Goal: Task Accomplishment & Management: Manage account settings

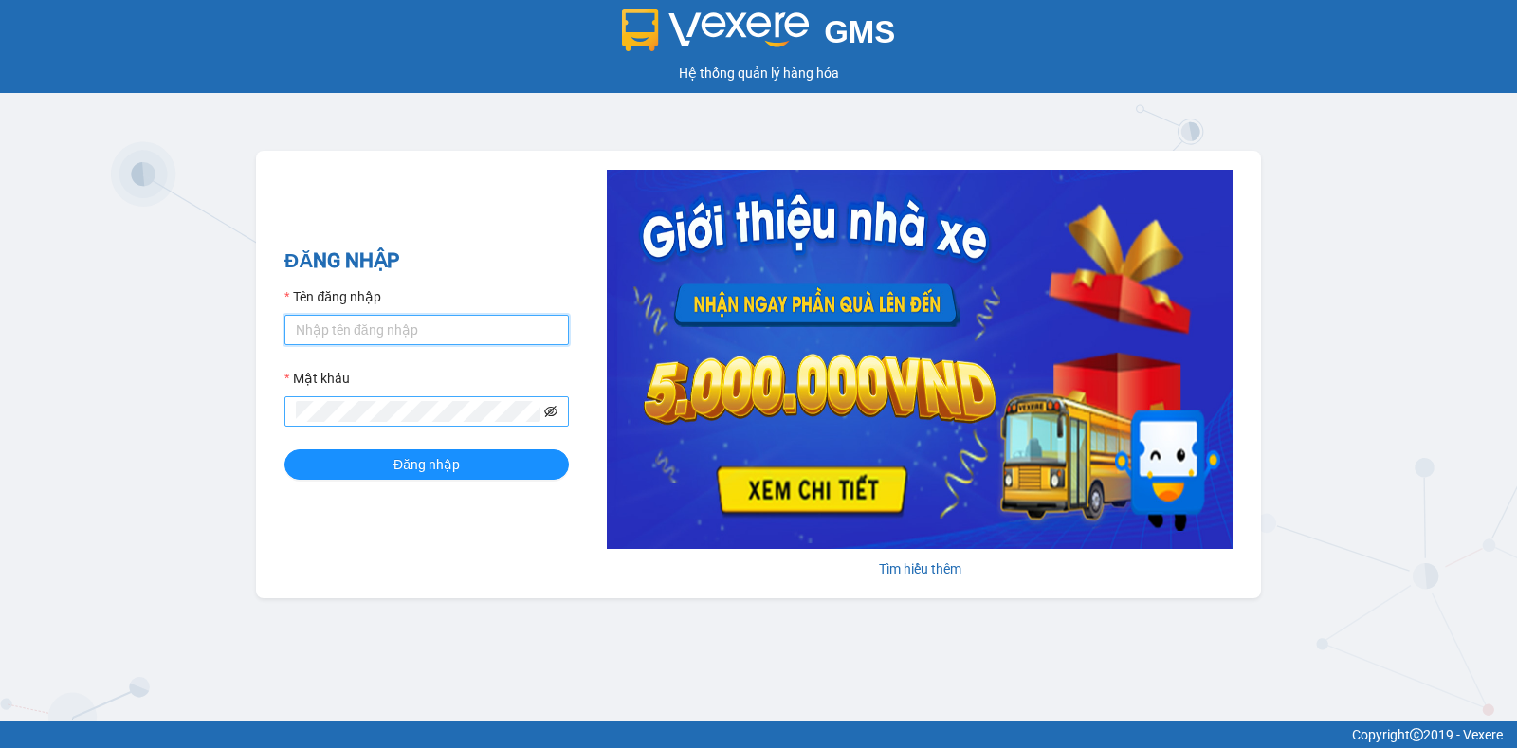
type input "trangdtmbvhn.saoviet"
click at [555, 411] on icon "eye-invisible" at bounding box center [550, 411] width 13 height 13
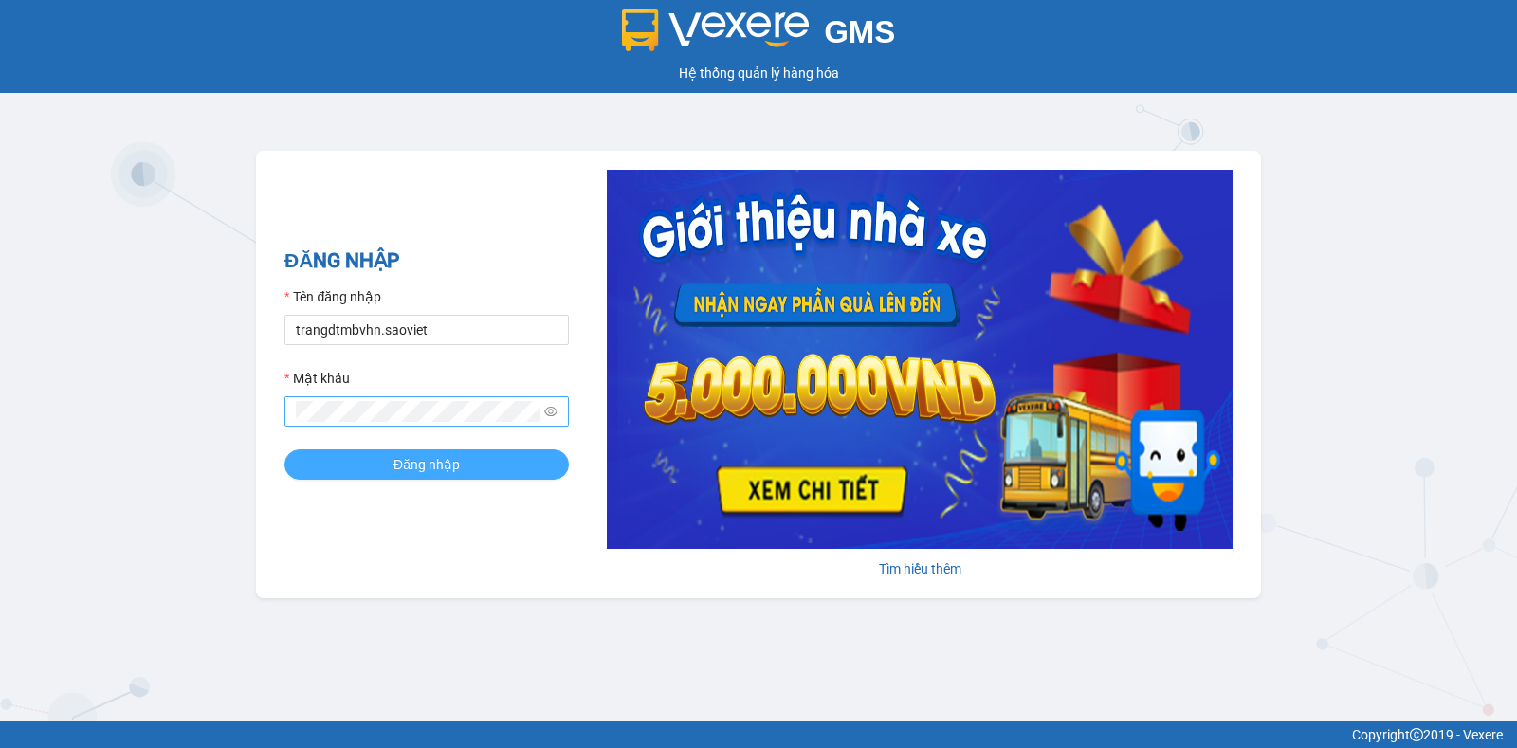
click at [477, 470] on button "Đăng nhập" at bounding box center [426, 464] width 284 height 30
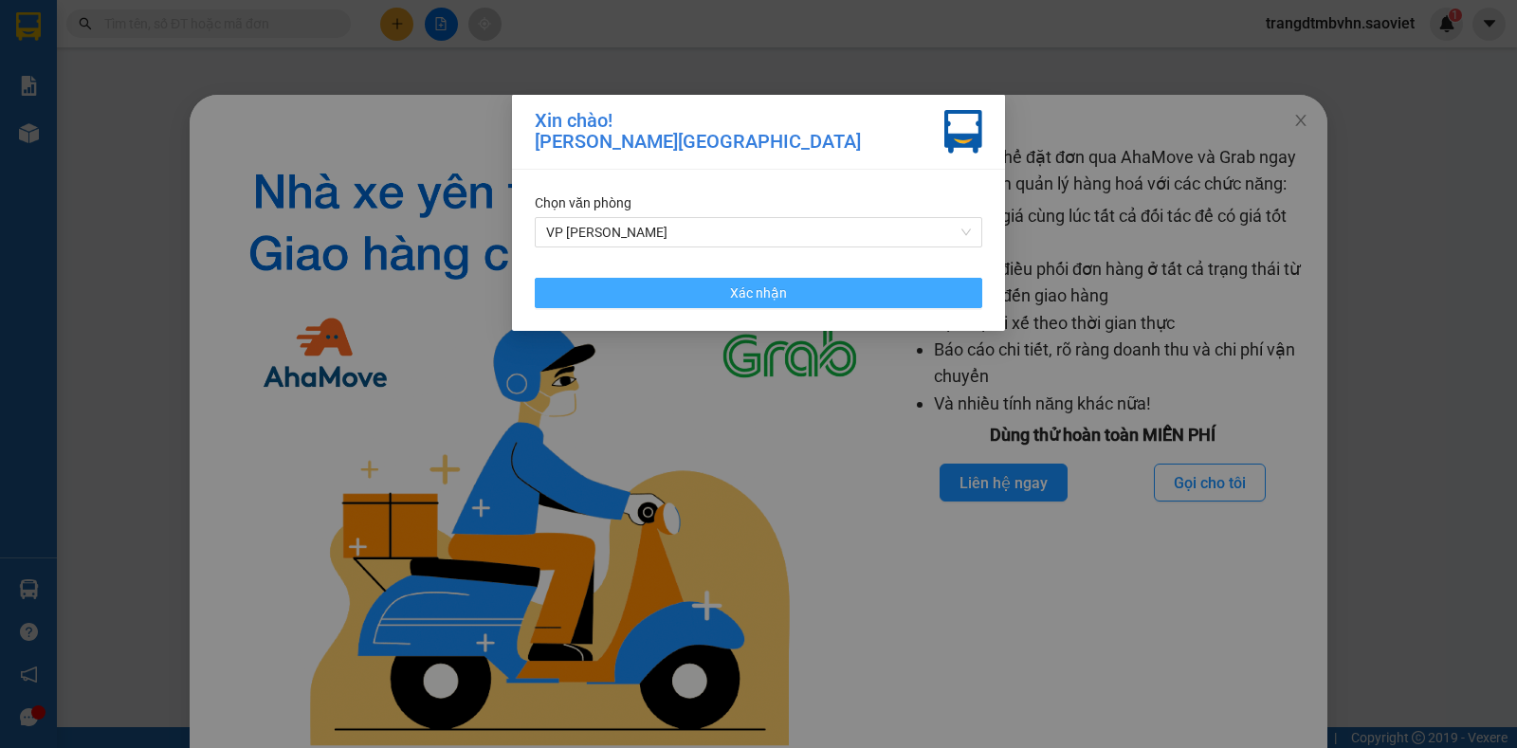
click at [787, 293] on button "Xác nhận" at bounding box center [758, 293] width 447 height 30
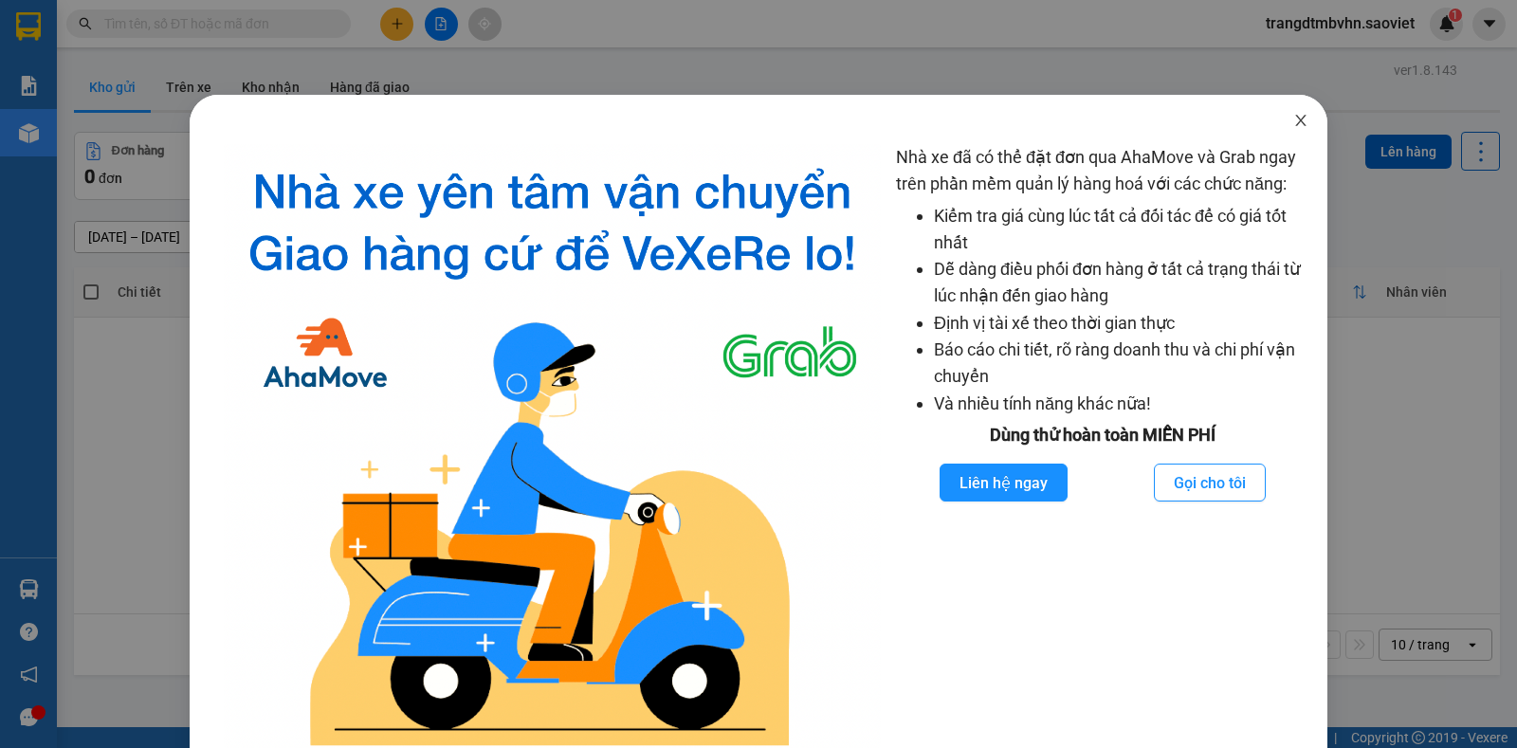
click at [1295, 122] on icon "close" at bounding box center [1300, 120] width 10 height 11
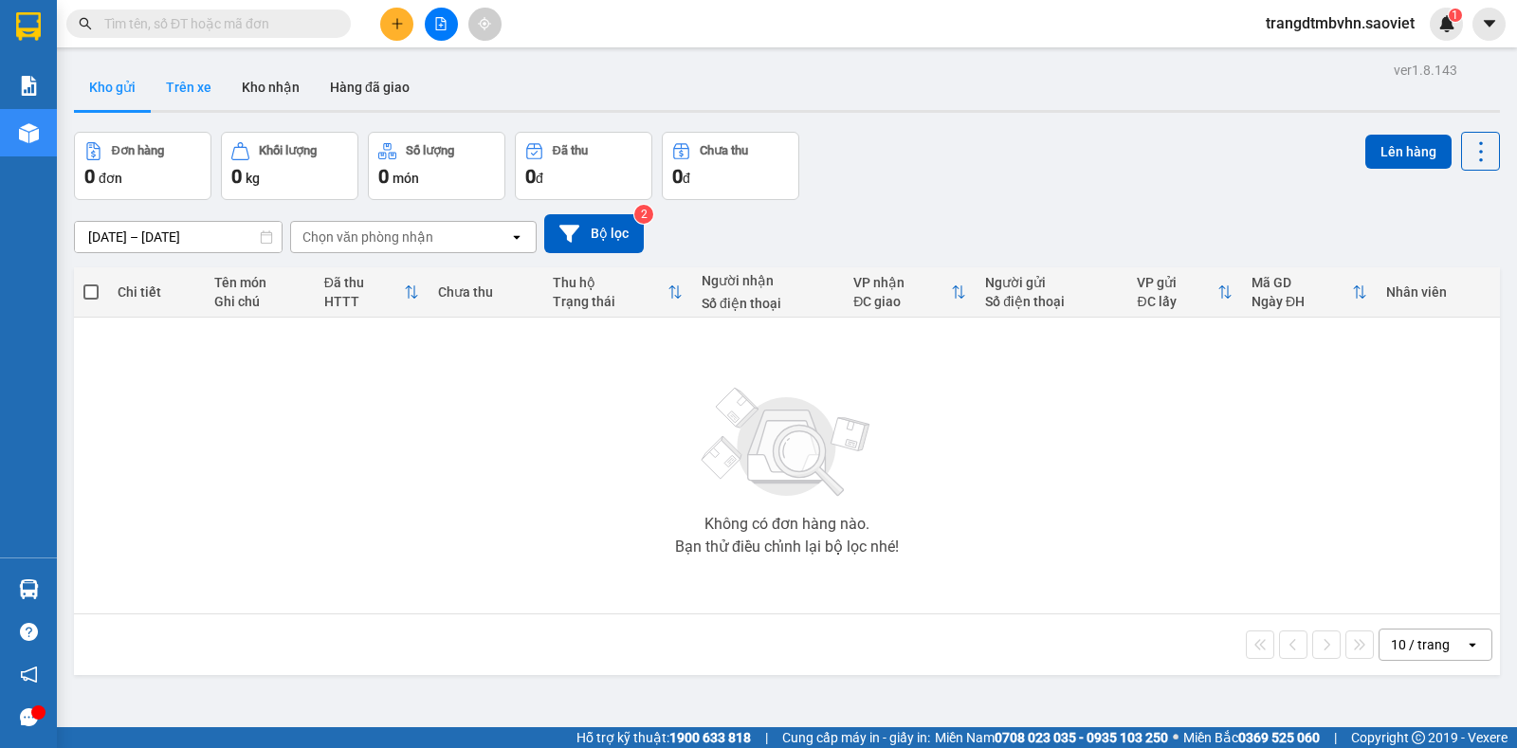
click at [192, 86] on button "Trên xe" at bounding box center [189, 87] width 76 height 46
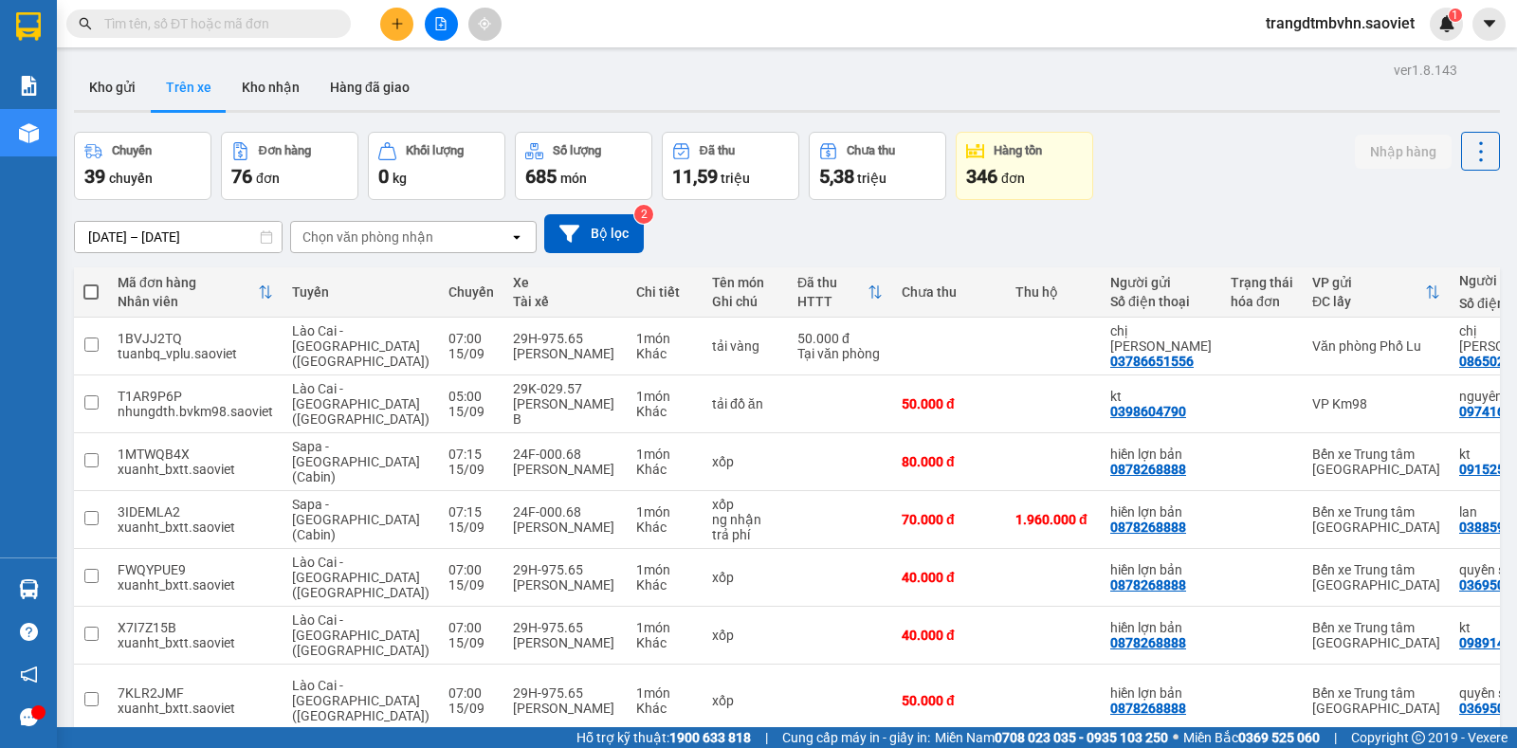
click at [393, 228] on div "Chọn văn phòng nhận" at bounding box center [367, 237] width 131 height 19
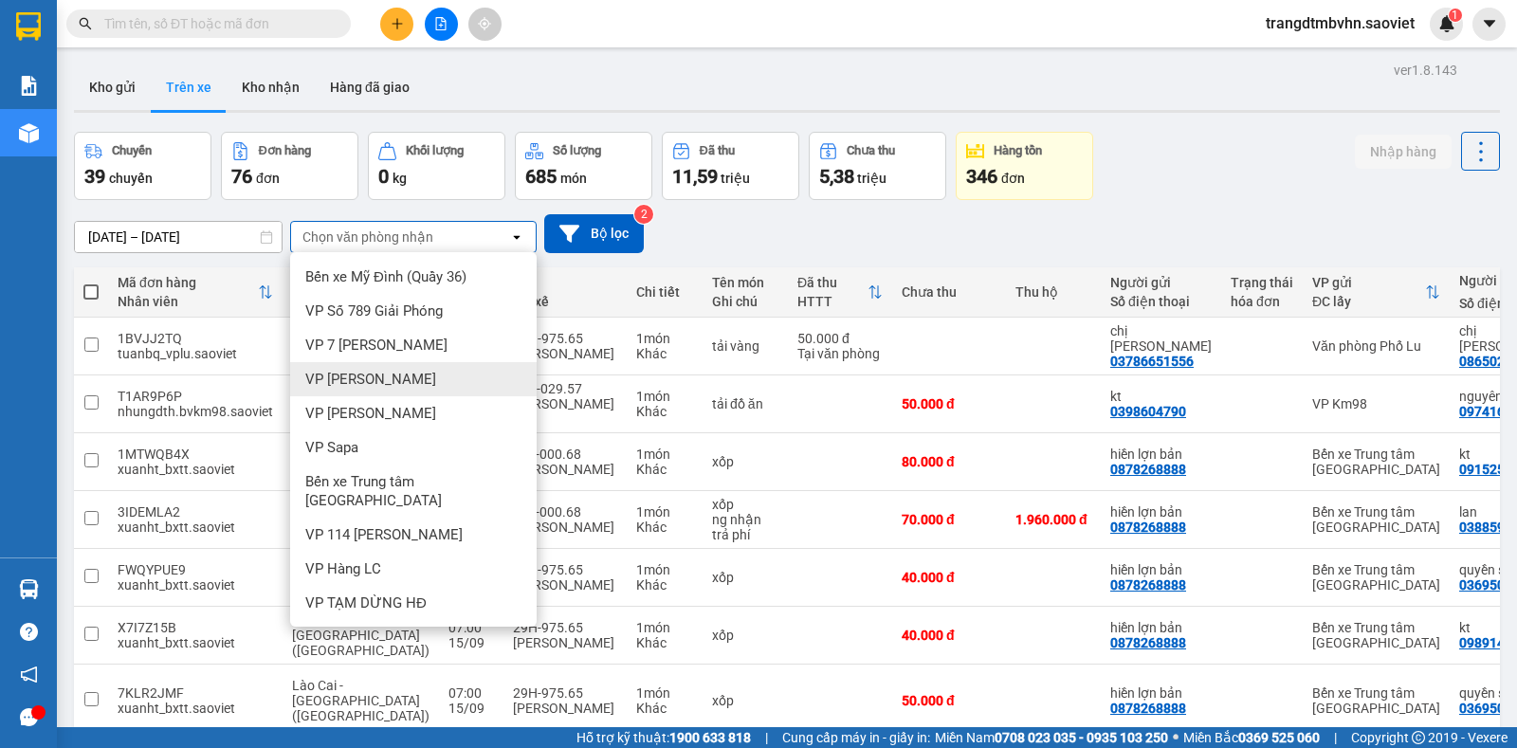
click at [378, 382] on span "VP [PERSON_NAME]" at bounding box center [370, 379] width 131 height 19
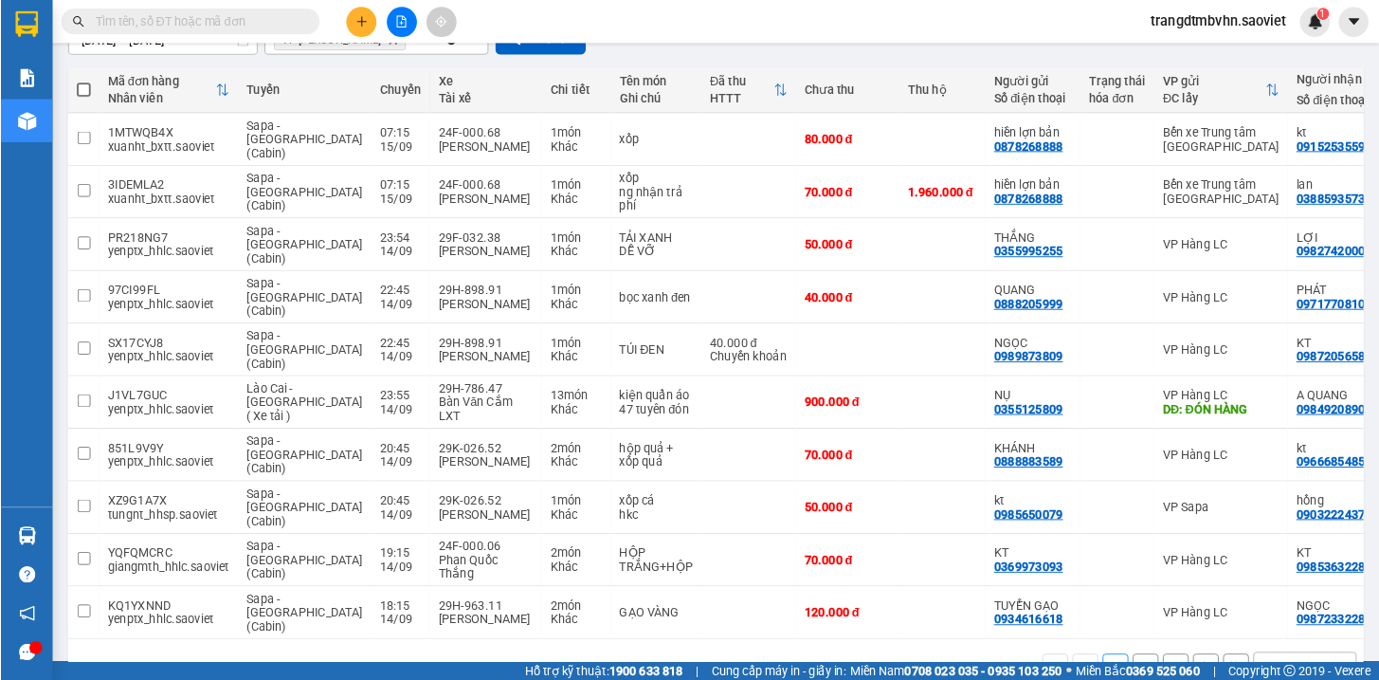
scroll to position [192, 0]
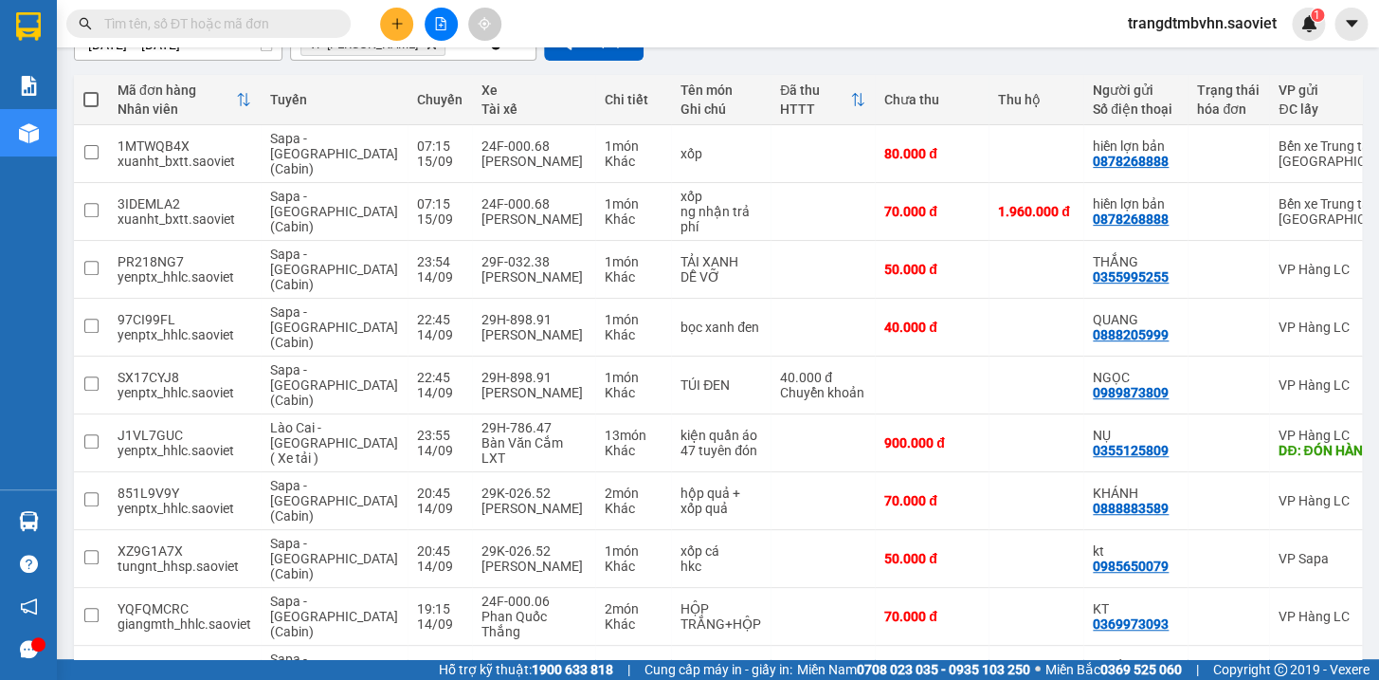
drag, startPoint x: 1516, startPoint y: 11, endPoint x: 984, endPoint y: 30, distance: 532.2
click at [984, 30] on div "Kết quả tìm kiếm ( 0 ) Bộ lọc No Data trangdtmbvhn.saoviet 1" at bounding box center [689, 23] width 1379 height 47
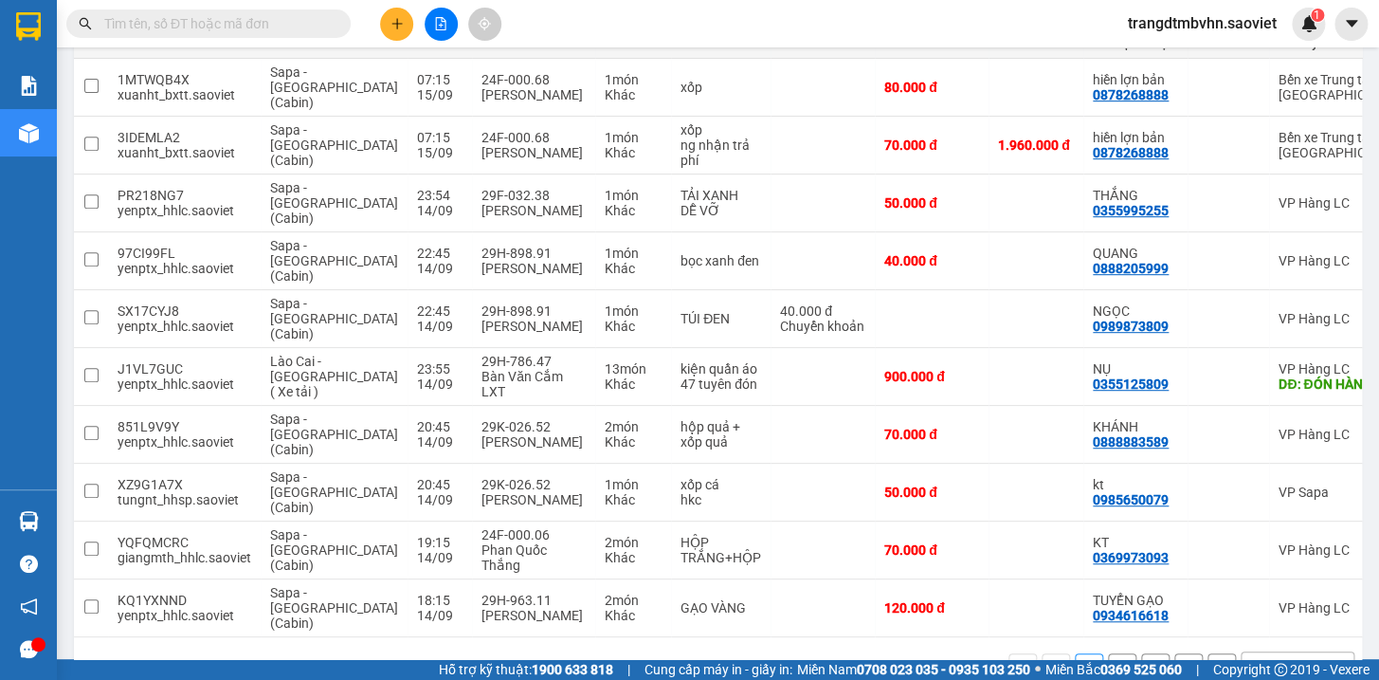
click at [1141, 653] on button "3" at bounding box center [1155, 667] width 28 height 28
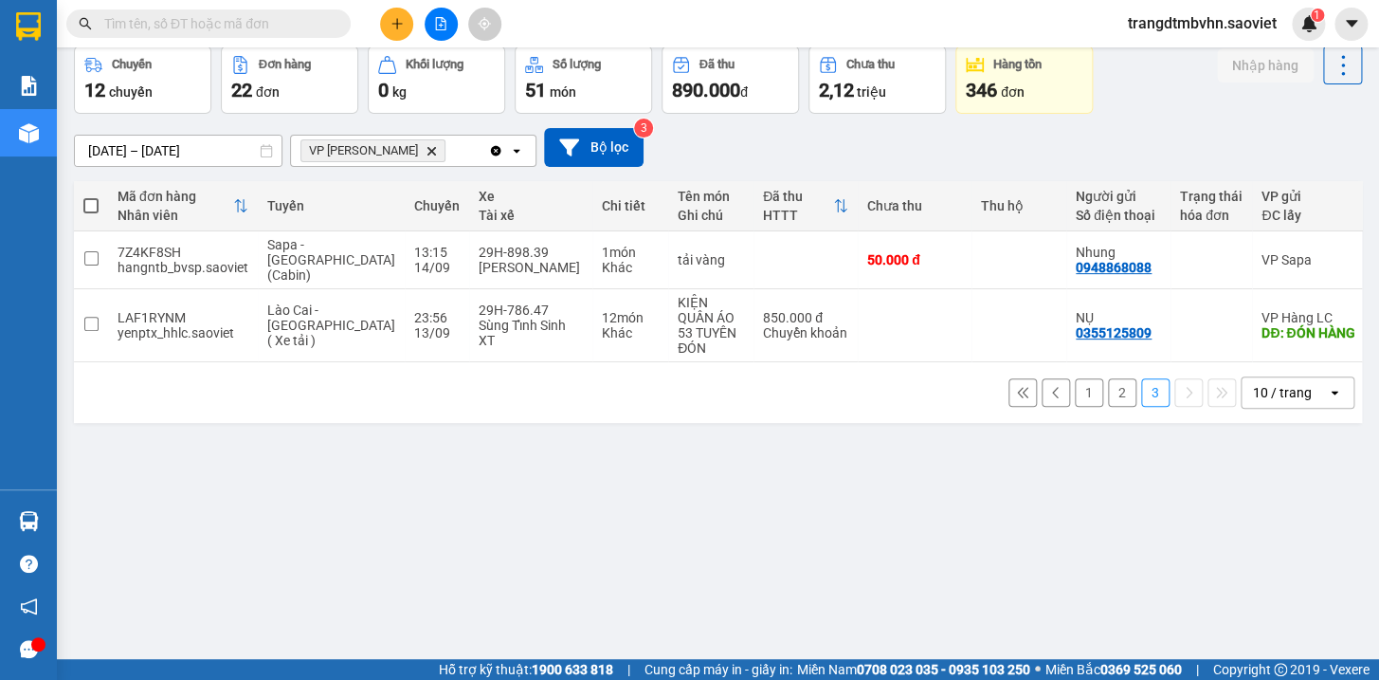
scroll to position [0, 0]
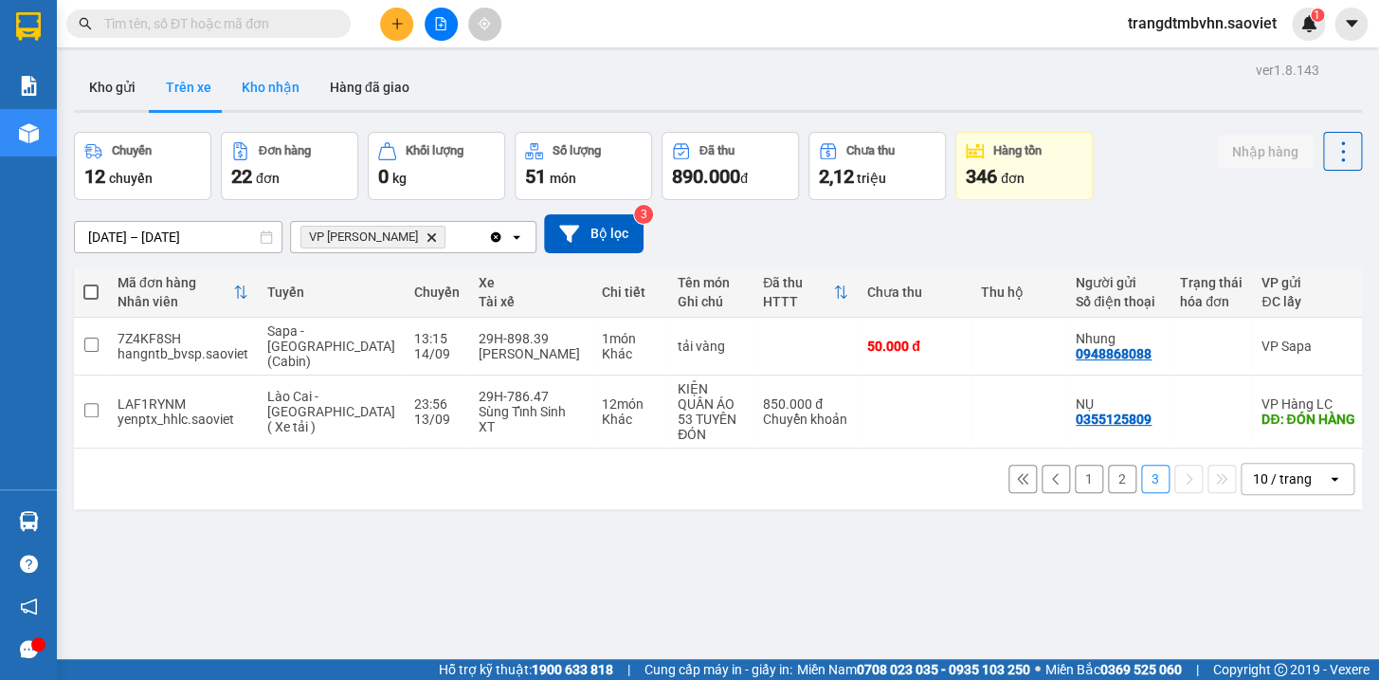
click at [272, 87] on button "Kho nhận" at bounding box center [271, 87] width 88 height 46
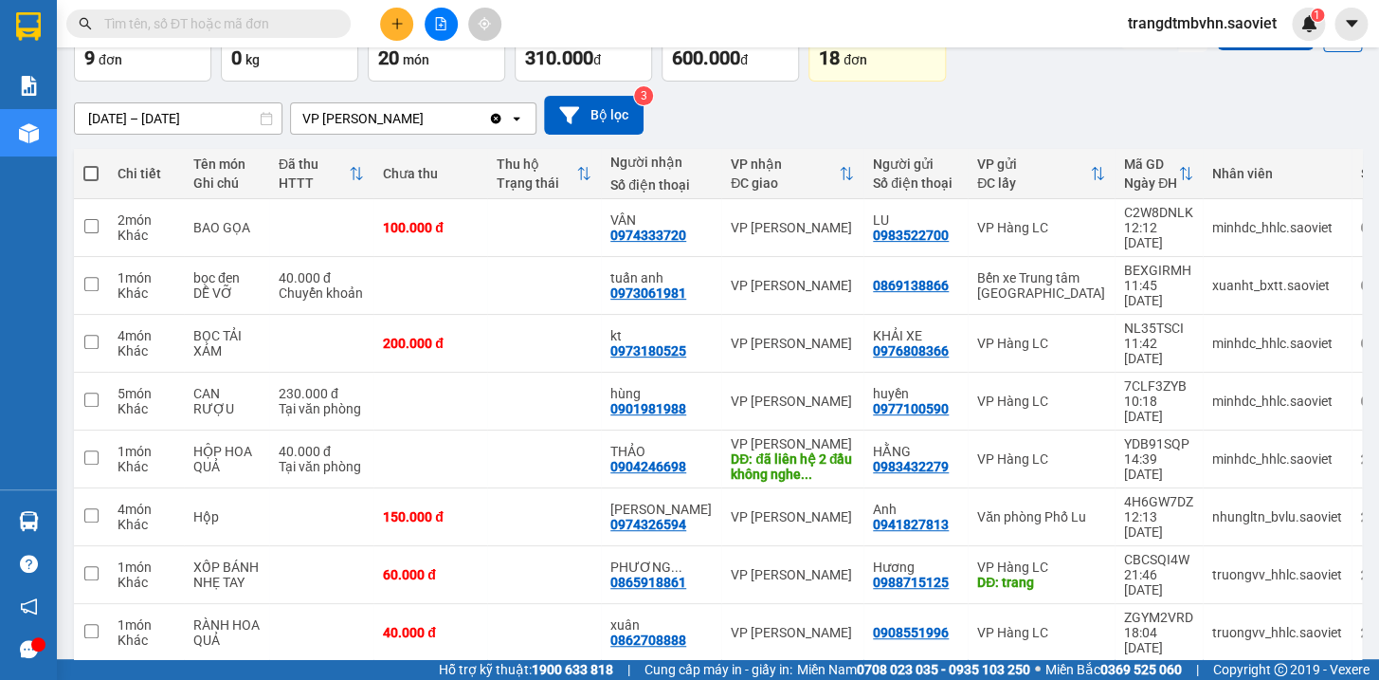
scroll to position [140, 0]
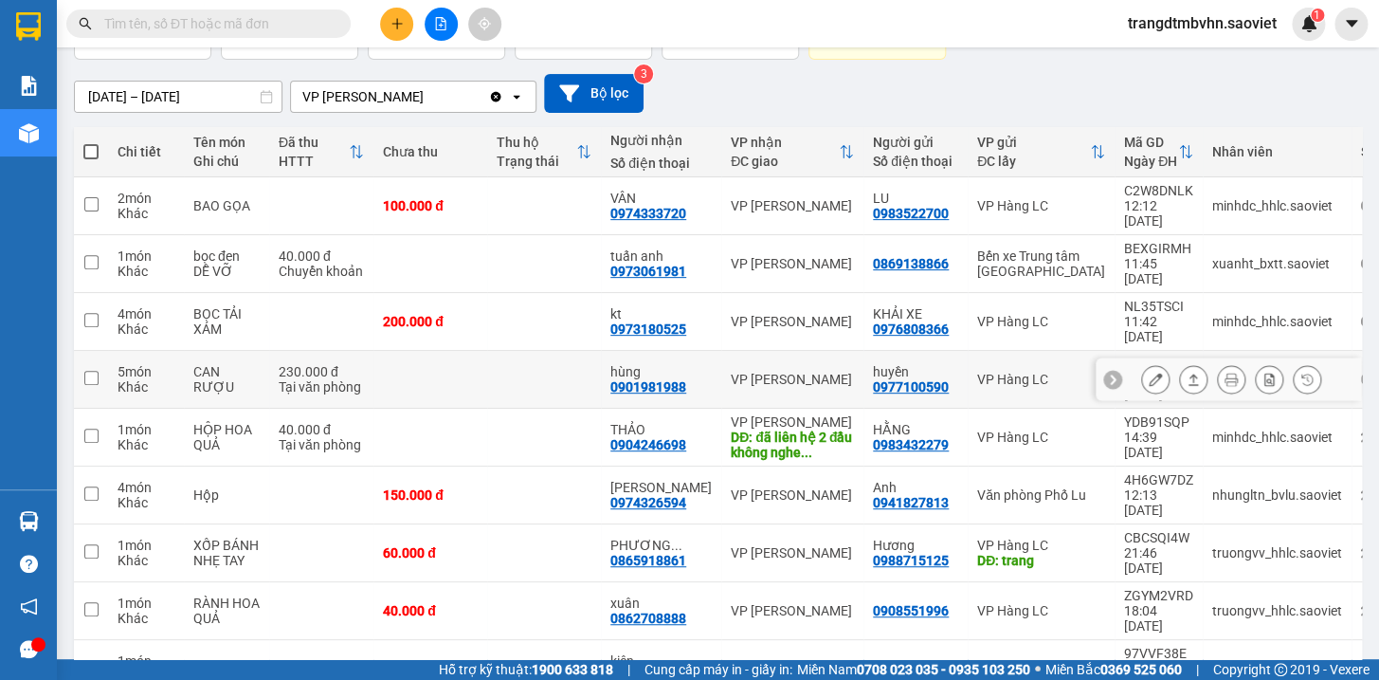
click at [538, 351] on td at bounding box center [544, 380] width 114 height 58
checkbox input "true"
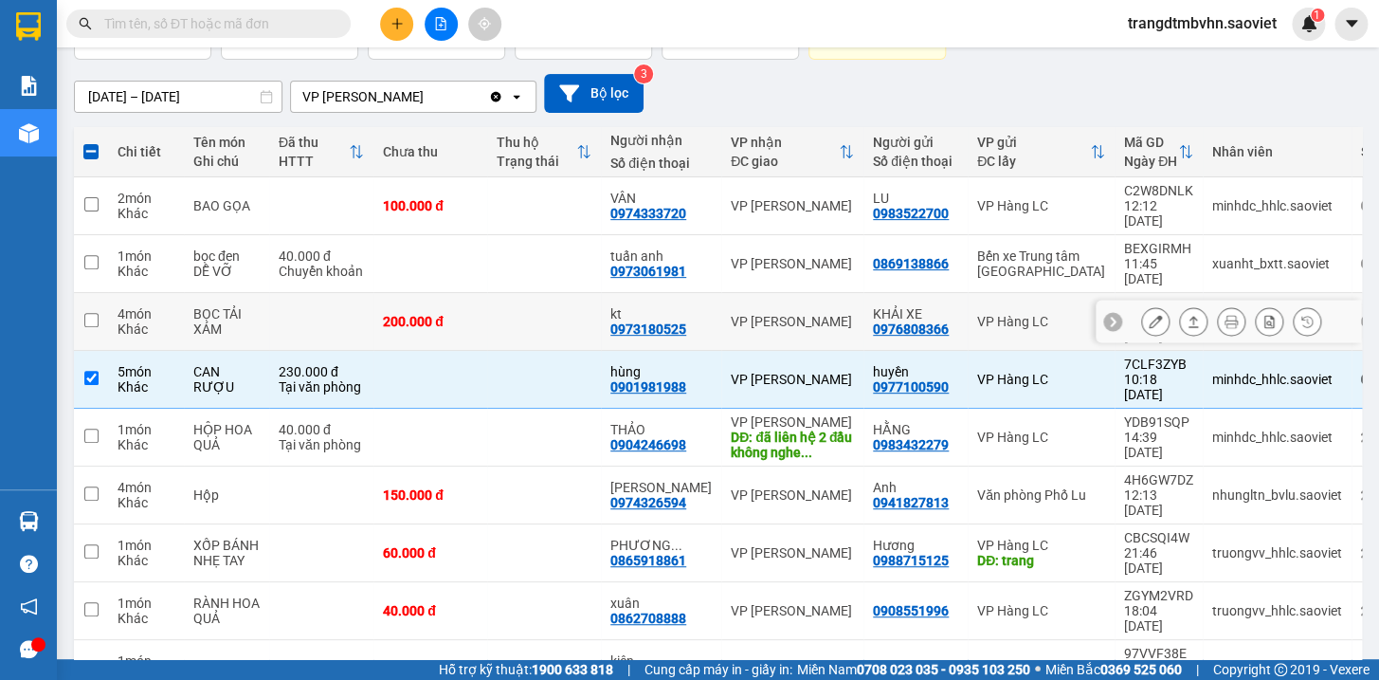
click at [532, 293] on td at bounding box center [544, 322] width 114 height 58
checkbox input "true"
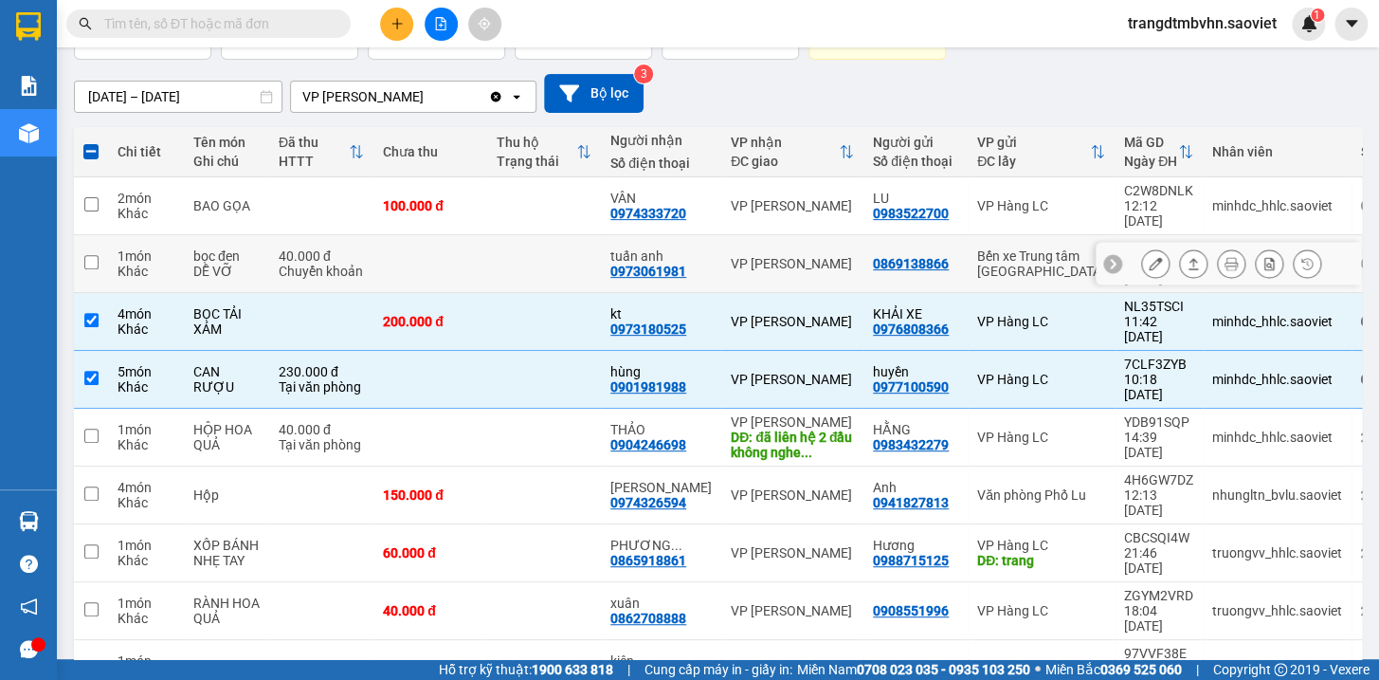
click at [533, 245] on td at bounding box center [544, 264] width 114 height 58
checkbox input "true"
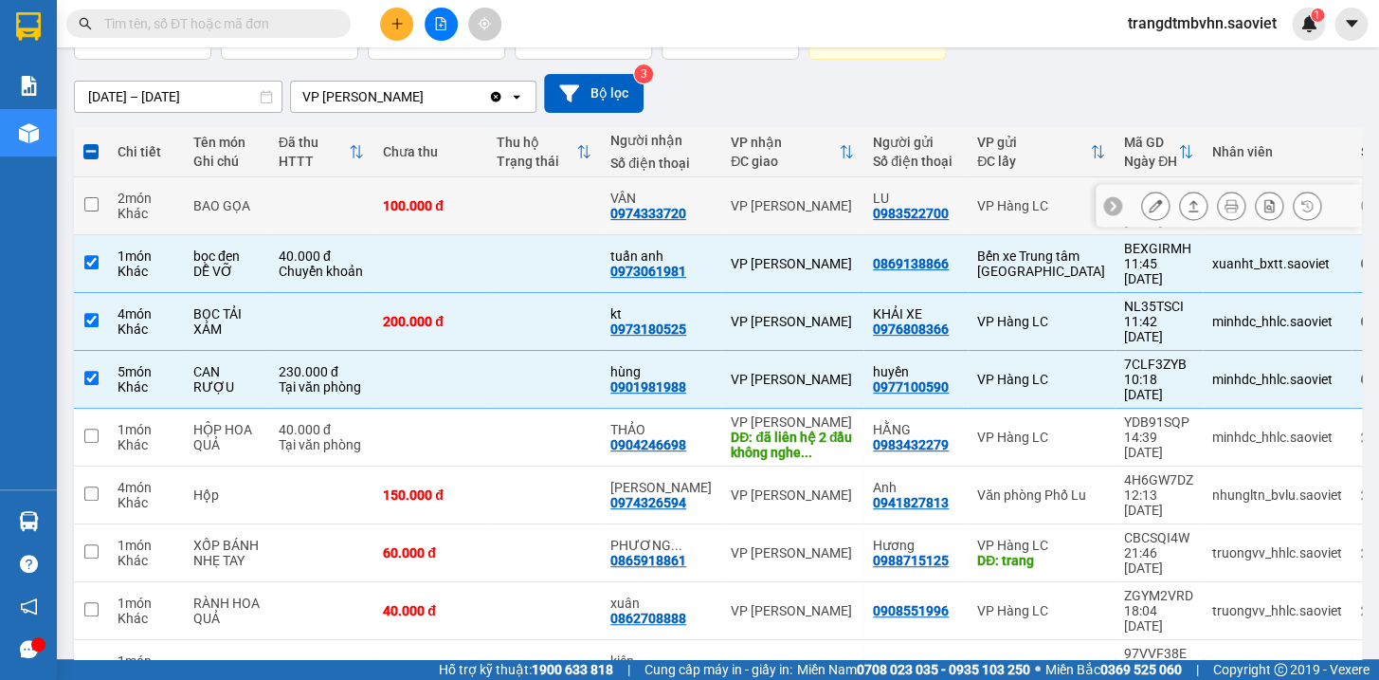
click at [543, 196] on td at bounding box center [544, 206] width 114 height 58
checkbox input "true"
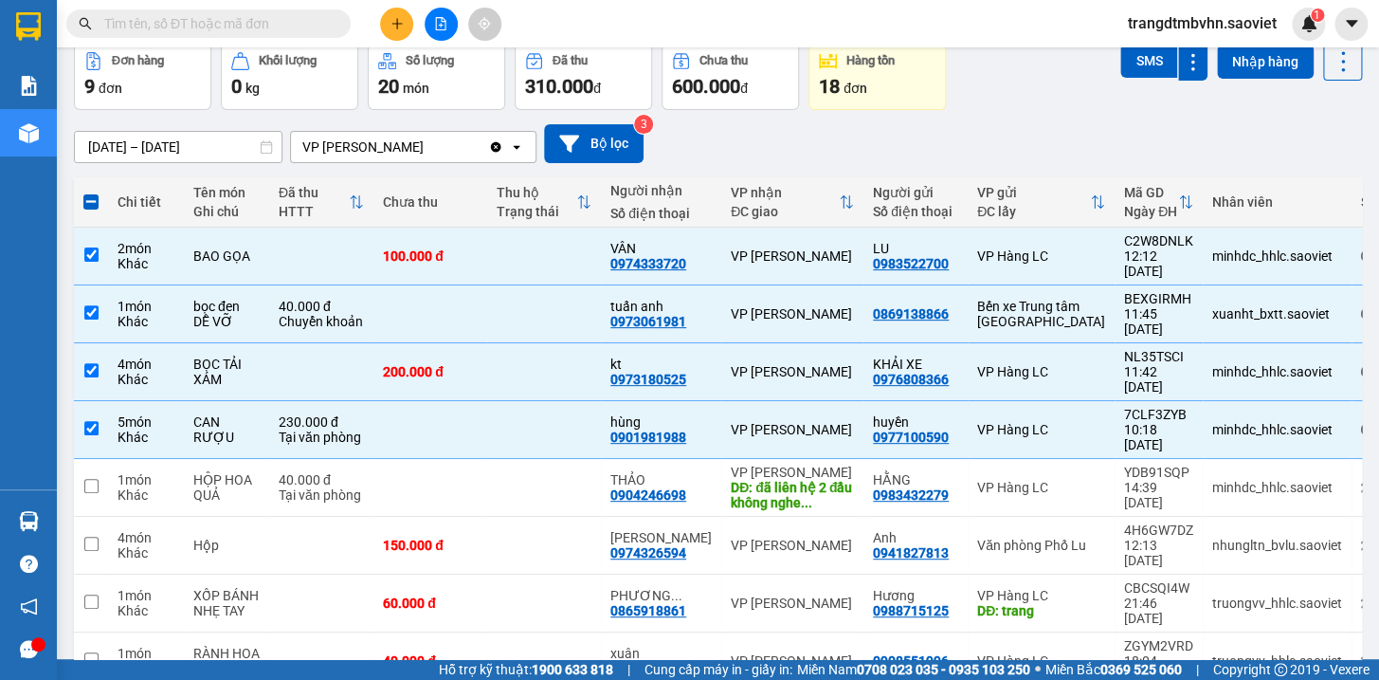
scroll to position [0, 0]
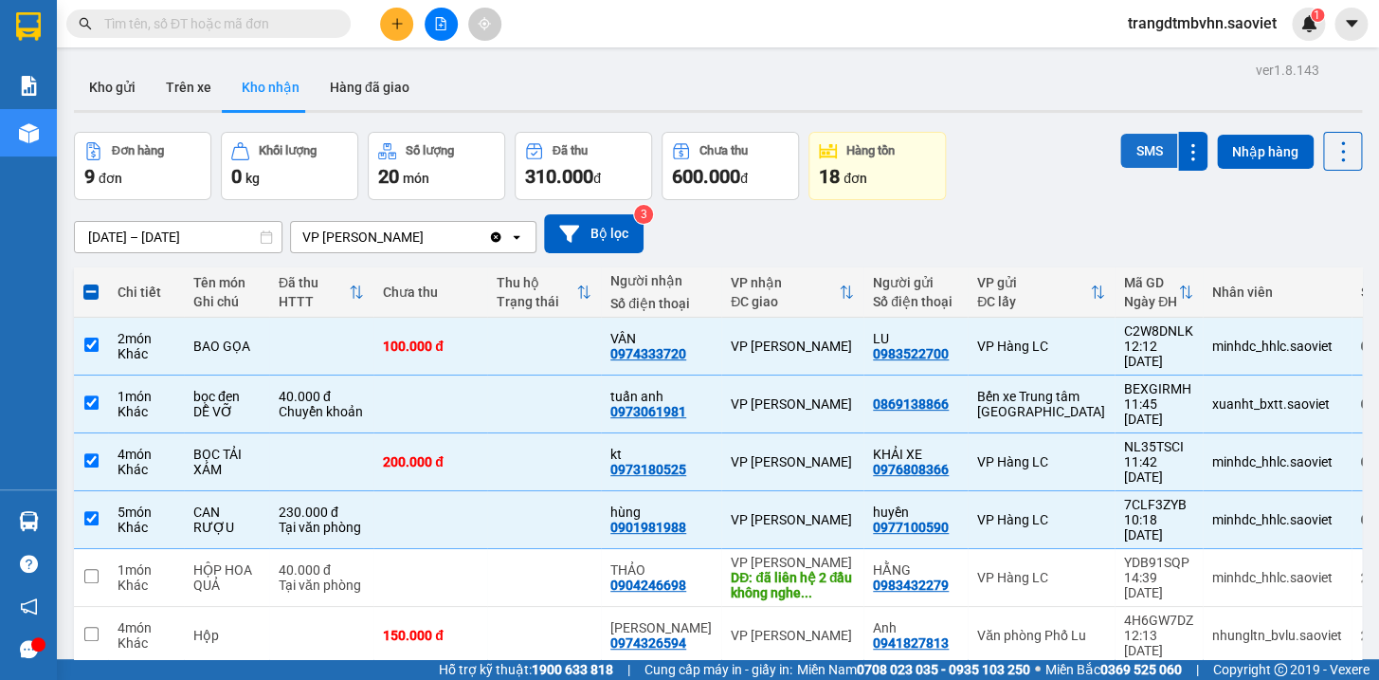
click at [1142, 154] on button "SMS" at bounding box center [1149, 151] width 57 height 34
click at [85, 291] on span at bounding box center [90, 291] width 15 height 15
click at [91, 283] on input "checkbox" at bounding box center [91, 283] width 0 height 0
checkbox input "true"
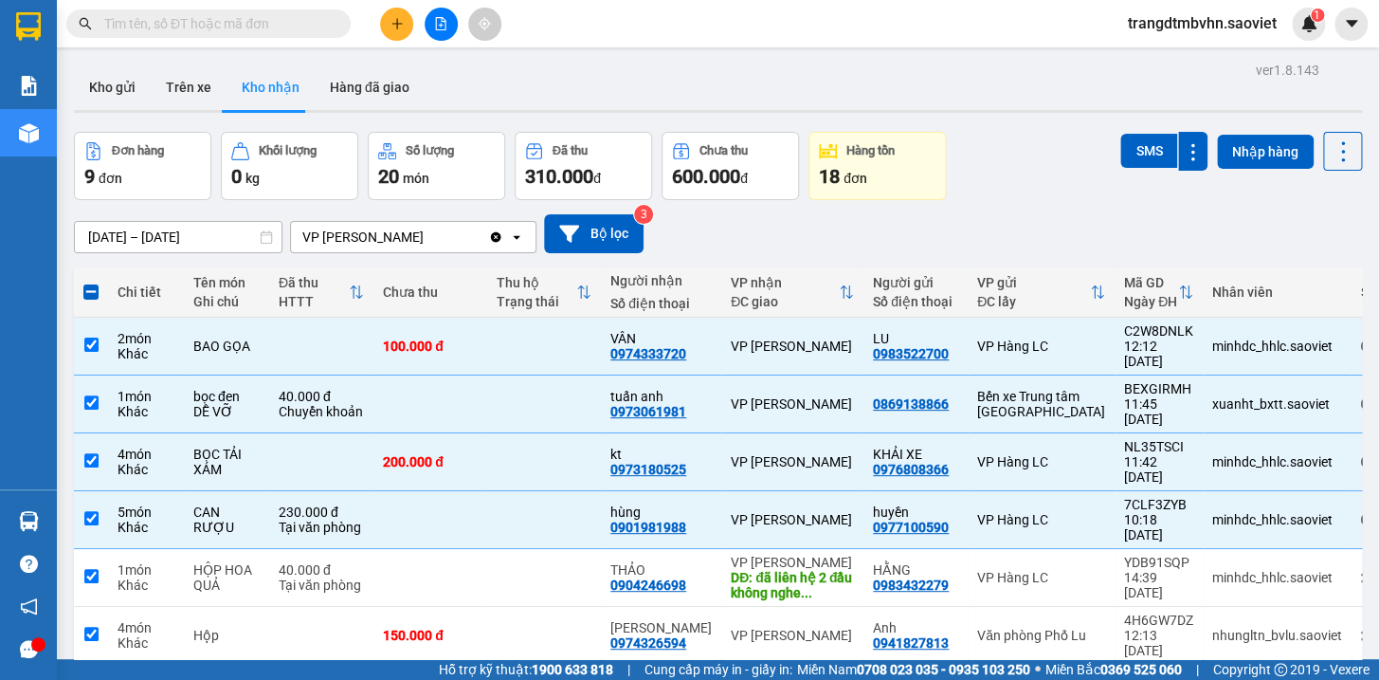
checkbox input "true"
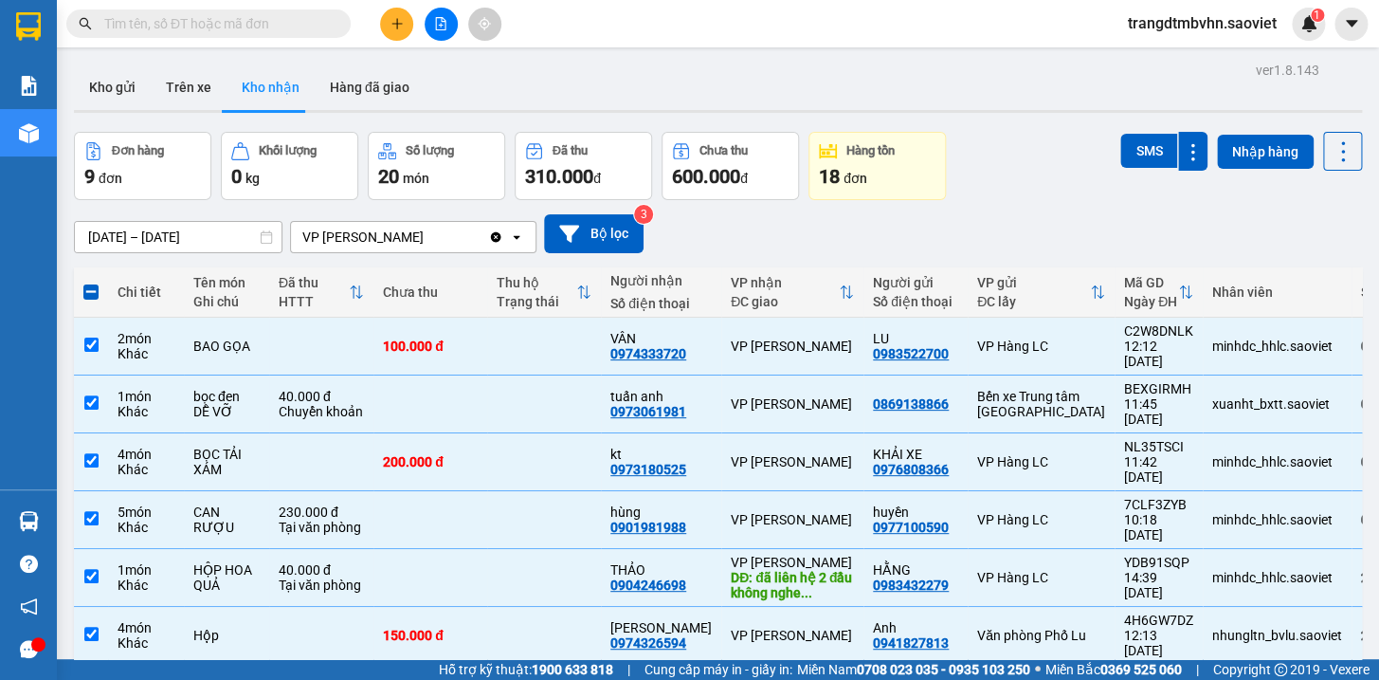
click at [85, 291] on span at bounding box center [90, 291] width 15 height 15
click at [91, 283] on input "checkbox" at bounding box center [91, 283] width 0 height 0
checkbox input "false"
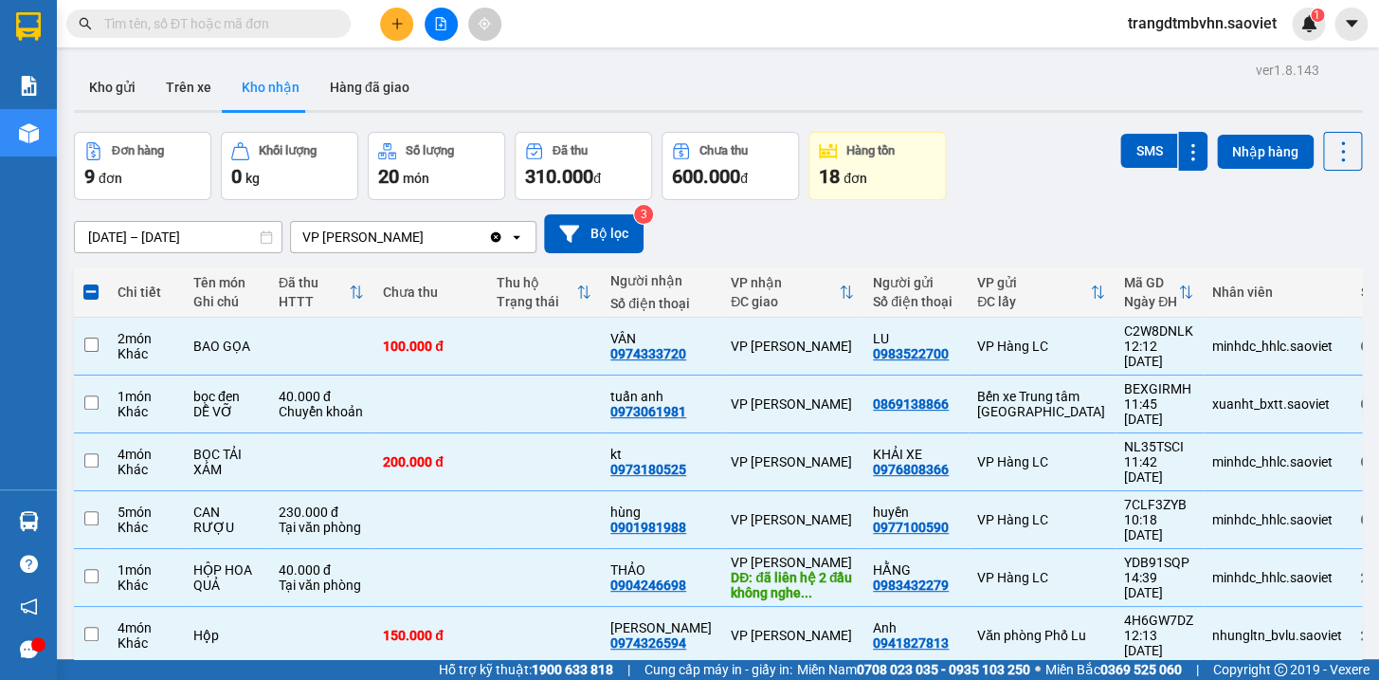
checkbox input "false"
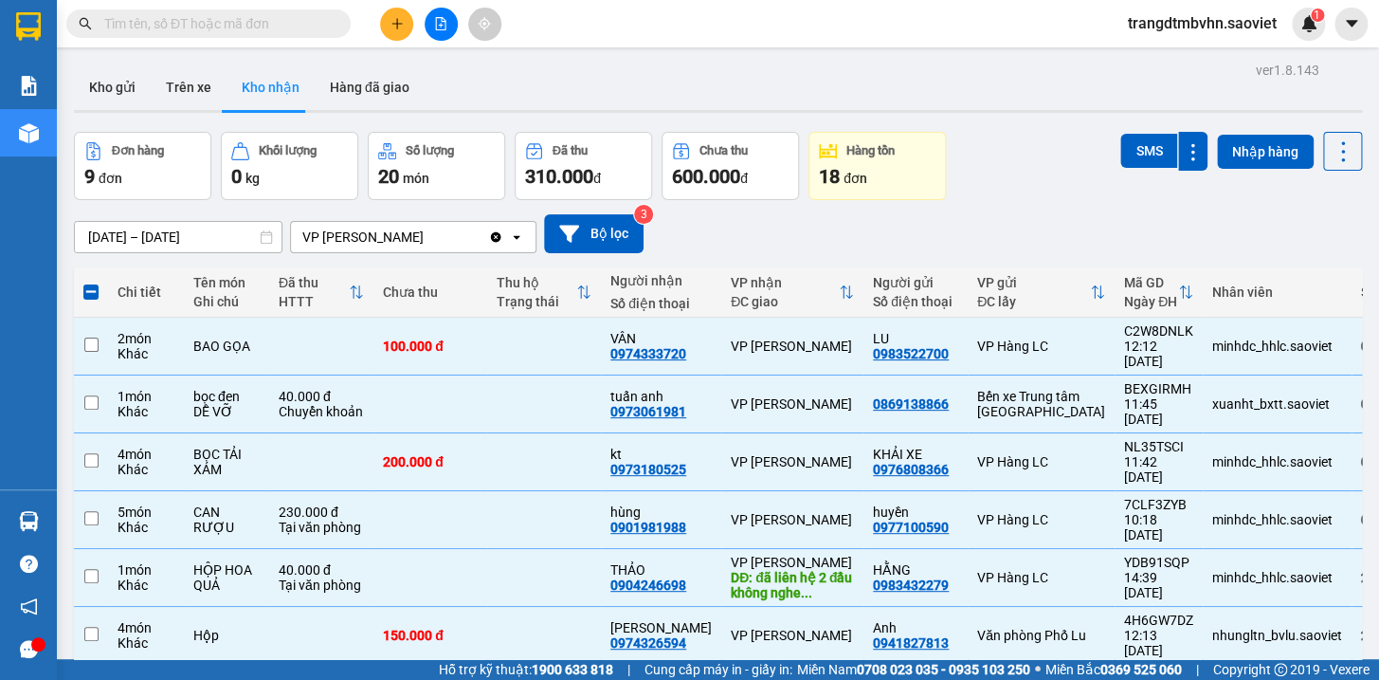
checkbox input "false"
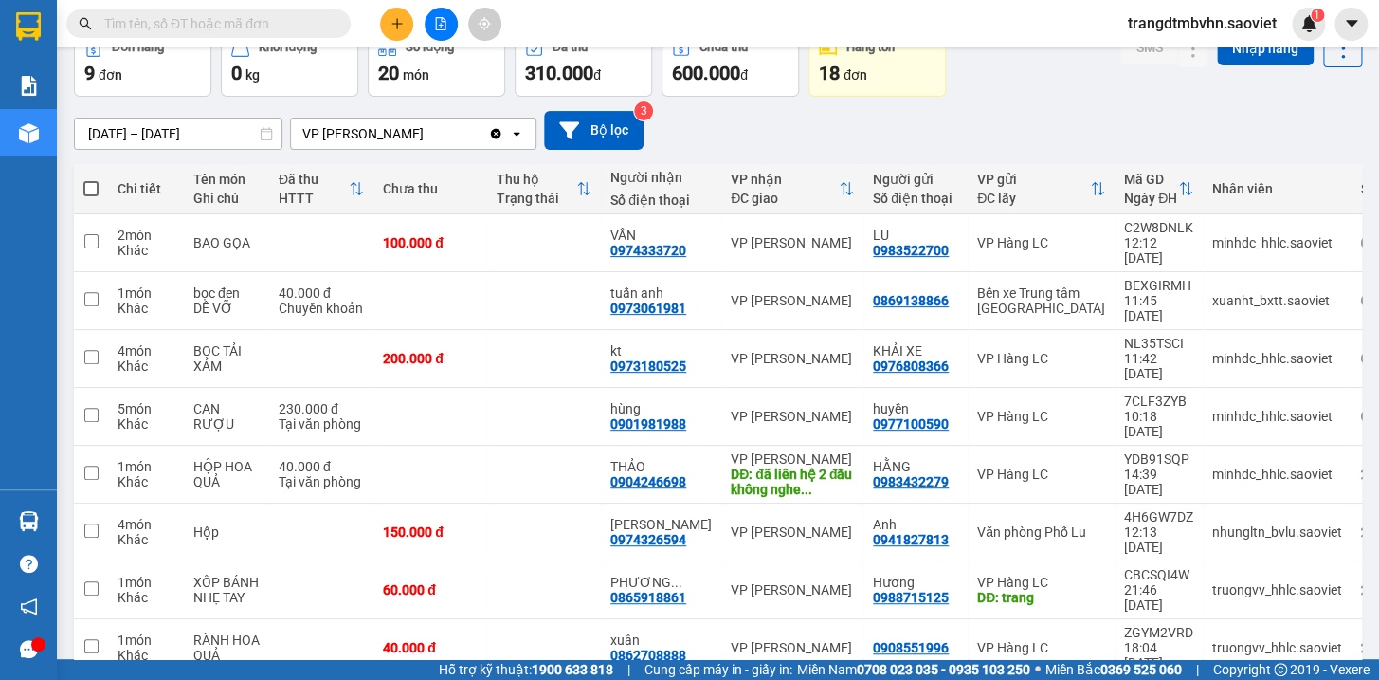
scroll to position [140, 0]
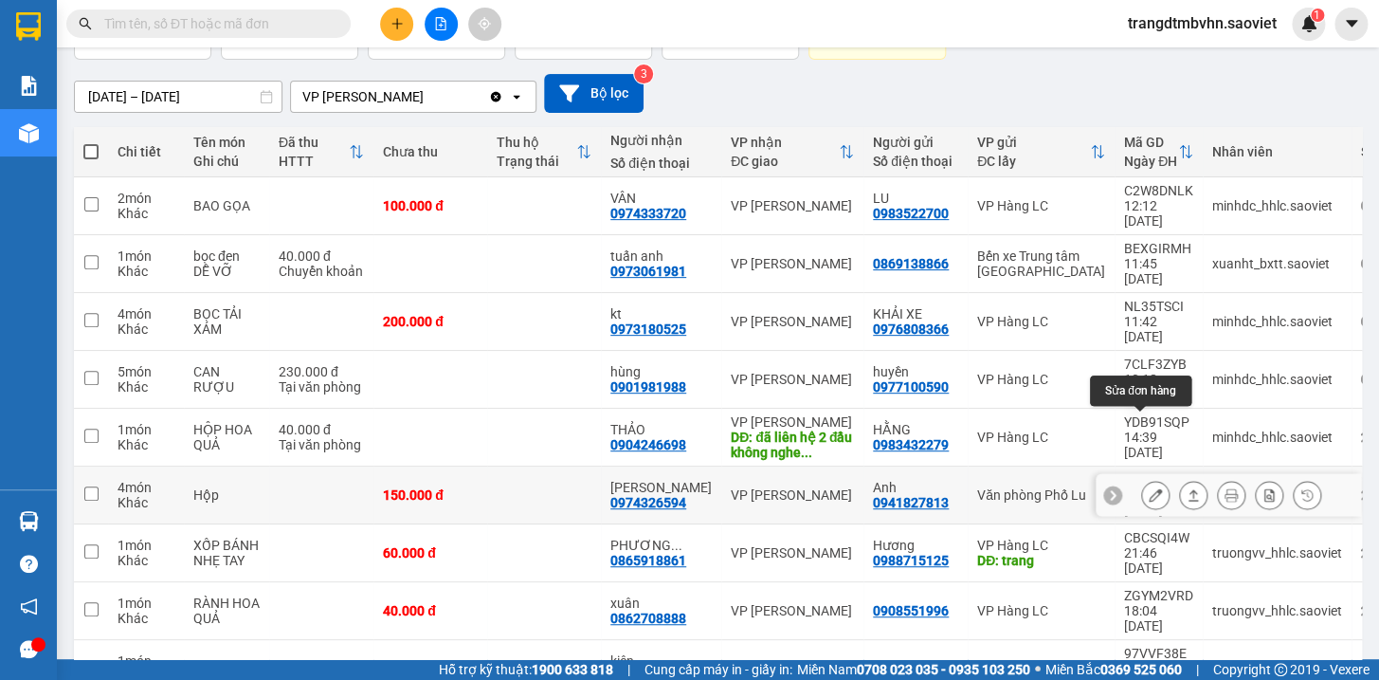
click at [1149, 488] on icon at bounding box center [1155, 494] width 13 height 13
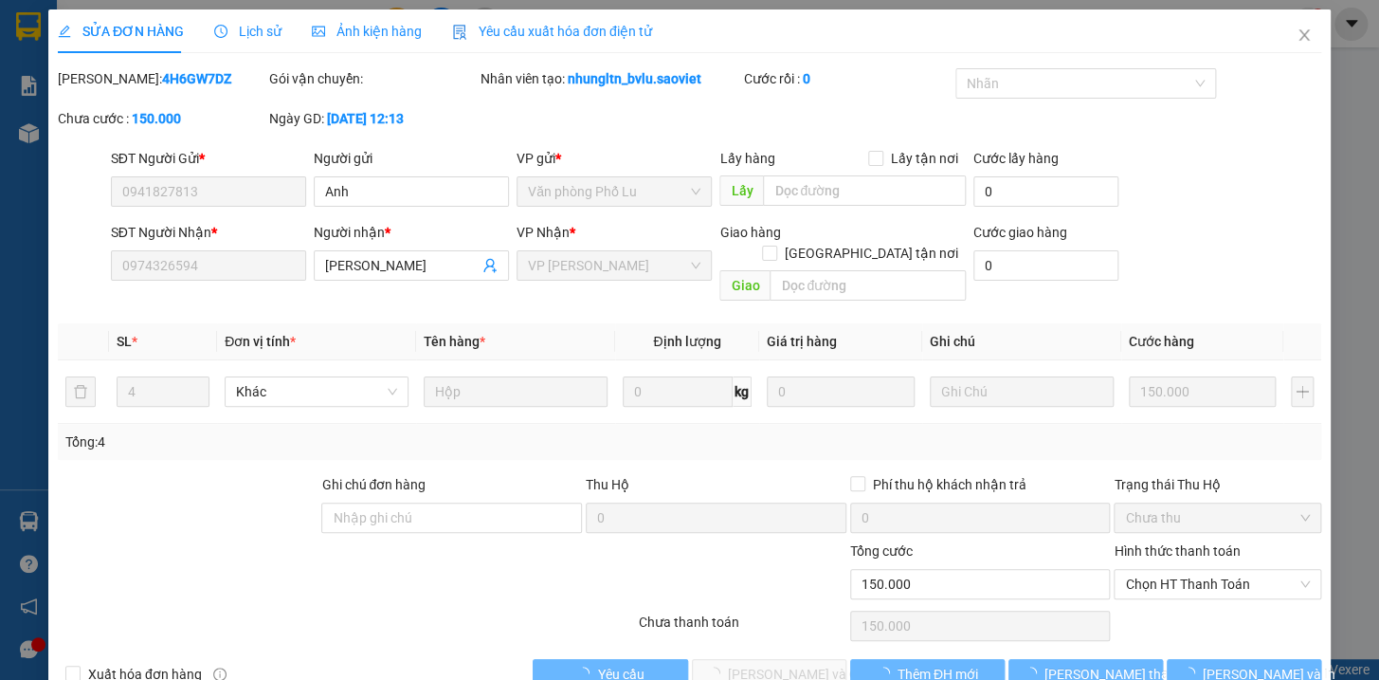
type input "0941827813"
type input "Anh"
type input "0974326594"
type input "[PERSON_NAME]"
type input "150.000"
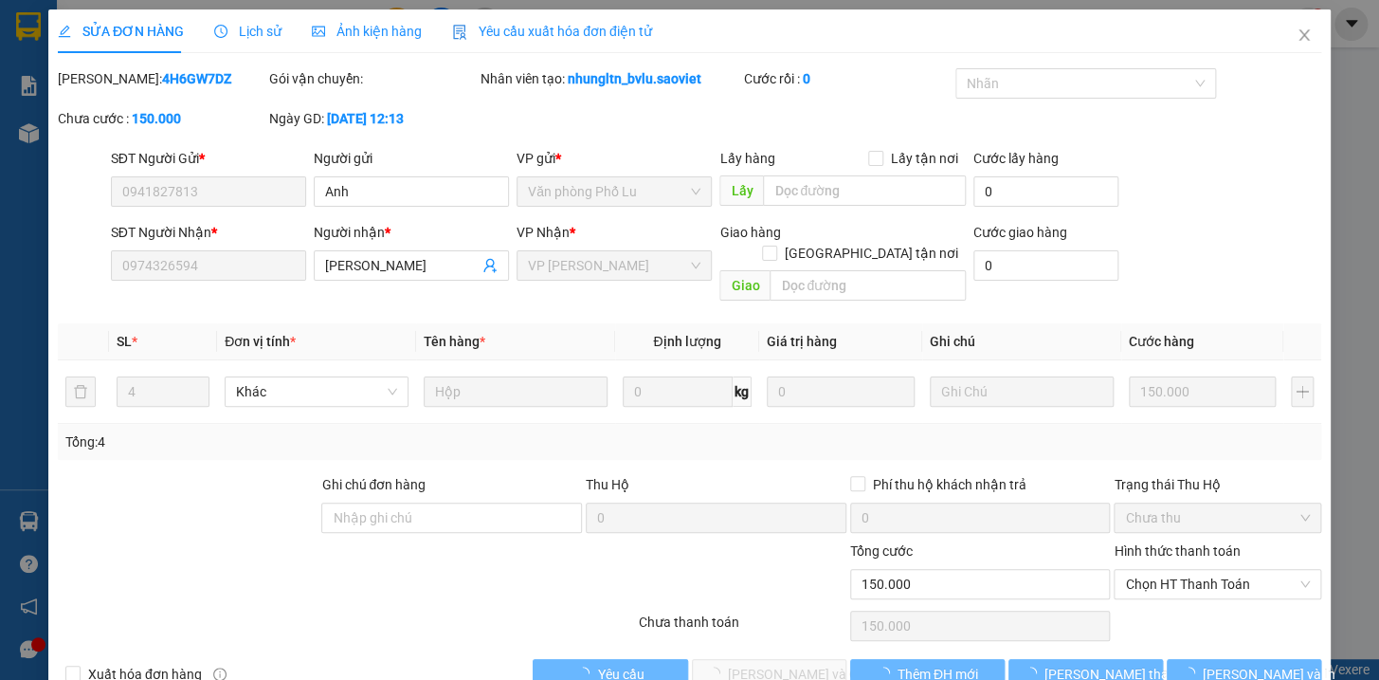
type input "150.000"
click at [249, 32] on span "Lịch sử" at bounding box center [247, 31] width 67 height 15
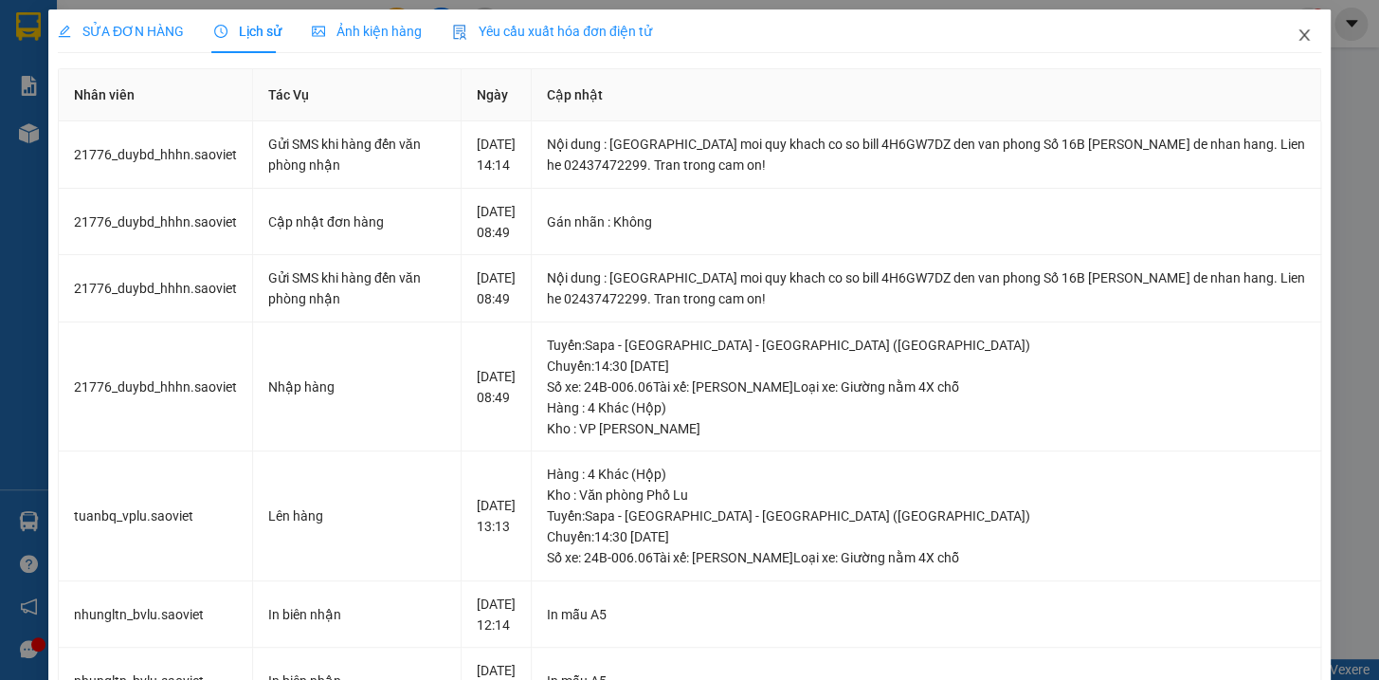
click at [1299, 35] on icon "close" at bounding box center [1304, 34] width 10 height 11
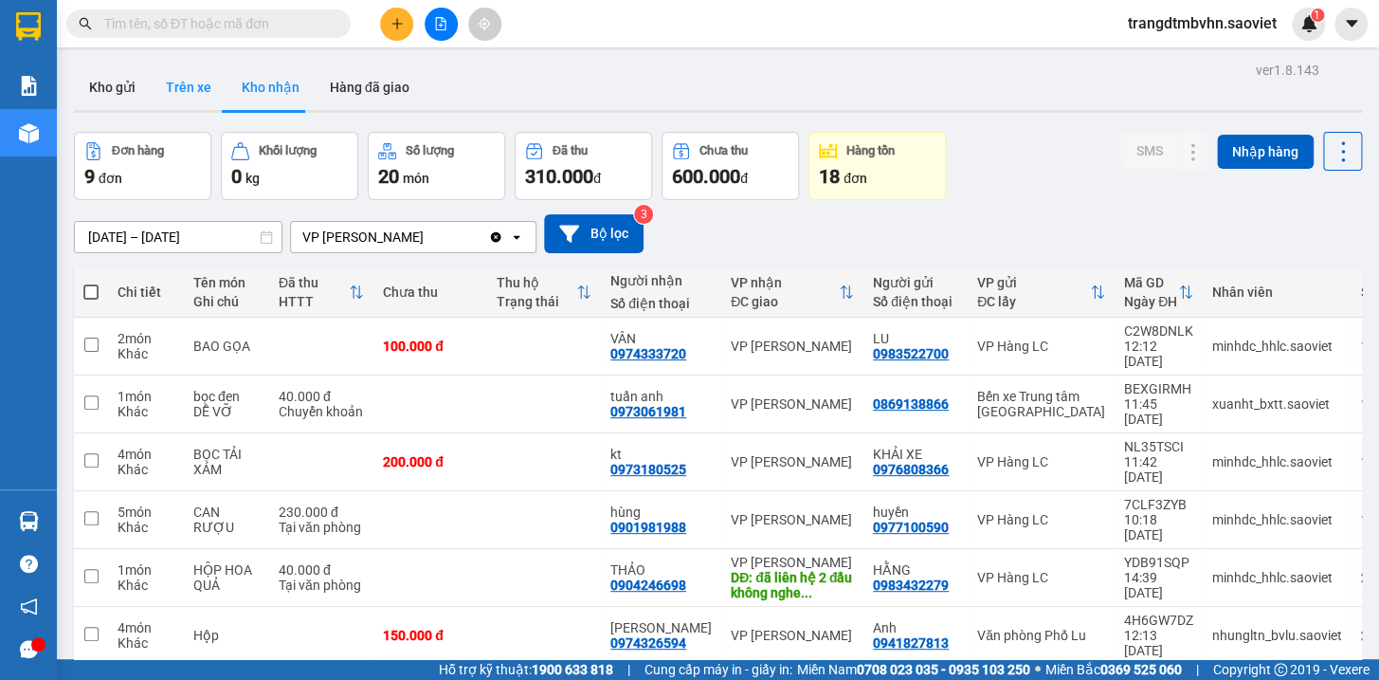
click at [192, 82] on button "Trên xe" at bounding box center [189, 87] width 76 height 46
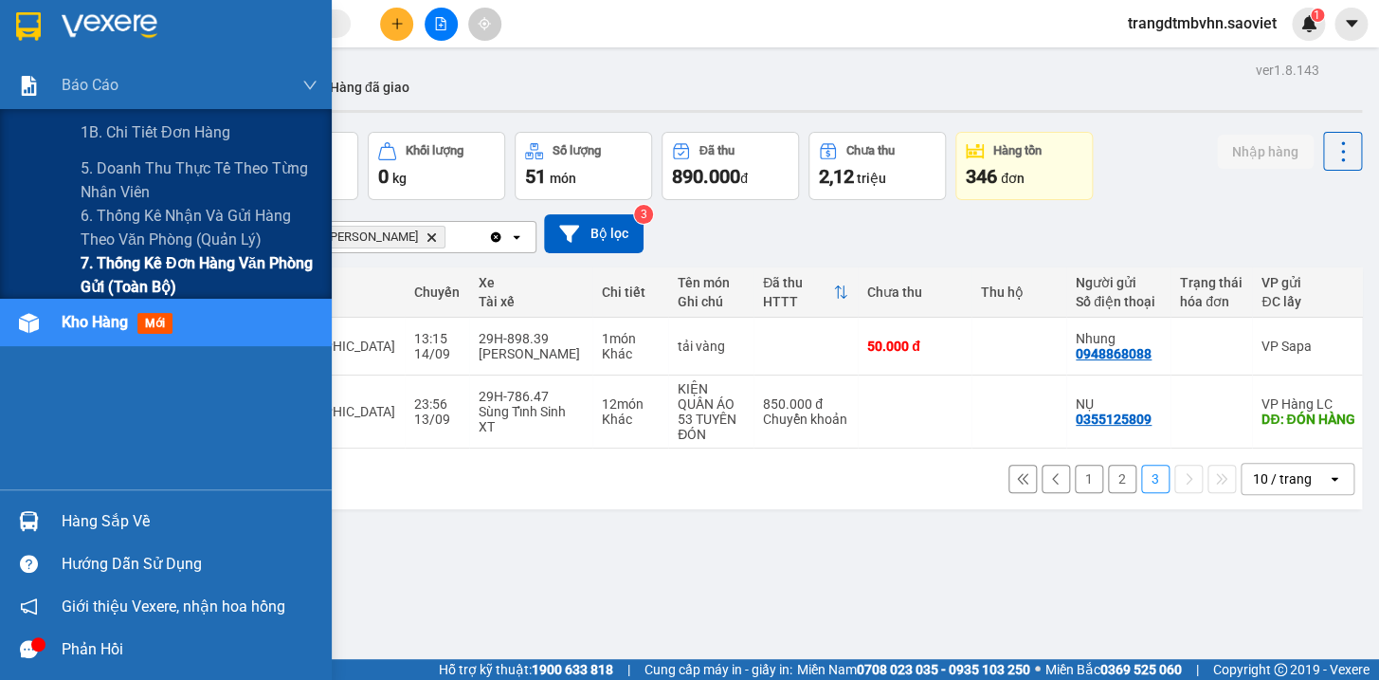
click at [200, 257] on span "7. Thống kê đơn hàng văn phòng gửi (toàn bộ)" at bounding box center [199, 274] width 237 height 47
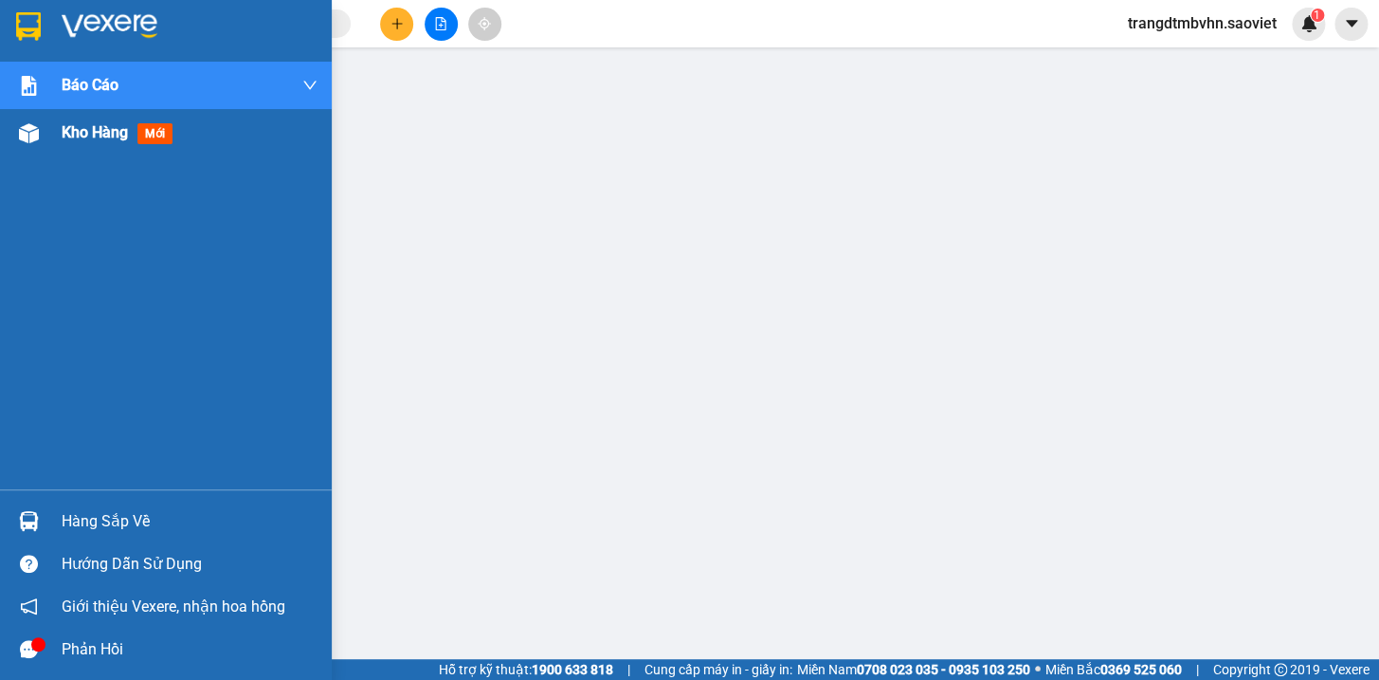
click at [123, 133] on span "Kho hàng" at bounding box center [95, 132] width 66 height 18
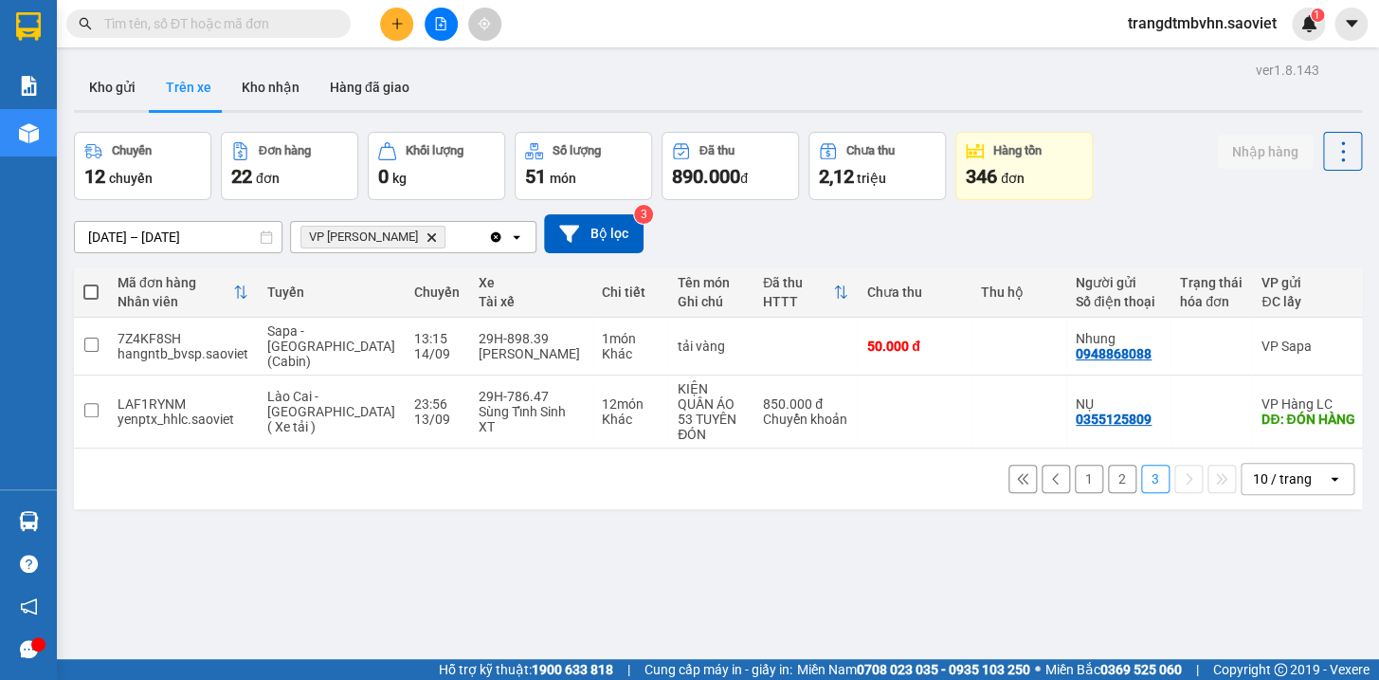
click at [1075, 473] on button "1" at bounding box center [1089, 479] width 28 height 28
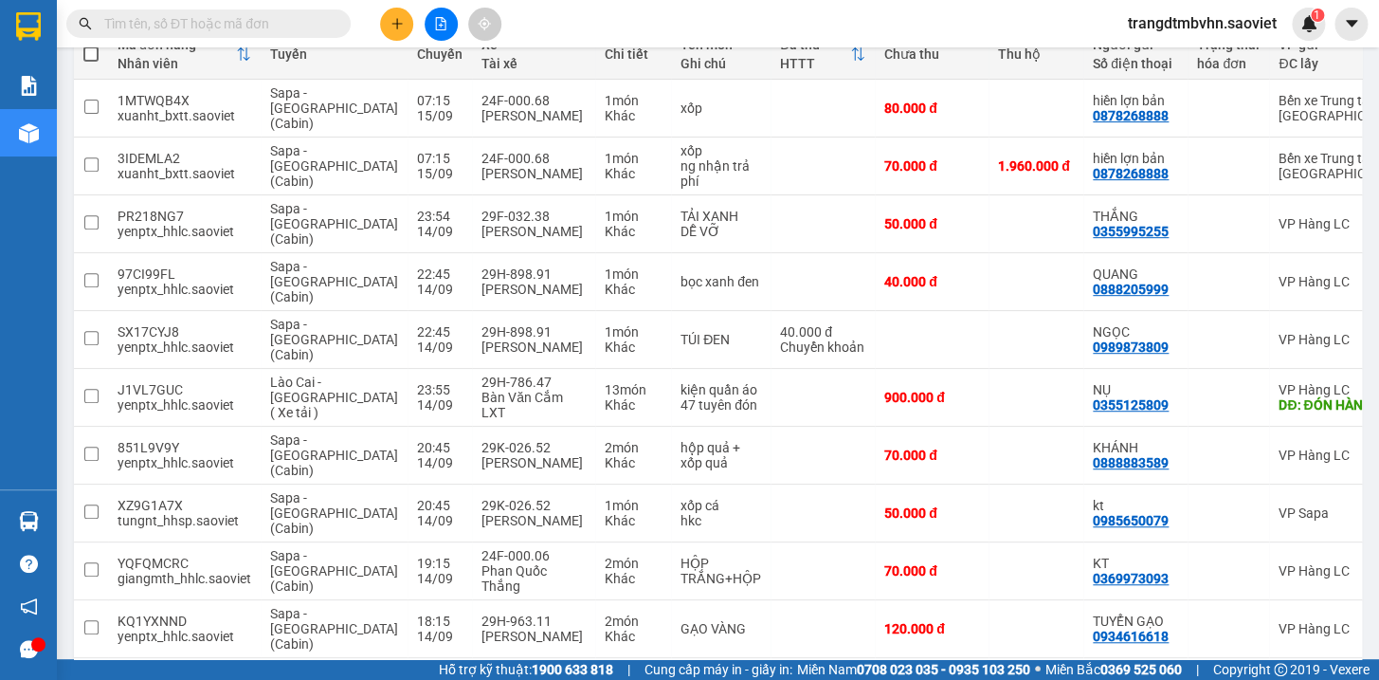
scroll to position [256, 0]
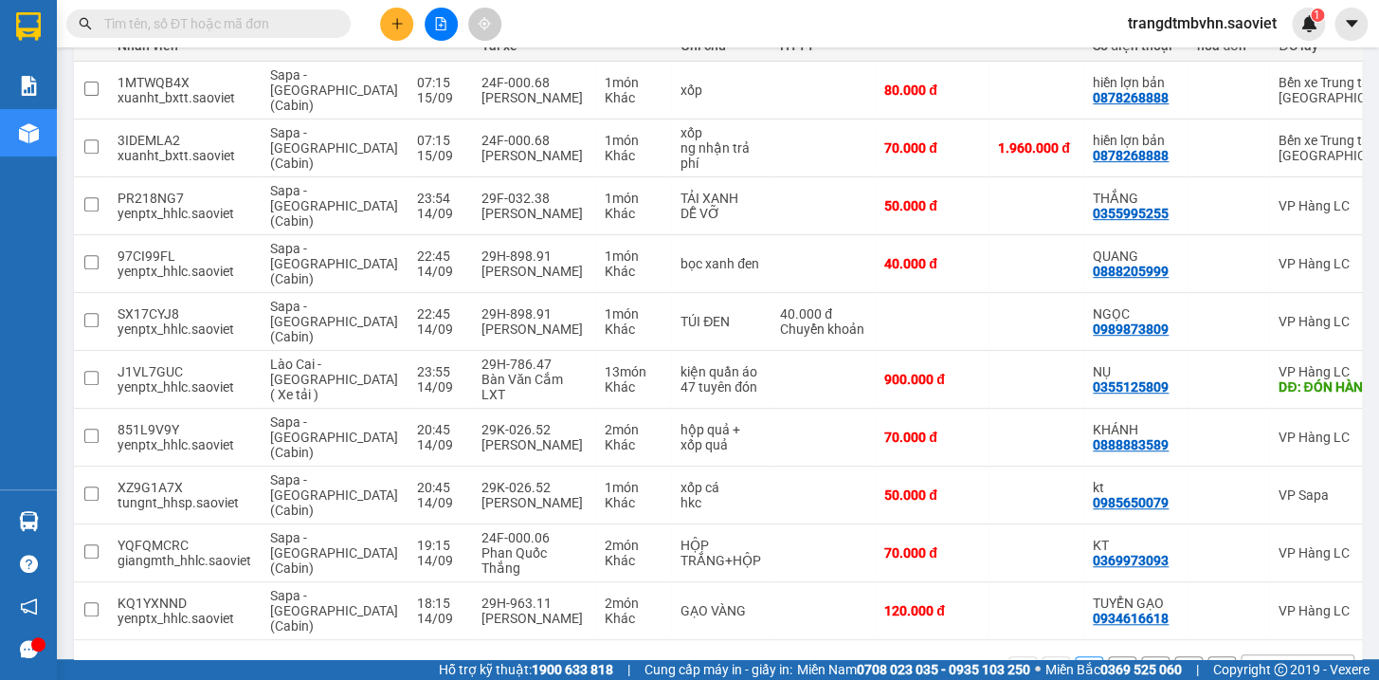
click at [1108, 656] on button "2" at bounding box center [1122, 670] width 28 height 28
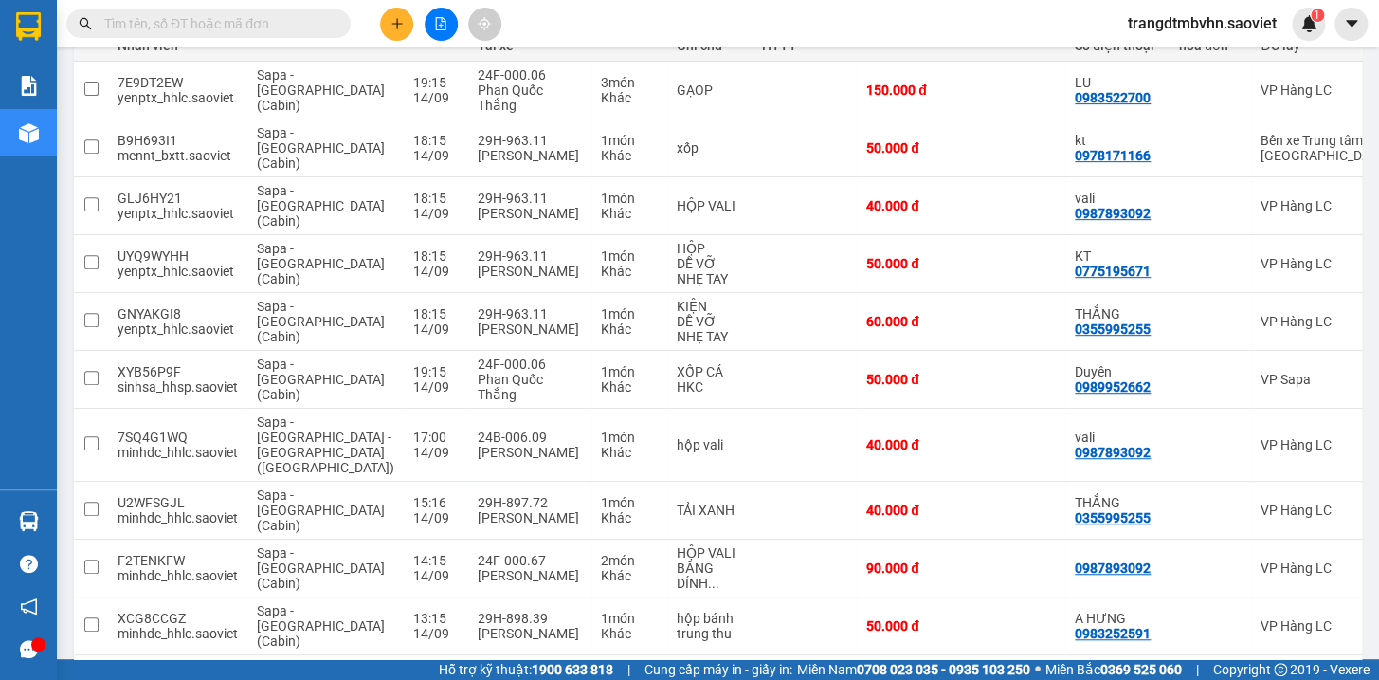
click at [1141, 671] on button "3" at bounding box center [1155, 685] width 28 height 28
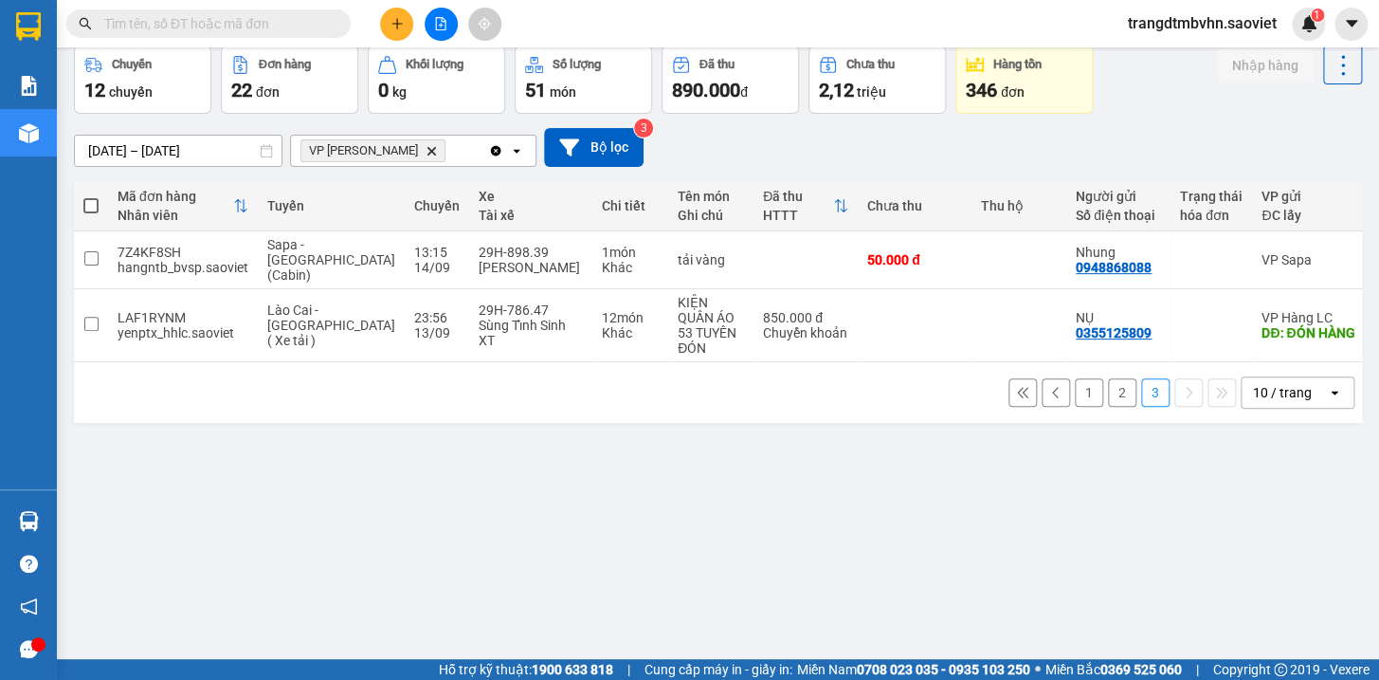
scroll to position [0, 0]
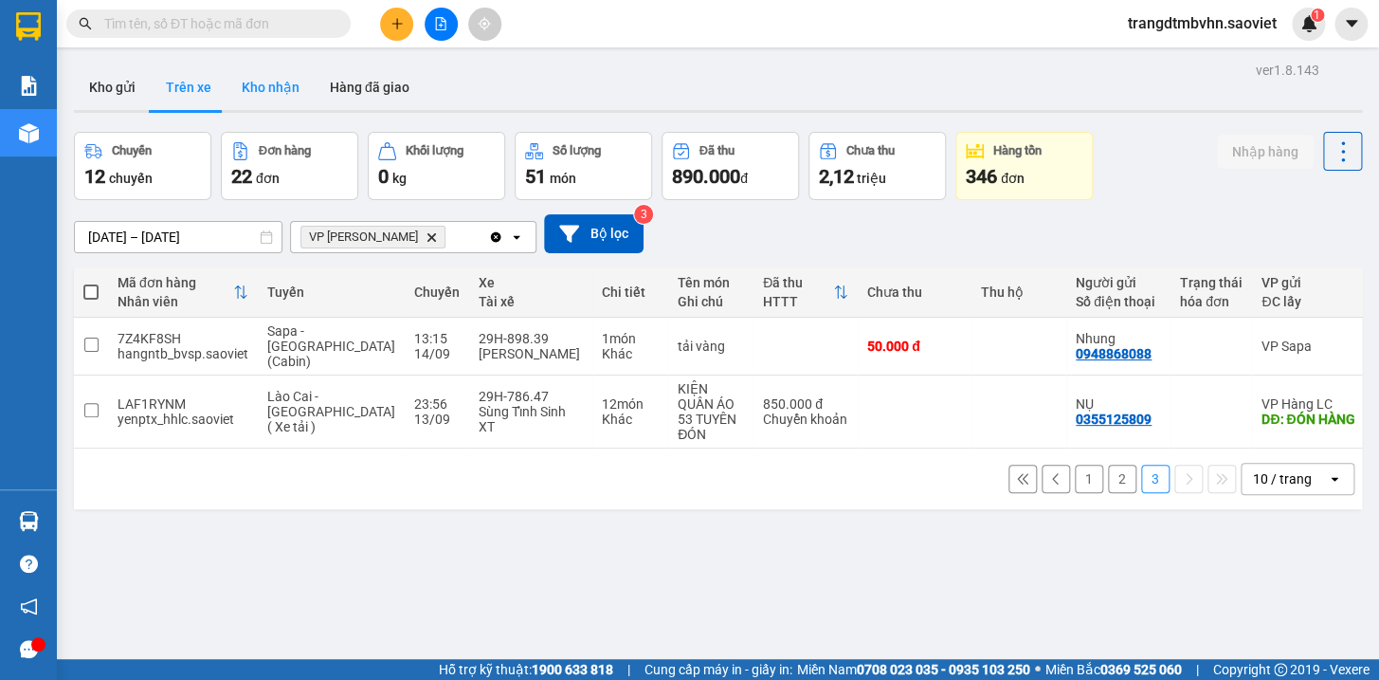
click at [265, 83] on button "Kho nhận" at bounding box center [271, 87] width 88 height 46
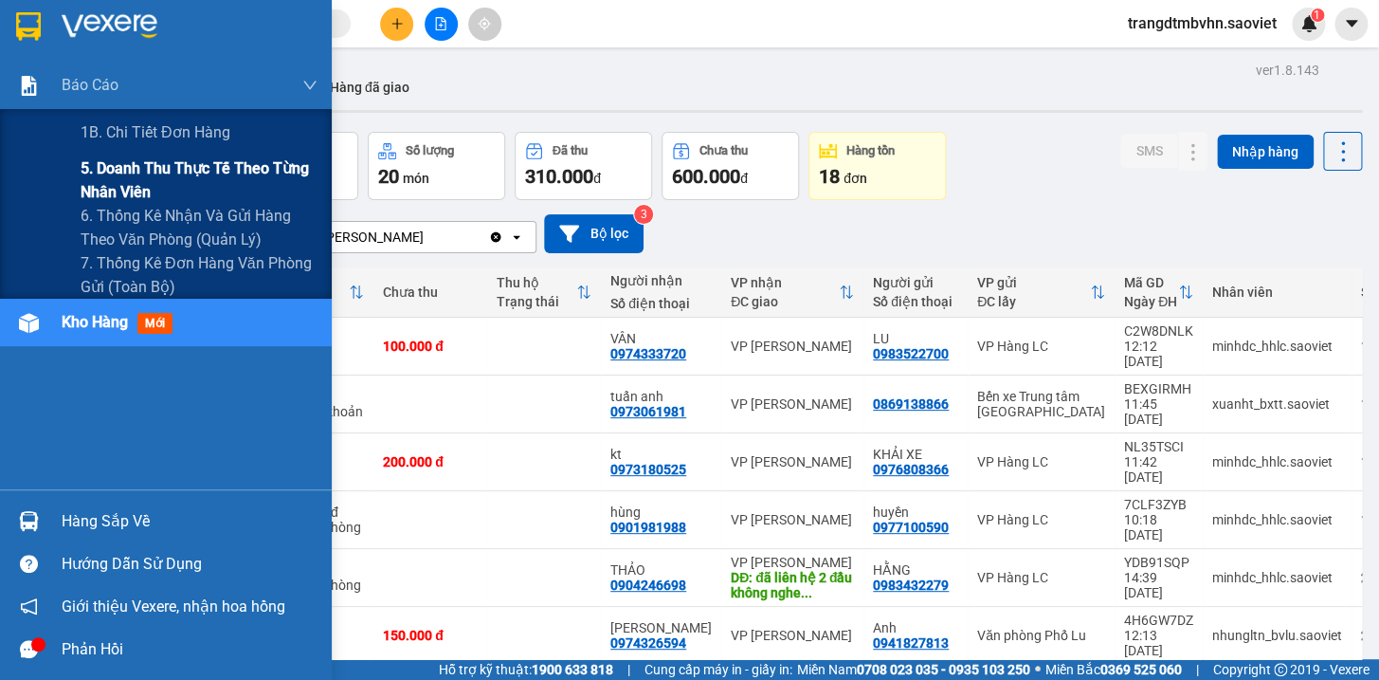
click at [203, 172] on span "5. Doanh thu thực tế theo từng nhân viên" at bounding box center [199, 179] width 237 height 47
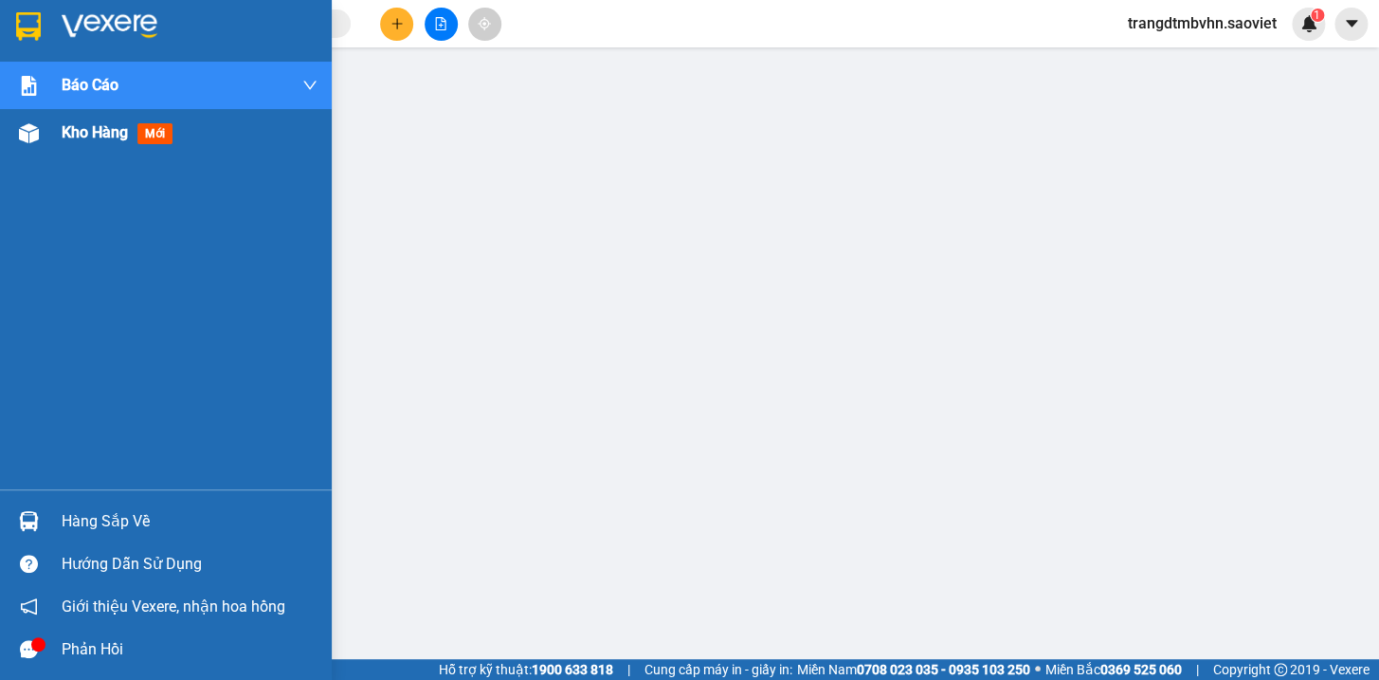
click at [111, 137] on span "Kho hàng" at bounding box center [95, 132] width 66 height 18
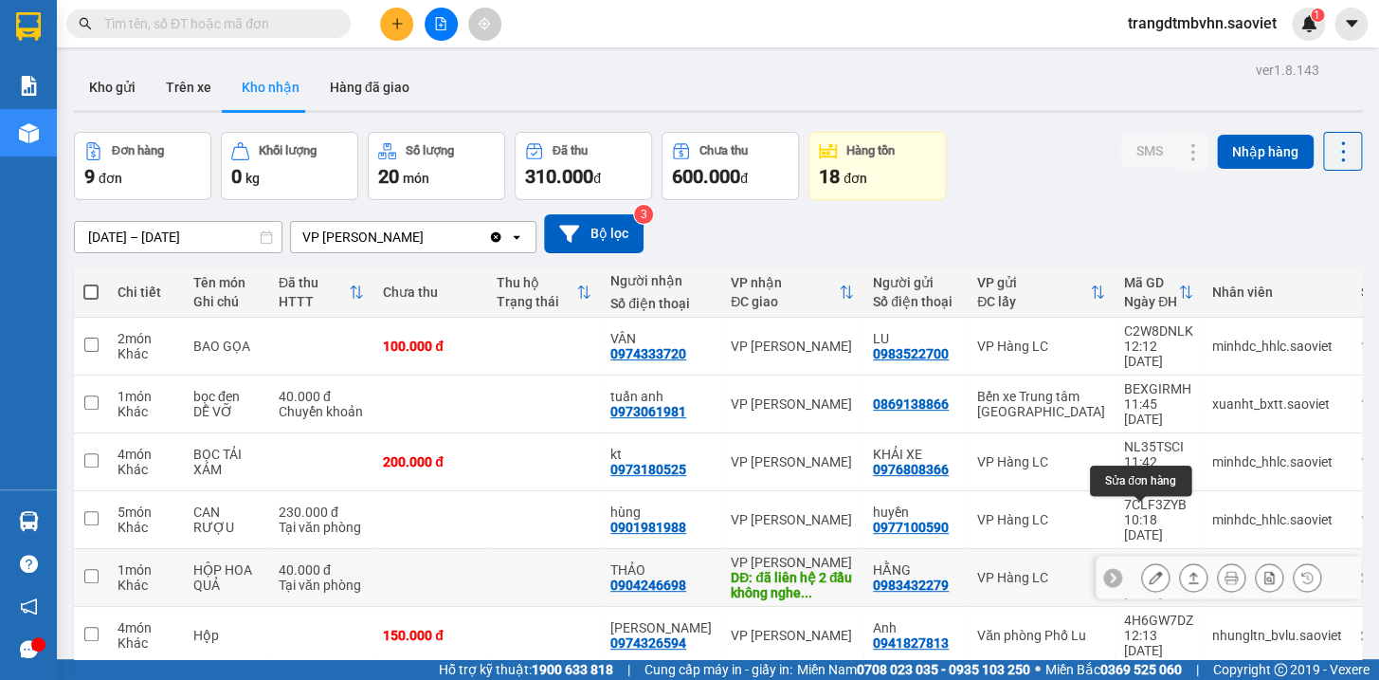
click at [1149, 571] on icon at bounding box center [1155, 577] width 13 height 13
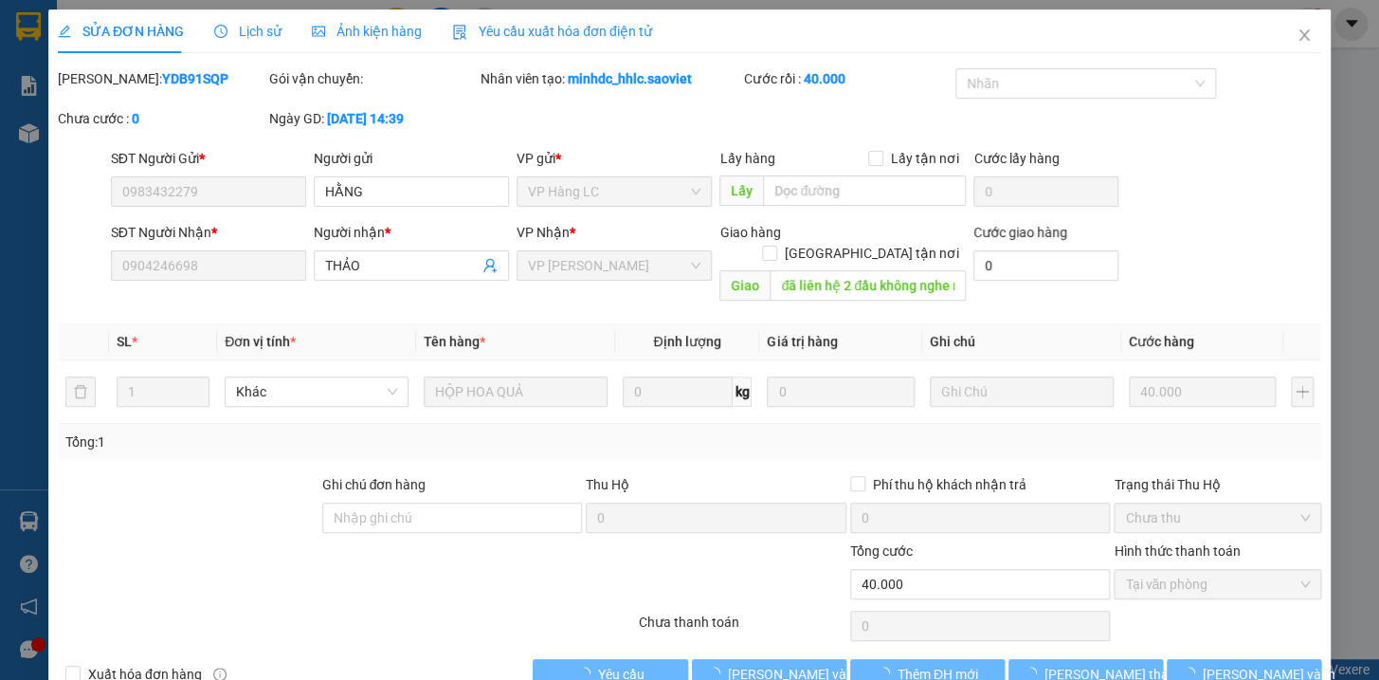
type input "0983432279"
type input "HẰNG"
type input "0904246698"
type input "THẢO"
type input "đã liên hệ 2 đầu không nghe máy"
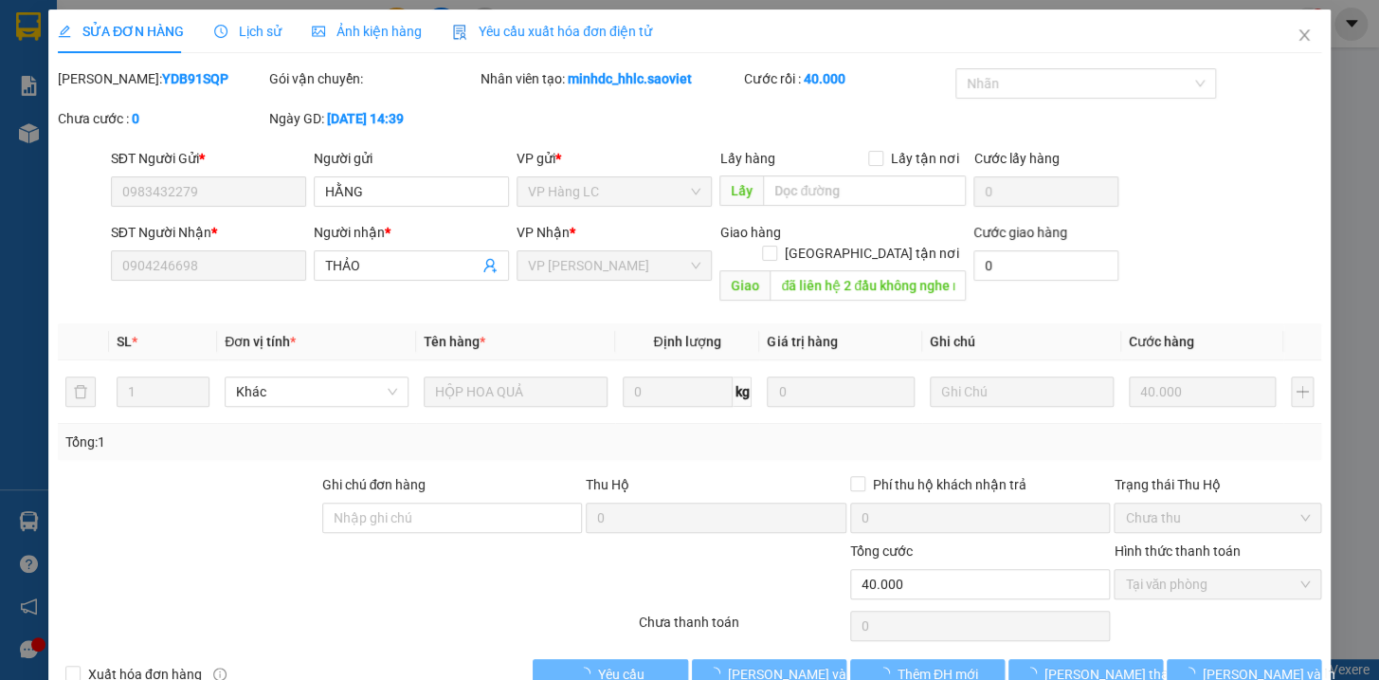
type input "40.000"
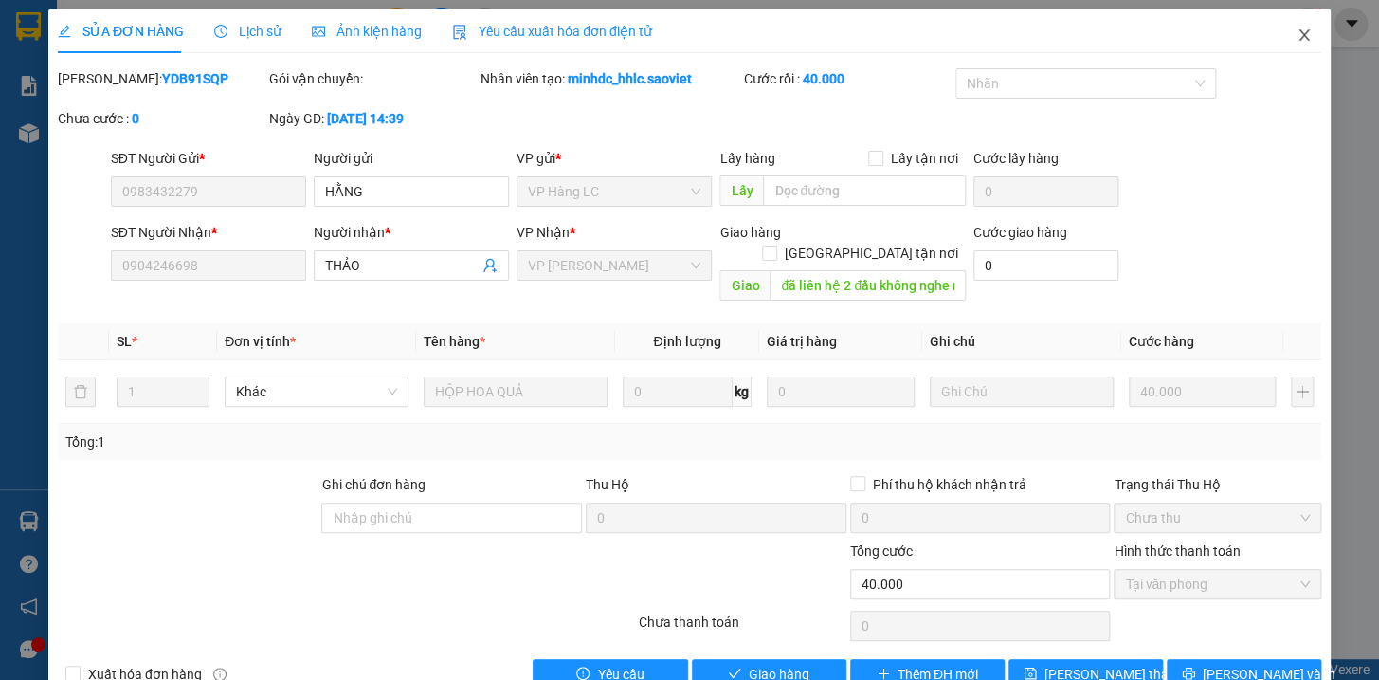
drag, startPoint x: 1289, startPoint y: 39, endPoint x: 1268, endPoint y: 33, distance: 22.5
click at [1297, 38] on icon "close" at bounding box center [1304, 34] width 15 height 15
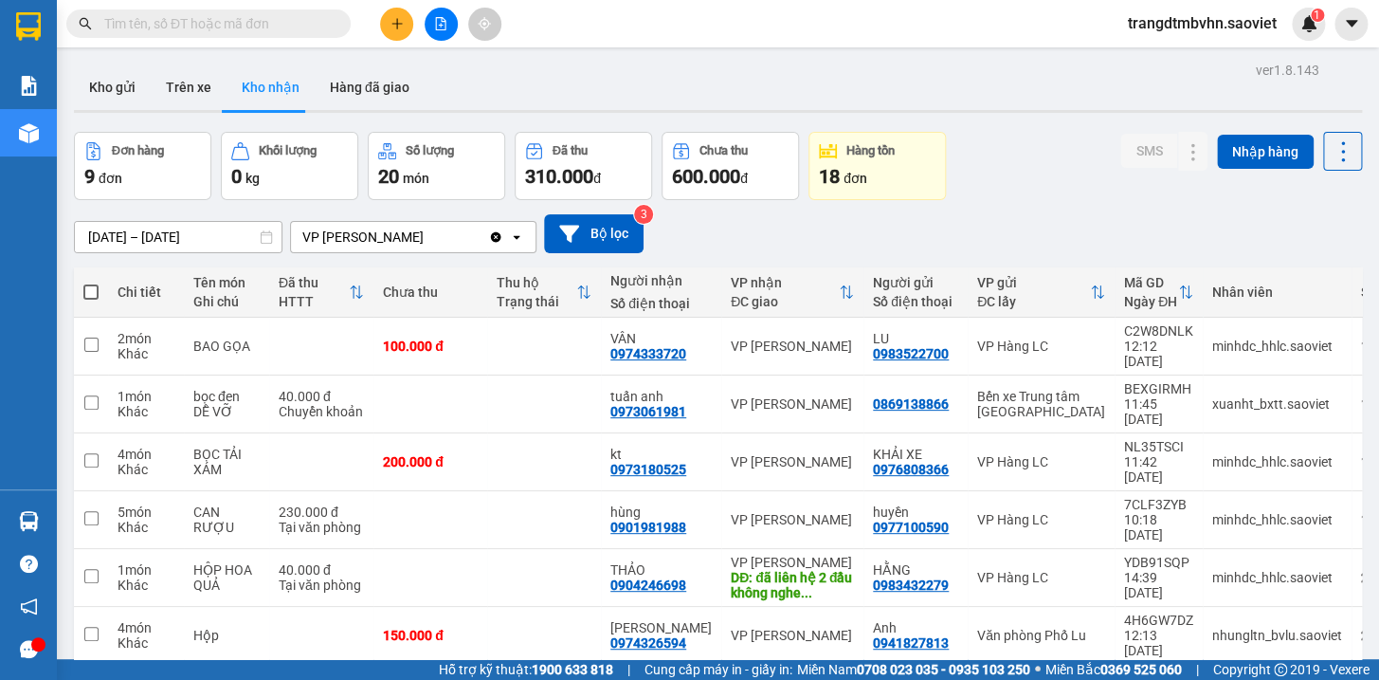
click at [295, 29] on input "text" at bounding box center [216, 23] width 224 height 21
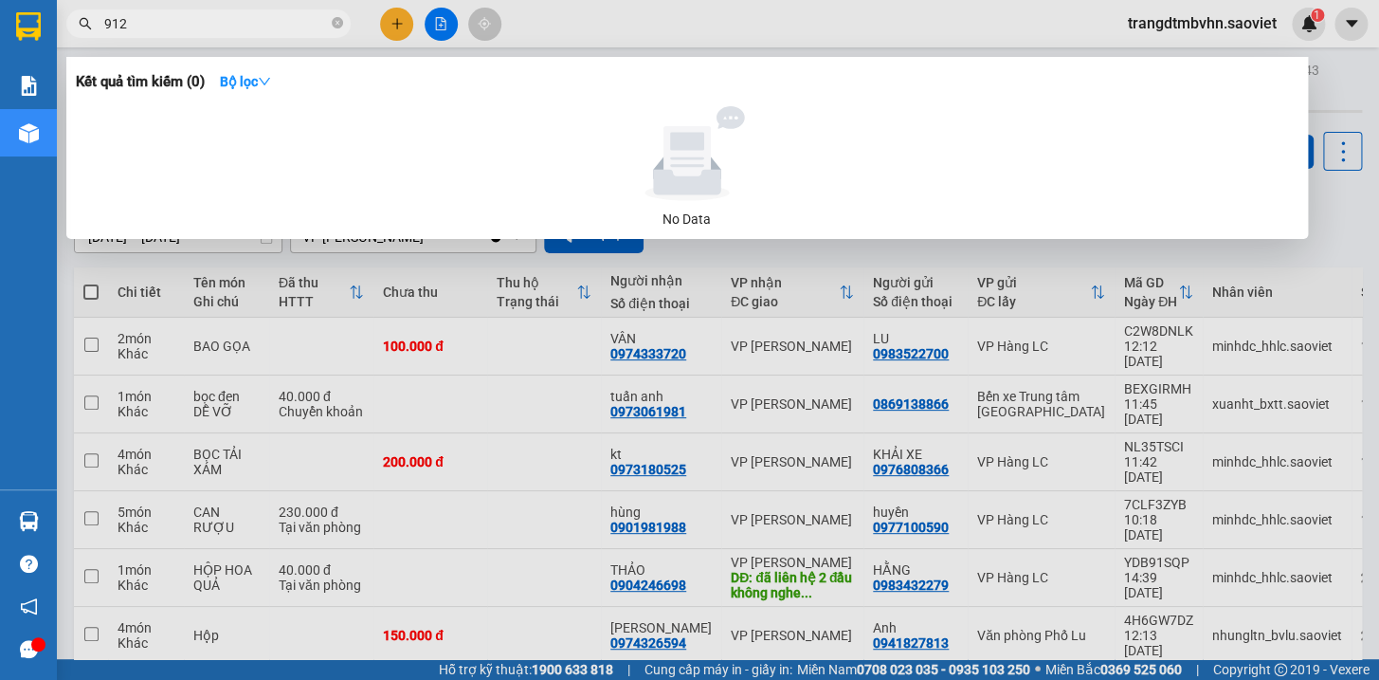
type input "9124"
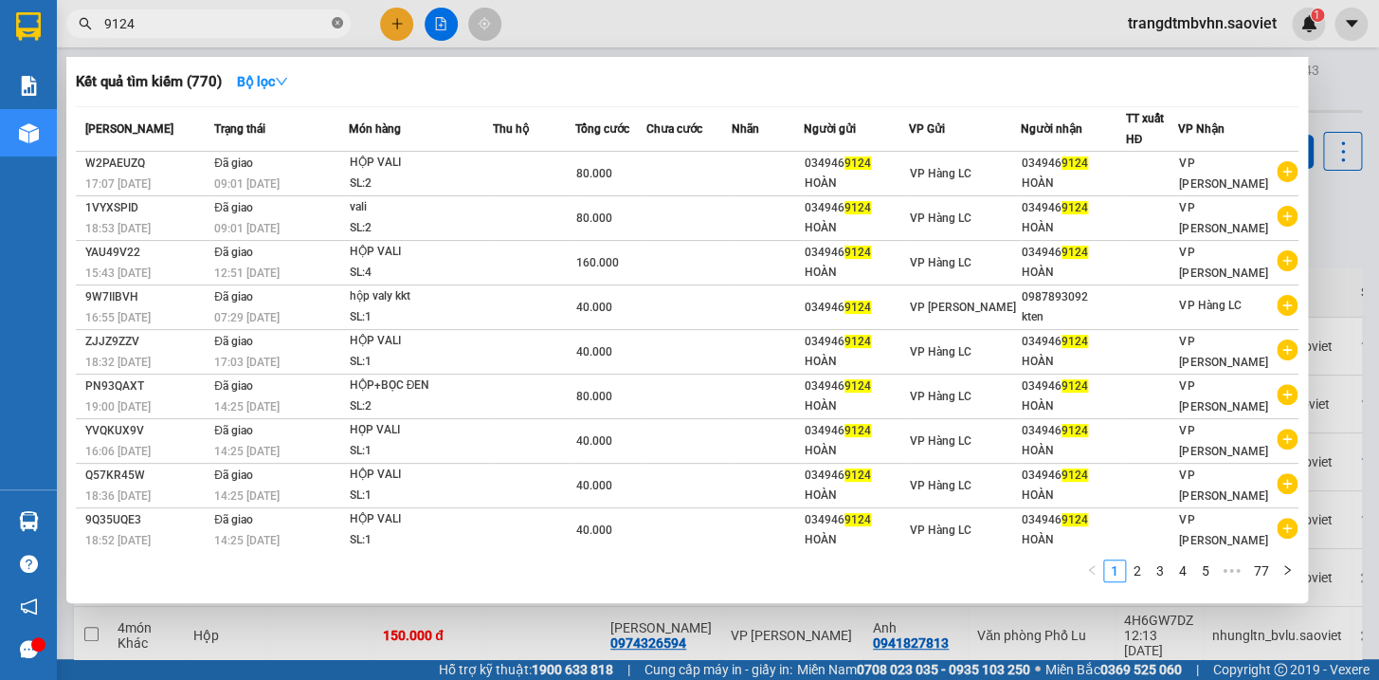
click at [341, 25] on icon "close-circle" at bounding box center [337, 22] width 11 height 11
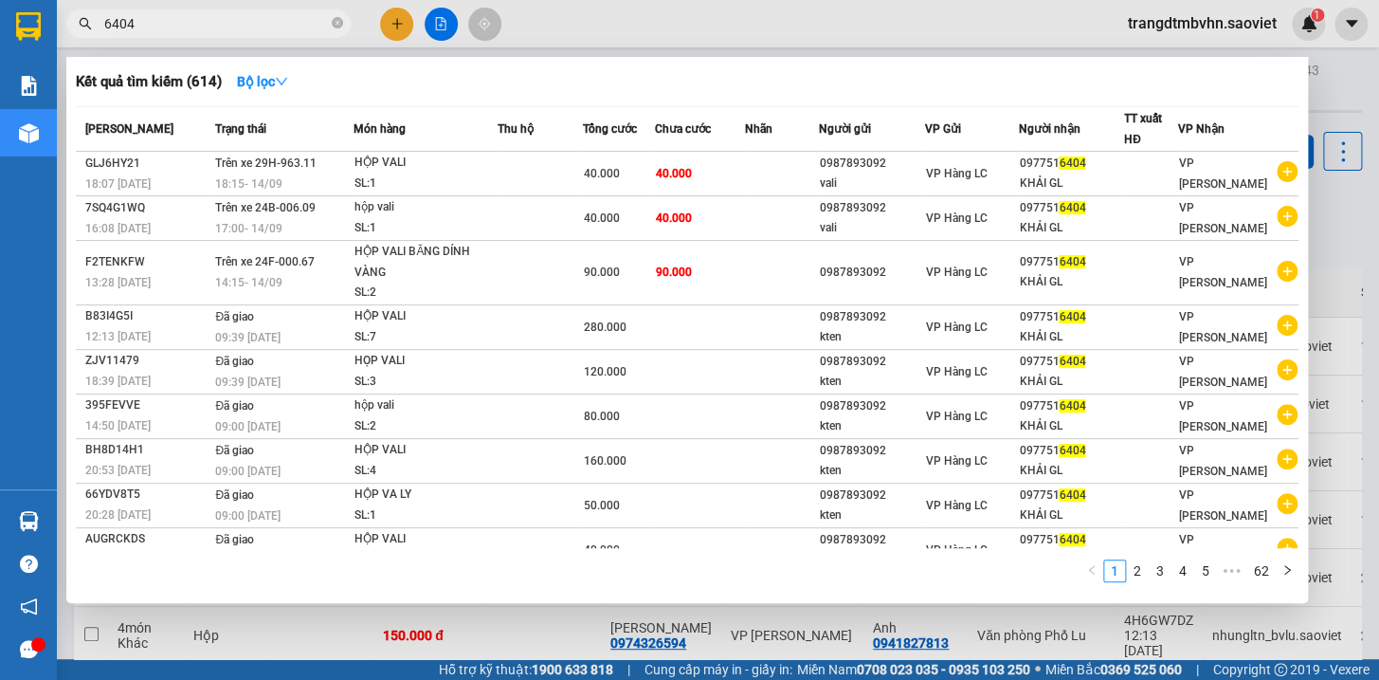
type input "6404"
click at [338, 26] on icon "close-circle" at bounding box center [337, 22] width 11 height 11
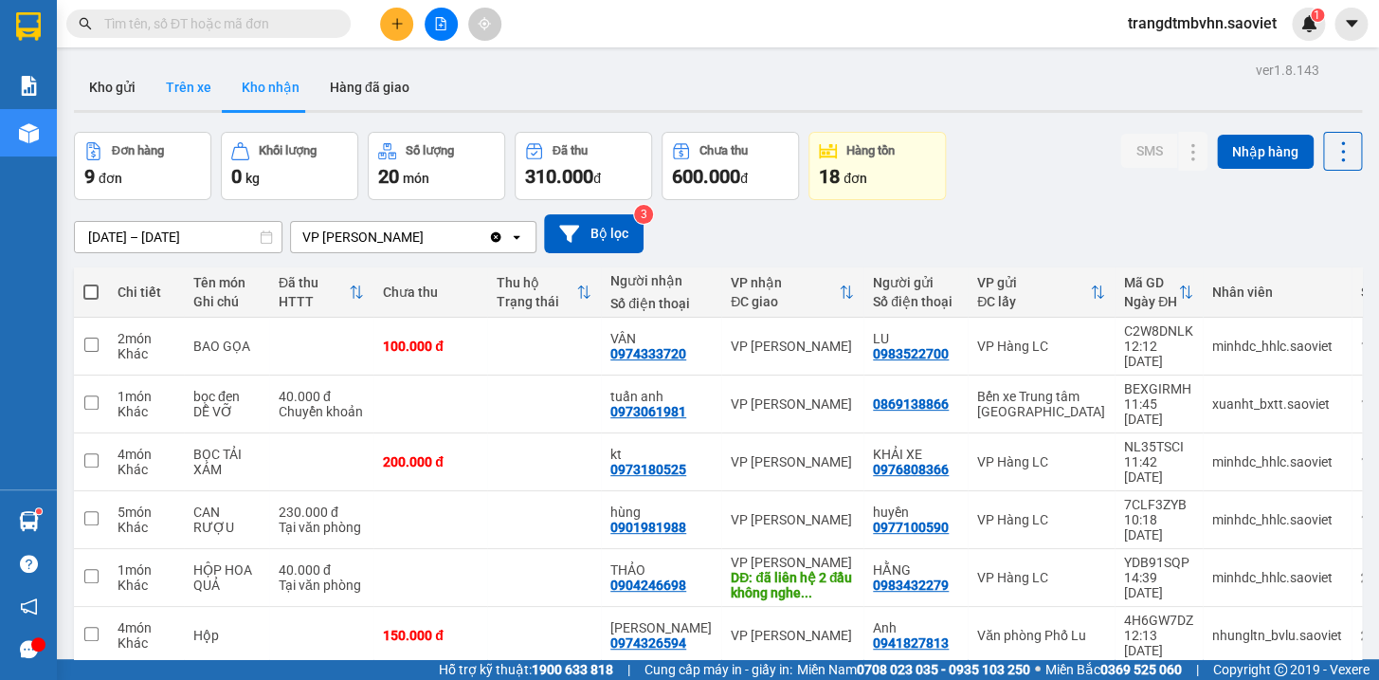
click at [185, 92] on button "Trên xe" at bounding box center [189, 87] width 76 height 46
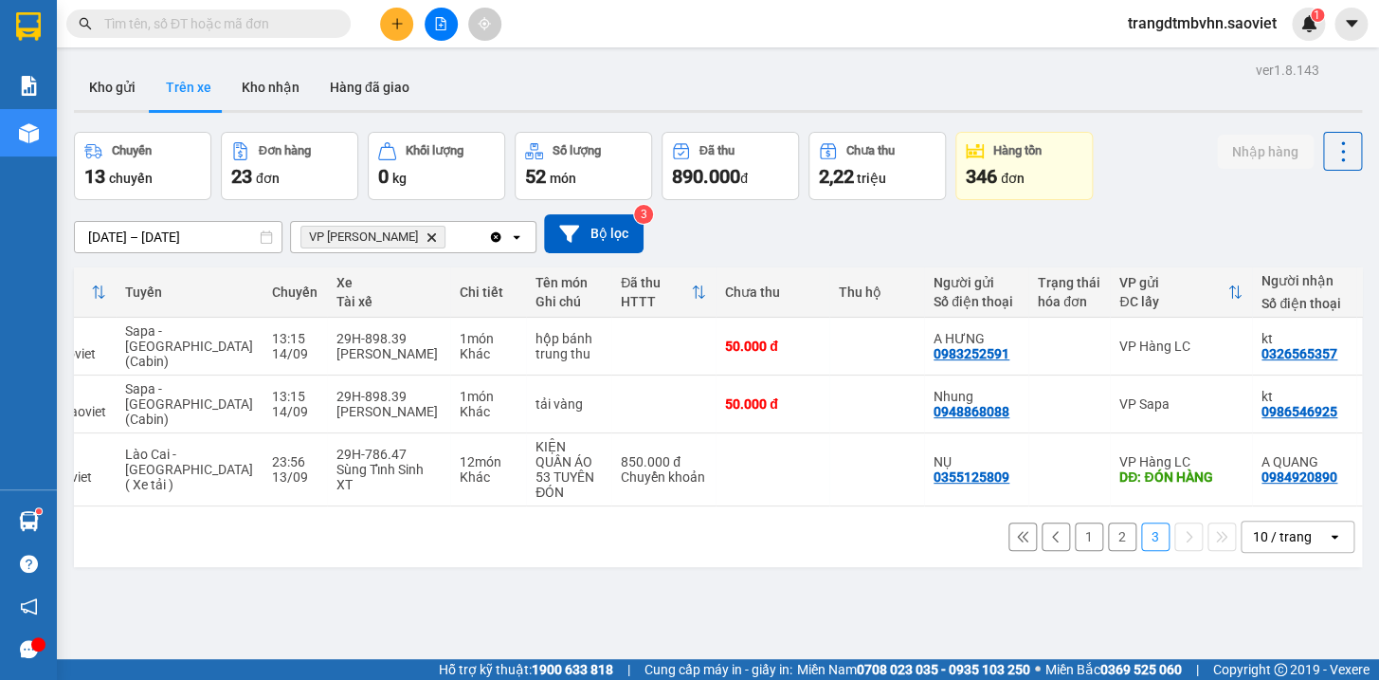
scroll to position [0, 145]
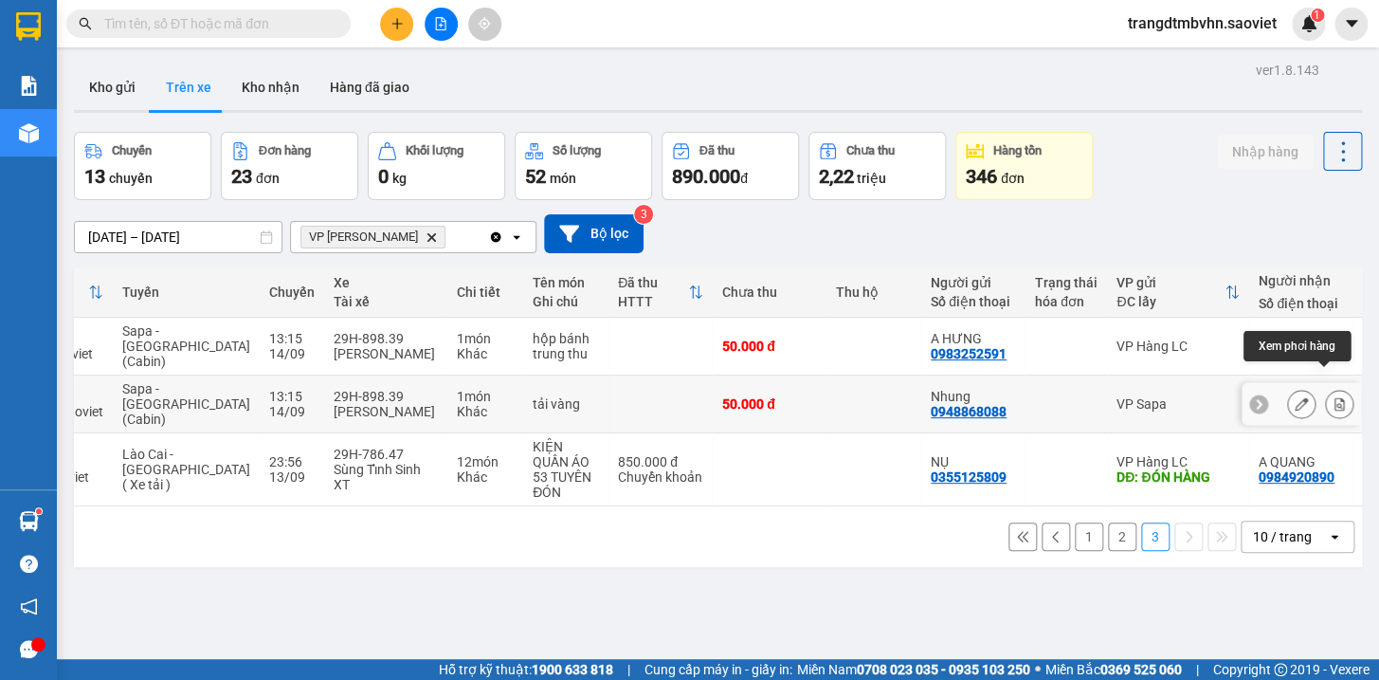
click at [1335, 397] on icon at bounding box center [1340, 403] width 10 height 13
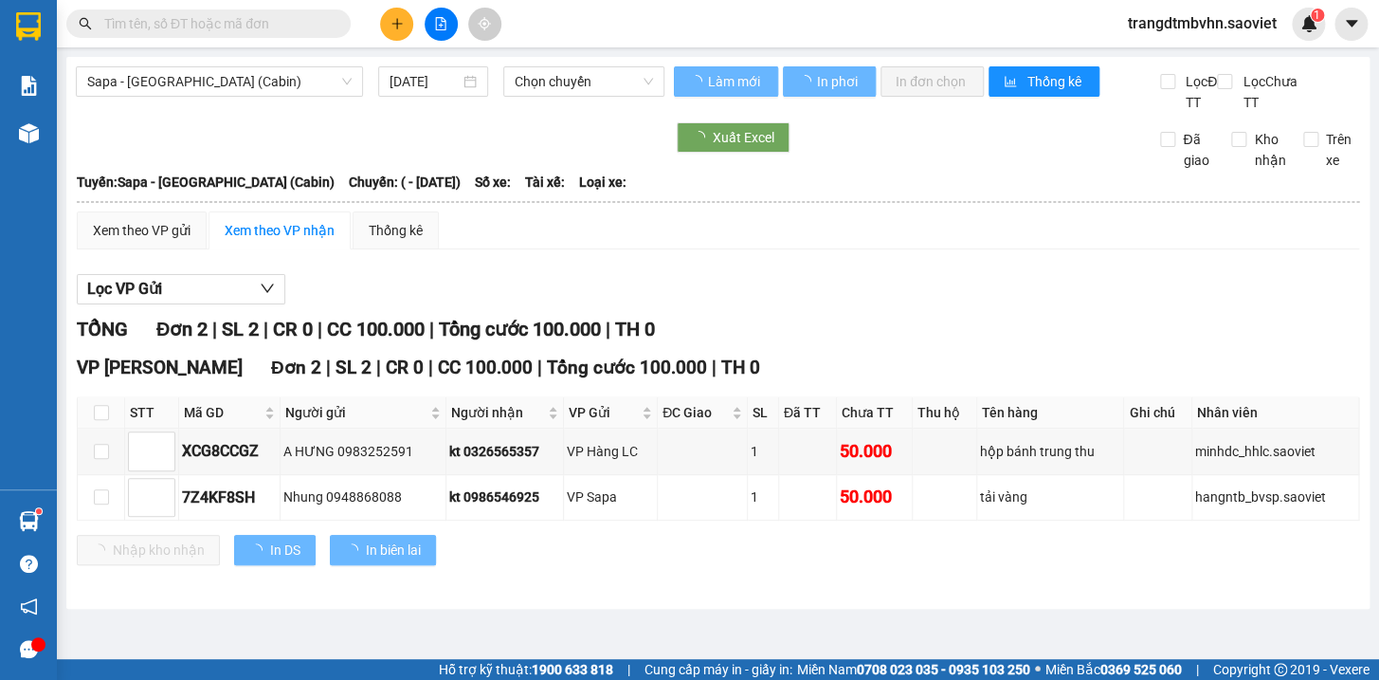
type input "[DATE]"
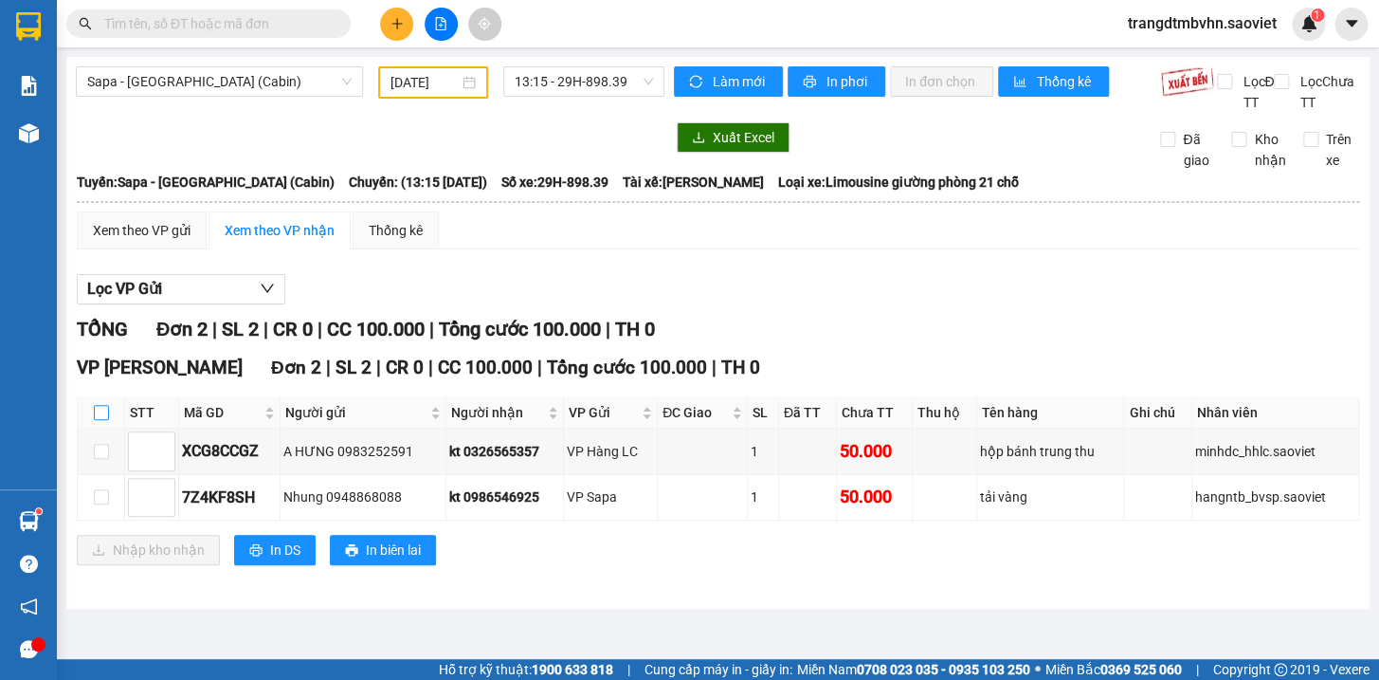
click at [101, 420] on input "checkbox" at bounding box center [101, 412] width 15 height 15
checkbox input "true"
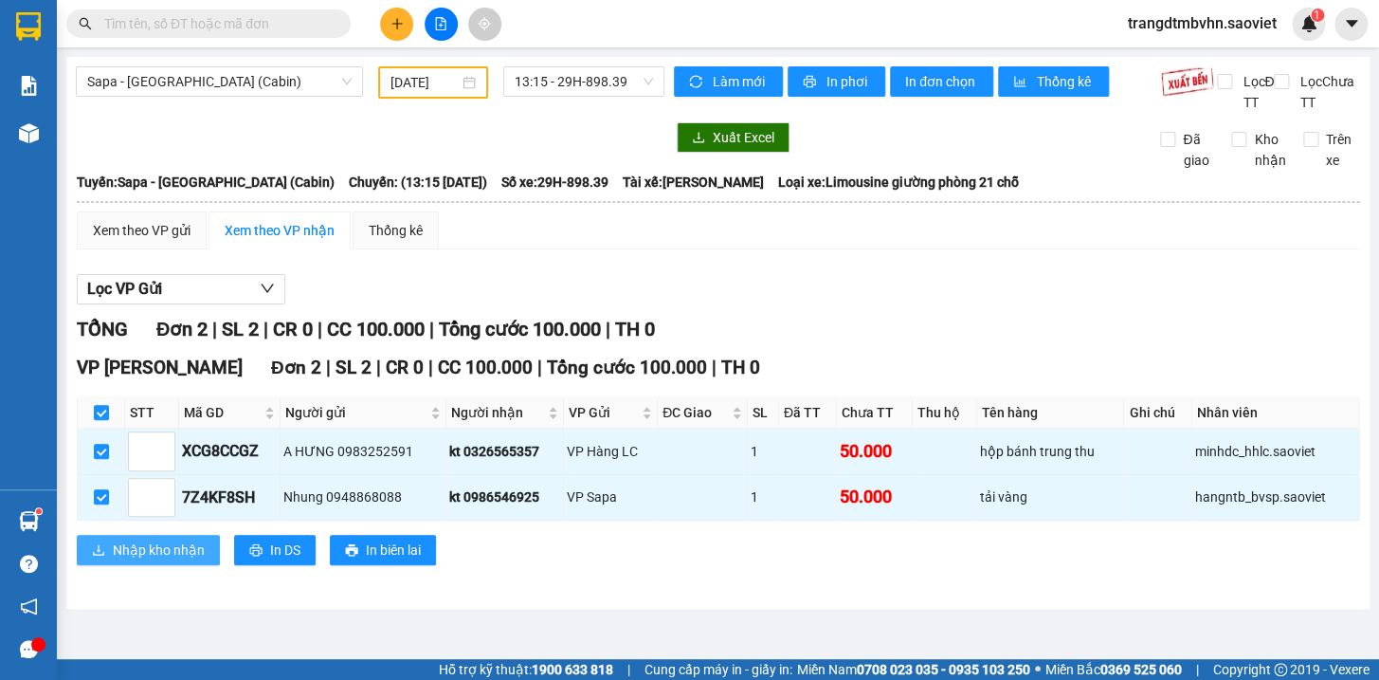
click at [154, 560] on span "Nhập kho nhận" at bounding box center [159, 549] width 92 height 21
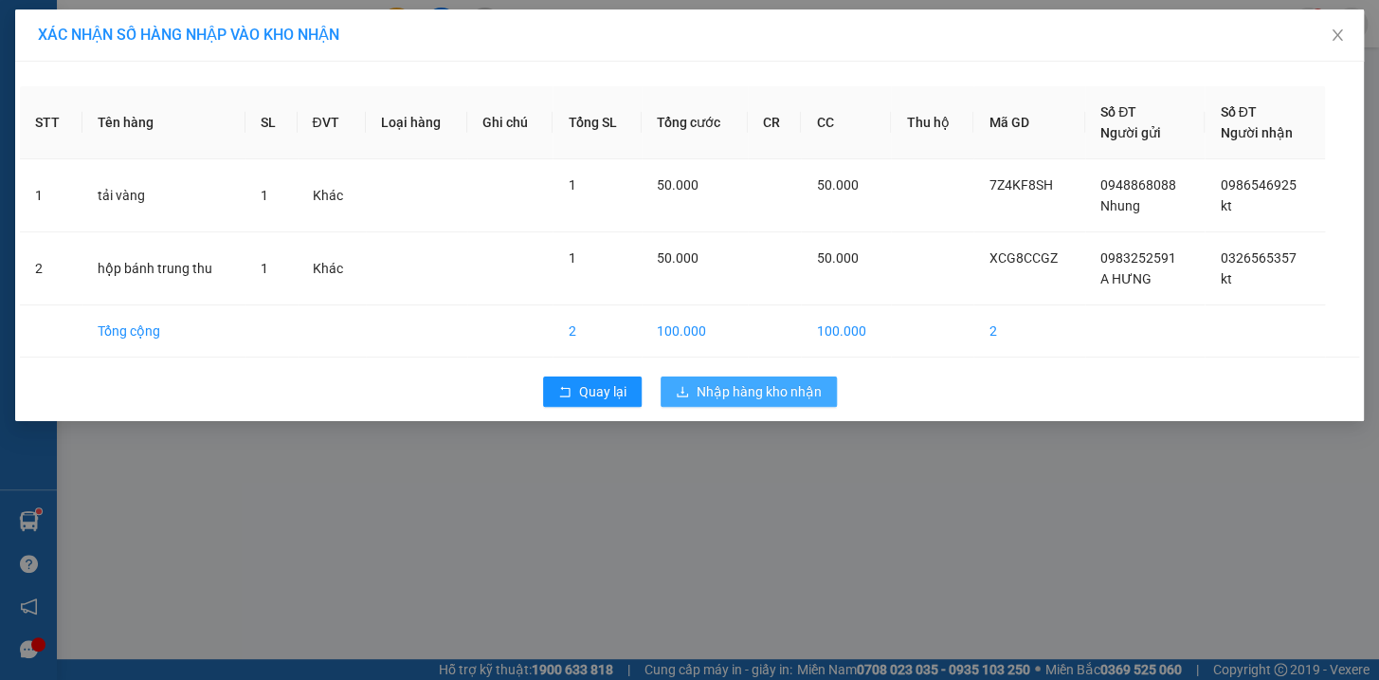
click at [699, 395] on span "Nhập hàng kho nhận" at bounding box center [759, 391] width 125 height 21
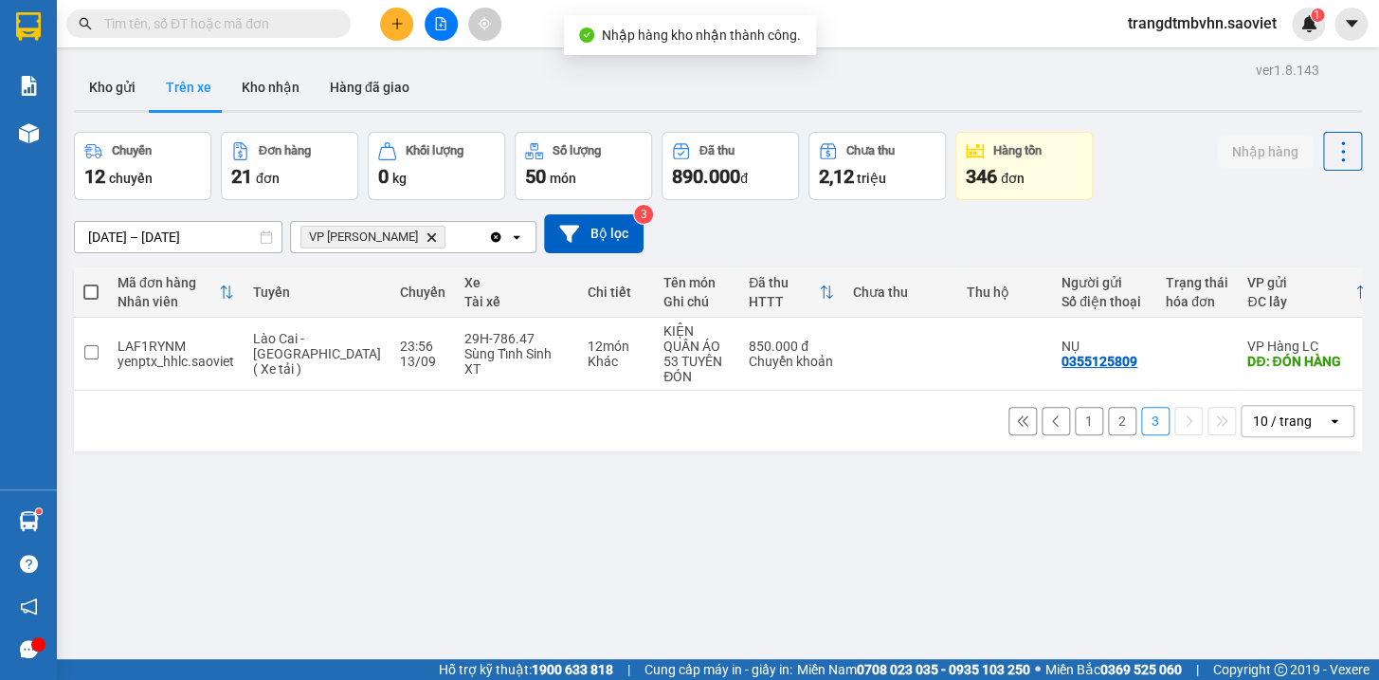
click at [1108, 429] on button "2" at bounding box center [1122, 421] width 28 height 28
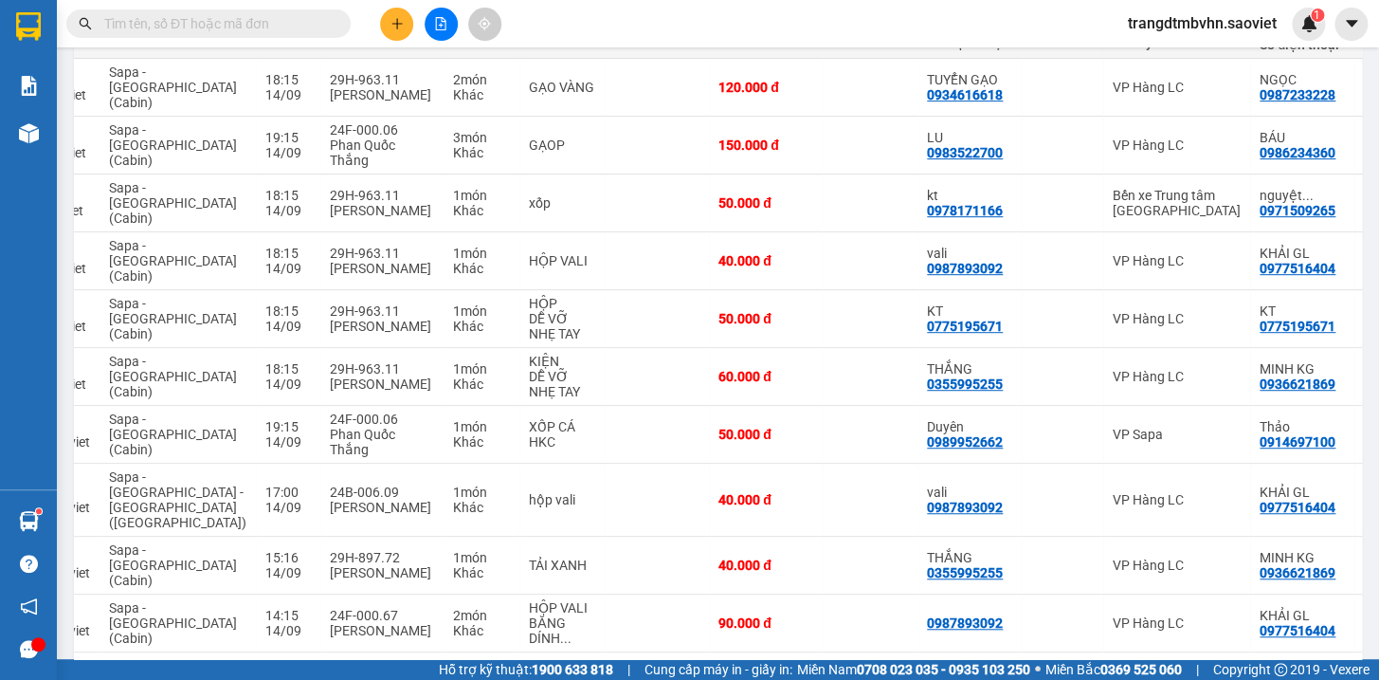
scroll to position [0, 169]
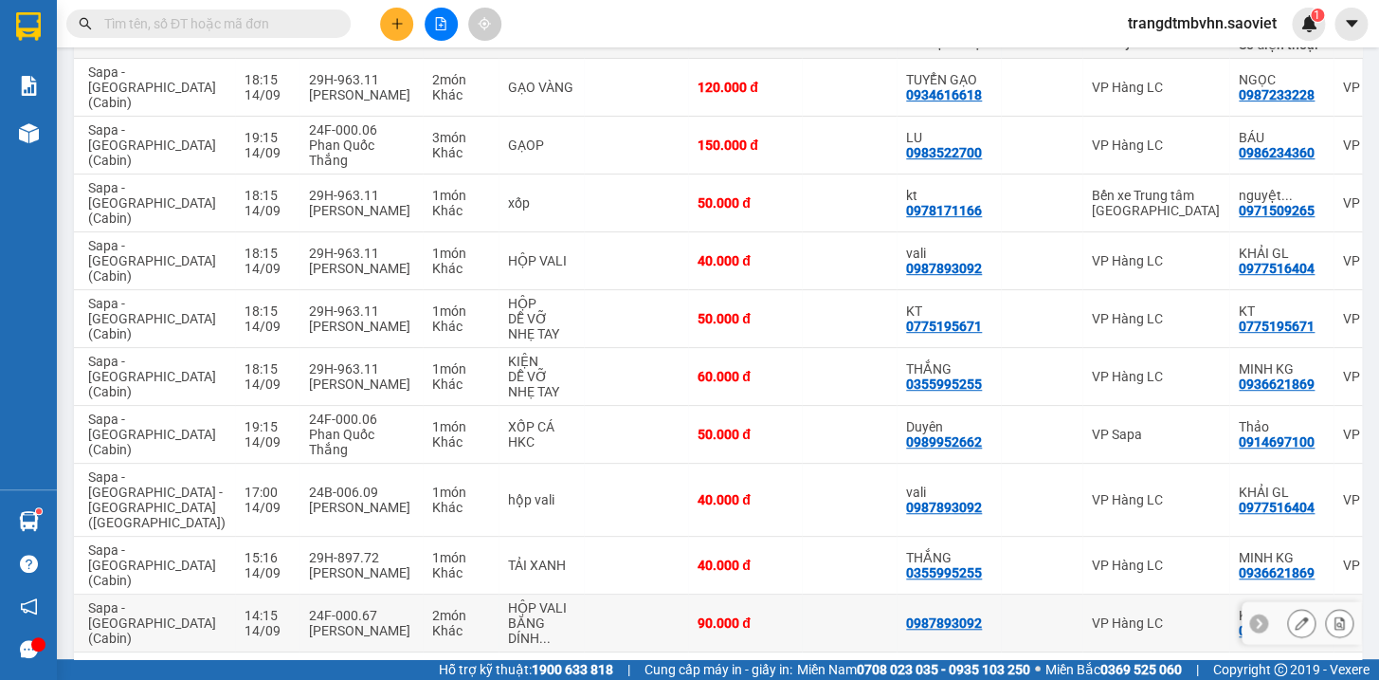
click at [1333, 616] on icon at bounding box center [1339, 622] width 13 height 13
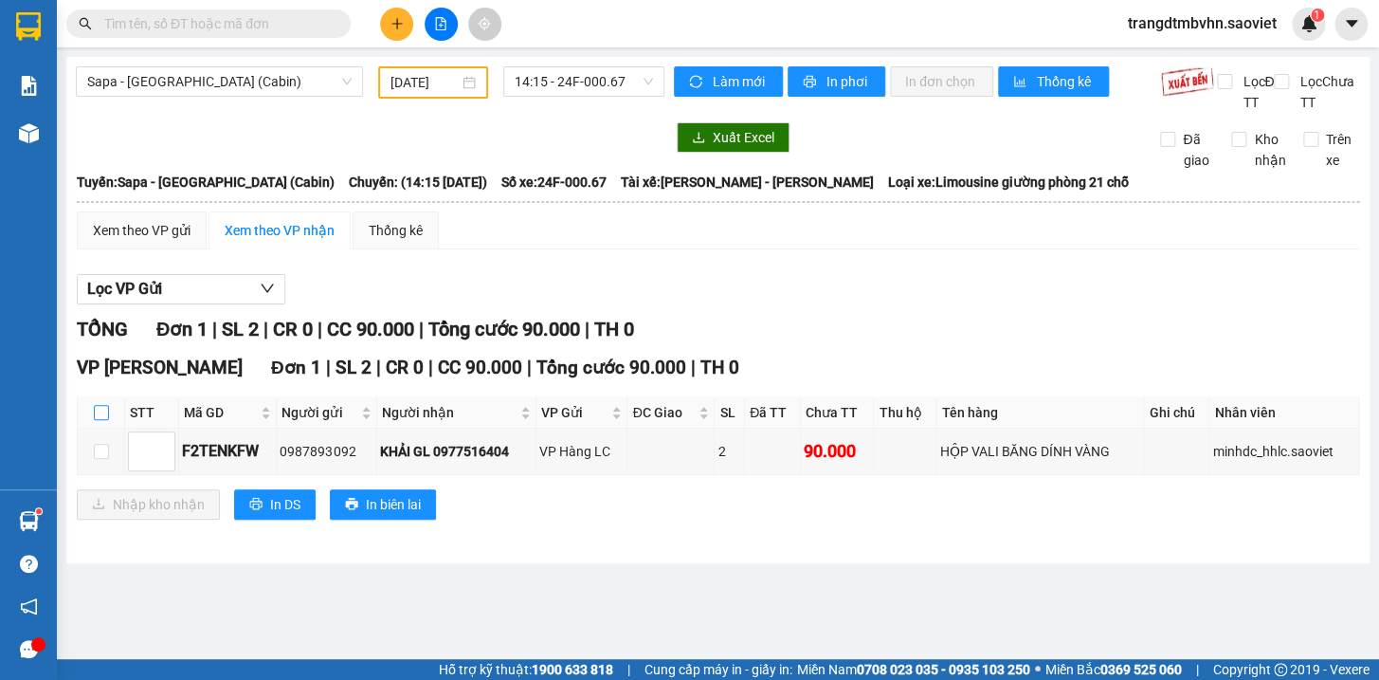
click at [102, 420] on input "checkbox" at bounding box center [101, 412] width 15 height 15
checkbox input "true"
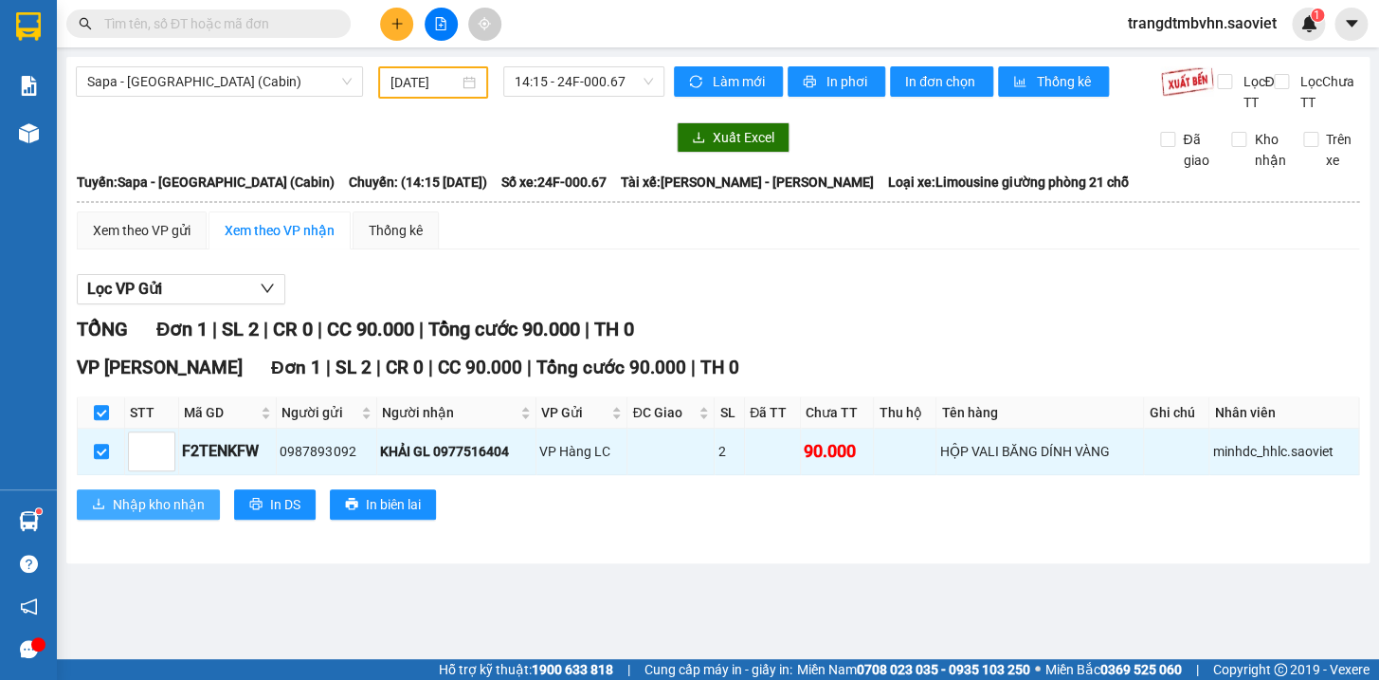
click at [155, 513] on span "Nhập kho nhận" at bounding box center [159, 504] width 92 height 21
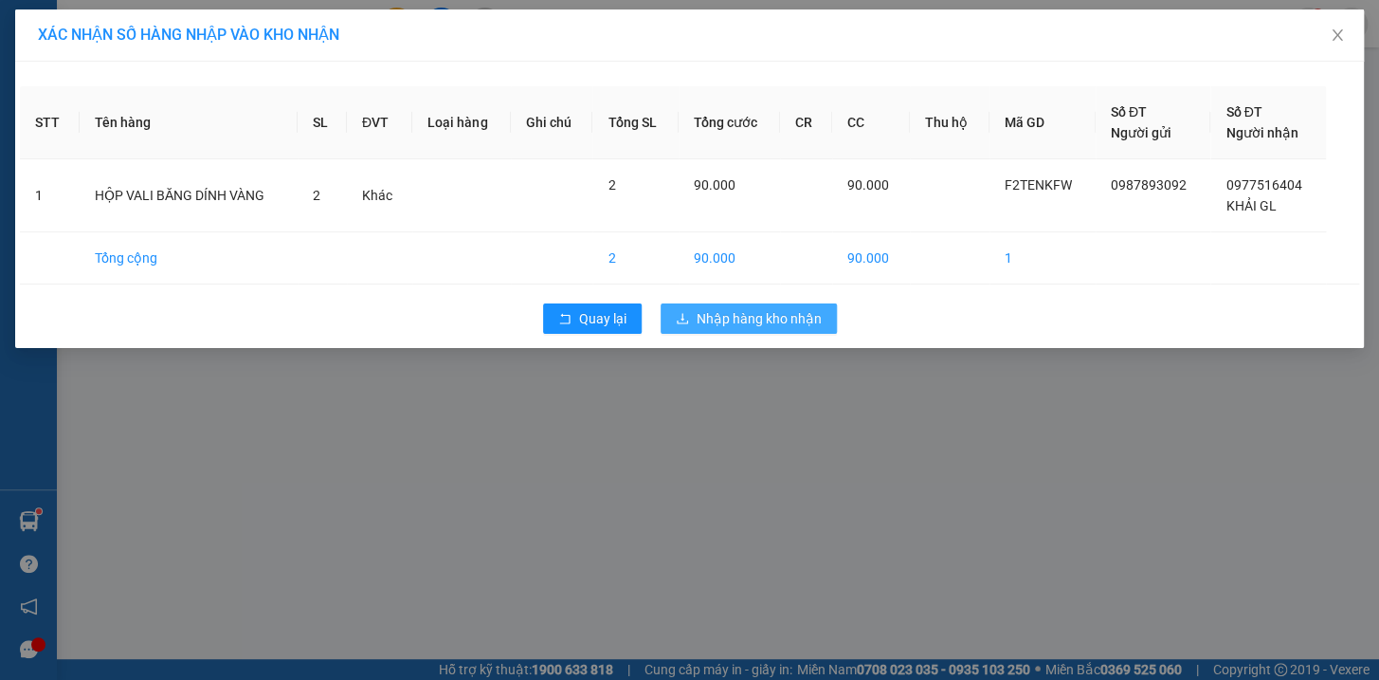
click at [803, 312] on span "Nhập hàng kho nhận" at bounding box center [759, 318] width 125 height 21
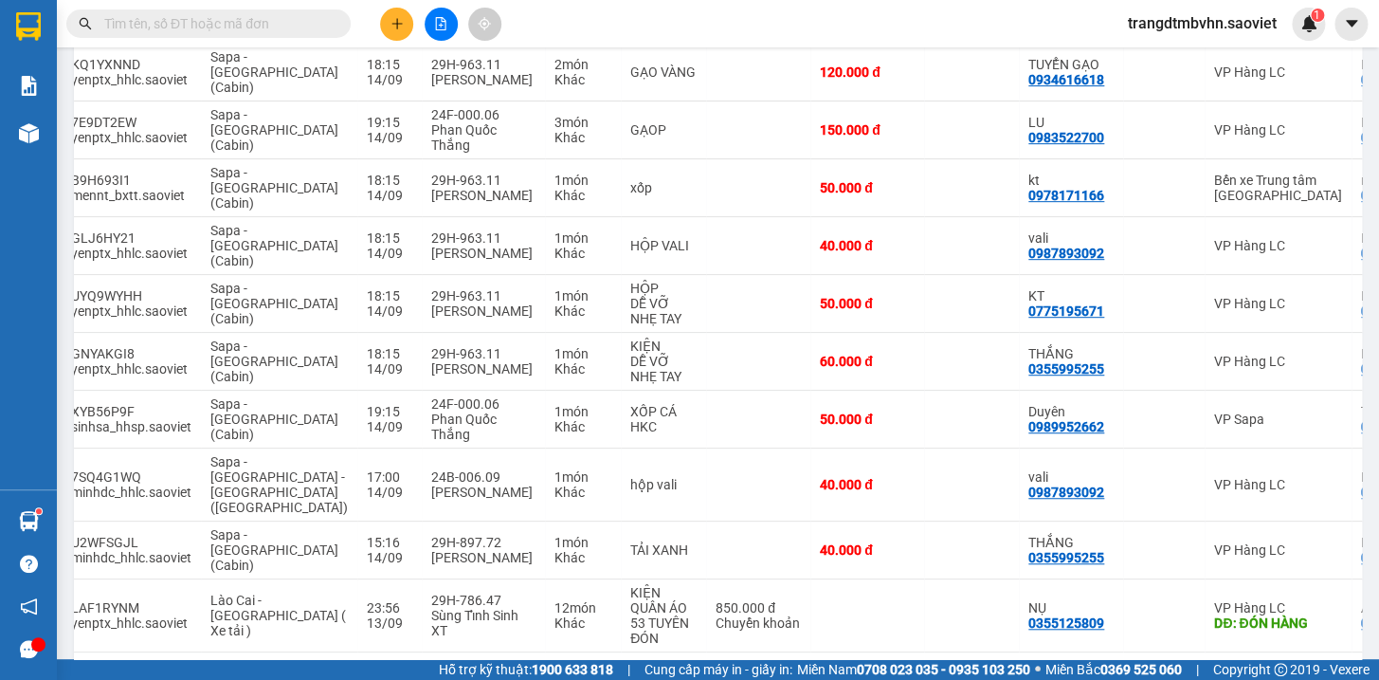
scroll to position [0, 75]
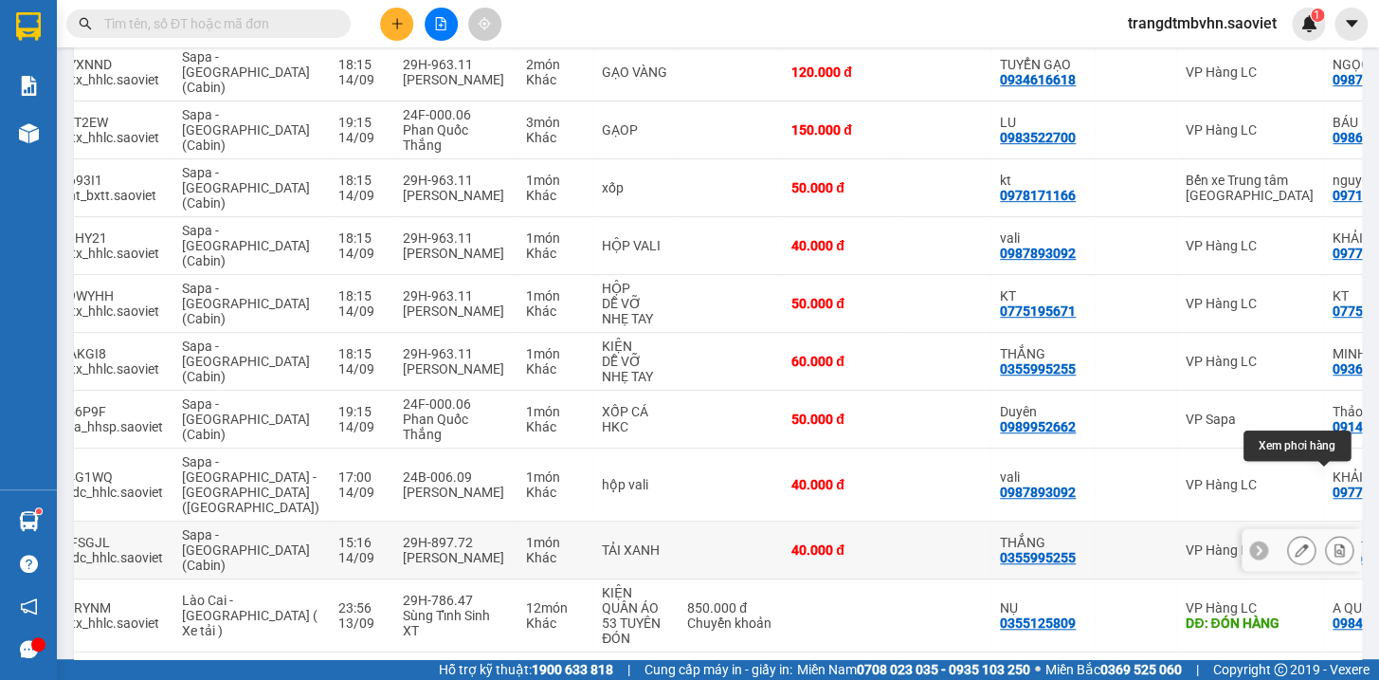
click at [1335, 543] on icon at bounding box center [1340, 549] width 10 height 13
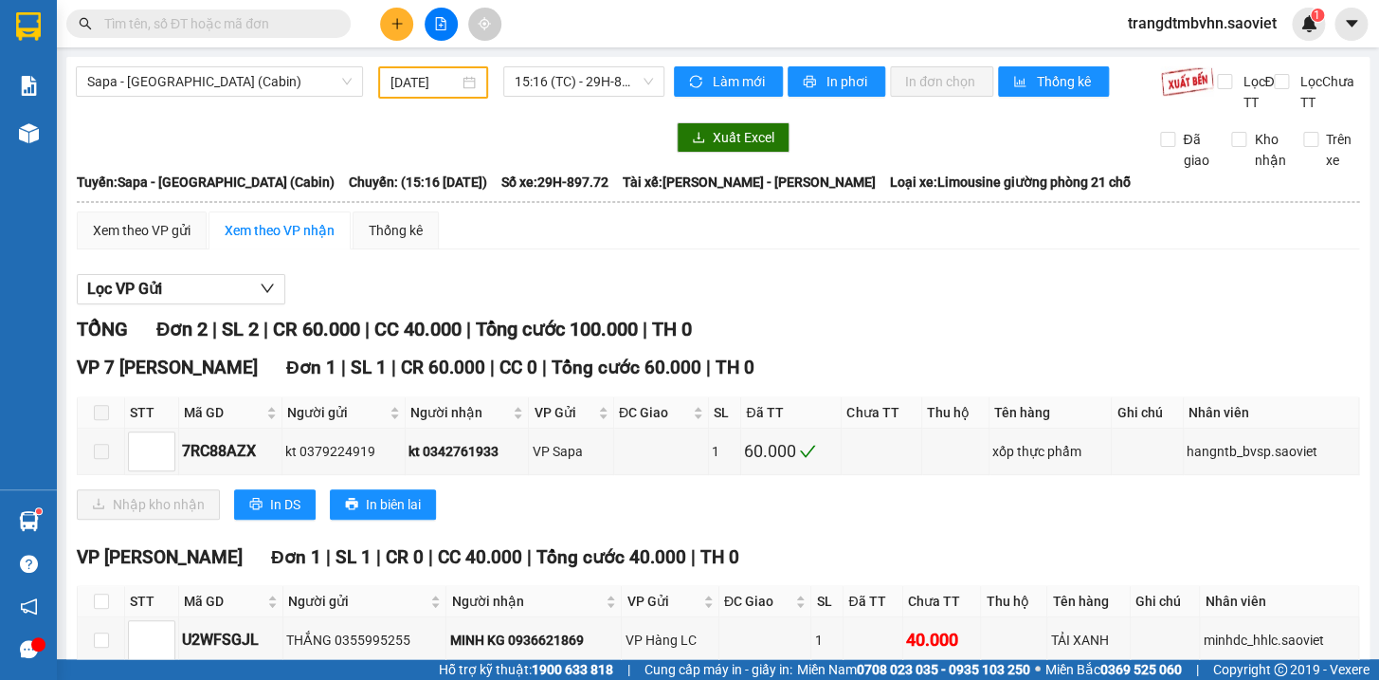
scroll to position [121, 0]
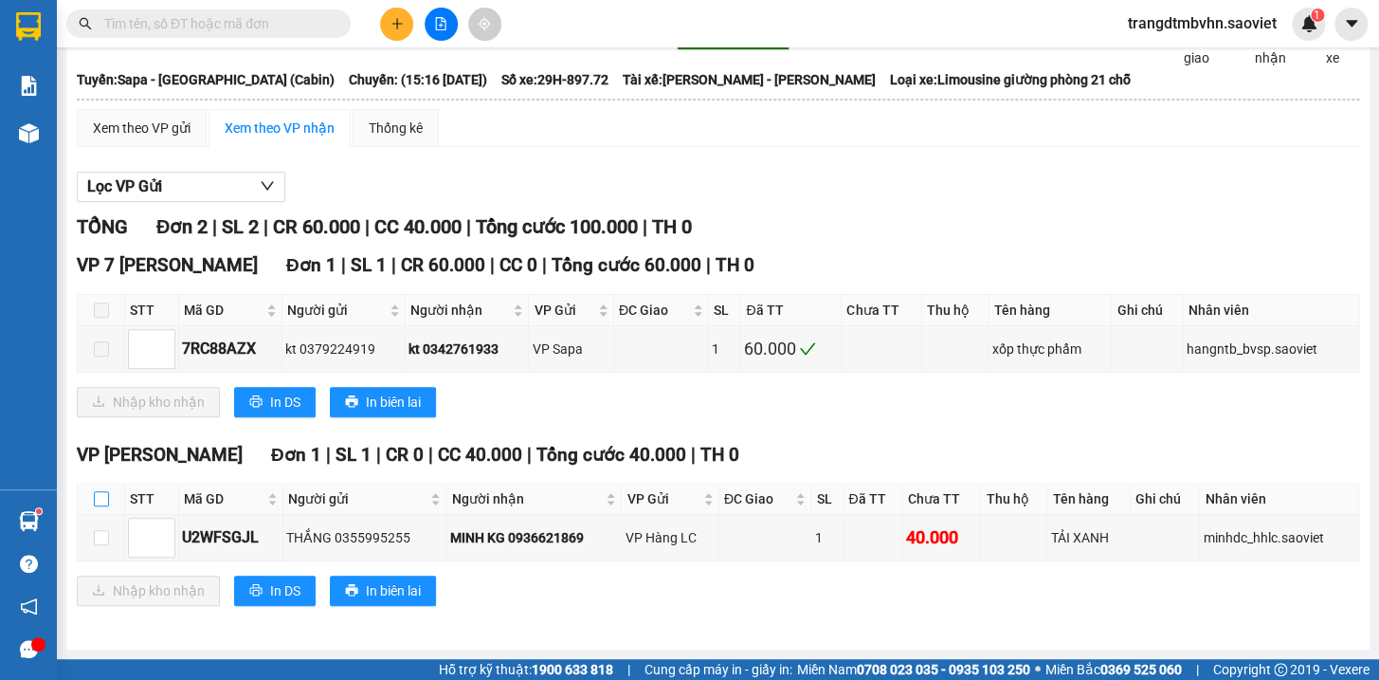
click at [104, 496] on input "checkbox" at bounding box center [101, 498] width 15 height 15
checkbox input "true"
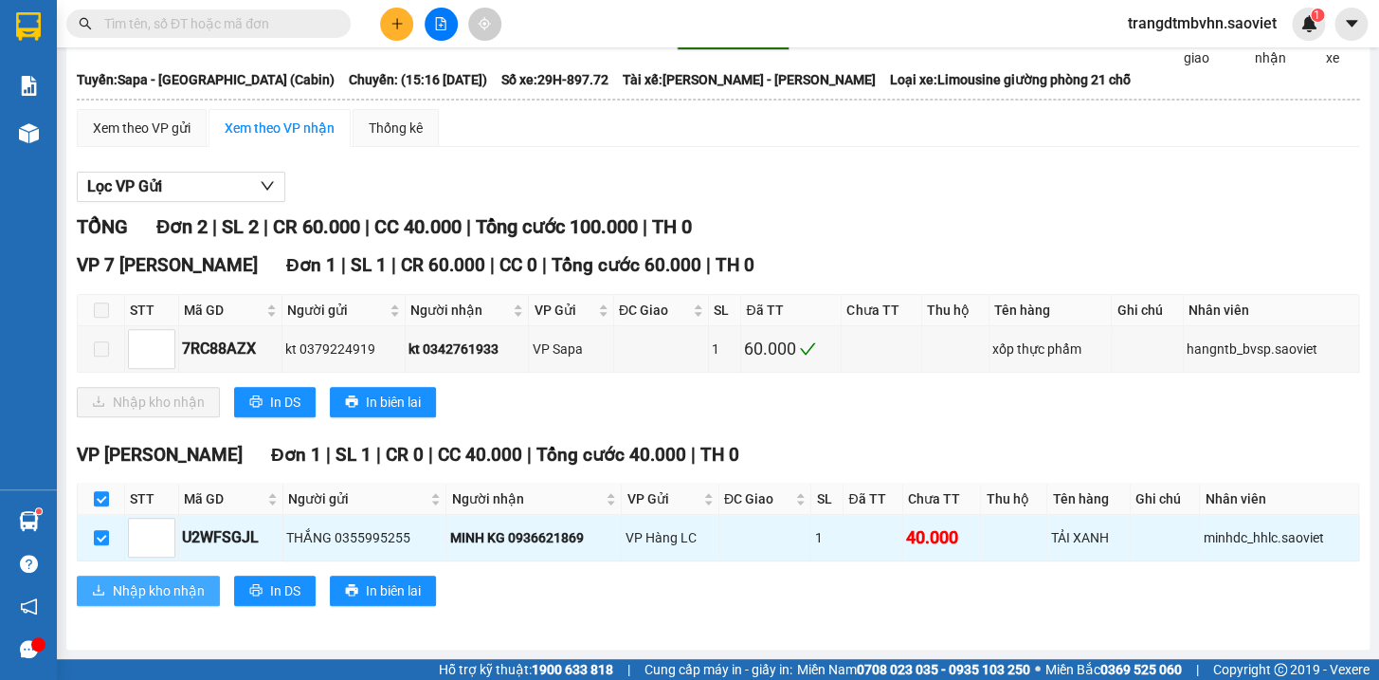
click at [182, 587] on span "Nhập kho nhận" at bounding box center [159, 590] width 92 height 21
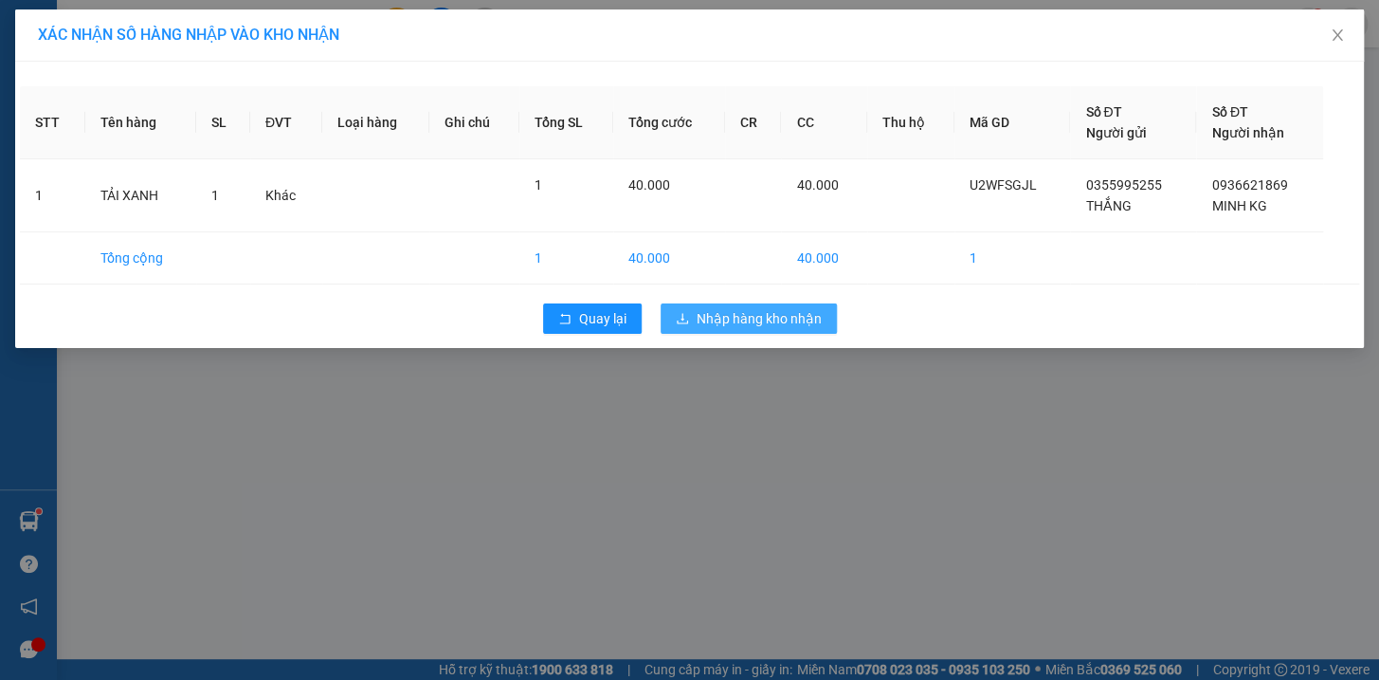
click at [763, 309] on span "Nhập hàng kho nhận" at bounding box center [759, 318] width 125 height 21
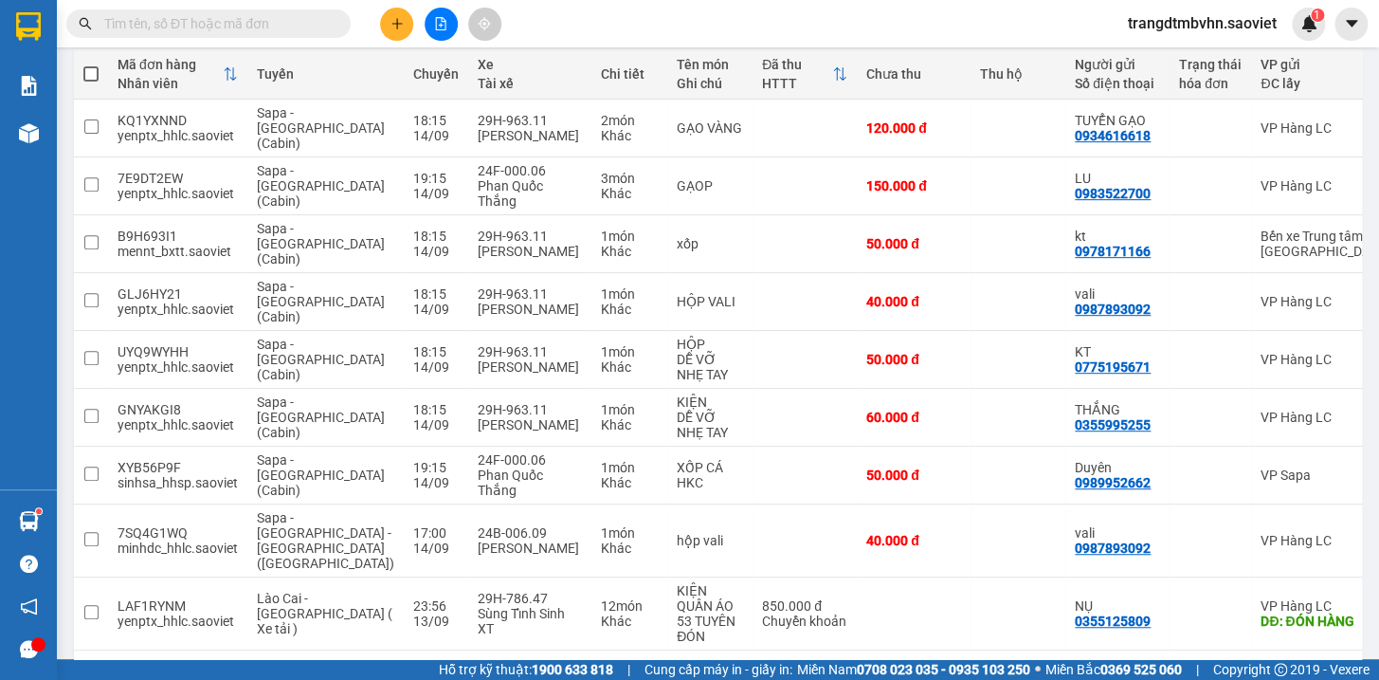
scroll to position [231, 0]
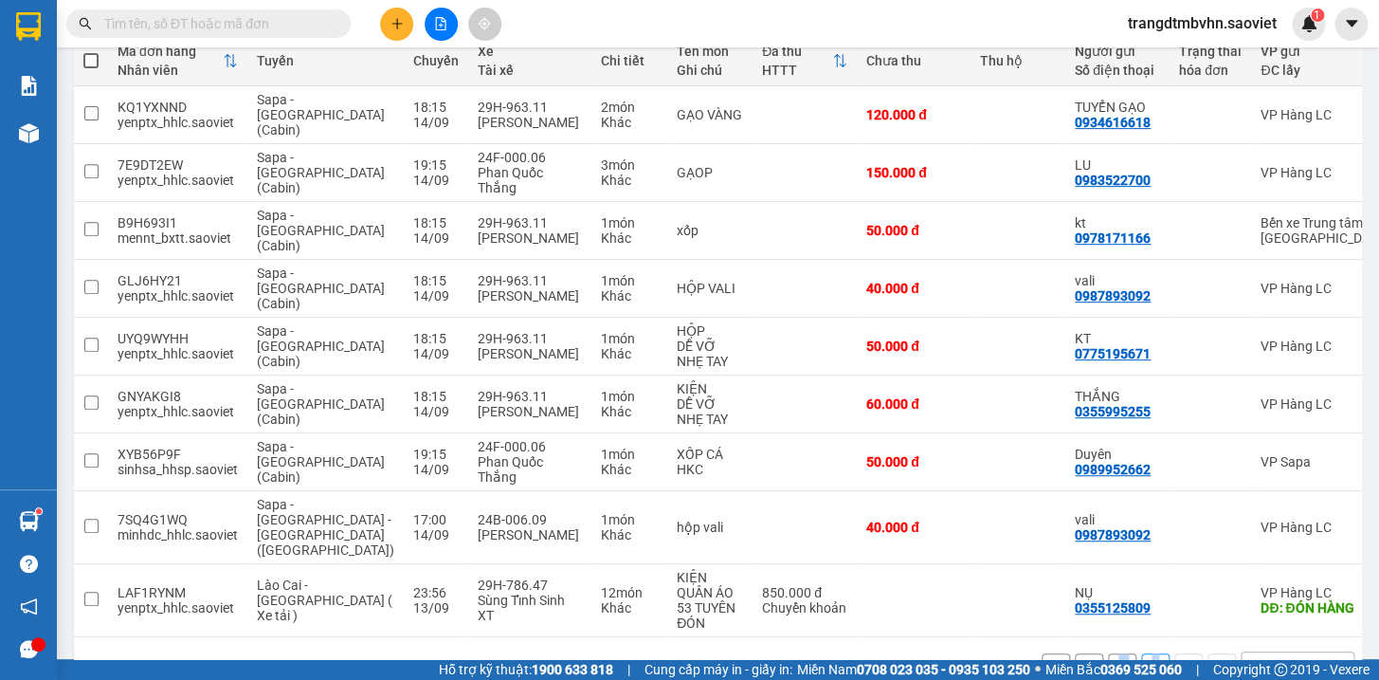
drag, startPoint x: 1098, startPoint y: 648, endPoint x: 1147, endPoint y: 648, distance: 49.3
click at [1147, 648] on div "ver 1.8.143 Kho gửi Trên xe Kho nhận Hàng đã giao Chuyến 10 chuyến Đơn hàng 19 …" at bounding box center [718, 266] width 1304 height 880
click at [958, 643] on div "ver 1.8.143 Kho gửi Trên xe Kho nhận Hàng đã giao Chuyến 10 chuyến Đơn hàng 19 …" at bounding box center [718, 266] width 1304 height 880
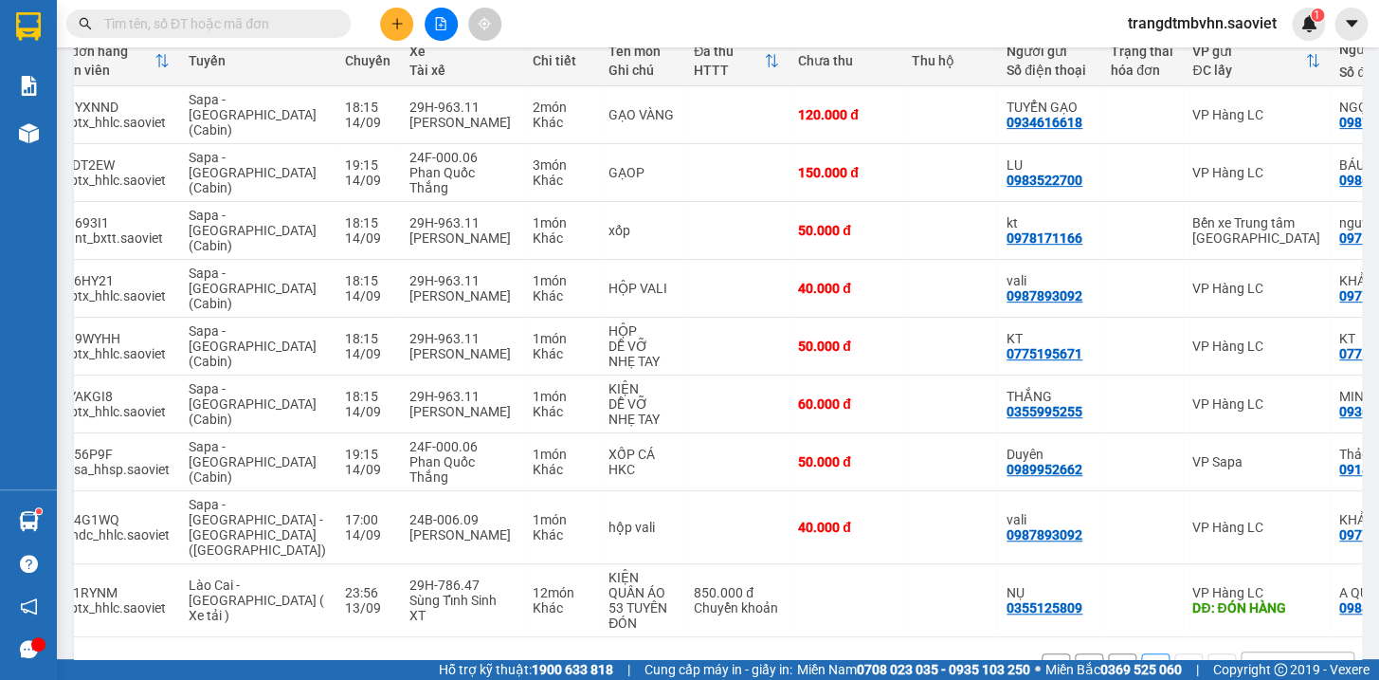
scroll to position [0, 76]
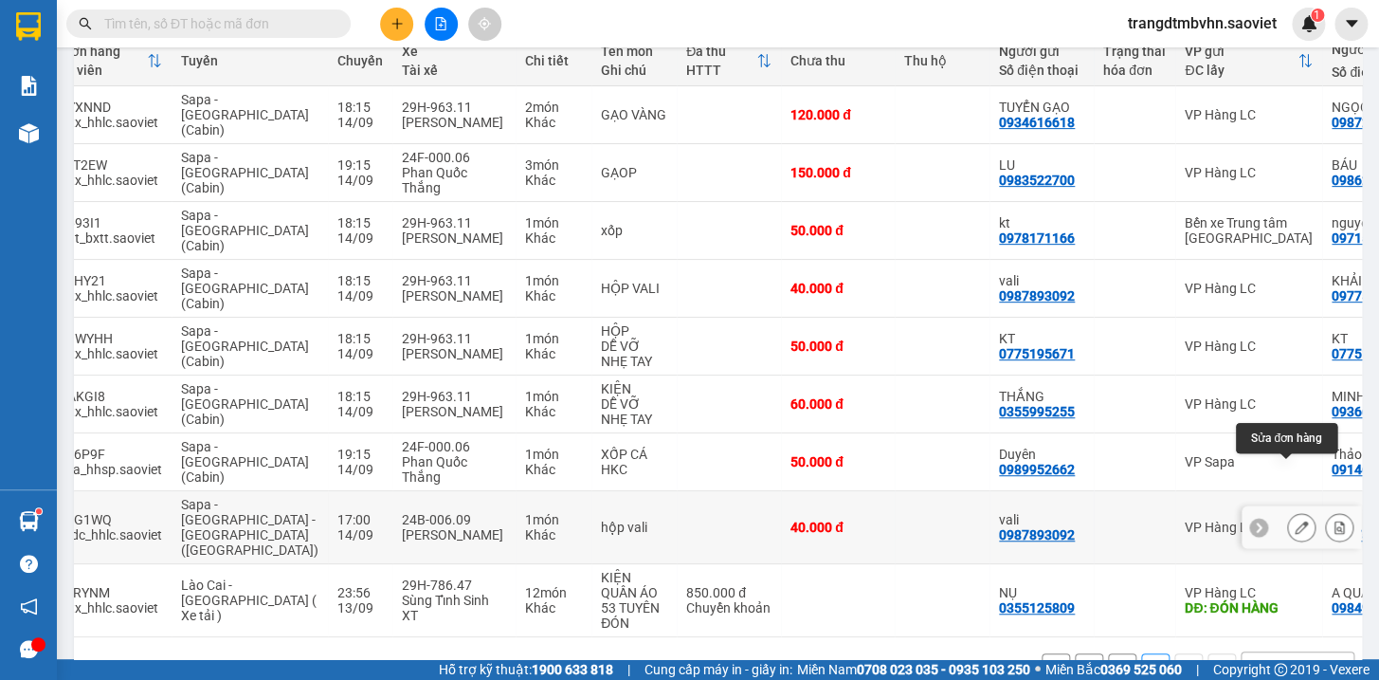
click at [1333, 520] on icon at bounding box center [1339, 526] width 13 height 13
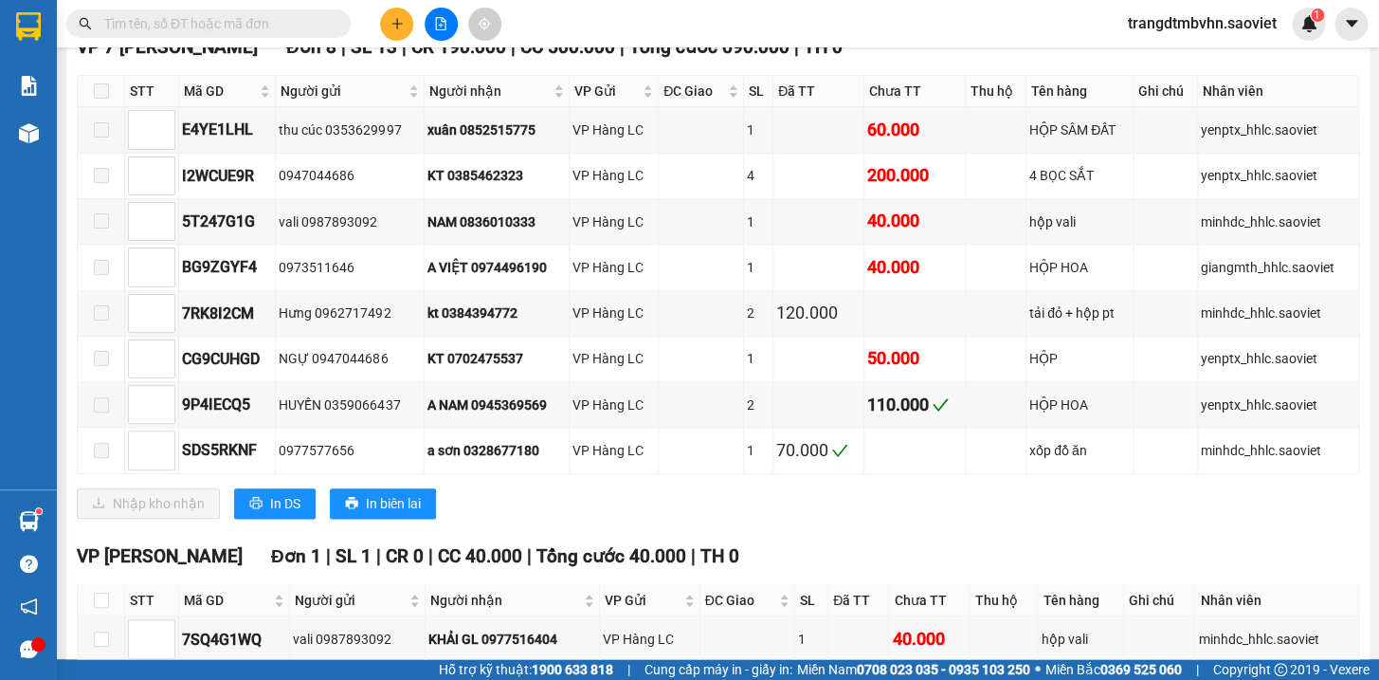
scroll to position [745, 0]
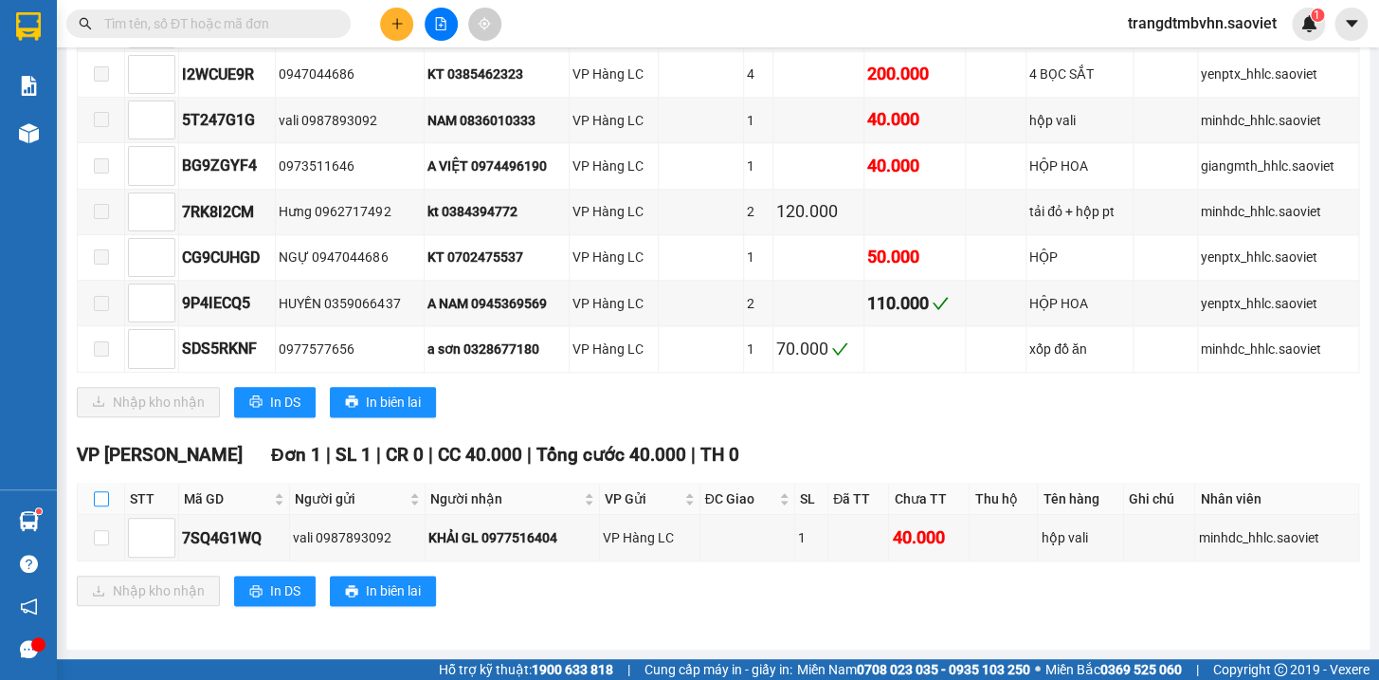
click at [102, 497] on input "checkbox" at bounding box center [101, 498] width 15 height 15
checkbox input "true"
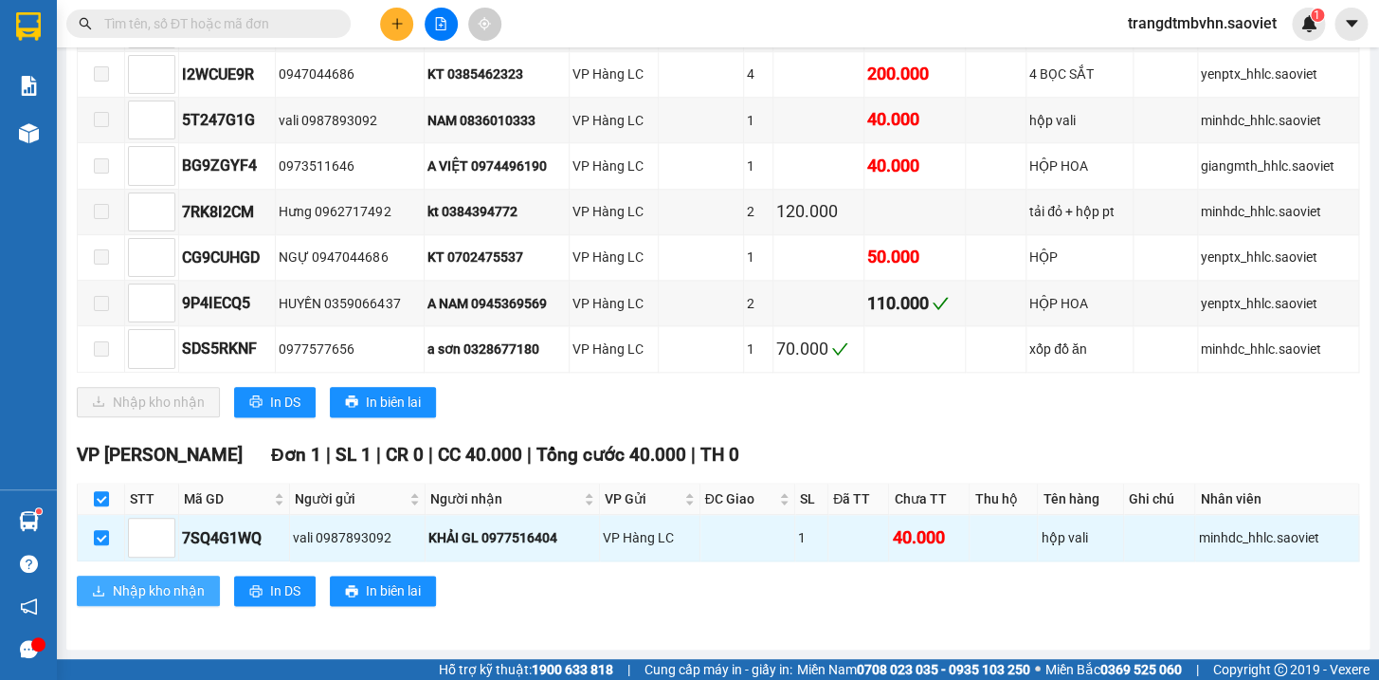
click at [171, 580] on span "Nhập kho nhận" at bounding box center [159, 590] width 92 height 21
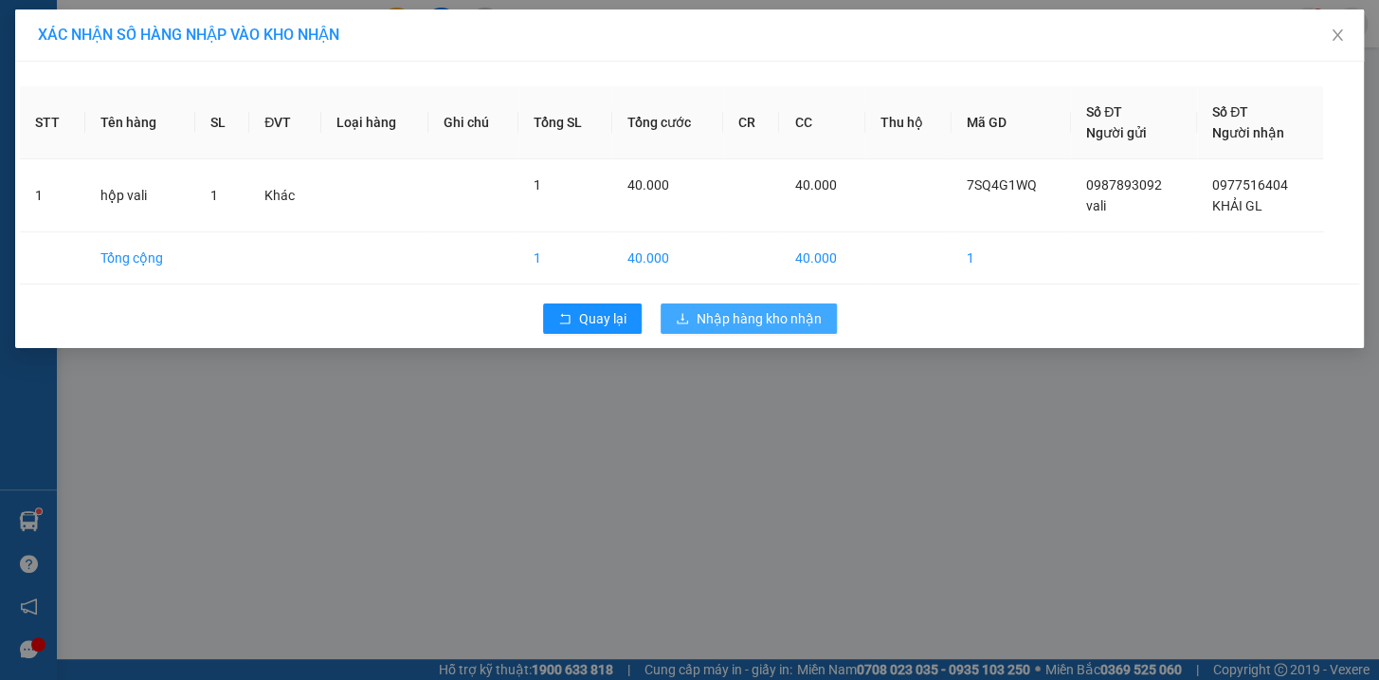
click at [743, 315] on span "Nhập hàng kho nhận" at bounding box center [759, 318] width 125 height 21
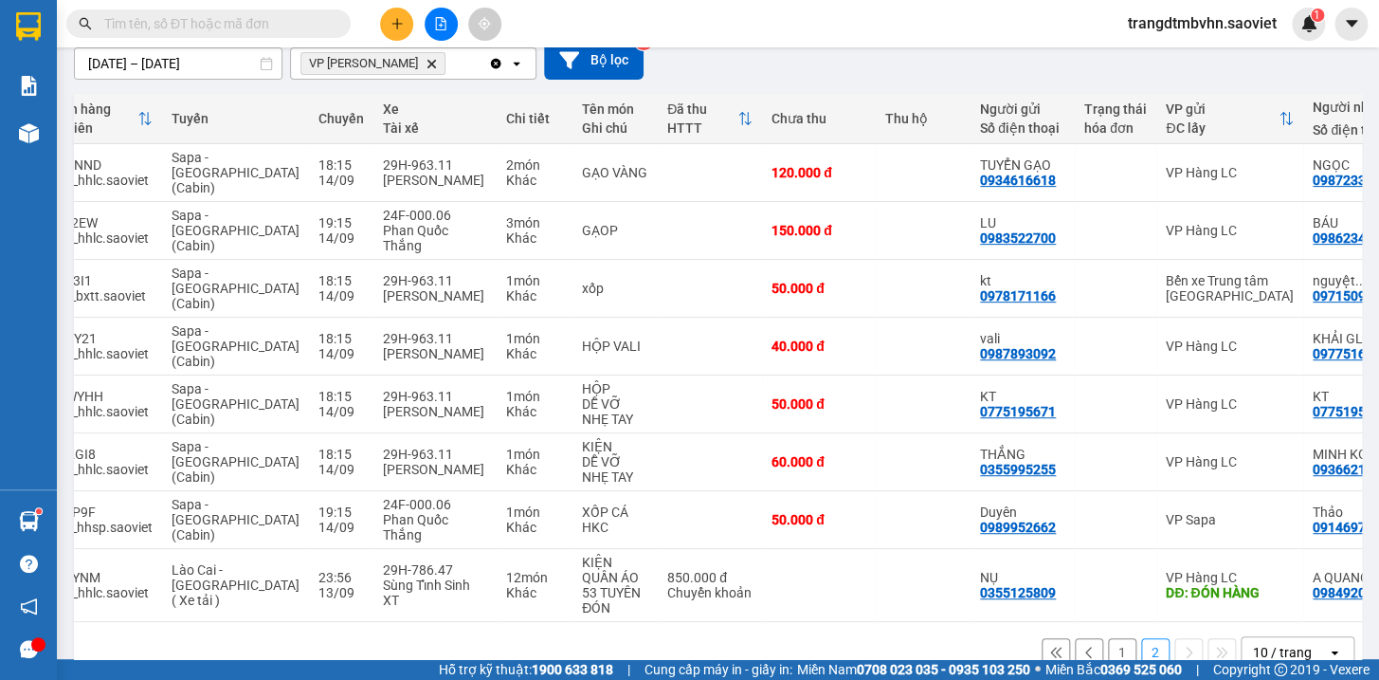
scroll to position [0, 86]
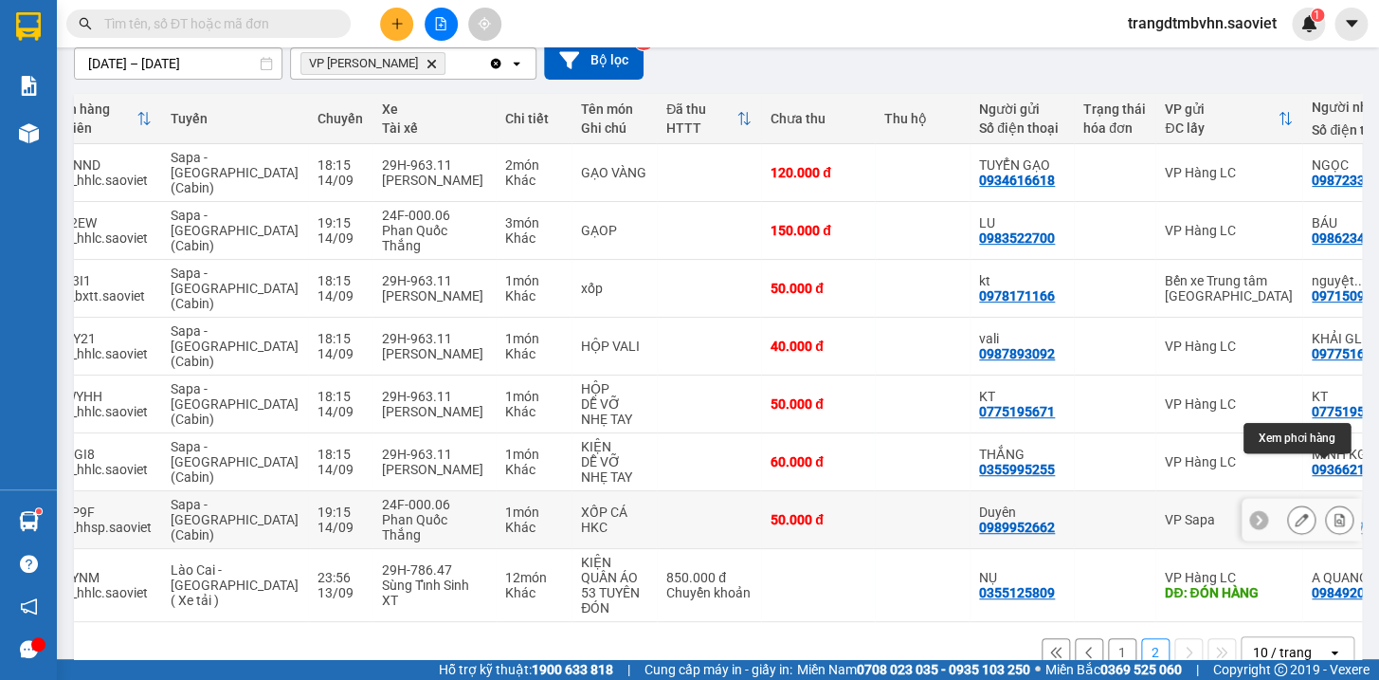
click at [1333, 513] on icon at bounding box center [1339, 519] width 13 height 13
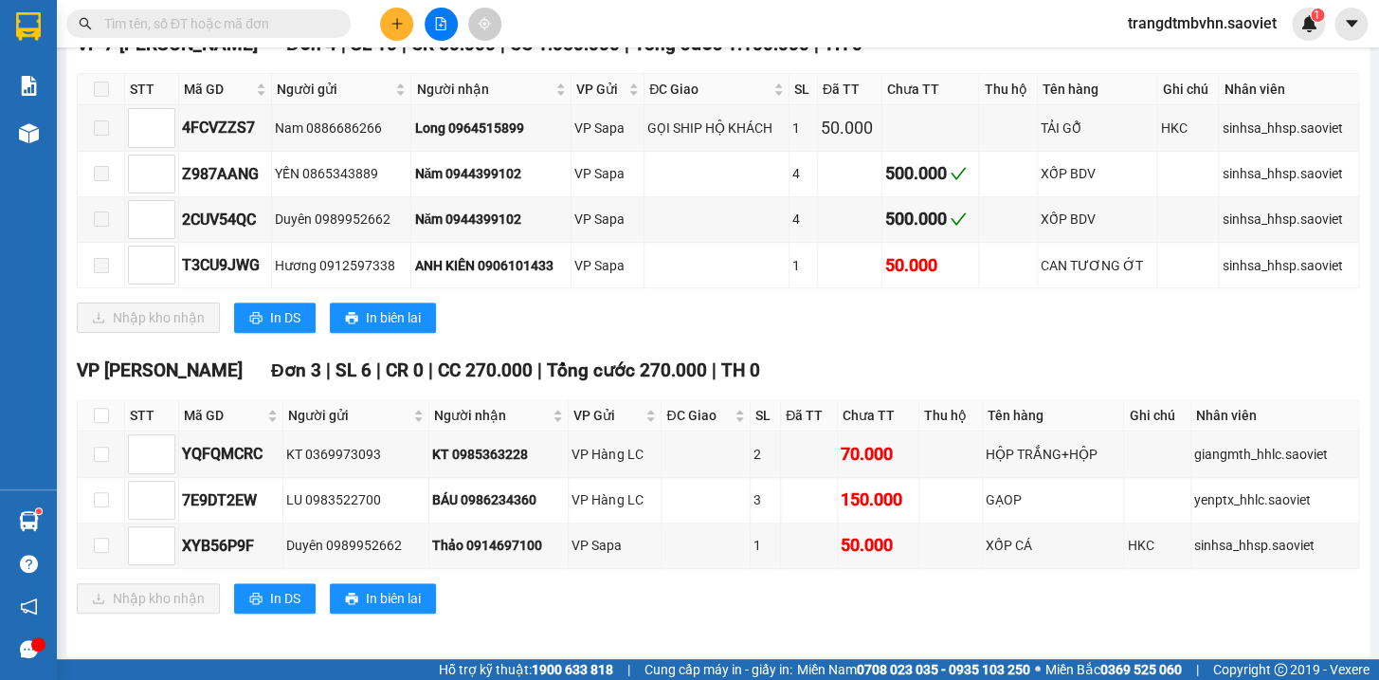
scroll to position [349, 0]
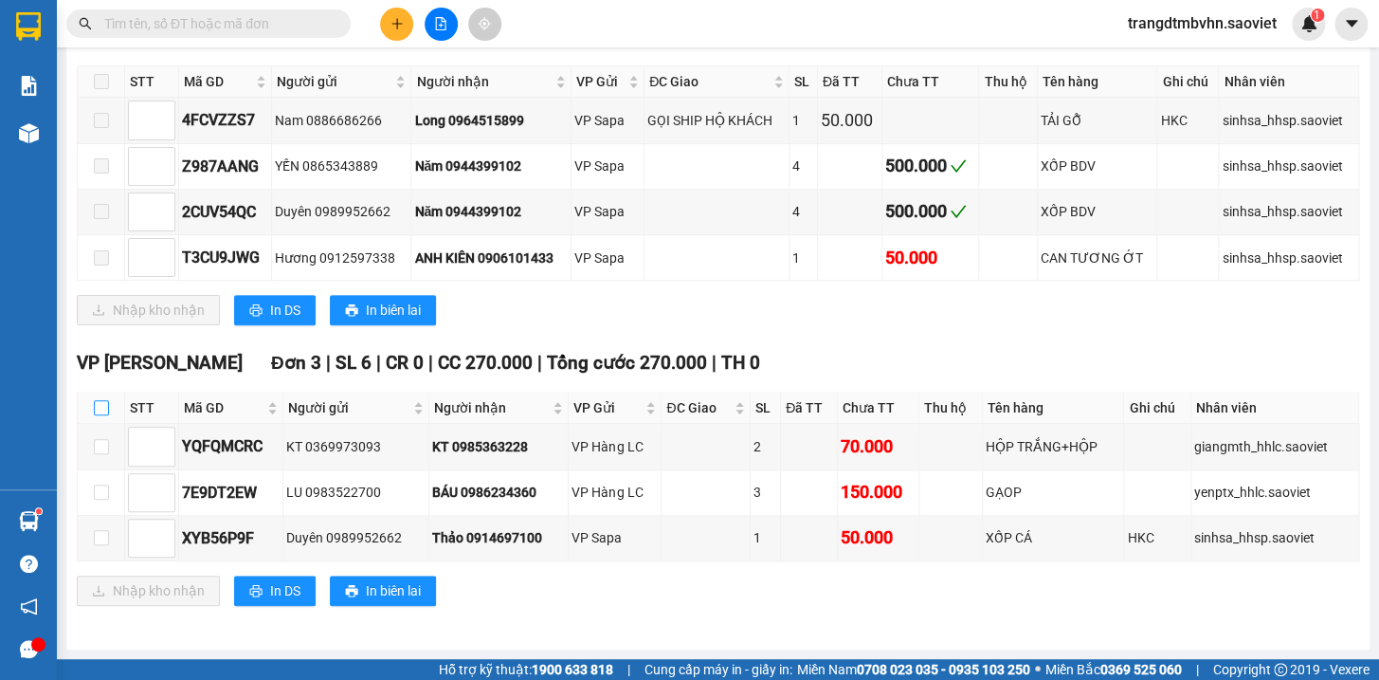
click at [95, 407] on input "checkbox" at bounding box center [101, 407] width 15 height 15
checkbox input "true"
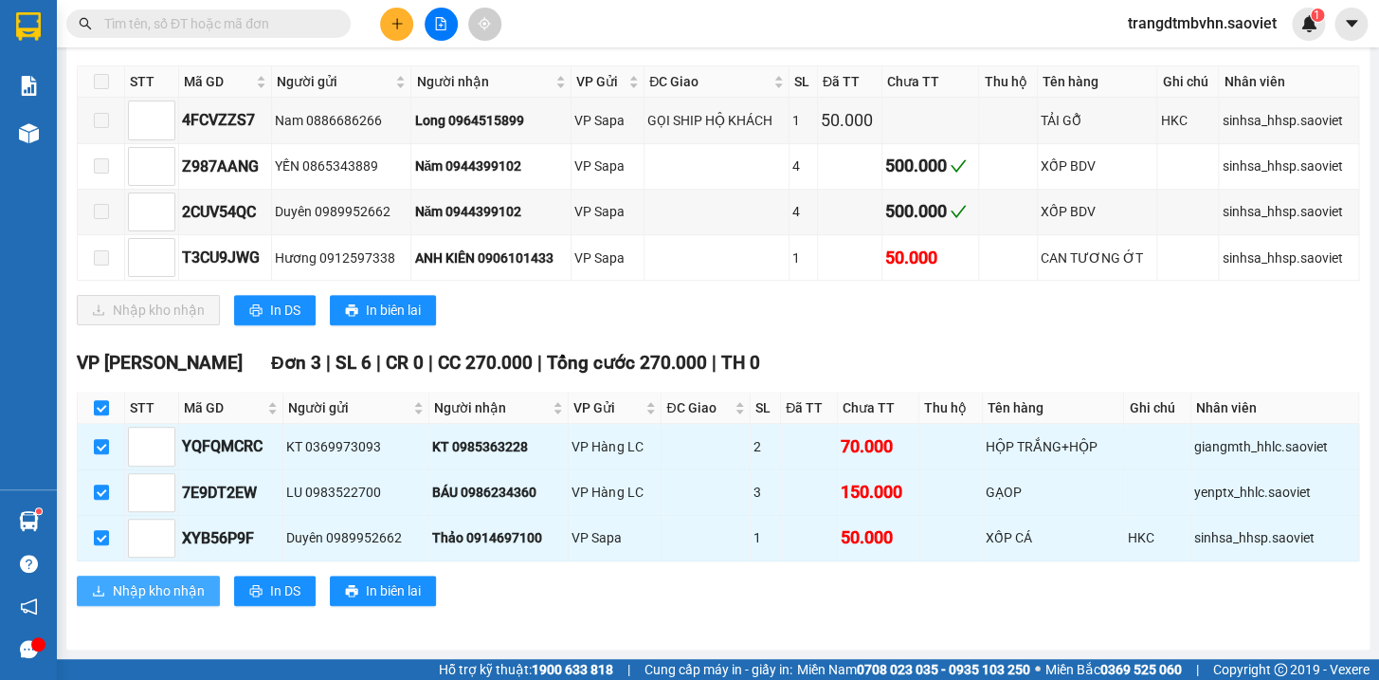
click at [172, 589] on span "Nhập kho nhận" at bounding box center [159, 590] width 92 height 21
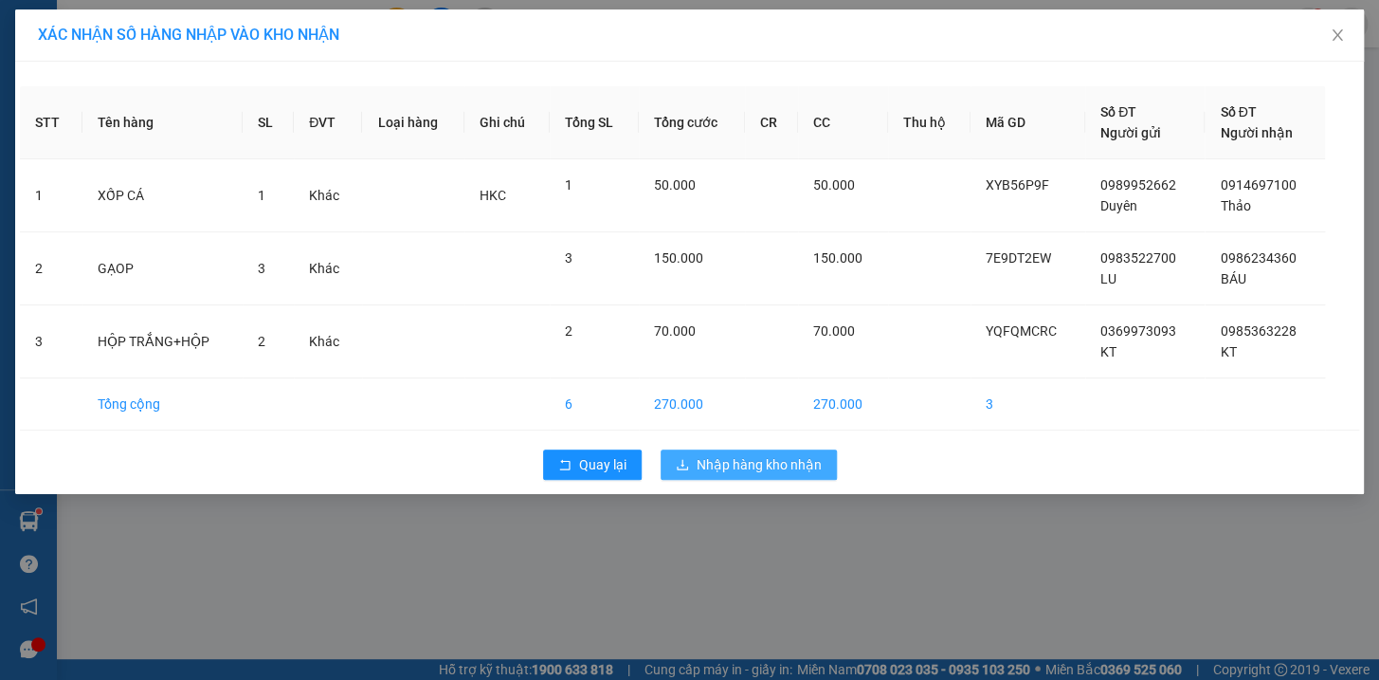
click at [798, 472] on span "Nhập hàng kho nhận" at bounding box center [759, 464] width 125 height 21
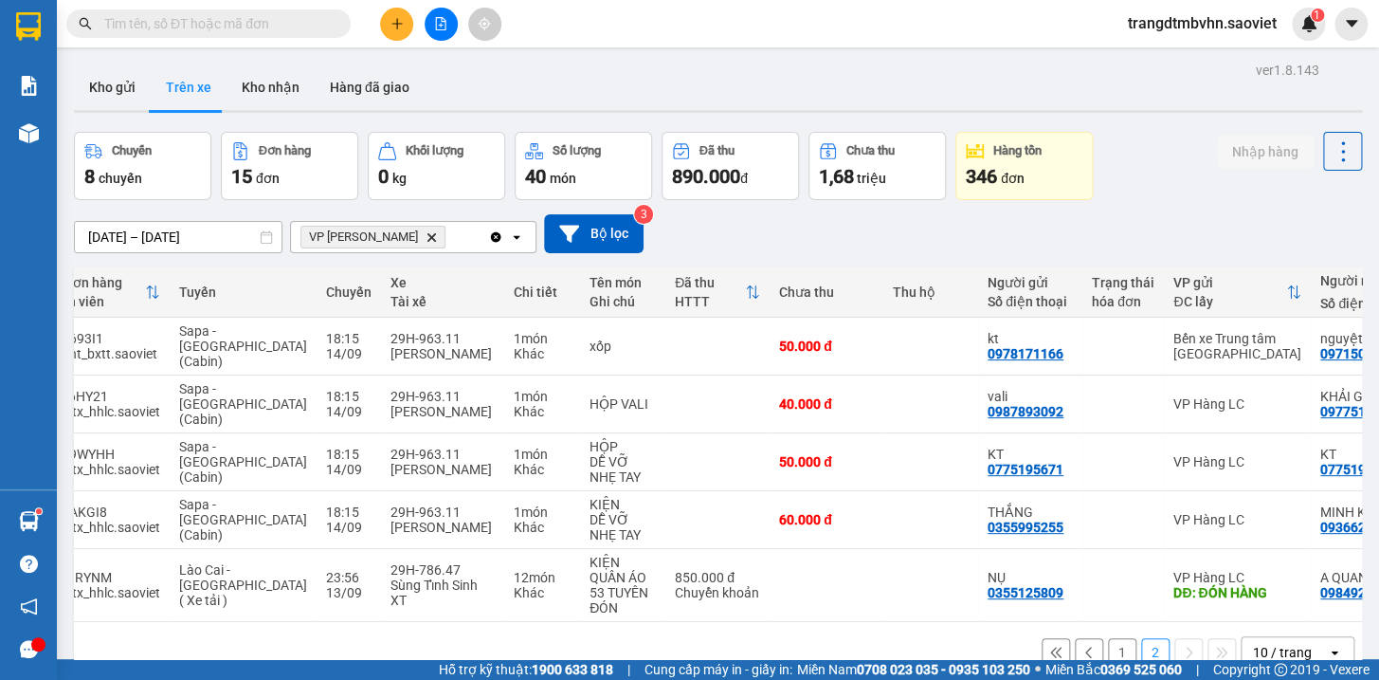
scroll to position [0, 76]
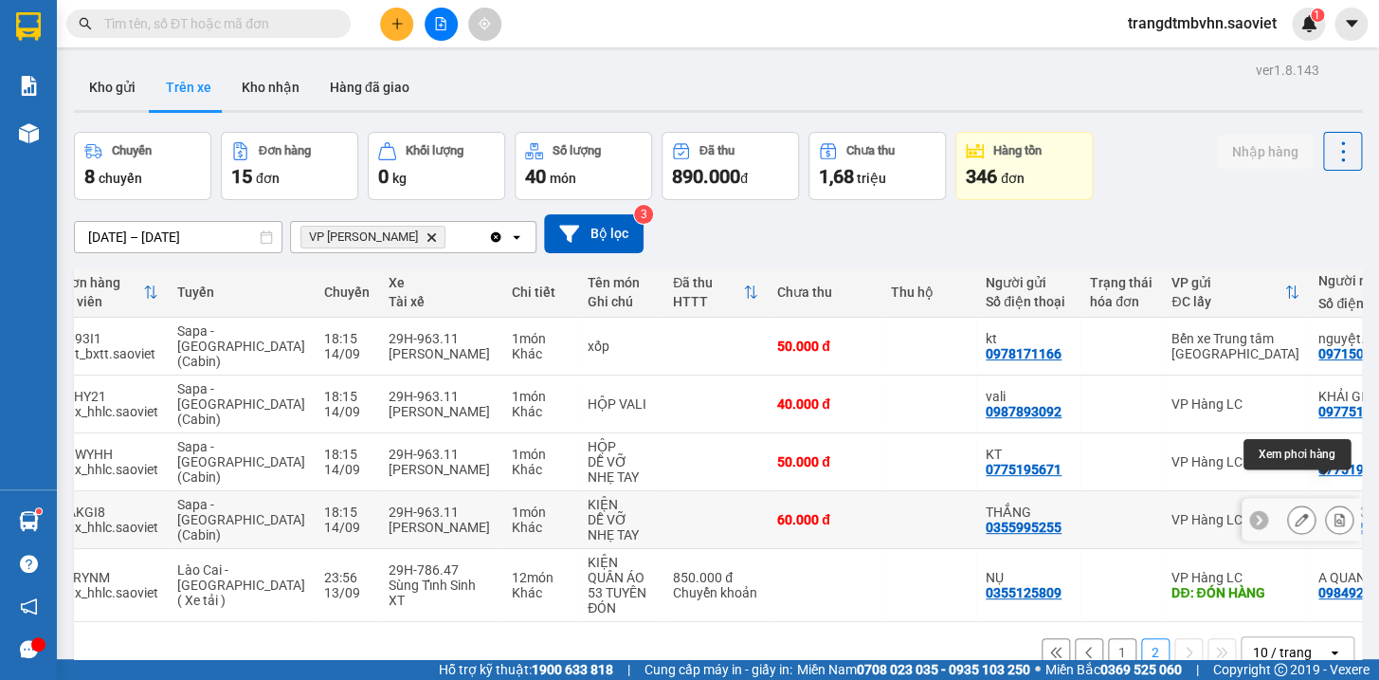
click at [1333, 513] on icon at bounding box center [1339, 519] width 13 height 13
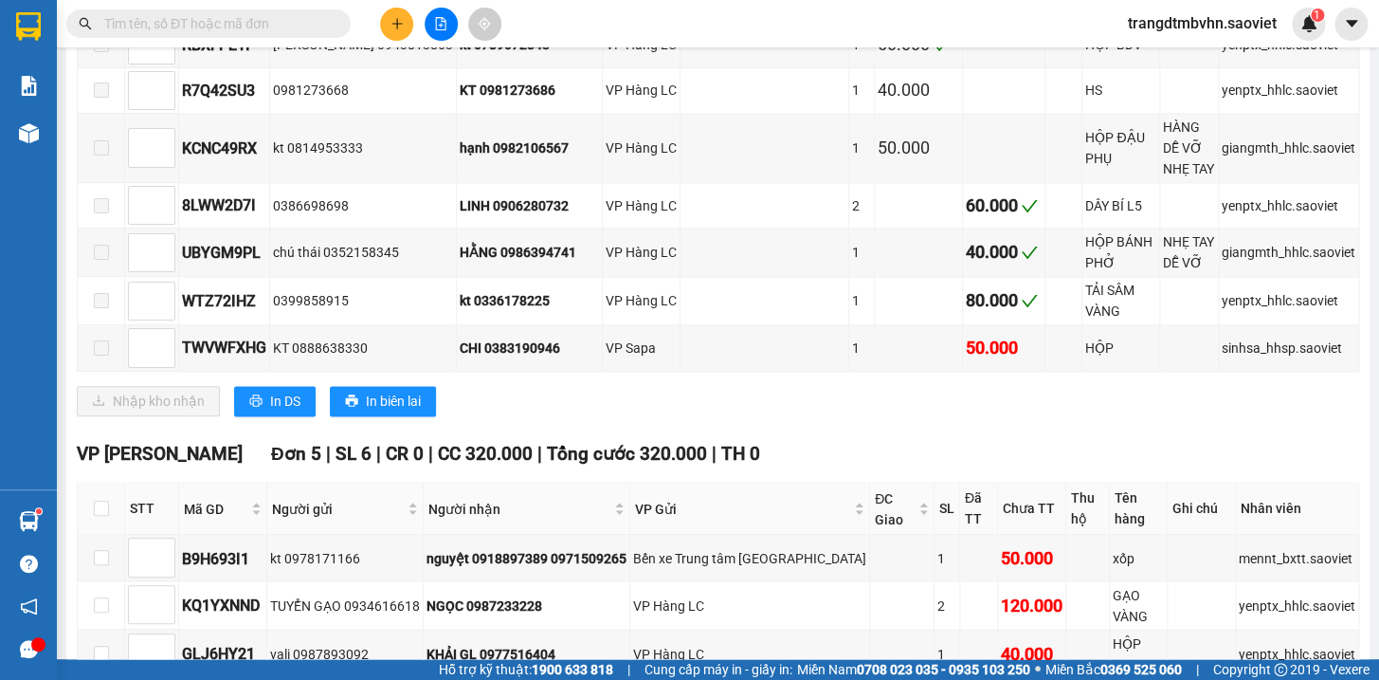
scroll to position [1236, 0]
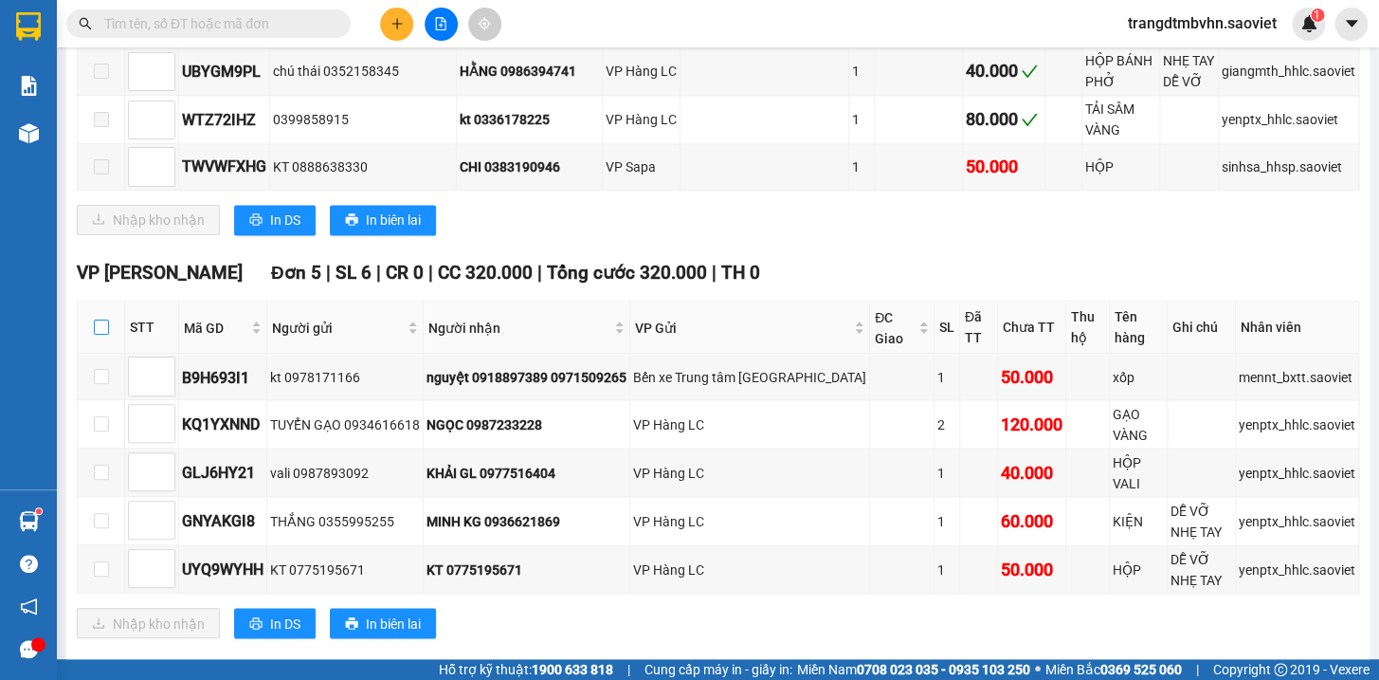
click at [97, 319] on input "checkbox" at bounding box center [101, 326] width 15 height 15
checkbox input "true"
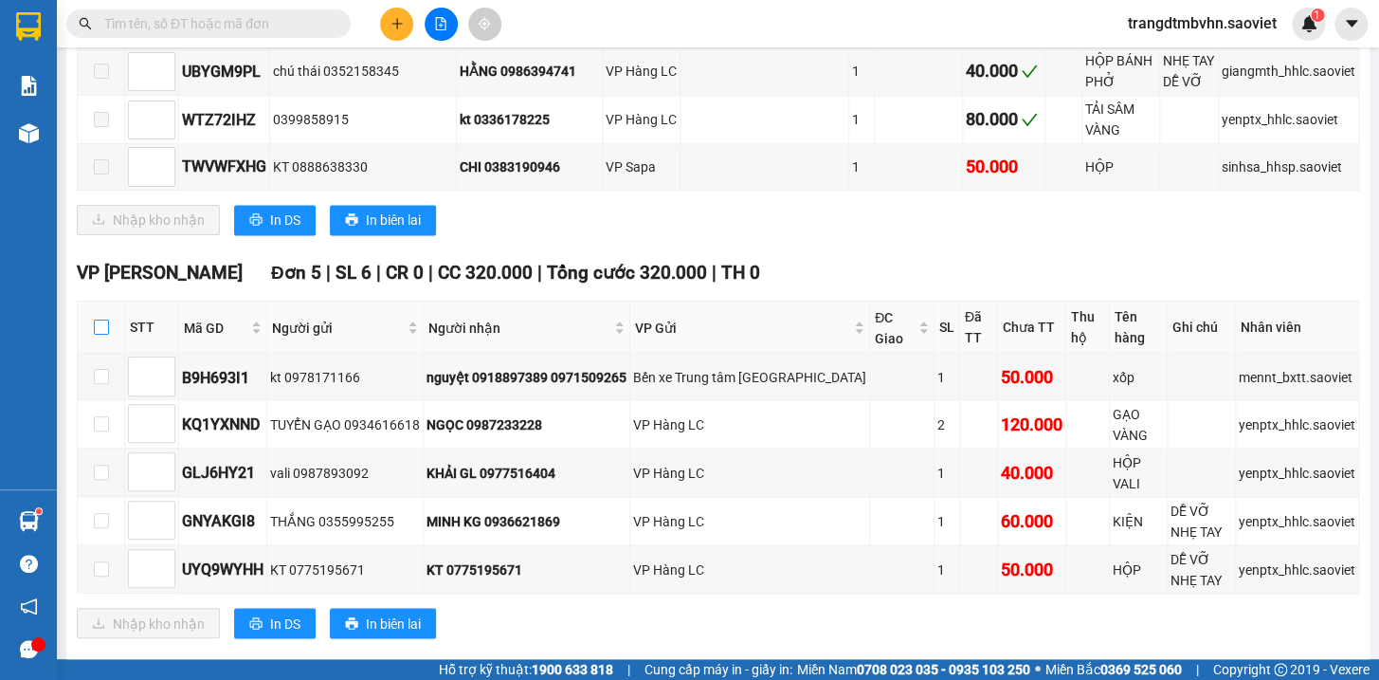
checkbox input "true"
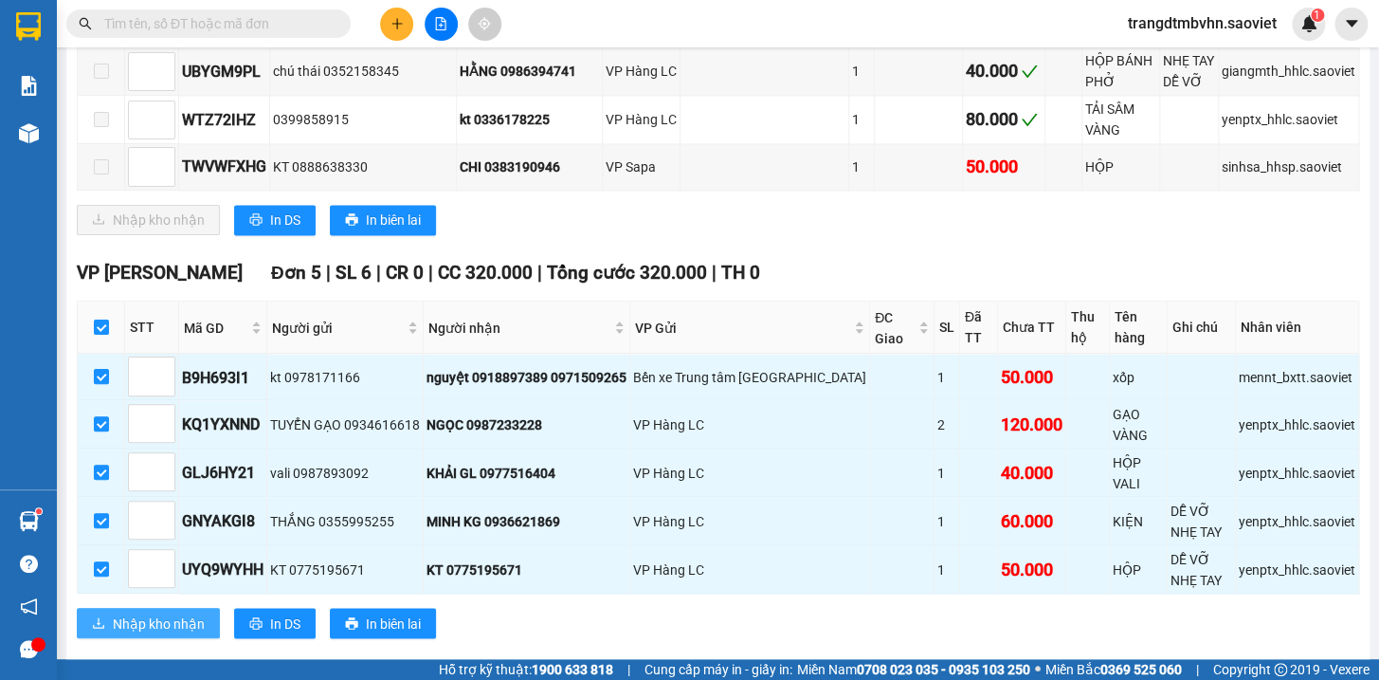
click at [201, 612] on span "Nhập kho nhận" at bounding box center [159, 622] width 92 height 21
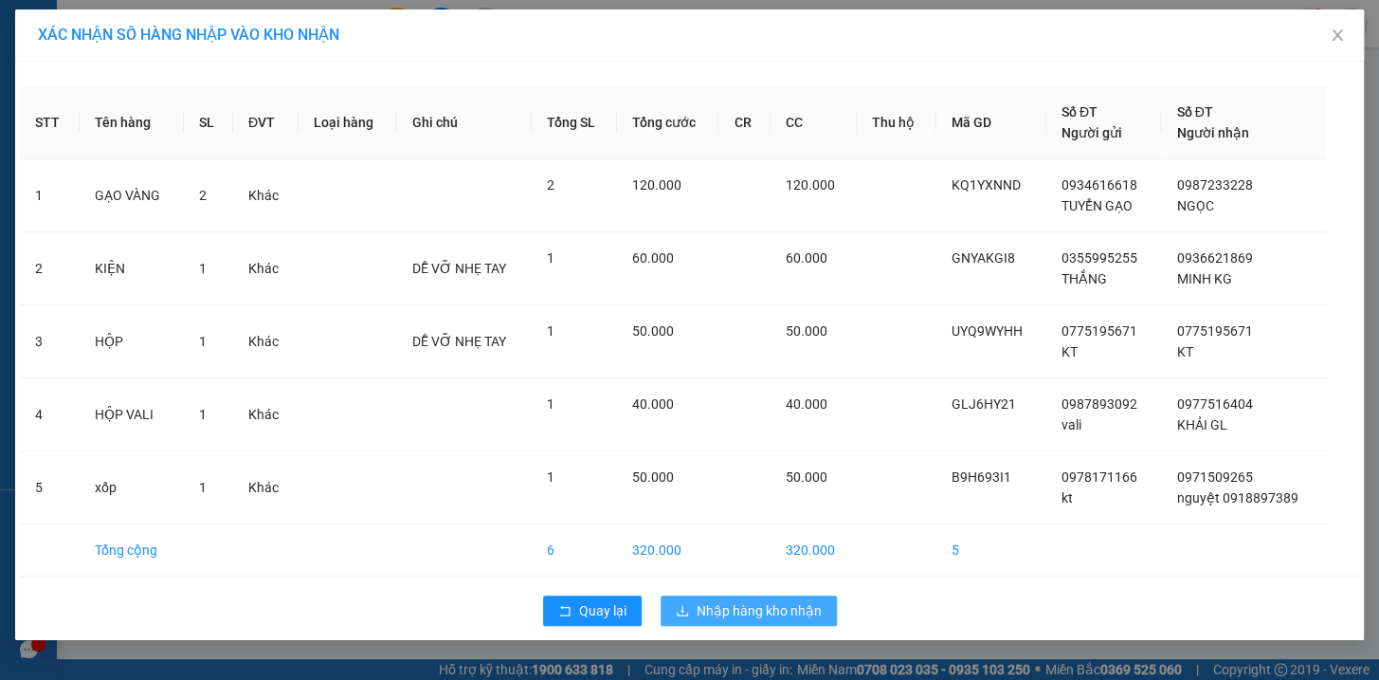
click at [754, 616] on span "Nhập hàng kho nhận" at bounding box center [759, 610] width 125 height 21
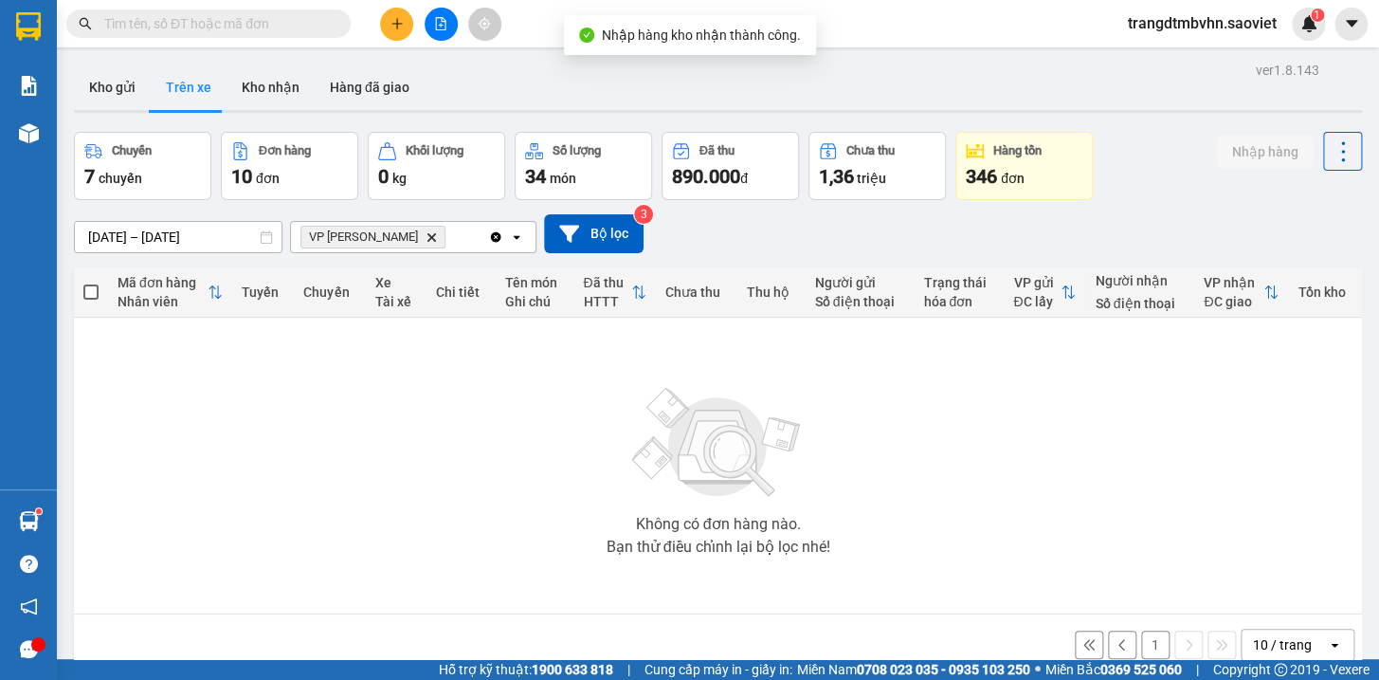
scroll to position [86, 0]
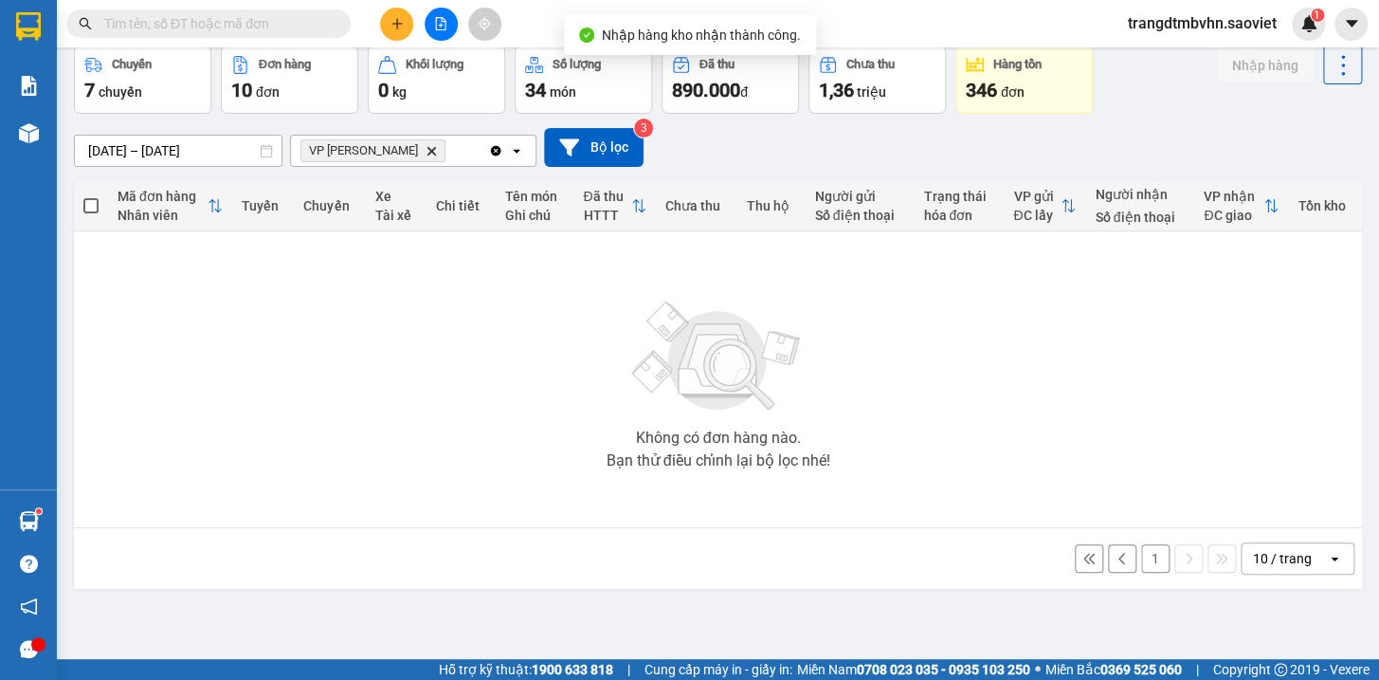
click at [1146, 554] on button "1" at bounding box center [1155, 558] width 28 height 28
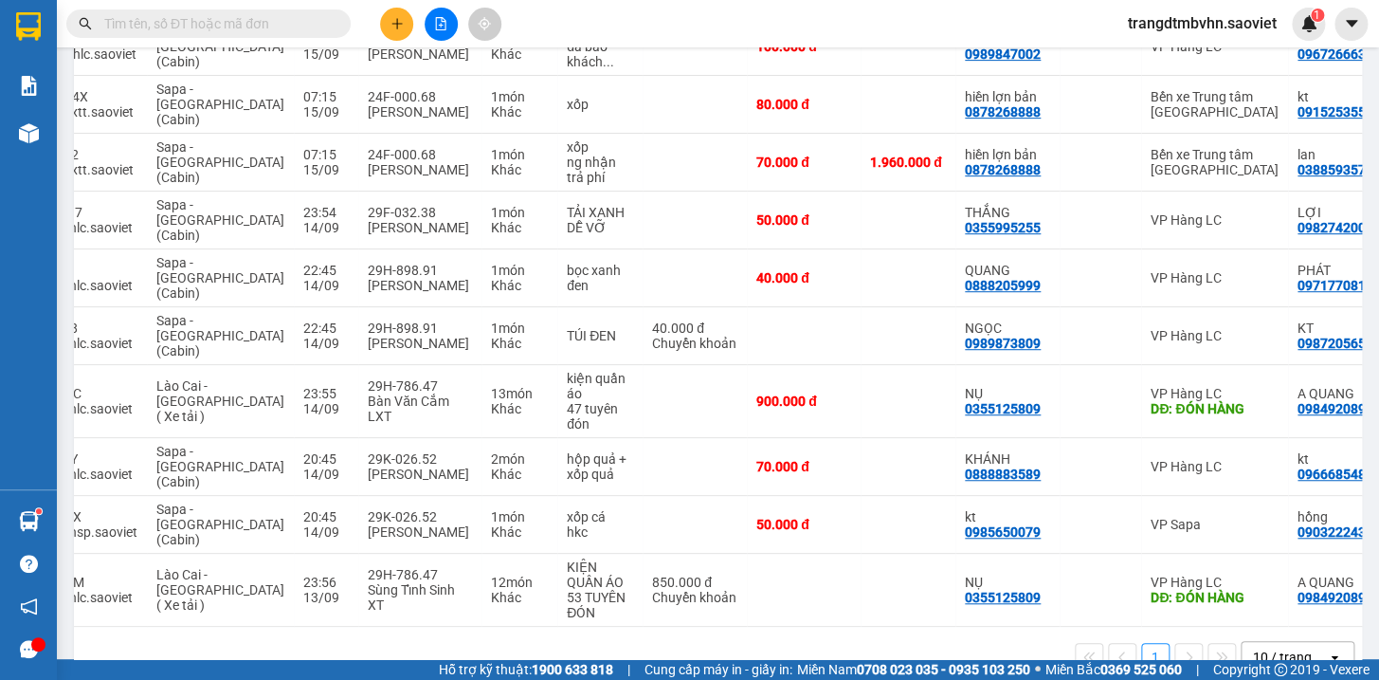
scroll to position [0, 104]
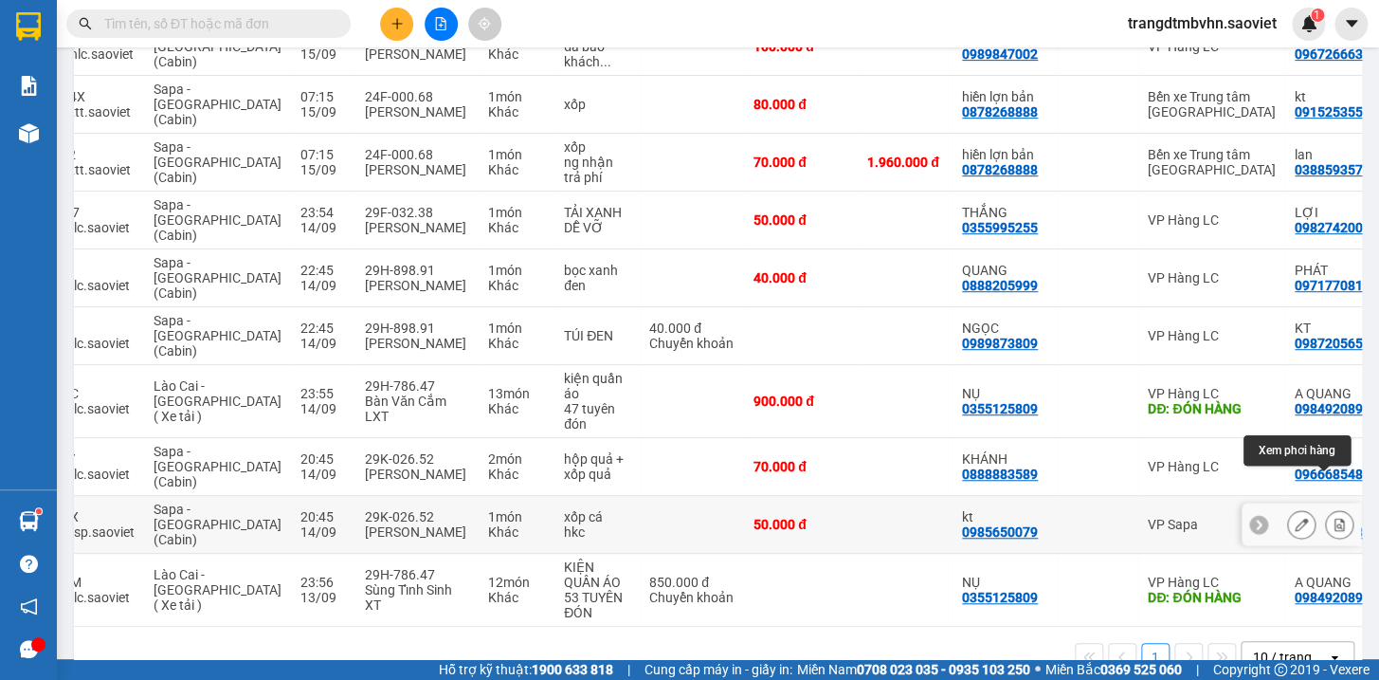
click at [1335, 518] on icon at bounding box center [1340, 524] width 10 height 13
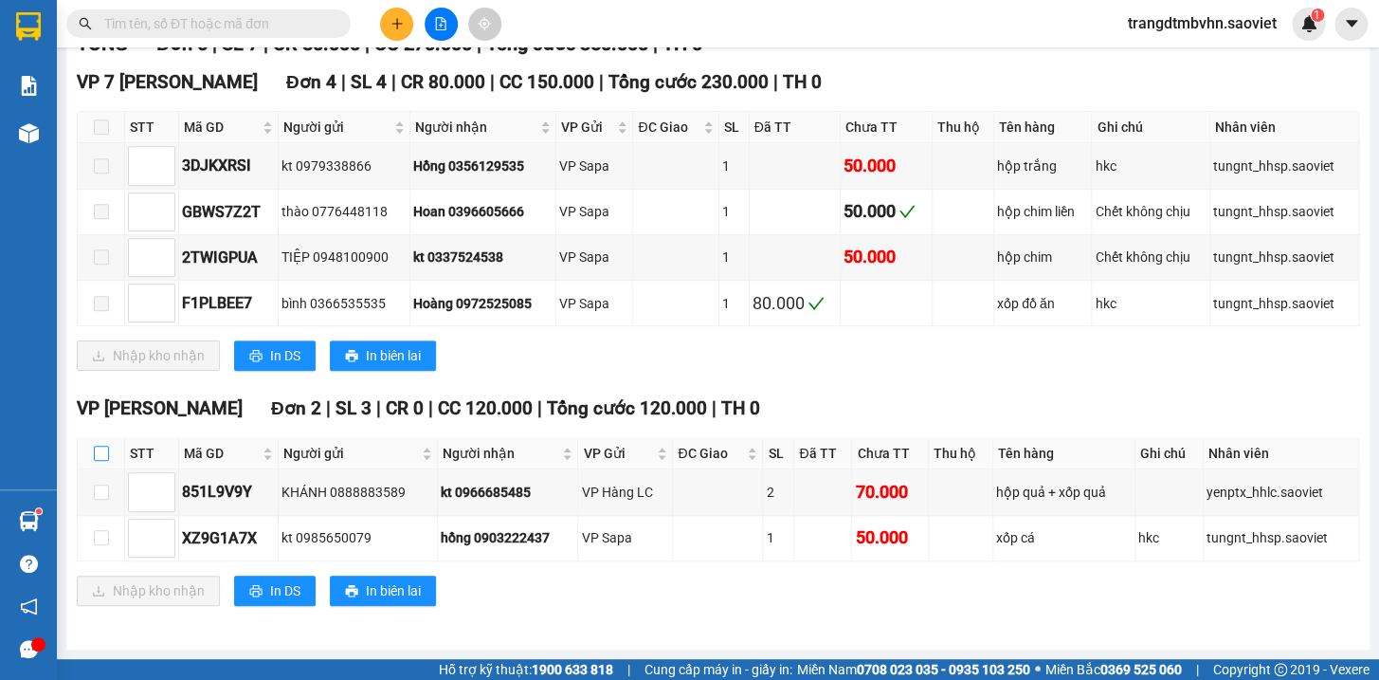
click at [96, 461] on input "checkbox" at bounding box center [101, 453] width 15 height 15
checkbox input "true"
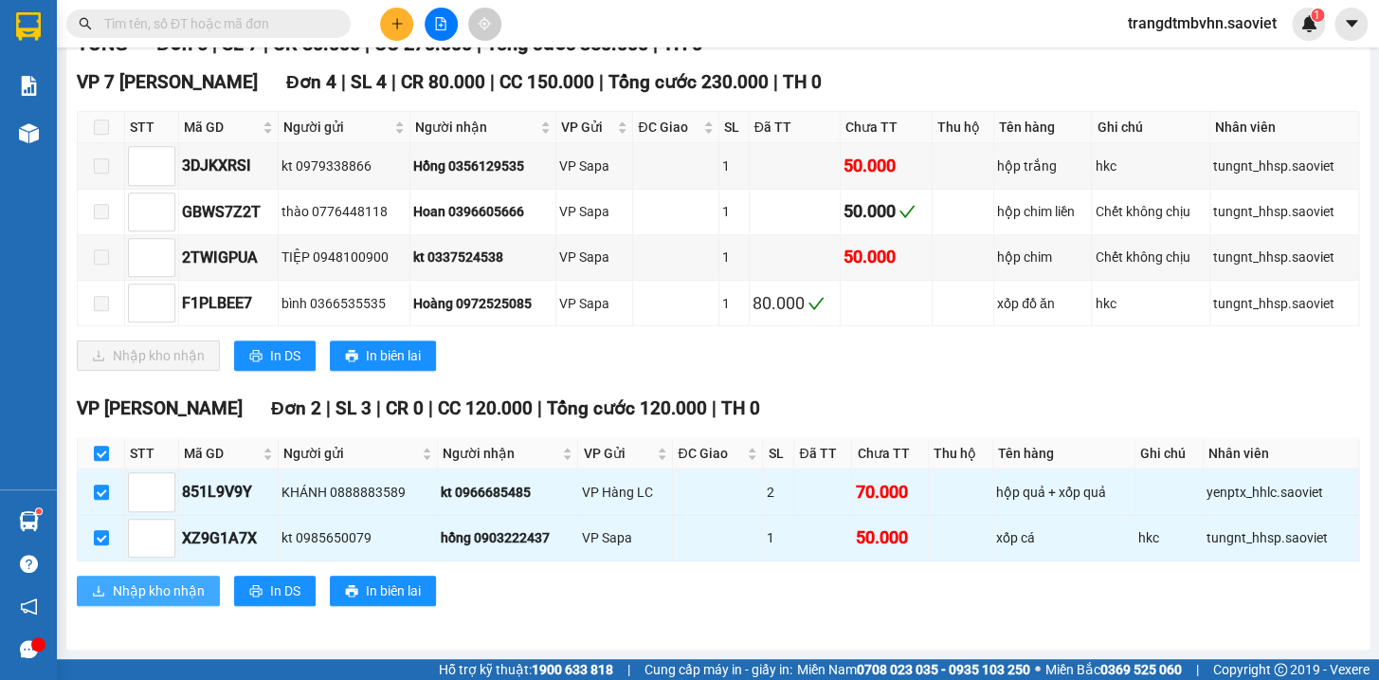
click at [140, 593] on span "Nhập kho nhận" at bounding box center [159, 590] width 92 height 21
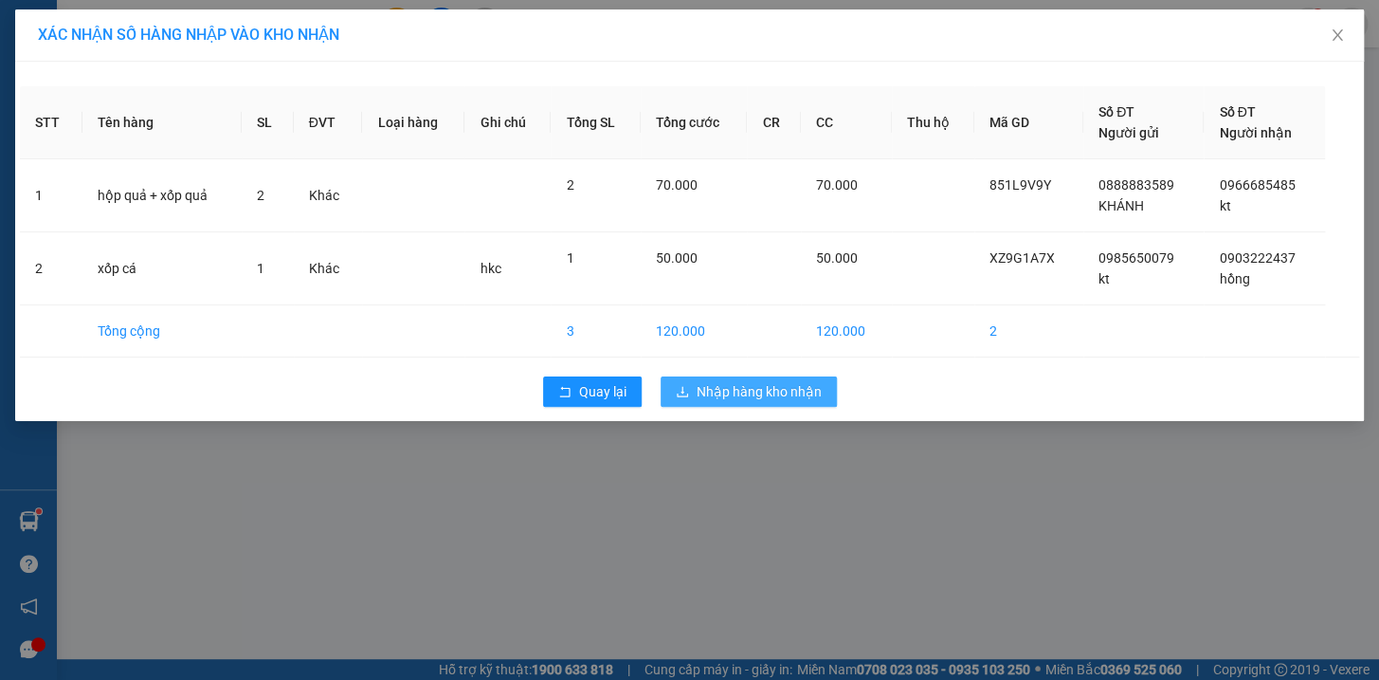
click at [751, 394] on span "Nhập hàng kho nhận" at bounding box center [759, 391] width 125 height 21
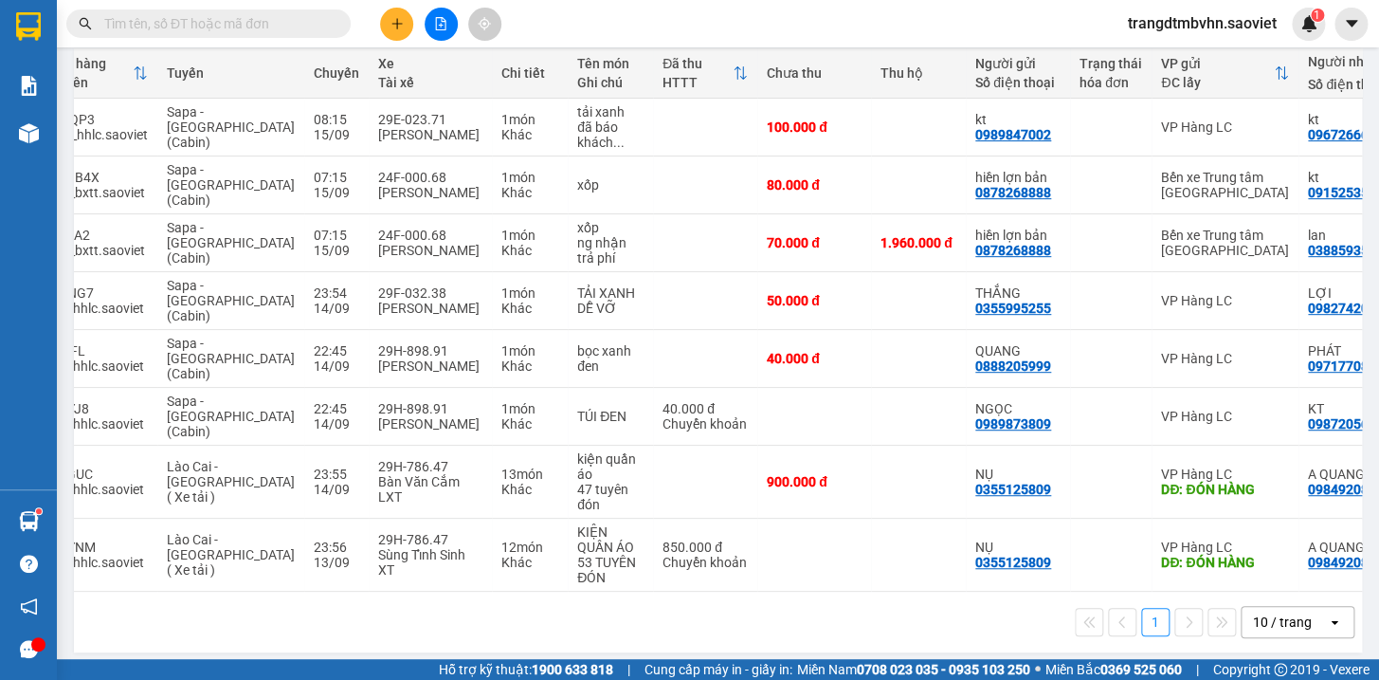
scroll to position [0, 92]
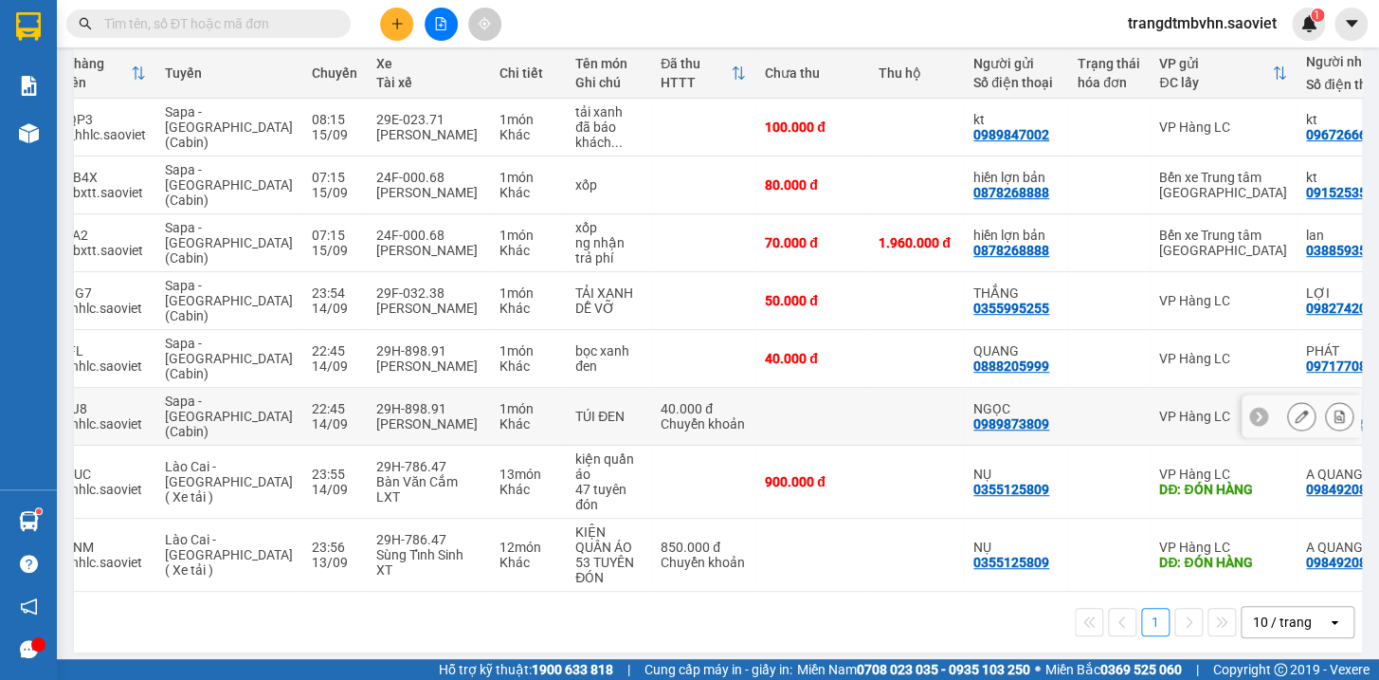
click at [1333, 410] on icon at bounding box center [1339, 416] width 13 height 13
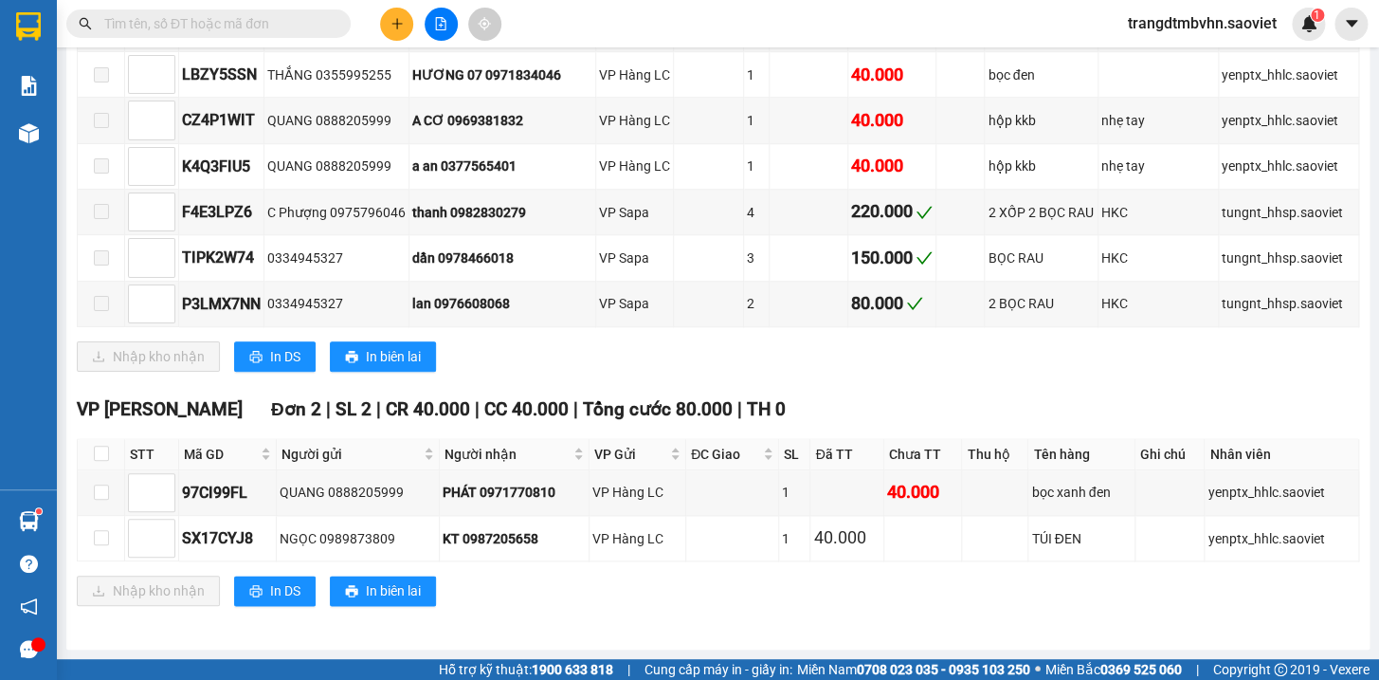
scroll to position [648, 0]
click at [94, 449] on input "checkbox" at bounding box center [101, 453] width 15 height 15
checkbox input "true"
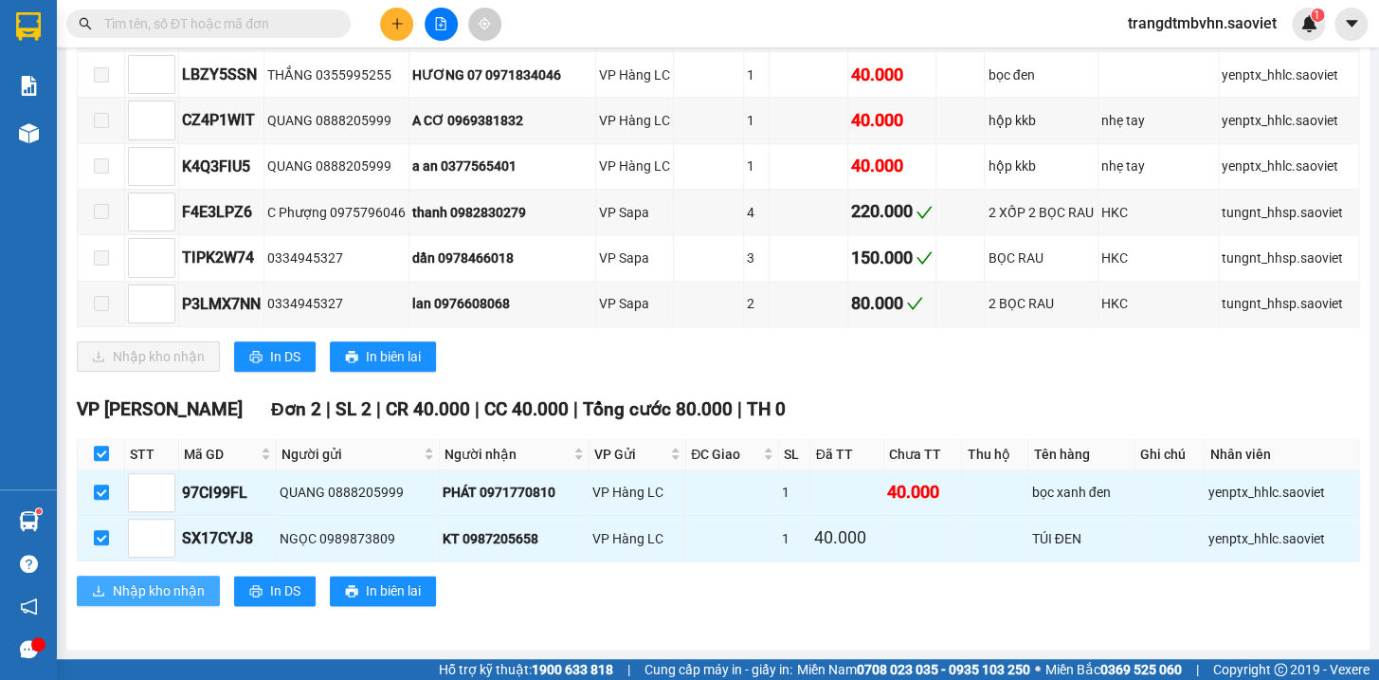
click at [178, 590] on span "Nhập kho nhận" at bounding box center [159, 590] width 92 height 21
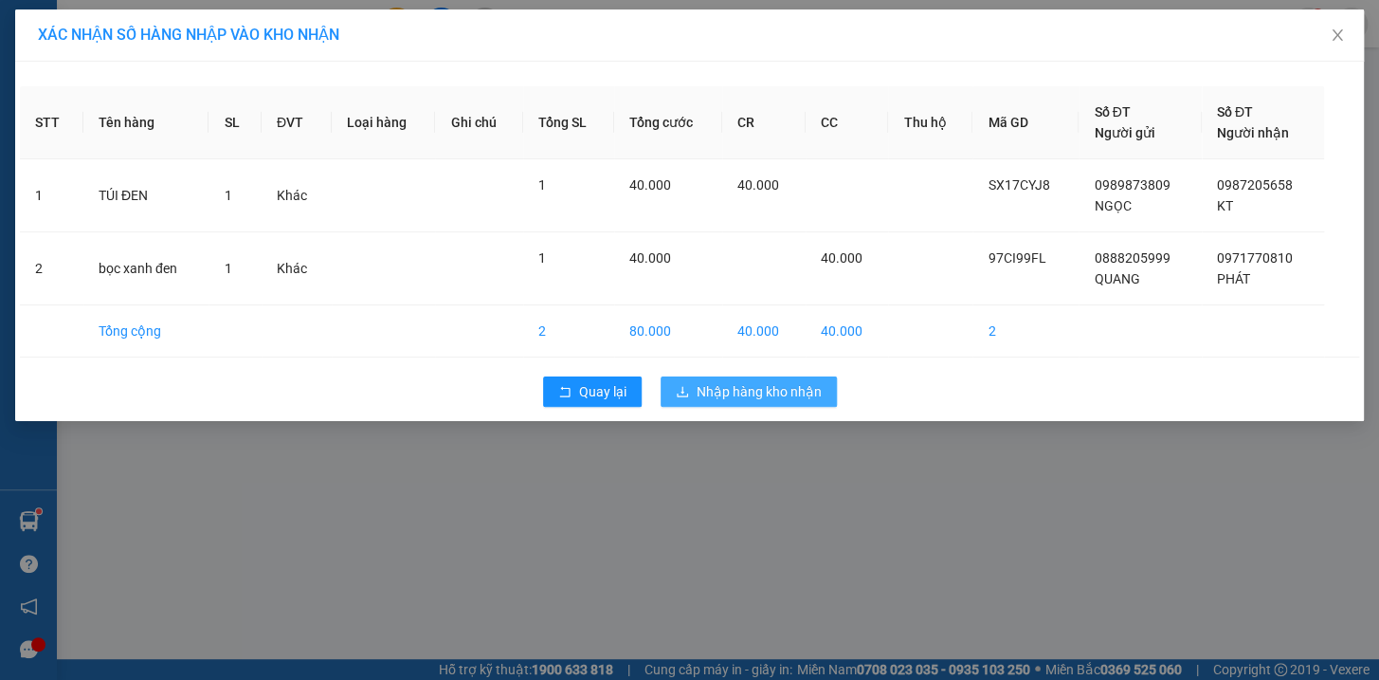
click at [760, 385] on span "Nhập hàng kho nhận" at bounding box center [759, 391] width 125 height 21
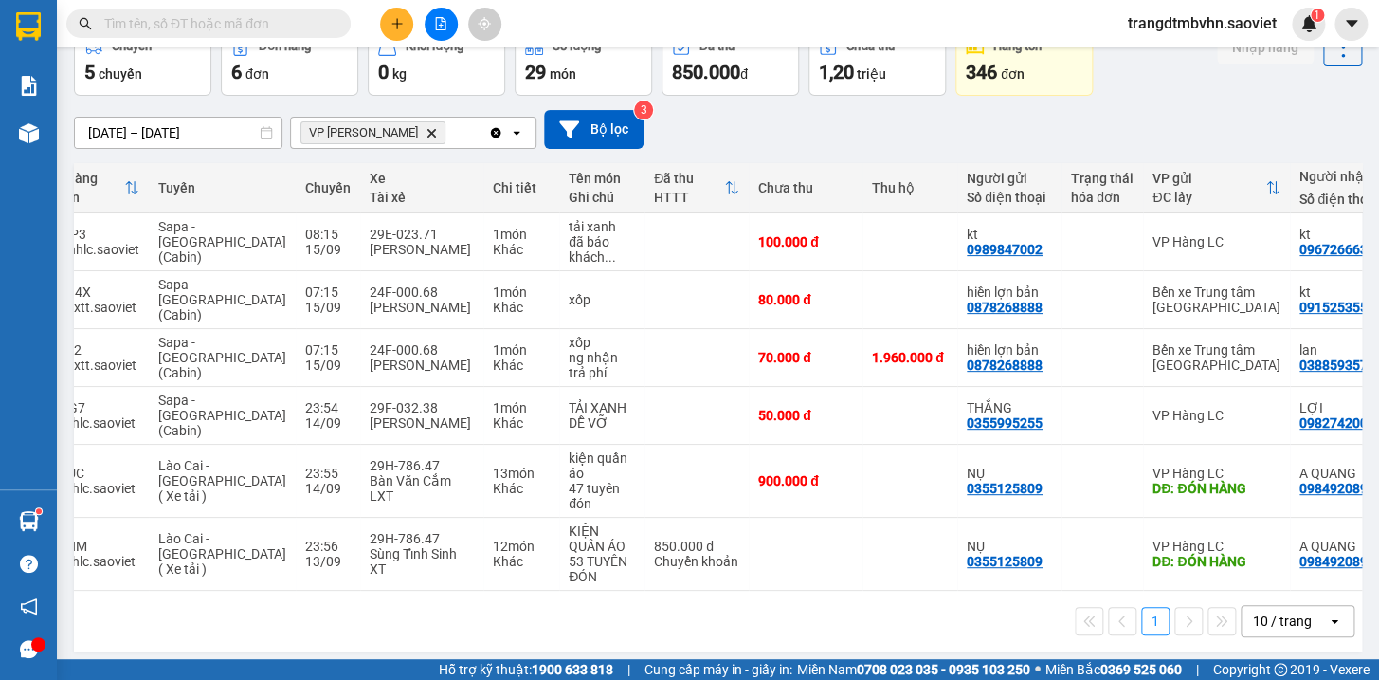
scroll to position [0, 100]
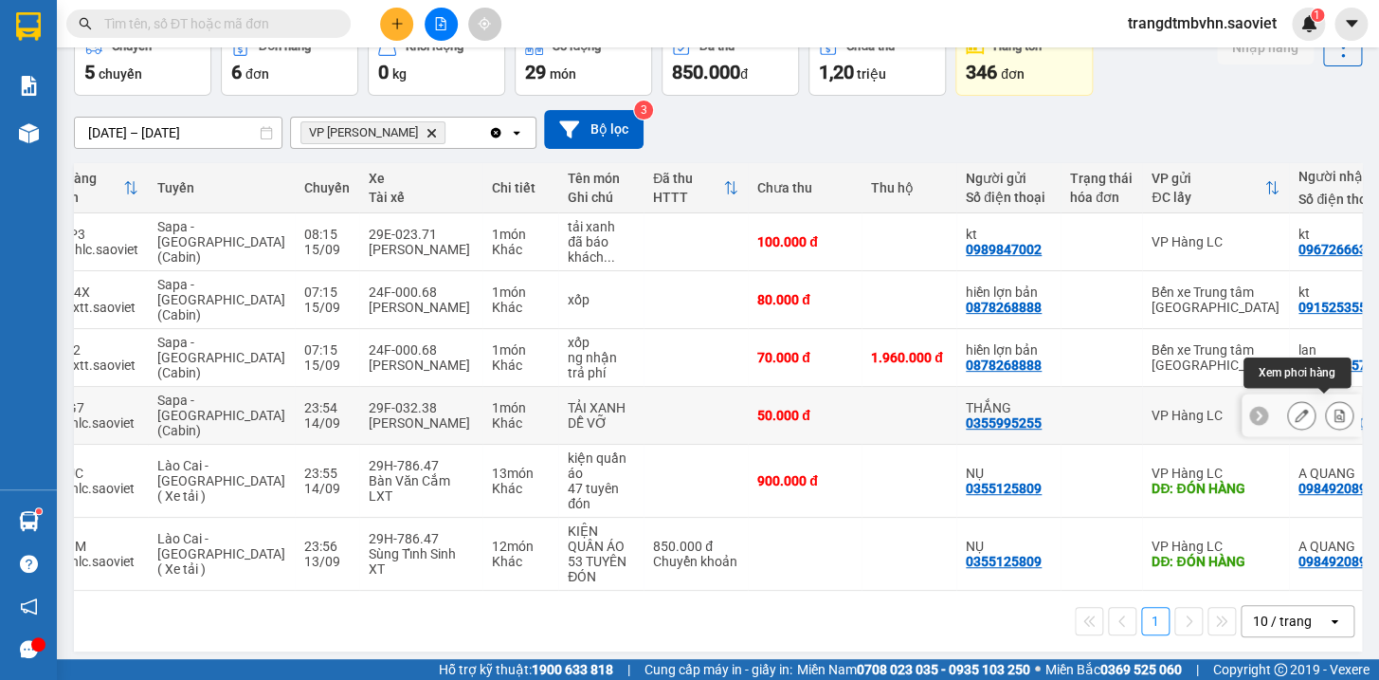
click at [1333, 409] on icon at bounding box center [1339, 415] width 13 height 13
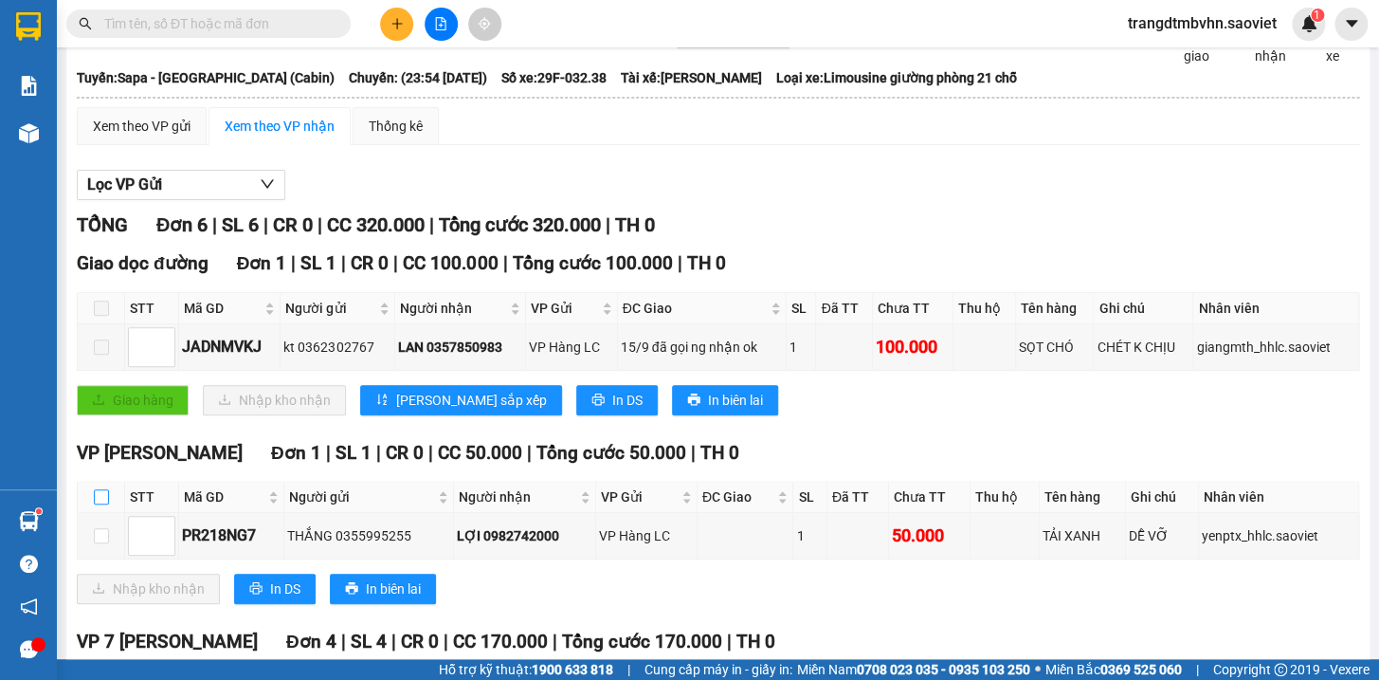
click at [98, 504] on input "checkbox" at bounding box center [101, 496] width 15 height 15
checkbox input "true"
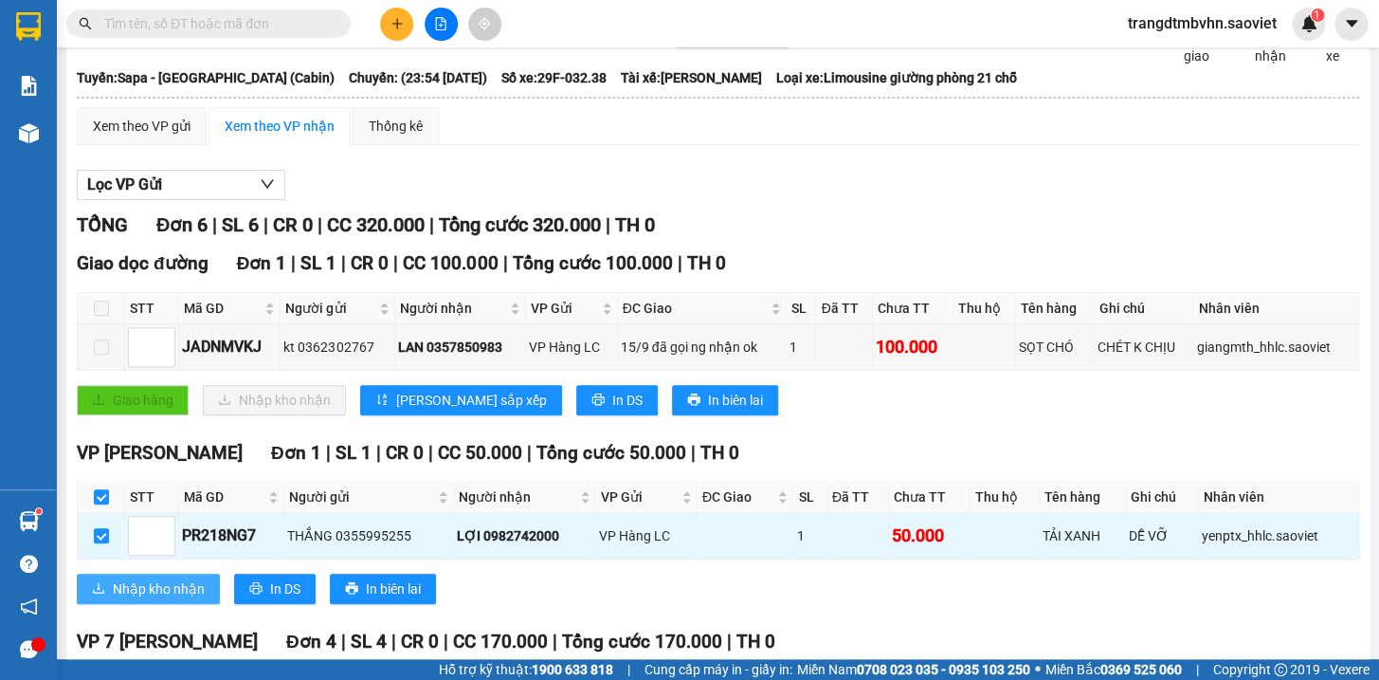
click at [146, 599] on span "Nhập kho nhận" at bounding box center [159, 588] width 92 height 21
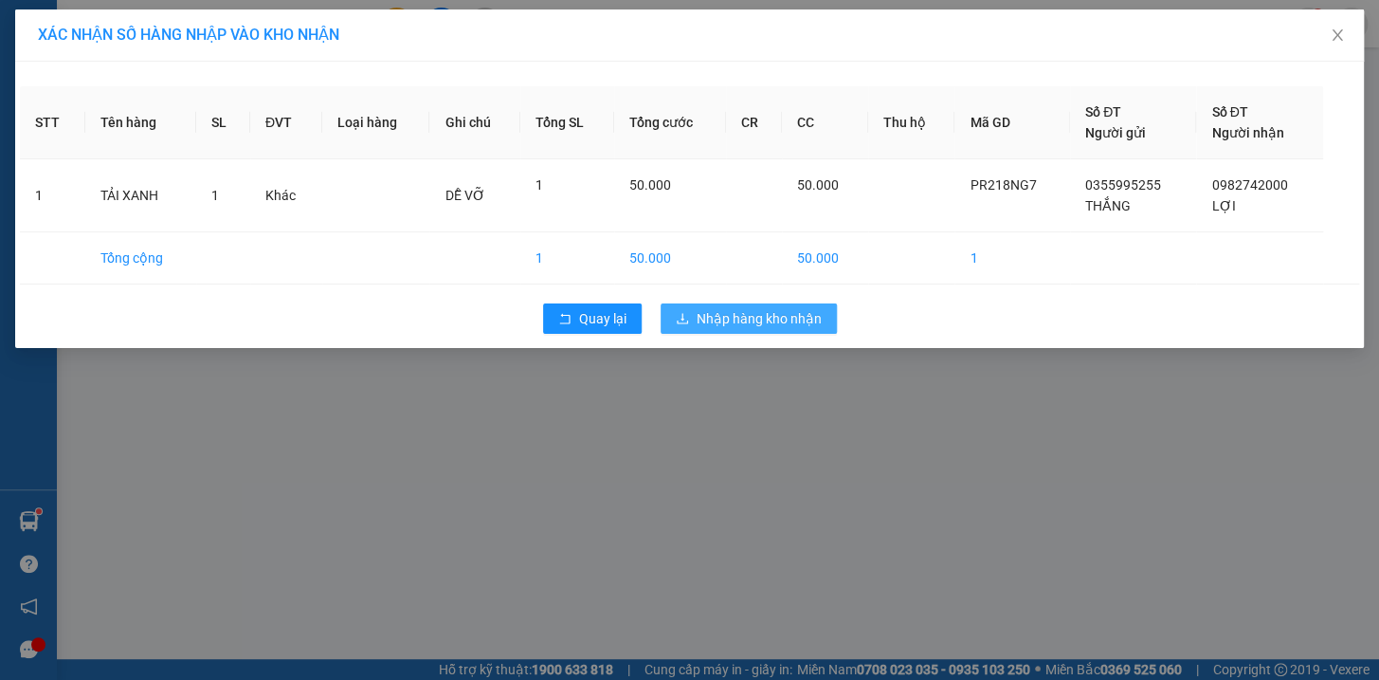
click at [717, 309] on span "Nhập hàng kho nhận" at bounding box center [759, 318] width 125 height 21
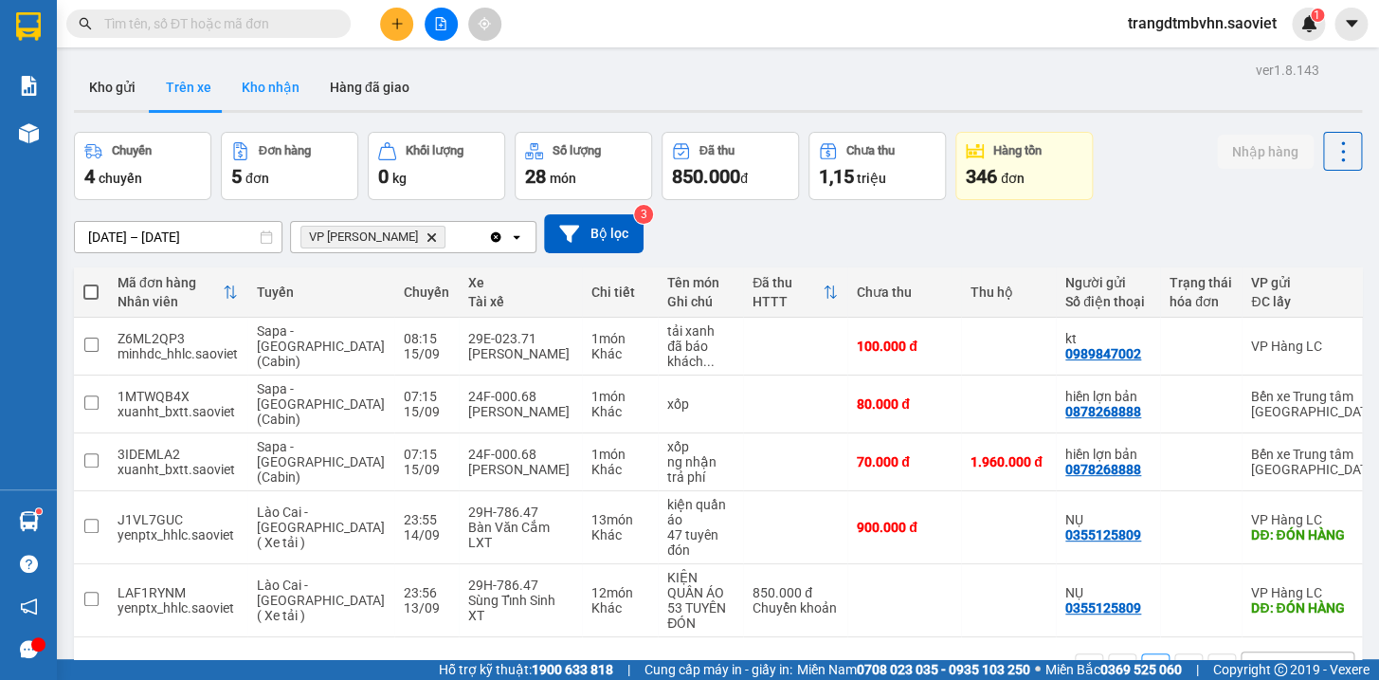
click at [270, 83] on button "Kho nhận" at bounding box center [271, 87] width 88 height 46
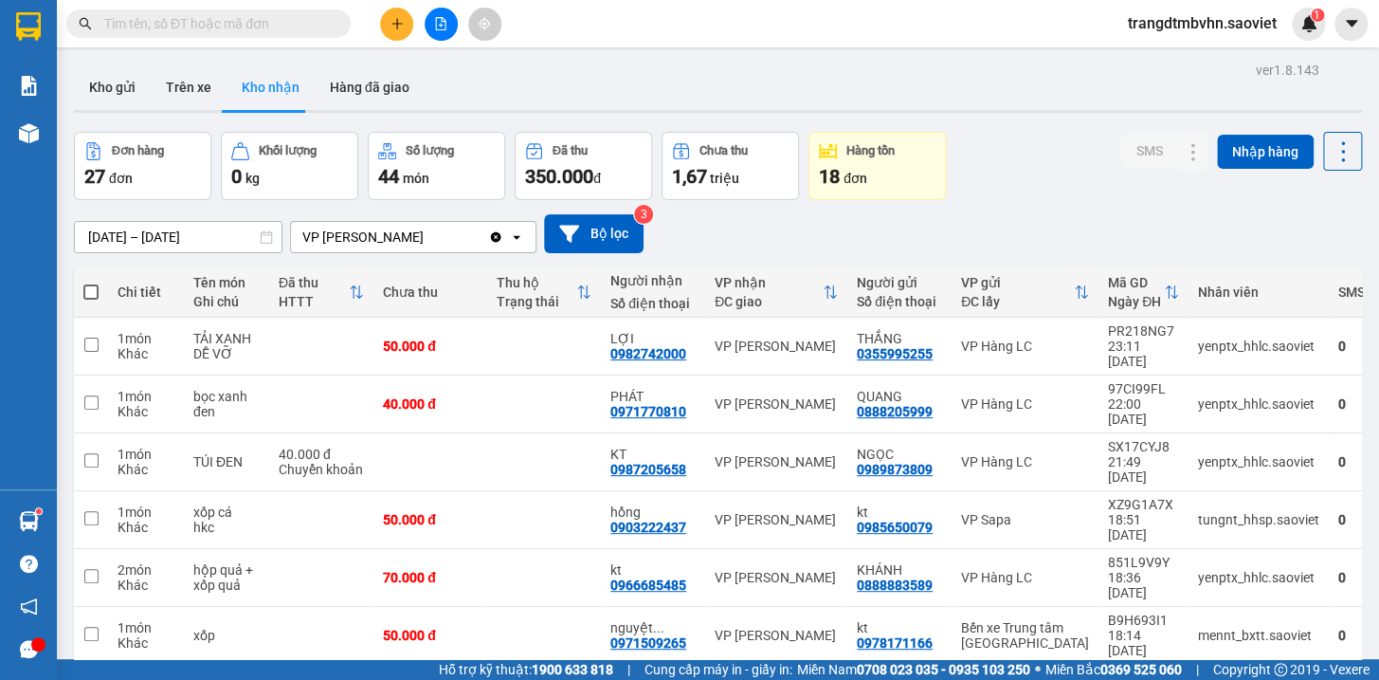
click at [85, 289] on span at bounding box center [90, 291] width 15 height 15
click at [91, 283] on input "checkbox" at bounding box center [91, 283] width 0 height 0
checkbox input "true"
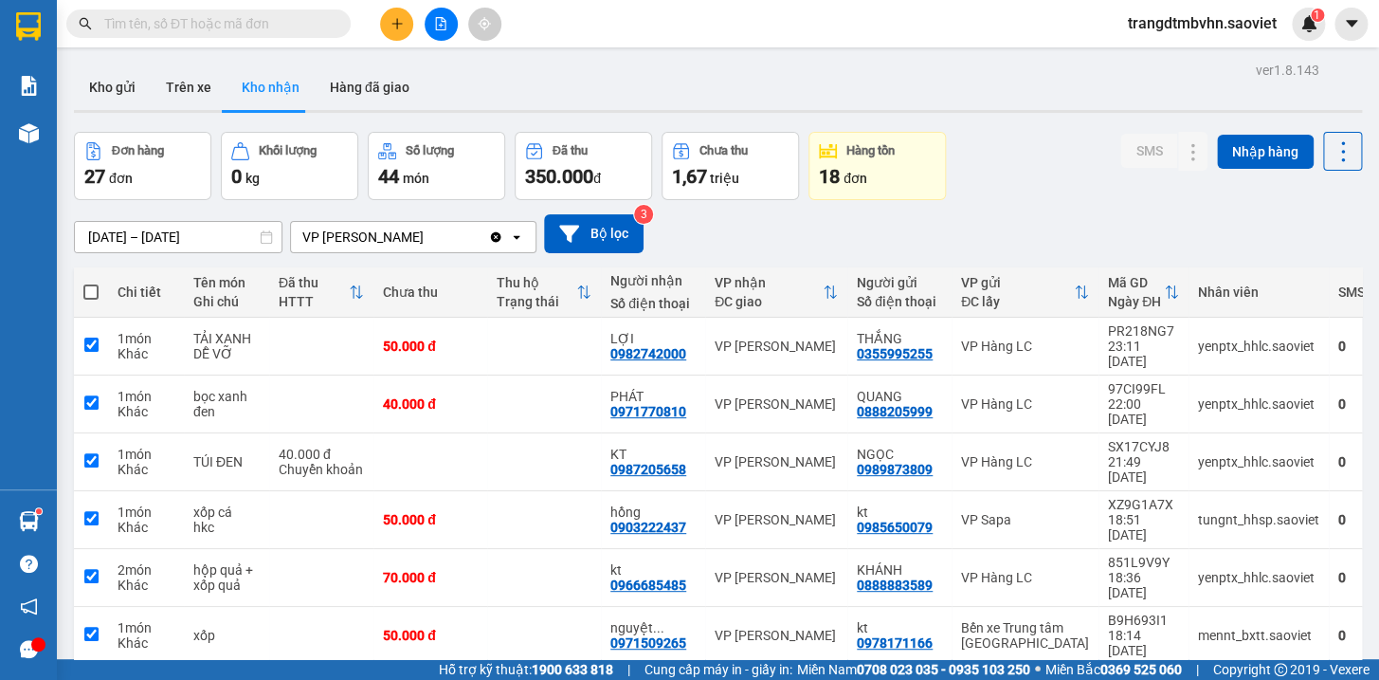
checkbox input "true"
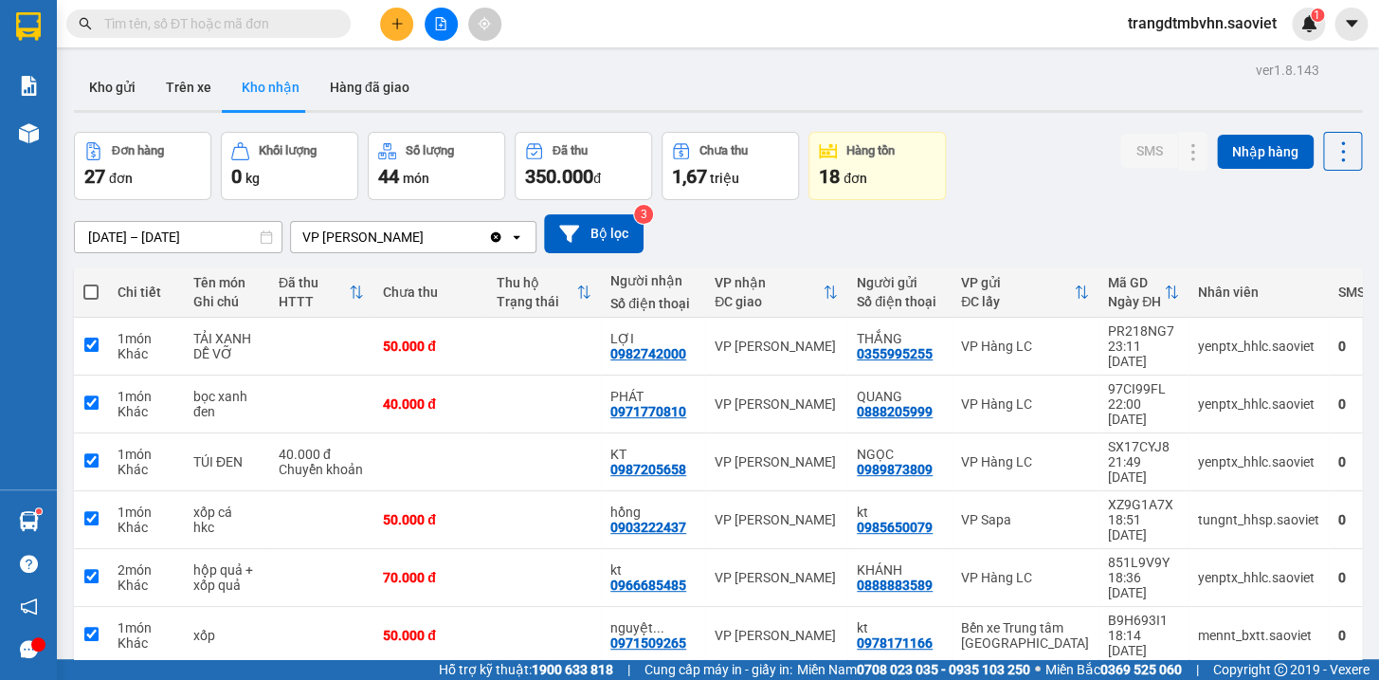
checkbox input "true"
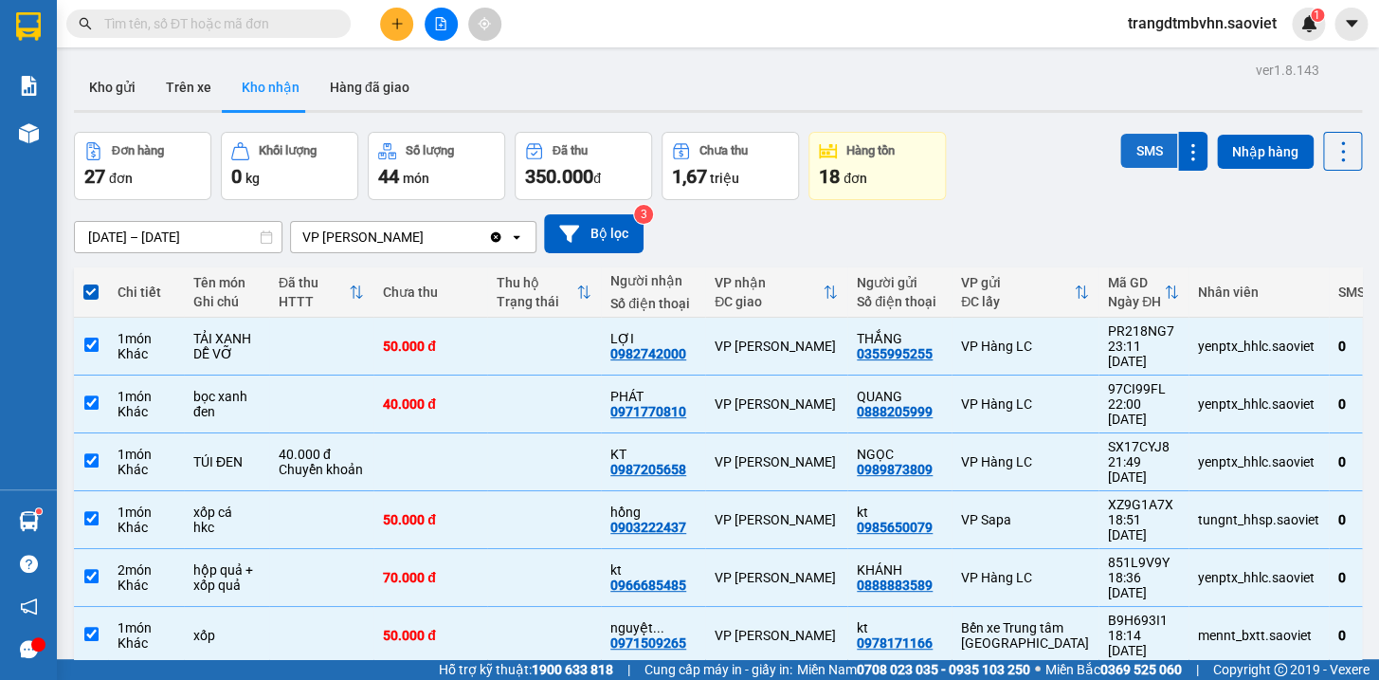
click at [1141, 150] on button "SMS" at bounding box center [1149, 151] width 57 height 34
click at [90, 292] on span at bounding box center [90, 291] width 15 height 15
click at [91, 283] on input "checkbox" at bounding box center [91, 283] width 0 height 0
checkbox input "false"
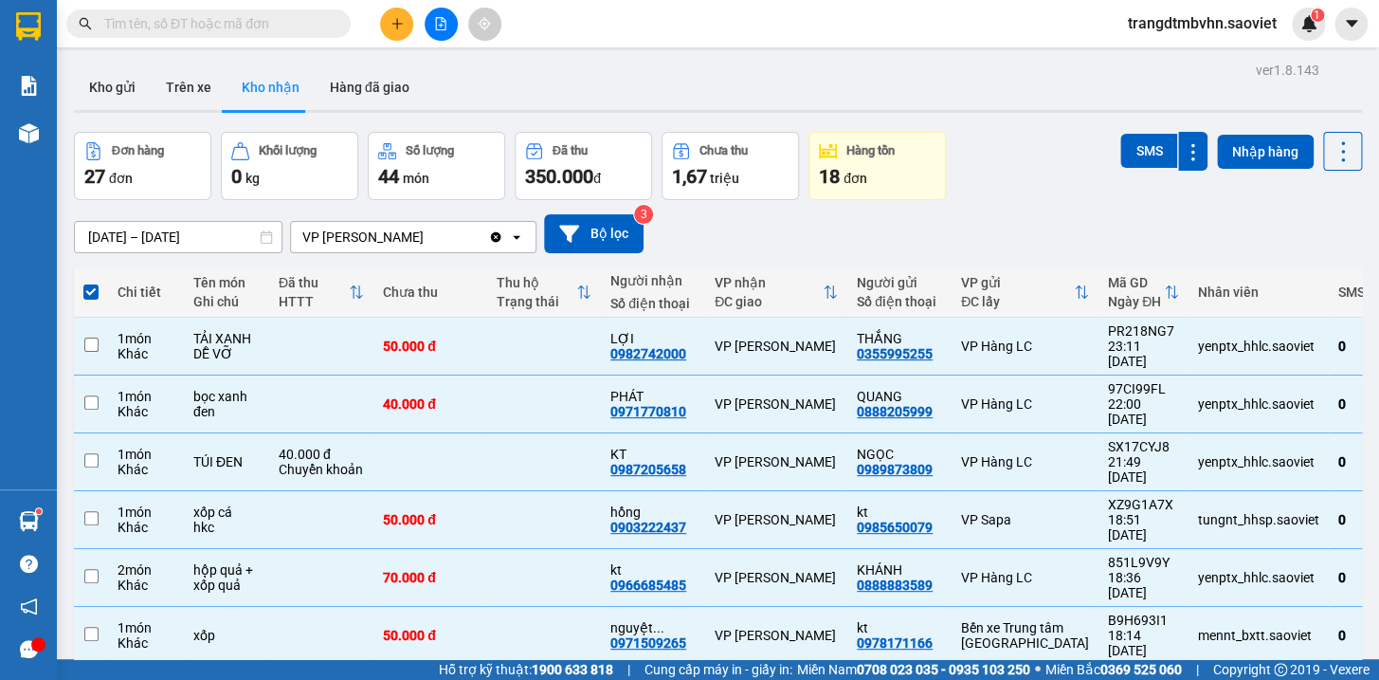
checkbox input "false"
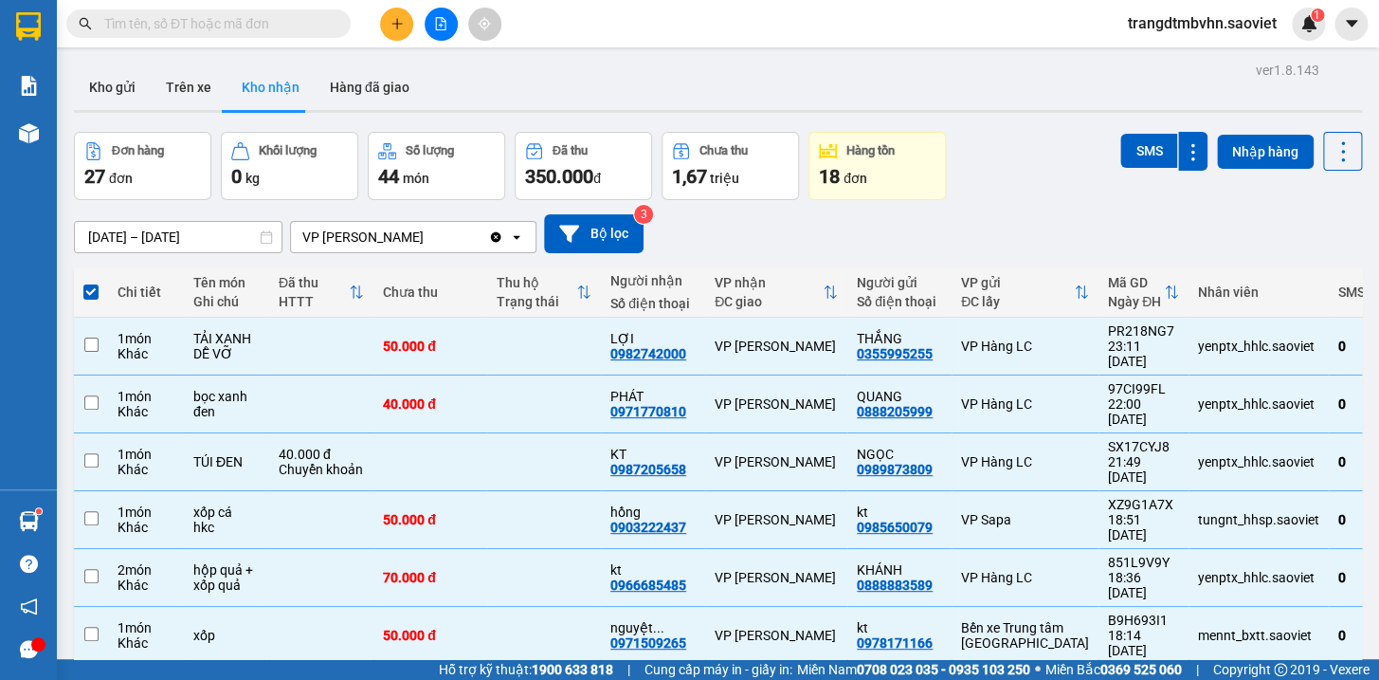
checkbox input "false"
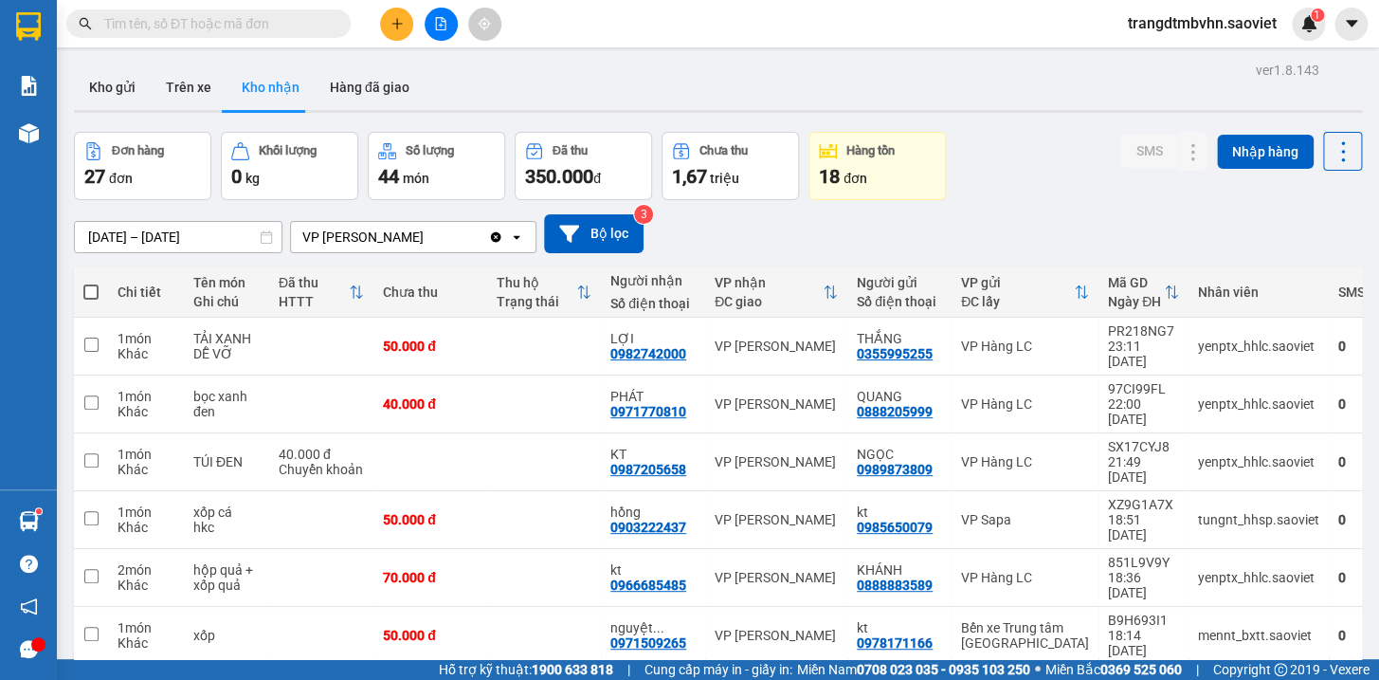
scroll to position [198, 0]
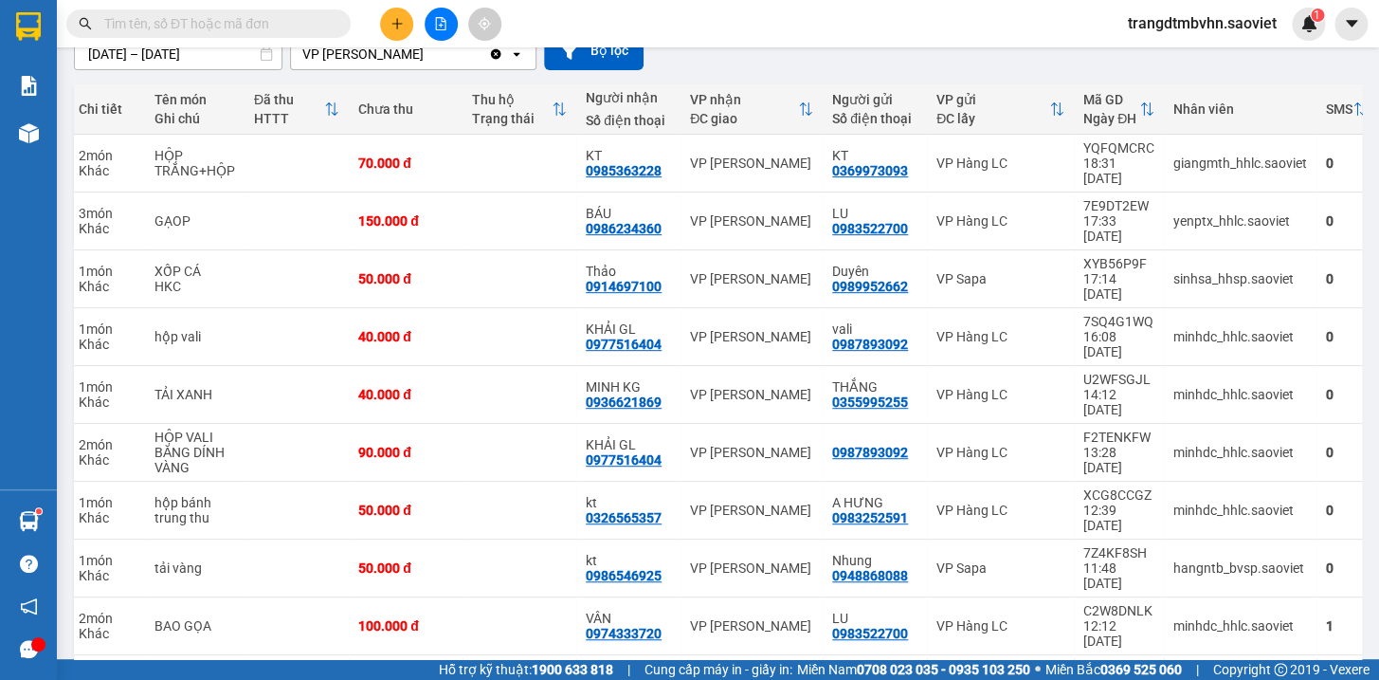
scroll to position [0, 0]
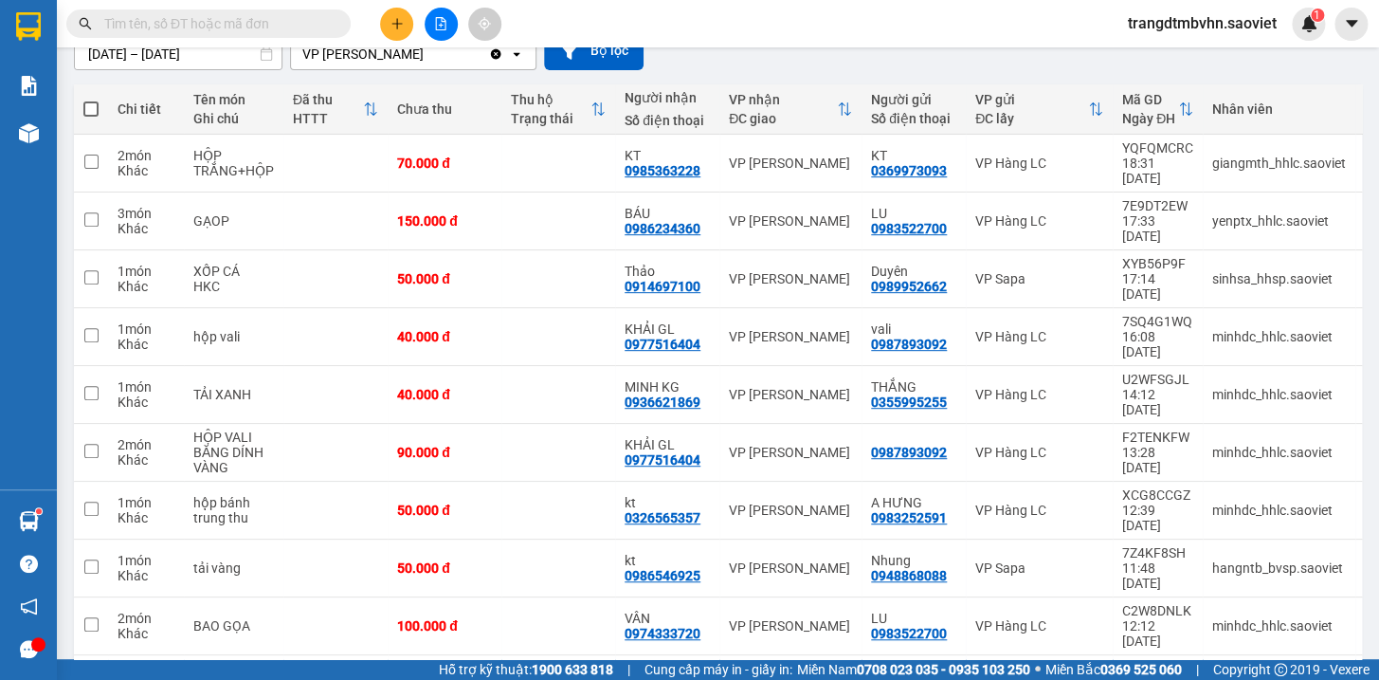
click at [94, 100] on label at bounding box center [90, 109] width 15 height 19
click at [91, 100] on input "checkbox" at bounding box center [91, 100] width 0 height 0
checkbox input "true"
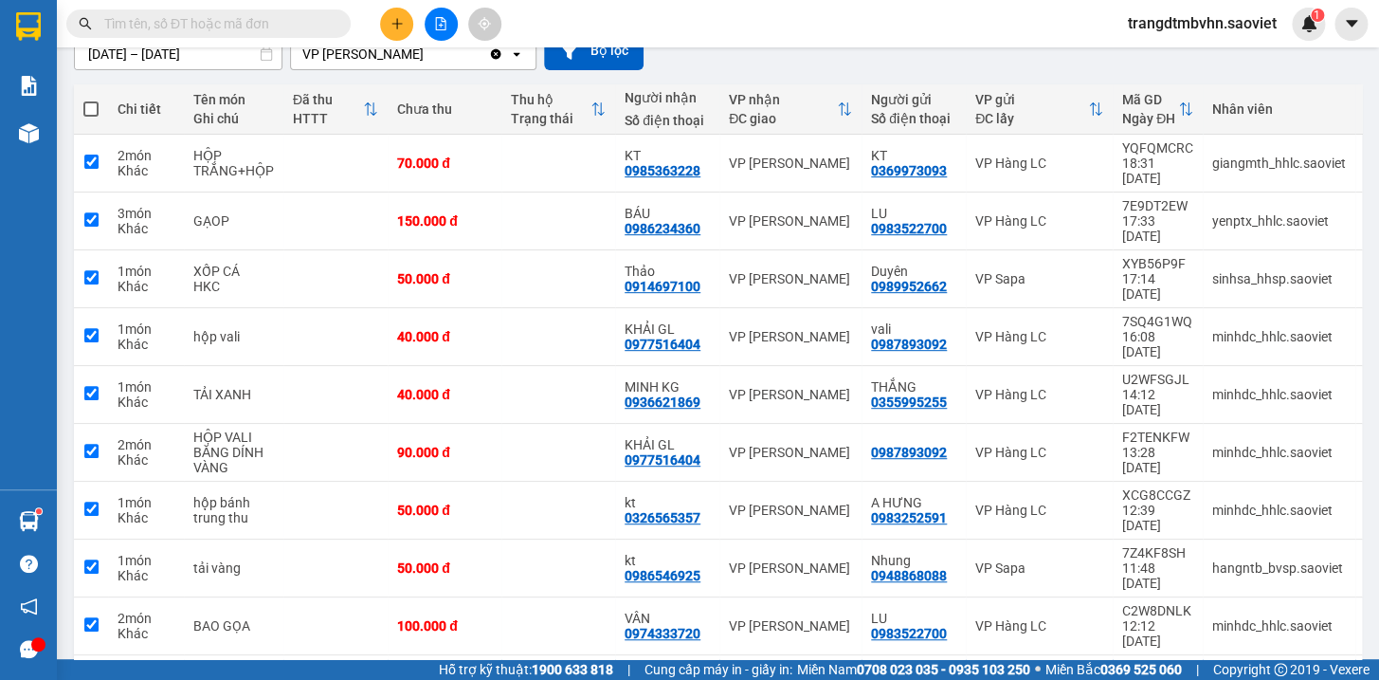
checkbox input "true"
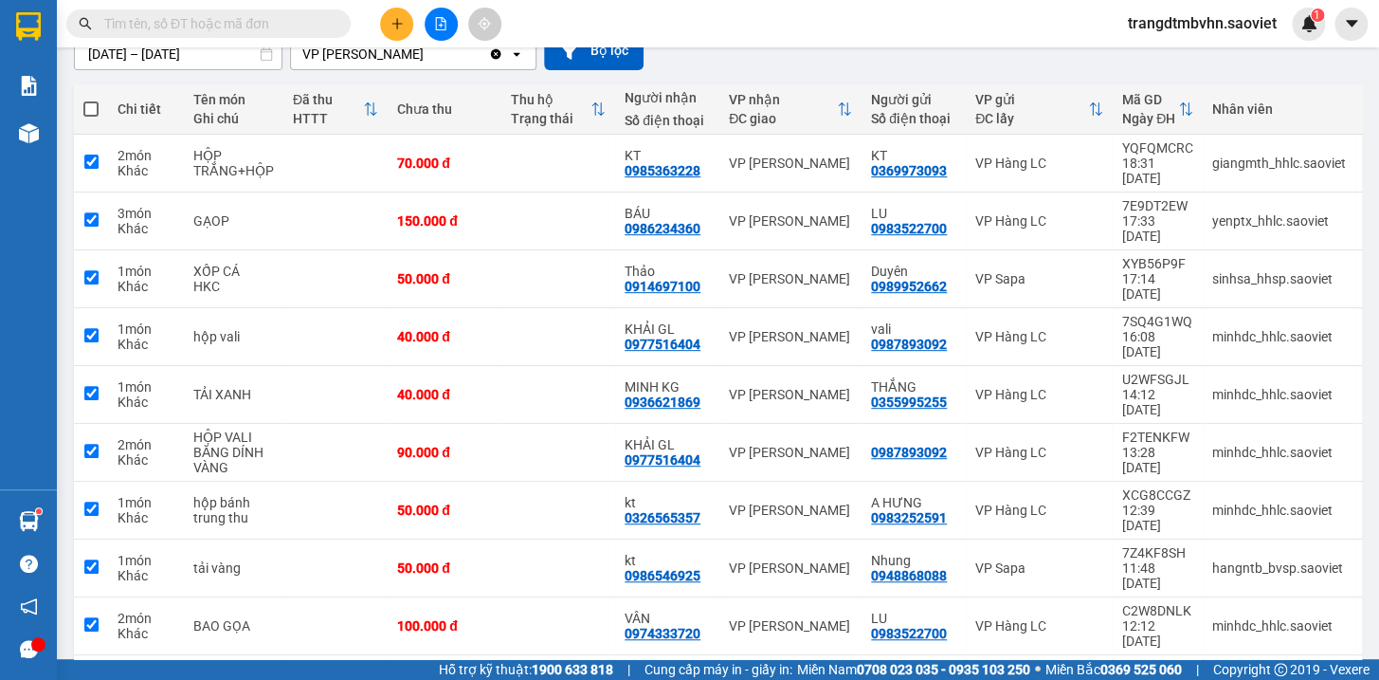
checkbox input "true"
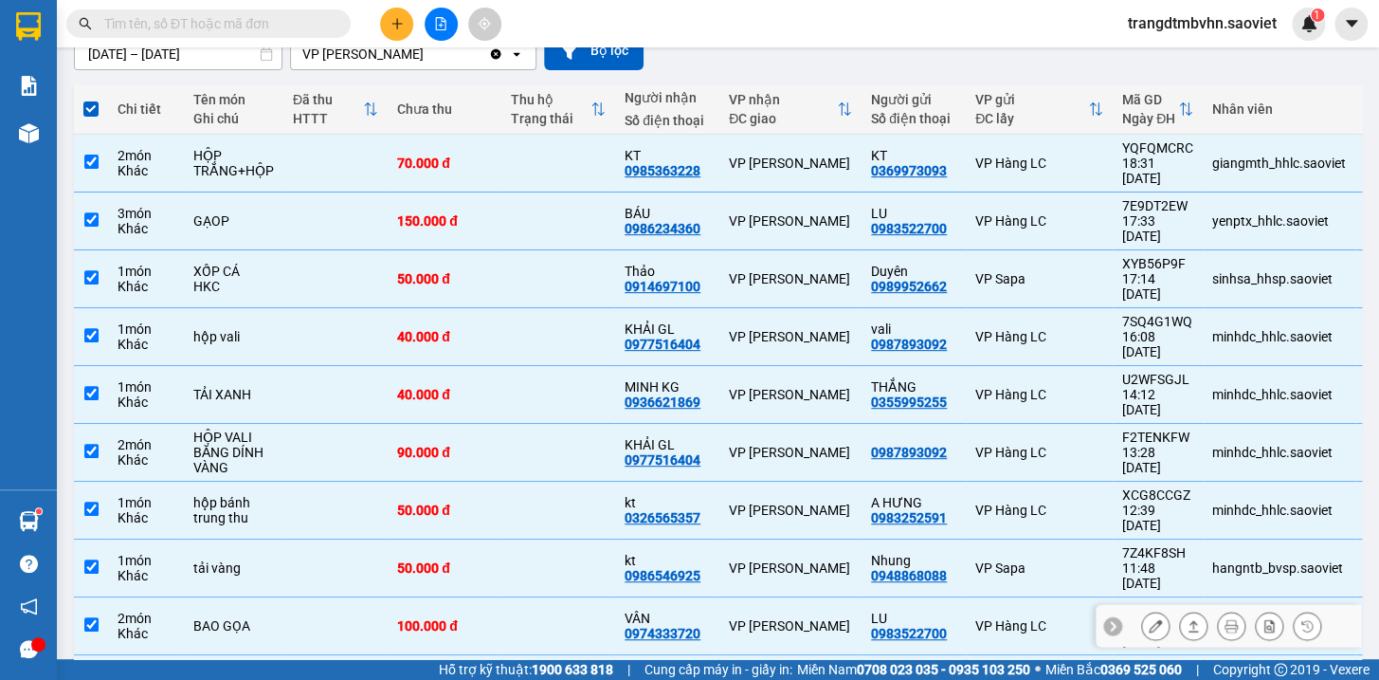
click at [389, 597] on td "100.000 đ" at bounding box center [445, 626] width 114 height 58
checkbox input "false"
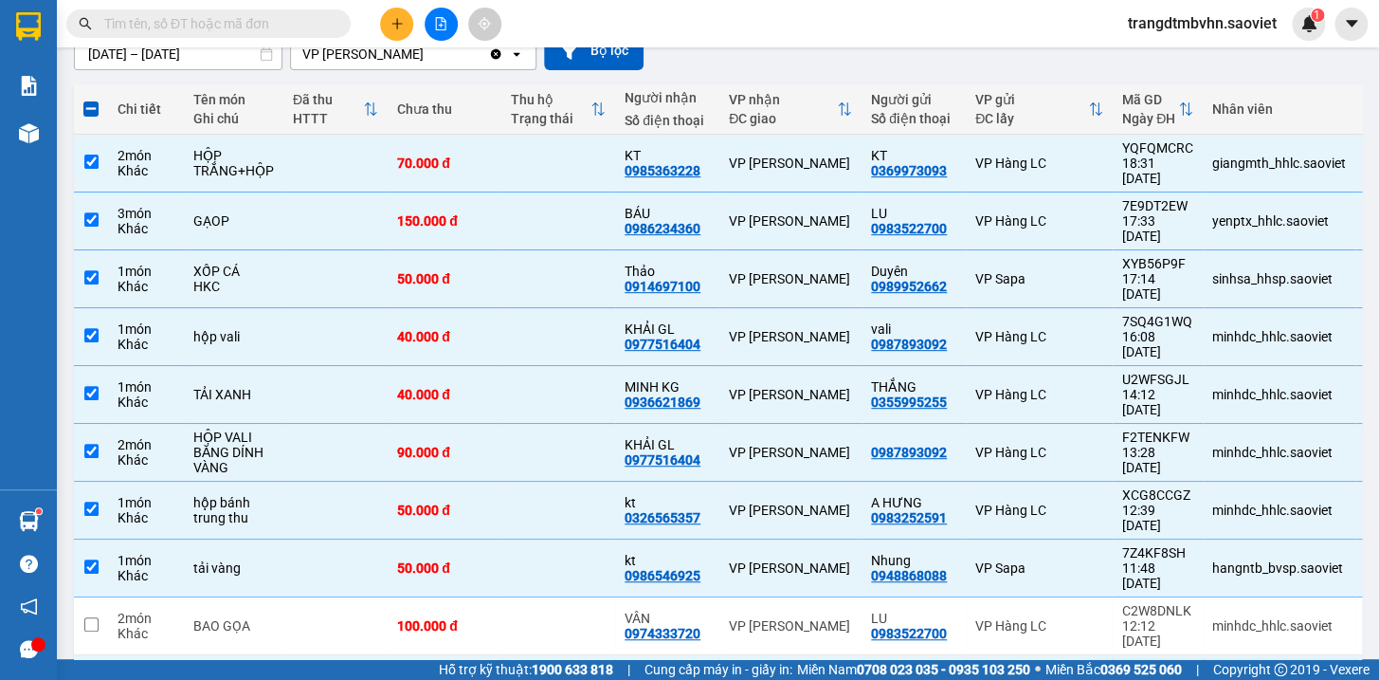
click at [383, 655] on td "40.000 đ Chuyển khoản" at bounding box center [335, 684] width 104 height 58
checkbox input "false"
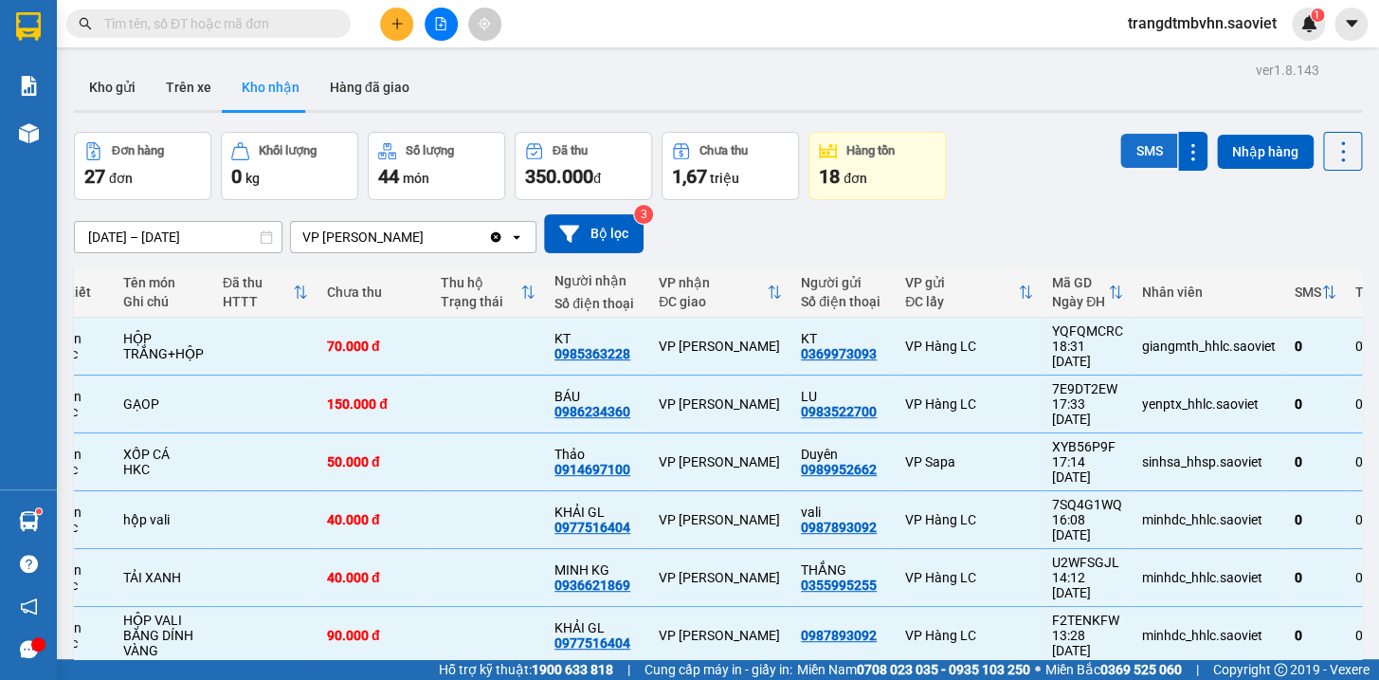
click at [1146, 157] on button "SMS" at bounding box center [1149, 151] width 57 height 34
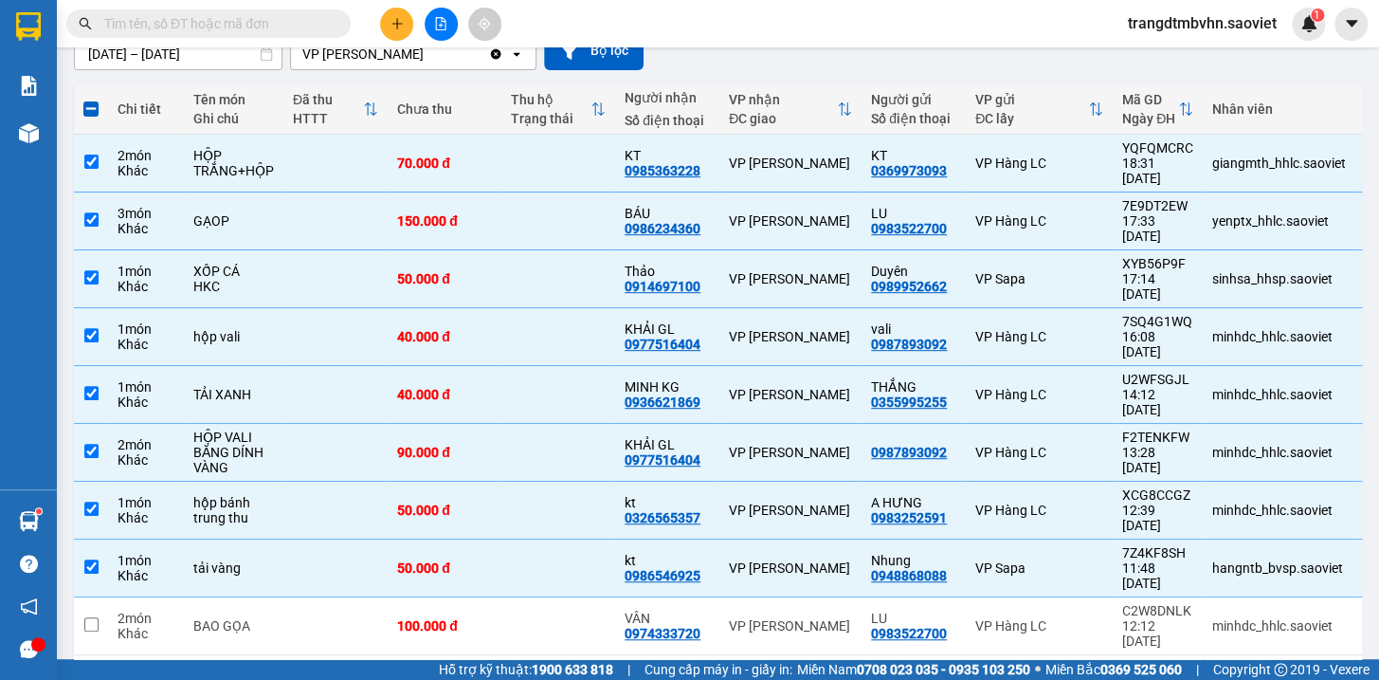
click at [93, 108] on span at bounding box center [90, 108] width 15 height 15
click at [91, 100] on input "checkbox" at bounding box center [91, 100] width 0 height 0
checkbox input "true"
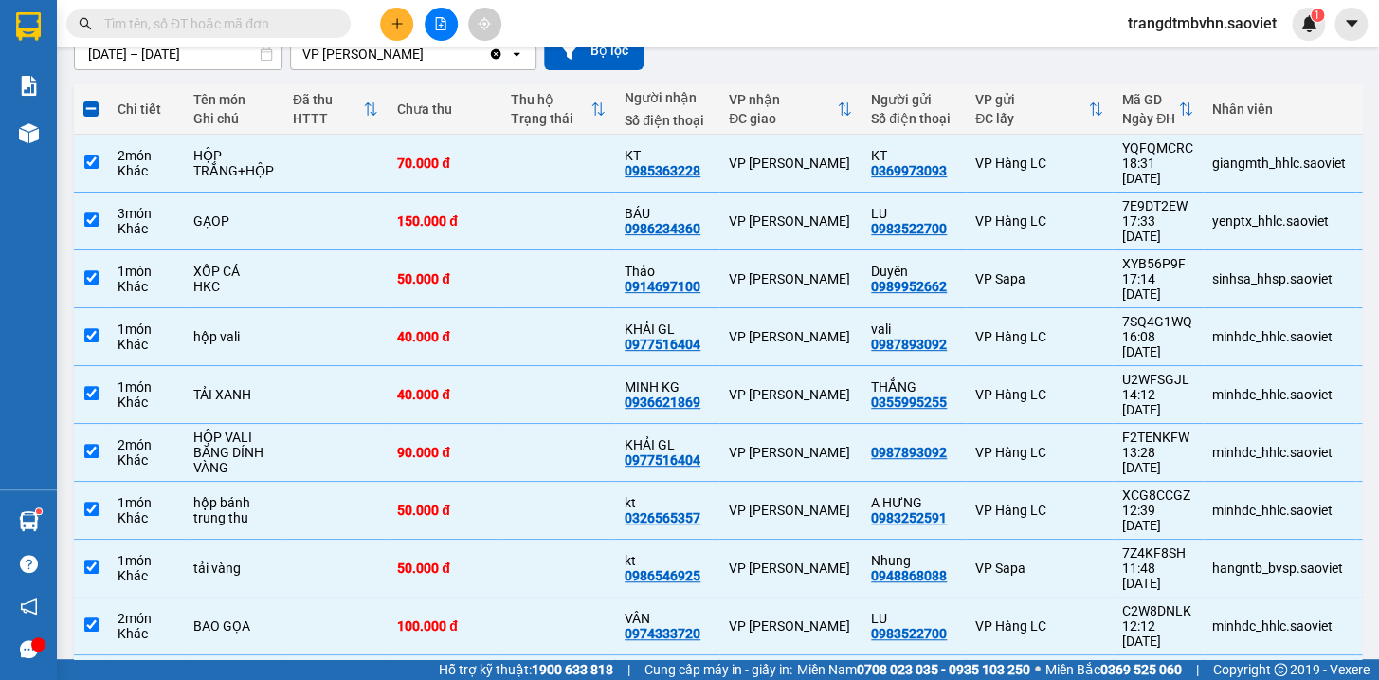
click at [92, 108] on span at bounding box center [90, 108] width 15 height 15
click at [91, 100] on input "checkbox" at bounding box center [91, 100] width 0 height 0
checkbox input "false"
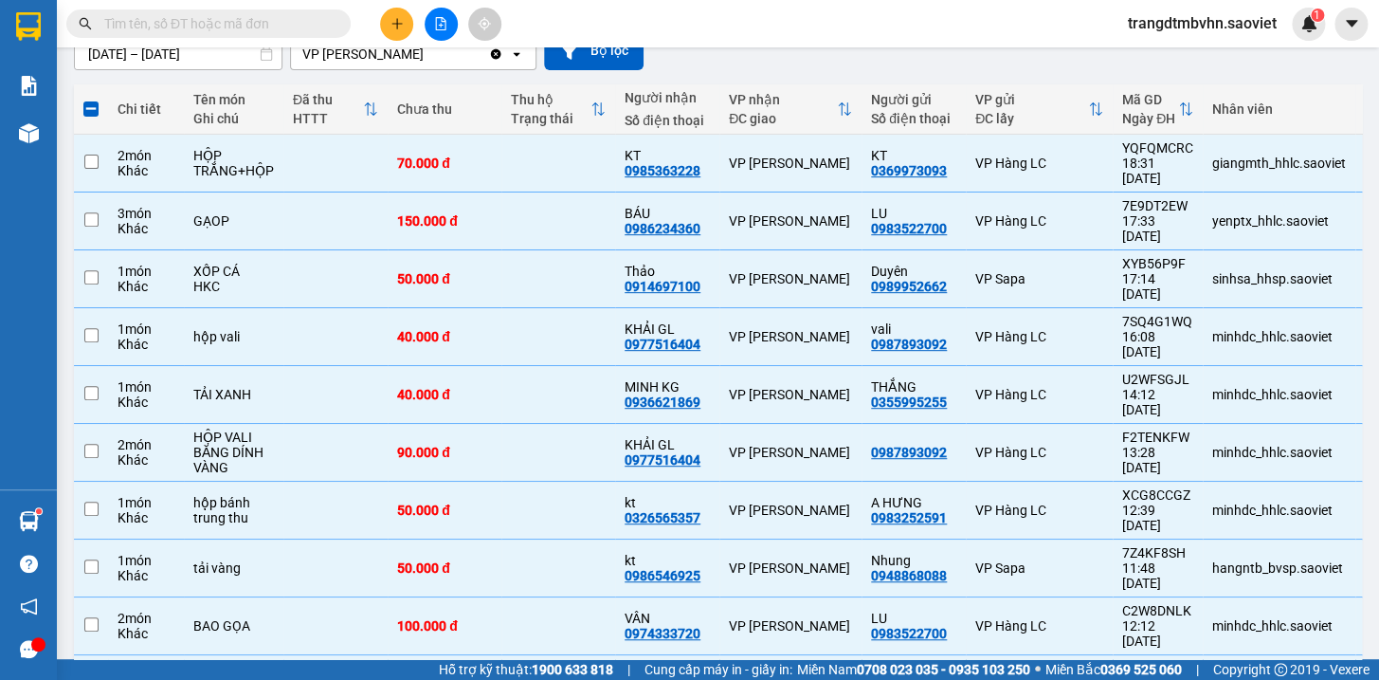
checkbox input "false"
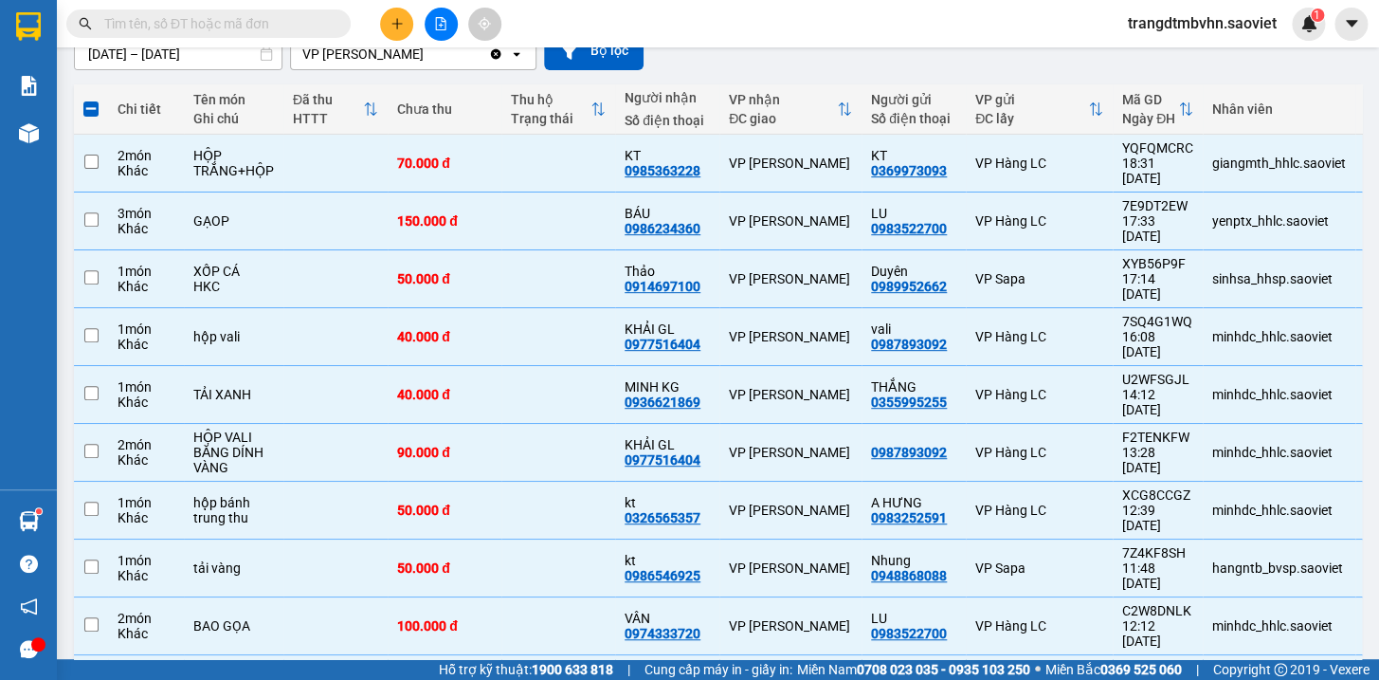
checkbox input "false"
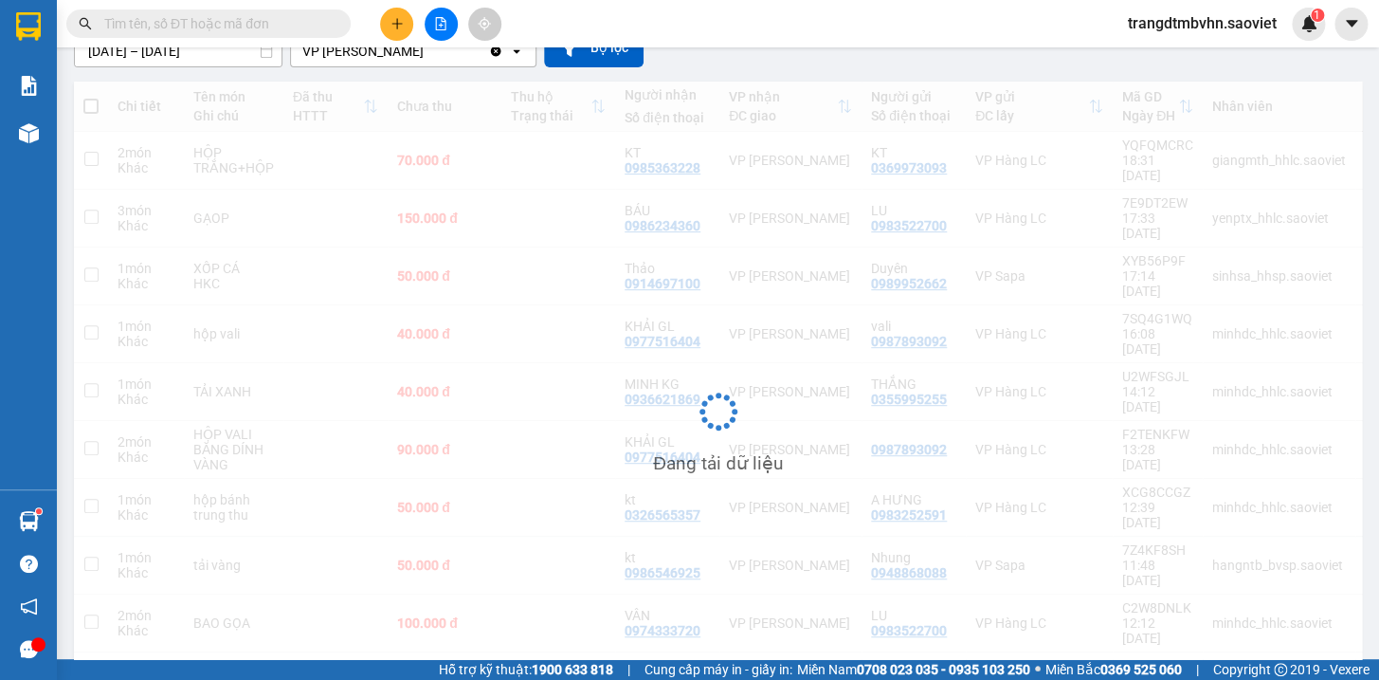
scroll to position [183, 0]
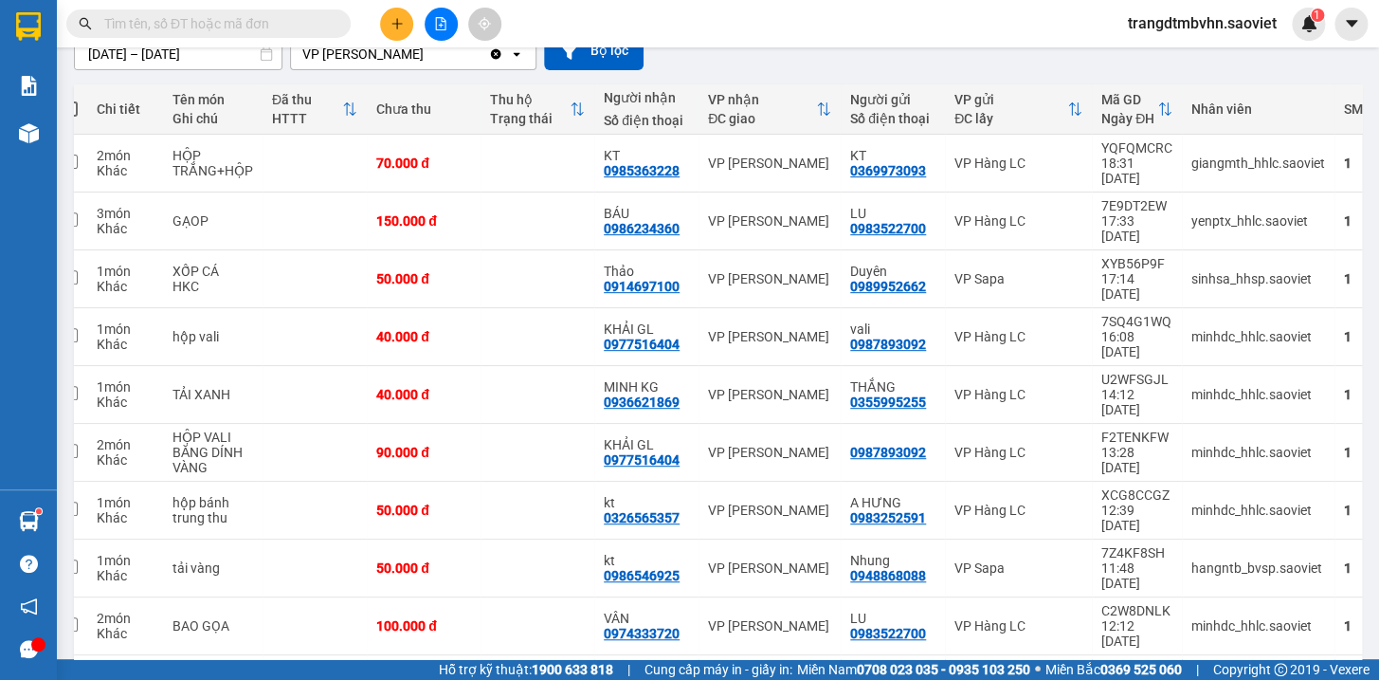
scroll to position [0, 26]
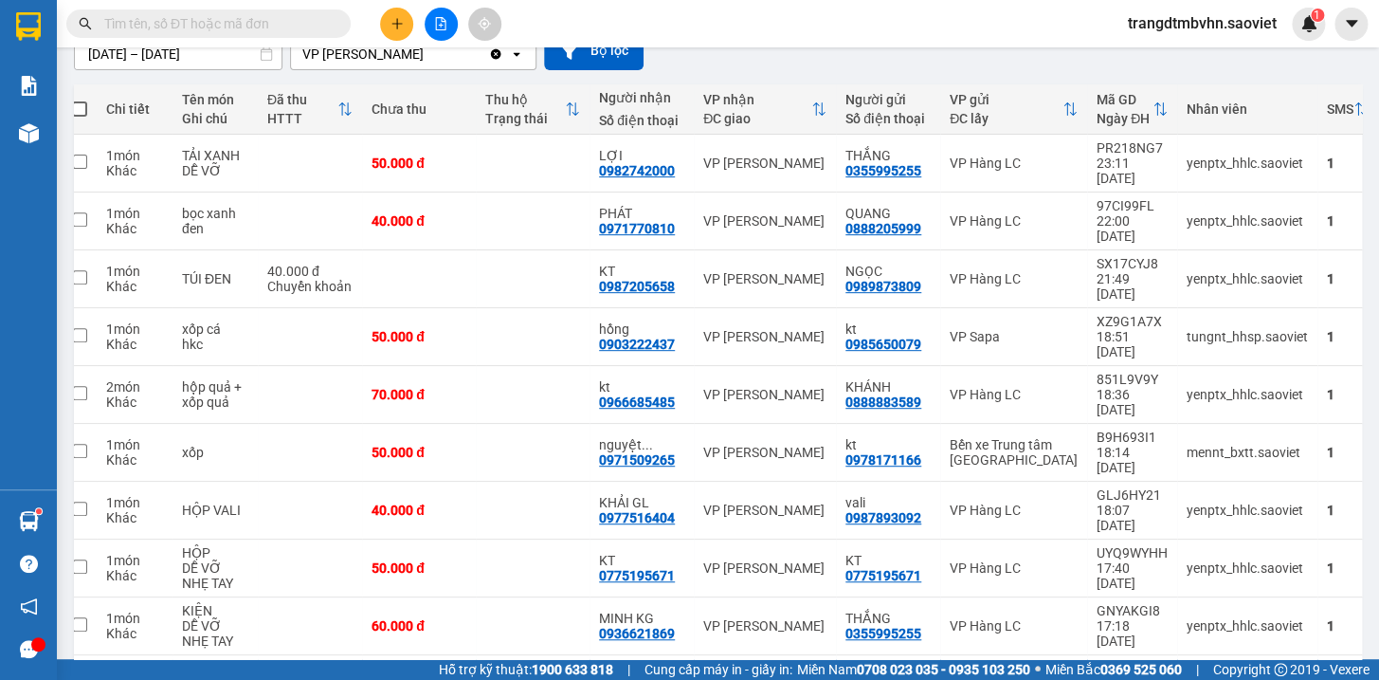
scroll to position [0, 0]
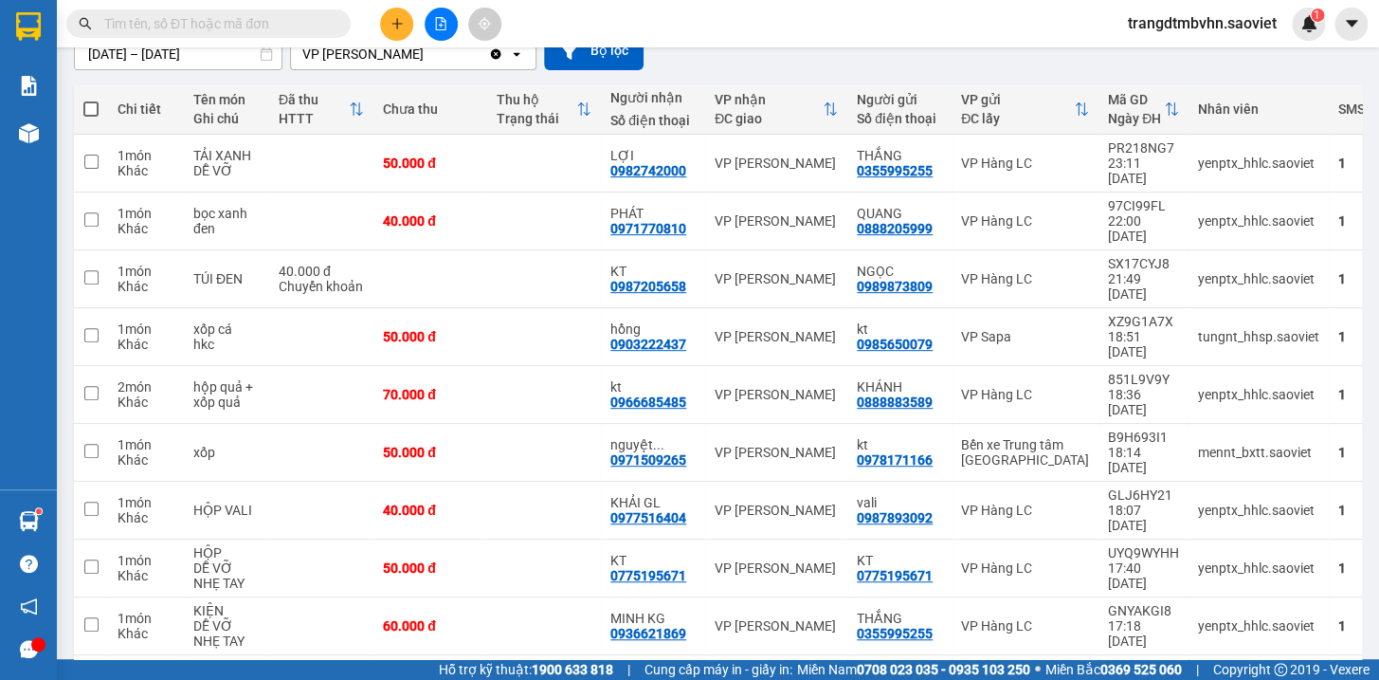
click at [244, 17] on input "text" at bounding box center [216, 23] width 224 height 21
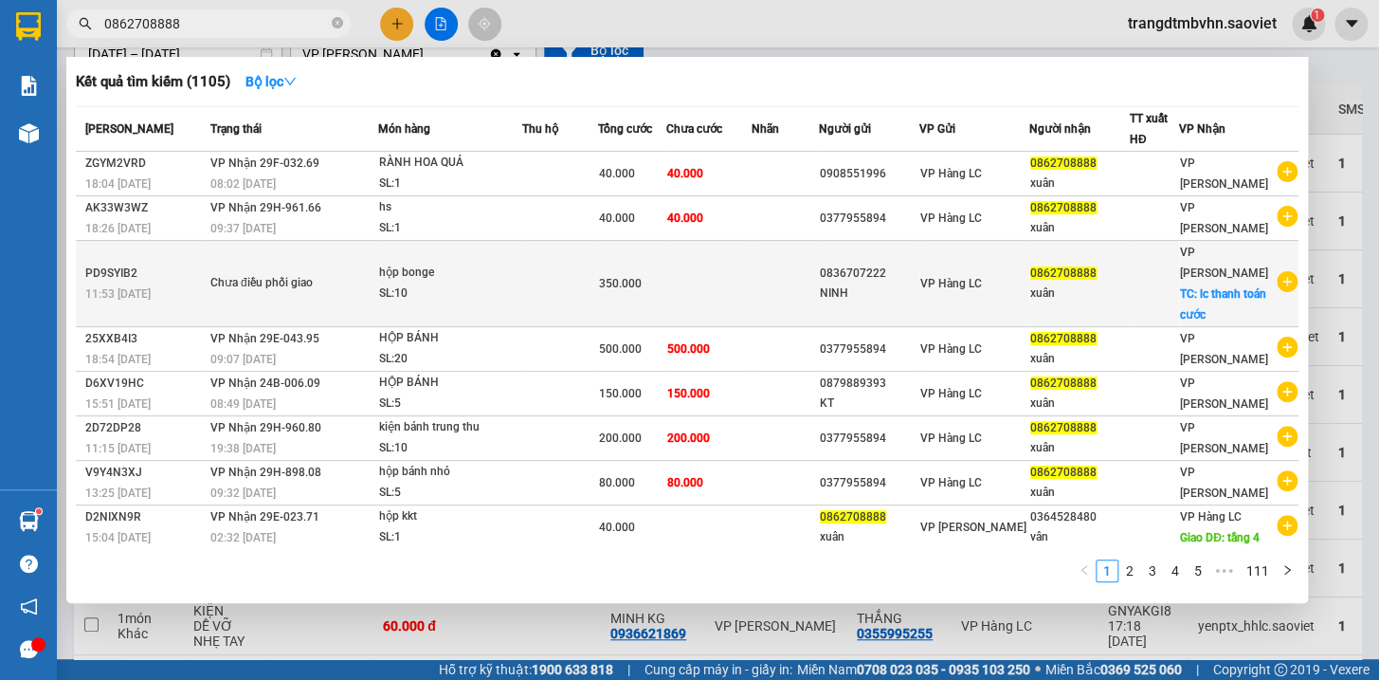
type input "0862708888"
click at [1051, 267] on span "0862708888" at bounding box center [1064, 272] width 66 height 13
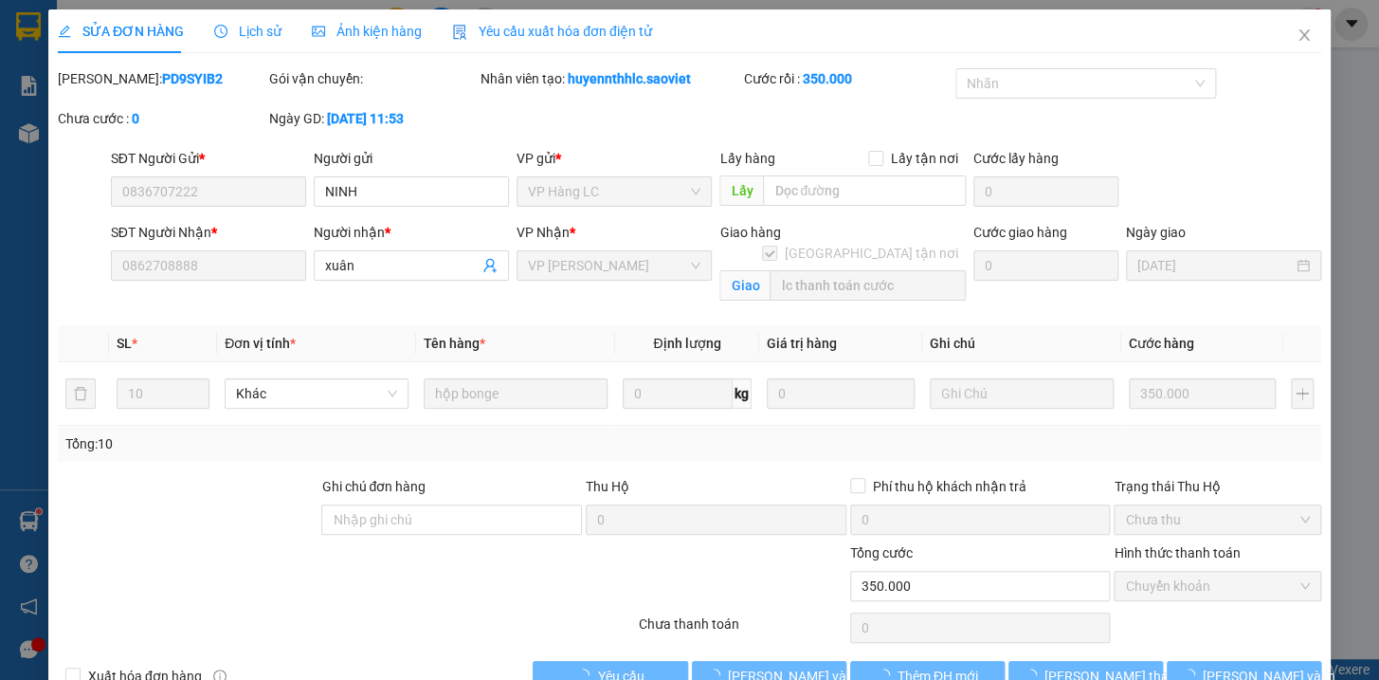
type input "0836707222"
type input "NINH"
type input "0862708888"
type input "xuân"
checkbox input "true"
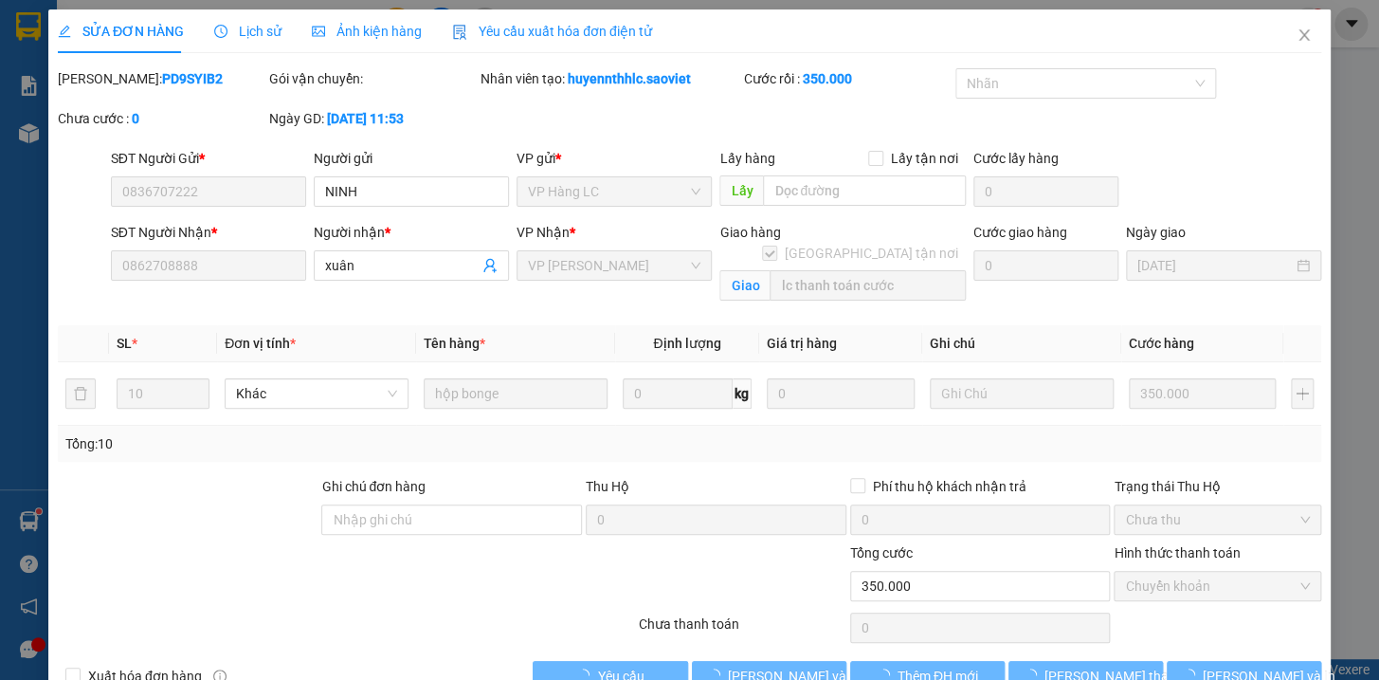
type input "lc thanh toán cước"
type input "350.000"
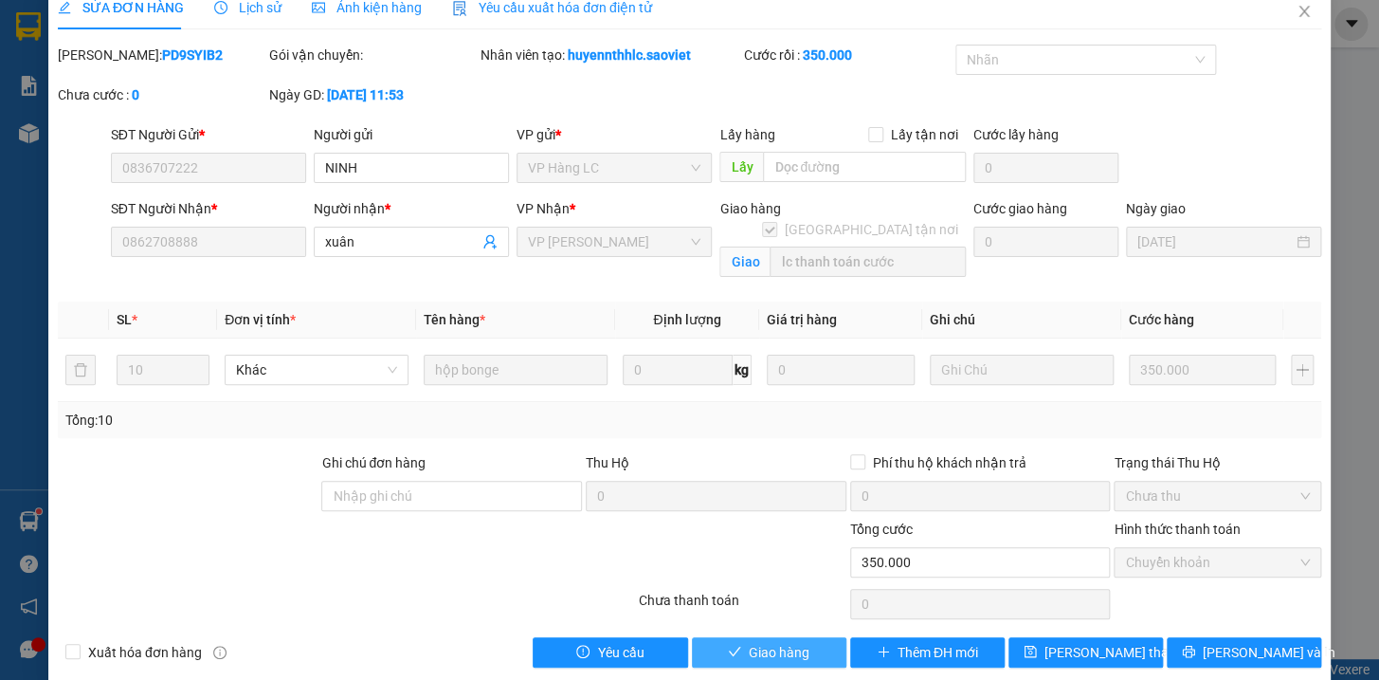
click at [770, 649] on span "Giao hàng" at bounding box center [779, 652] width 61 height 21
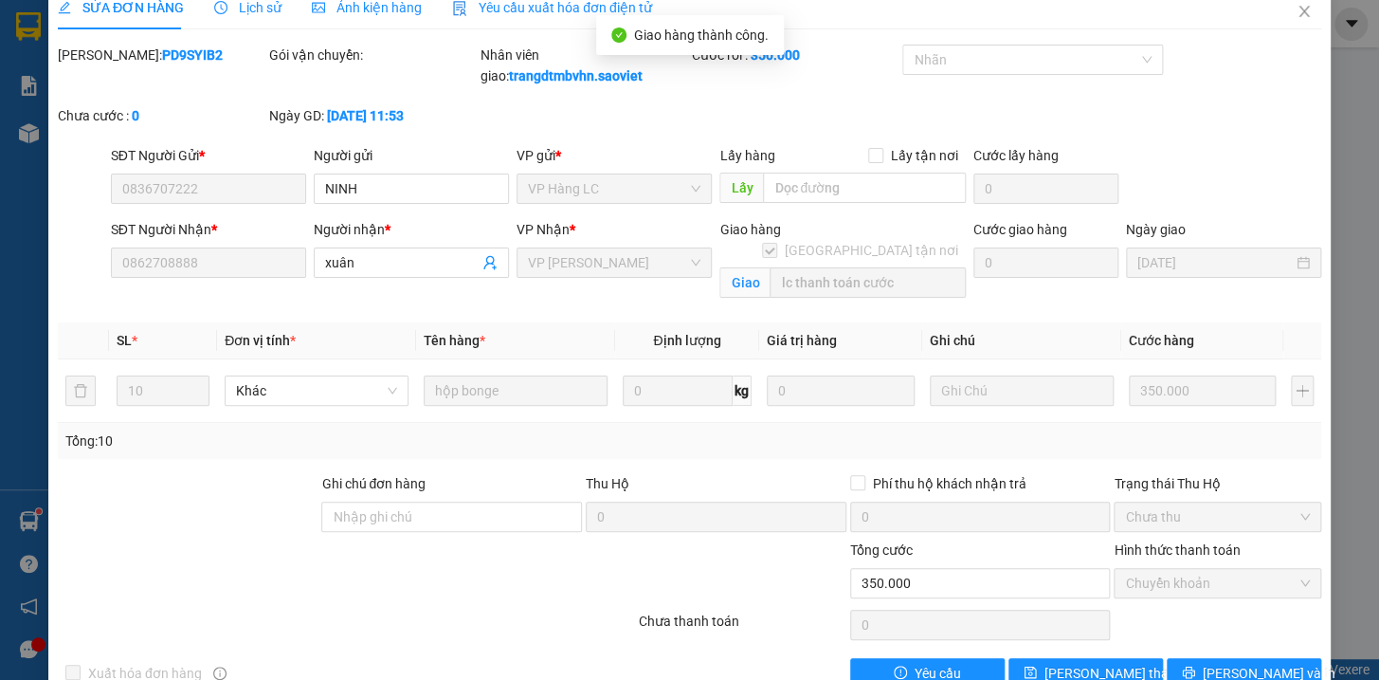
scroll to position [0, 0]
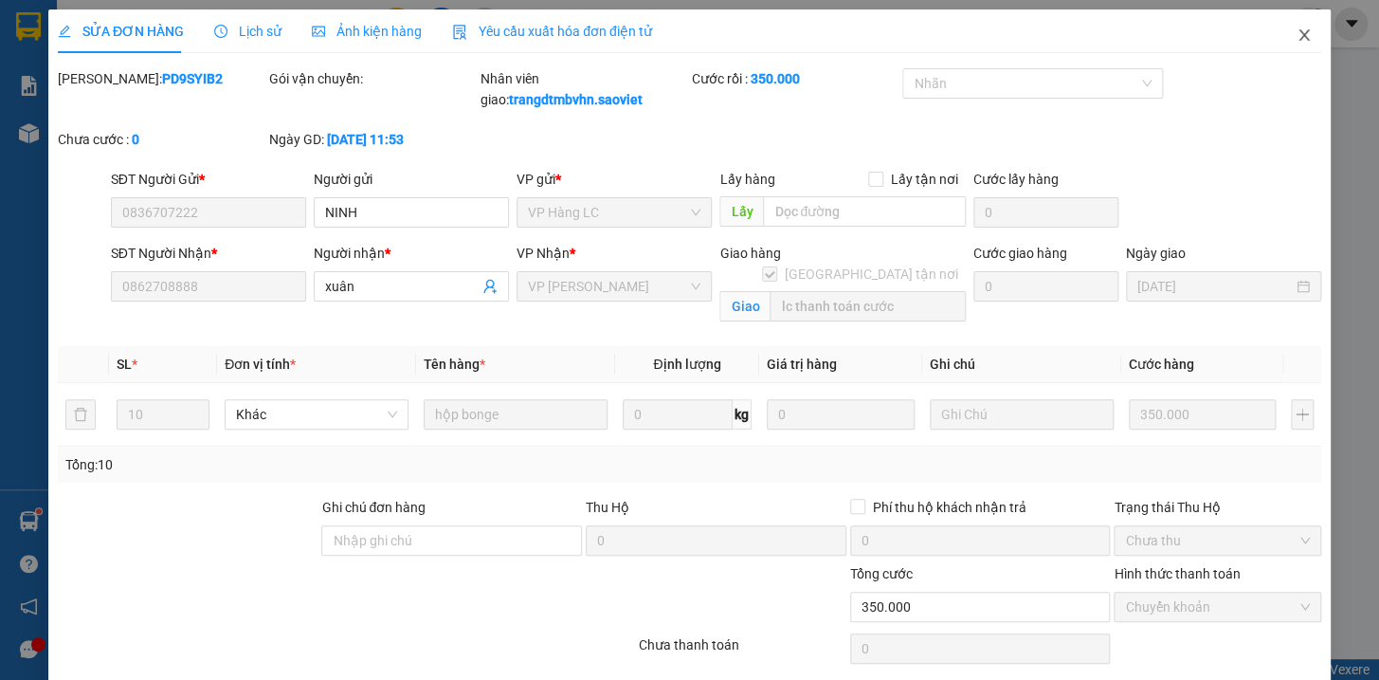
click at [1299, 35] on icon "close" at bounding box center [1304, 34] width 10 height 11
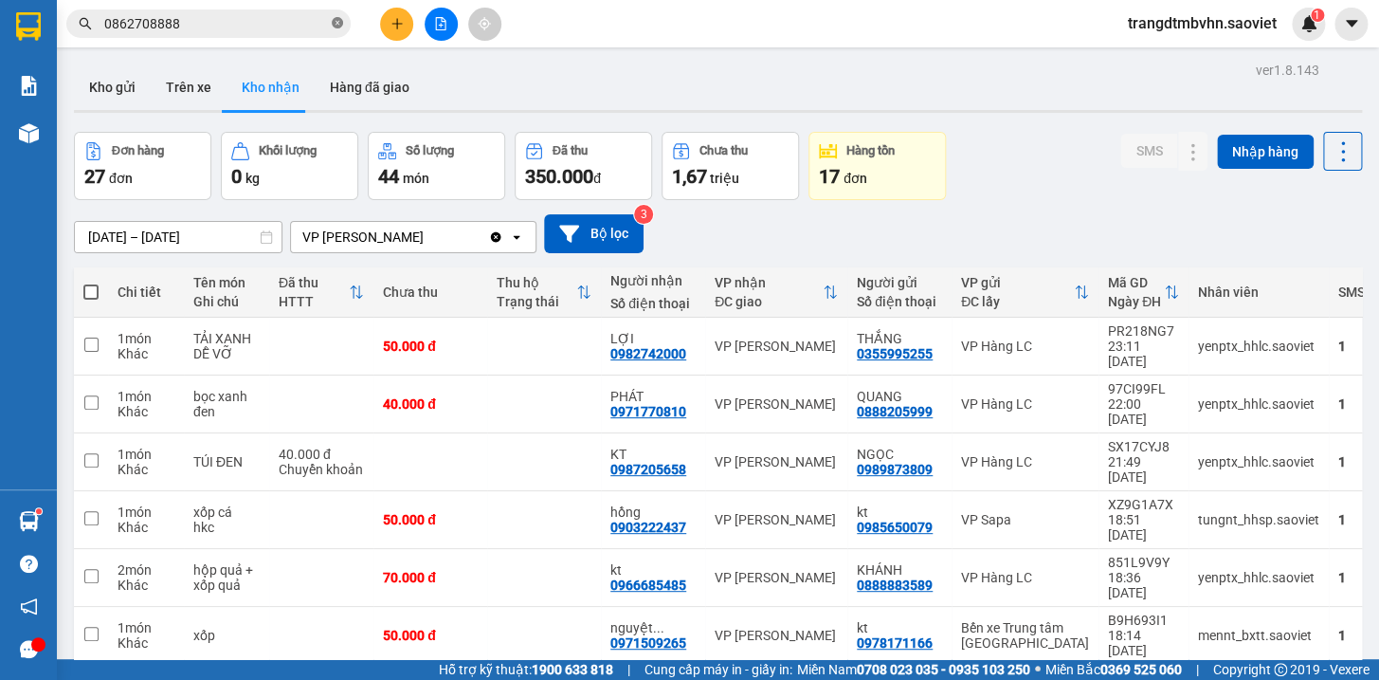
click at [337, 27] on icon "close-circle" at bounding box center [337, 22] width 11 height 11
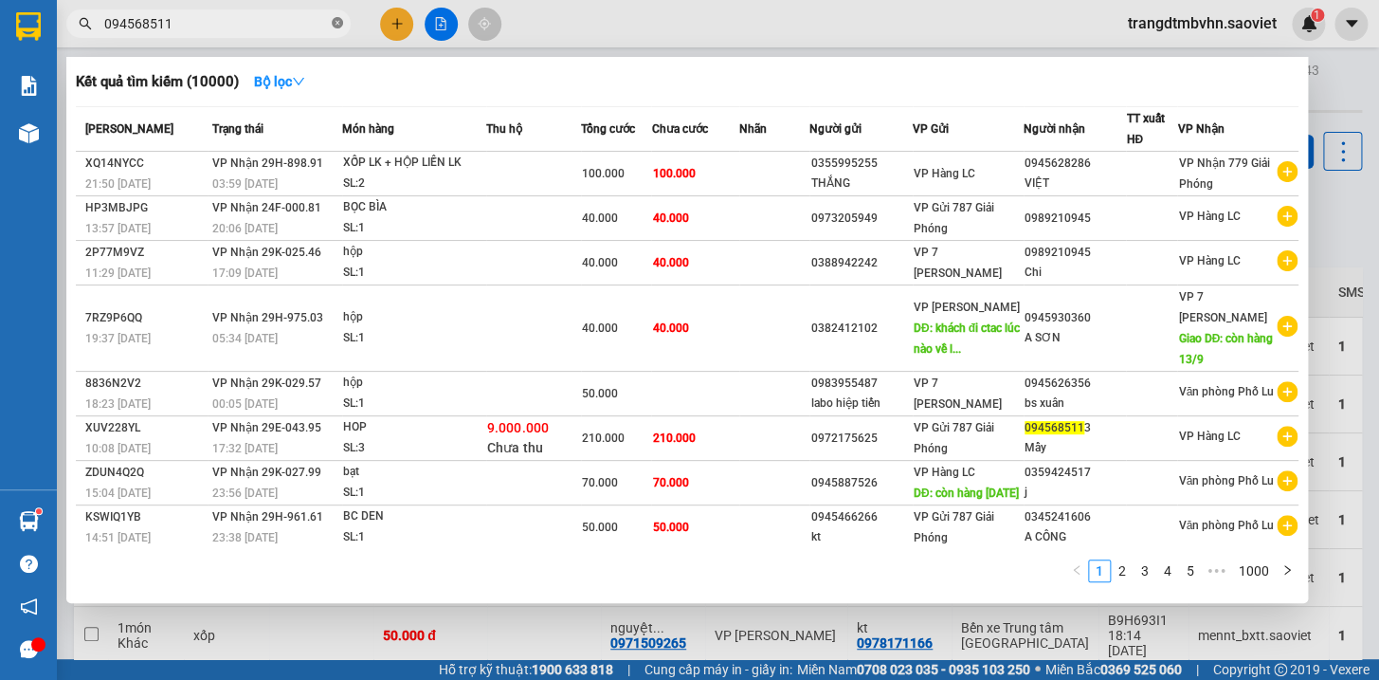
type input "0945685113"
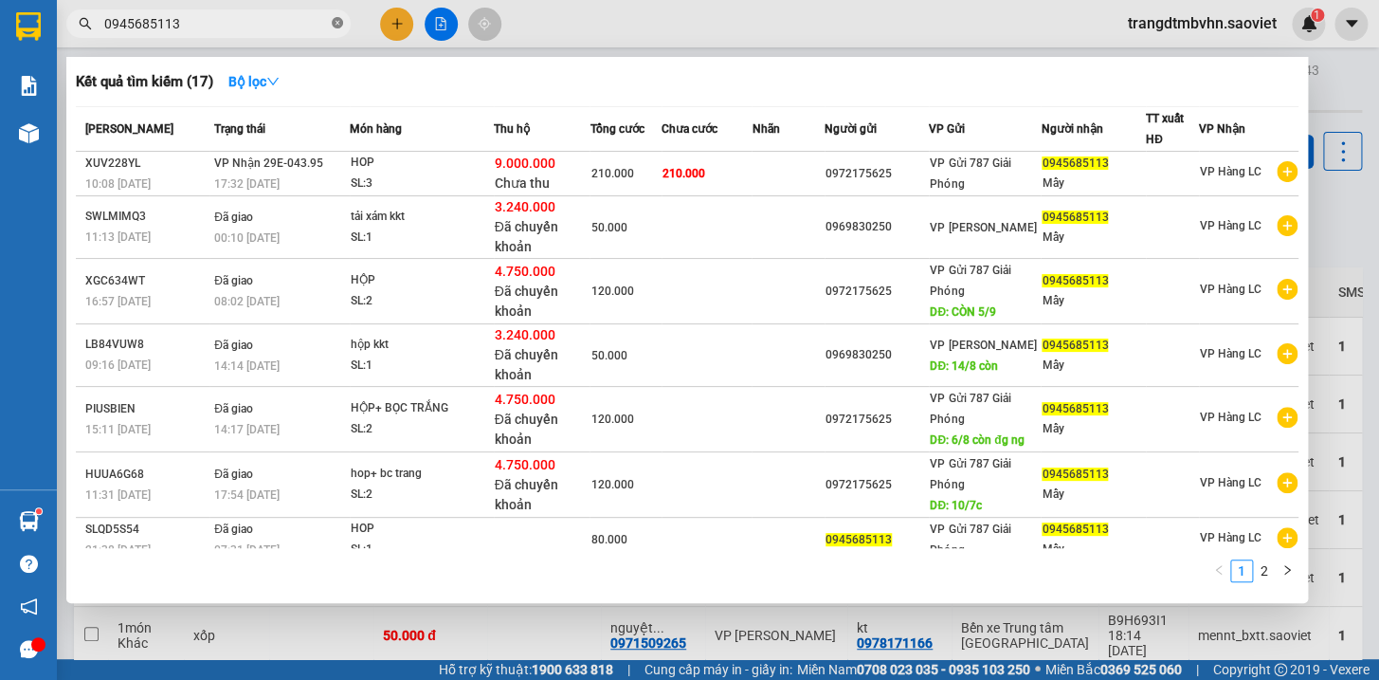
click at [340, 24] on icon "close-circle" at bounding box center [337, 22] width 11 height 11
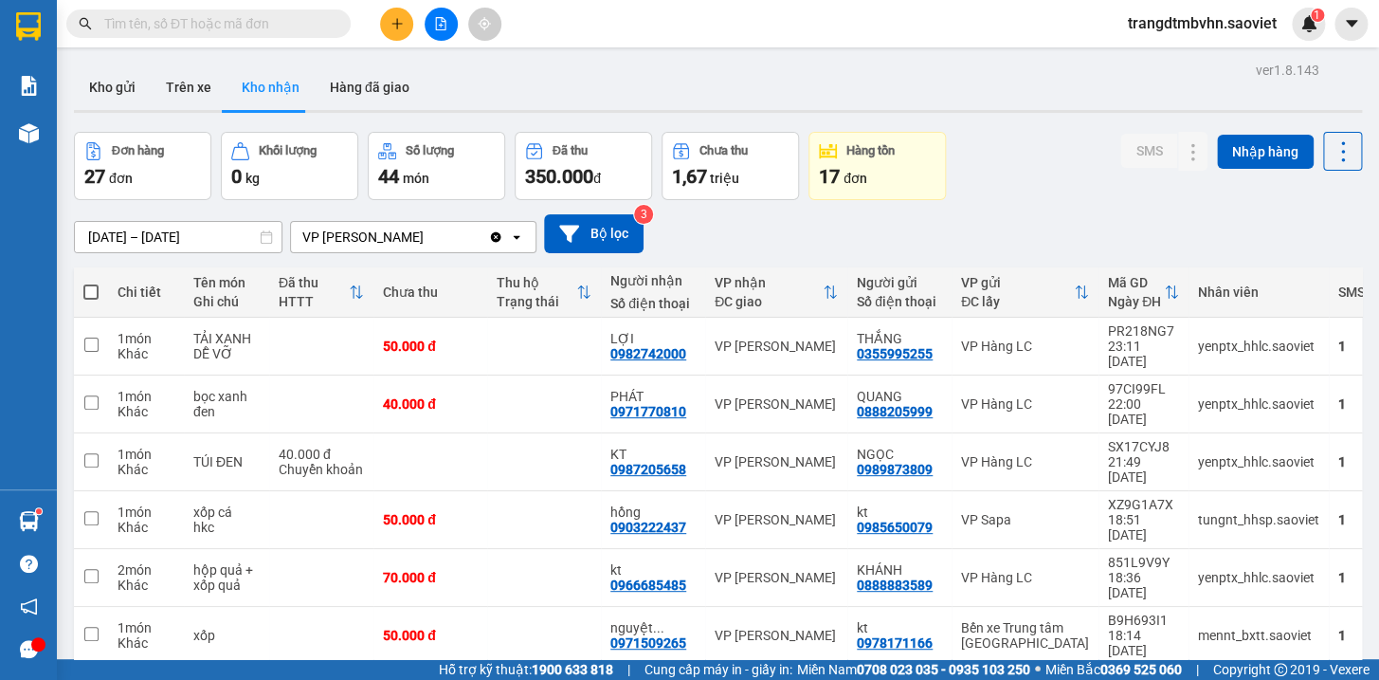
click at [313, 26] on input "text" at bounding box center [216, 23] width 224 height 21
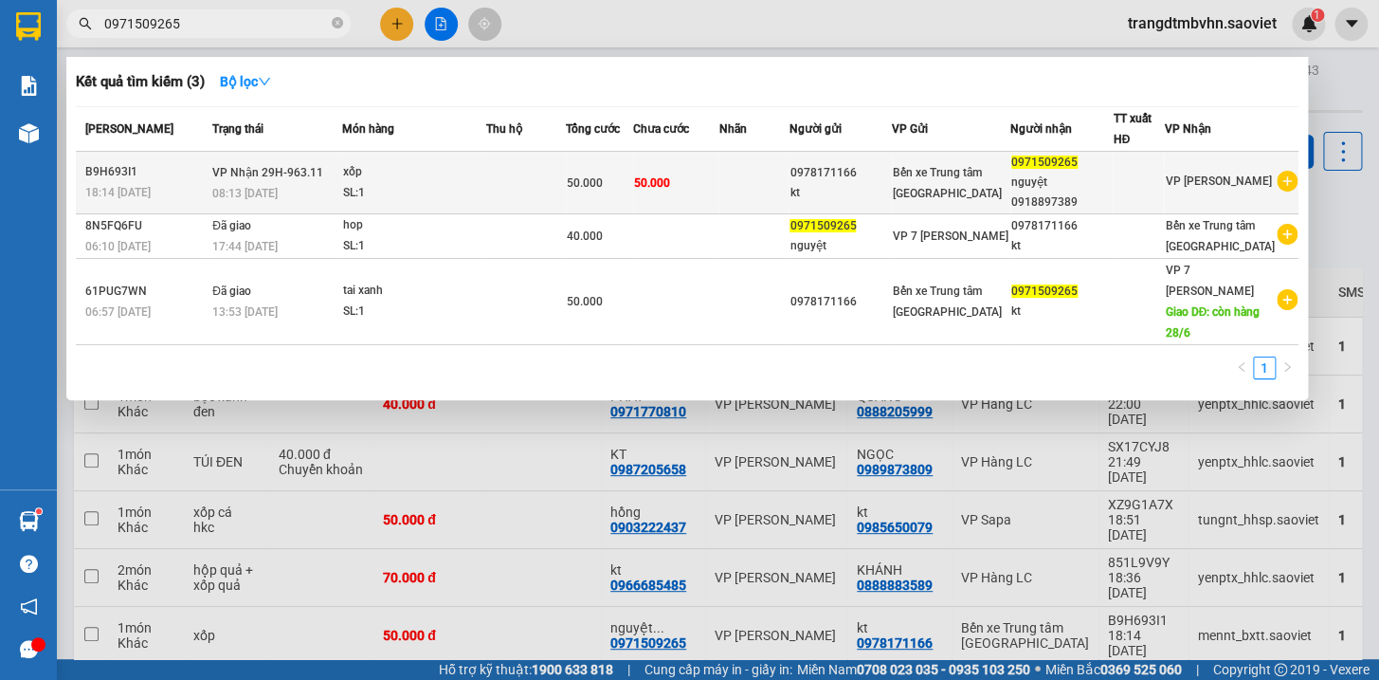
type input "0971509265"
click at [1002, 166] on span "Bến xe Trung tâm [GEOGRAPHIC_DATA]" at bounding box center [947, 183] width 109 height 34
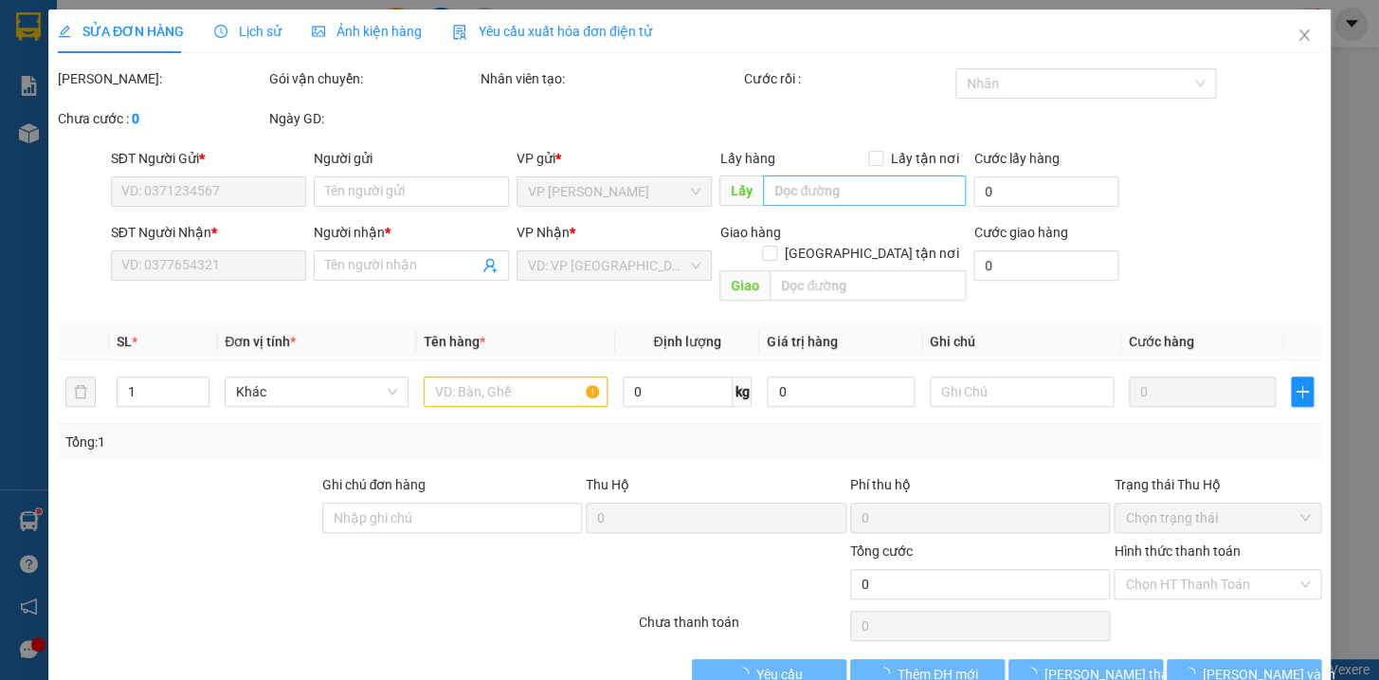
type input "0978171166"
type input "kt"
type input "0971509265"
type input "nguyệt 0918897389"
type input "50.000"
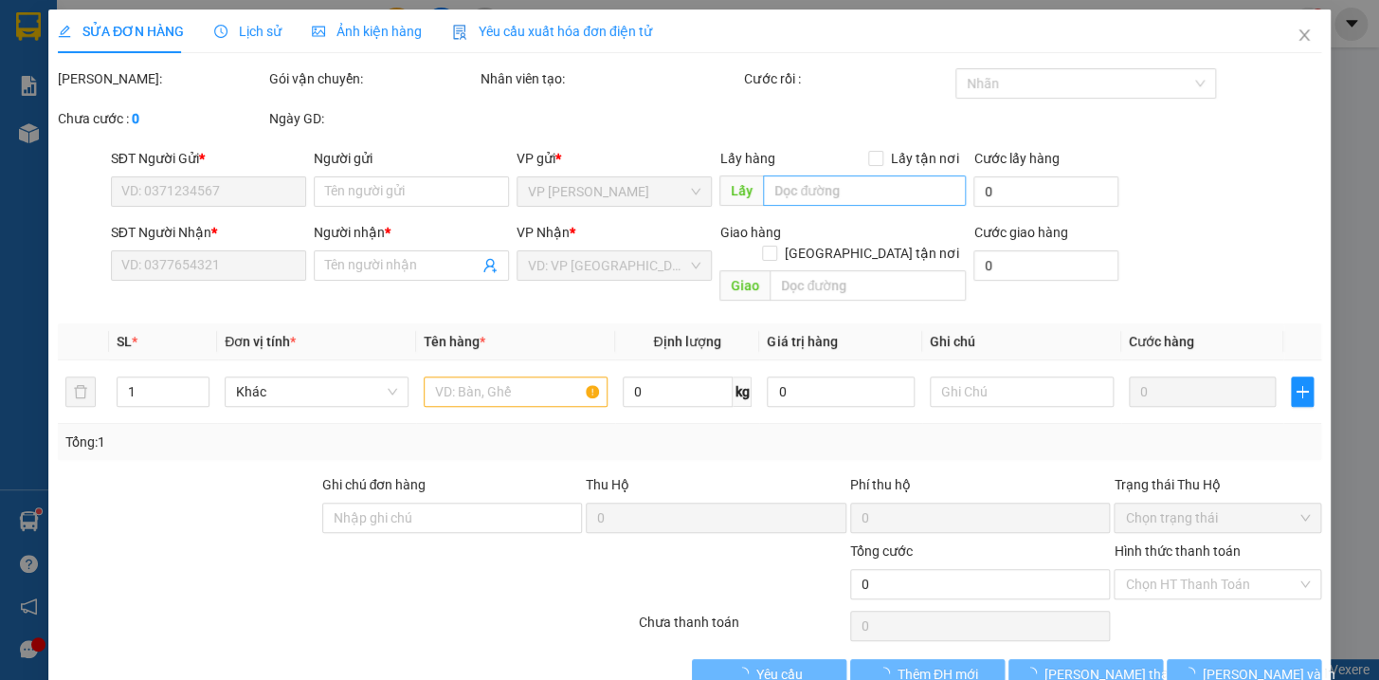
type input "50.000"
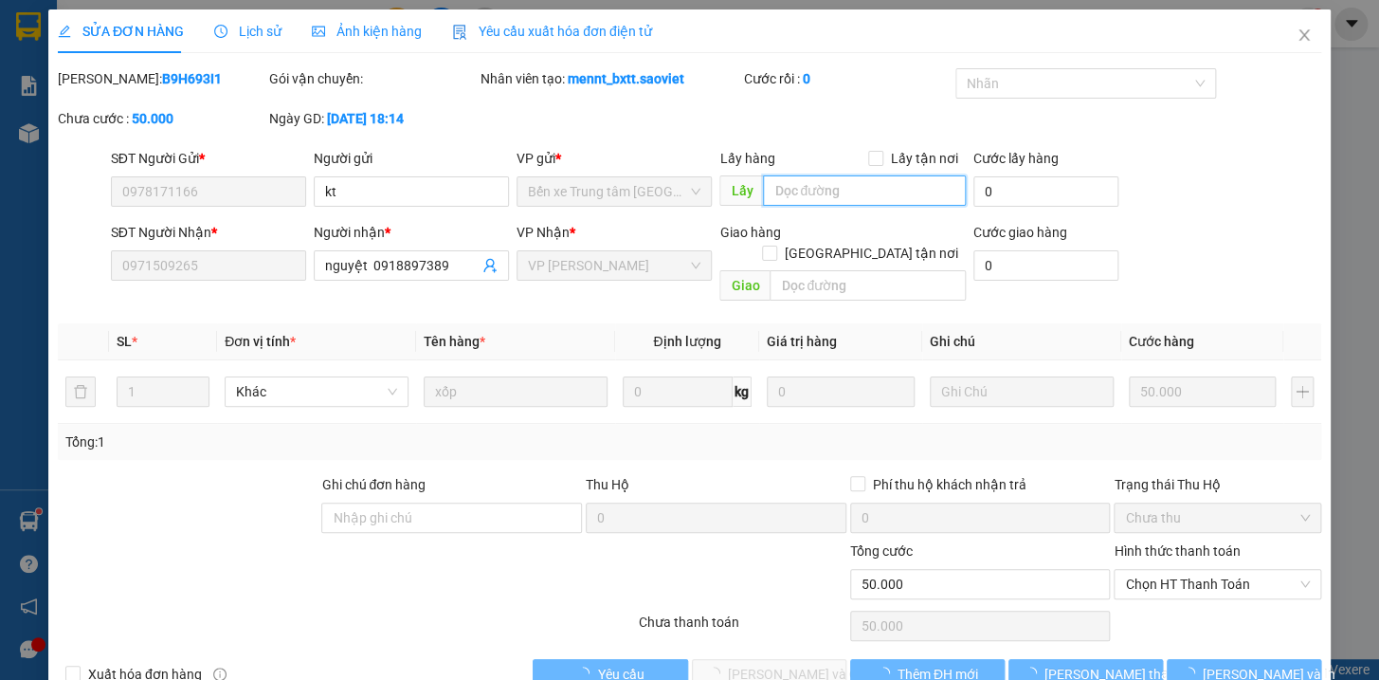
click at [798, 193] on input "text" at bounding box center [864, 190] width 203 height 30
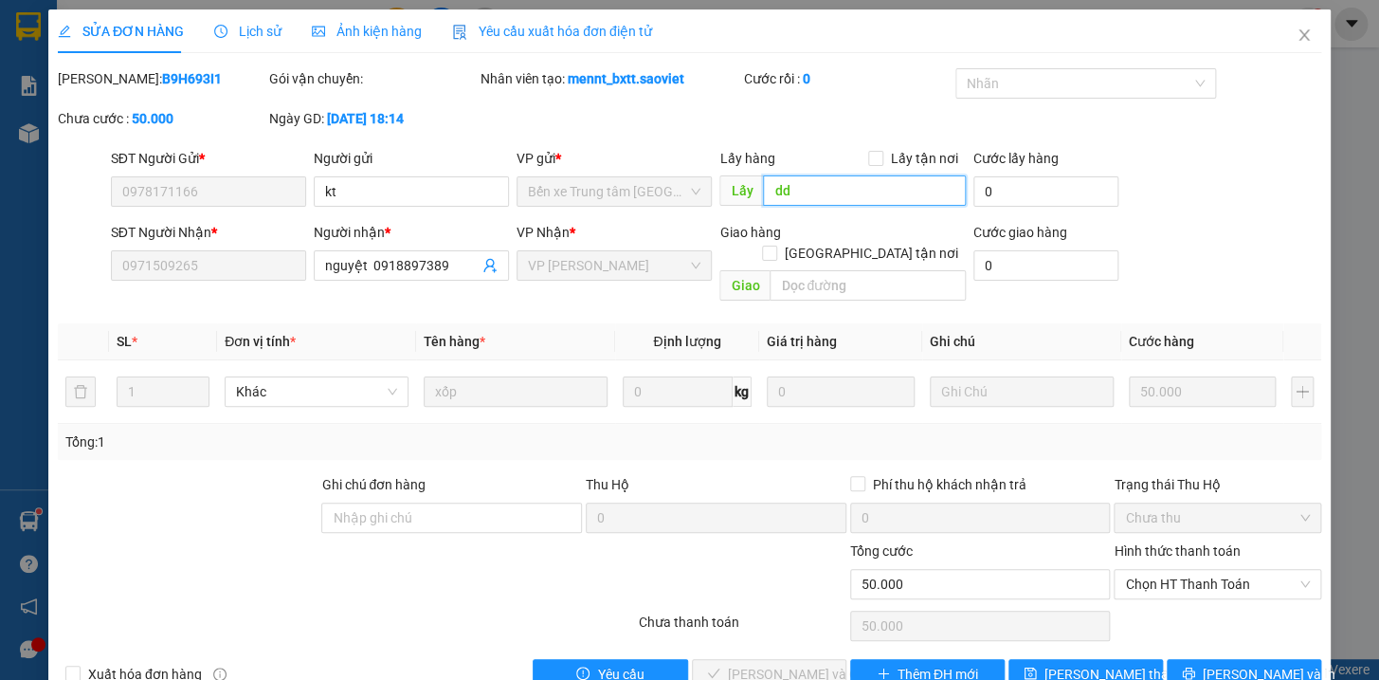
type input "d"
click at [823, 192] on input "text" at bounding box center [864, 190] width 203 height 30
type input "d"
type input "đg"
click at [1100, 664] on span "[PERSON_NAME] thay đổi" at bounding box center [1121, 674] width 152 height 21
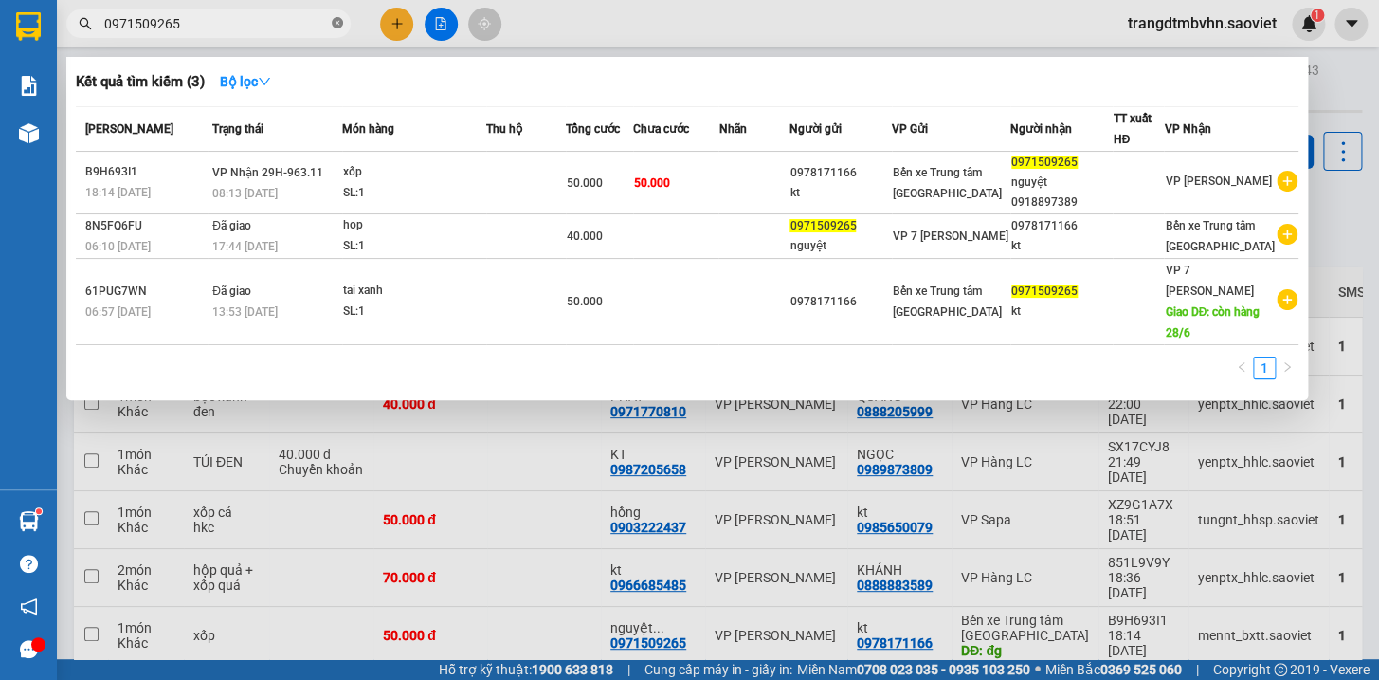
click at [336, 25] on icon "close-circle" at bounding box center [337, 22] width 11 height 11
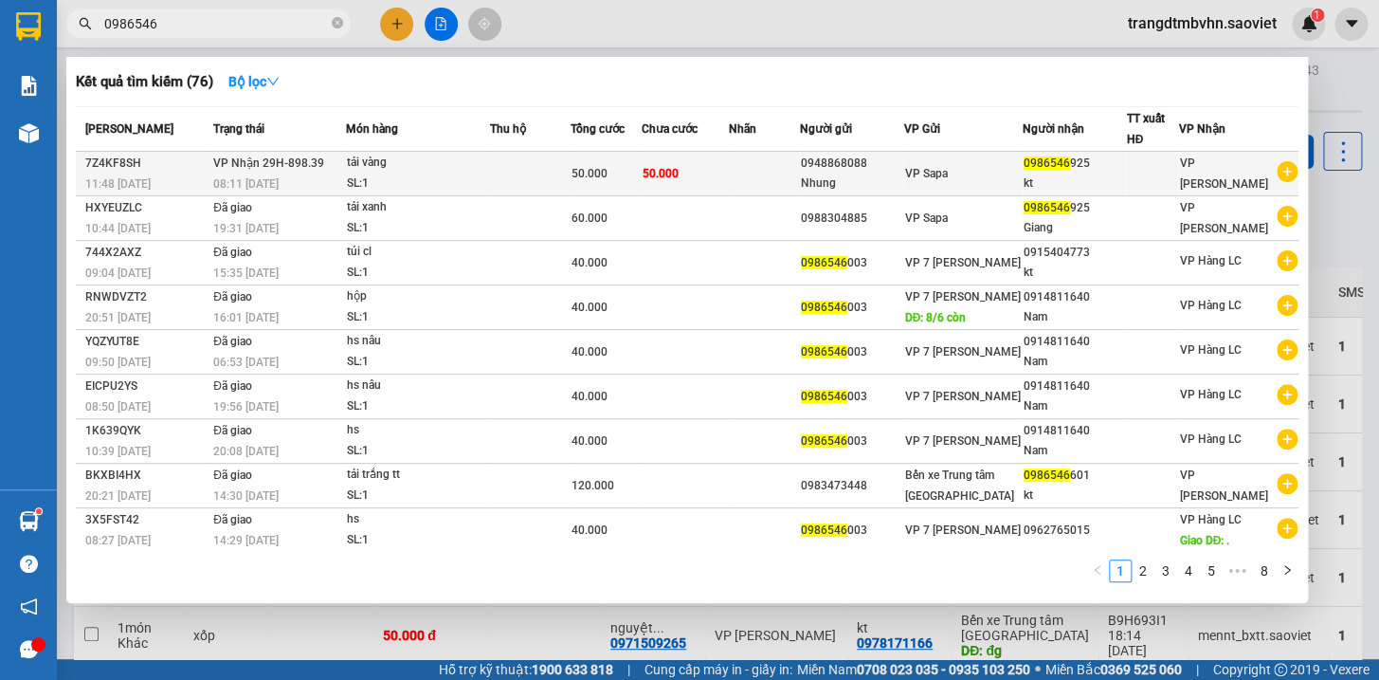
type input "0986546"
click at [984, 173] on div "VP Sapa" at bounding box center [962, 173] width 117 height 21
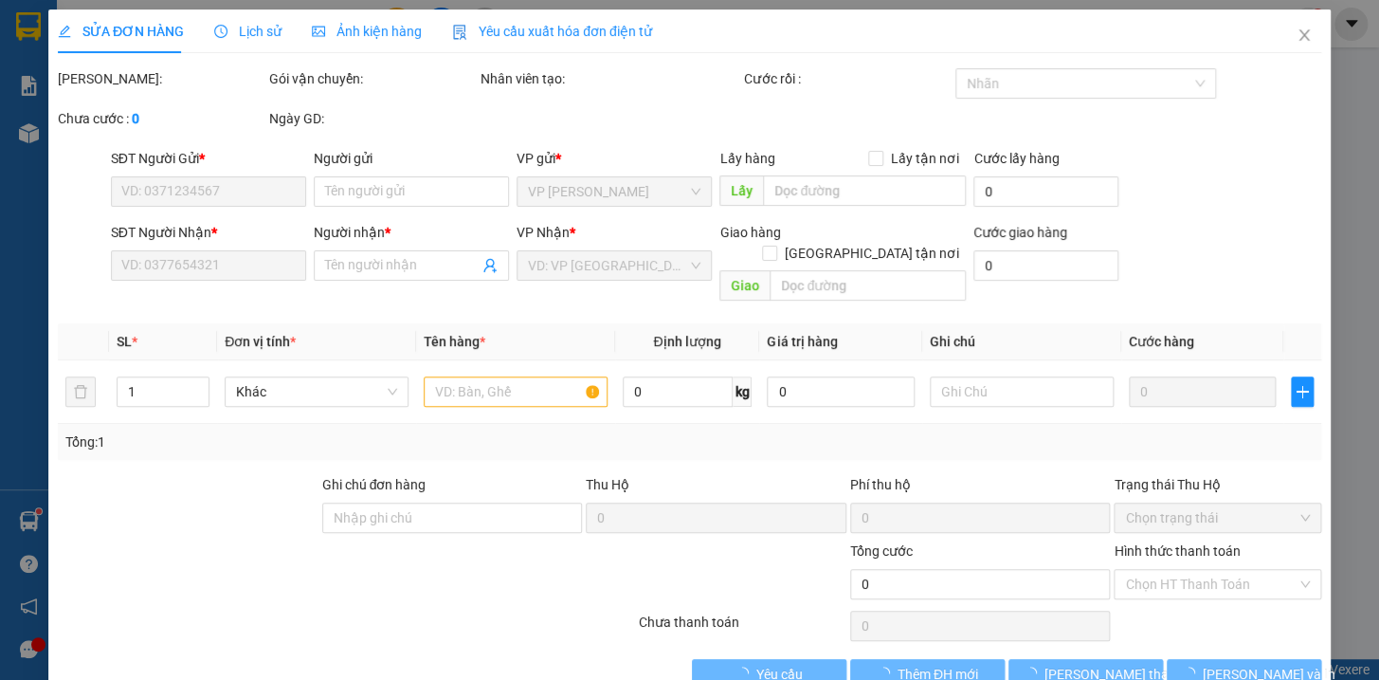
type input "0948868088"
type input "Nhung"
type input "0986546925"
type input "kt"
type input "50.000"
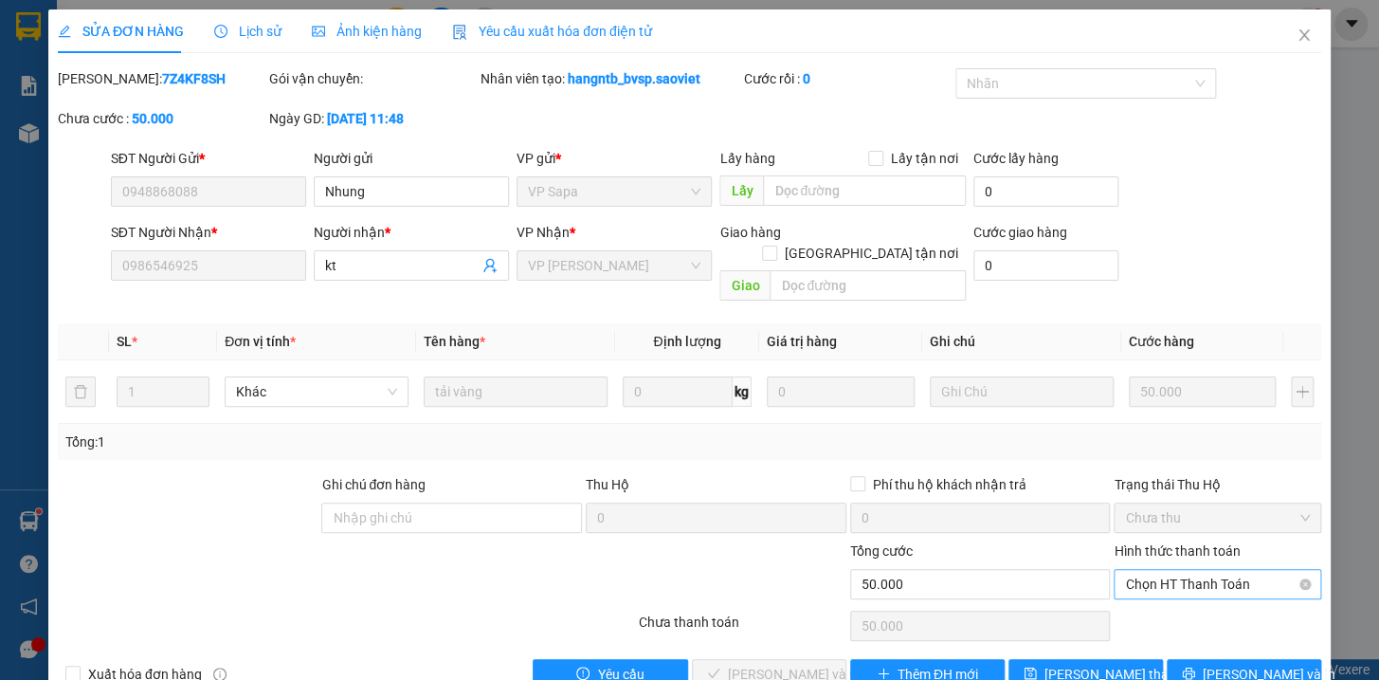
click at [1215, 570] on span "Chọn HT Thanh Toán" at bounding box center [1217, 584] width 185 height 28
click at [1197, 597] on div "Tại văn phòng" at bounding box center [1205, 600] width 182 height 21
type input "0"
click at [757, 664] on span "[PERSON_NAME] và Giao hàng" at bounding box center [819, 674] width 182 height 21
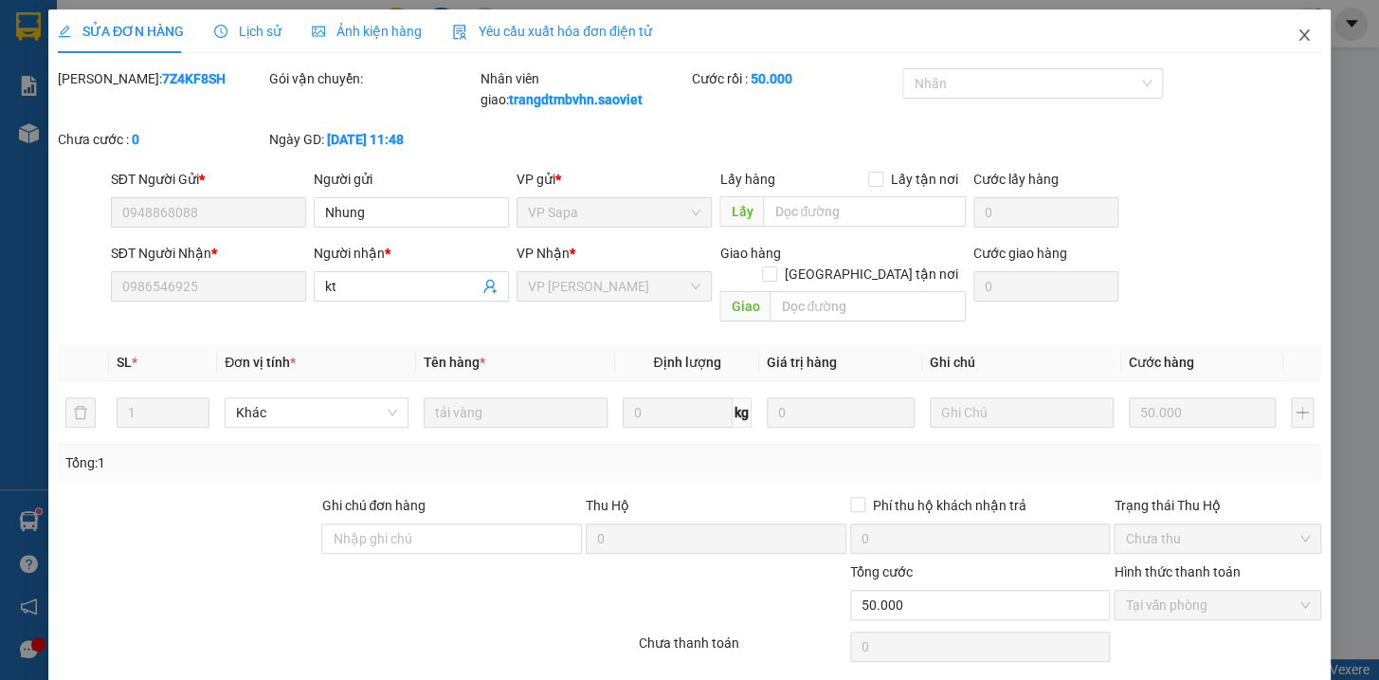
click at [1299, 38] on icon "close" at bounding box center [1304, 34] width 10 height 11
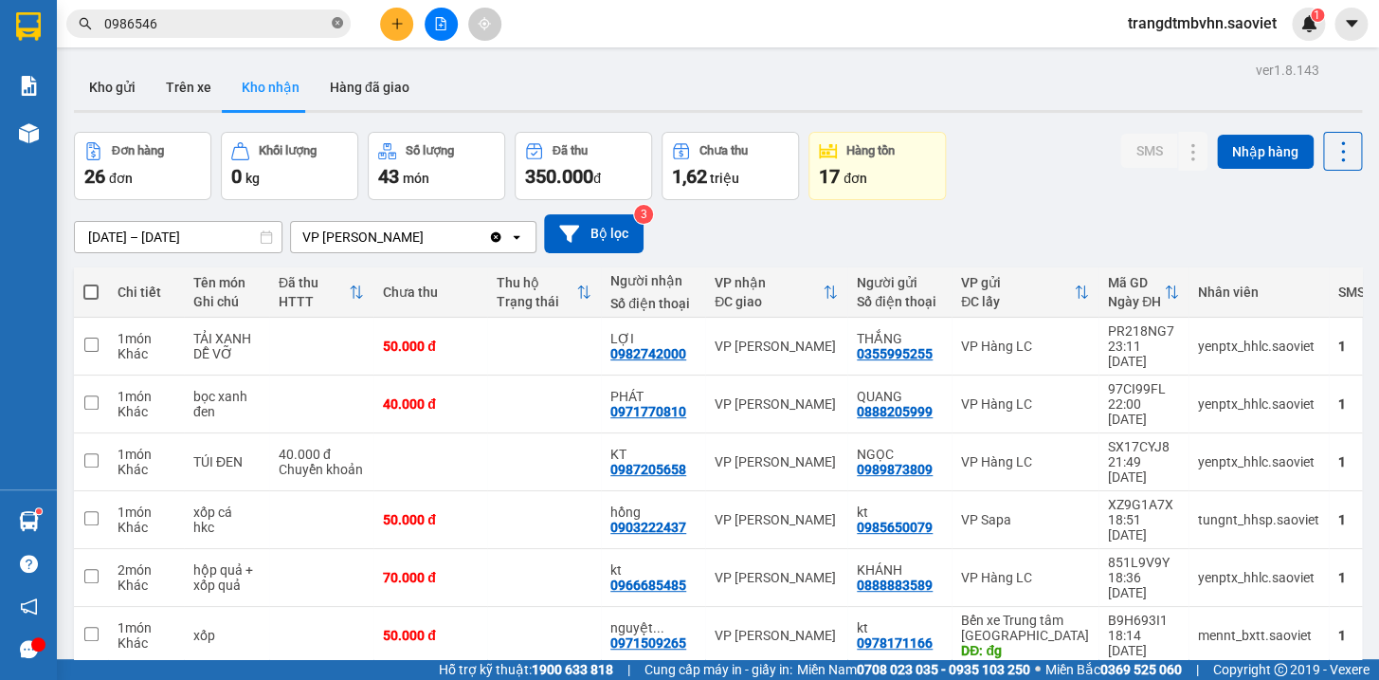
click at [332, 27] on icon "close-circle" at bounding box center [337, 22] width 11 height 11
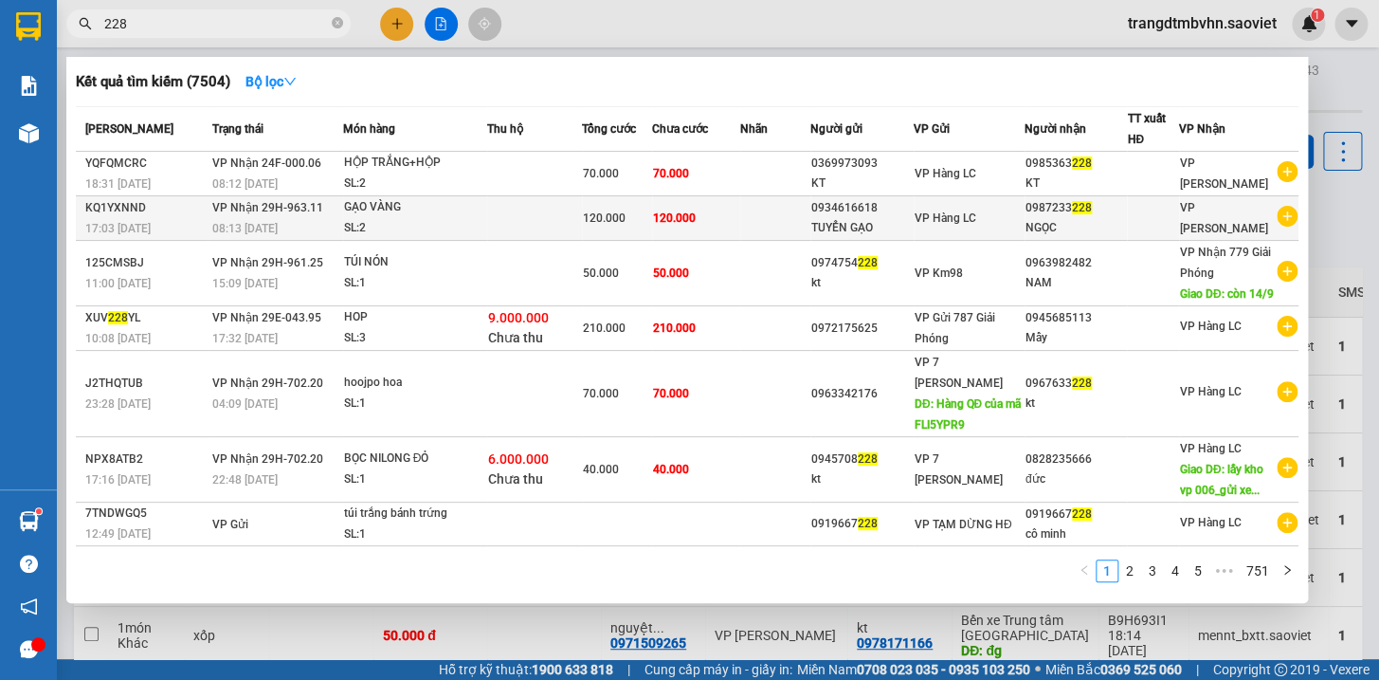
type input "228"
click at [1072, 212] on span "228" at bounding box center [1082, 207] width 20 height 13
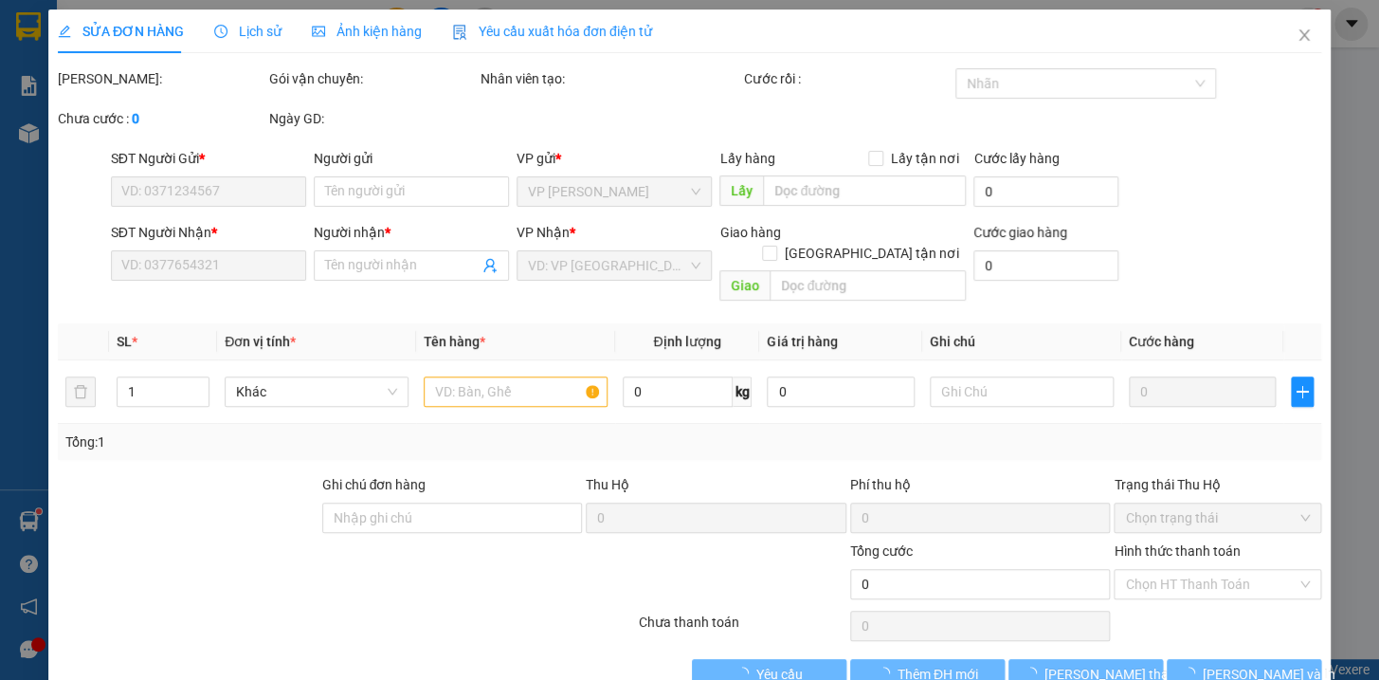
type input "0934616618"
type input "TUYỂN GẠO"
type input "0987233228"
type input "NGỌC"
type input "120.000"
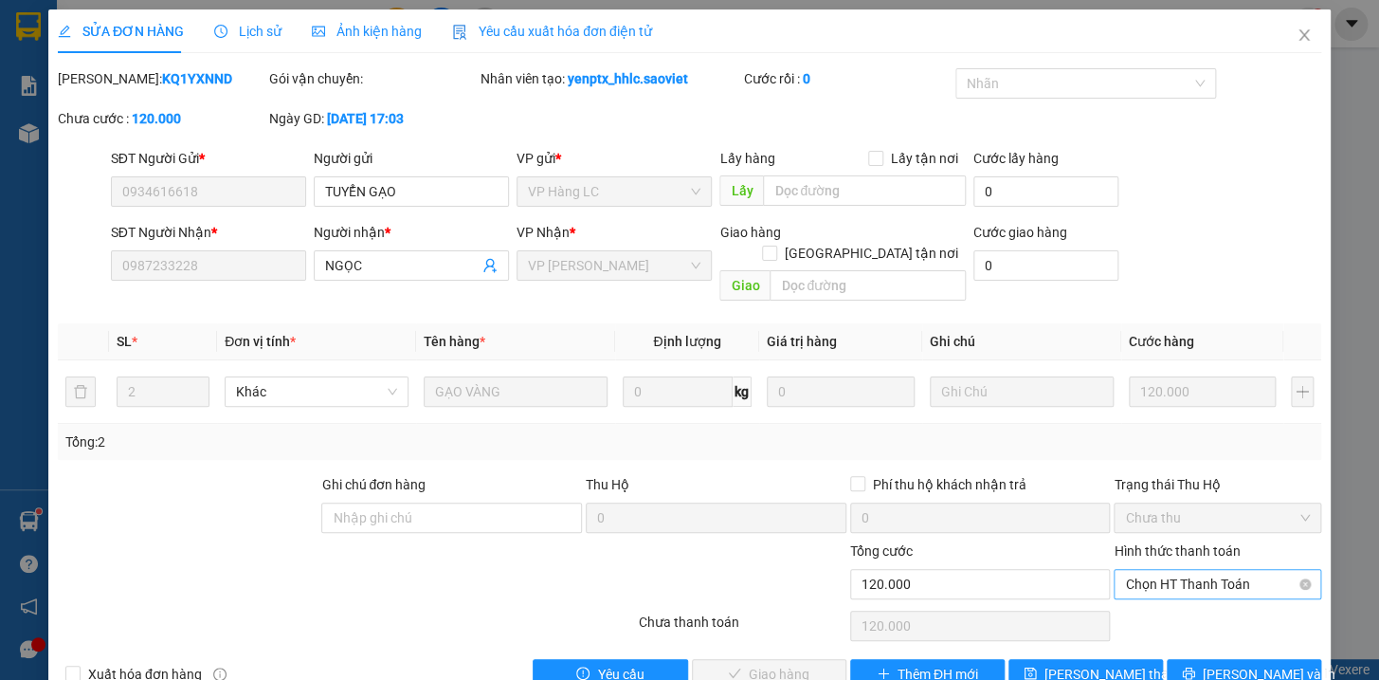
click at [1177, 570] on span "Chọn HT Thanh Toán" at bounding box center [1217, 584] width 185 height 28
click at [1172, 599] on div "Tại văn phòng" at bounding box center [1205, 600] width 182 height 21
type input "0"
click at [774, 664] on span "[PERSON_NAME] và Giao hàng" at bounding box center [819, 674] width 182 height 21
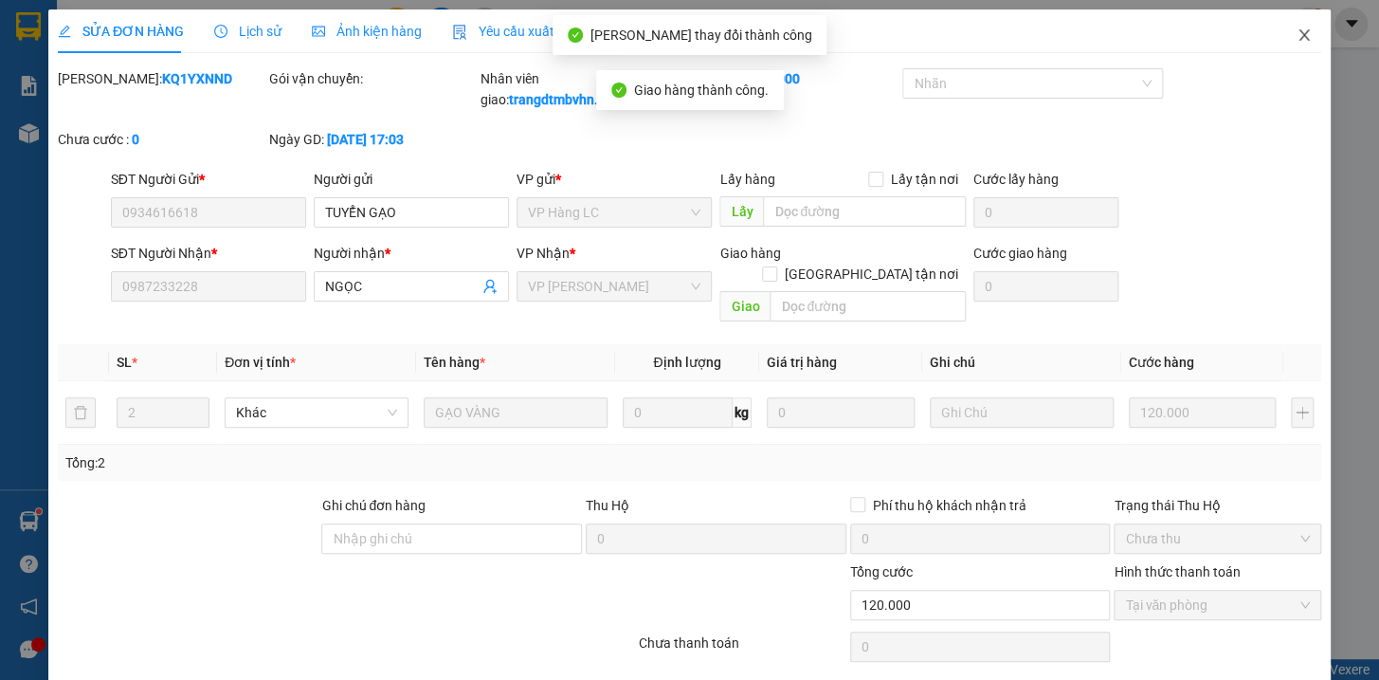
drag, startPoint x: 1334, startPoint y: 178, endPoint x: 1314, endPoint y: 48, distance: 131.4
click at [1326, 129] on div "SỬA ĐƠN HÀNG Lịch sử Ảnh kiện hàng Yêu cầu xuất hóa đơn điện tử Total Paid Fee …" at bounding box center [689, 340] width 1379 height 680
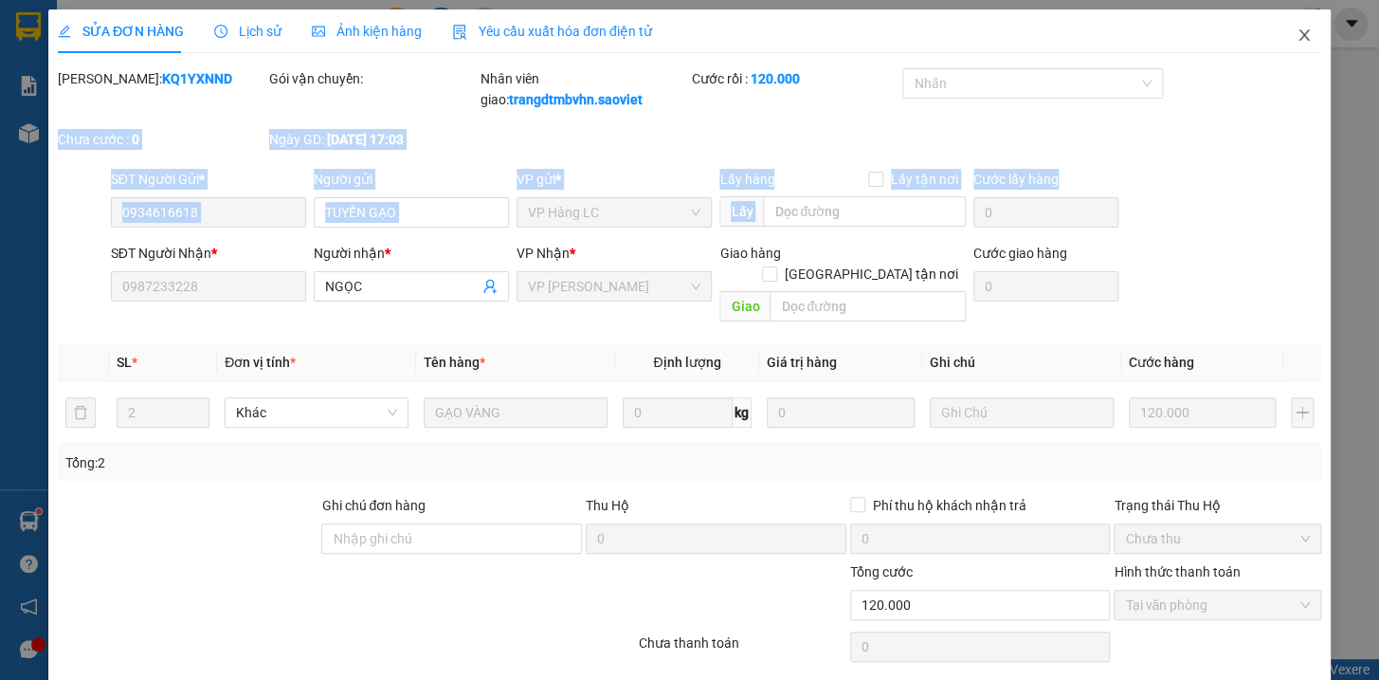
click at [1299, 35] on icon "close" at bounding box center [1304, 34] width 10 height 11
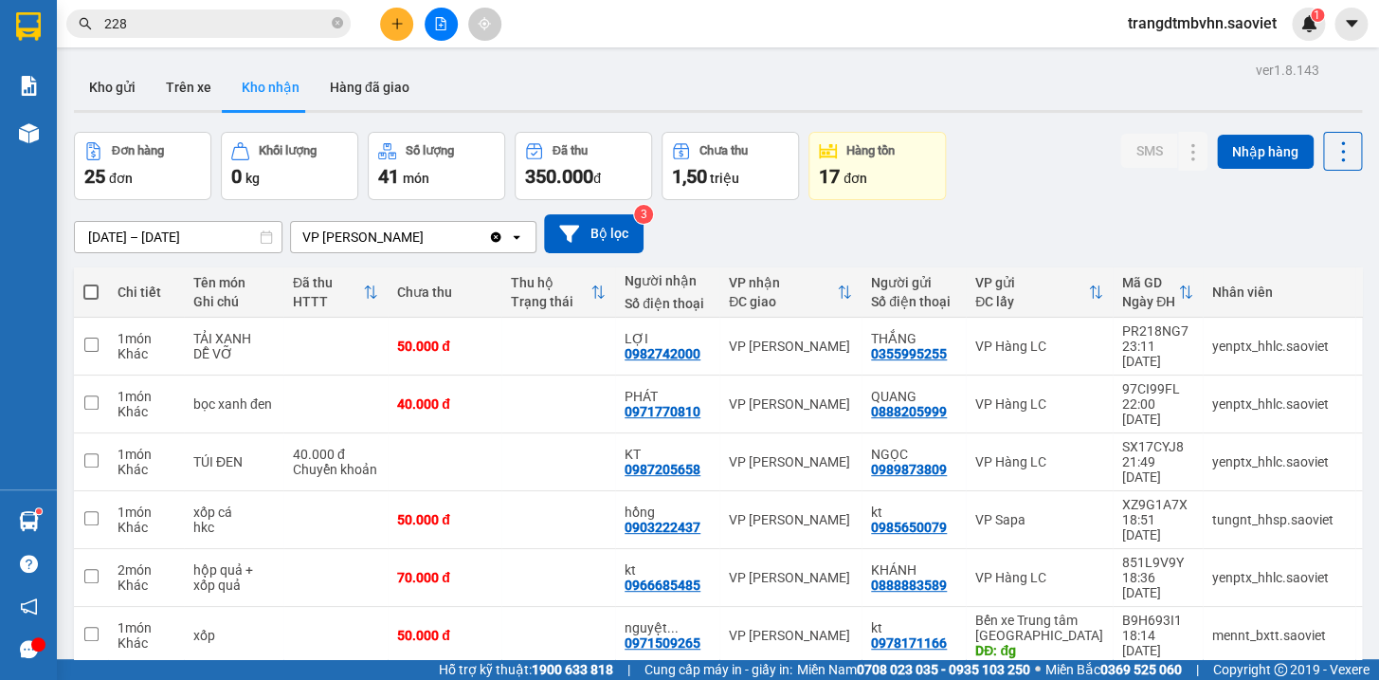
click at [274, 31] on input "228" at bounding box center [216, 23] width 224 height 21
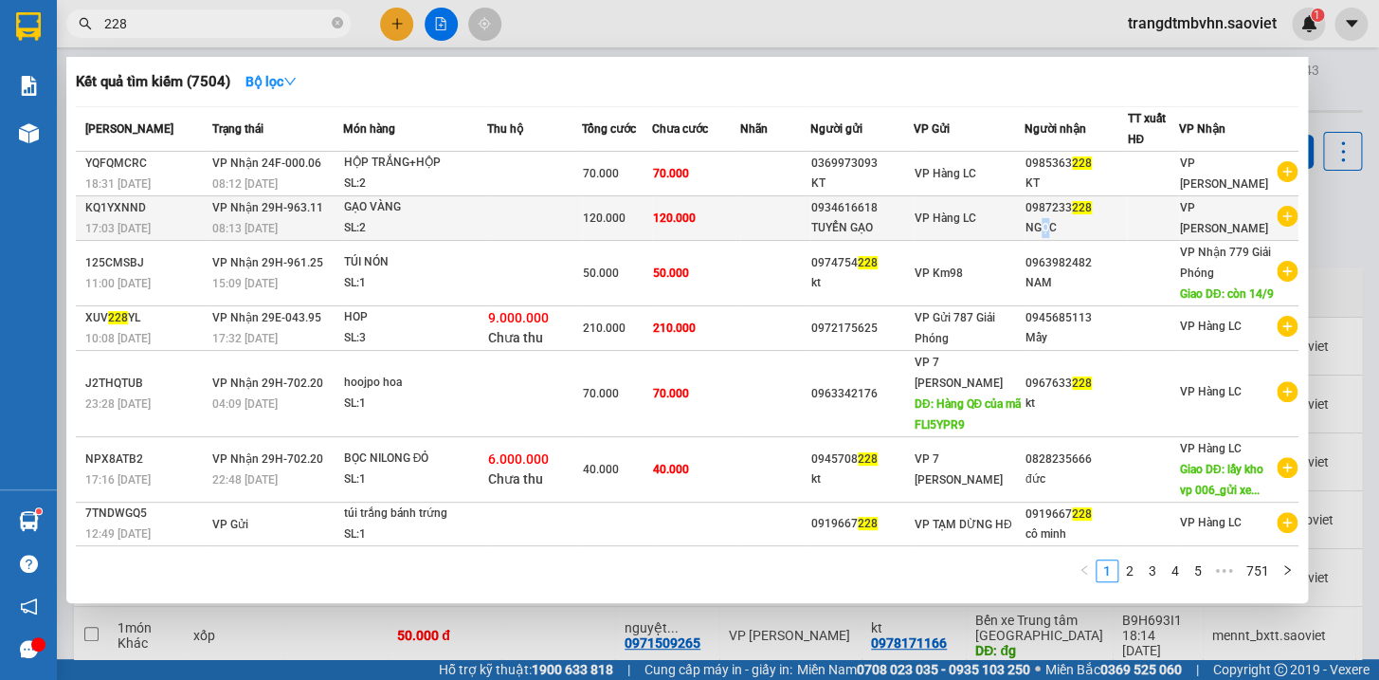
click at [1046, 218] on div "NGỌC" at bounding box center [1076, 228] width 101 height 20
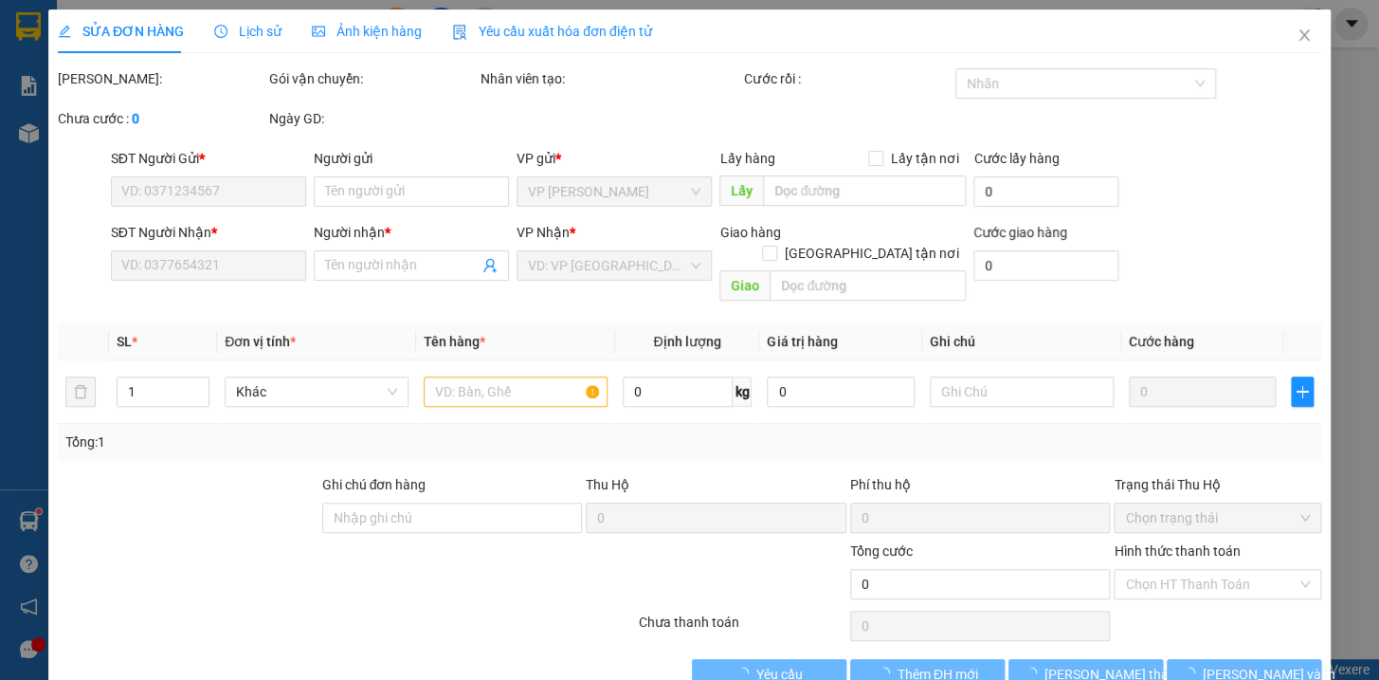
type input "0934616618"
type input "TUYỂN GẠO"
type input "0987233228"
type input "NGỌC"
type input "120.000"
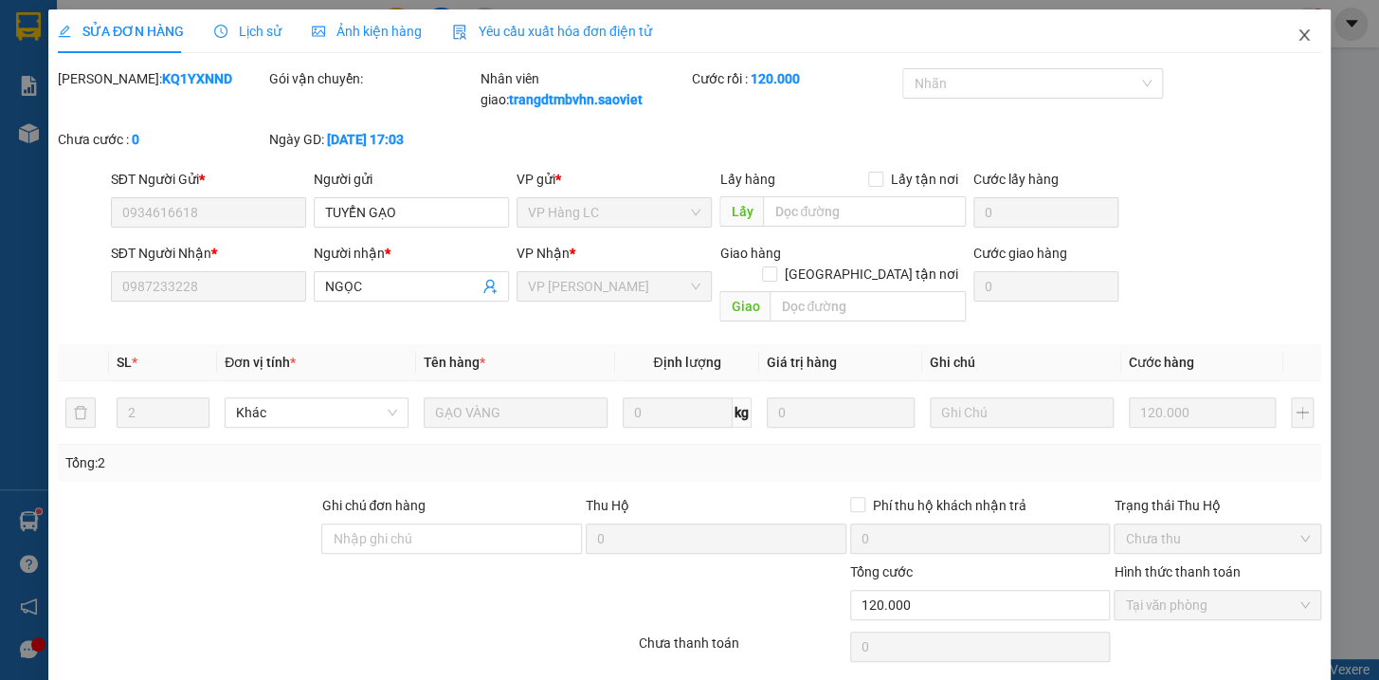
click at [1297, 30] on icon "close" at bounding box center [1304, 34] width 15 height 15
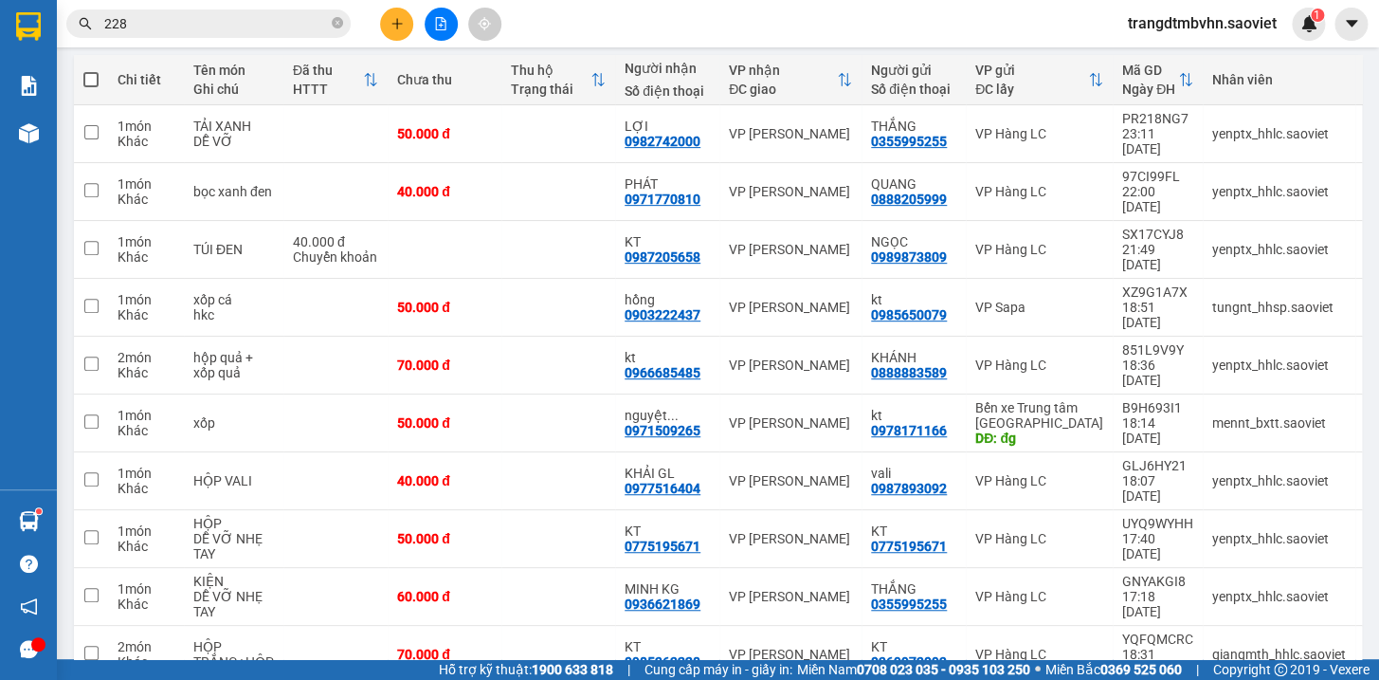
scroll to position [213, 0]
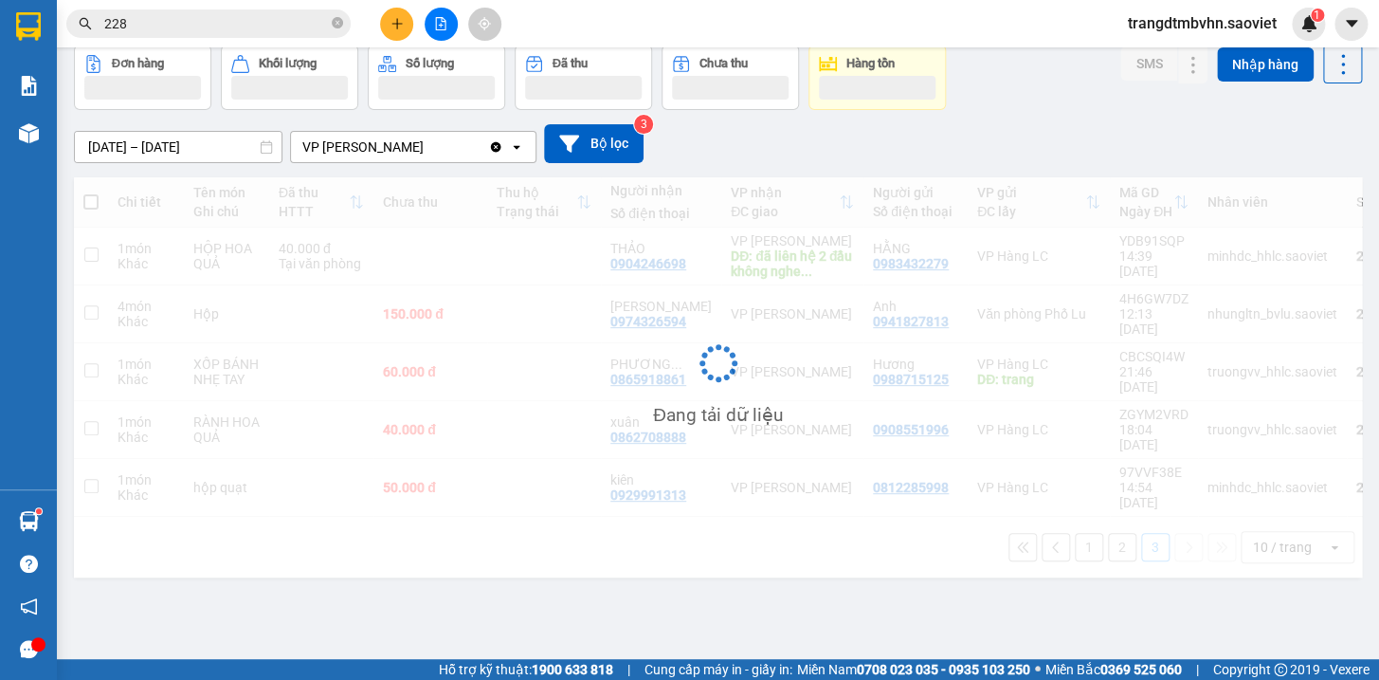
scroll to position [86, 0]
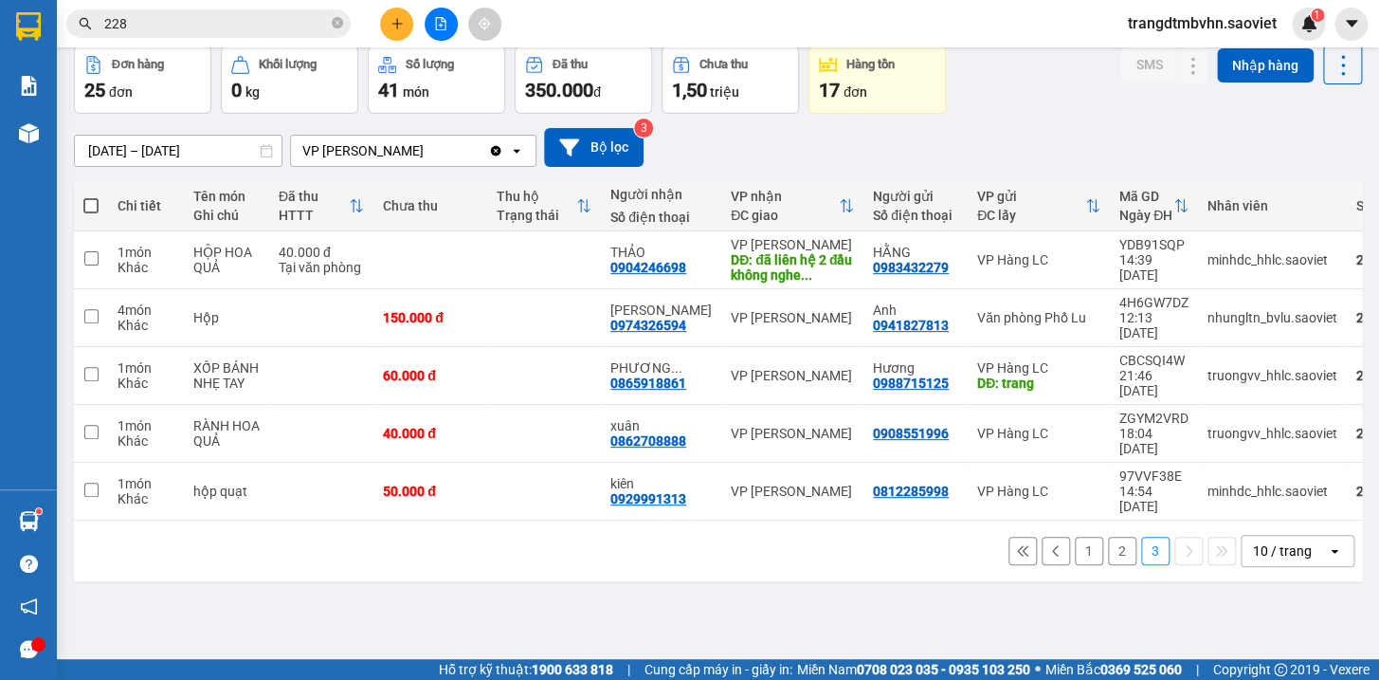
click at [1108, 537] on button "2" at bounding box center [1122, 551] width 28 height 28
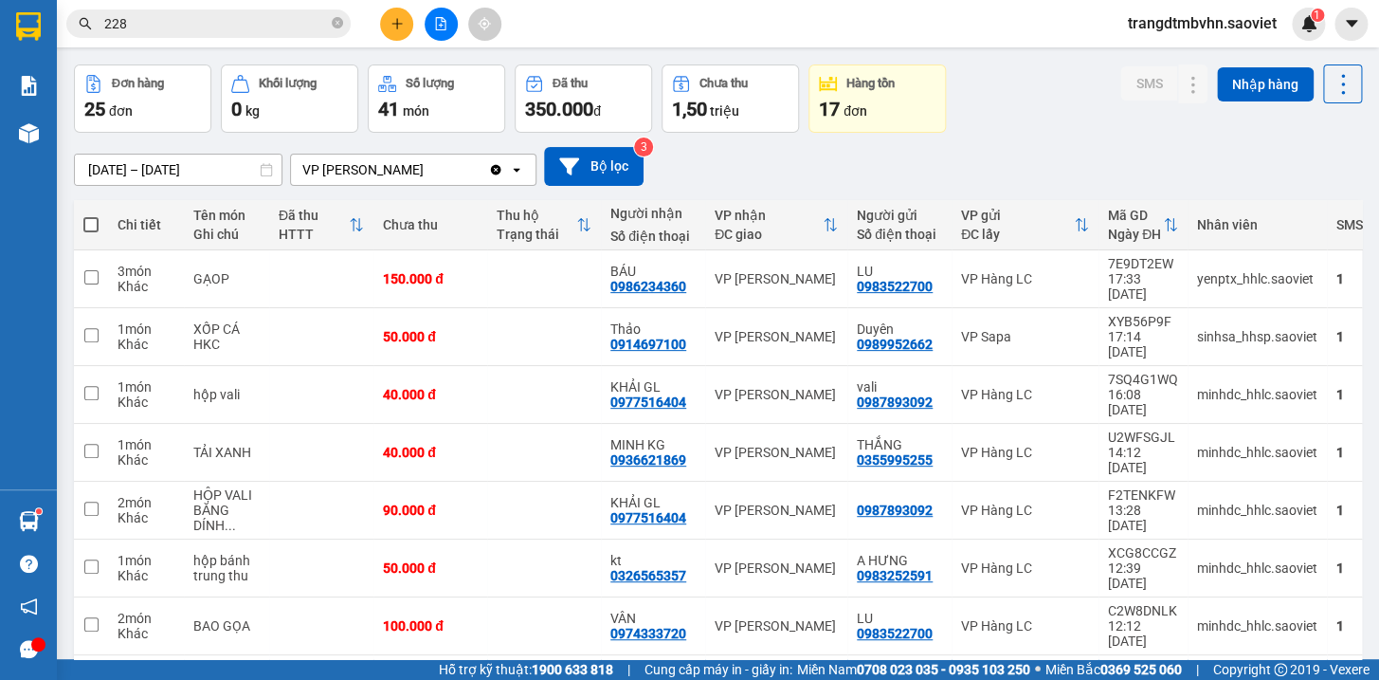
scroll to position [0, 0]
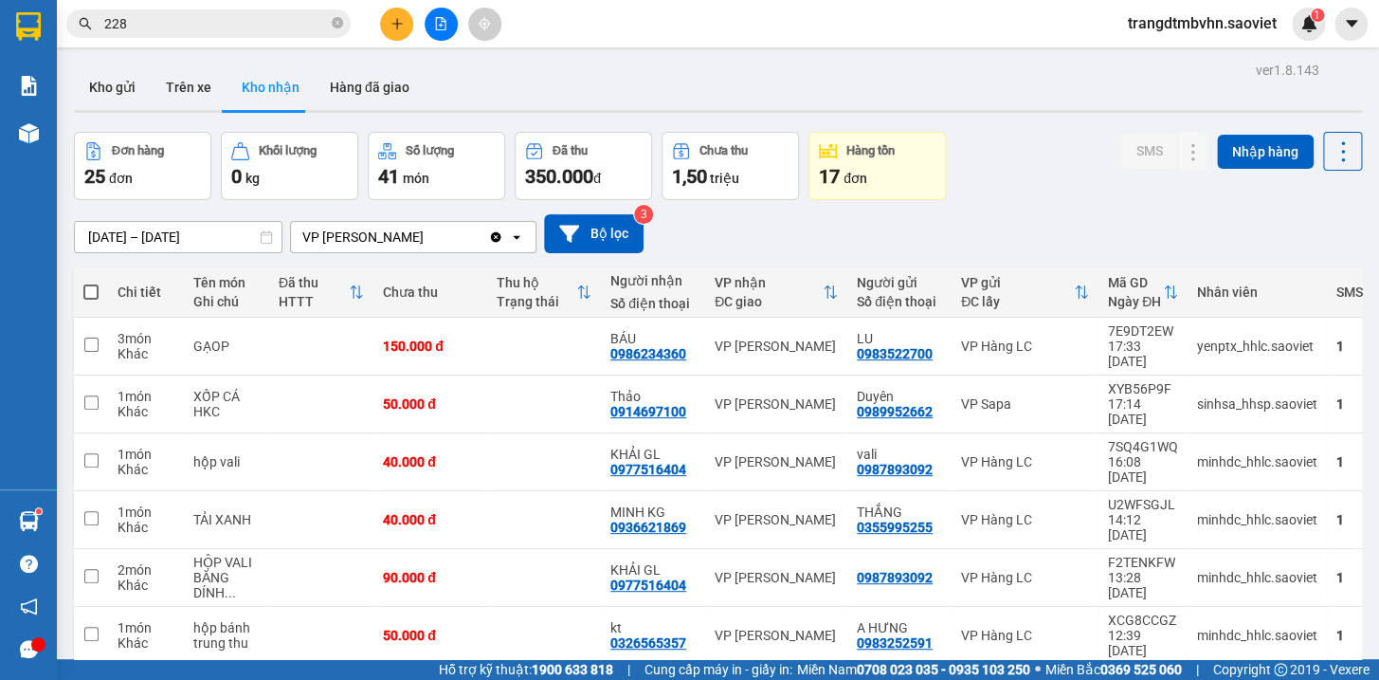
click at [242, 242] on input "[DATE] – [DATE]" at bounding box center [178, 237] width 207 height 30
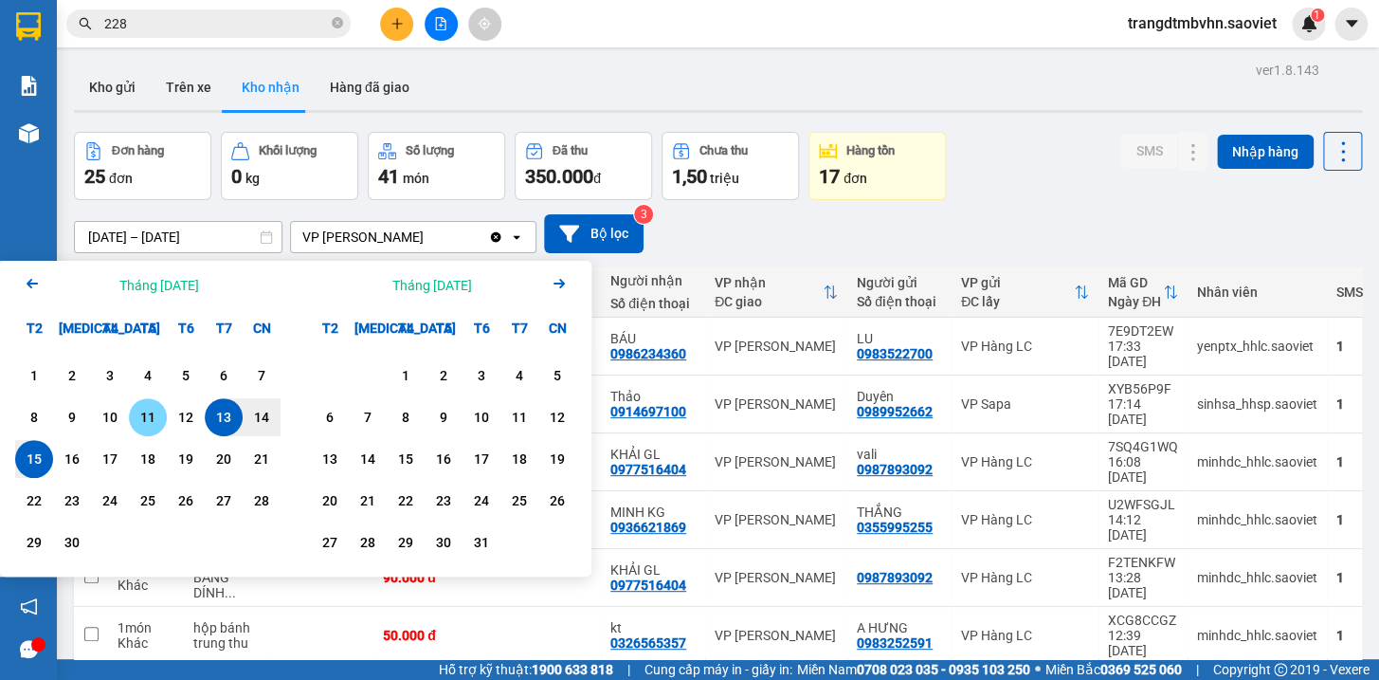
click at [151, 415] on div "11" at bounding box center [148, 417] width 27 height 23
click at [28, 464] on div "15" at bounding box center [34, 458] width 27 height 23
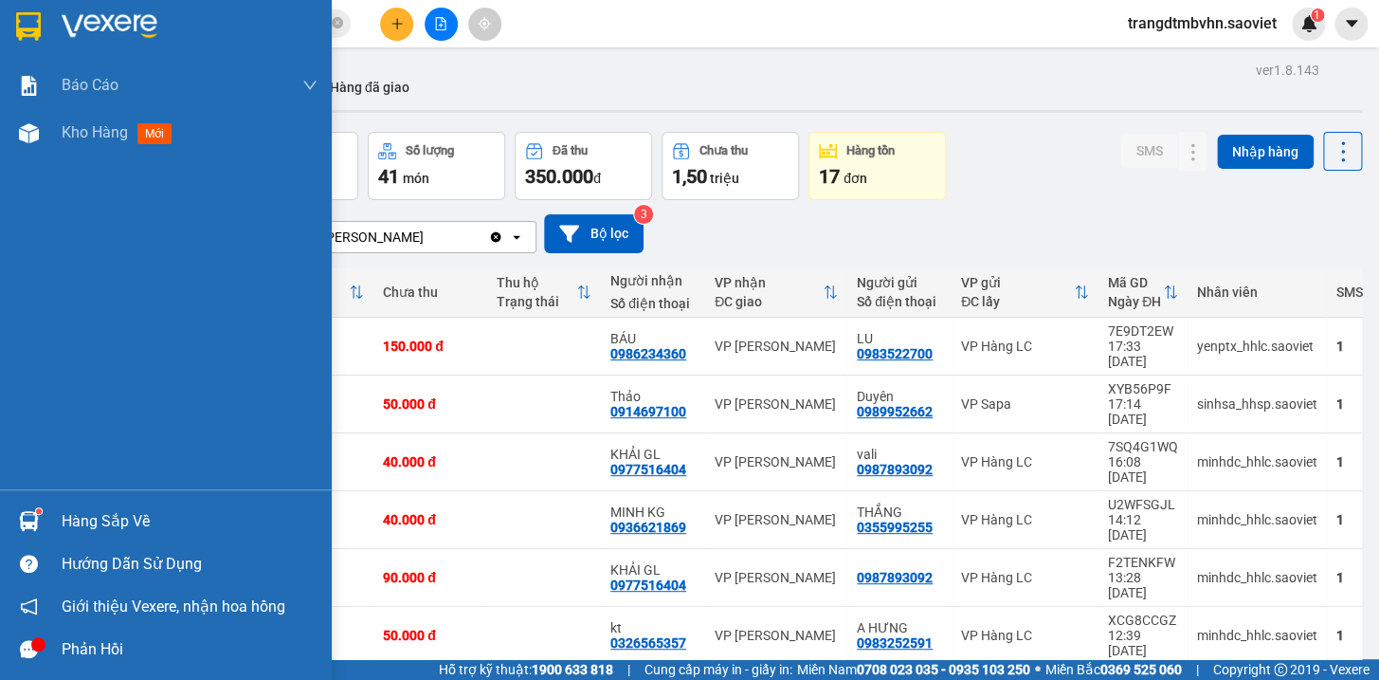
type input "[DATE] – [DATE]"
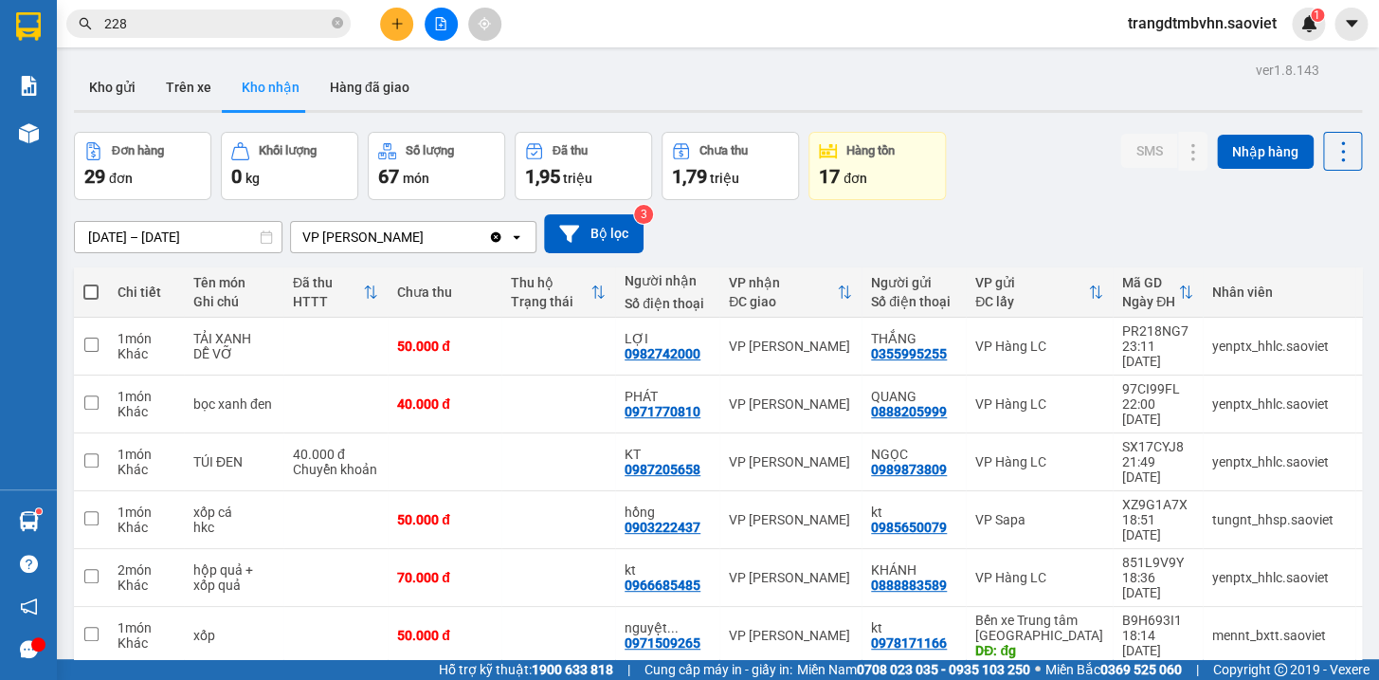
scroll to position [213, 0]
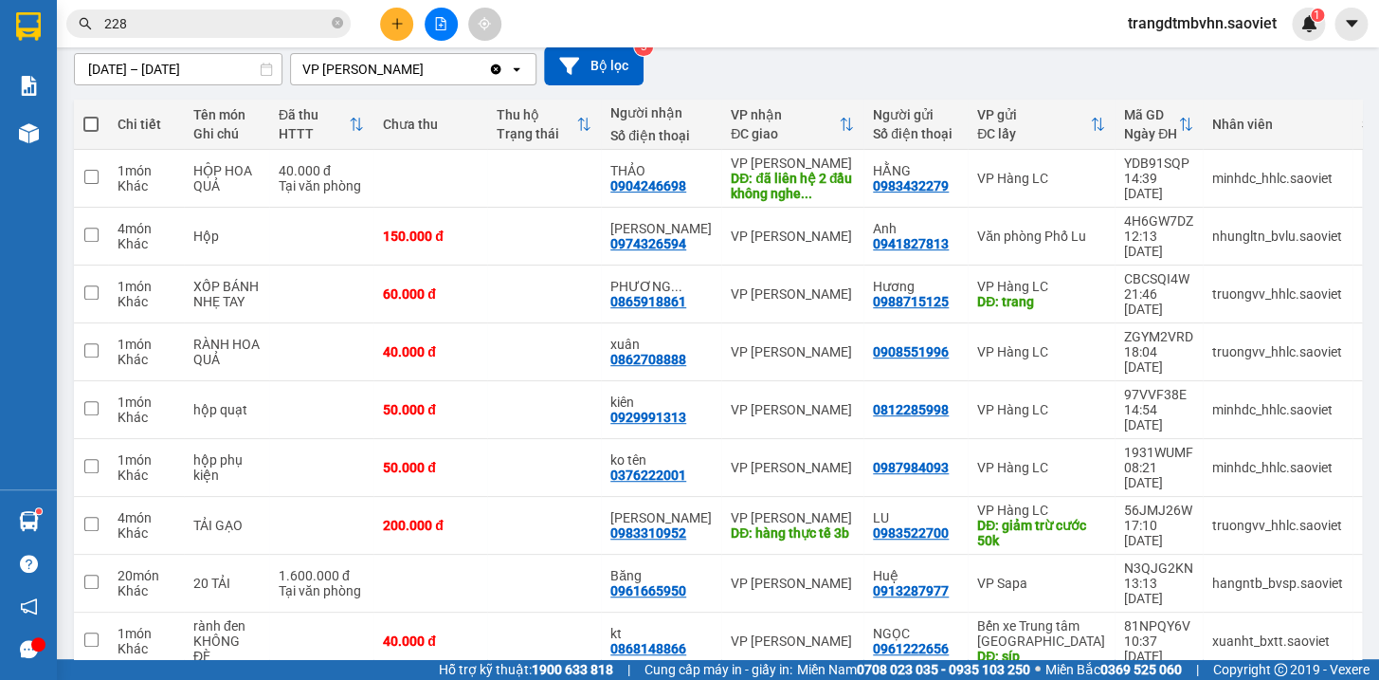
scroll to position [171, 0]
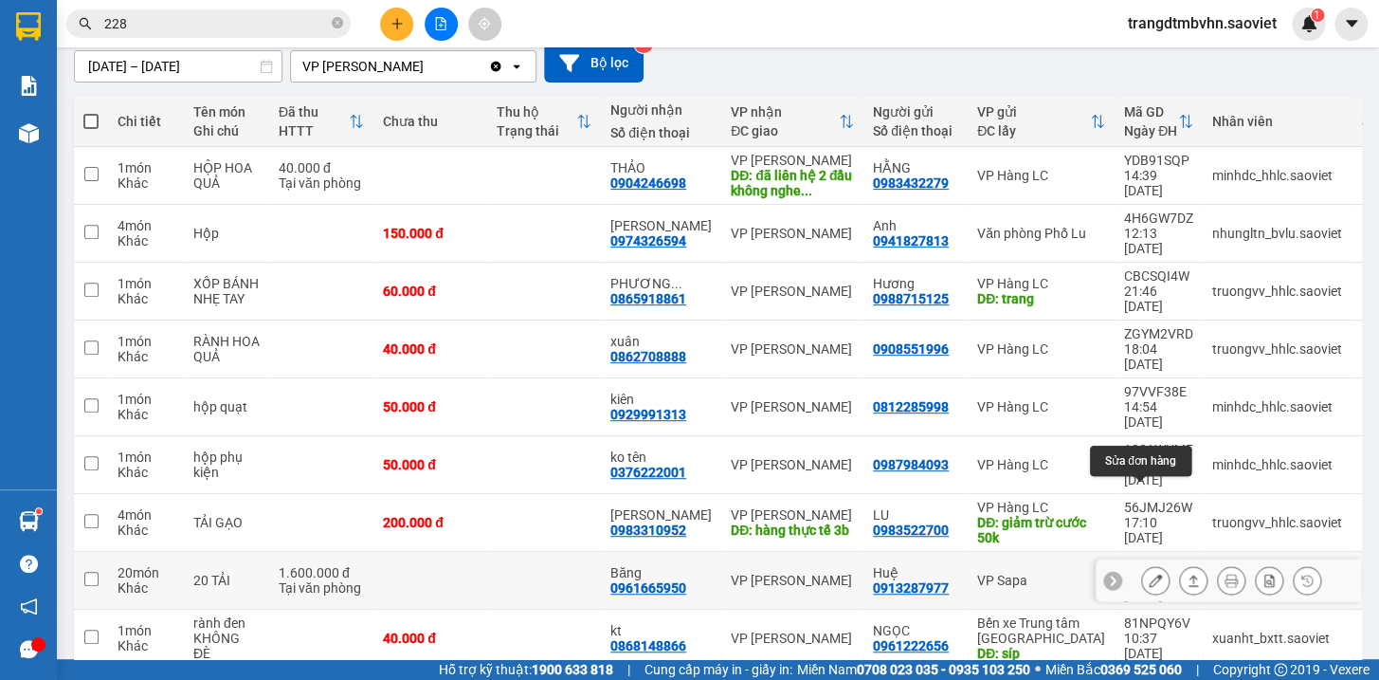
click at [1142, 564] on button at bounding box center [1155, 580] width 27 height 33
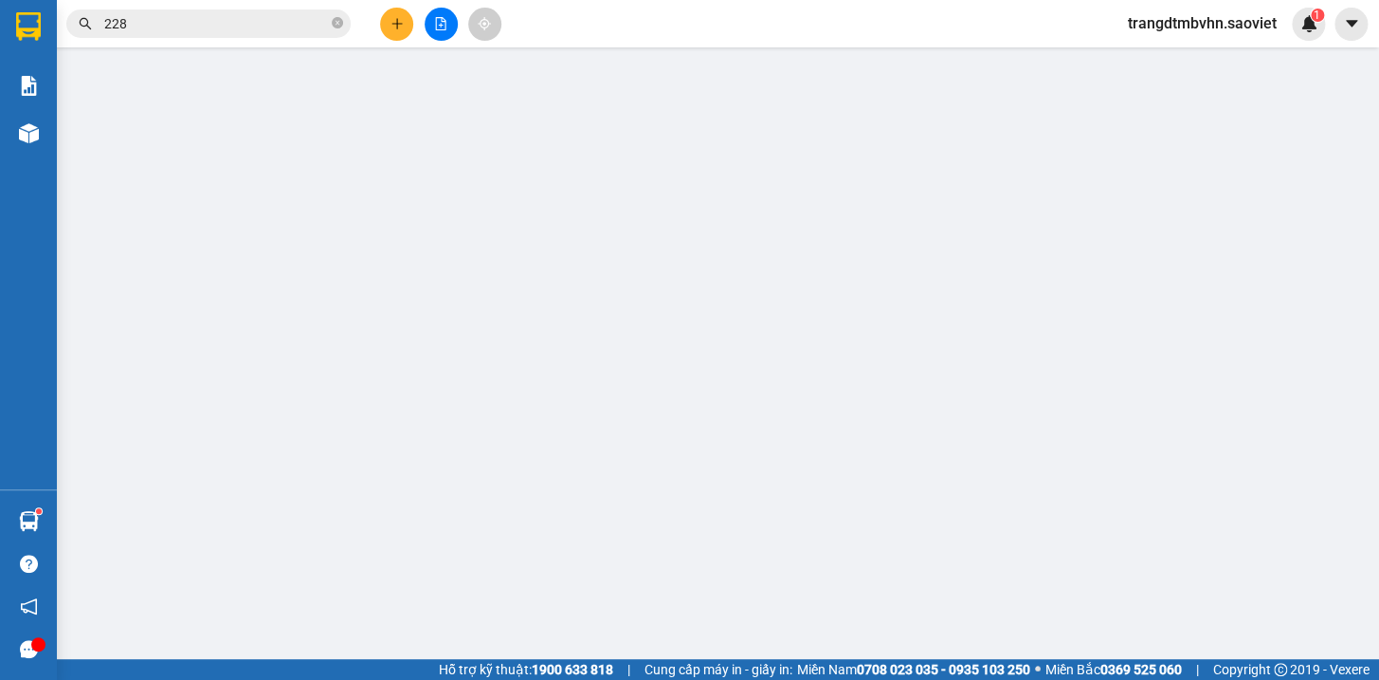
type input "0913287977"
type input "Huệ"
type input "0961665950"
type input "Băng"
type input "1.600.000"
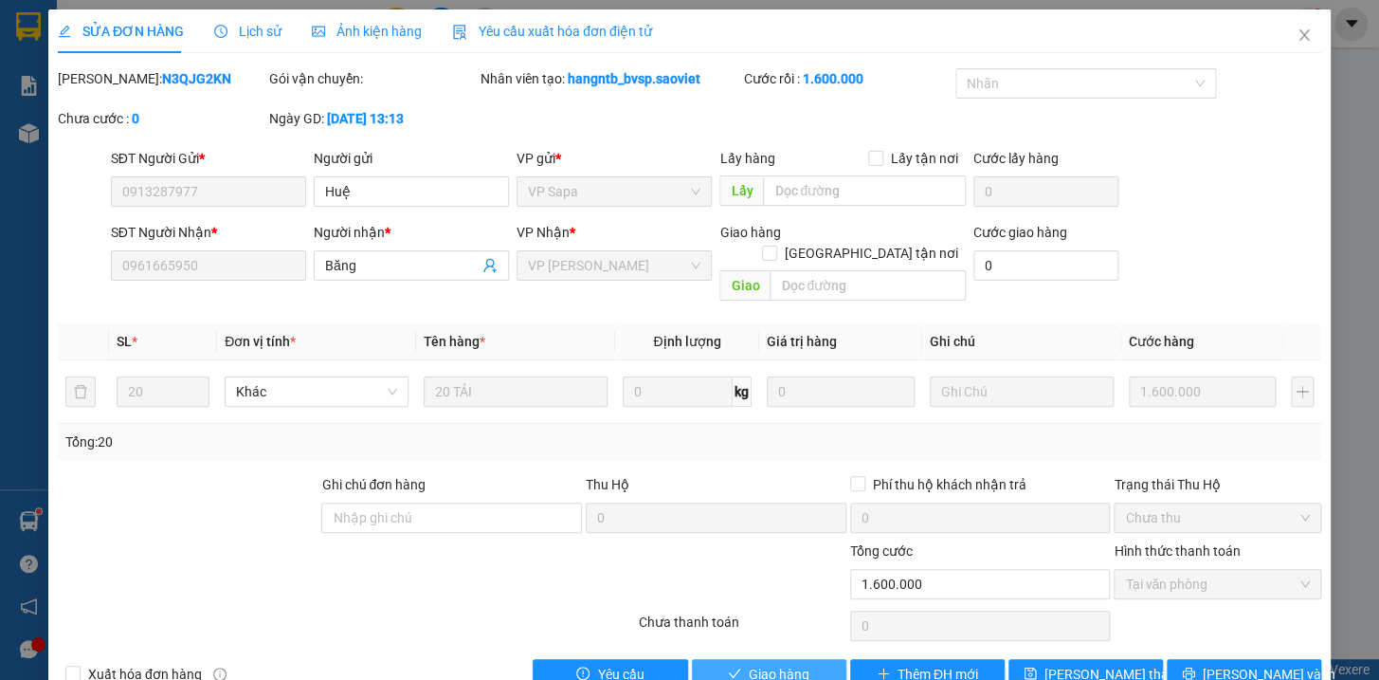
click at [790, 664] on span "Giao hàng" at bounding box center [779, 674] width 61 height 21
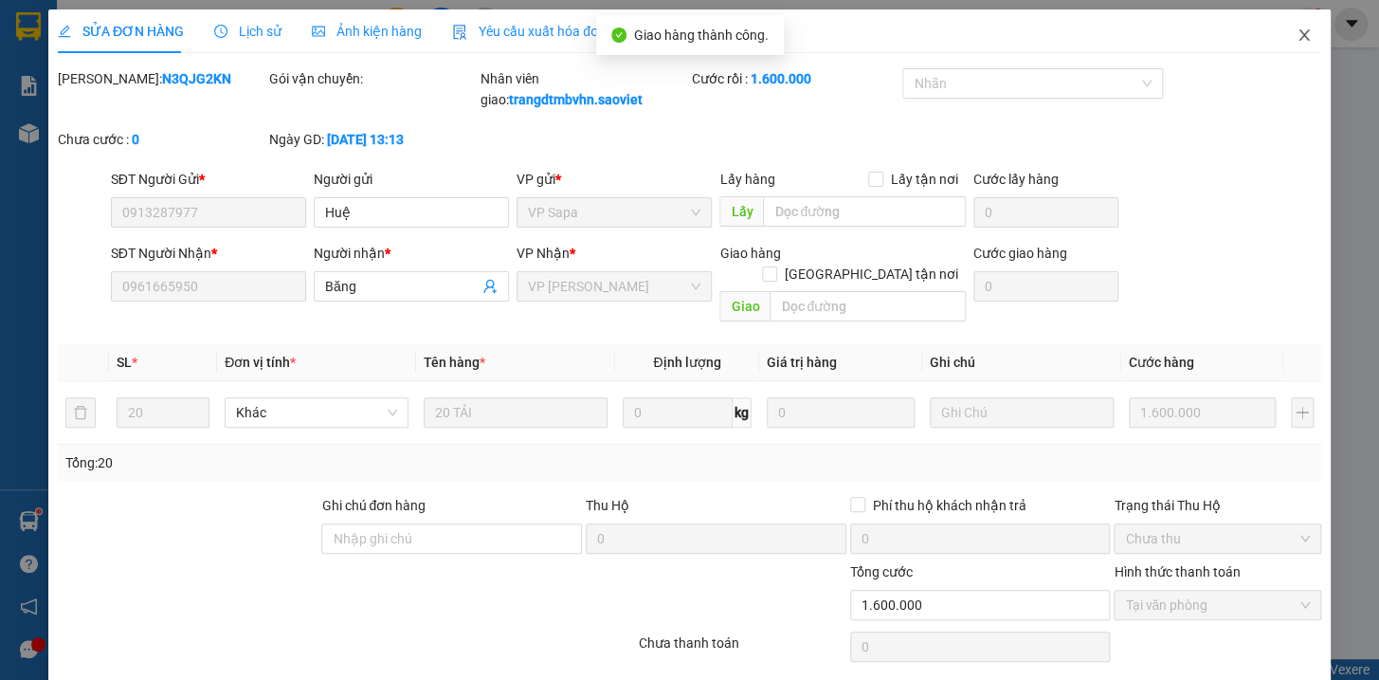
click at [1280, 36] on span "Close" at bounding box center [1304, 35] width 53 height 53
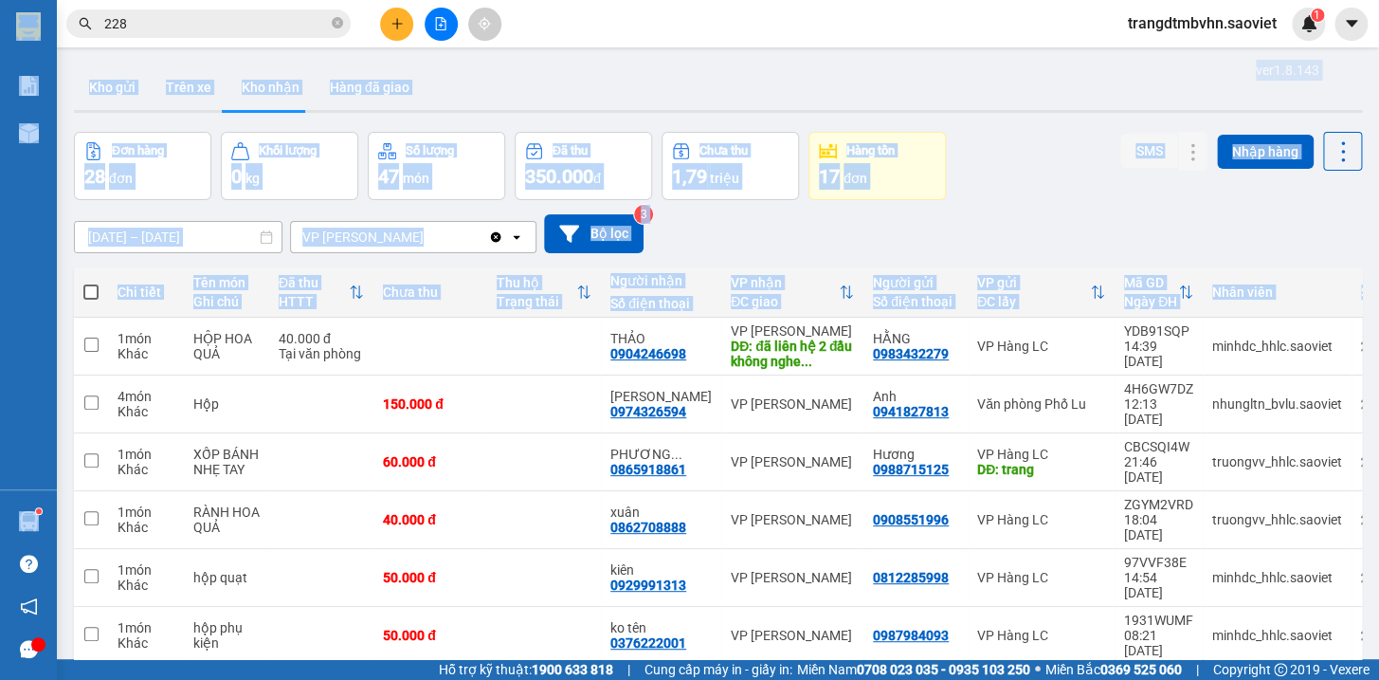
drag, startPoint x: 1378, startPoint y: 95, endPoint x: 1378, endPoint y: 299, distance: 203.8
click at [1378, 299] on section "Kết quả tìm kiếm ( 7504 ) Bộ lọc Mã ĐH Trạng thái Món hàng Thu hộ Tổng cước Chư…" at bounding box center [689, 340] width 1379 height 680
click at [1265, 229] on div "[DATE] – [DATE] Press the down arrow key to interact with the calendar and sele…" at bounding box center [718, 233] width 1288 height 39
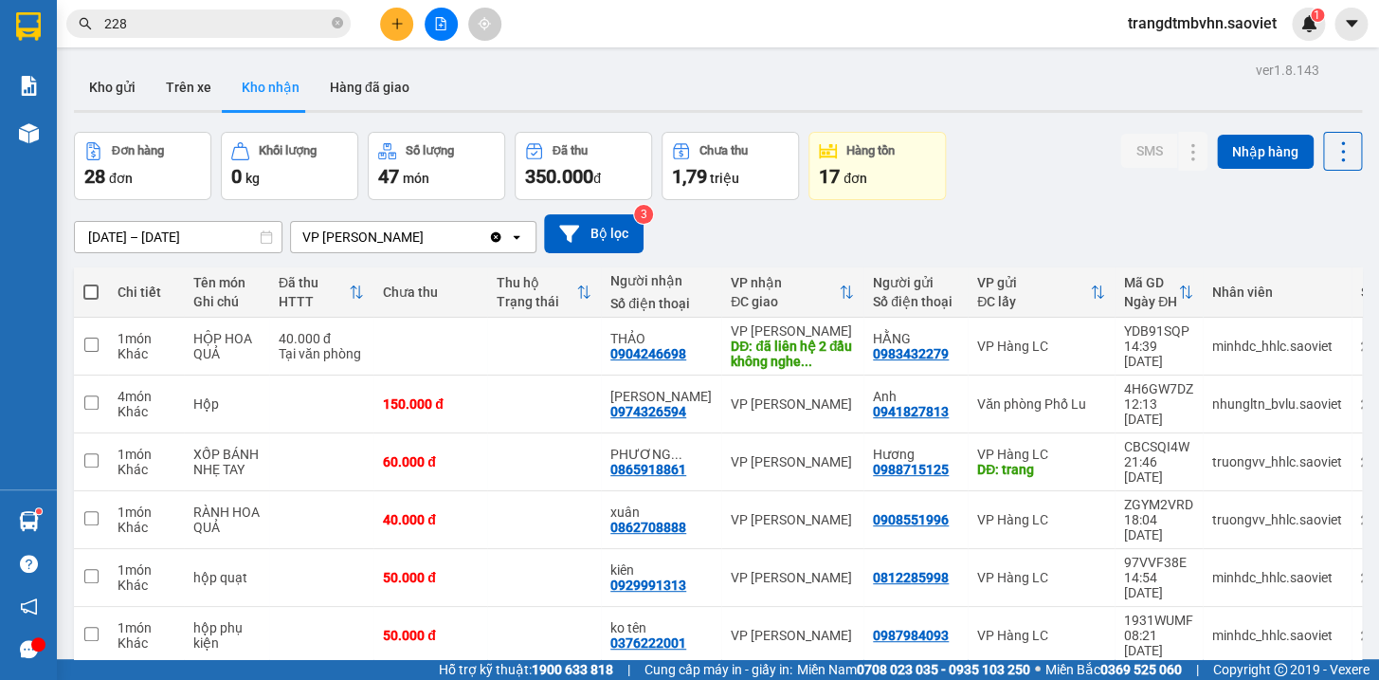
click at [219, 237] on input "[DATE] – [DATE]" at bounding box center [178, 237] width 207 height 30
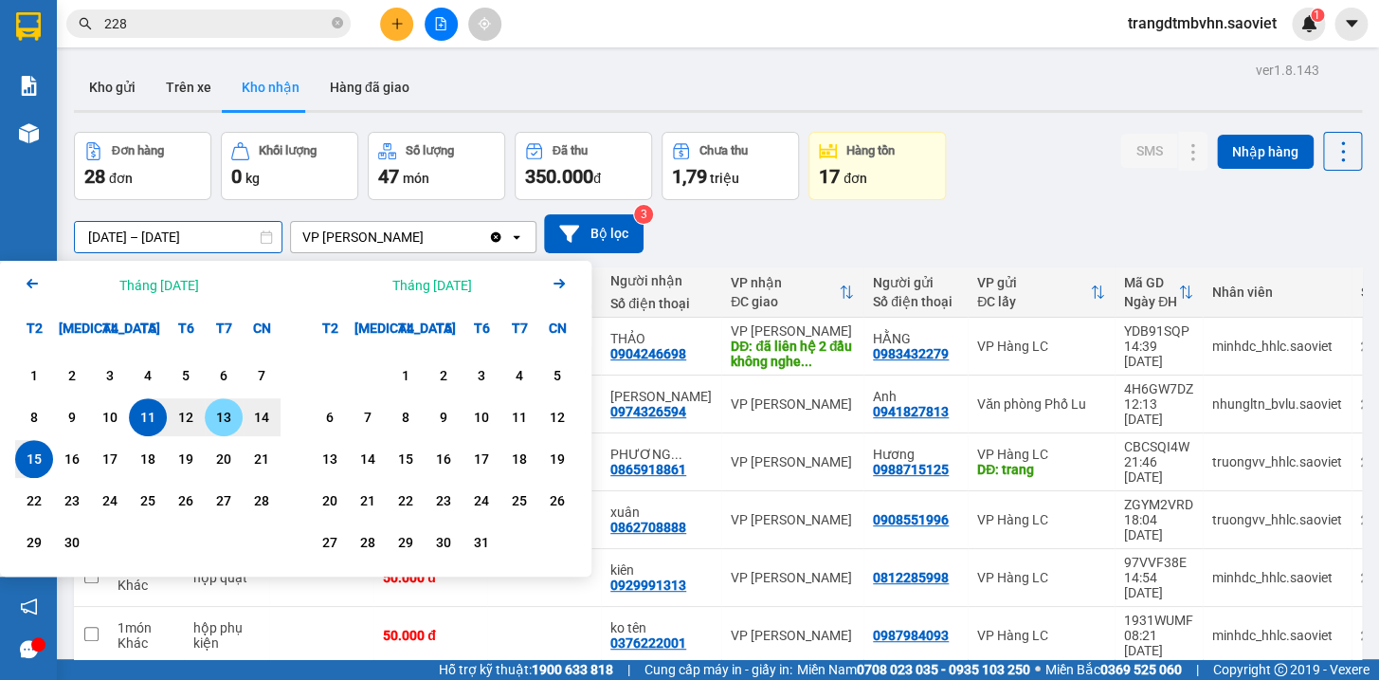
click at [229, 419] on div "13" at bounding box center [223, 417] width 27 height 23
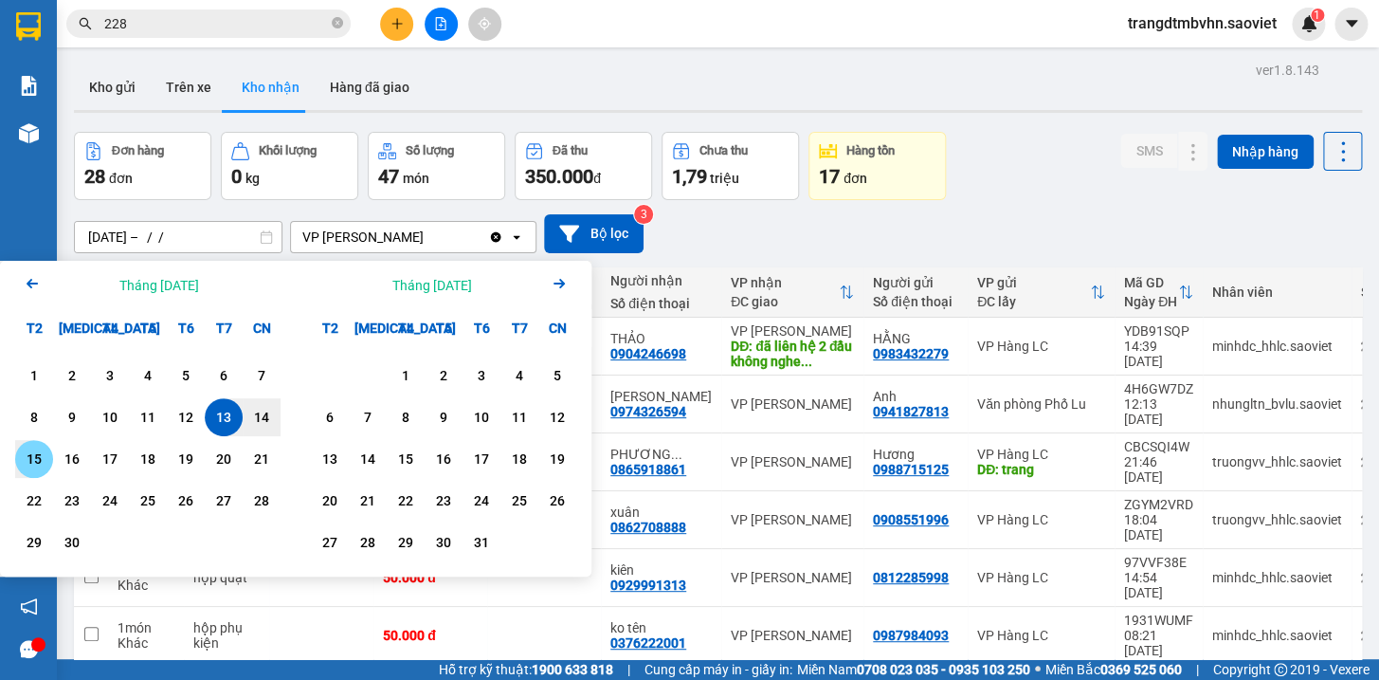
click at [38, 457] on div "15" at bounding box center [34, 458] width 27 height 23
type input "[DATE] – [DATE]"
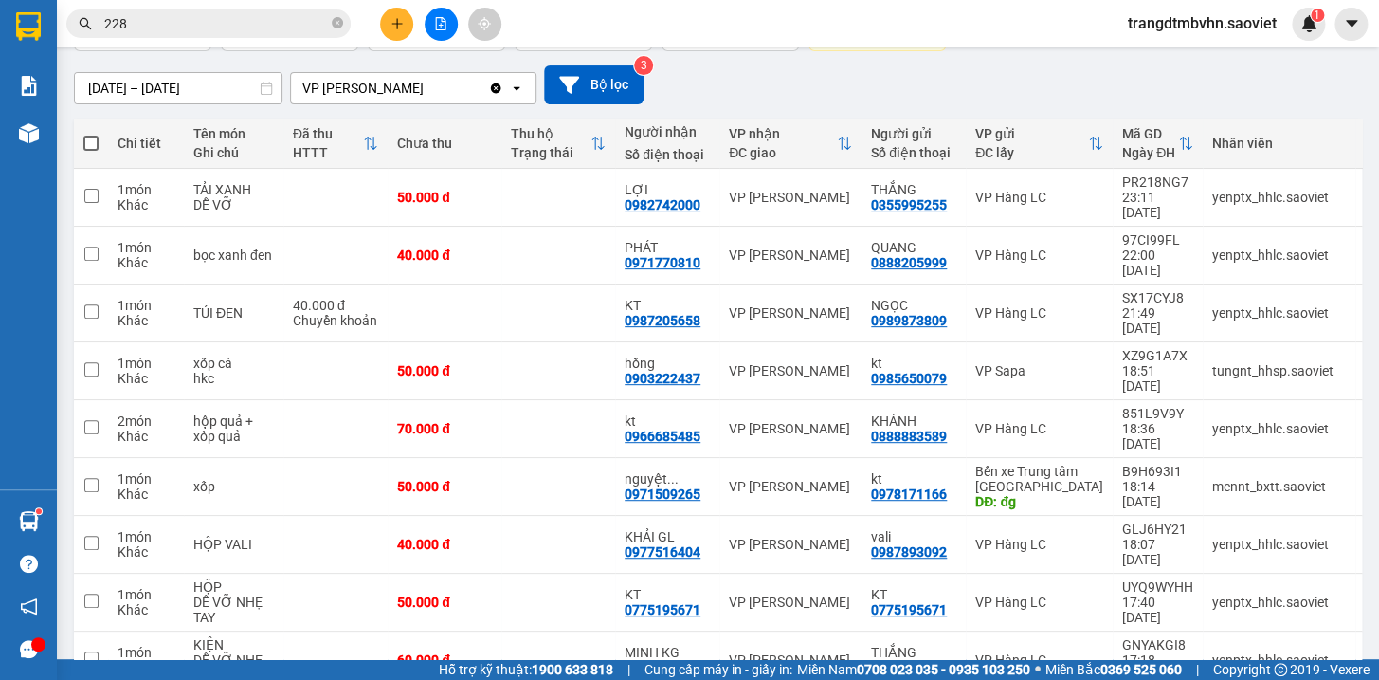
scroll to position [213, 0]
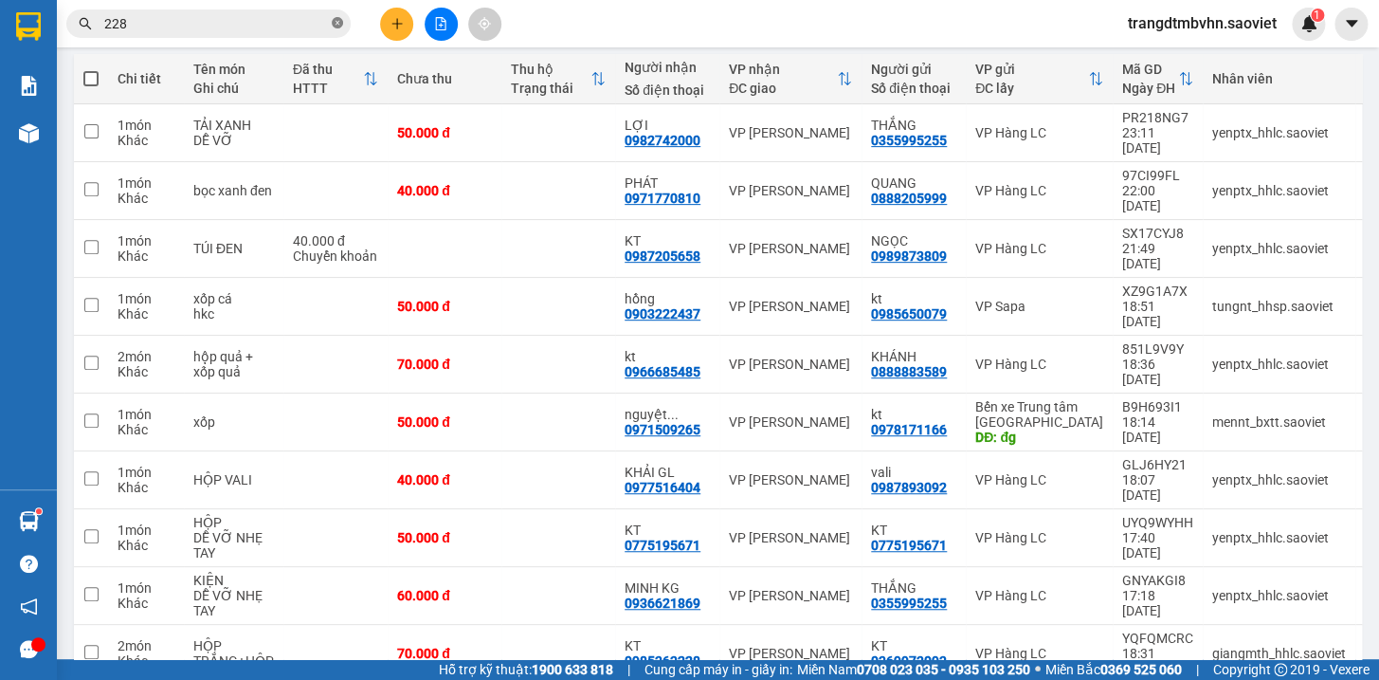
click at [336, 27] on icon "close-circle" at bounding box center [337, 22] width 11 height 11
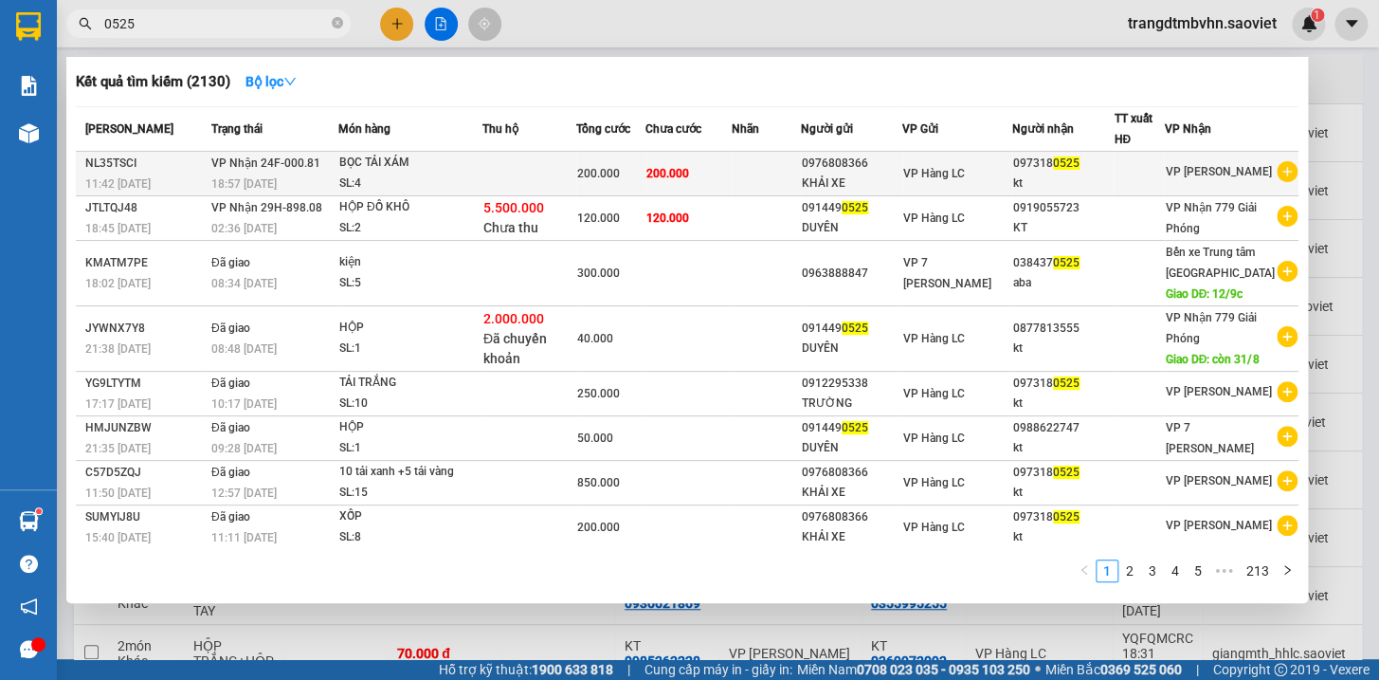
type input "0525"
click at [1036, 163] on div "097318 0525" at bounding box center [1063, 164] width 100 height 20
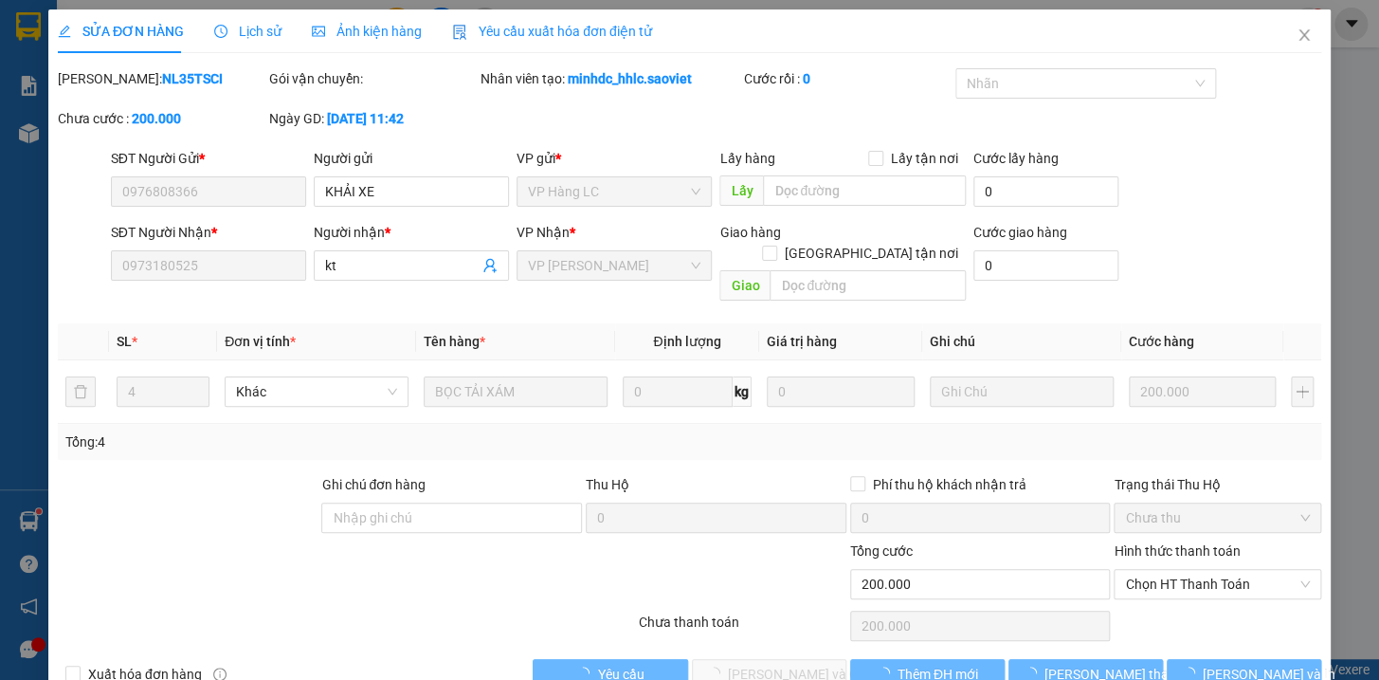
type input "0976808366"
type input "KHẢI XE"
type input "0973180525"
type input "kt"
type input "200.000"
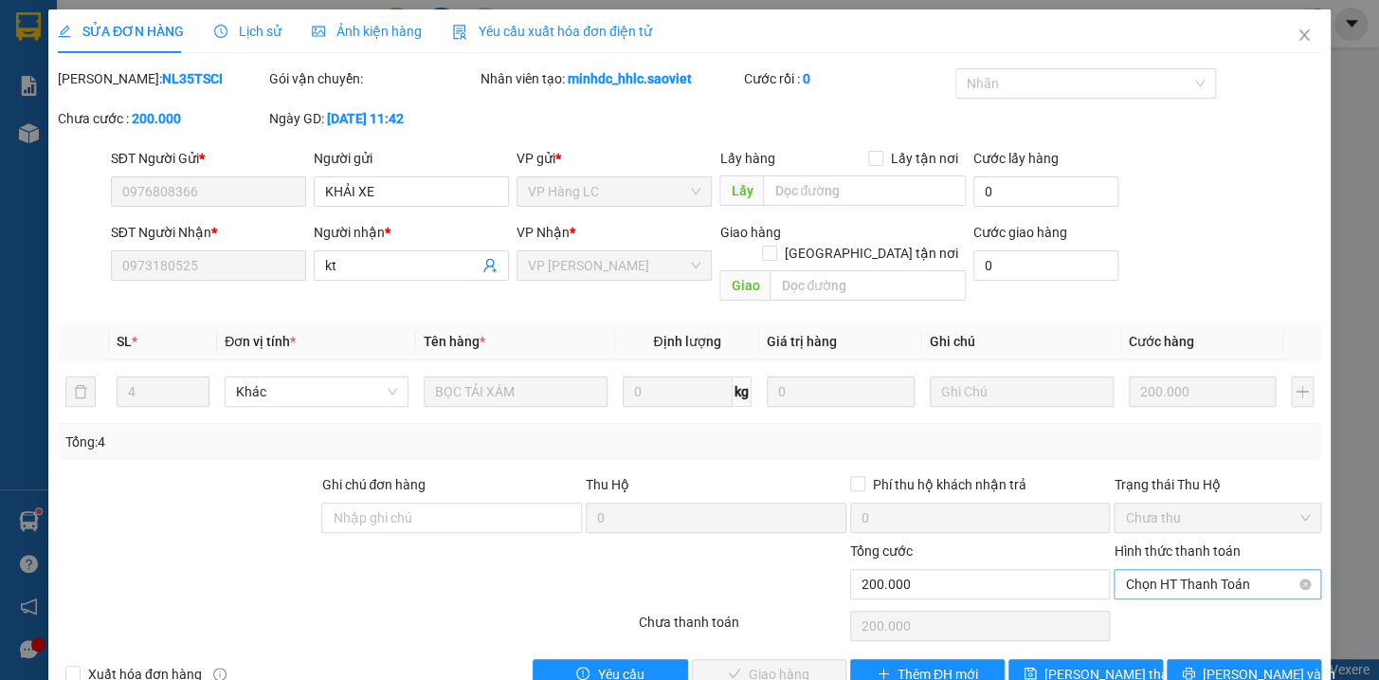
click at [1245, 570] on span "Chọn HT Thanh Toán" at bounding box center [1217, 584] width 185 height 28
click at [1176, 605] on div "Tại văn phòng" at bounding box center [1205, 600] width 182 height 21
type input "0"
click at [788, 664] on span "[PERSON_NAME] và Giao hàng" at bounding box center [819, 674] width 182 height 21
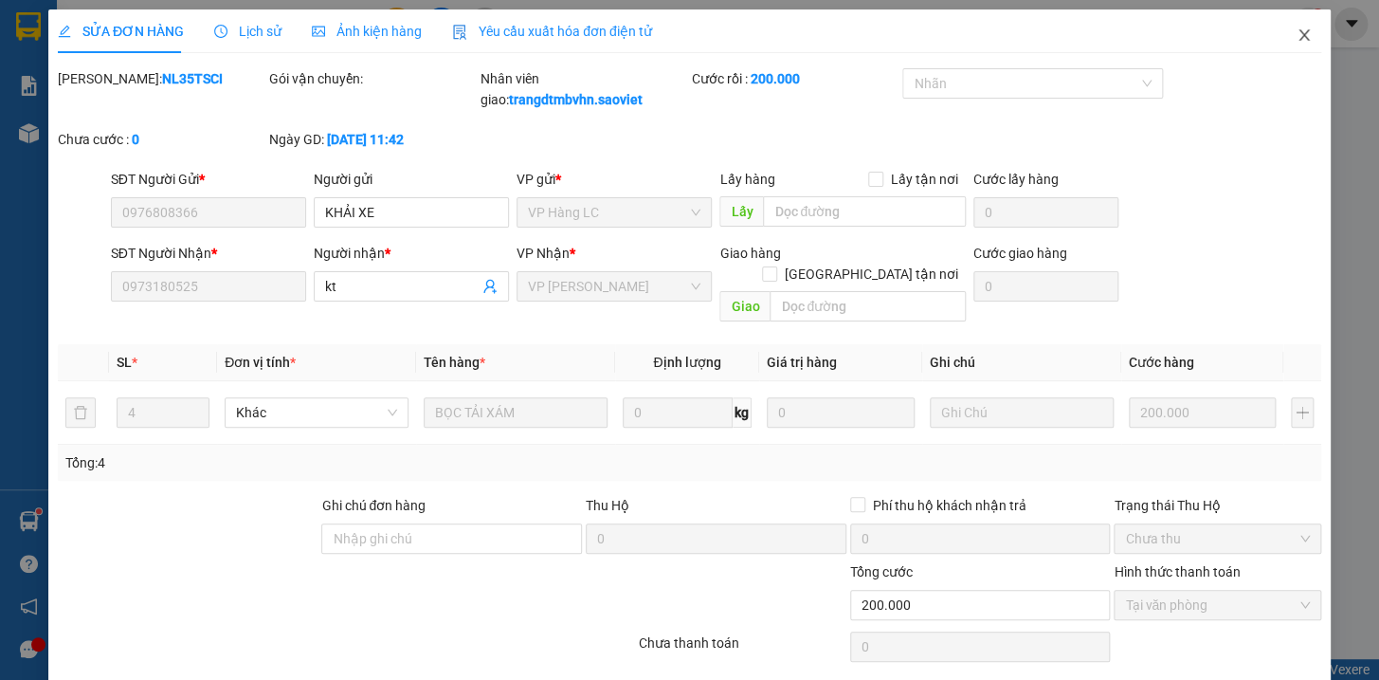
click at [1299, 33] on icon "close" at bounding box center [1304, 34] width 10 height 11
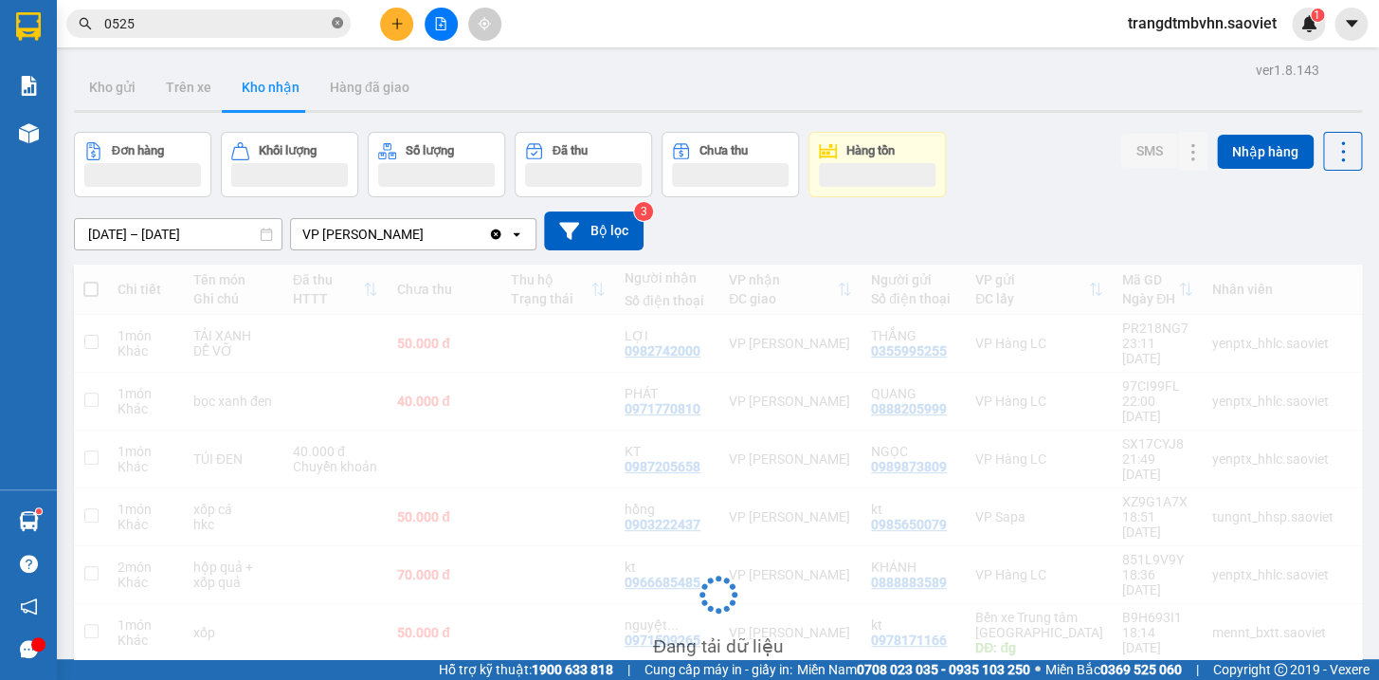
click at [337, 21] on icon "close-circle" at bounding box center [337, 22] width 11 height 11
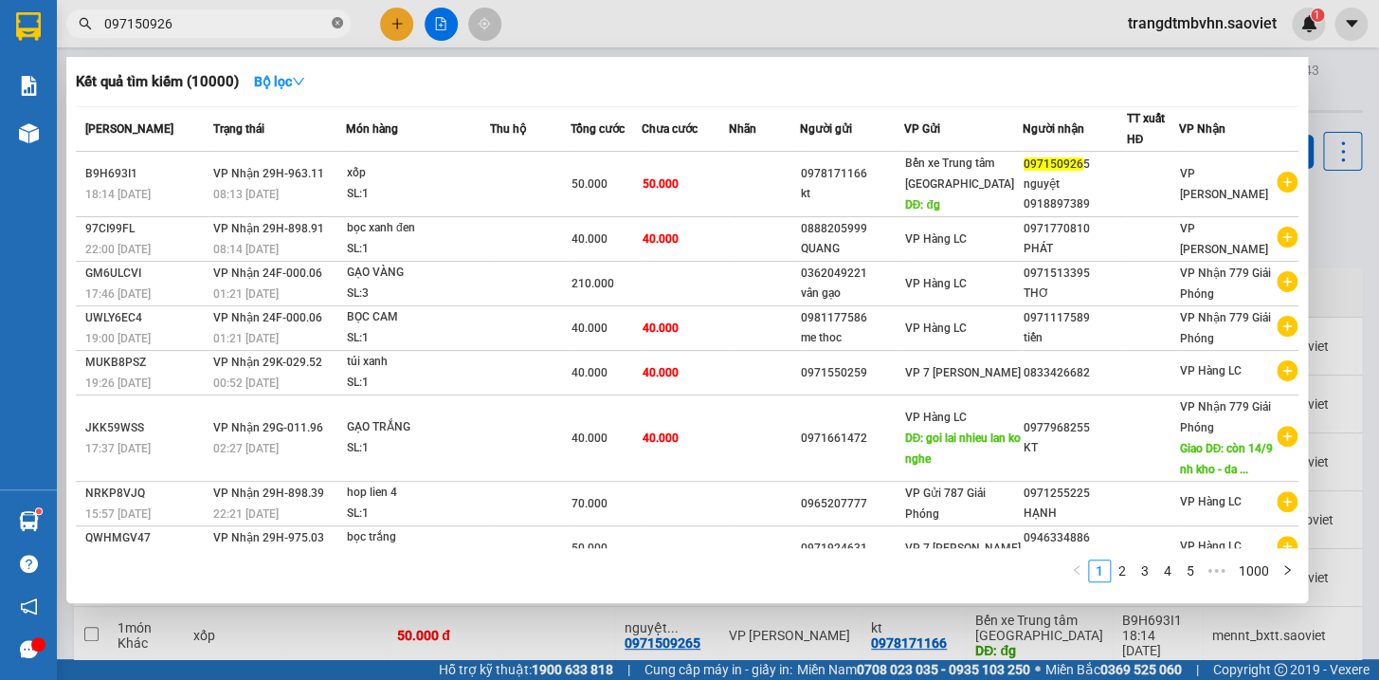
type input "0971509265"
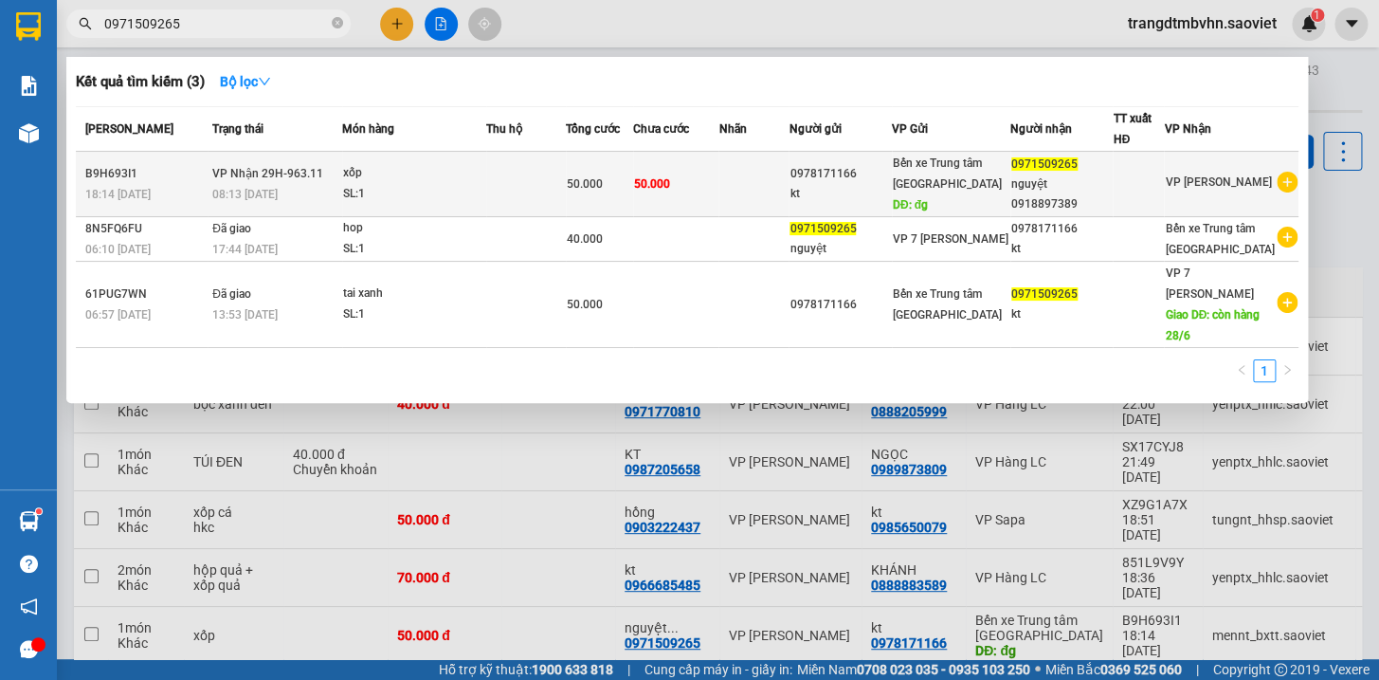
type input "0971509265"
click at [1112, 190] on div "nguyệt 0918897389" at bounding box center [1062, 194] width 100 height 40
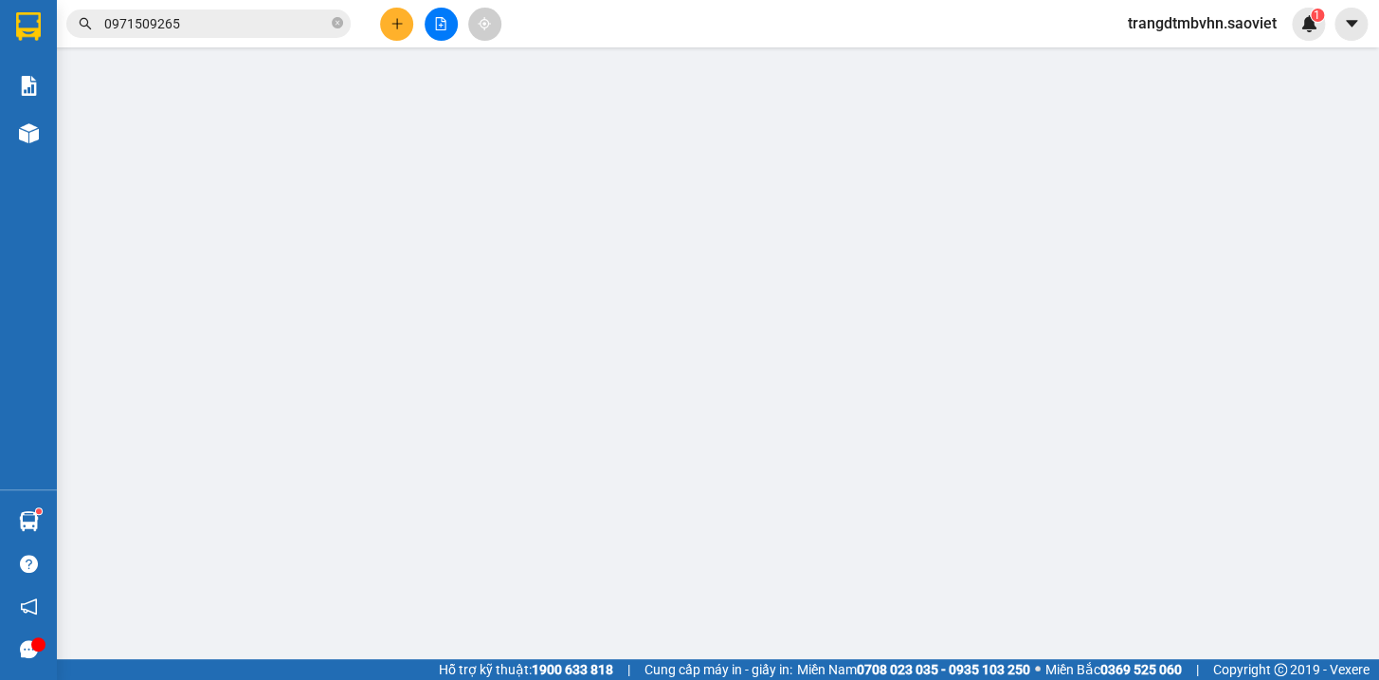
type input "0978171166"
type input "kt"
type input "đg"
type input "0971509265"
type input "nguyệt 0918897389"
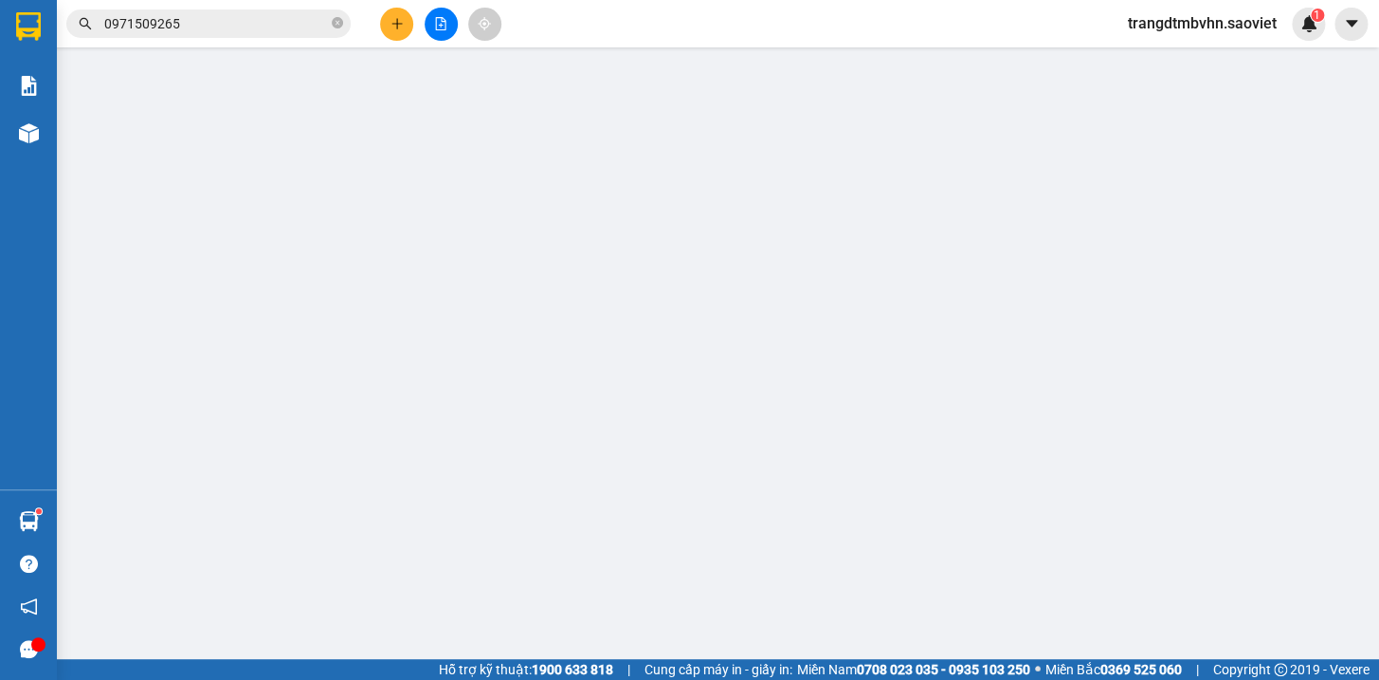
type input "50.000"
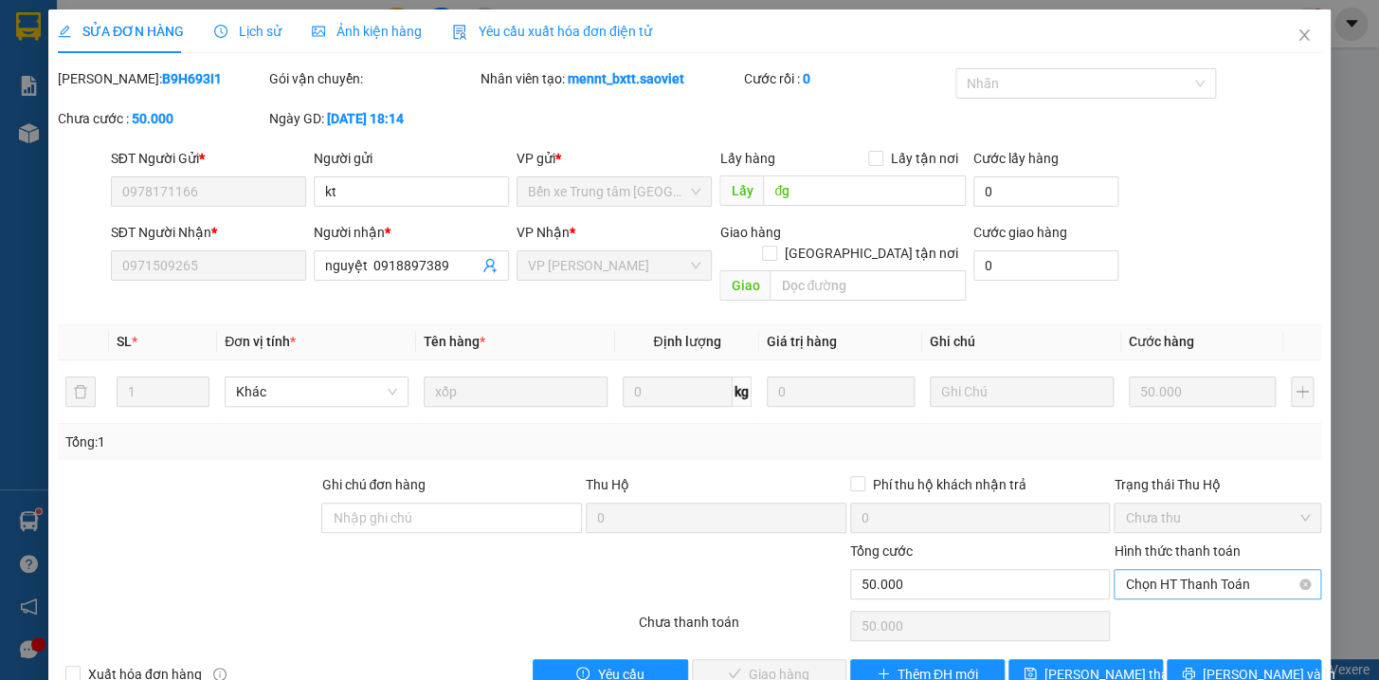
click at [1232, 570] on span "Chọn HT Thanh Toán" at bounding box center [1217, 584] width 185 height 28
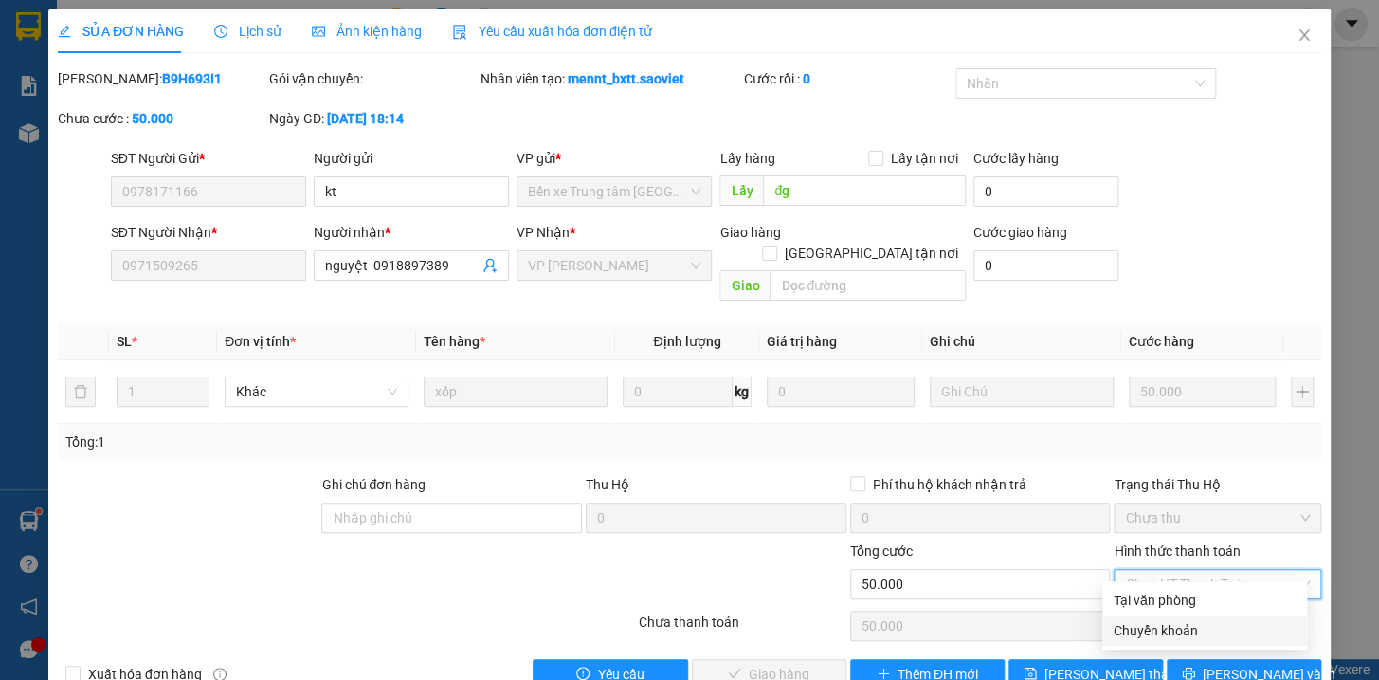
click at [1141, 630] on div "Chuyển khoản" at bounding box center [1205, 630] width 182 height 21
type input "0"
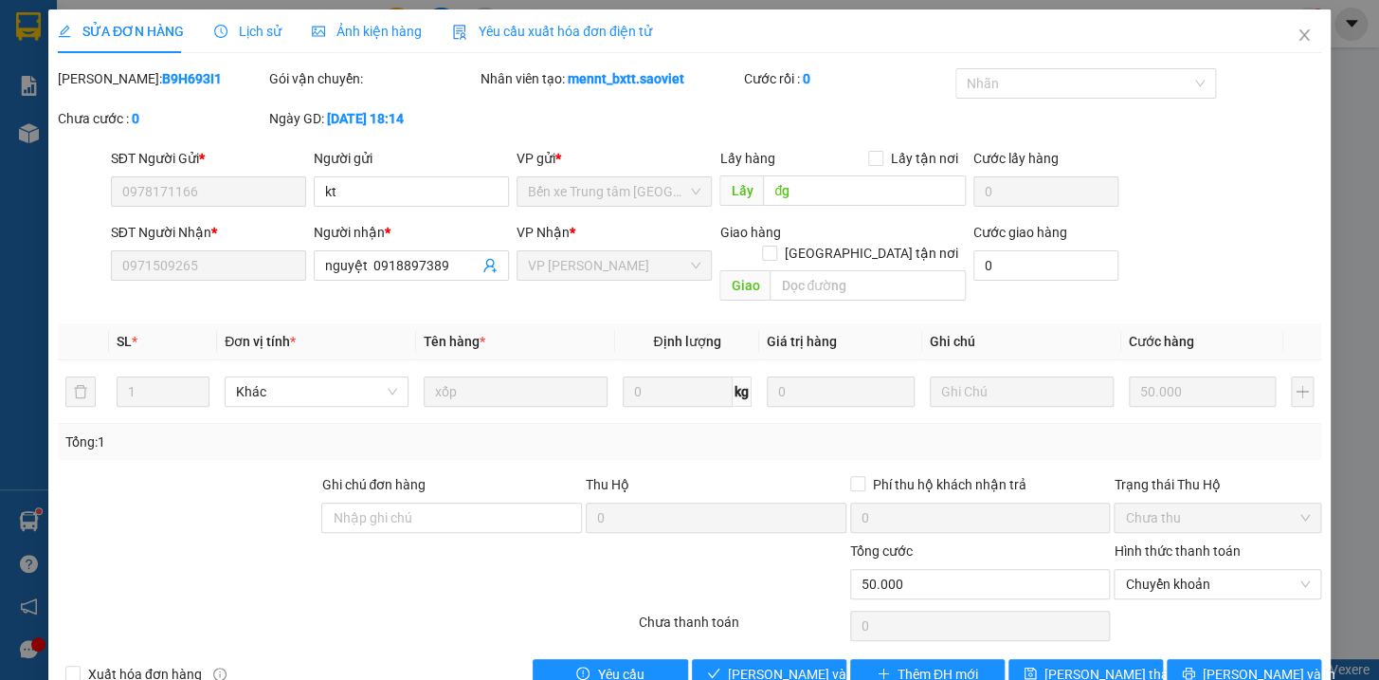
scroll to position [25, 0]
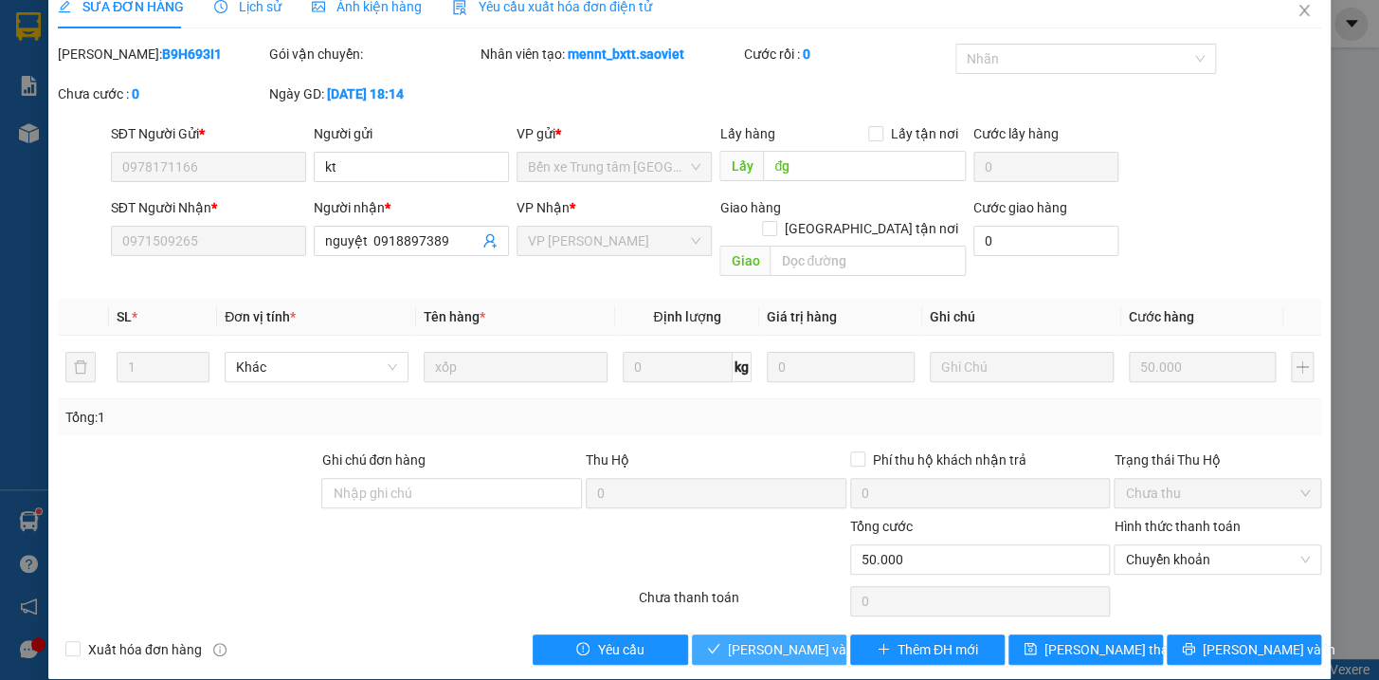
click at [794, 639] on span "[PERSON_NAME] và Giao hàng" at bounding box center [819, 649] width 182 height 21
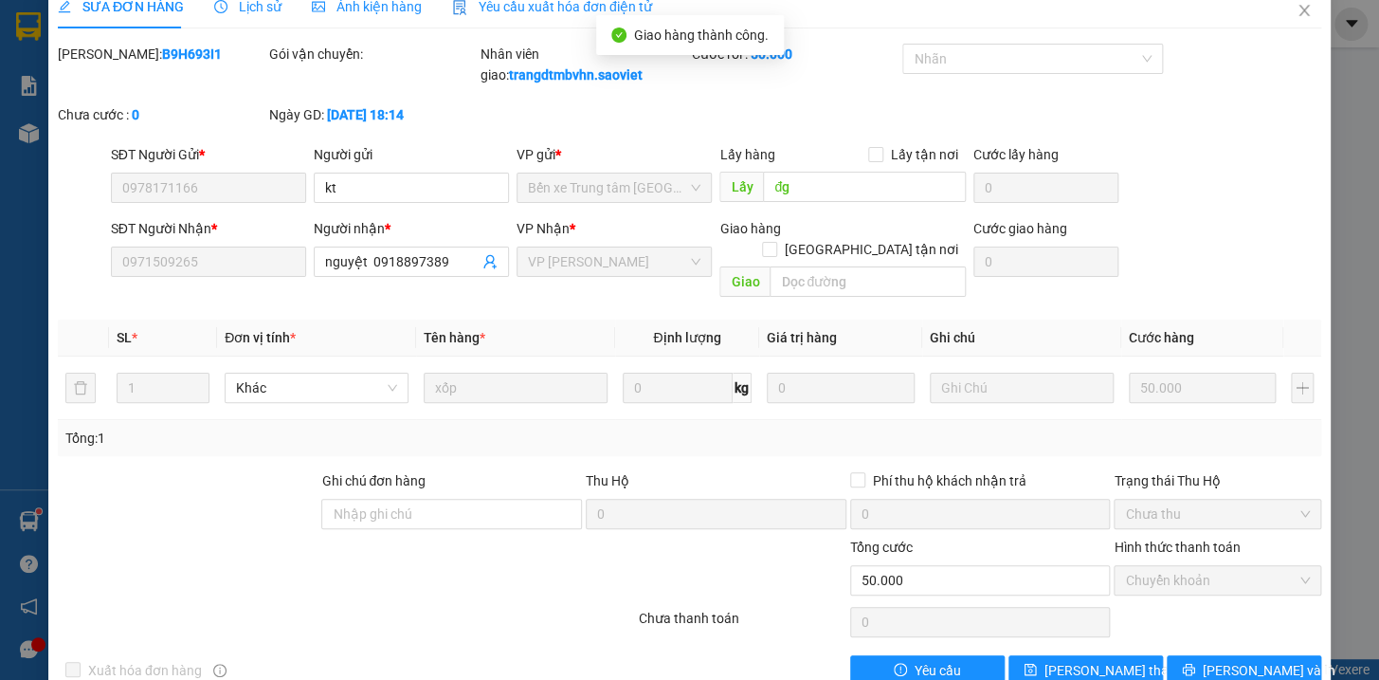
scroll to position [0, 0]
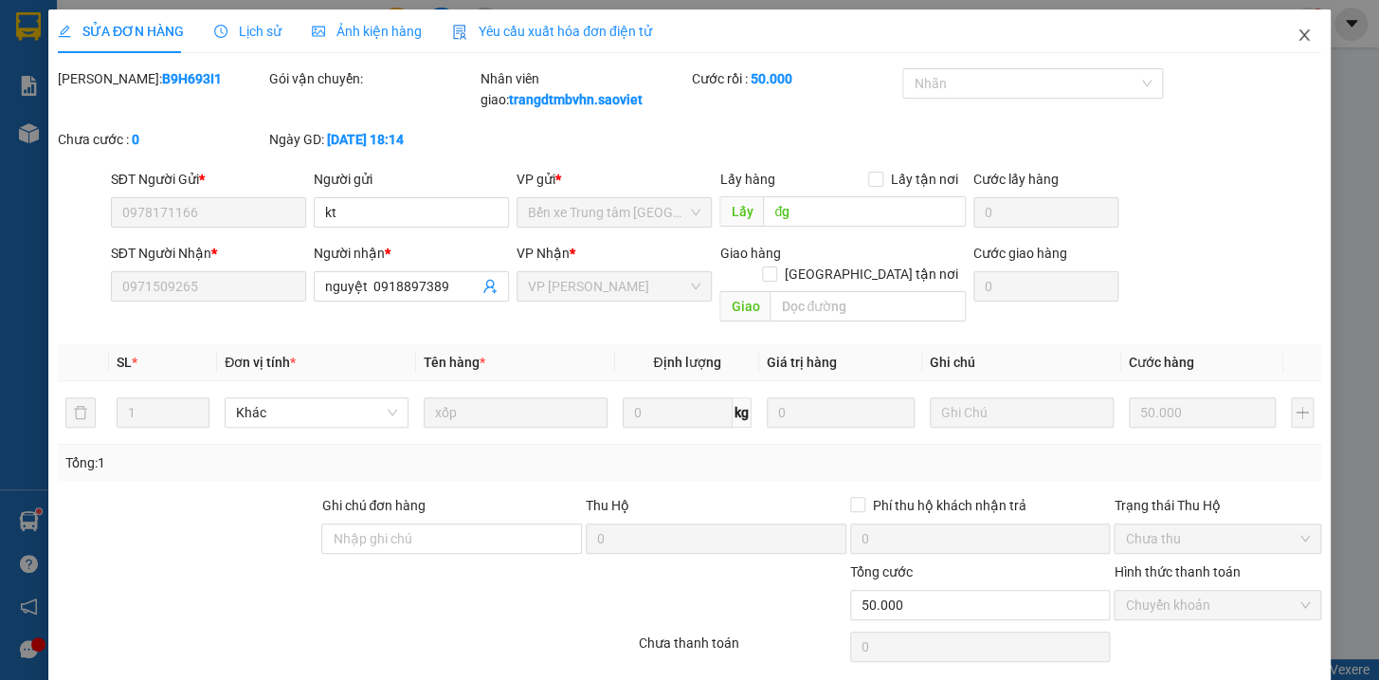
click at [1297, 35] on icon "close" at bounding box center [1304, 34] width 15 height 15
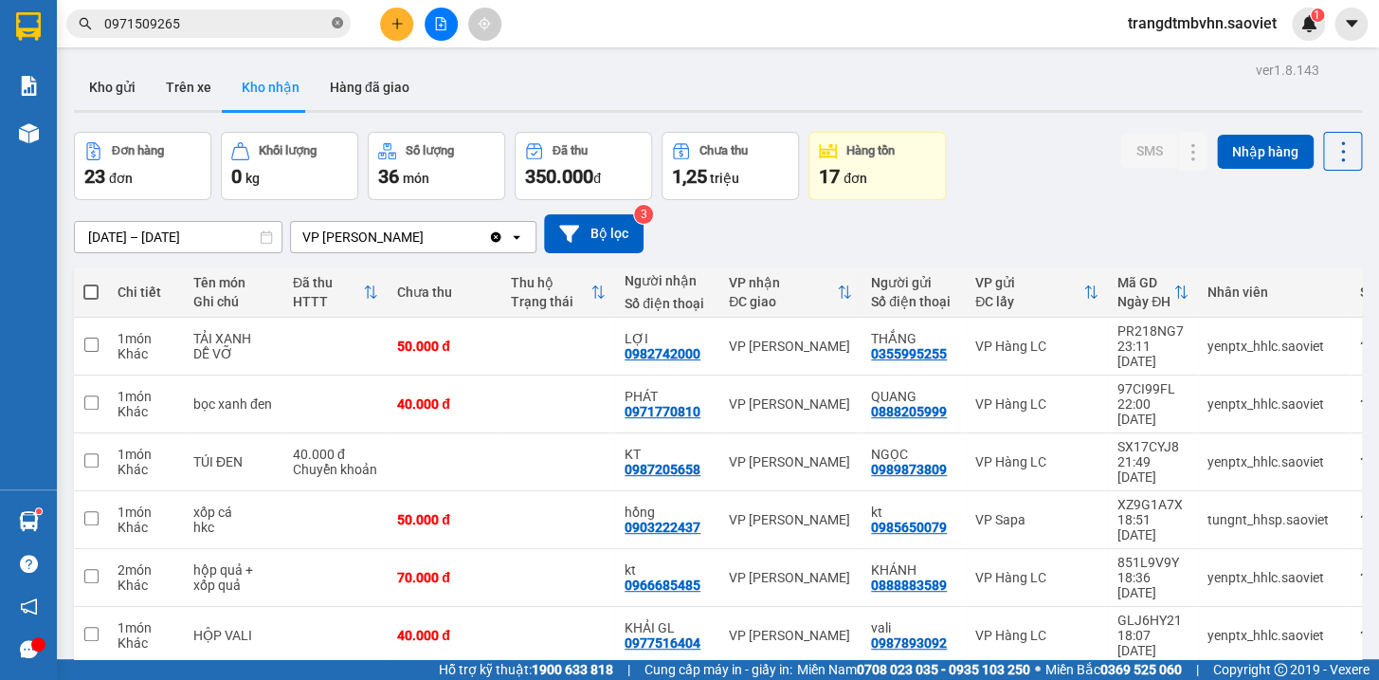
click at [340, 22] on icon "close-circle" at bounding box center [337, 22] width 11 height 11
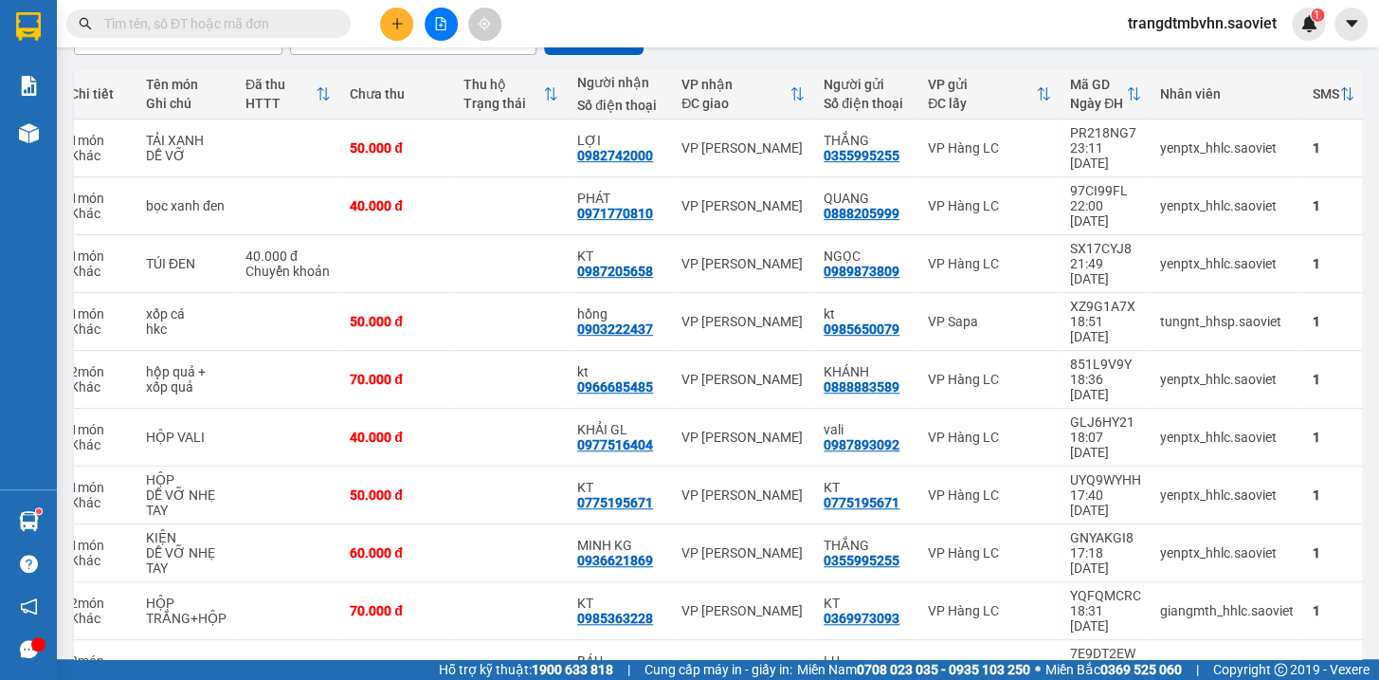
scroll to position [0, 66]
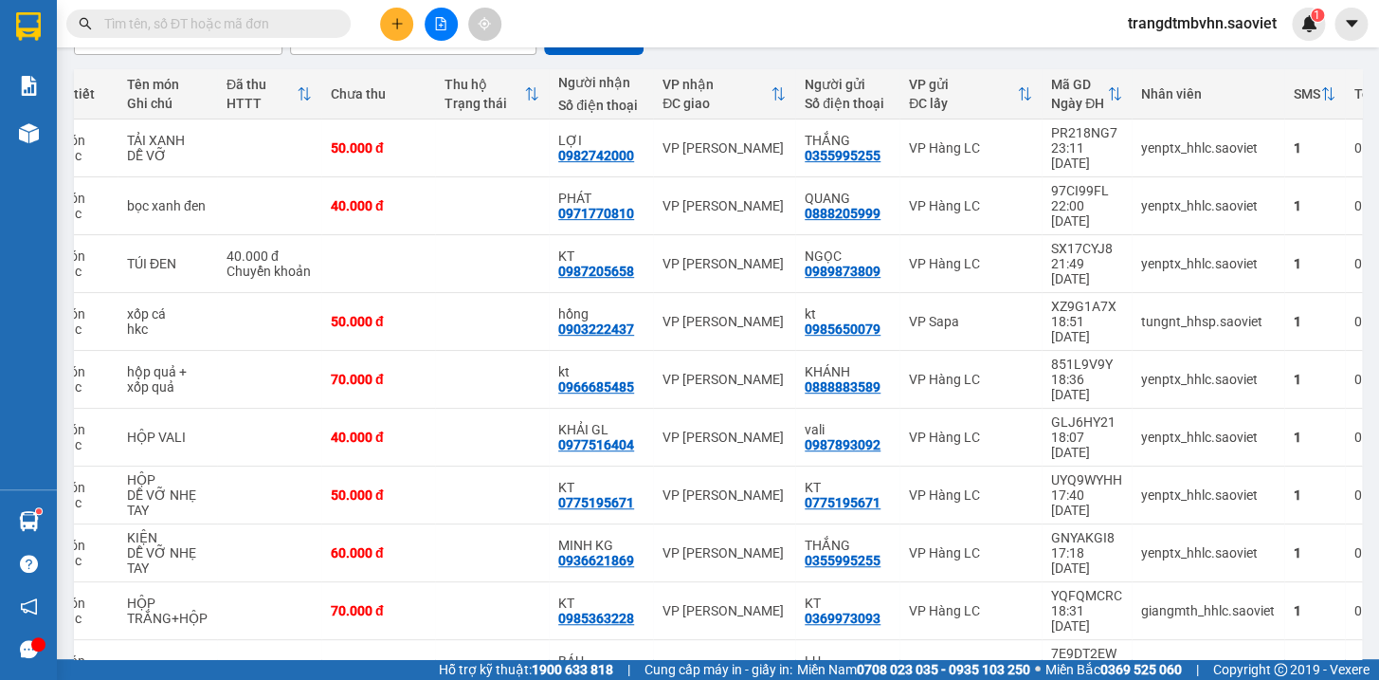
click at [275, 20] on input "text" at bounding box center [216, 23] width 224 height 21
click at [321, 21] on input "text" at bounding box center [216, 23] width 224 height 21
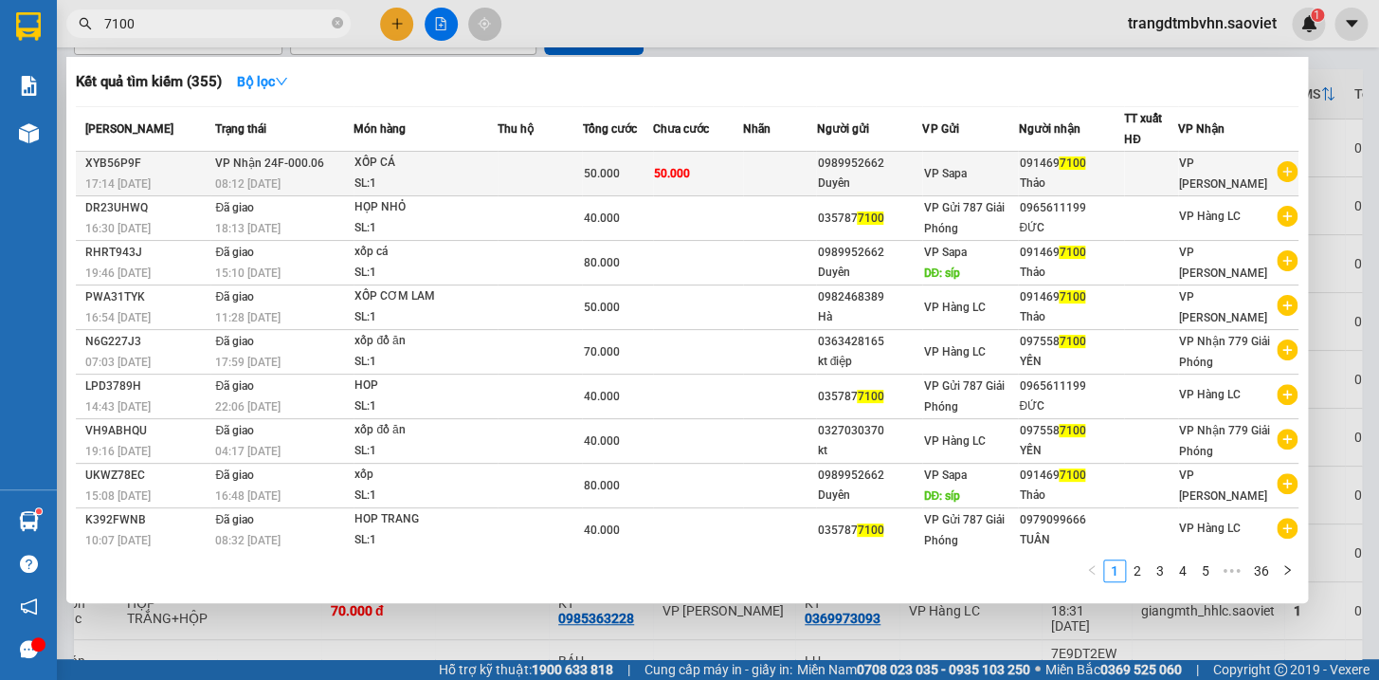
type input "7100"
click at [1059, 175] on div "Thảo" at bounding box center [1071, 183] width 104 height 20
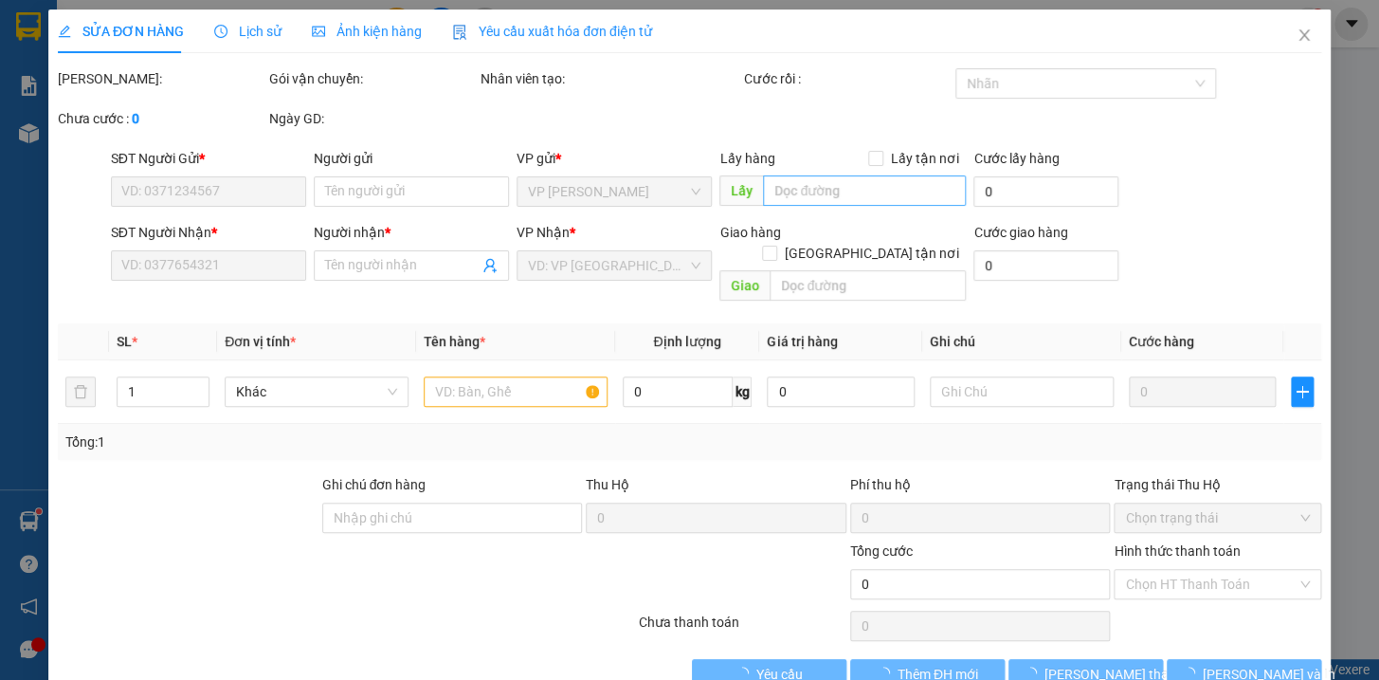
type input "0989952662"
type input "Duyên"
type input "0914697100"
type input "Thảo"
type input "50.000"
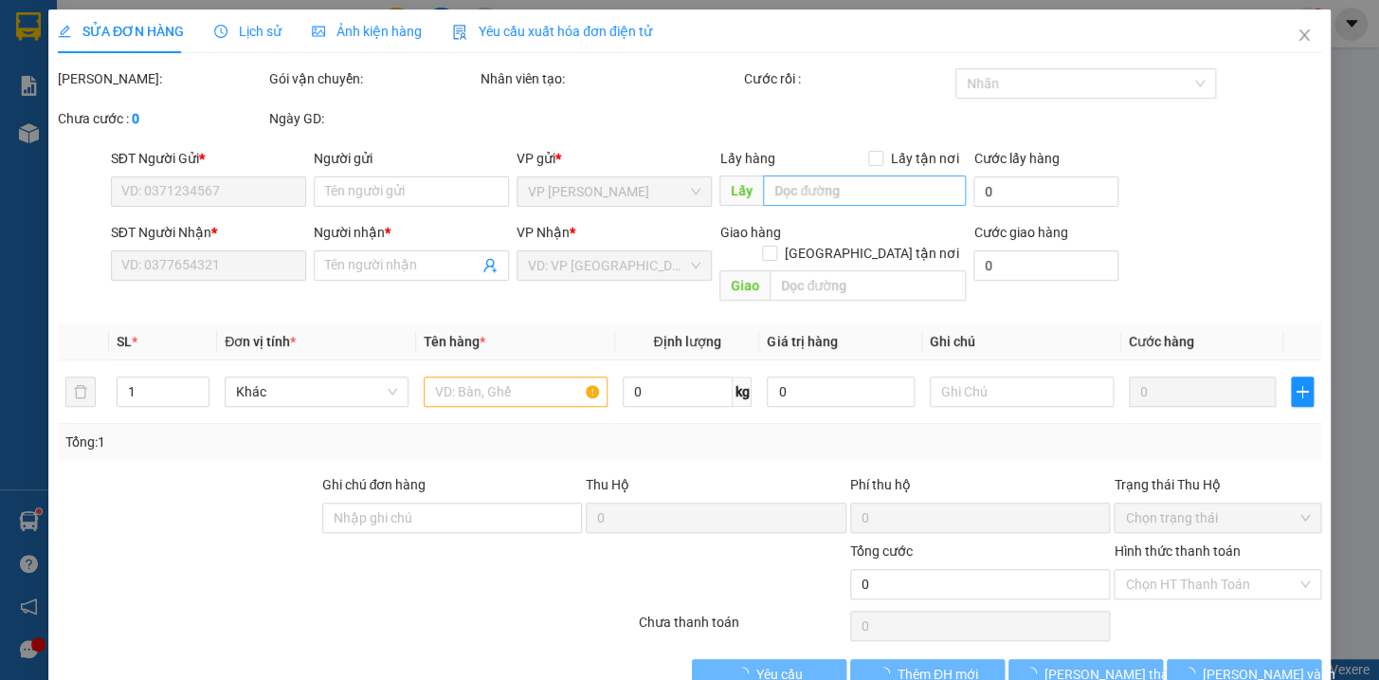
type input "50.000"
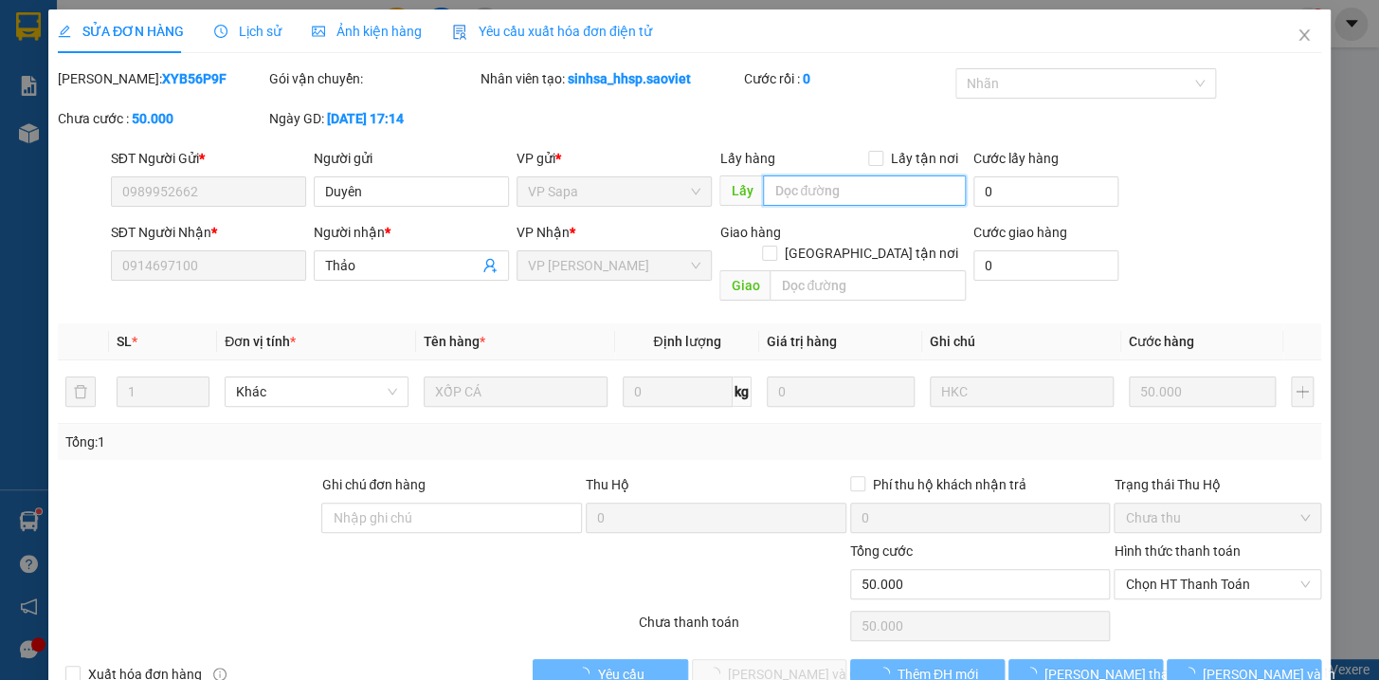
click at [833, 199] on input "text" at bounding box center [864, 190] width 203 height 30
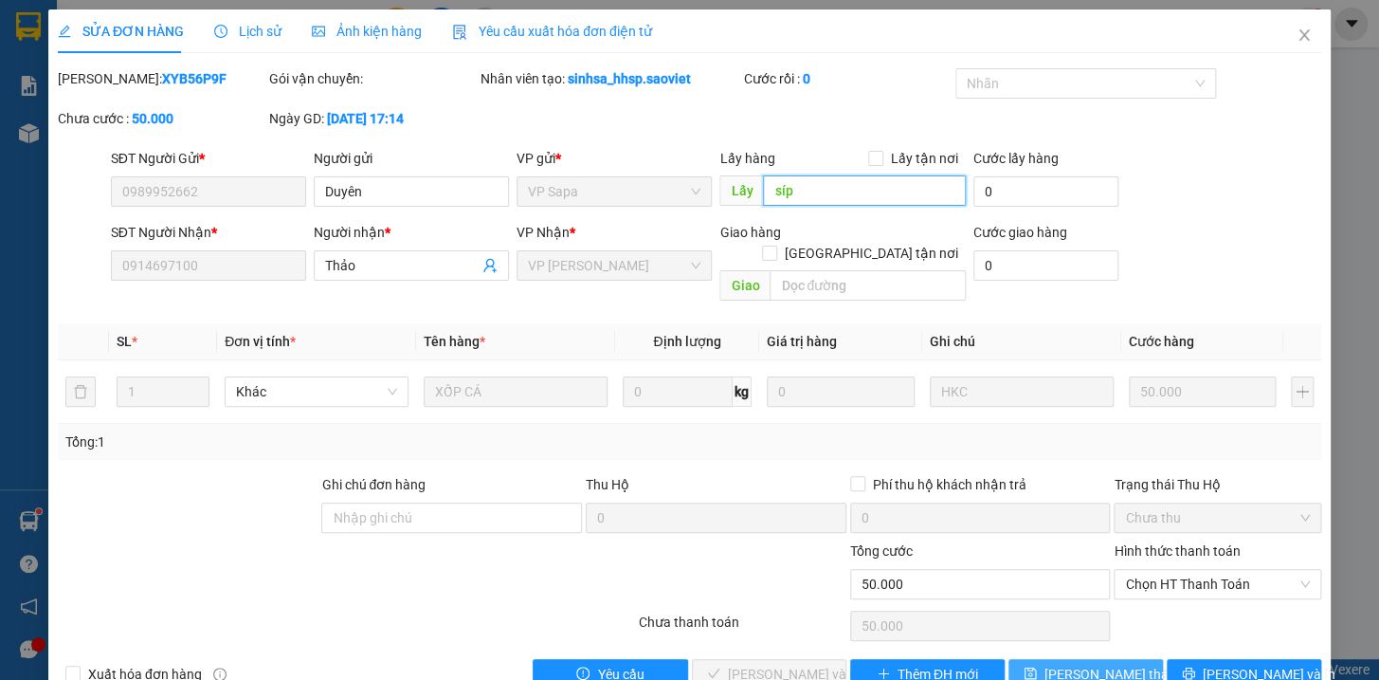
type input "síp"
click at [1107, 664] on span "[PERSON_NAME] thay đổi" at bounding box center [1121, 674] width 152 height 21
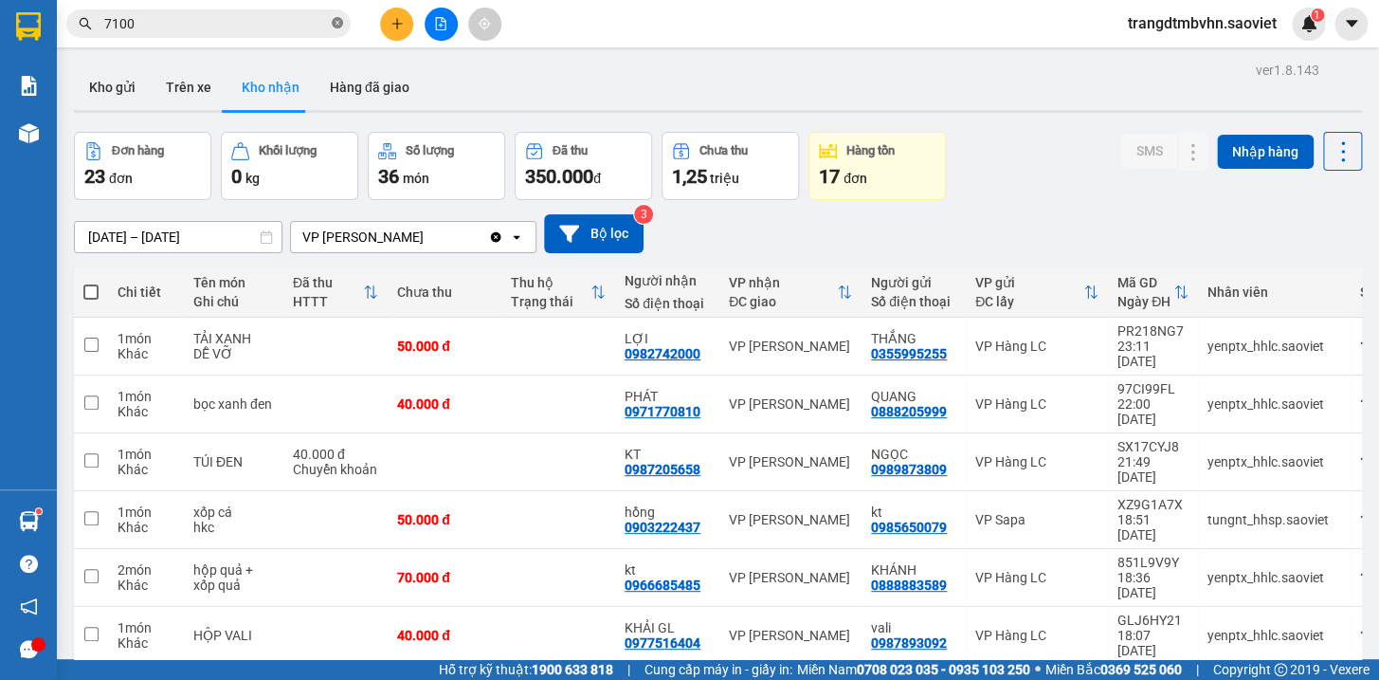
click at [340, 17] on icon "close-circle" at bounding box center [337, 22] width 11 height 11
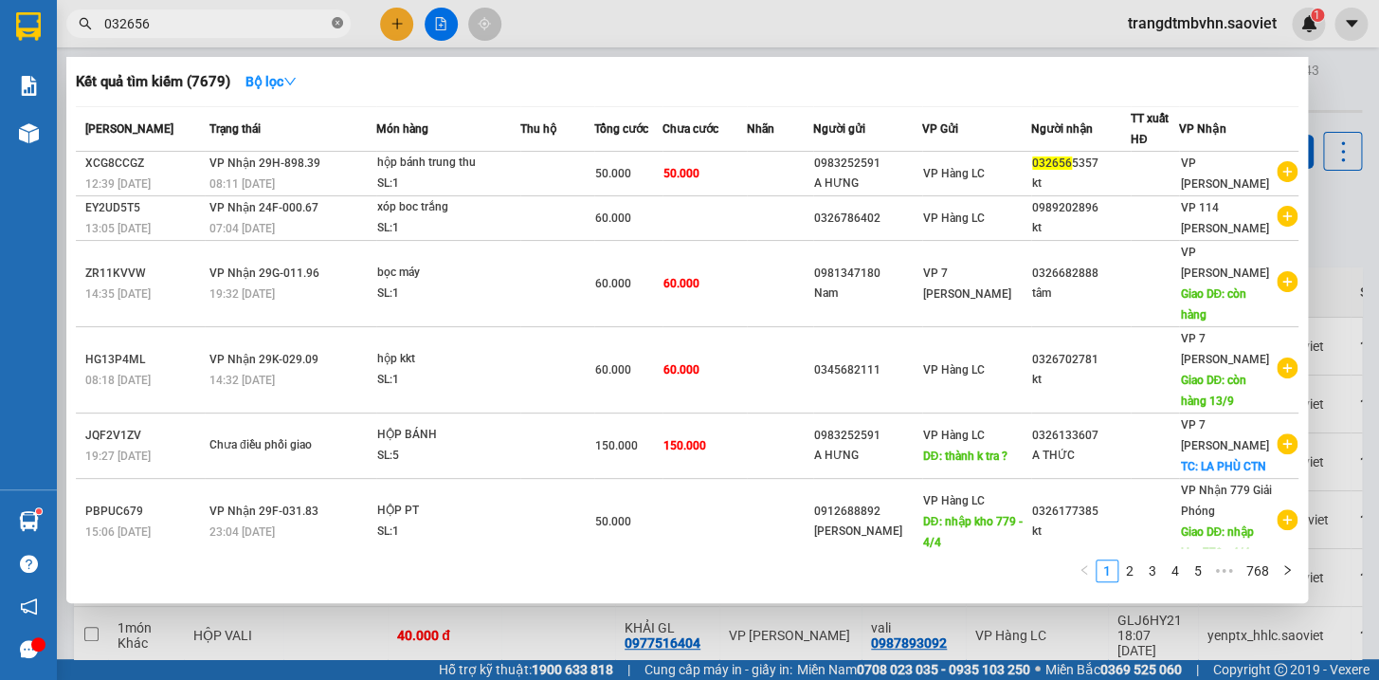
type input "0326565"
click at [340, 17] on icon "close-circle" at bounding box center [337, 22] width 11 height 11
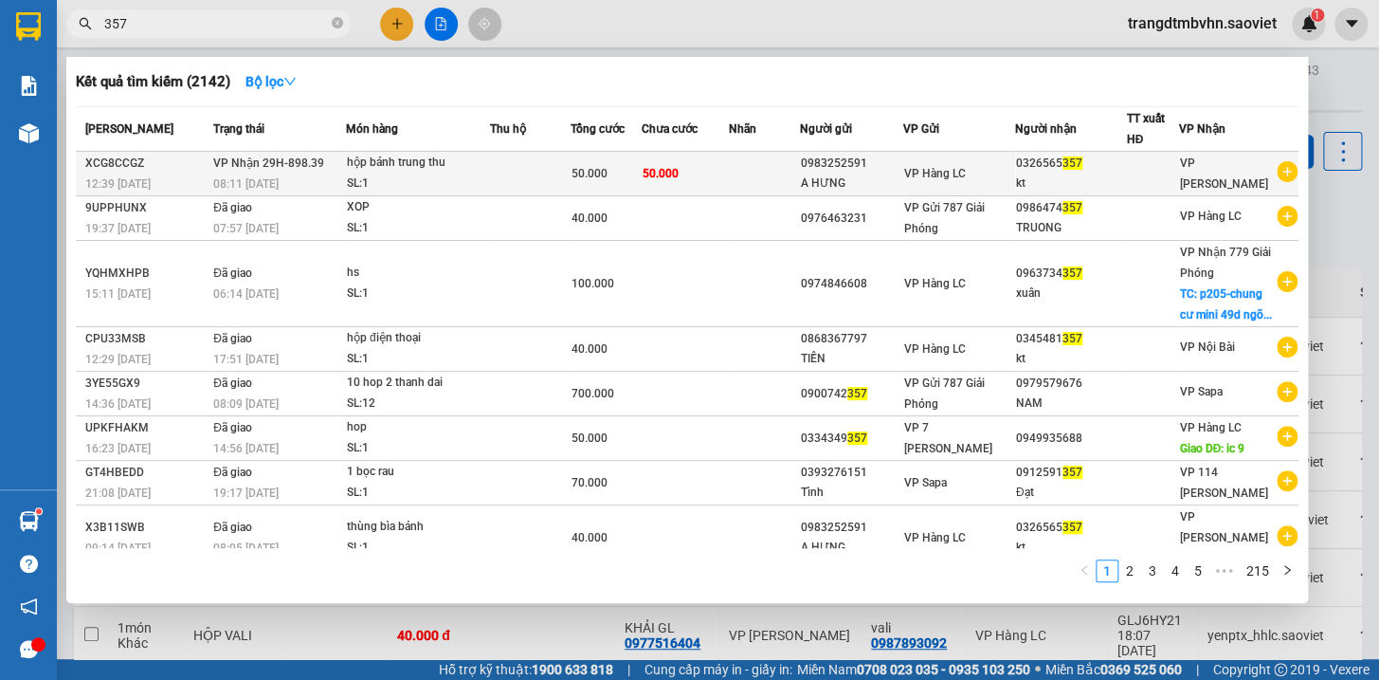
type input "357"
click at [1081, 174] on div "kt" at bounding box center [1071, 183] width 110 height 20
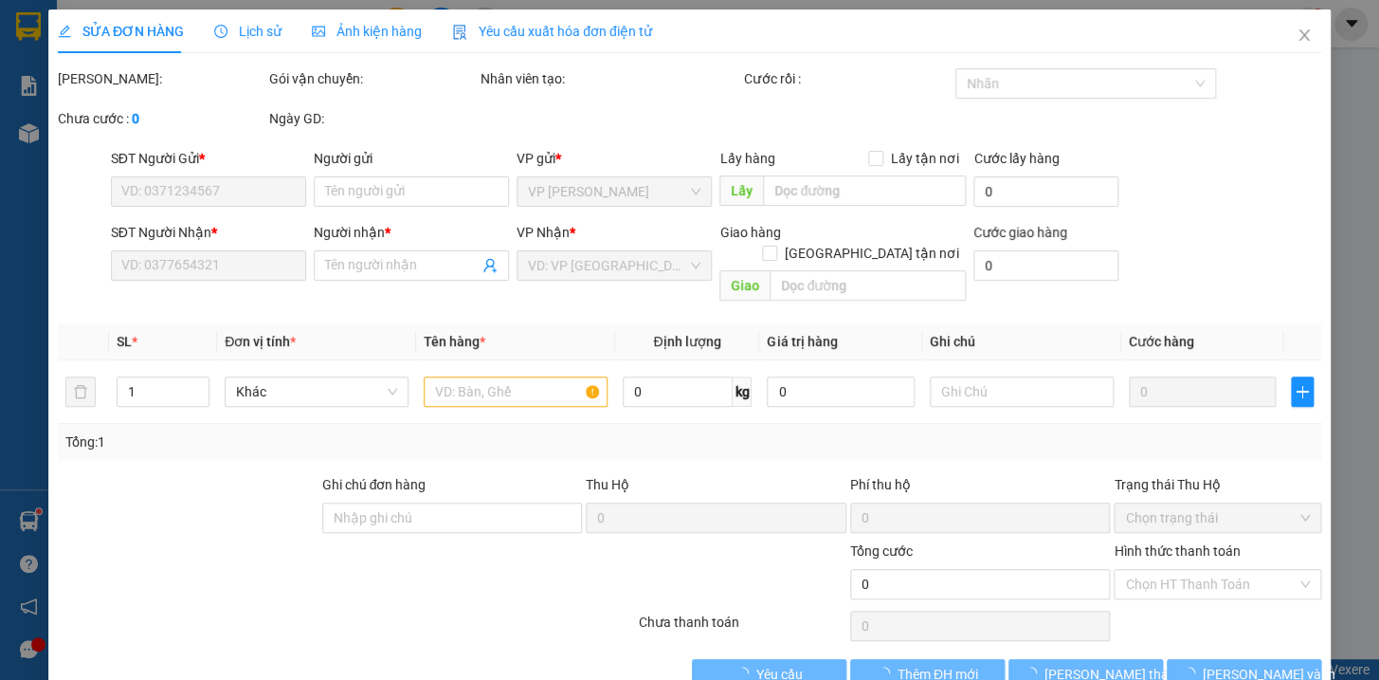
type input "0983252591"
type input "A HƯNG"
type input "0326565357"
type input "kt"
type input "50.000"
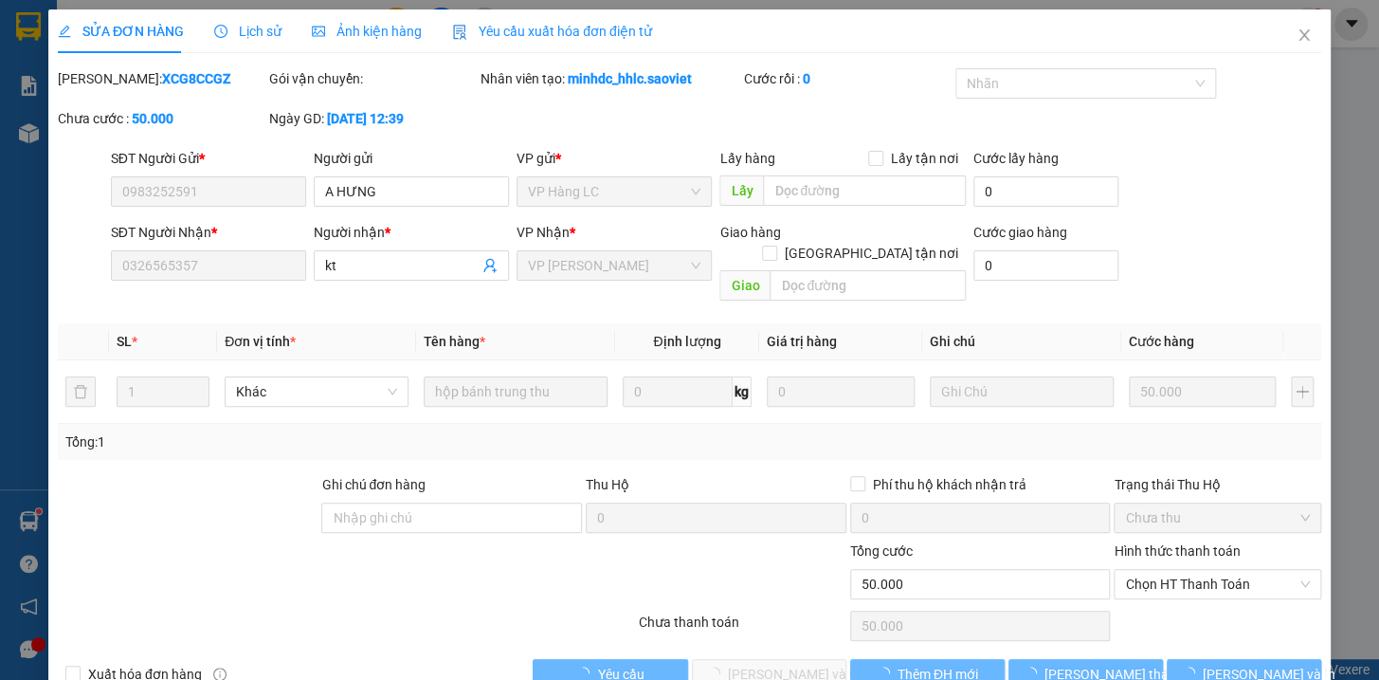
scroll to position [25, 0]
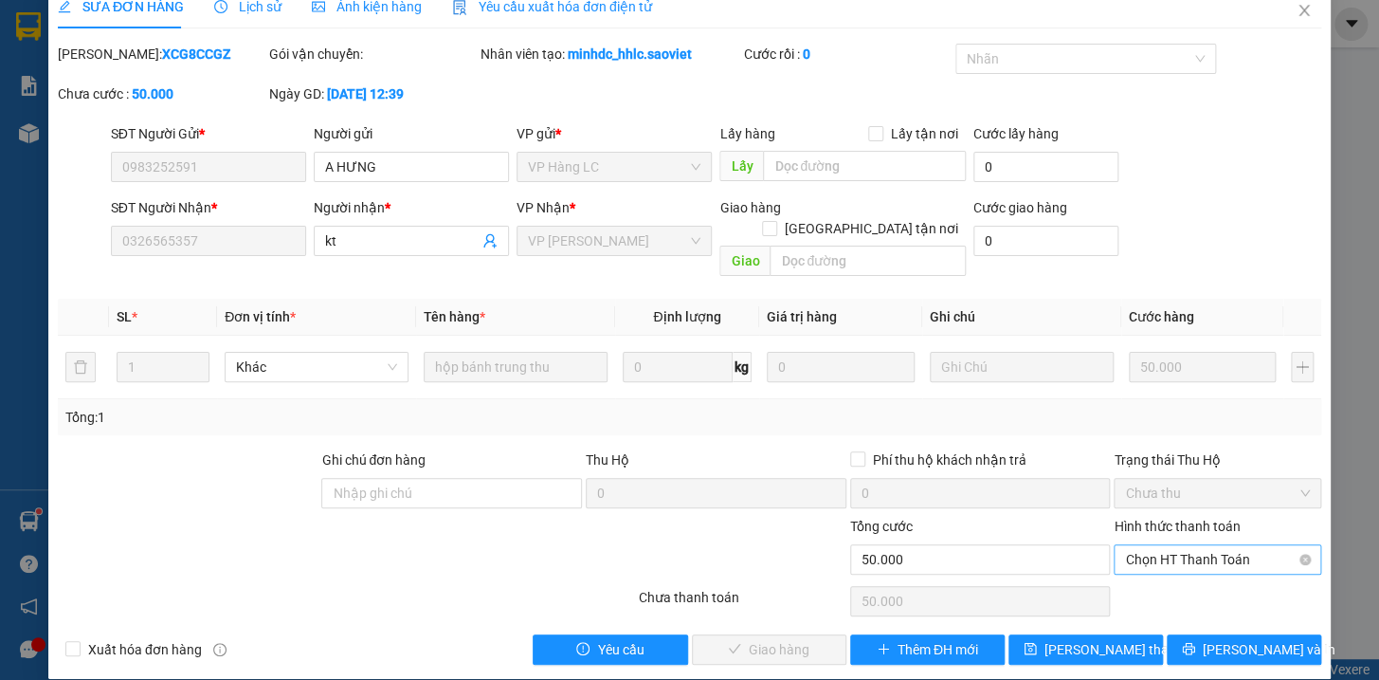
click at [1187, 545] on span "Chọn HT Thanh Toán" at bounding box center [1217, 559] width 185 height 28
click at [1159, 577] on div "Tại văn phòng" at bounding box center [1205, 575] width 182 height 21
type input "0"
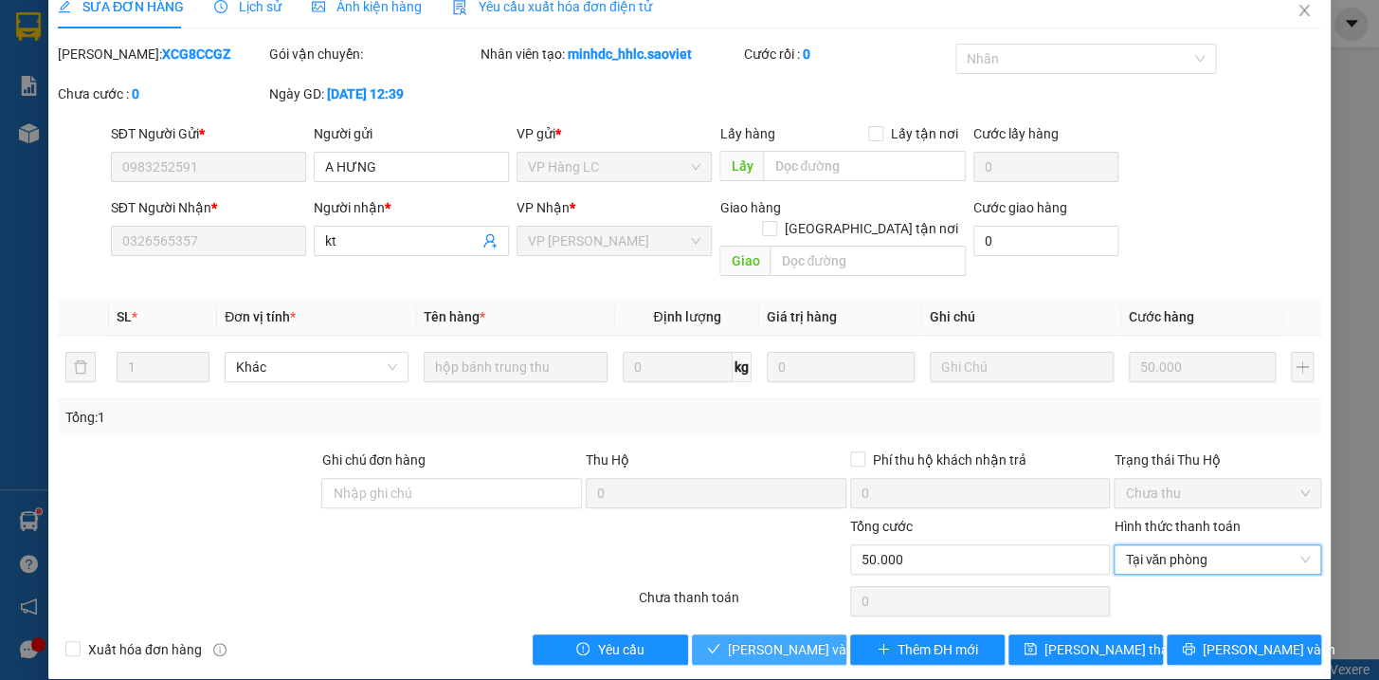
click at [796, 639] on span "[PERSON_NAME] và Giao hàng" at bounding box center [819, 649] width 182 height 21
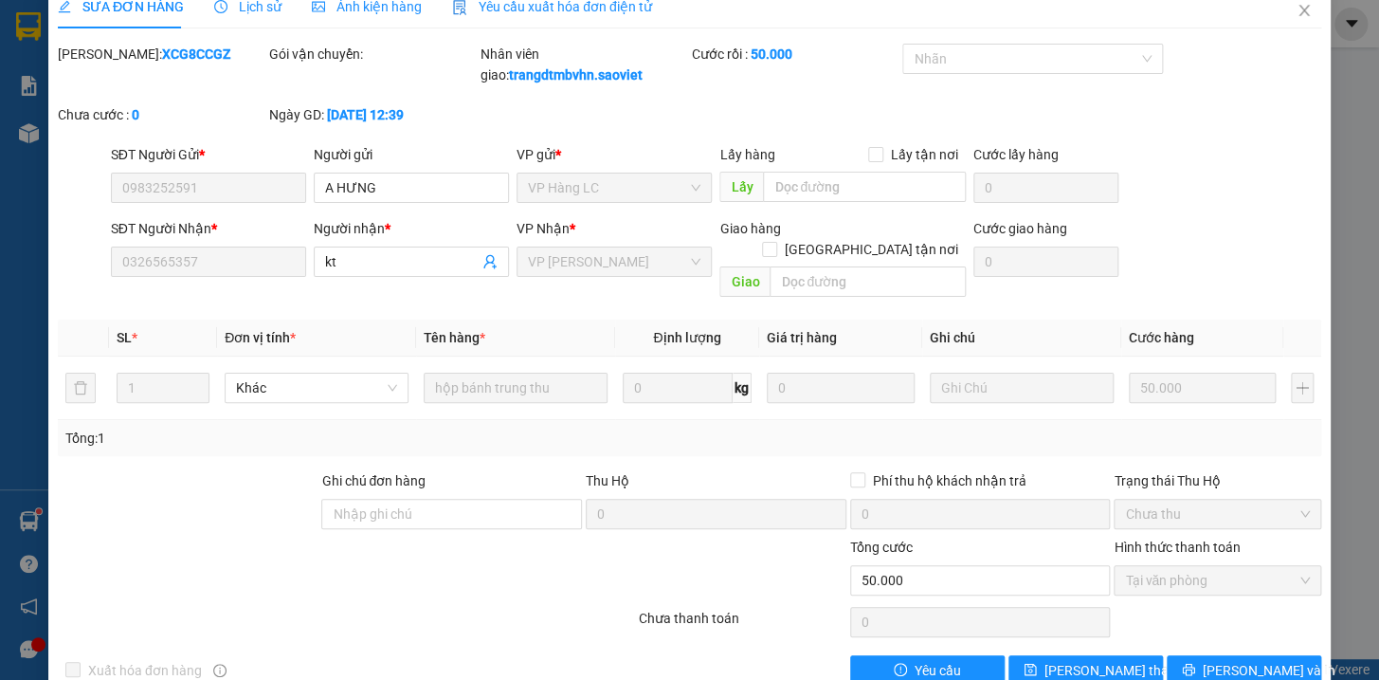
scroll to position [0, 0]
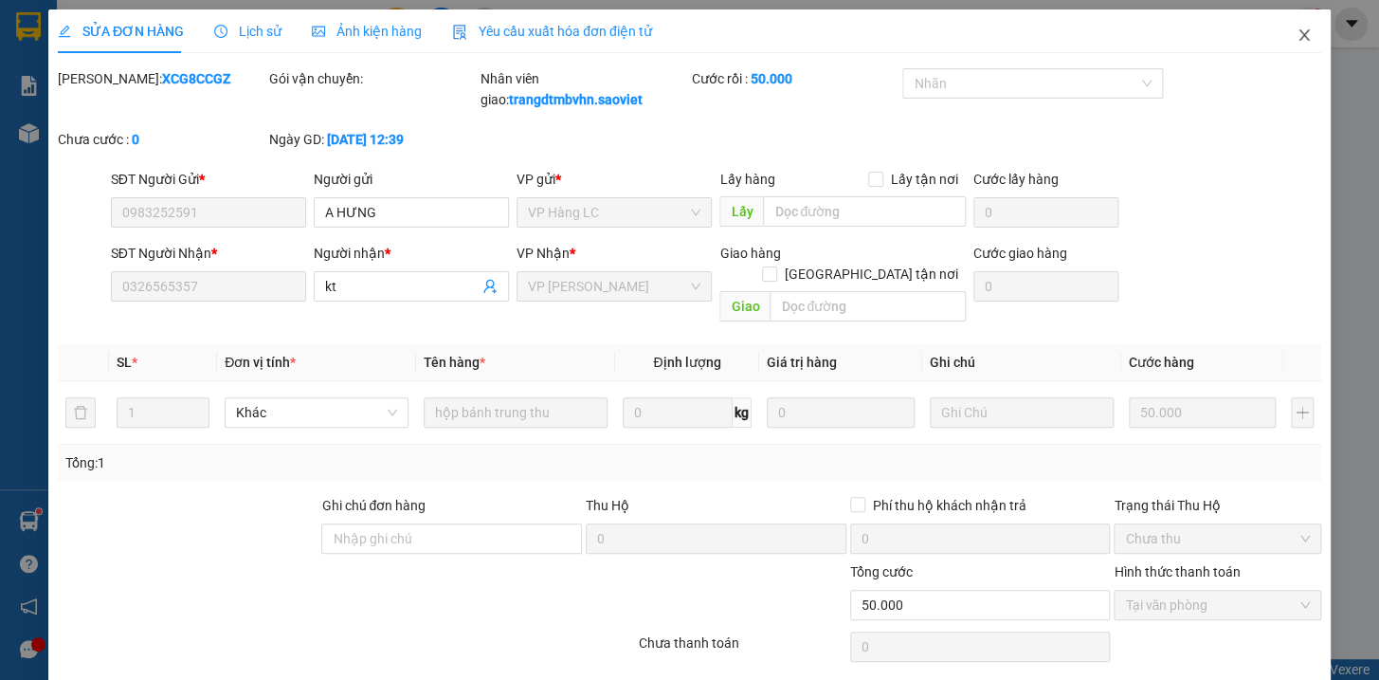
click at [1297, 33] on icon "close" at bounding box center [1304, 34] width 15 height 15
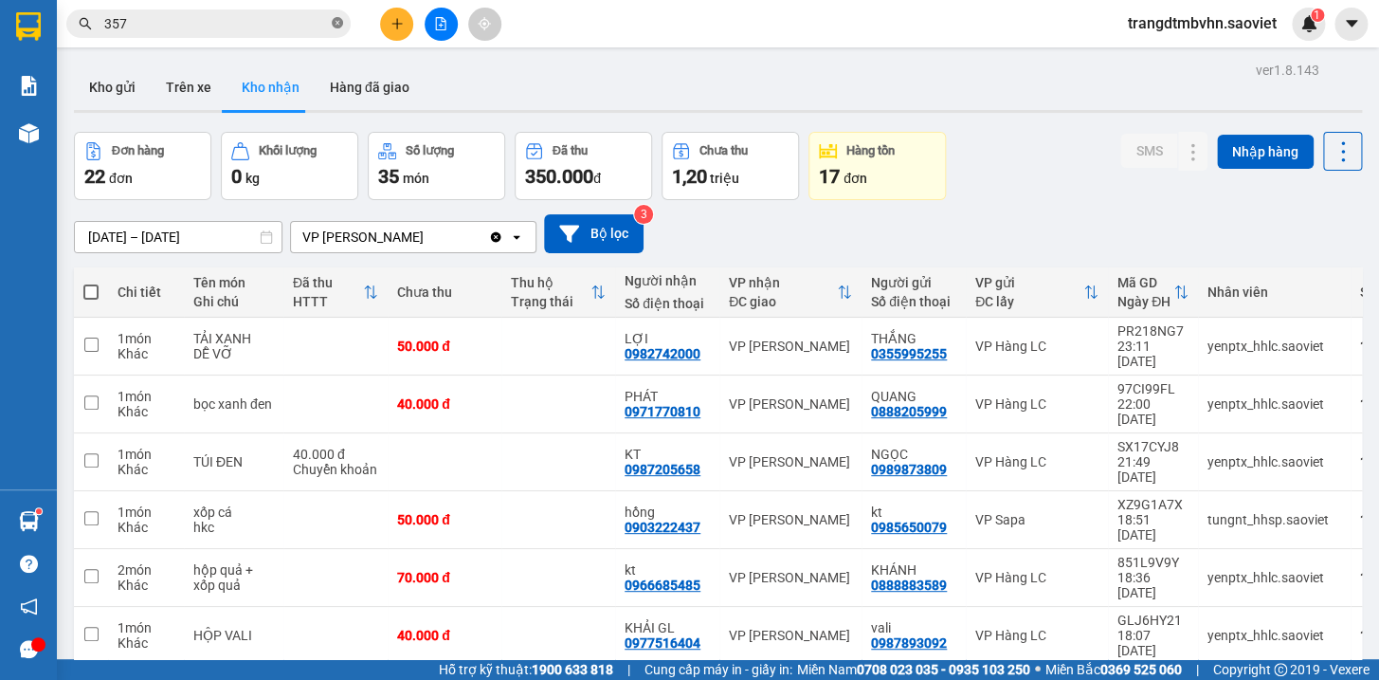
click at [339, 22] on icon "close-circle" at bounding box center [337, 22] width 11 height 11
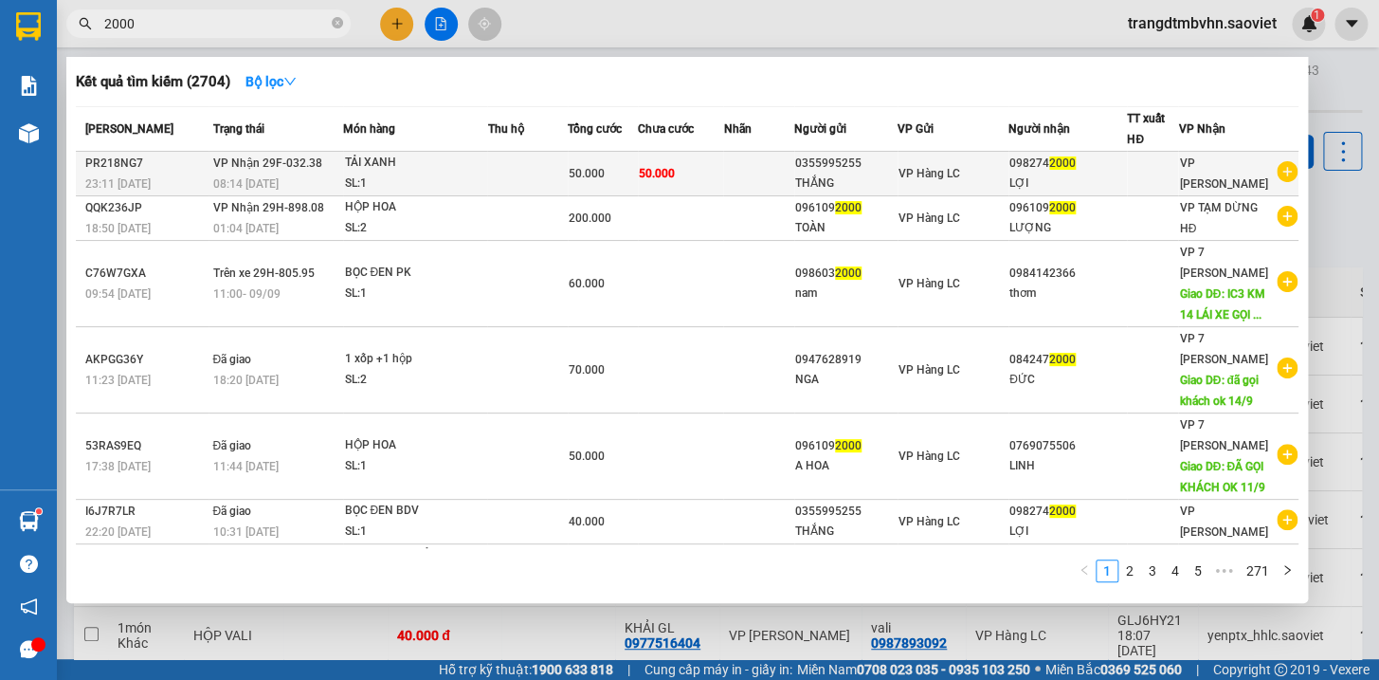
type input "2000"
click at [1056, 173] on div "LỢI" at bounding box center [1068, 183] width 117 height 20
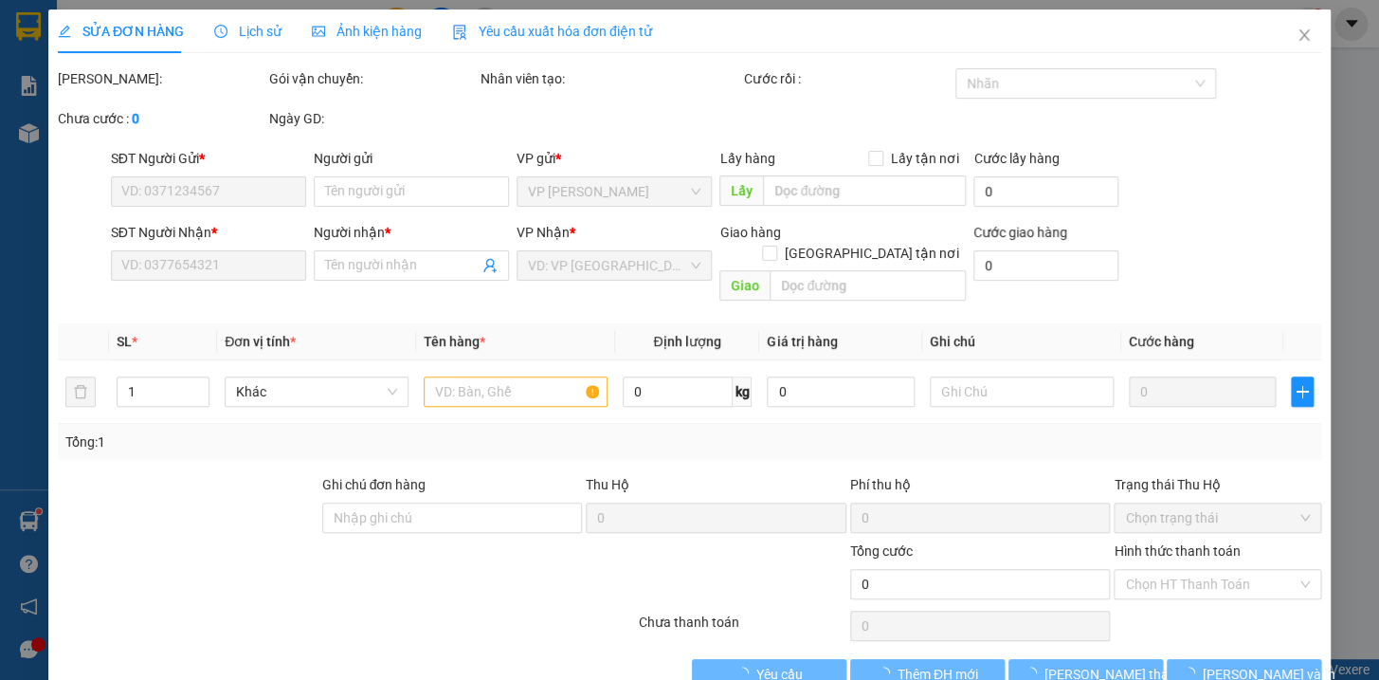
type input "0355995255"
type input "THẮNG"
type input "0982742000"
type input "LỢI"
type input "50.000"
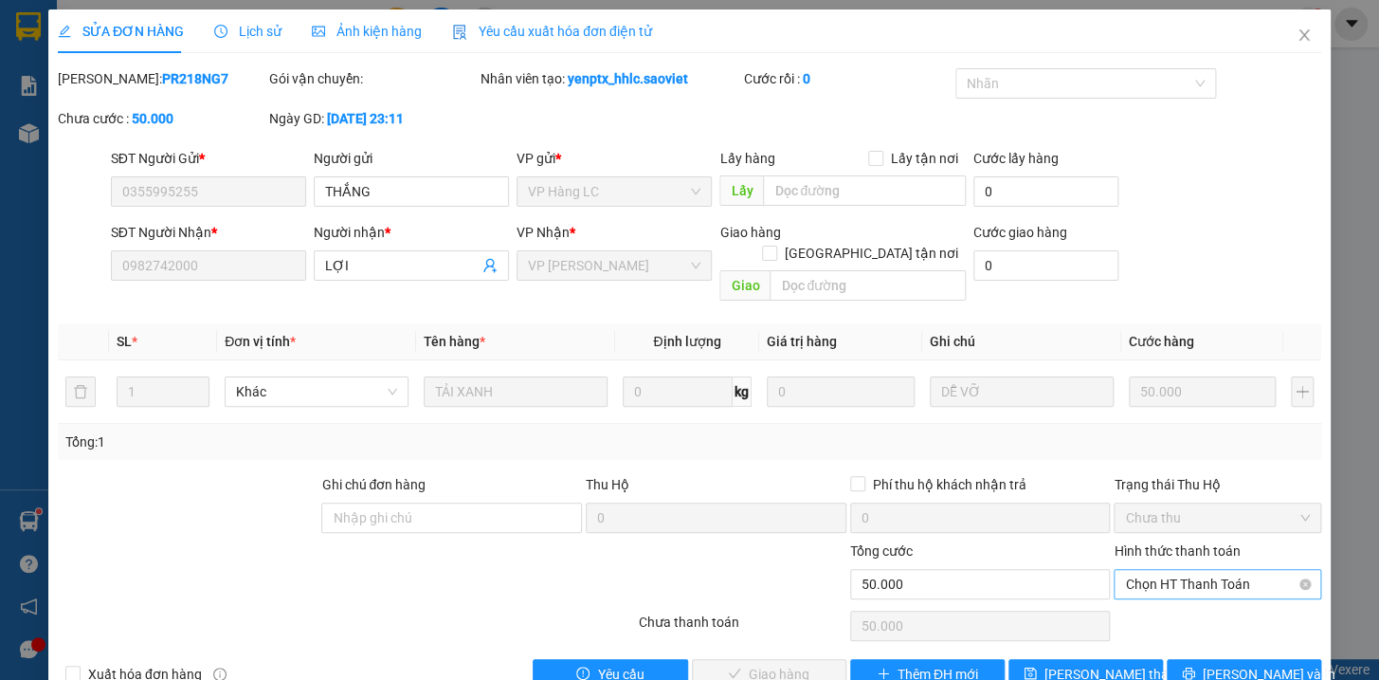
click at [1188, 570] on span "Chọn HT Thanh Toán" at bounding box center [1217, 584] width 185 height 28
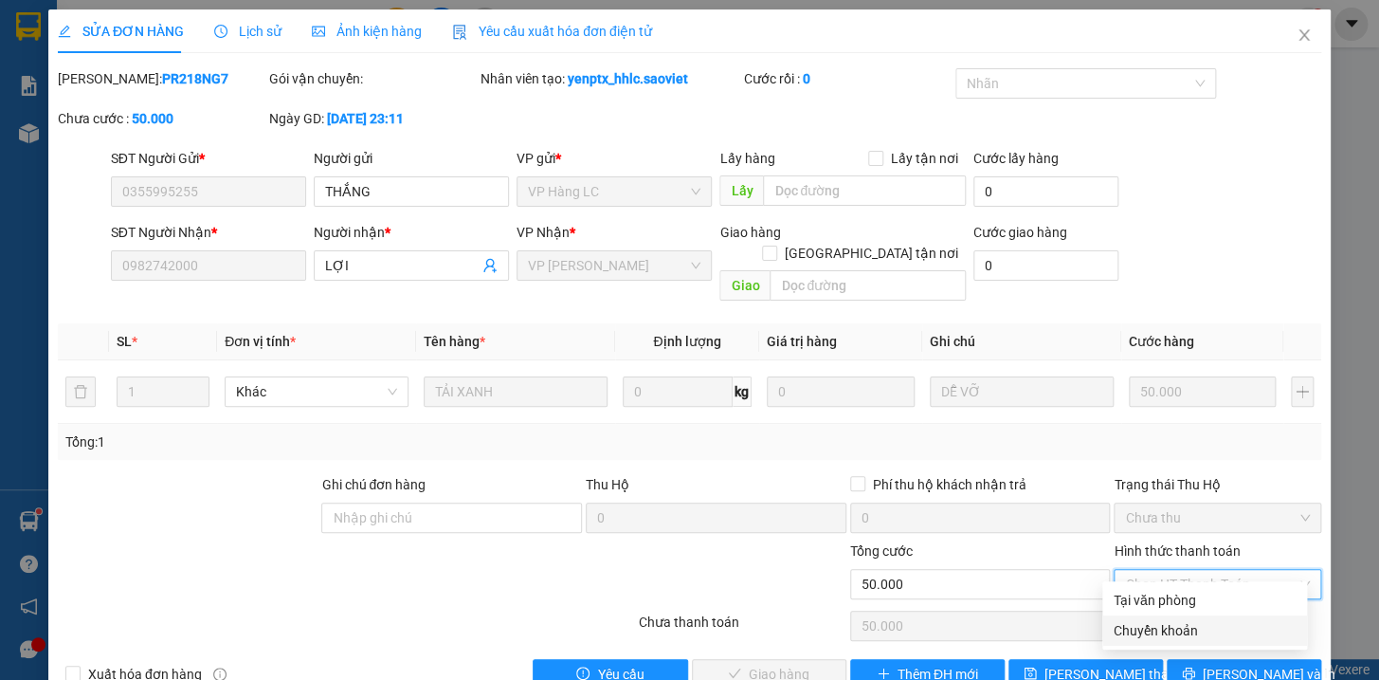
click at [1181, 635] on div "Chuyển khoản" at bounding box center [1205, 630] width 182 height 21
type input "0"
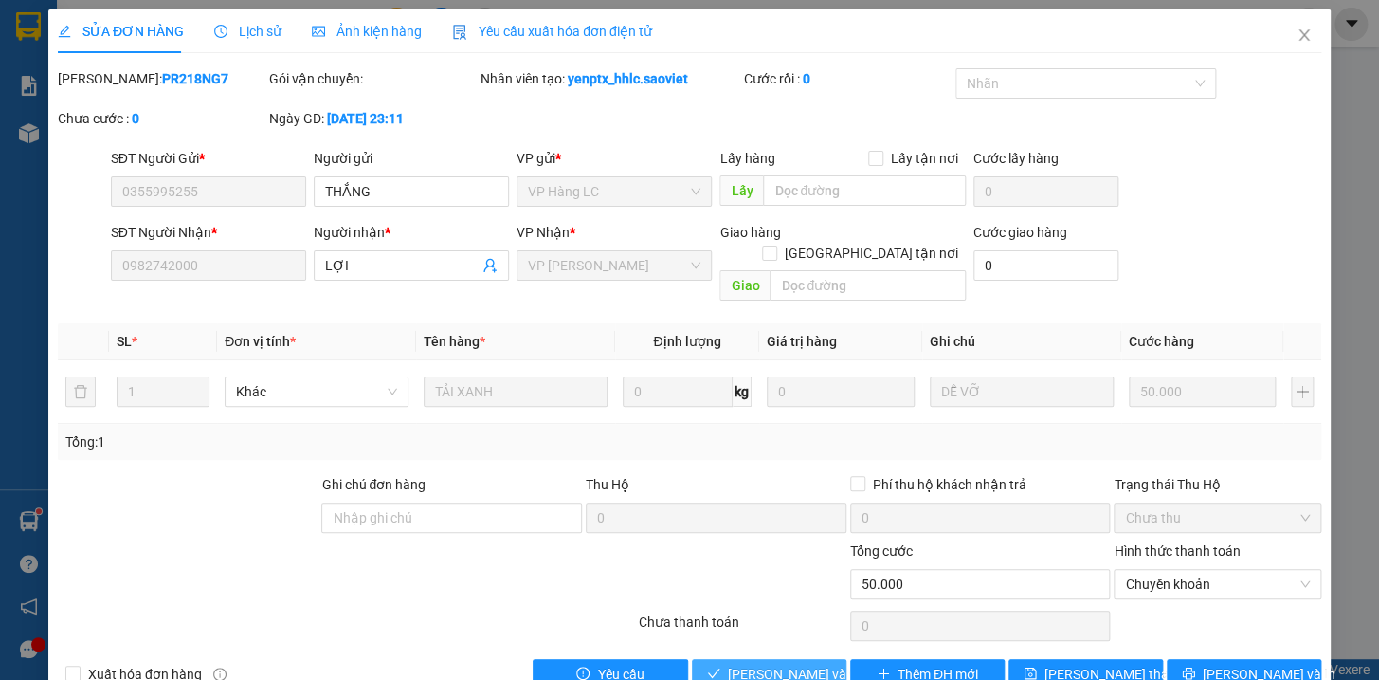
click at [773, 664] on span "[PERSON_NAME] và Giao hàng" at bounding box center [819, 674] width 182 height 21
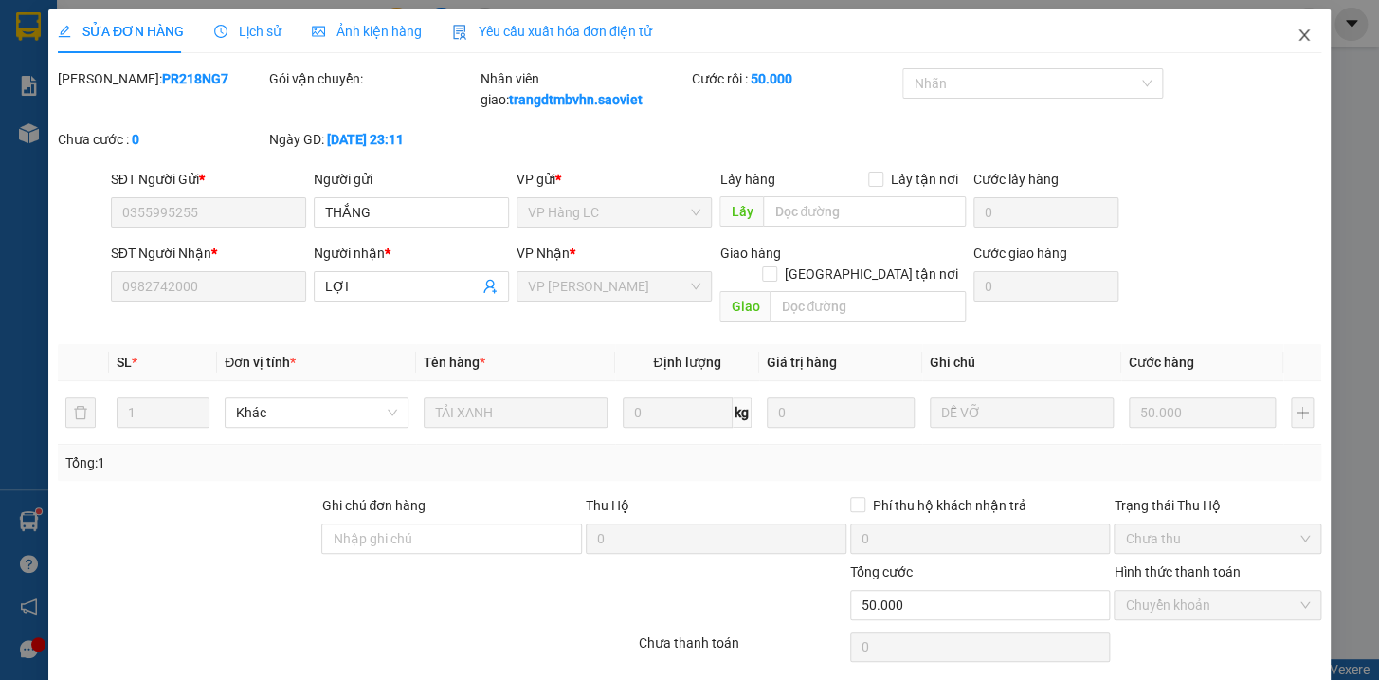
click at [1297, 35] on icon "close" at bounding box center [1304, 34] width 15 height 15
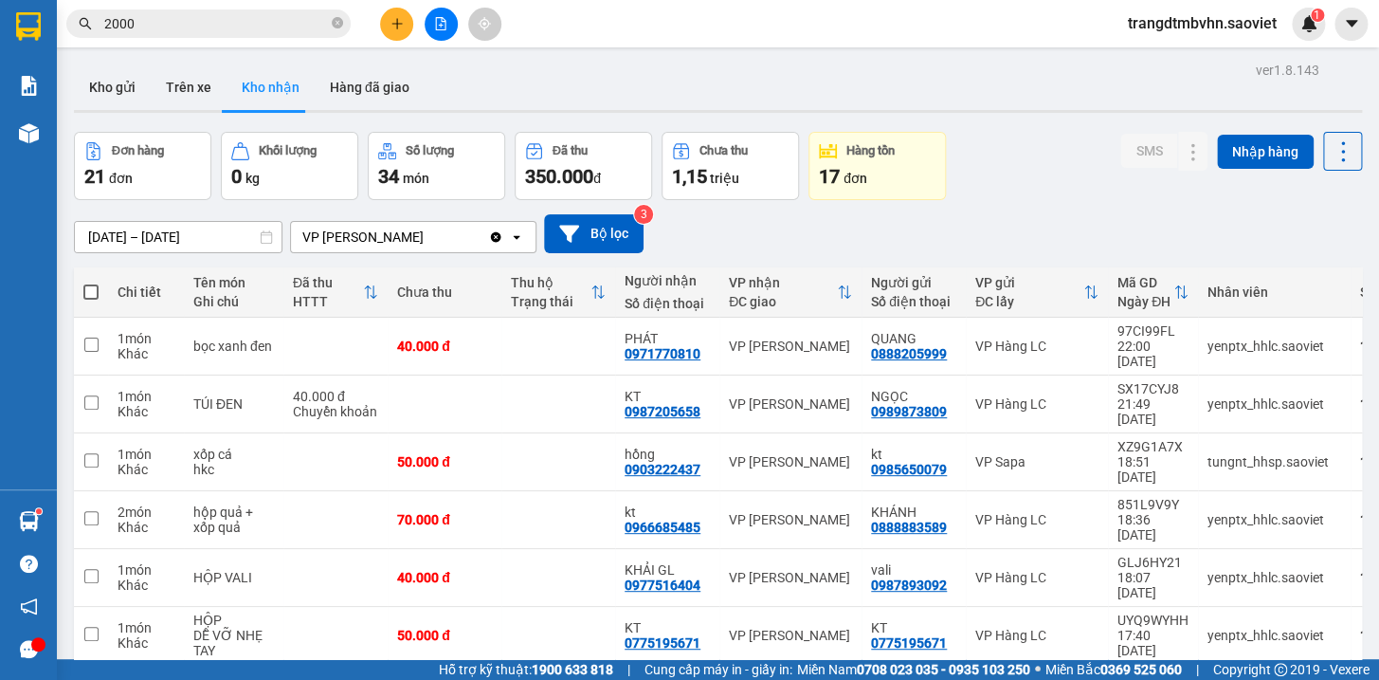
click at [336, 22] on icon "close-circle" at bounding box center [337, 22] width 11 height 11
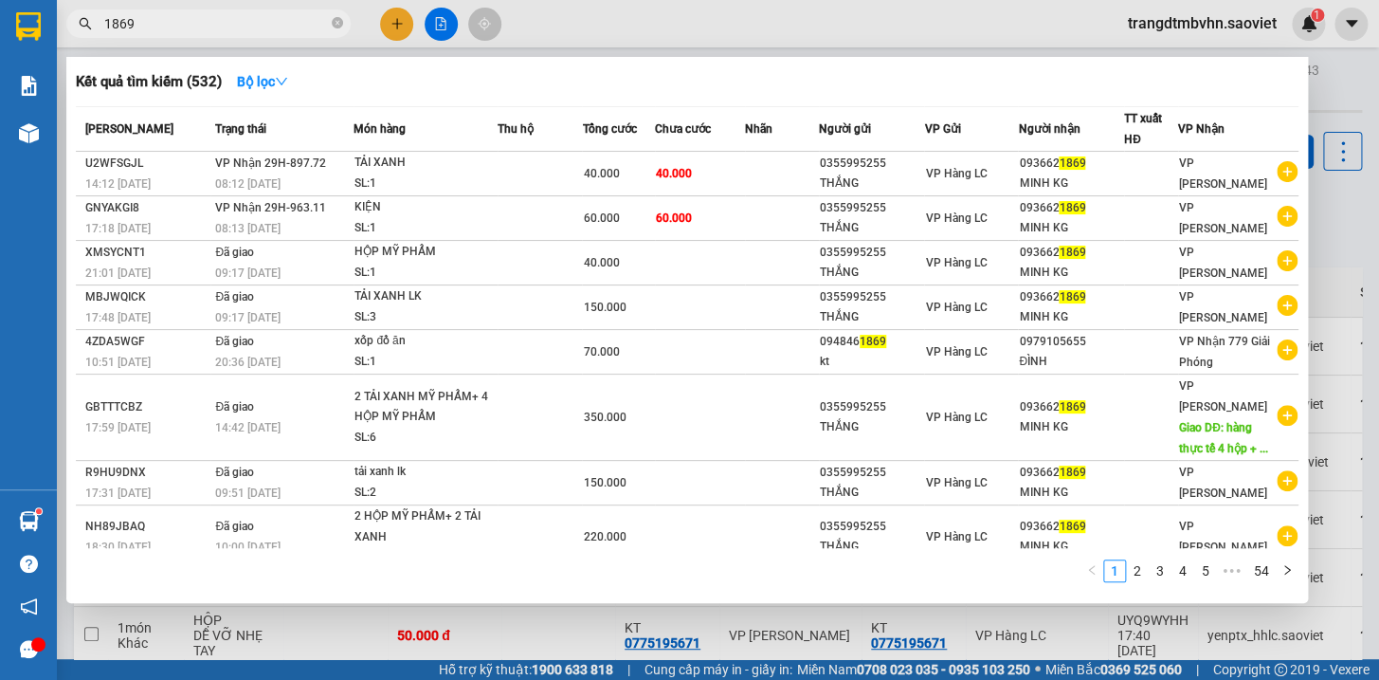
type input "1869"
click at [1318, 93] on div at bounding box center [689, 340] width 1379 height 680
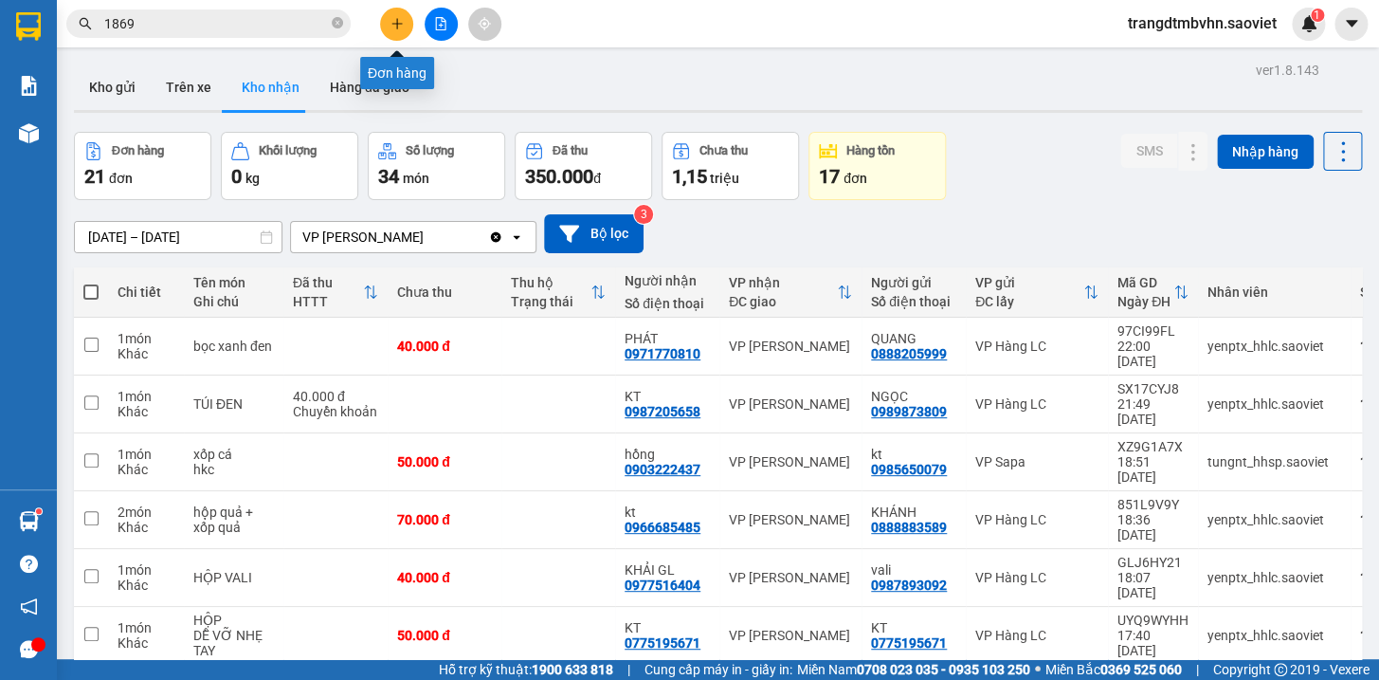
click at [399, 25] on icon "plus" at bounding box center [397, 23] width 13 height 13
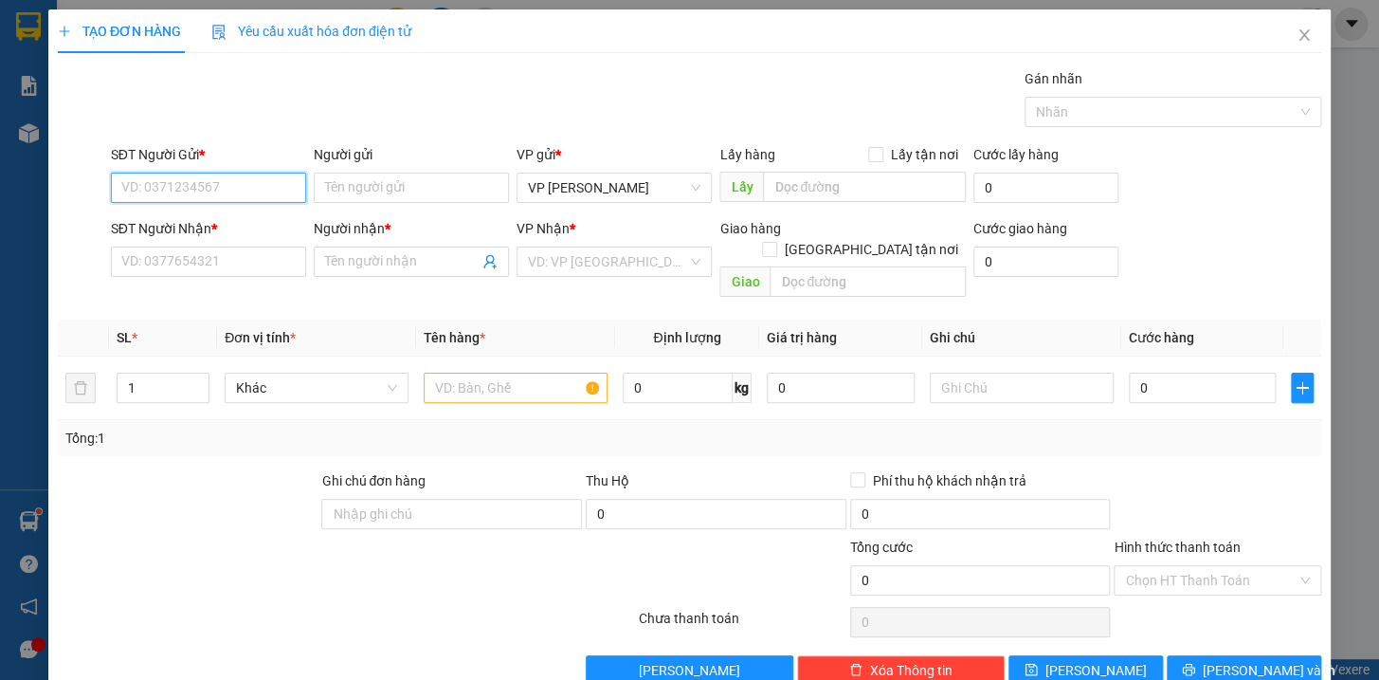
click at [153, 175] on input "SĐT Người Gửi *" at bounding box center [208, 188] width 195 height 30
click at [173, 227] on div "0983253112 - Dương" at bounding box center [205, 225] width 171 height 21
type input "0983253112"
type input "Dương"
type input "0888889336"
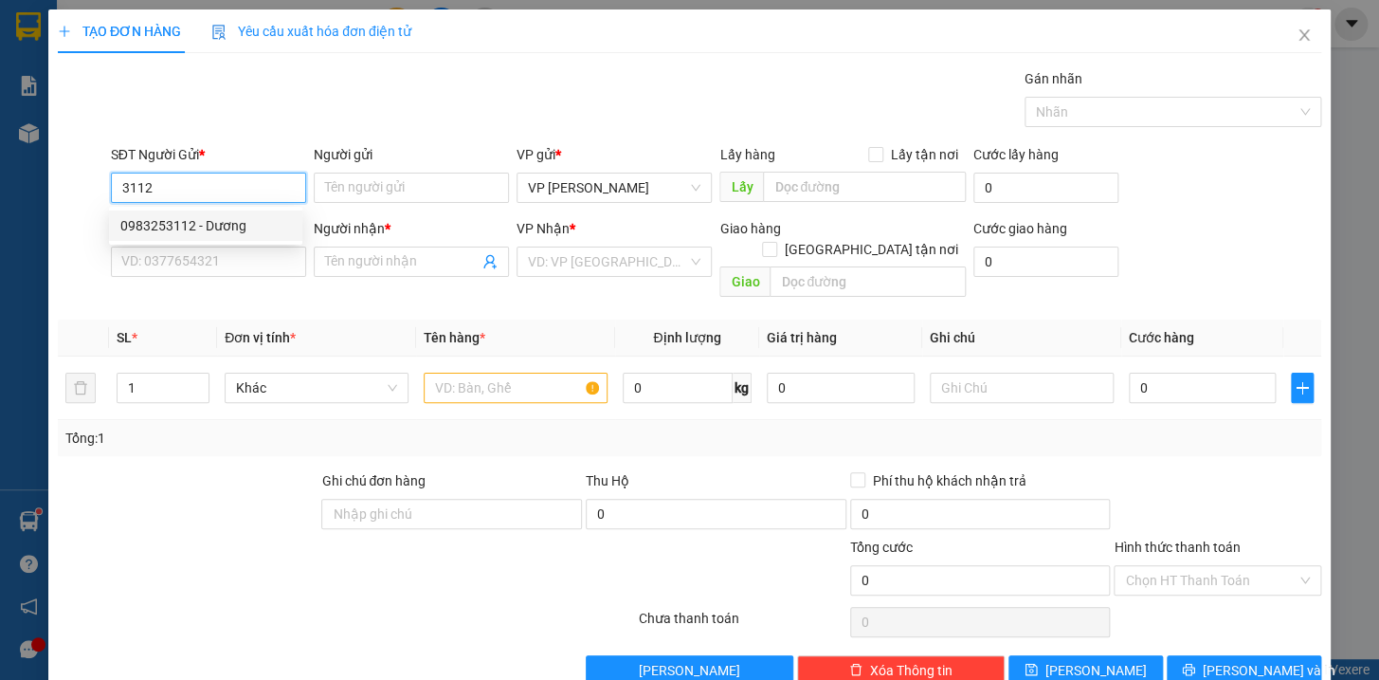
type input "a Trường"
type input "0983253112"
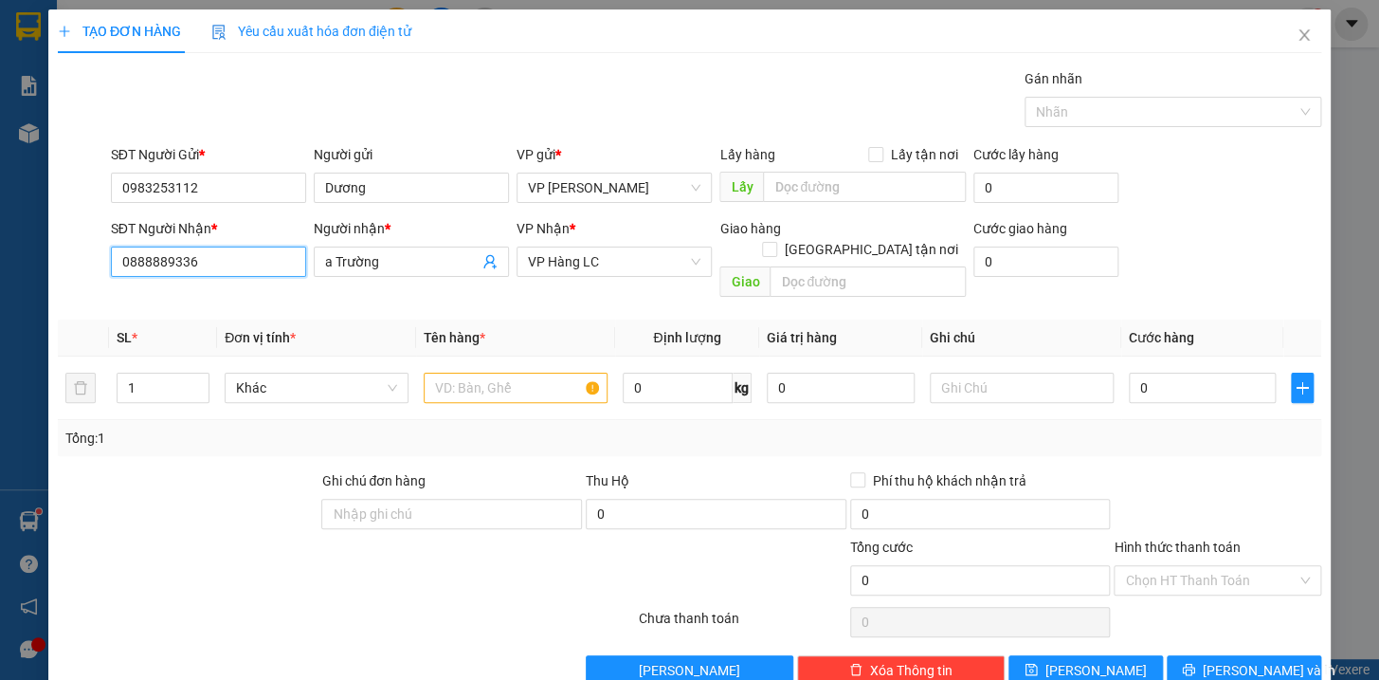
click at [280, 267] on input "0888889336" at bounding box center [208, 261] width 195 height 30
type input "0"
click at [222, 326] on div "0858342222 - DANG" at bounding box center [205, 329] width 171 height 21
type input "0858342222"
type input "DANG"
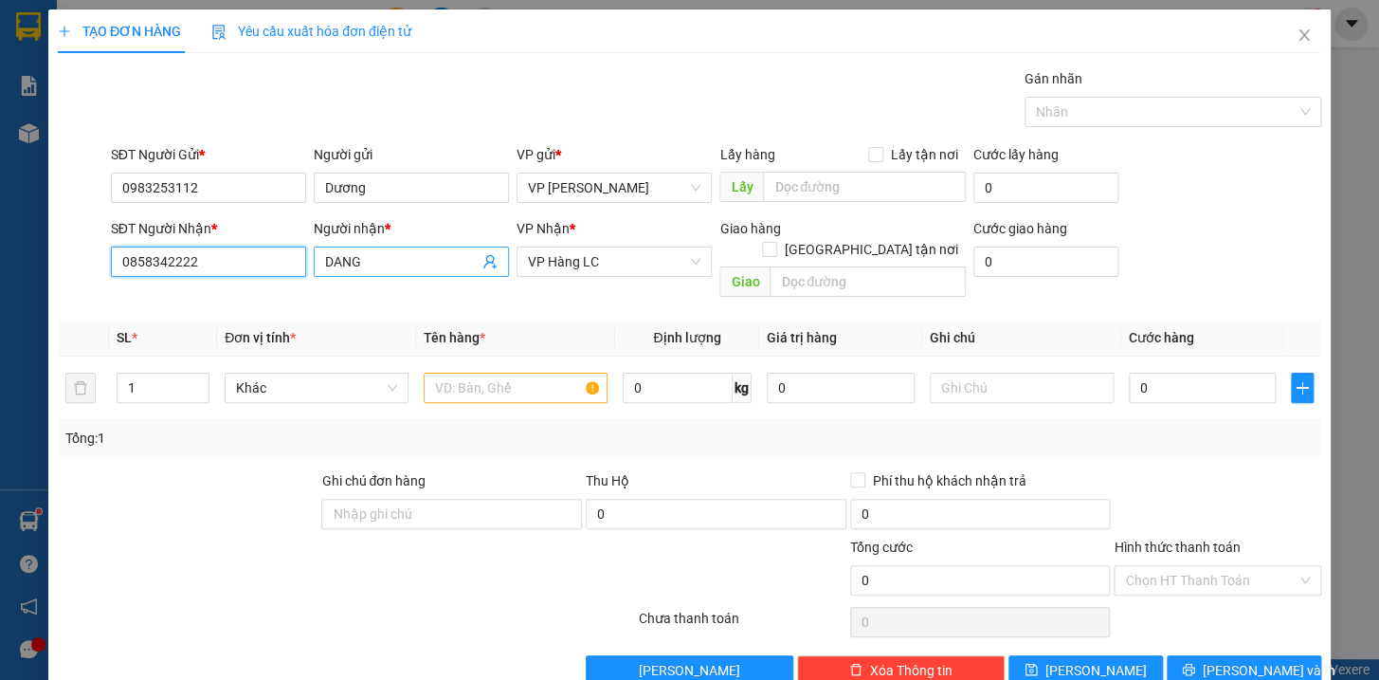
type input "0858342222"
click at [374, 265] on input "DANG" at bounding box center [402, 261] width 154 height 21
type input "D"
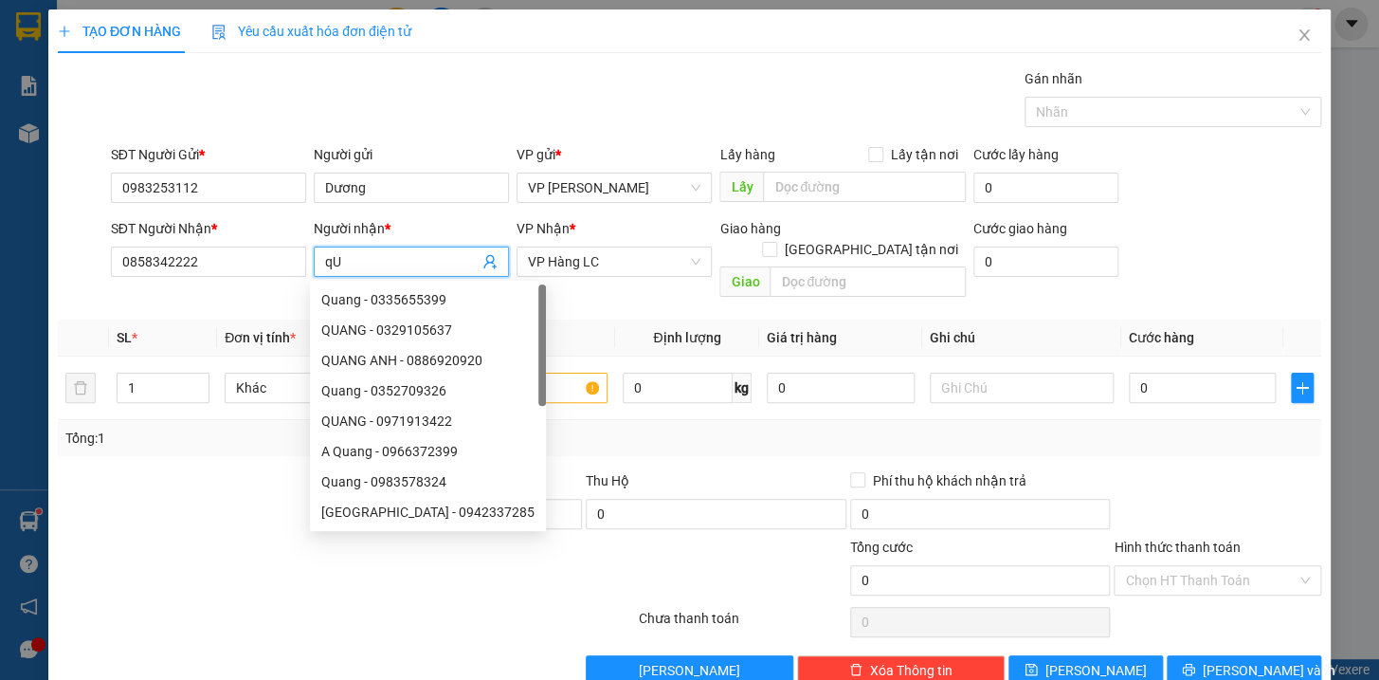
type input "q"
type input "QUANG"
click at [234, 491] on div at bounding box center [188, 503] width 265 height 66
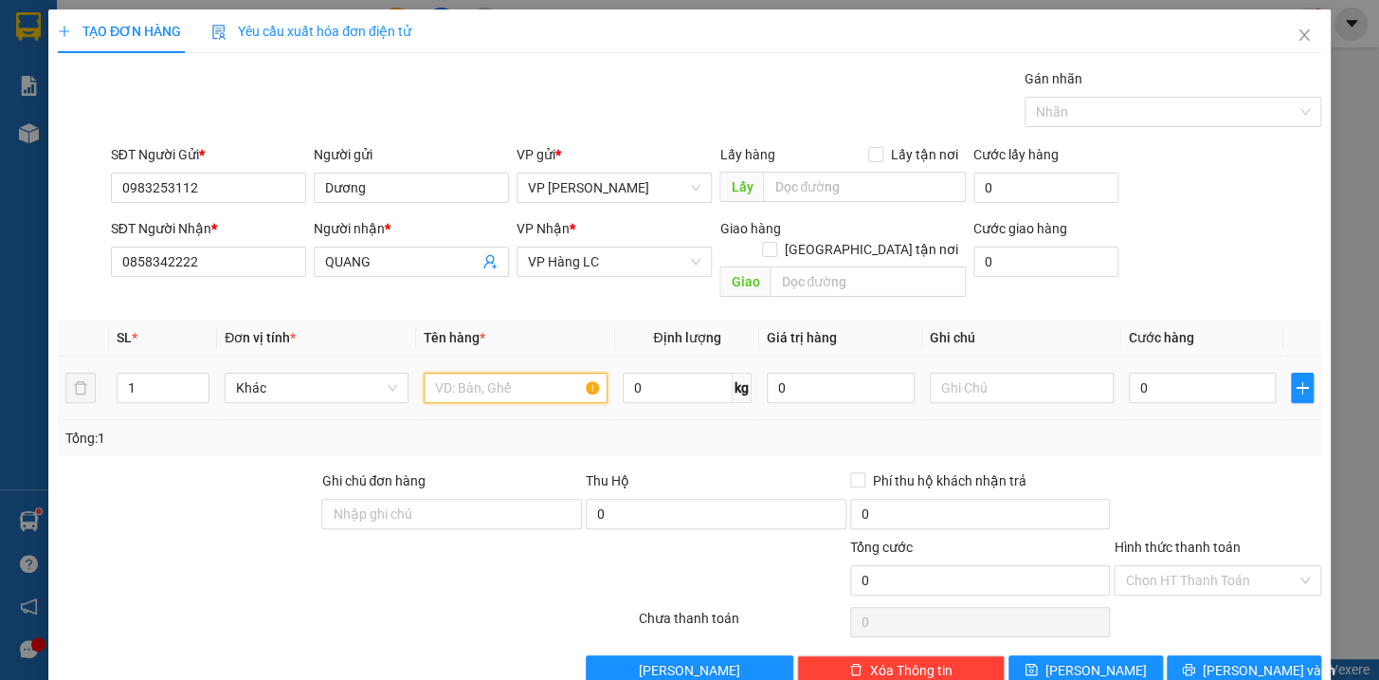
click at [508, 373] on input "text" at bounding box center [516, 388] width 184 height 30
type input "BỌC BDV KKT"
click at [980, 374] on input "text" at bounding box center [1022, 388] width 184 height 30
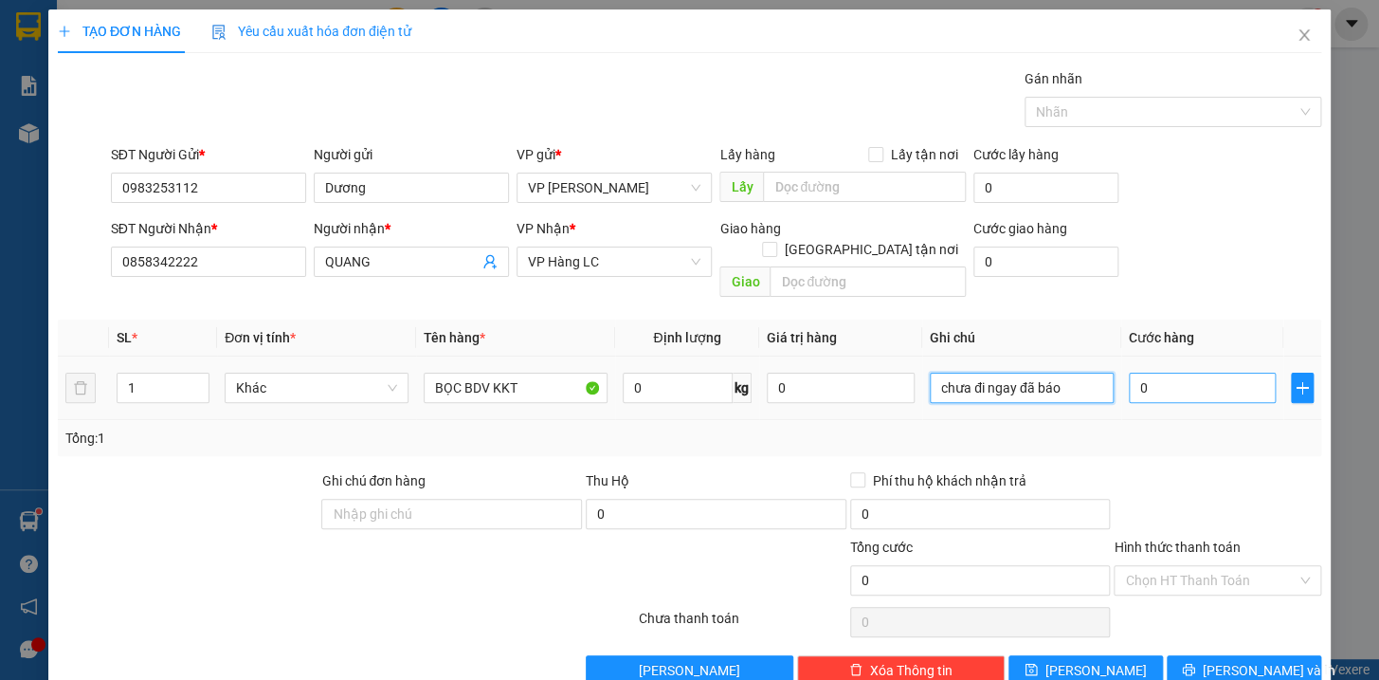
type input "chưa đi ngay đã báo"
click at [1225, 375] on input "0" at bounding box center [1203, 388] width 148 height 30
type input "4"
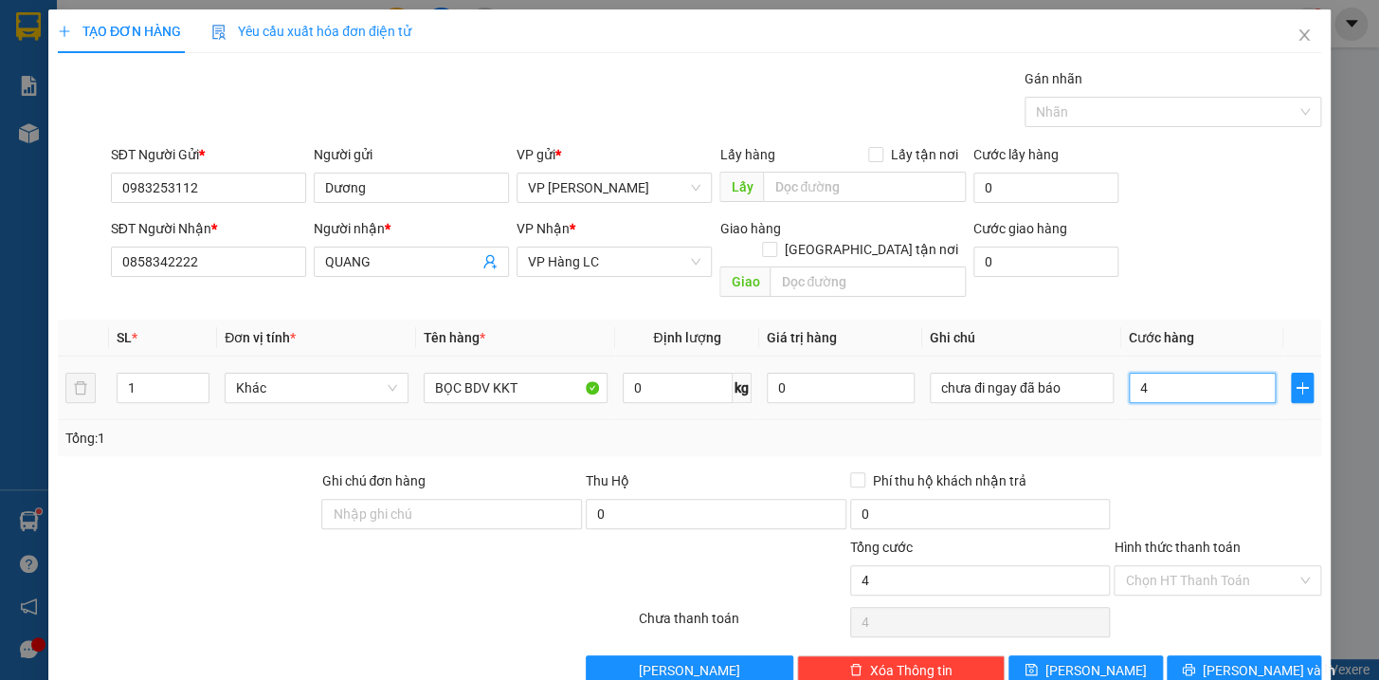
type input "40"
type input "400"
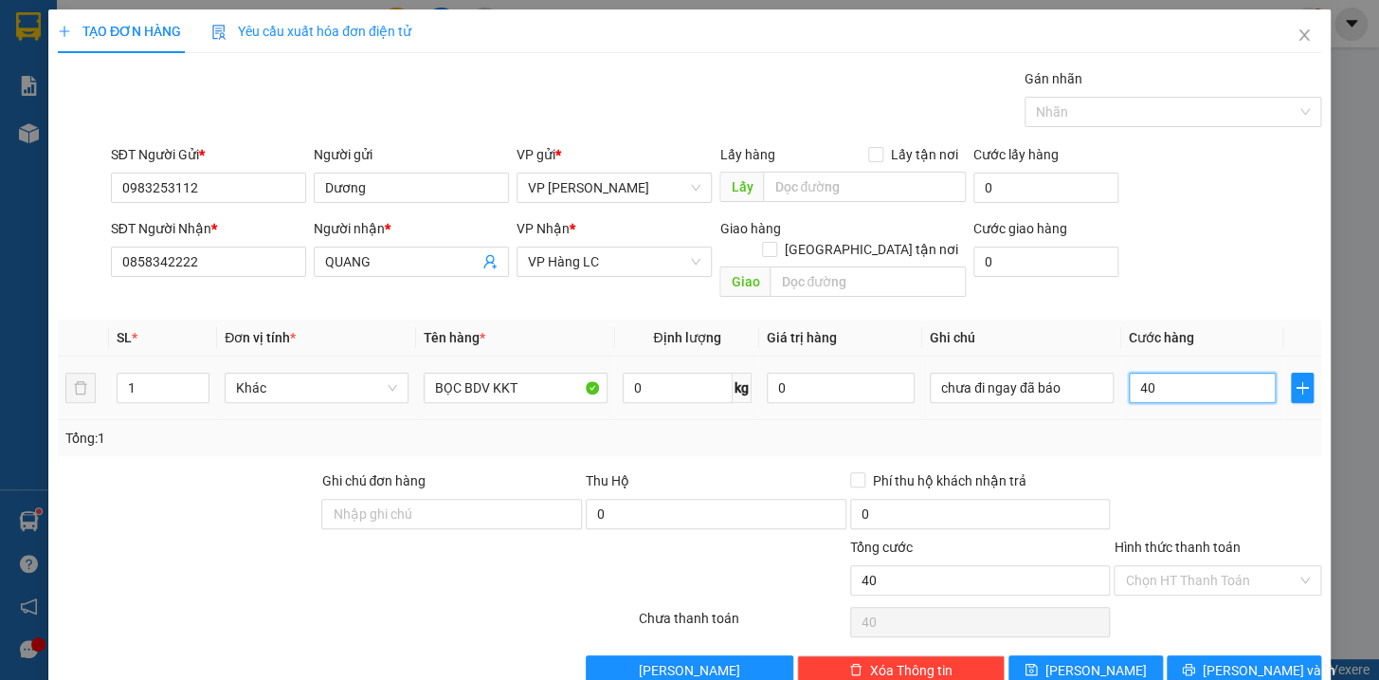
type input "400"
type input "4.000"
type input "40.000"
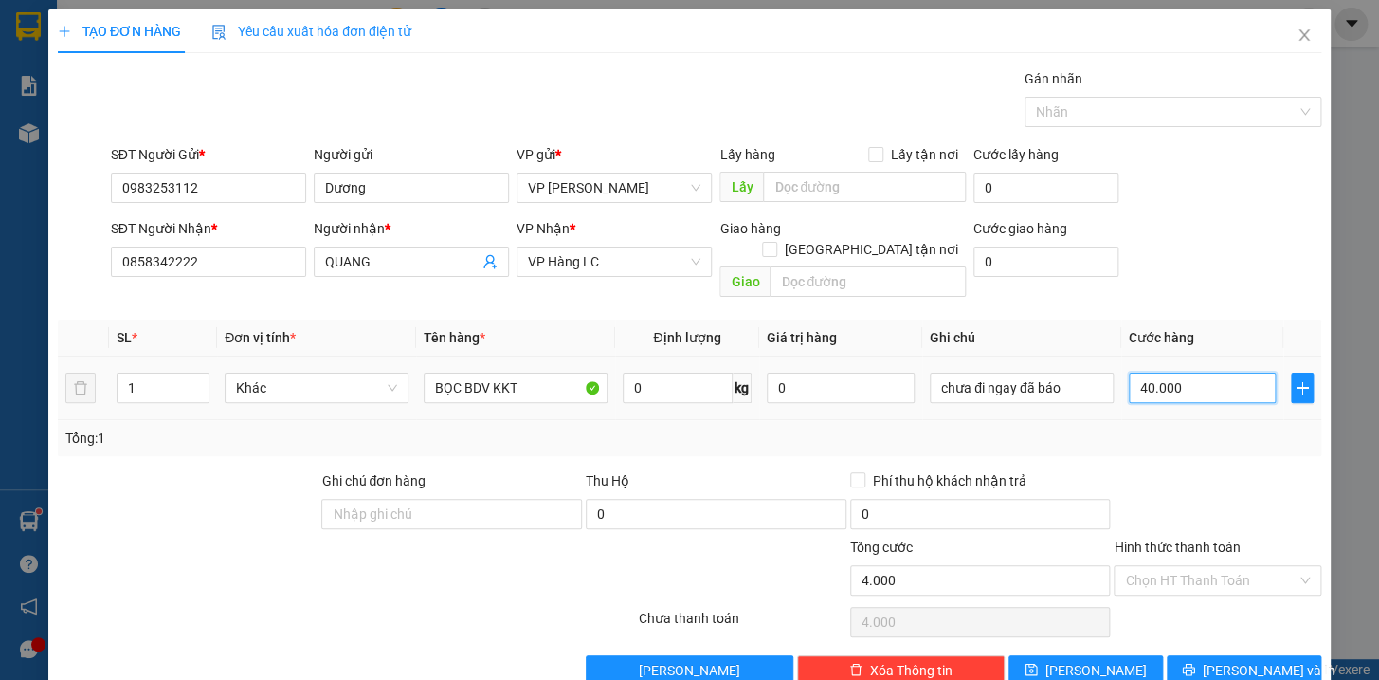
type input "40.000"
click at [1282, 655] on button "[PERSON_NAME] và In" at bounding box center [1244, 670] width 155 height 30
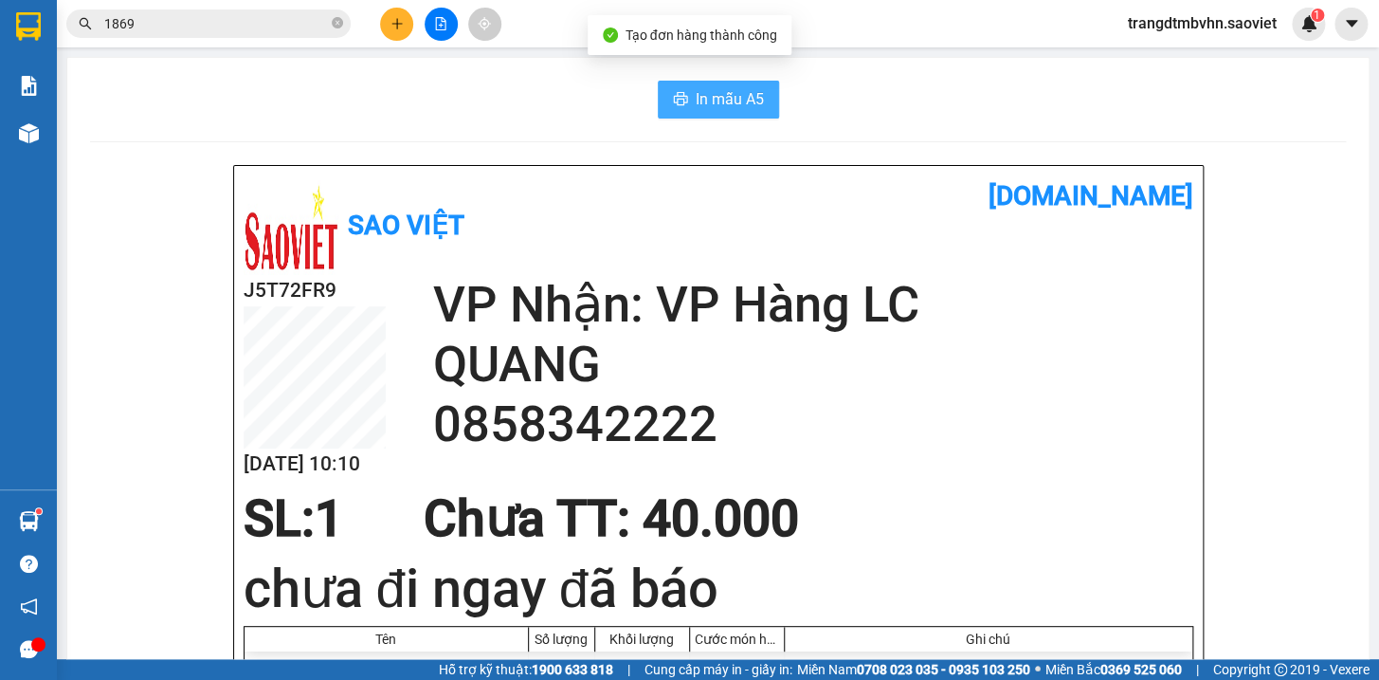
click at [731, 95] on span "In mẫu A5" at bounding box center [730, 99] width 68 height 24
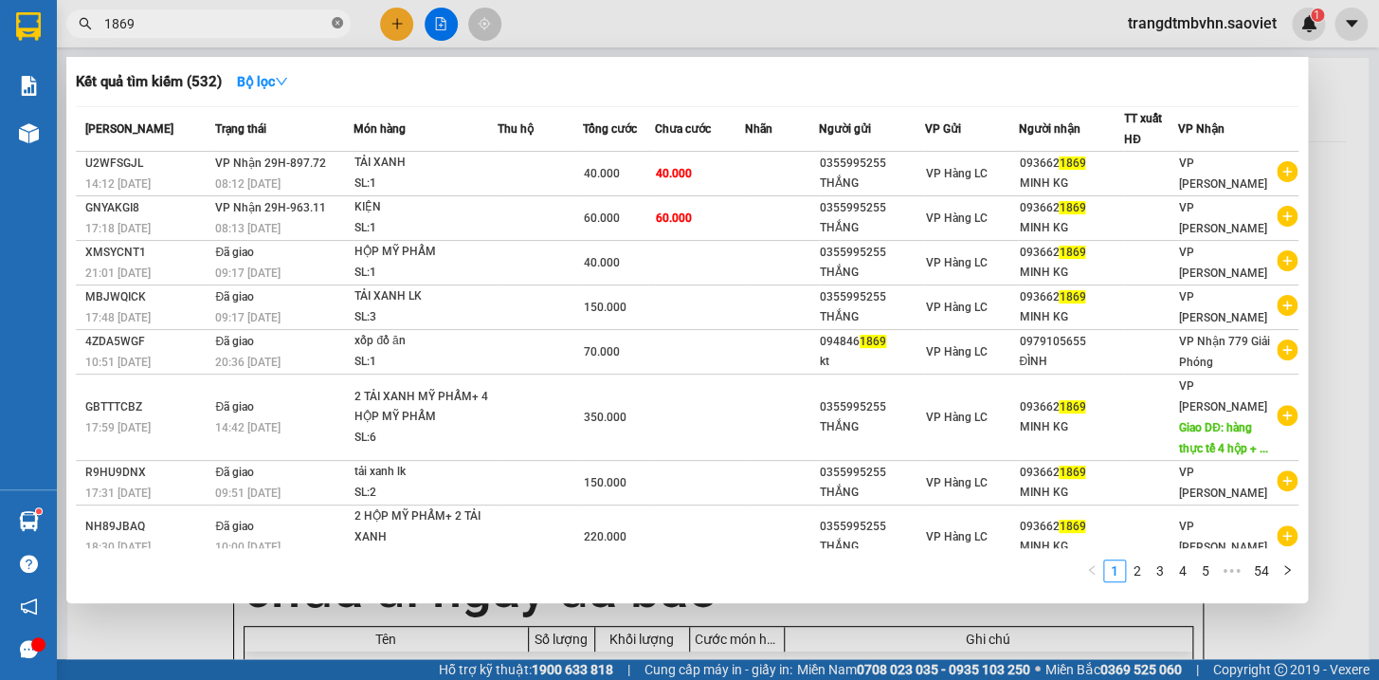
click at [338, 26] on icon "close-circle" at bounding box center [337, 22] width 11 height 11
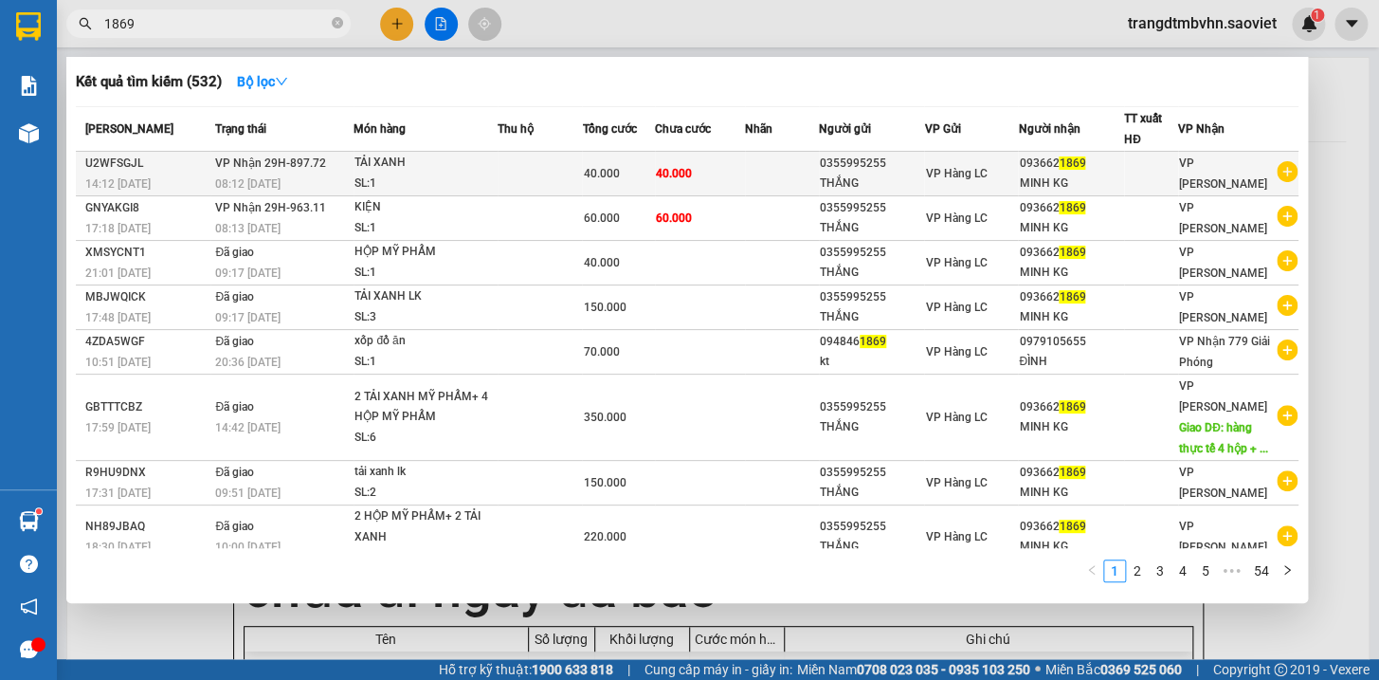
type input "1869"
click at [1088, 181] on div "MINH KG" at bounding box center [1071, 183] width 104 height 20
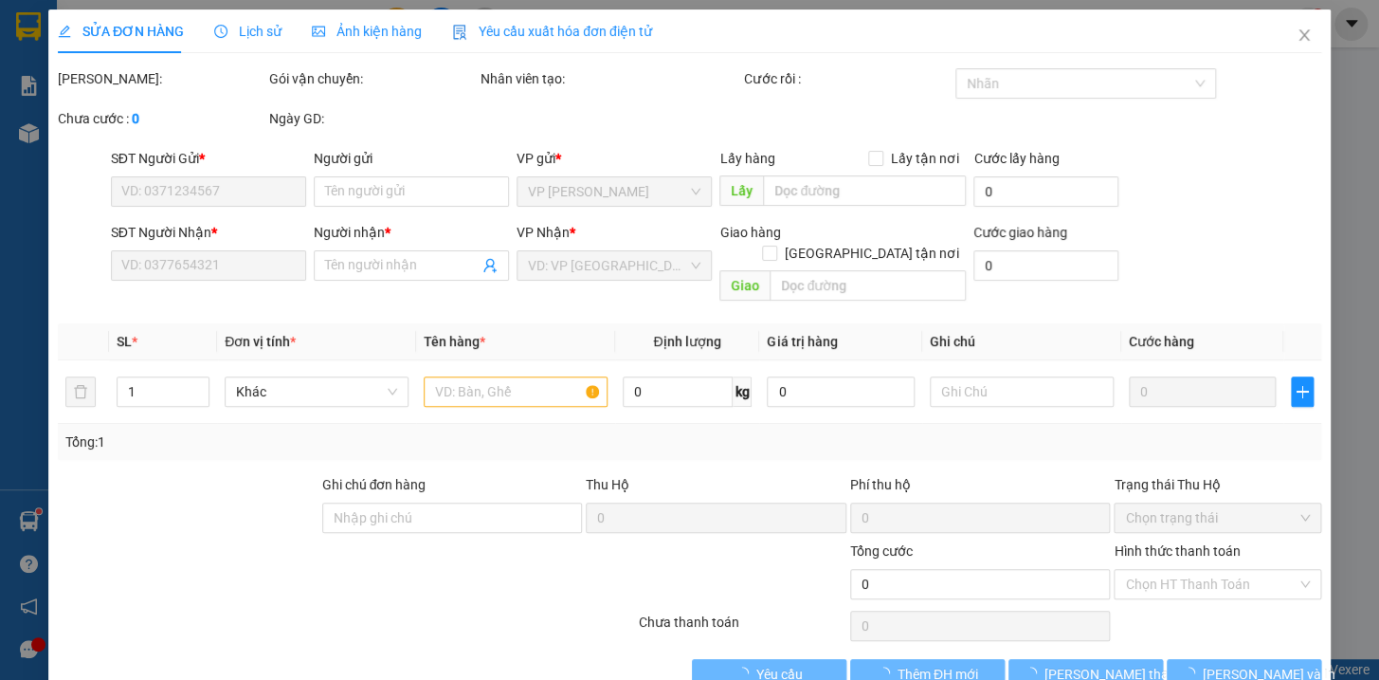
type input "0355995255"
type input "THẮNG"
type input "0936621869"
type input "MINH KG"
type input "40.000"
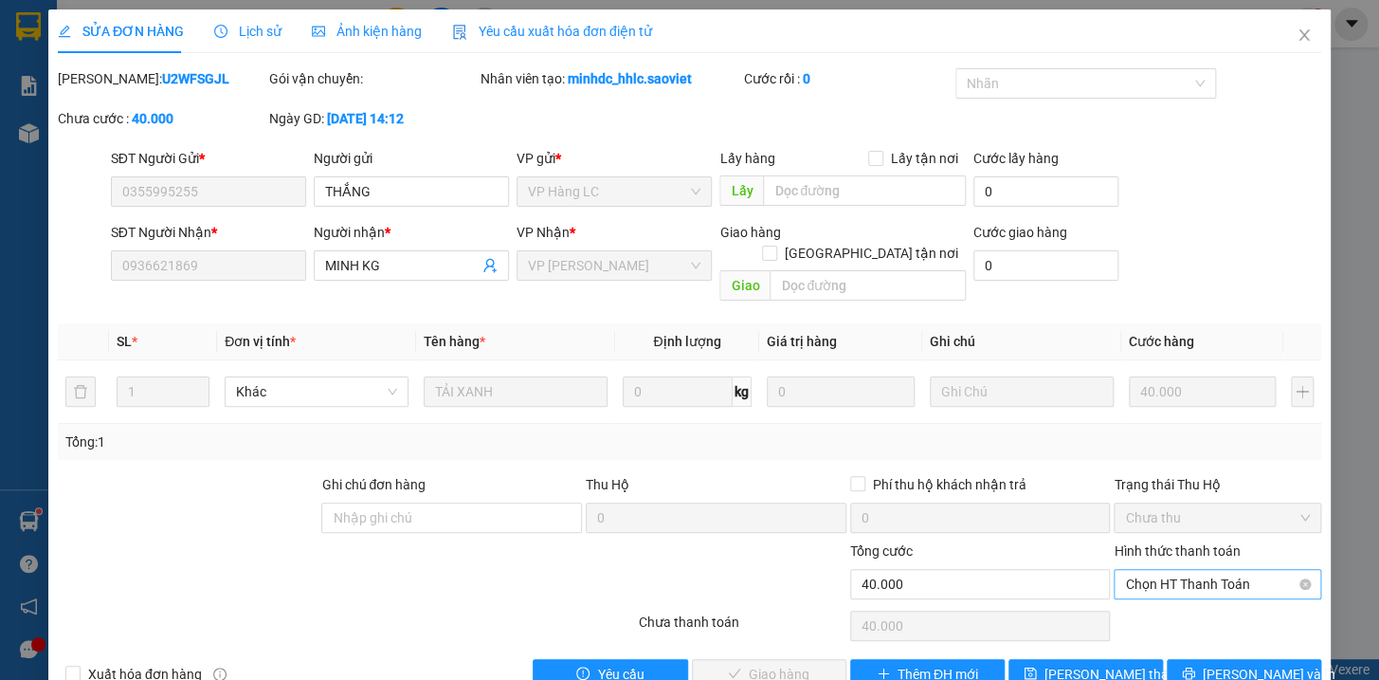
click at [1236, 570] on span "Chọn HT Thanh Toán" at bounding box center [1217, 584] width 185 height 28
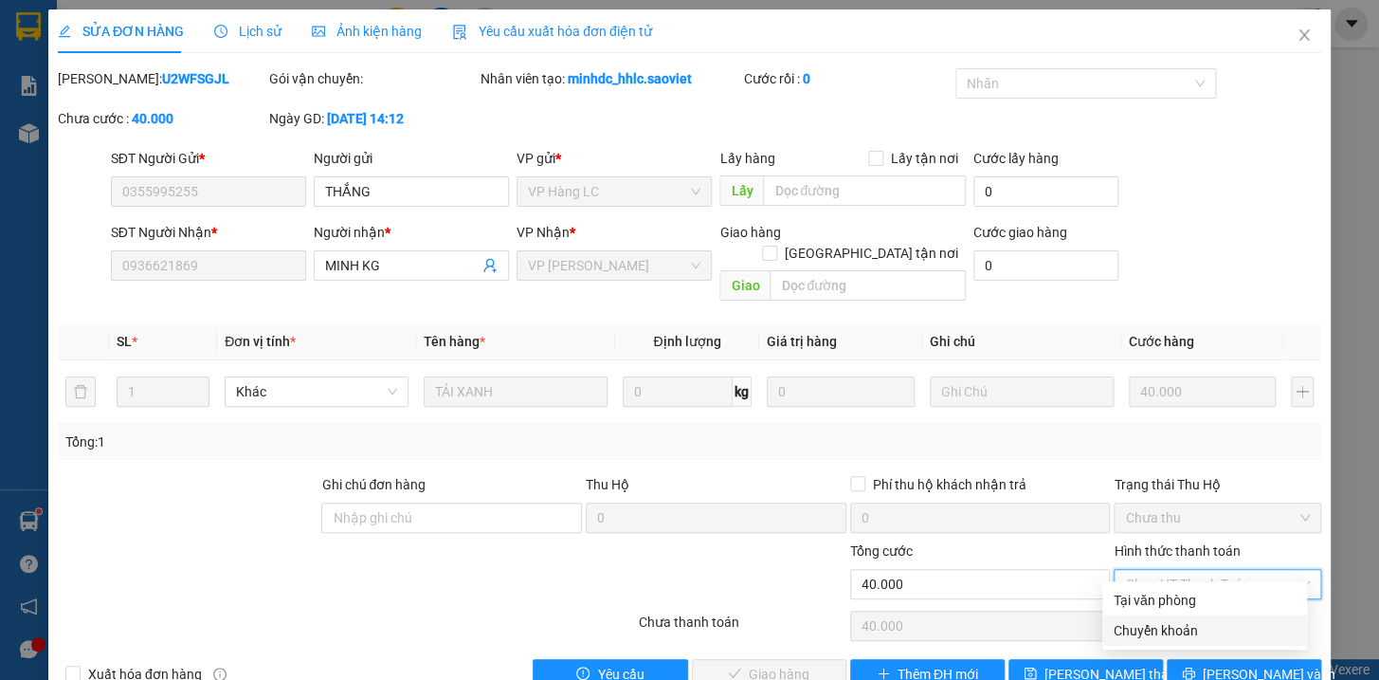
click at [1165, 629] on div "Chuyển khoản" at bounding box center [1205, 630] width 182 height 21
type input "0"
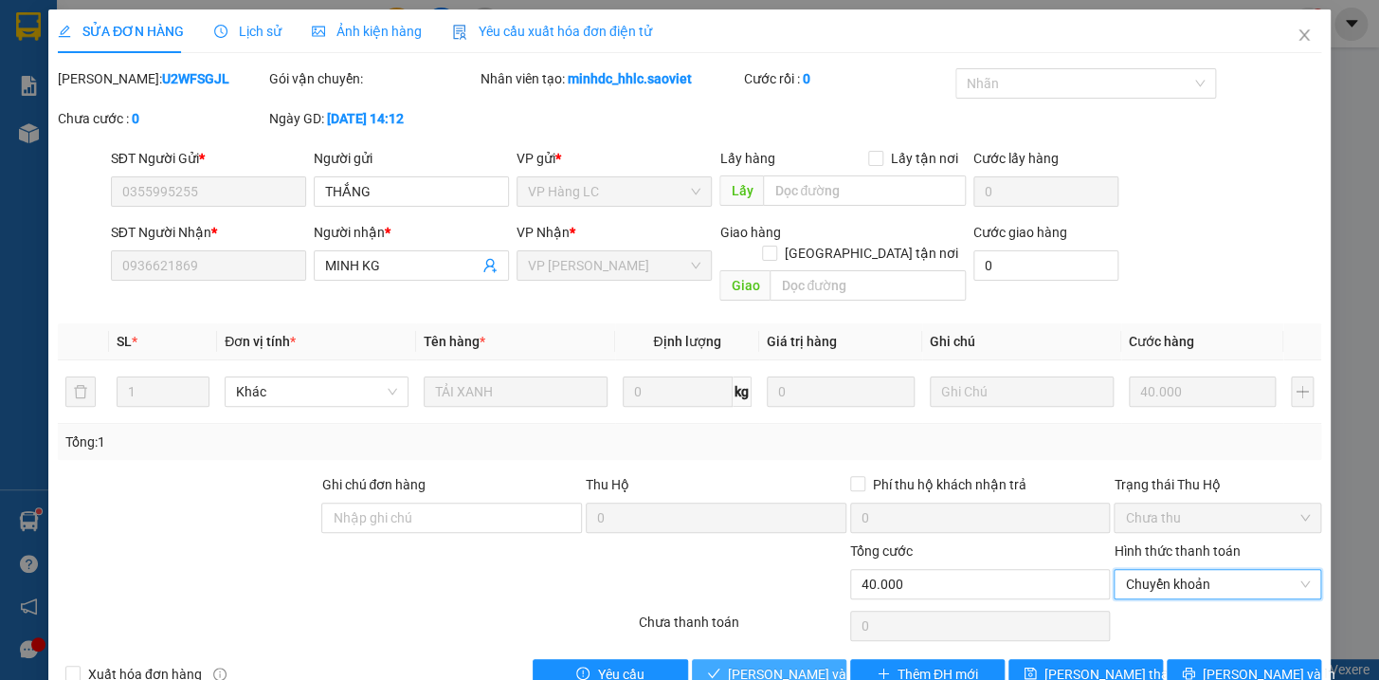
click at [817, 664] on span "[PERSON_NAME] và Giao hàng" at bounding box center [819, 674] width 182 height 21
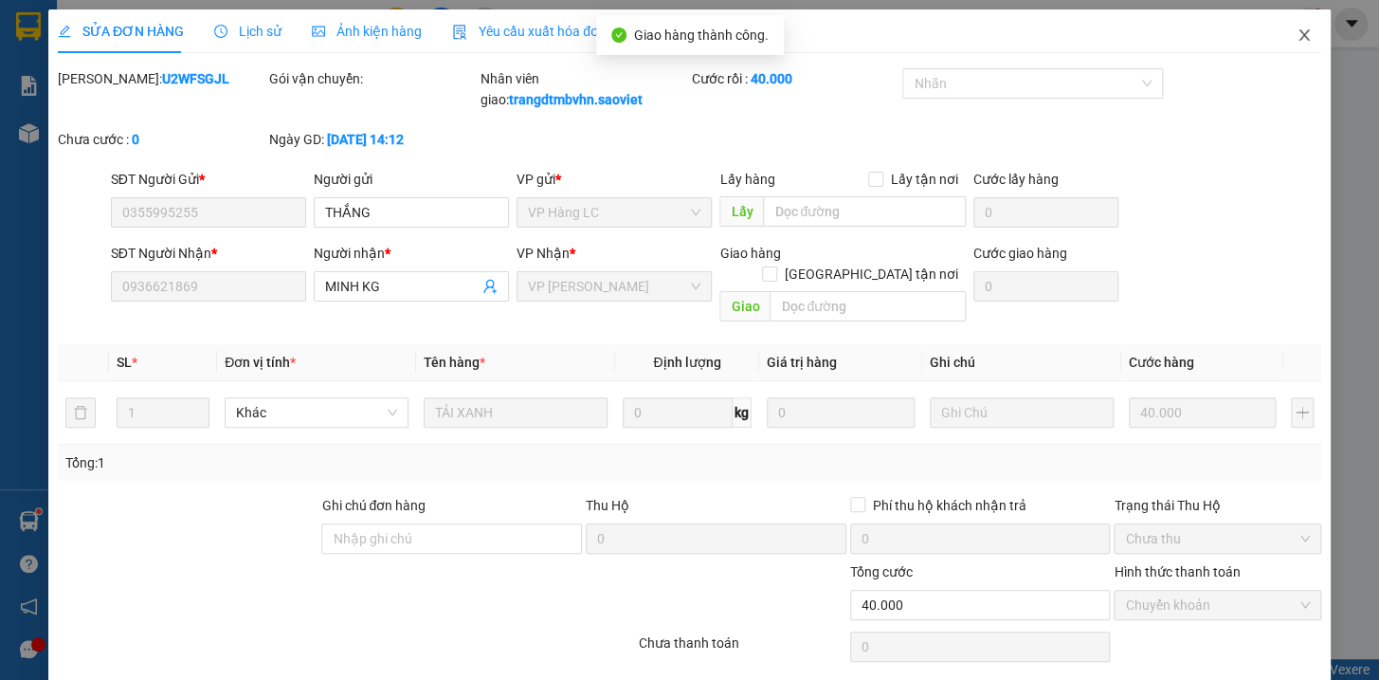
click at [1297, 35] on icon "close" at bounding box center [1304, 34] width 15 height 15
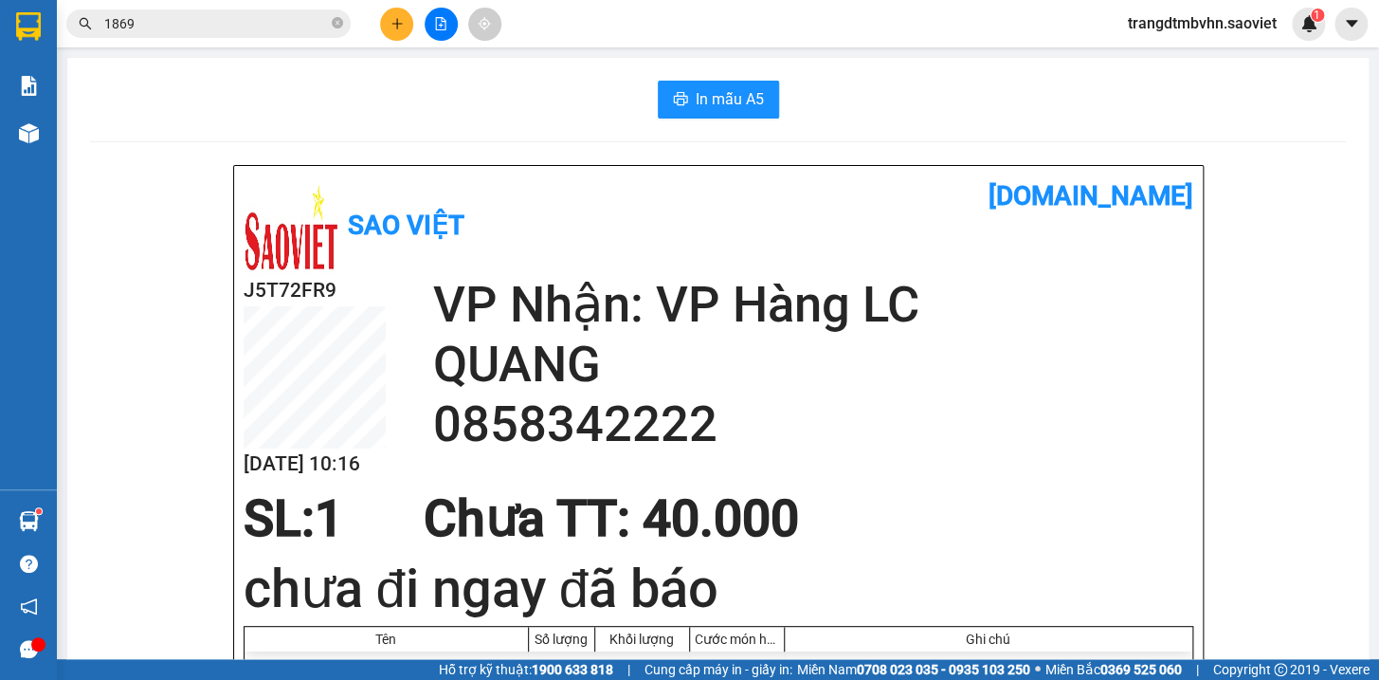
click at [287, 27] on input "1869" at bounding box center [216, 23] width 224 height 21
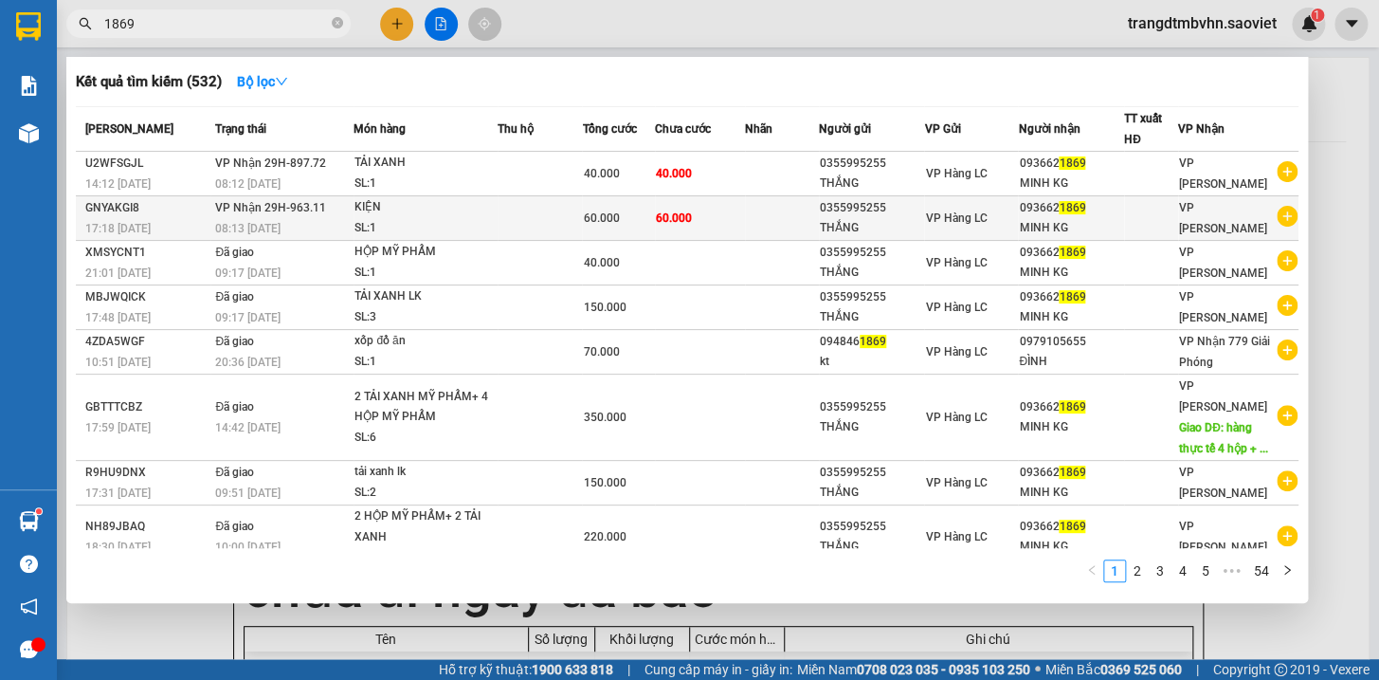
click at [1046, 227] on div "MINH KG" at bounding box center [1071, 228] width 104 height 20
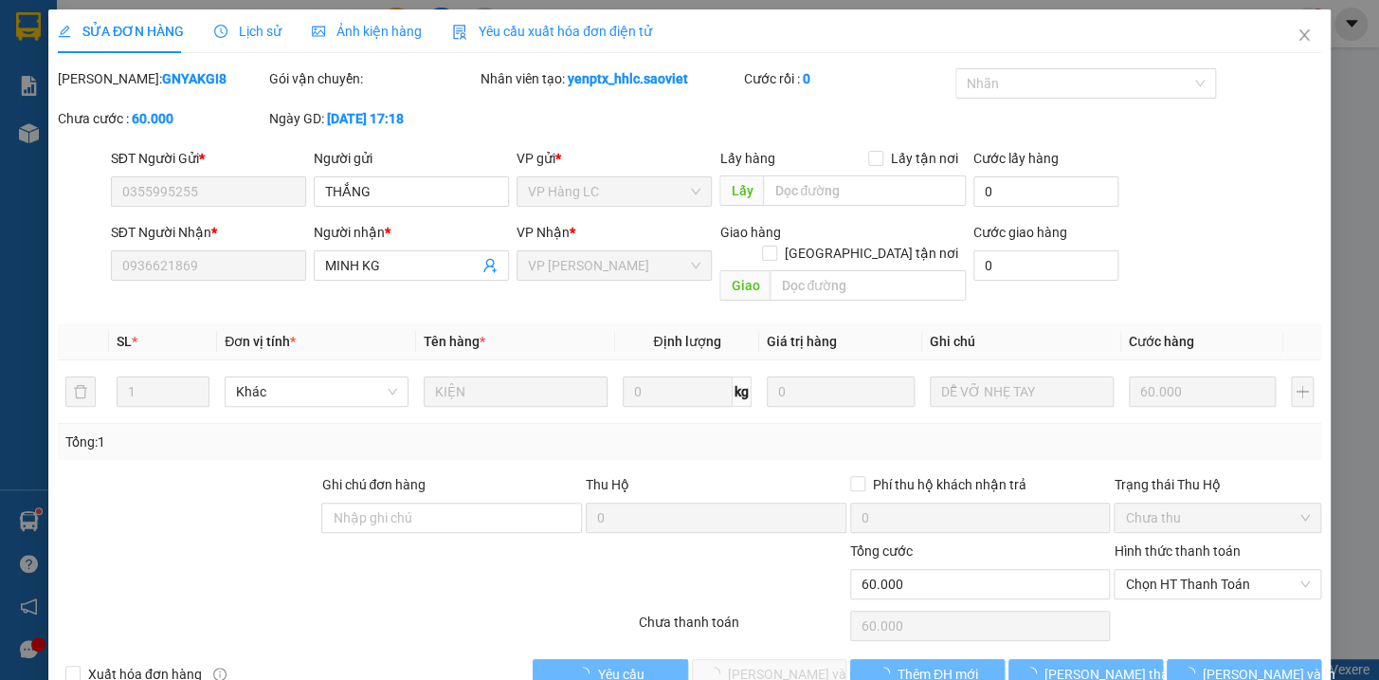
type input "0355995255"
type input "THẮNG"
type input "0936621869"
type input "MINH KG"
type input "60.000"
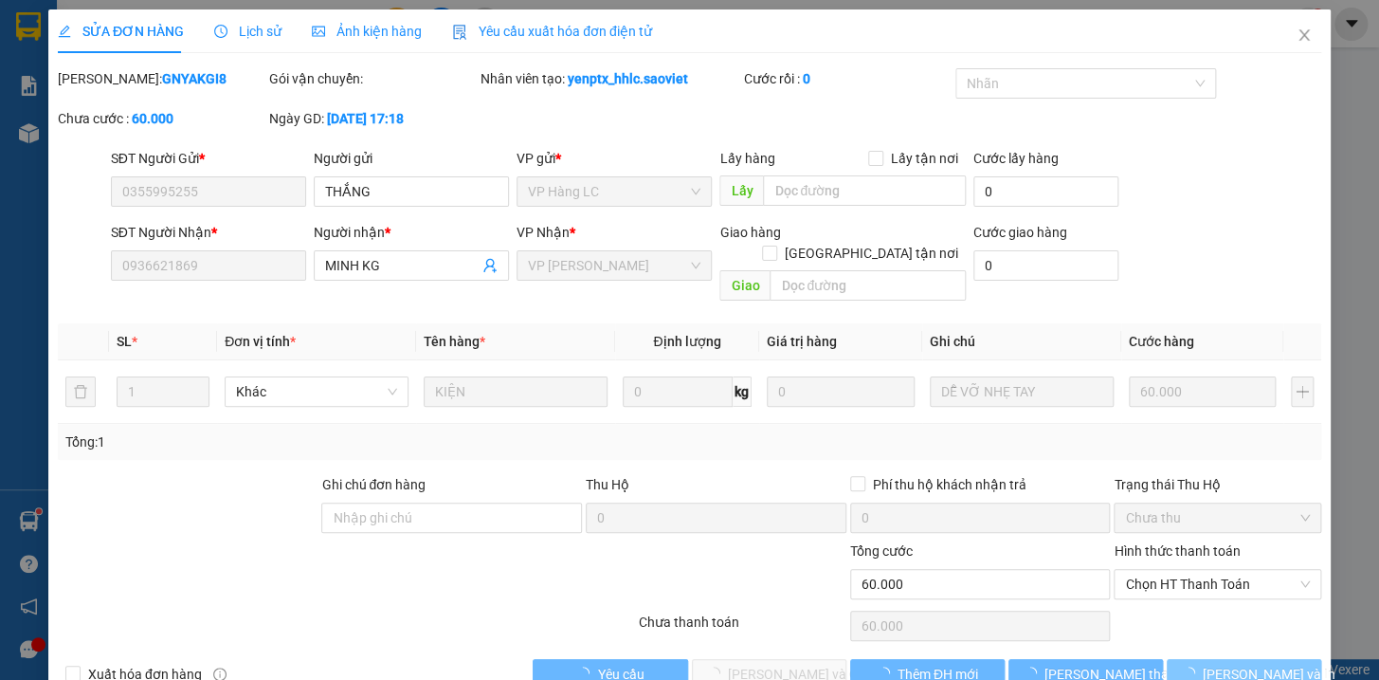
scroll to position [15, 0]
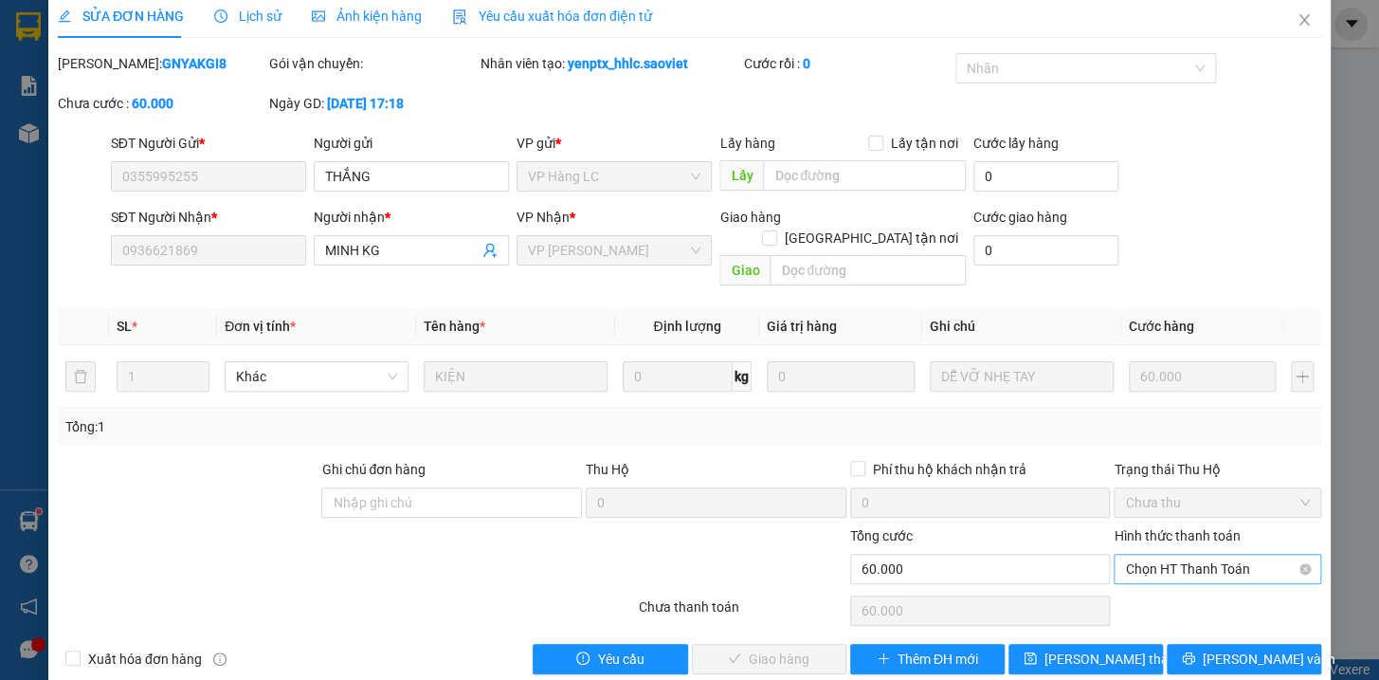
click at [1202, 555] on span "Chọn HT Thanh Toán" at bounding box center [1217, 569] width 185 height 28
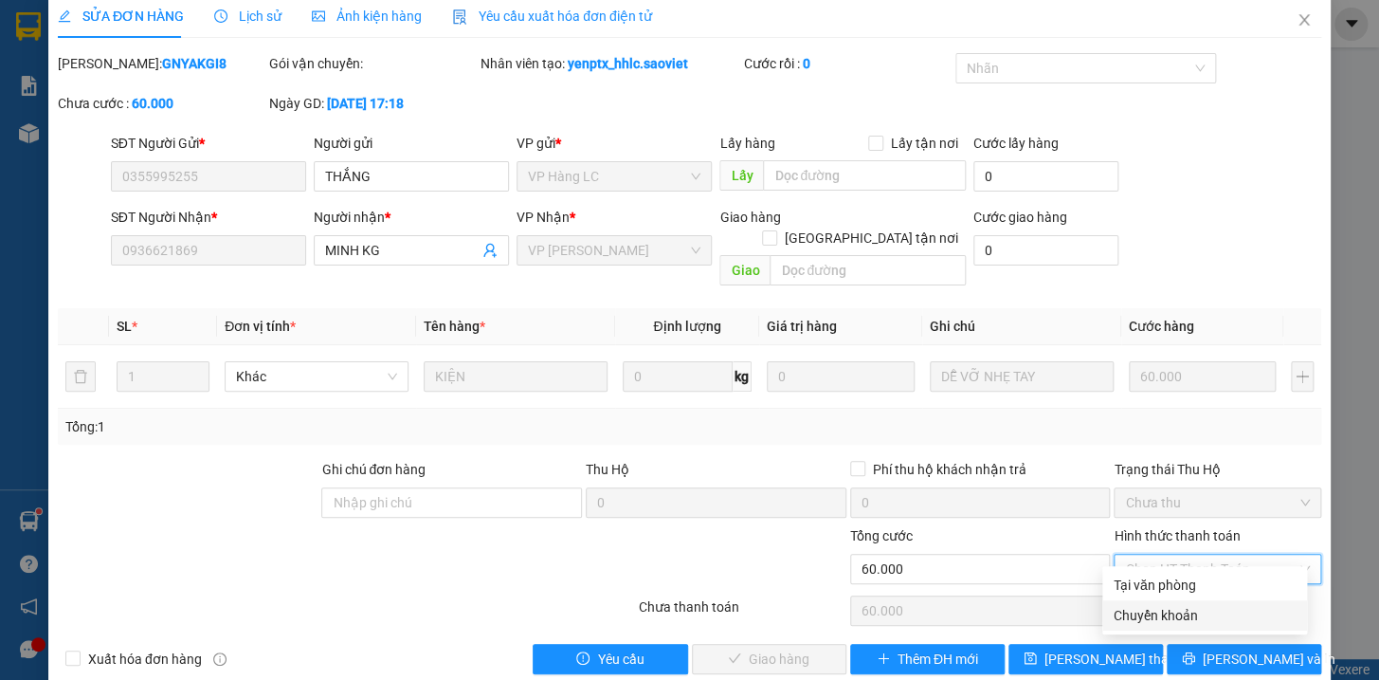
click at [1157, 612] on div "Chuyển khoản" at bounding box center [1205, 615] width 182 height 21
type input "0"
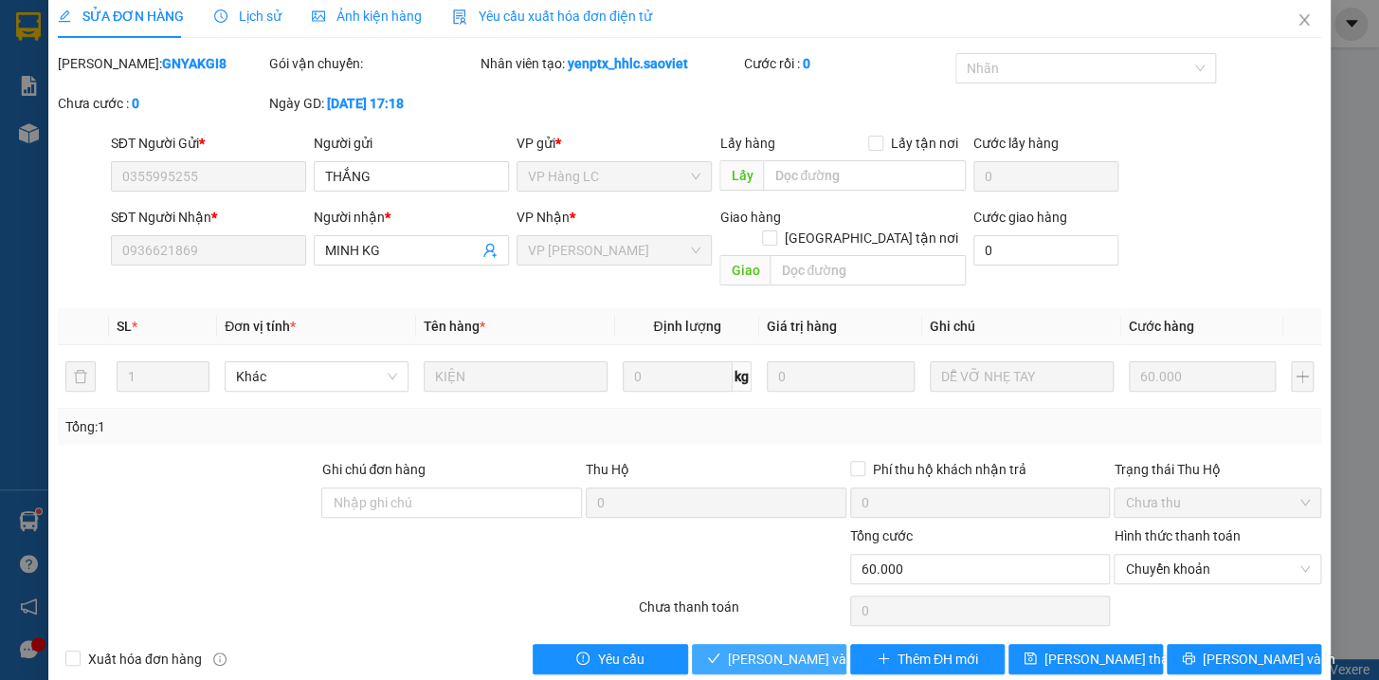
click at [757, 648] on span "[PERSON_NAME] và Giao hàng" at bounding box center [819, 658] width 182 height 21
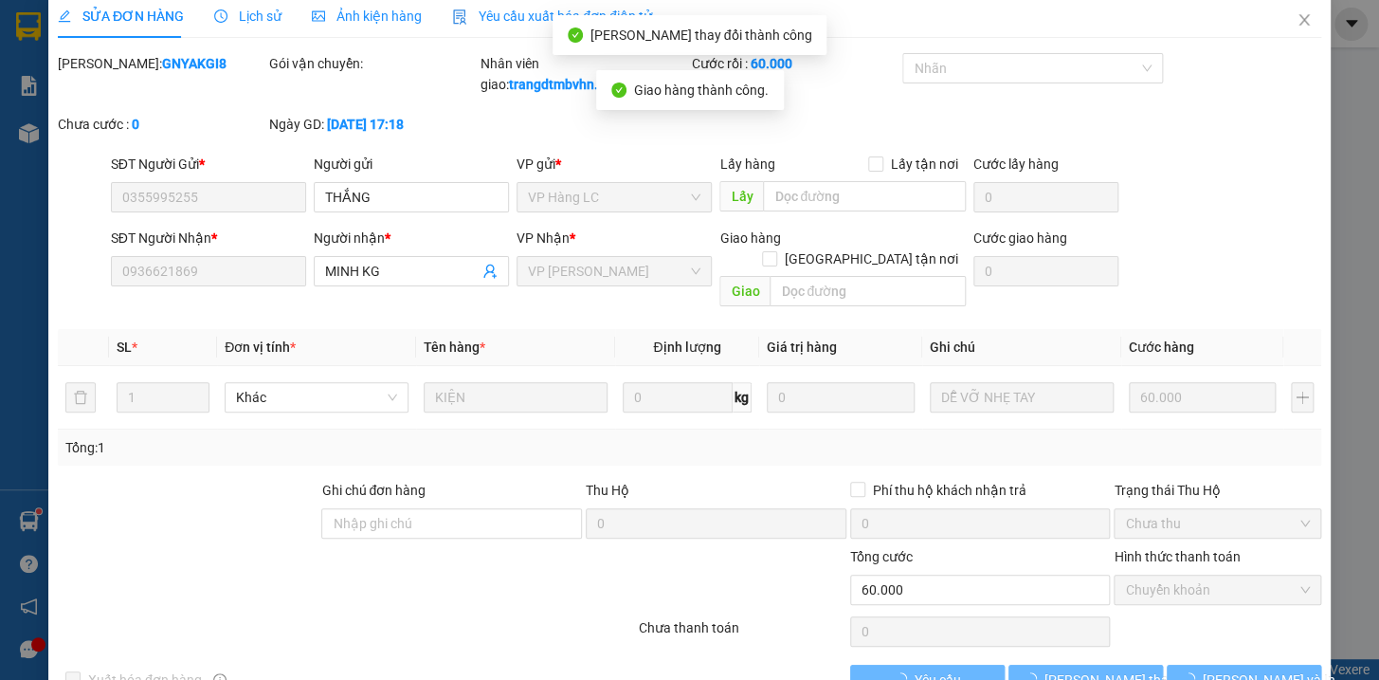
scroll to position [0, 0]
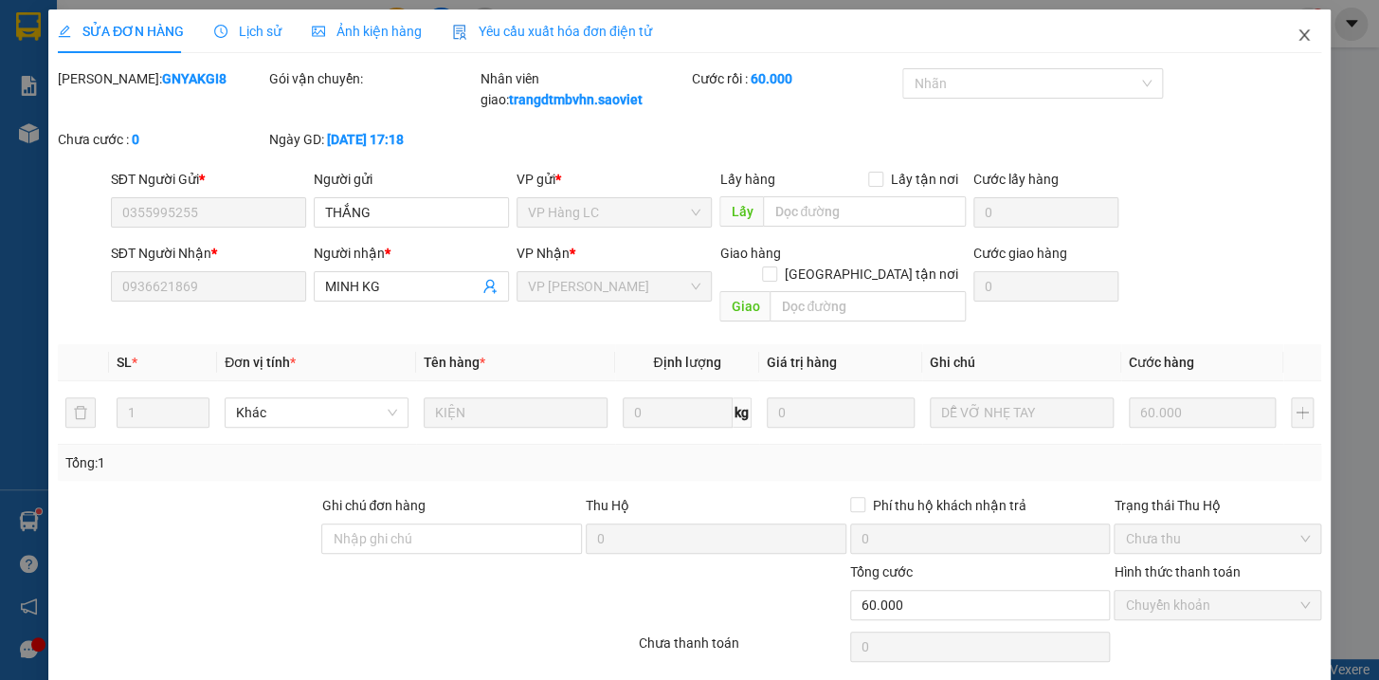
click at [1299, 38] on icon "close" at bounding box center [1304, 34] width 10 height 11
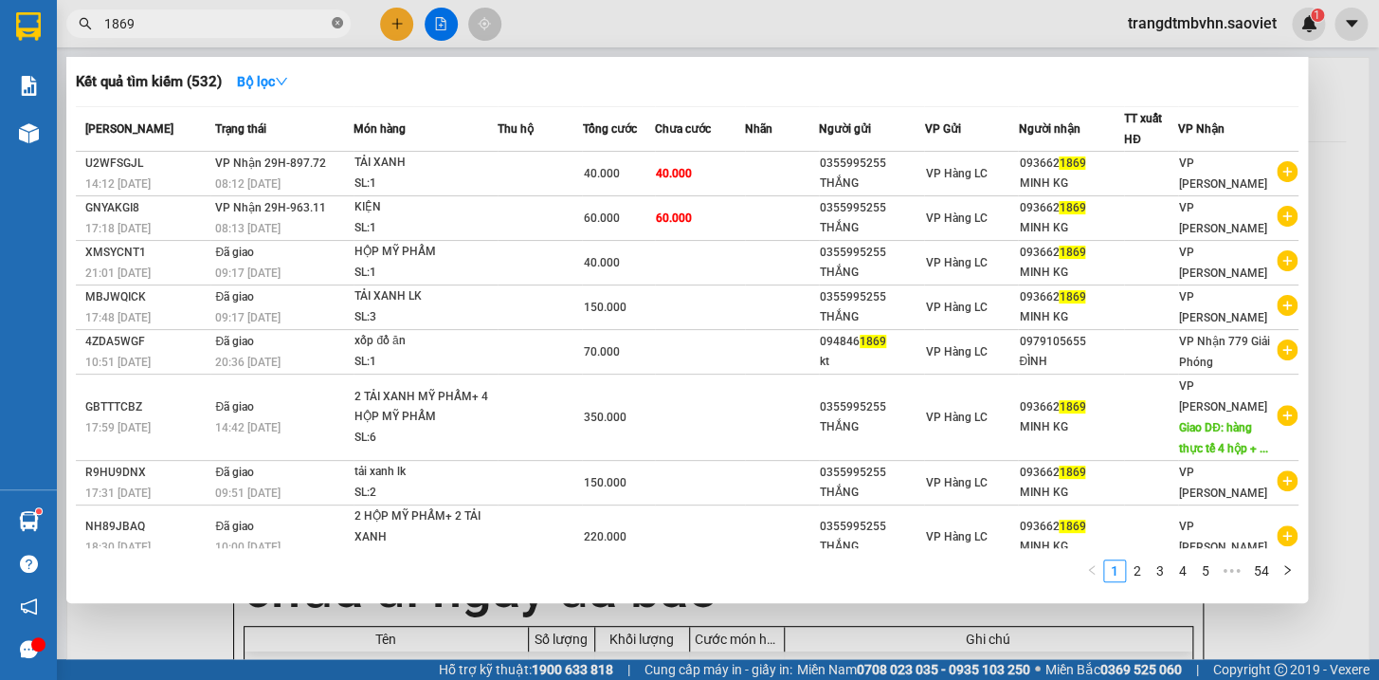
click at [335, 27] on icon "close-circle" at bounding box center [337, 22] width 11 height 11
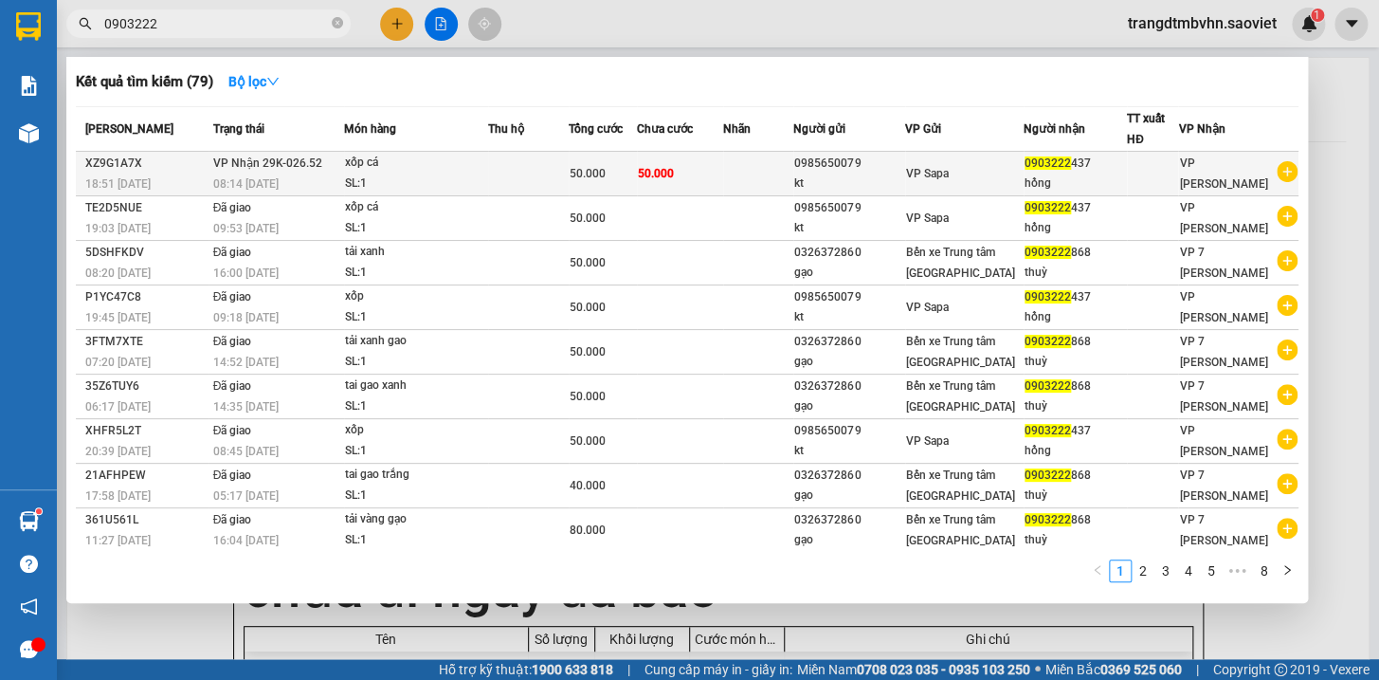
type input "0903222"
click at [1036, 173] on div "hồng" at bounding box center [1075, 183] width 101 height 20
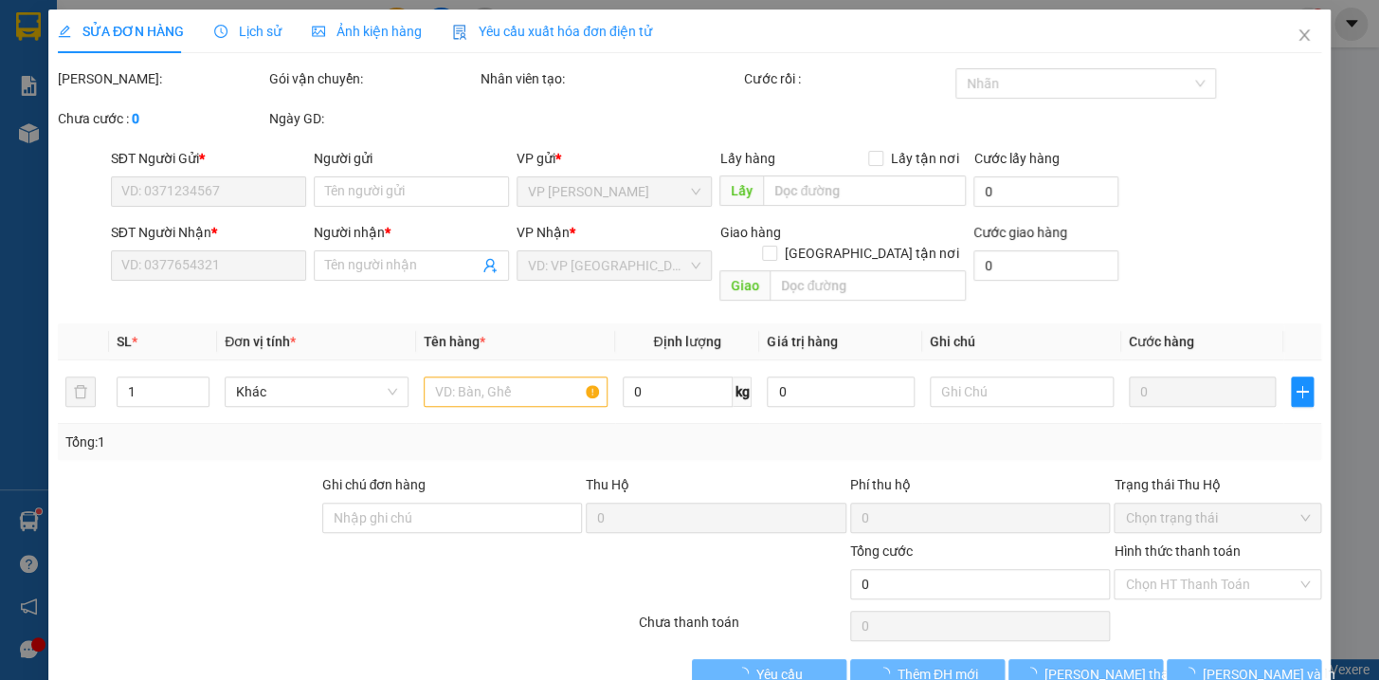
type input "0985650079"
type input "kt"
type input "0903222437"
type input "hồng"
type input "50.000"
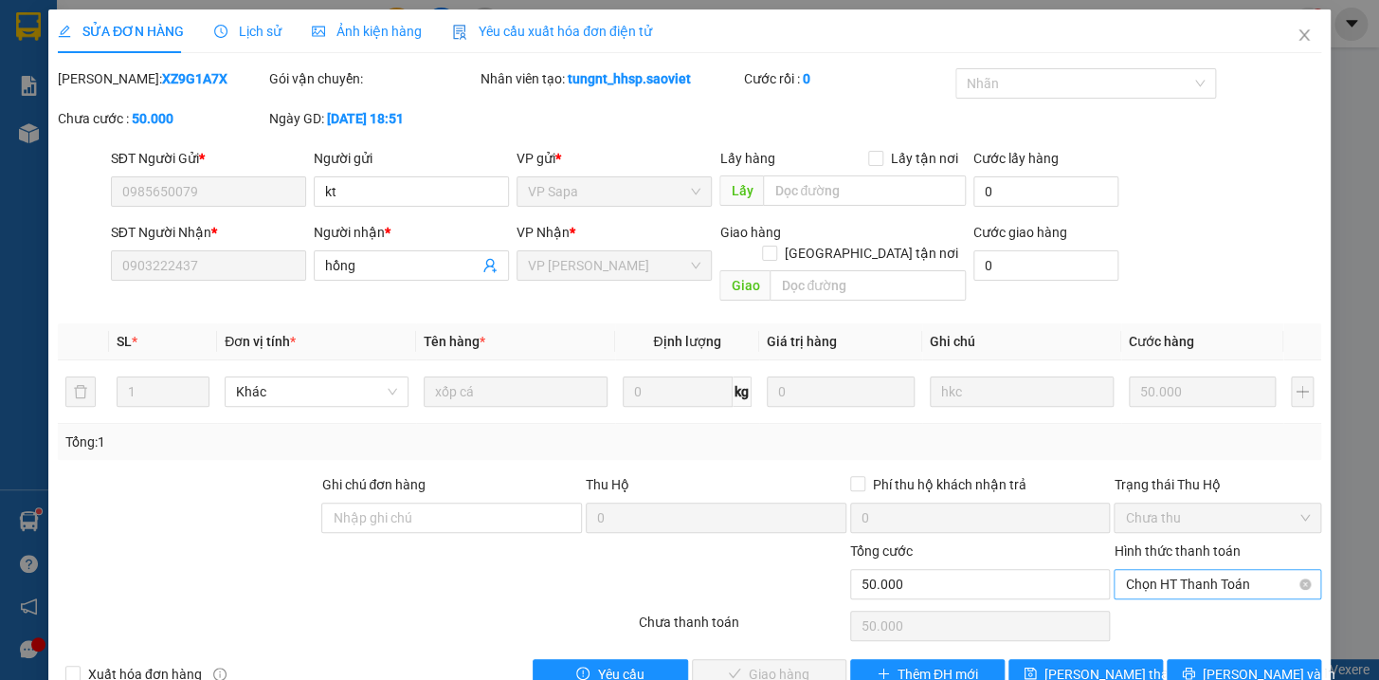
click at [1199, 570] on span "Chọn HT Thanh Toán" at bounding box center [1217, 584] width 185 height 28
click at [1143, 596] on div "Tại văn phòng" at bounding box center [1205, 600] width 182 height 21
type input "0"
click at [777, 664] on span "[PERSON_NAME] và Giao hàng" at bounding box center [819, 674] width 182 height 21
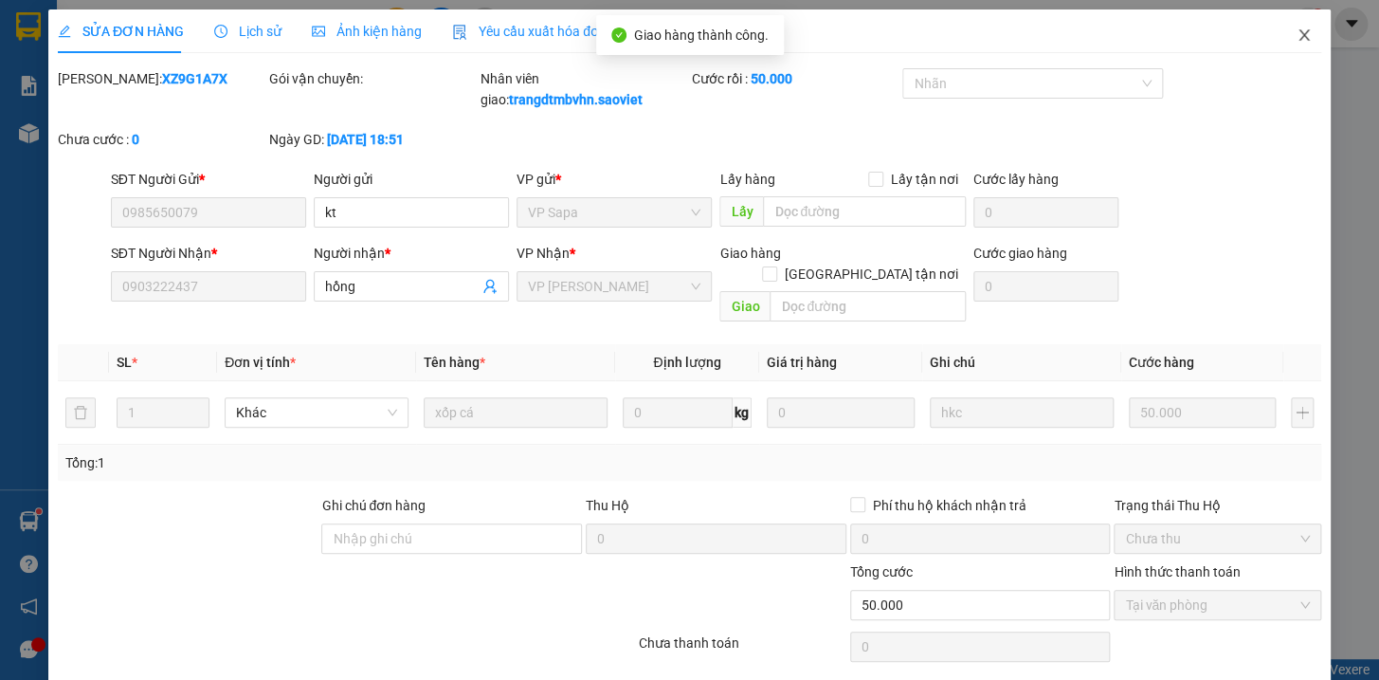
click at [1299, 33] on icon "close" at bounding box center [1304, 34] width 10 height 11
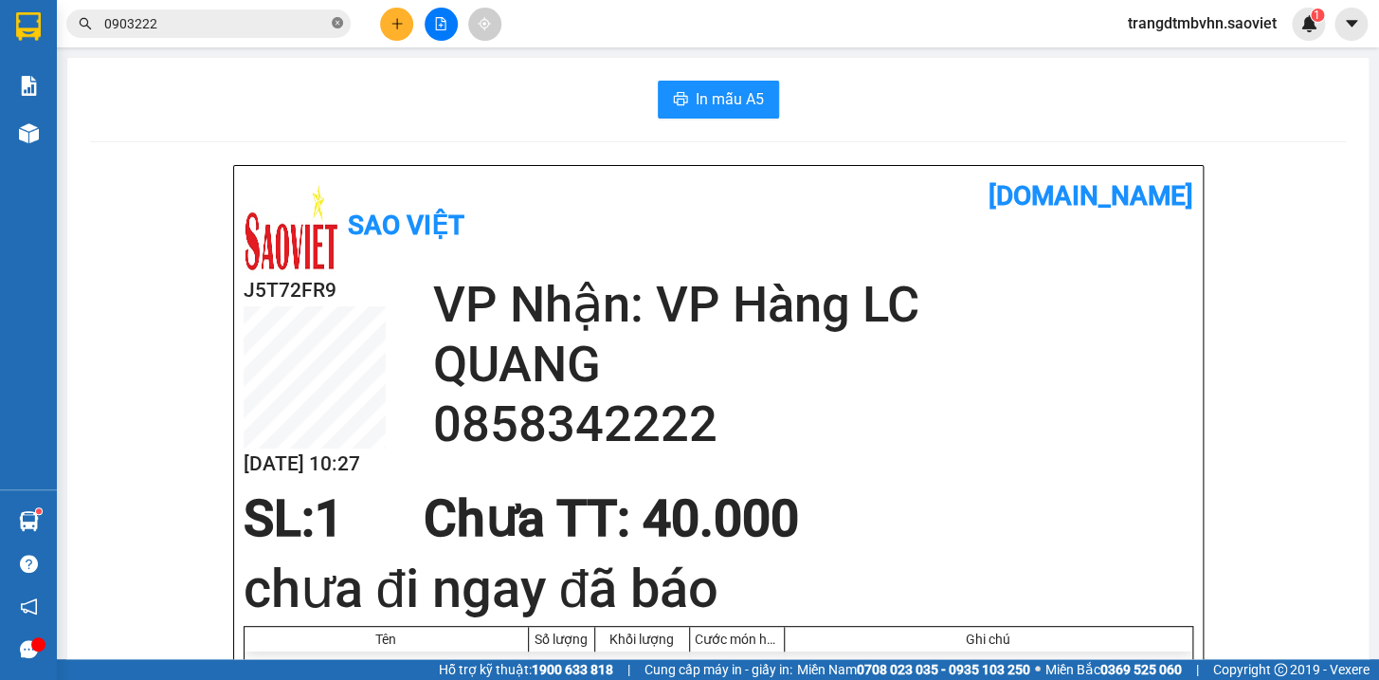
click at [334, 25] on icon "close-circle" at bounding box center [337, 22] width 11 height 11
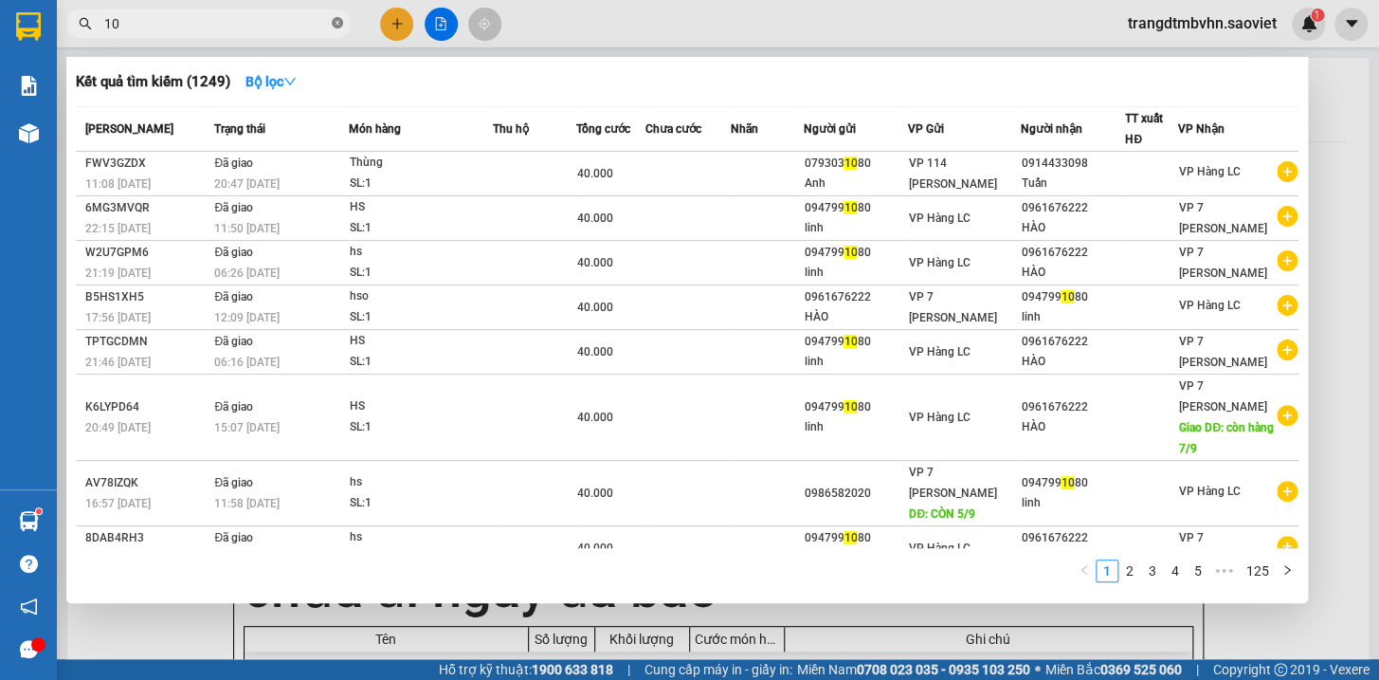
type input "1"
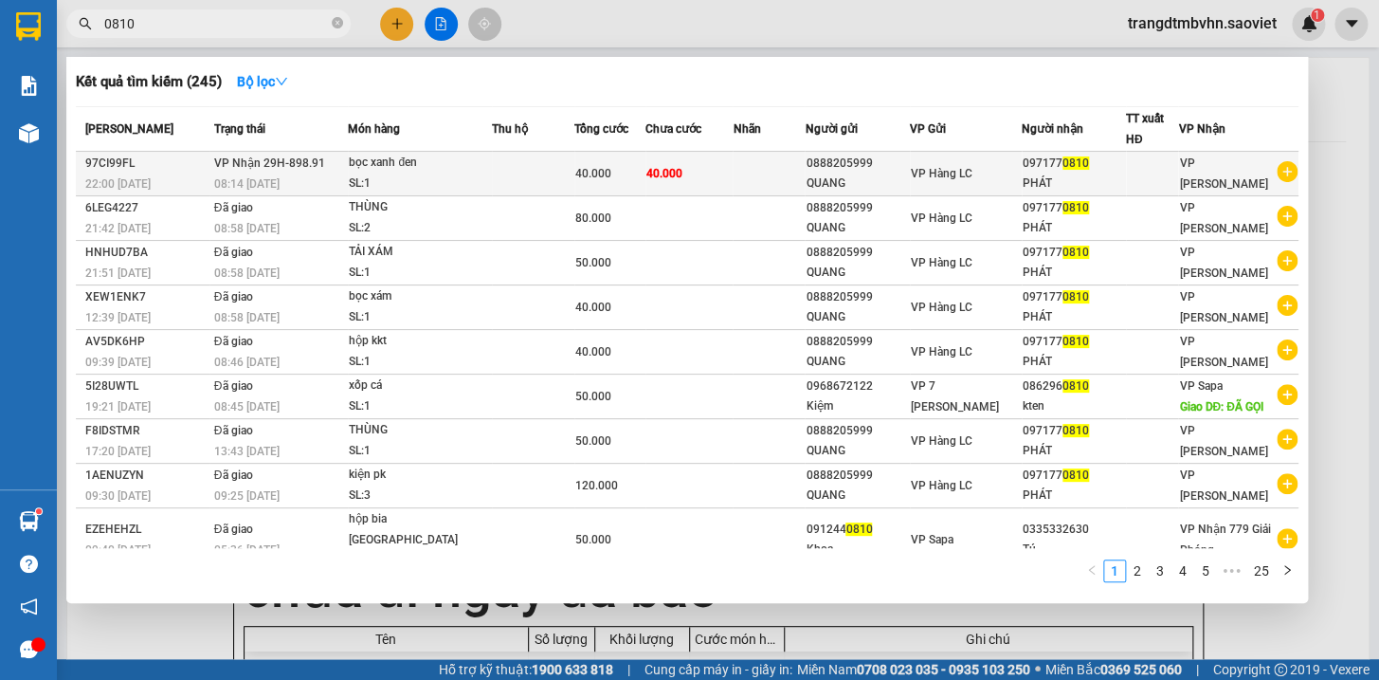
type input "0810"
click at [1048, 167] on div "097177 0810" at bounding box center [1074, 164] width 102 height 20
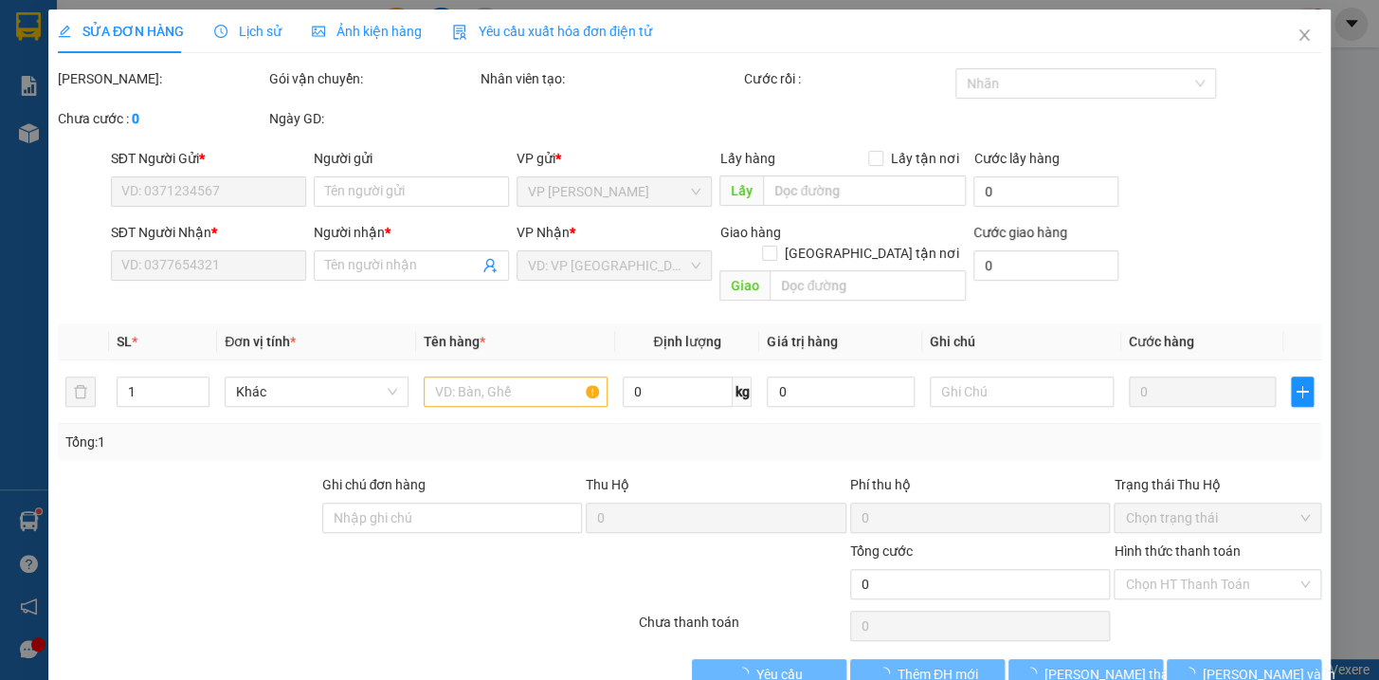
type input "0888205999"
type input "QUANG"
type input "0971770810"
type input "PHÁT"
type input "40.000"
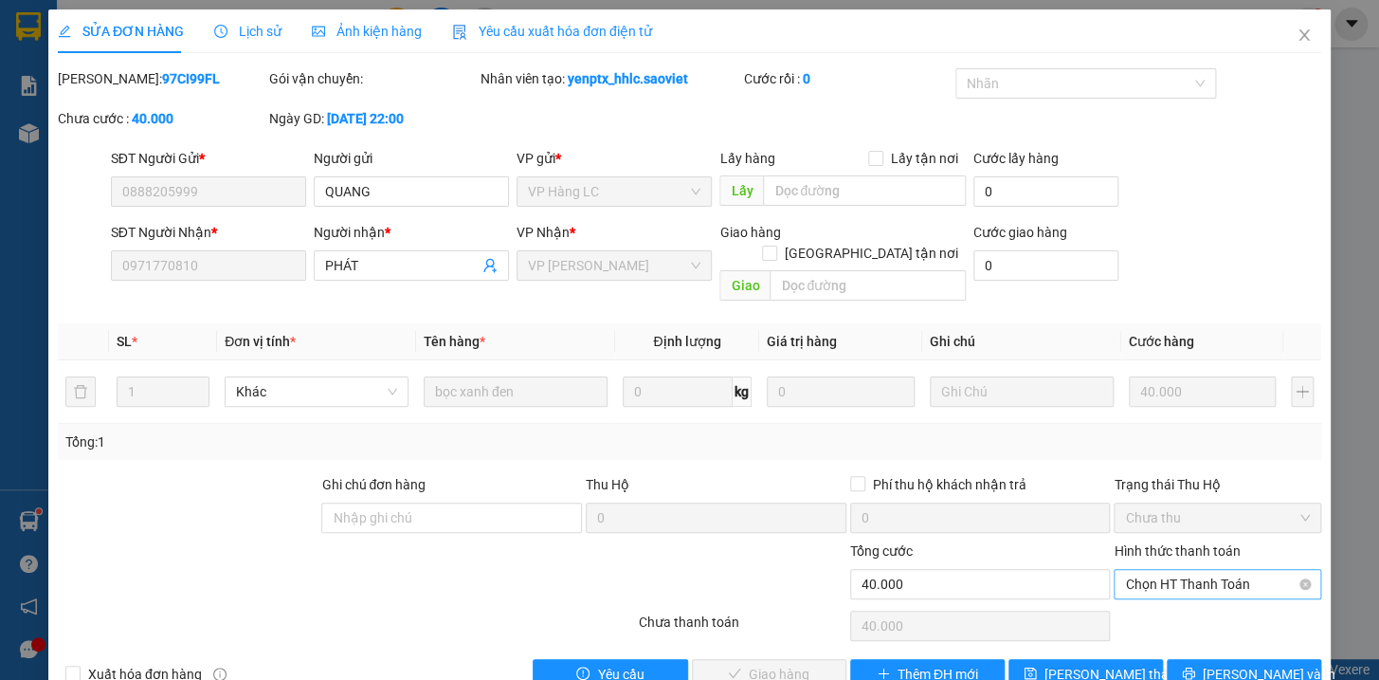
click at [1176, 570] on span "Chọn HT Thanh Toán" at bounding box center [1217, 584] width 185 height 28
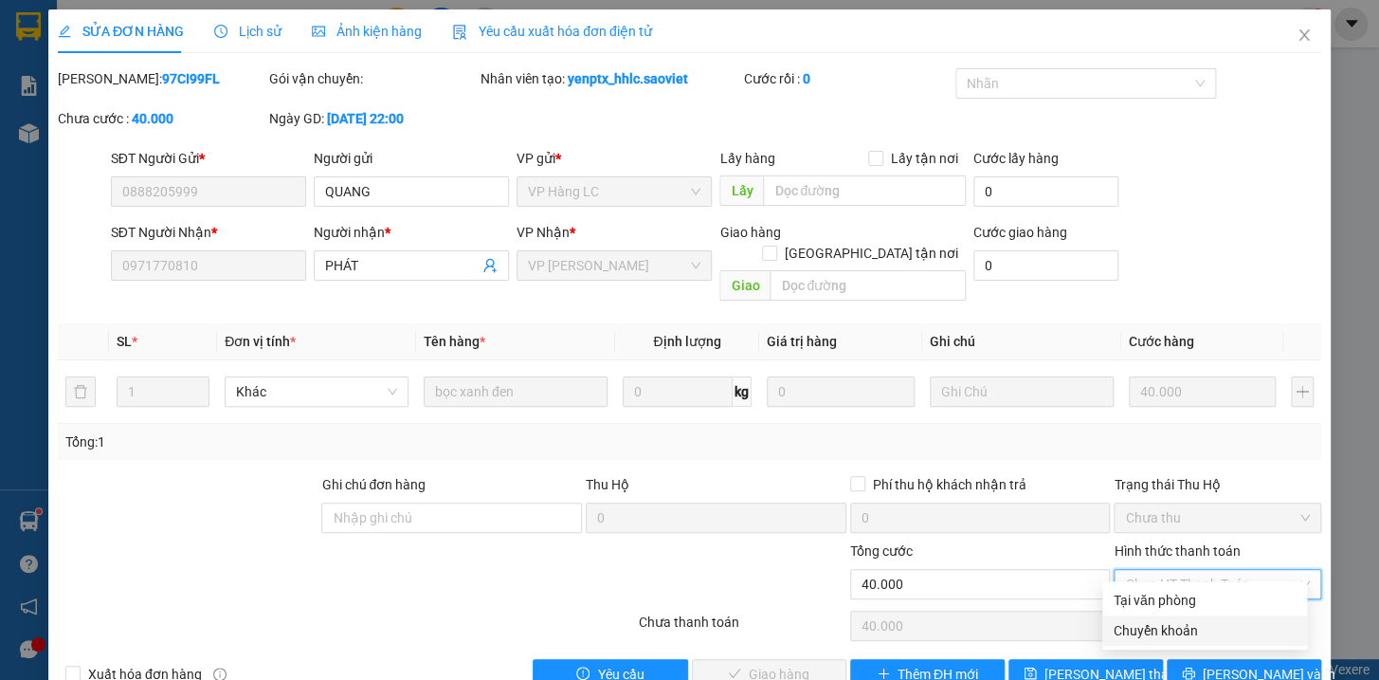
click at [1166, 628] on div "Chuyển khoản" at bounding box center [1205, 630] width 182 height 21
type input "0"
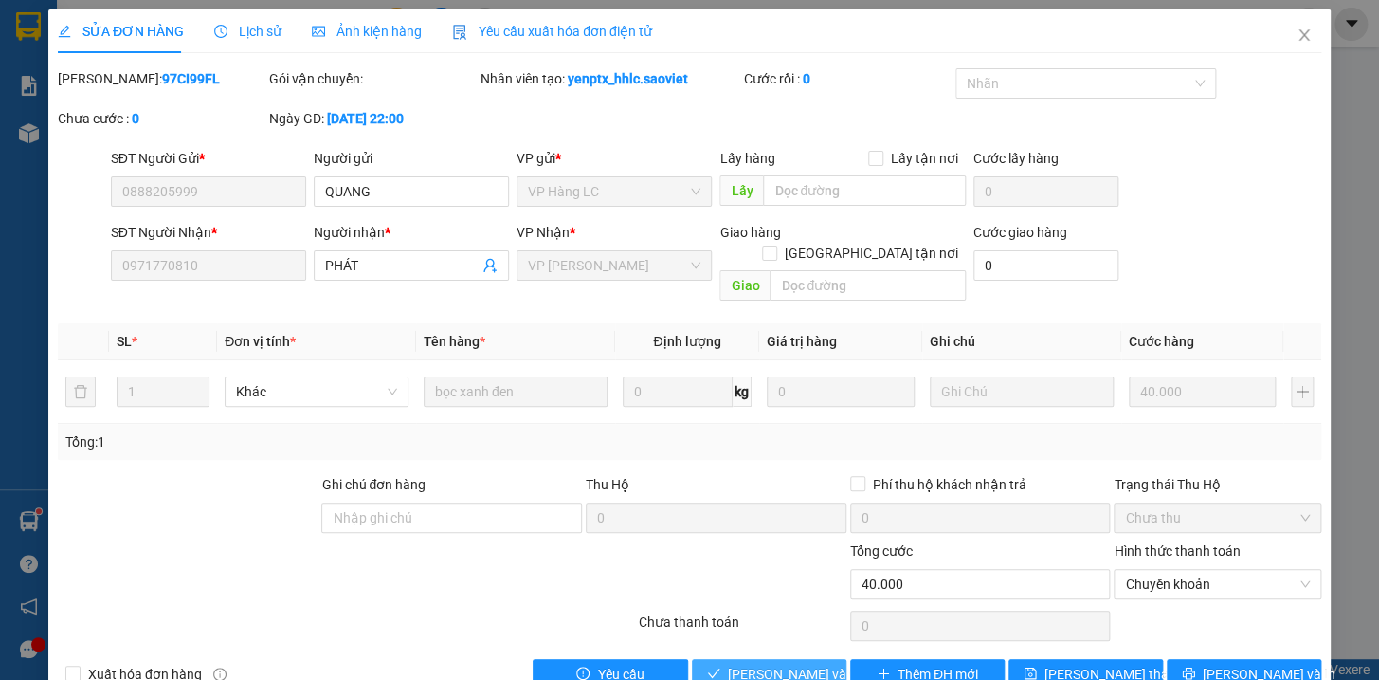
click at [755, 664] on span "[PERSON_NAME] và Giao hàng" at bounding box center [819, 674] width 182 height 21
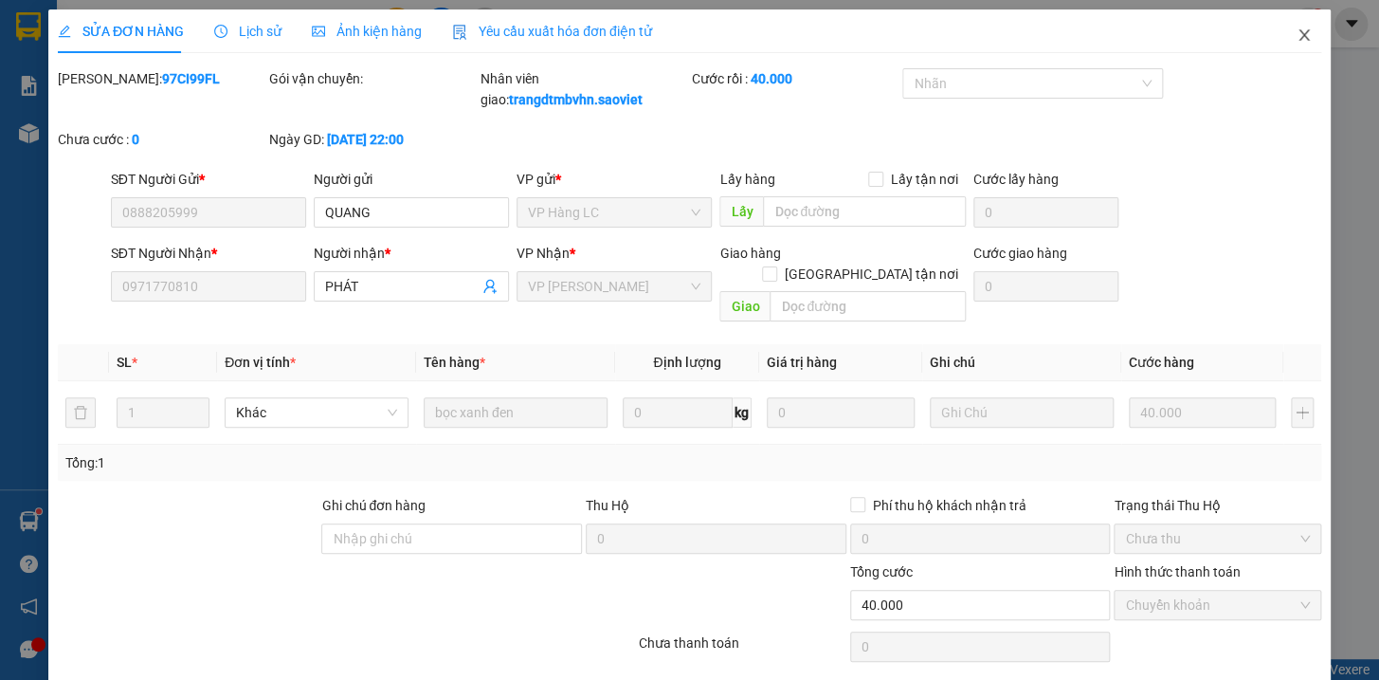
click at [1297, 39] on icon "close" at bounding box center [1304, 34] width 15 height 15
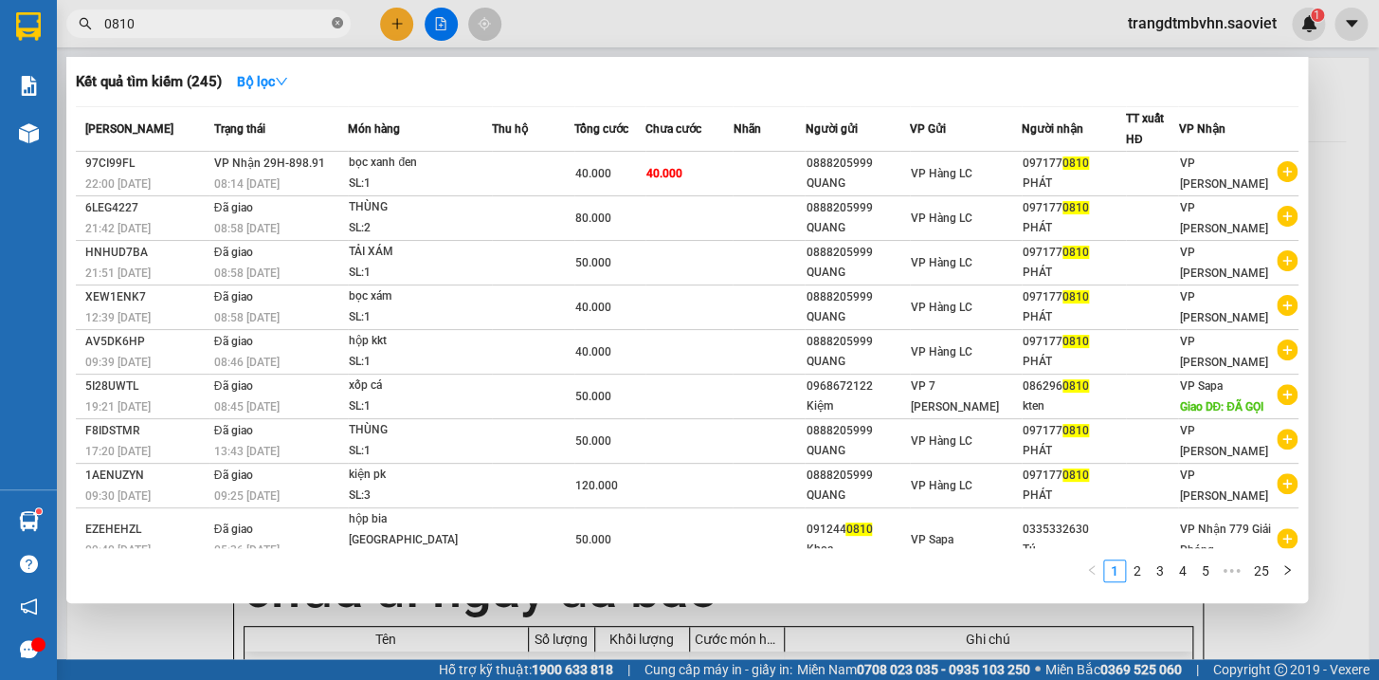
click at [334, 23] on icon "close-circle" at bounding box center [337, 22] width 11 height 11
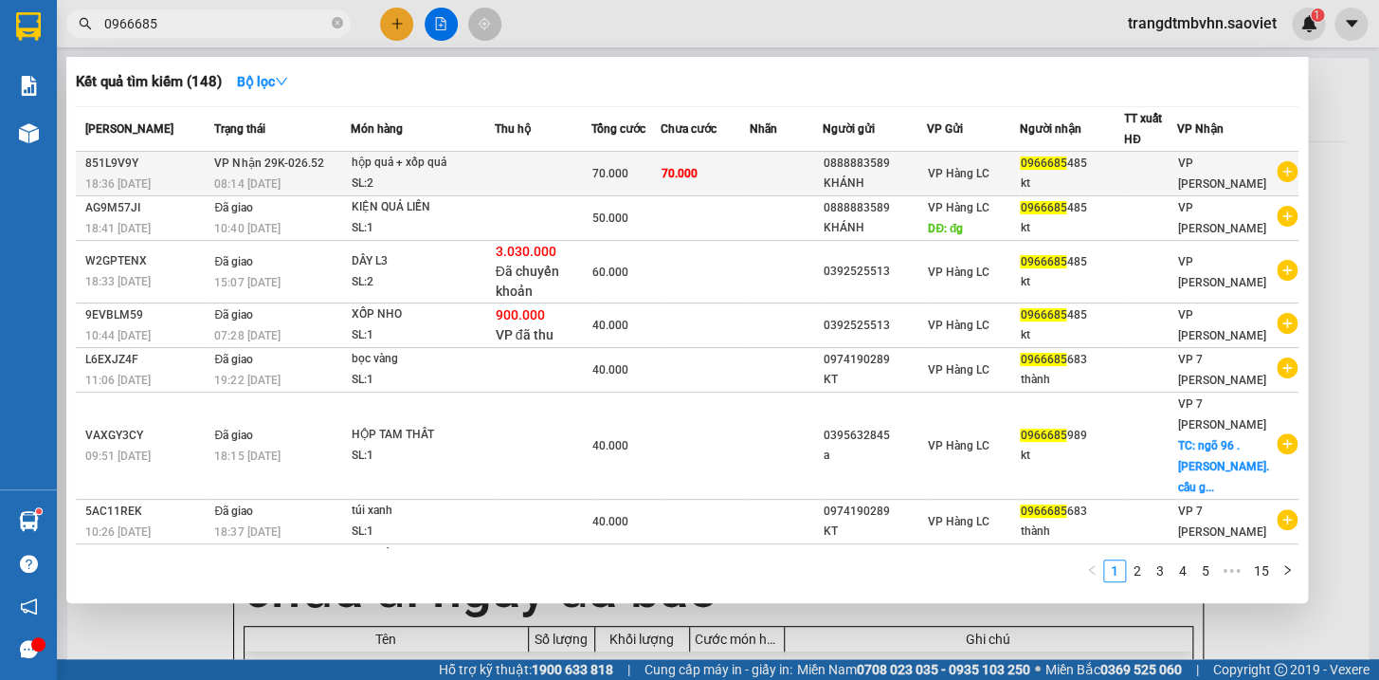
type input "0966685"
click at [1037, 178] on div "kt" at bounding box center [1071, 183] width 103 height 20
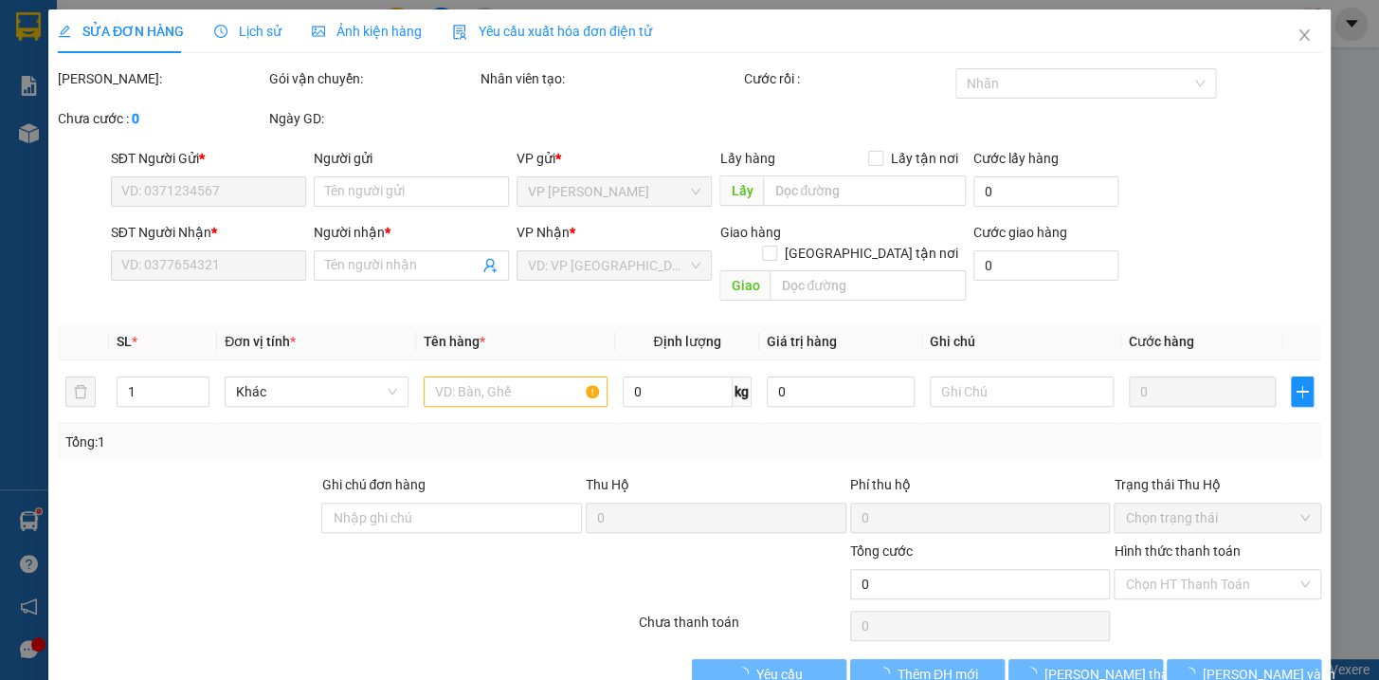
type input "0888883589"
type input "KHÁNH"
type input "0966685485"
type input "kt"
type input "70.000"
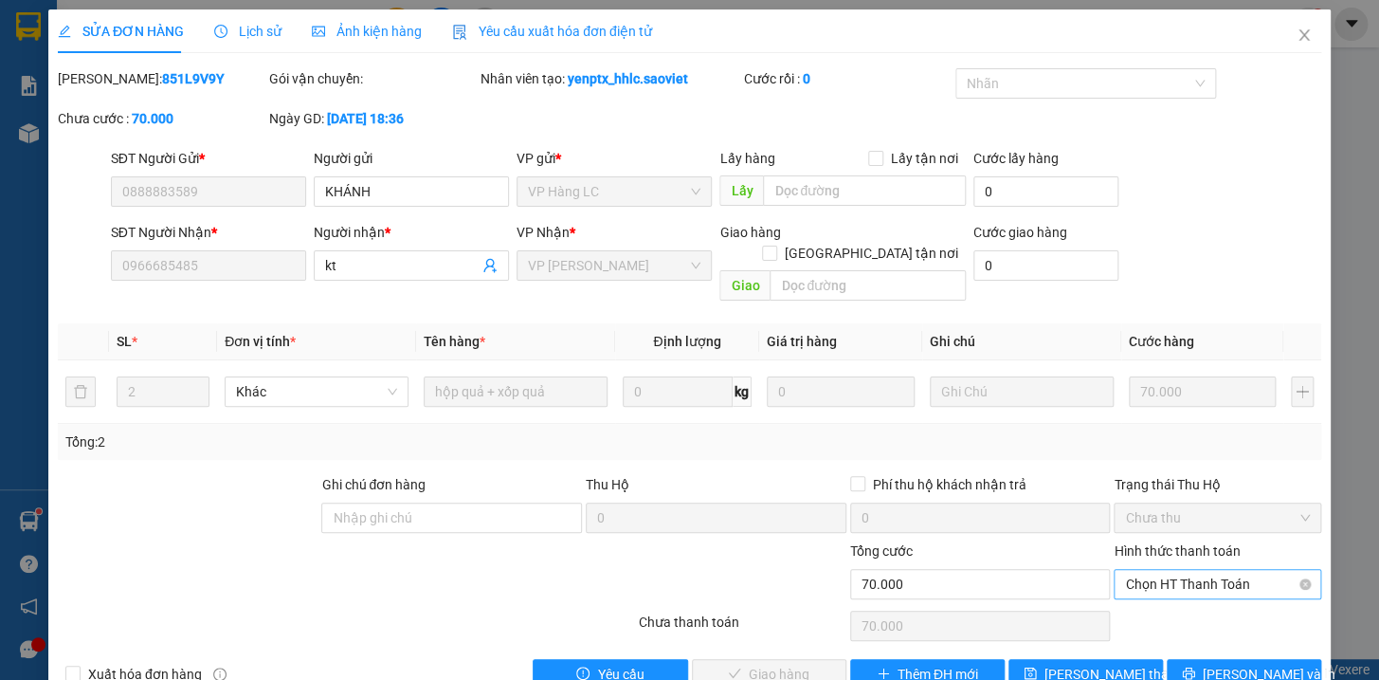
click at [1202, 570] on span "Chọn HT Thanh Toán" at bounding box center [1217, 584] width 185 height 28
click at [1184, 601] on div "Tại văn phòng" at bounding box center [1205, 600] width 182 height 21
type input "0"
click at [776, 664] on span "[PERSON_NAME] và Giao hàng" at bounding box center [819, 674] width 182 height 21
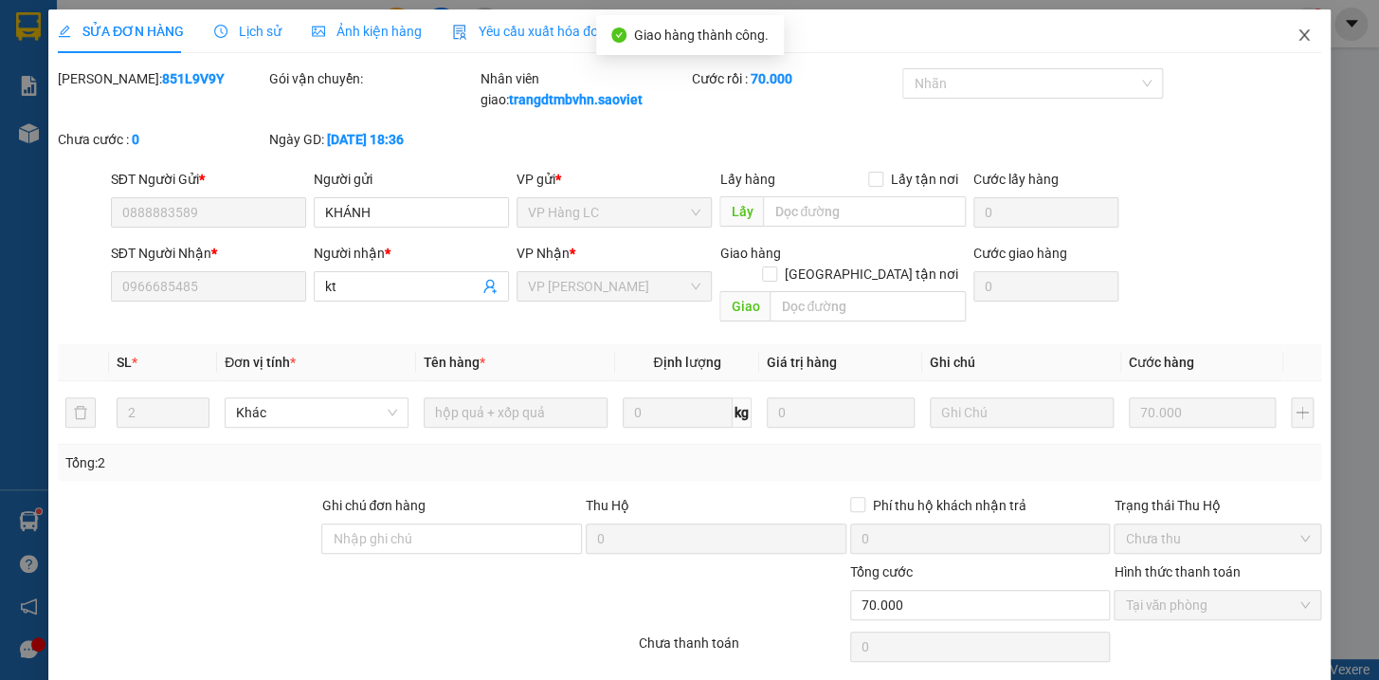
click at [1297, 31] on icon "close" at bounding box center [1304, 34] width 15 height 15
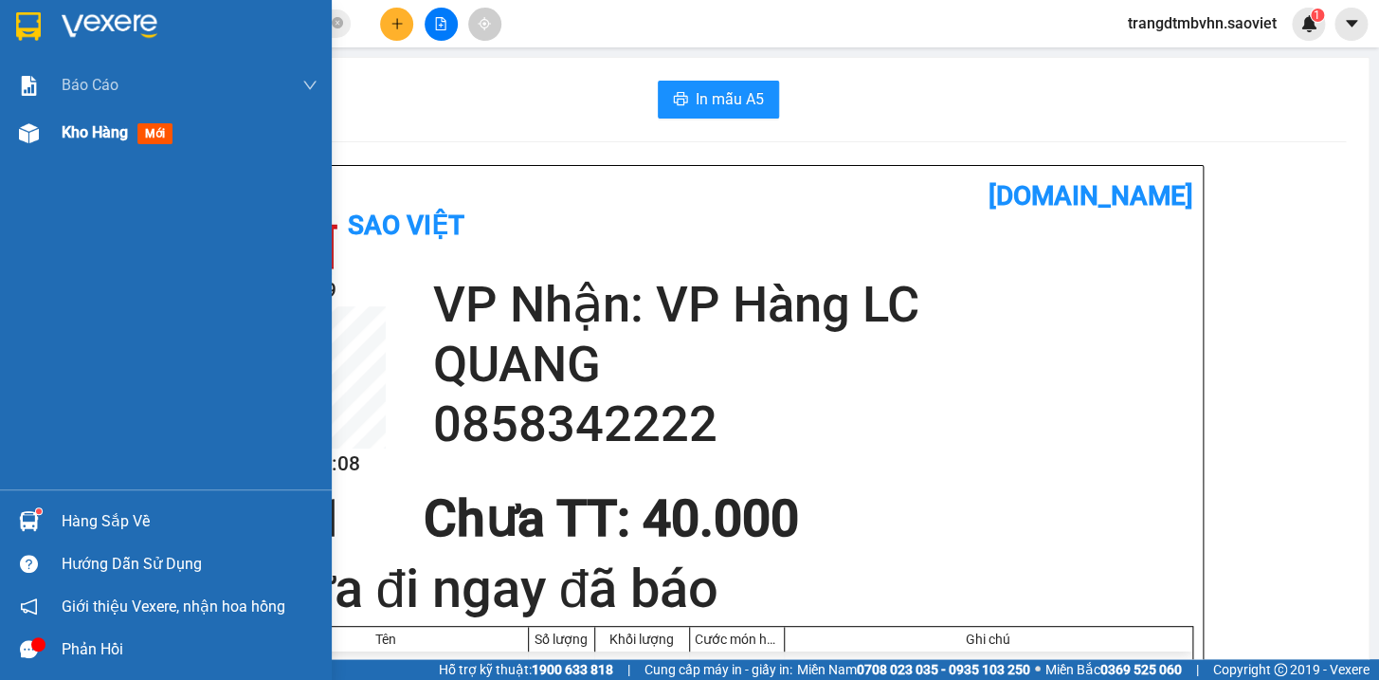
click at [109, 132] on span "Kho hàng" at bounding box center [95, 132] width 66 height 18
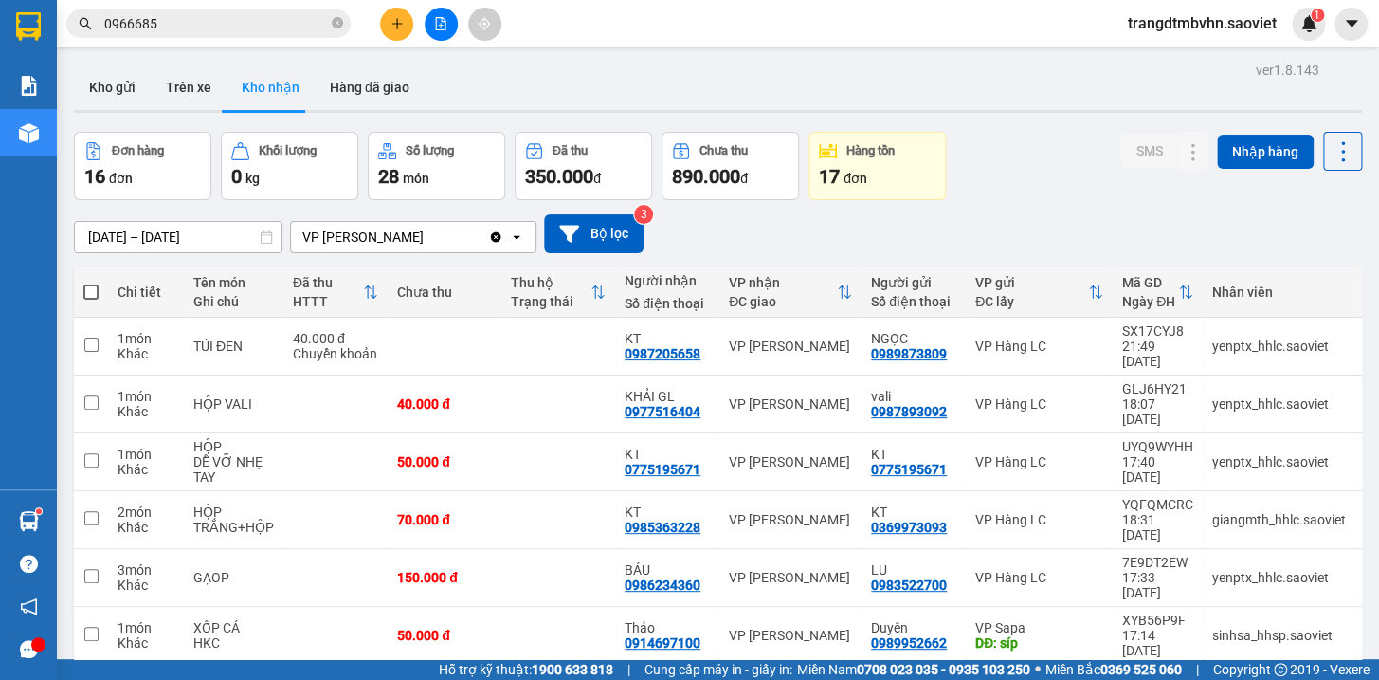
scroll to position [198, 0]
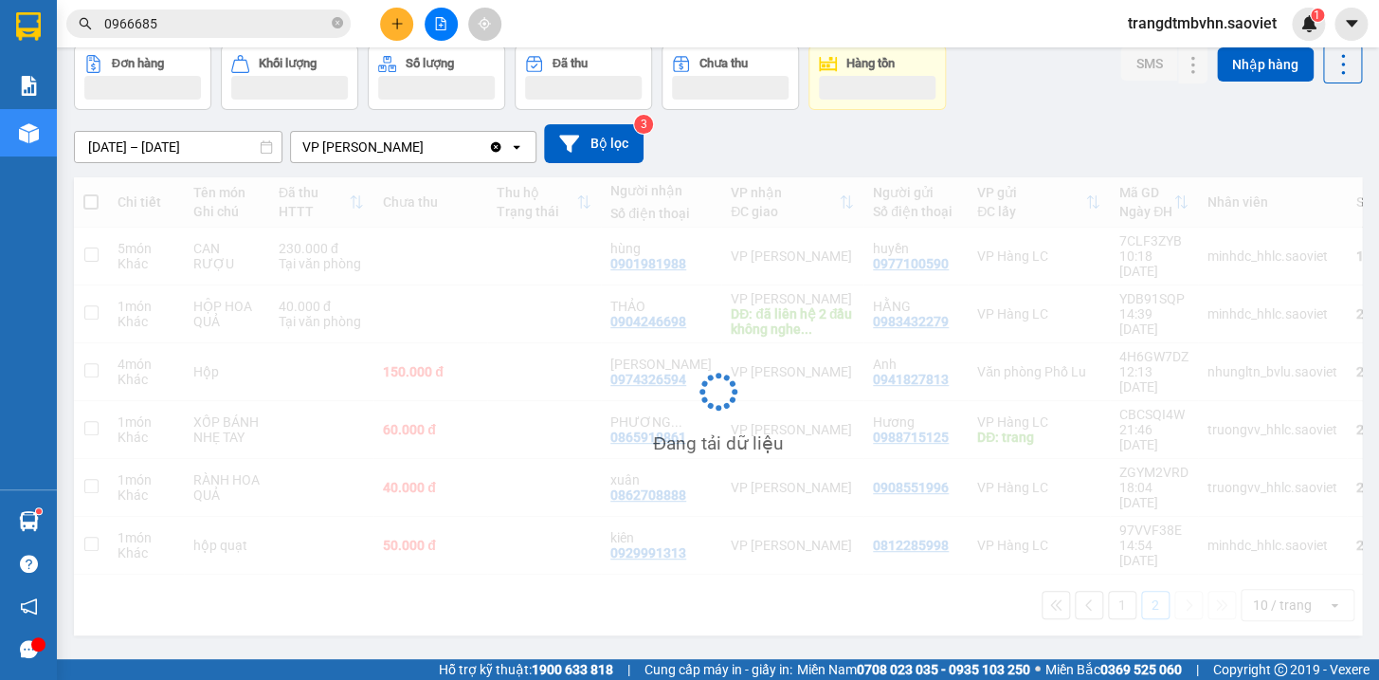
scroll to position [86, 0]
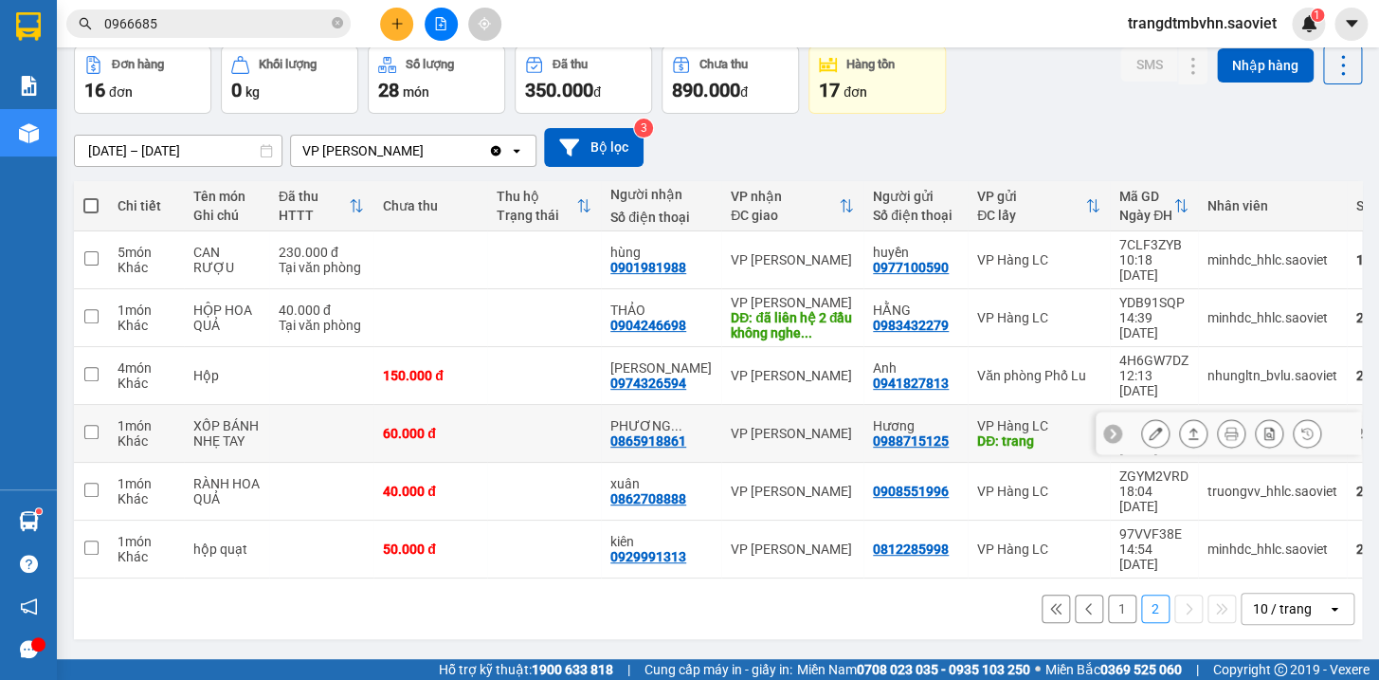
click at [1142, 417] on button at bounding box center [1155, 433] width 27 height 33
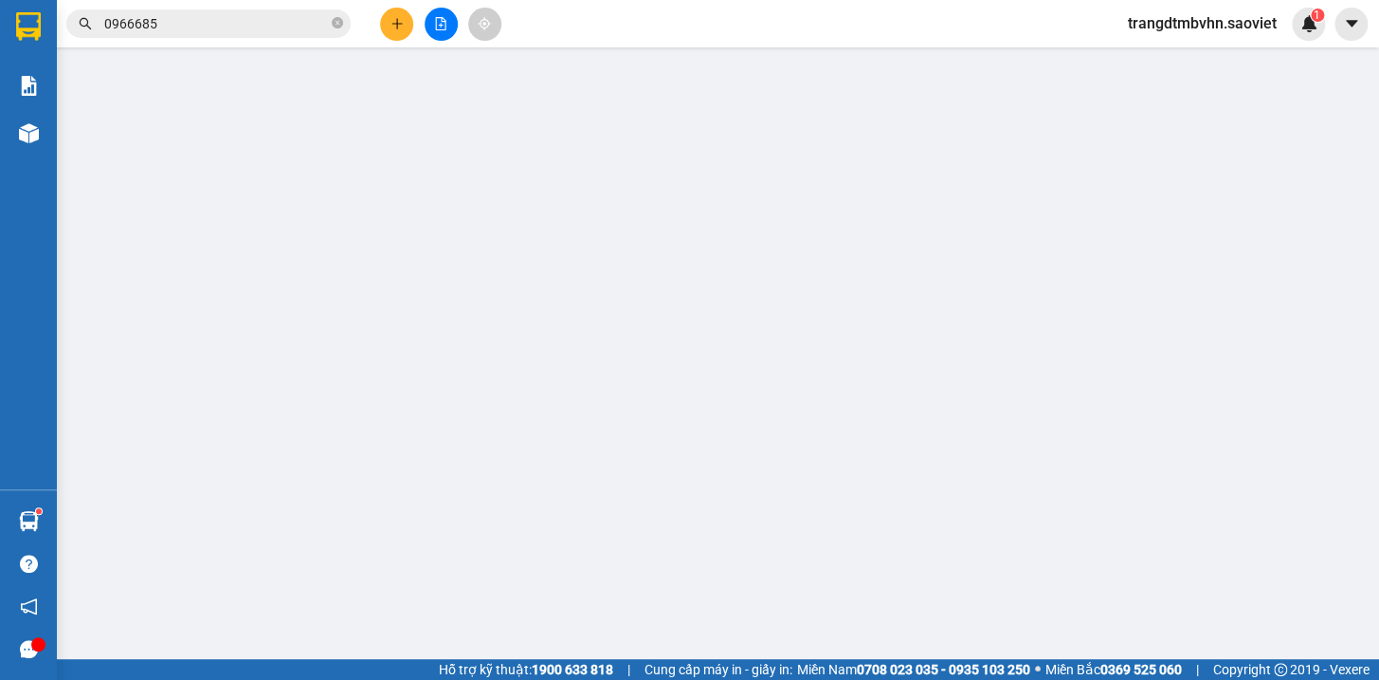
type input "0988715125"
type input "Hương"
type input "trang"
type input "0865918861"
type input "PHƯƠNG ANH"
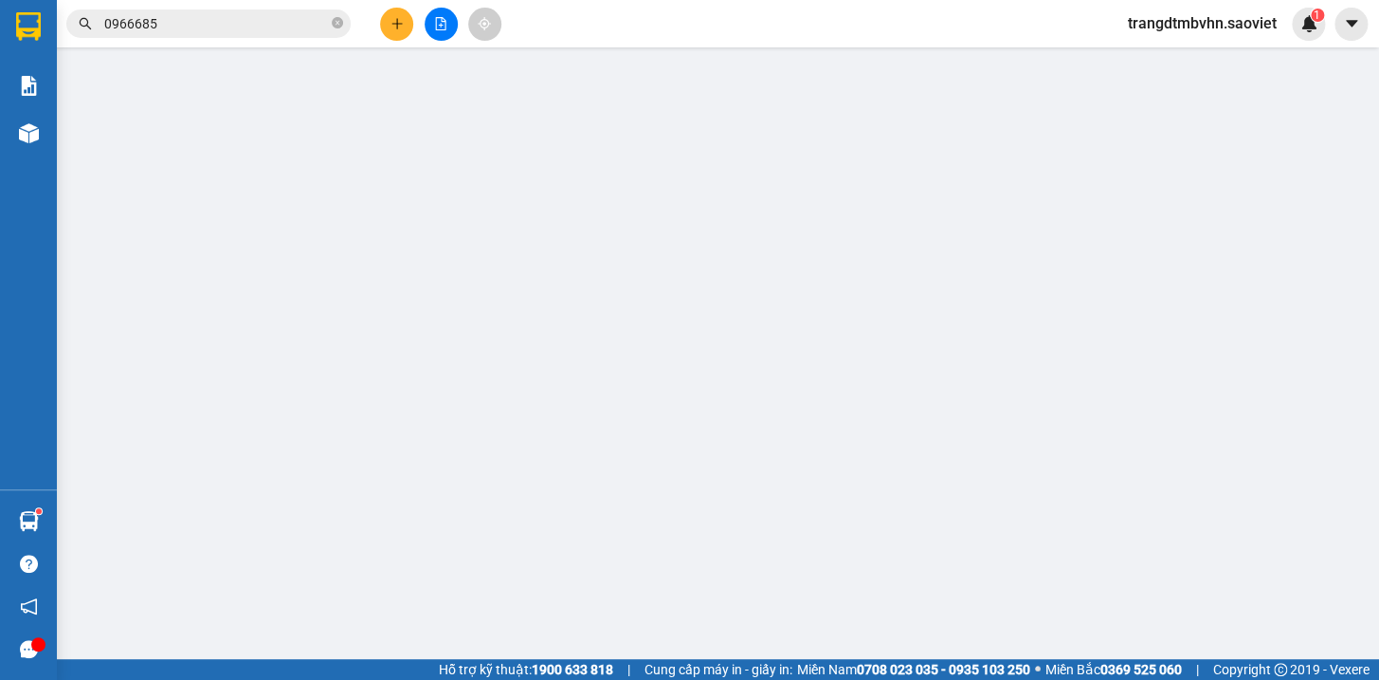
type input "60.000"
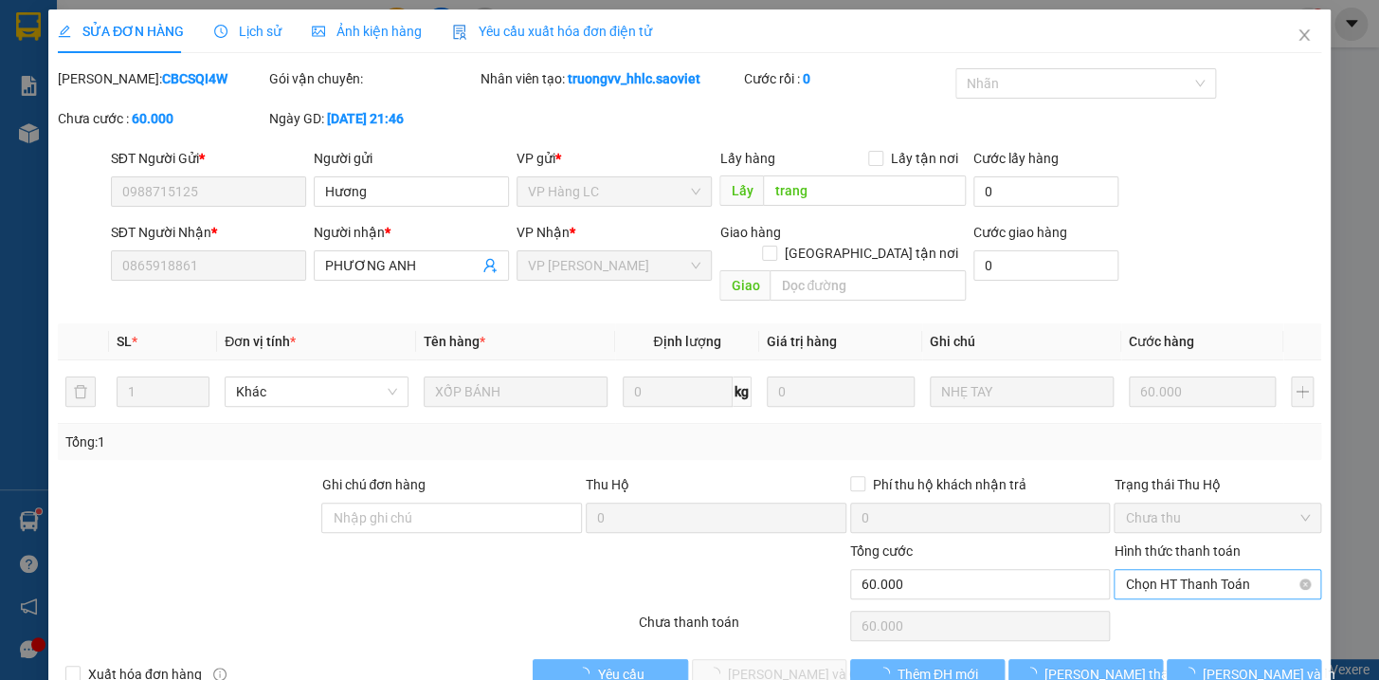
scroll to position [15, 0]
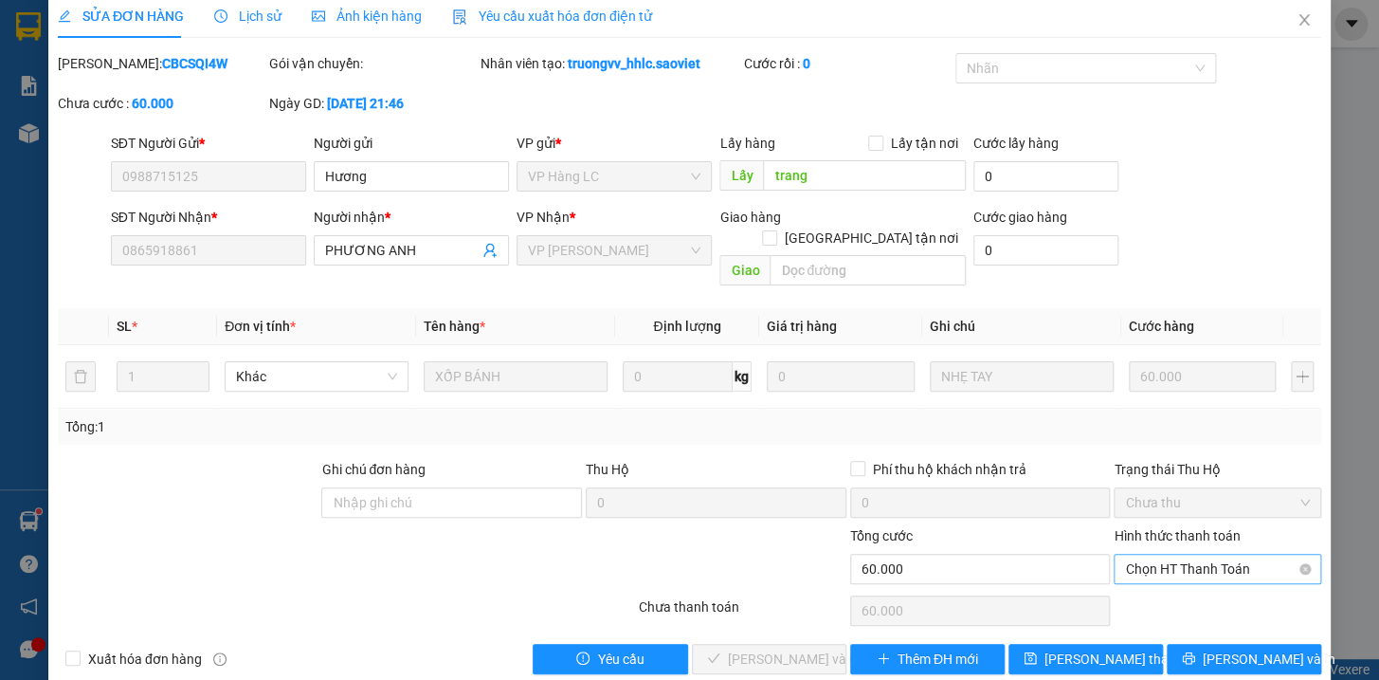
click at [1234, 555] on span "Chọn HT Thanh Toán" at bounding box center [1217, 569] width 185 height 28
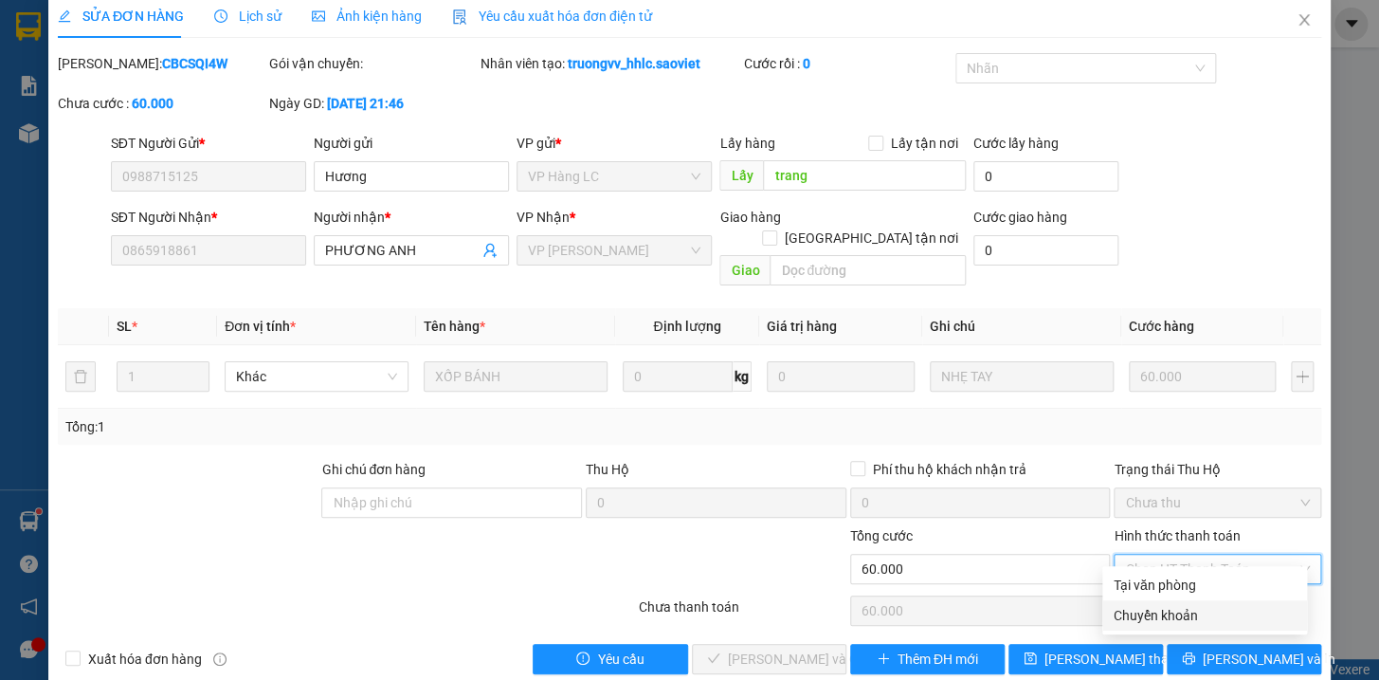
click at [1154, 609] on div "Chuyển khoản" at bounding box center [1205, 615] width 182 height 21
type input "0"
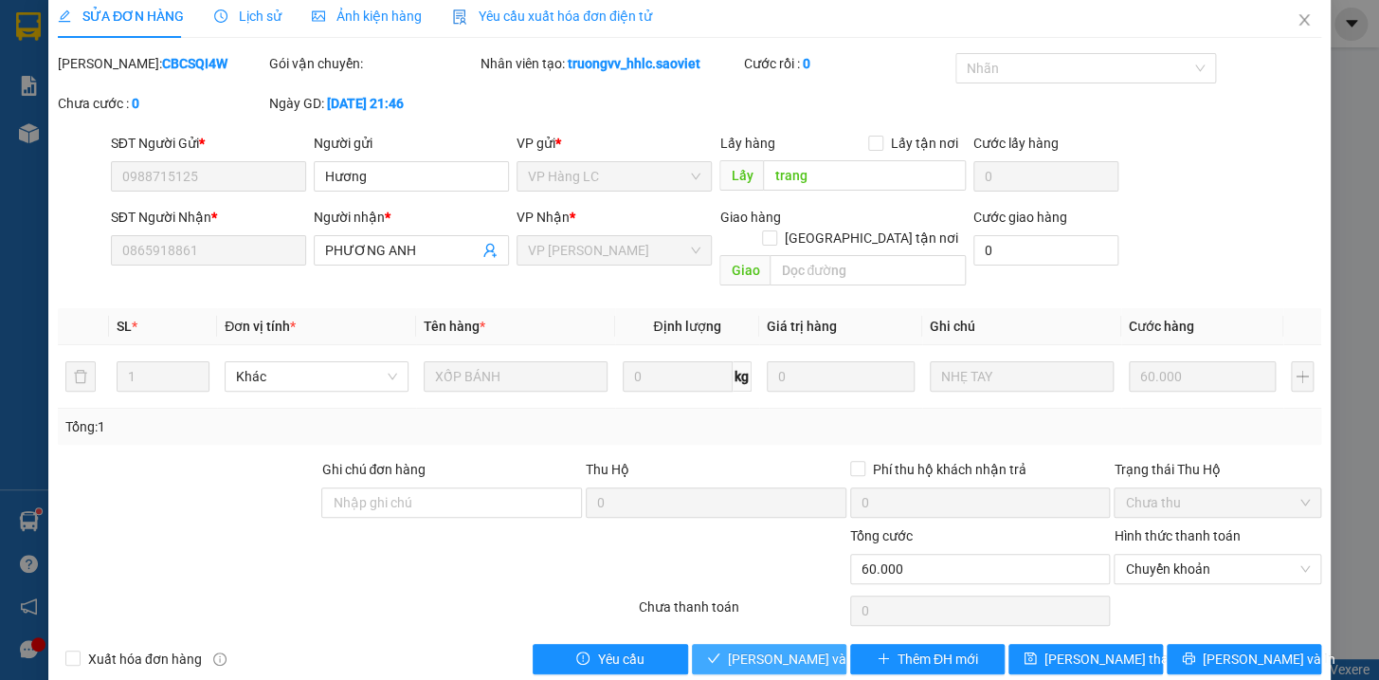
click at [783, 648] on span "[PERSON_NAME] và Giao hàng" at bounding box center [819, 658] width 182 height 21
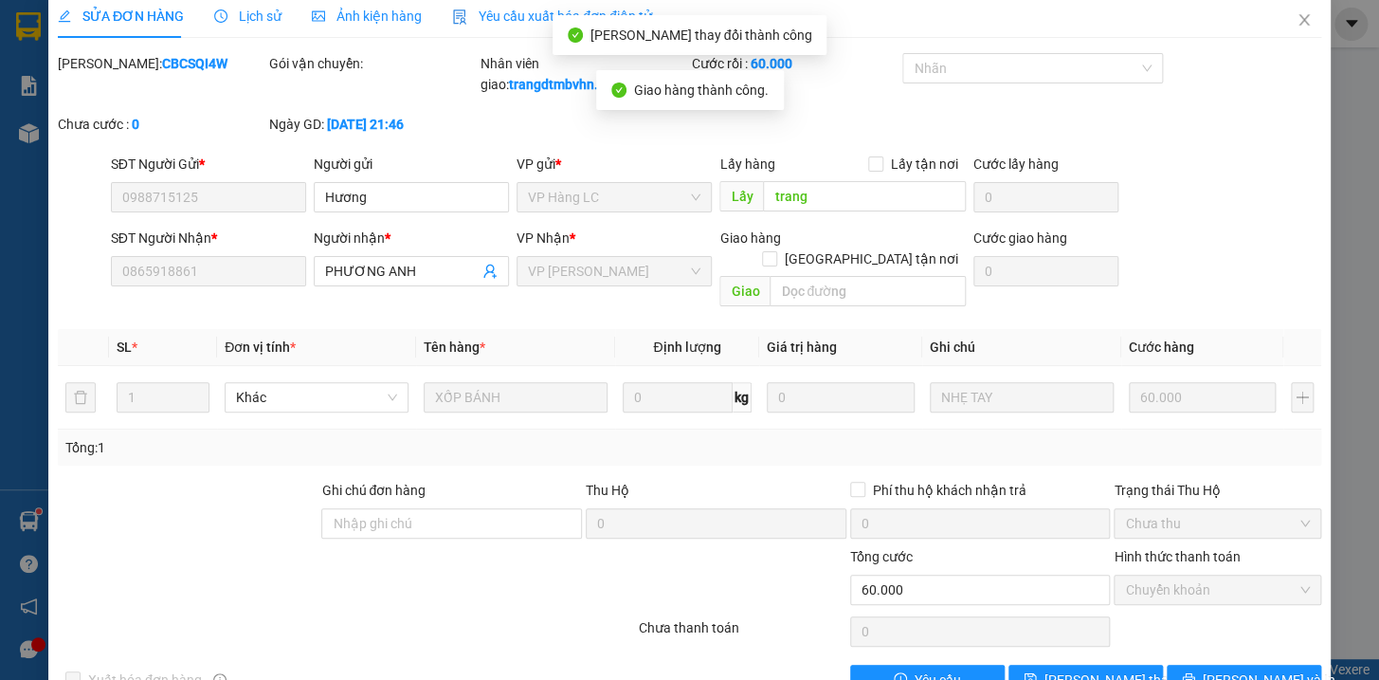
scroll to position [0, 0]
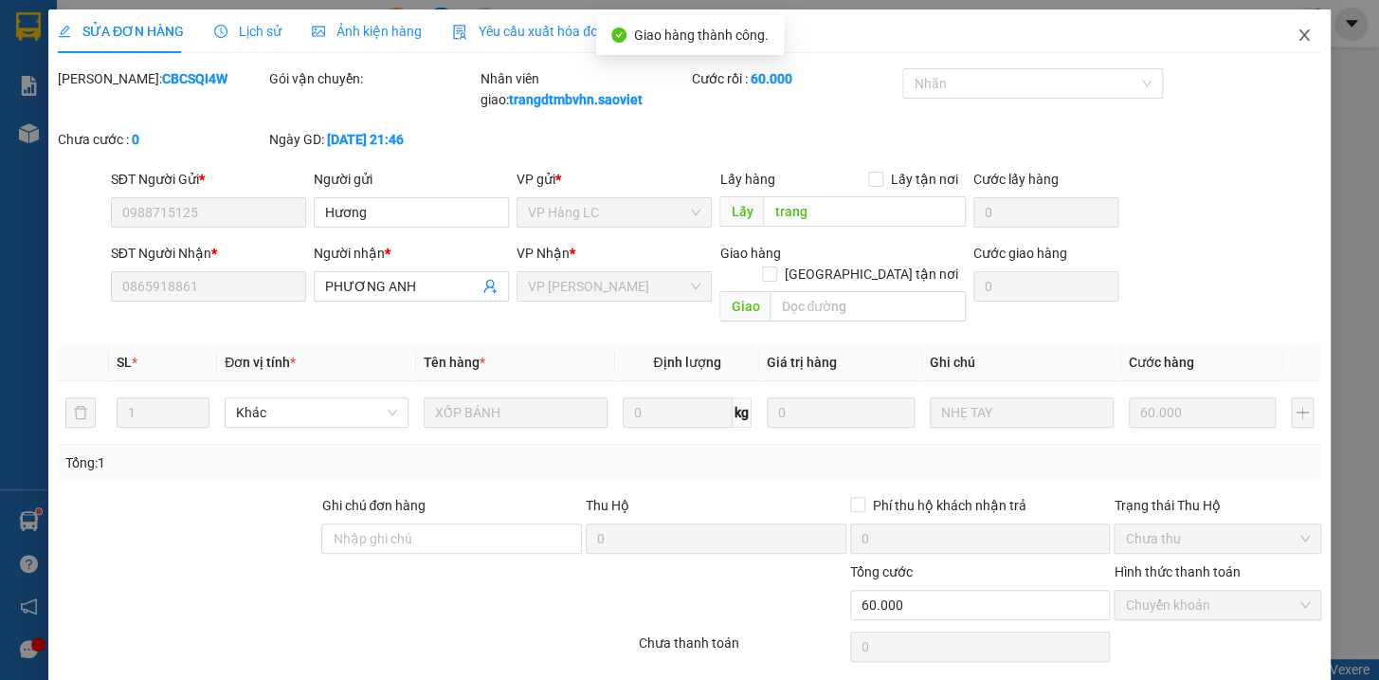
click at [1297, 35] on icon "close" at bounding box center [1304, 34] width 15 height 15
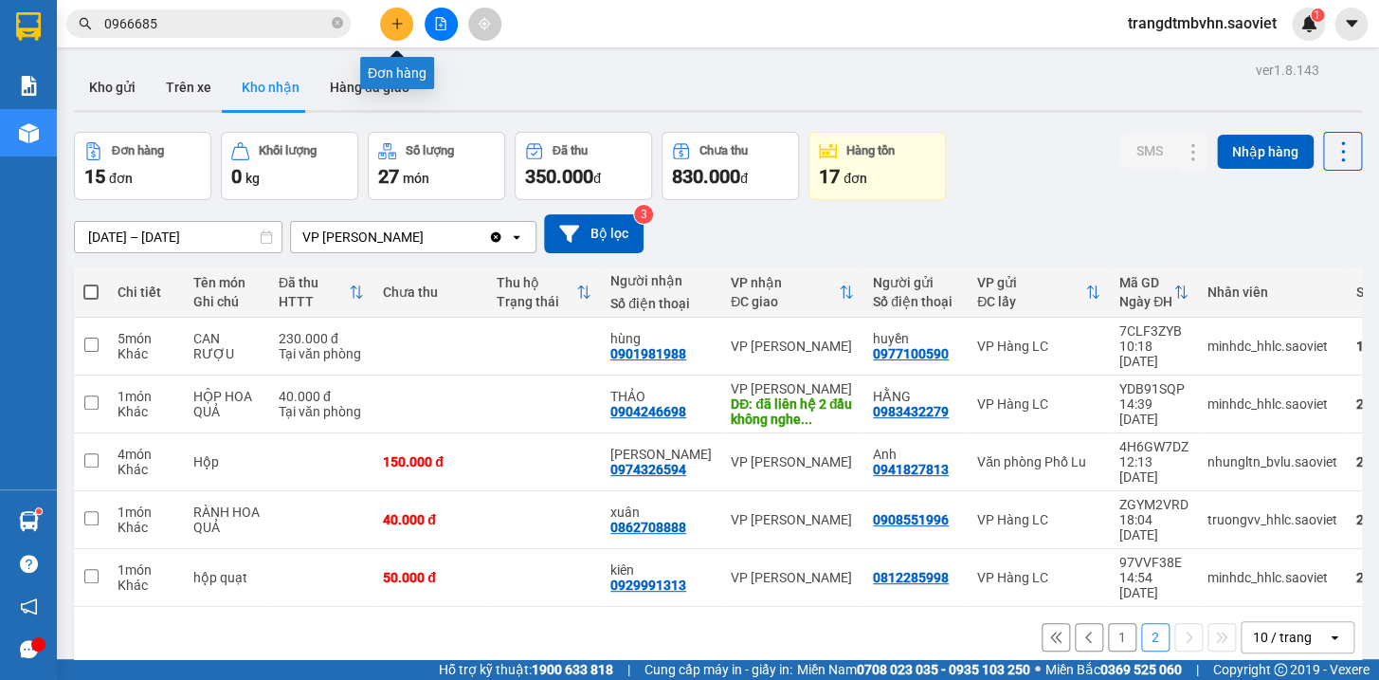
click at [398, 30] on button at bounding box center [396, 24] width 33 height 33
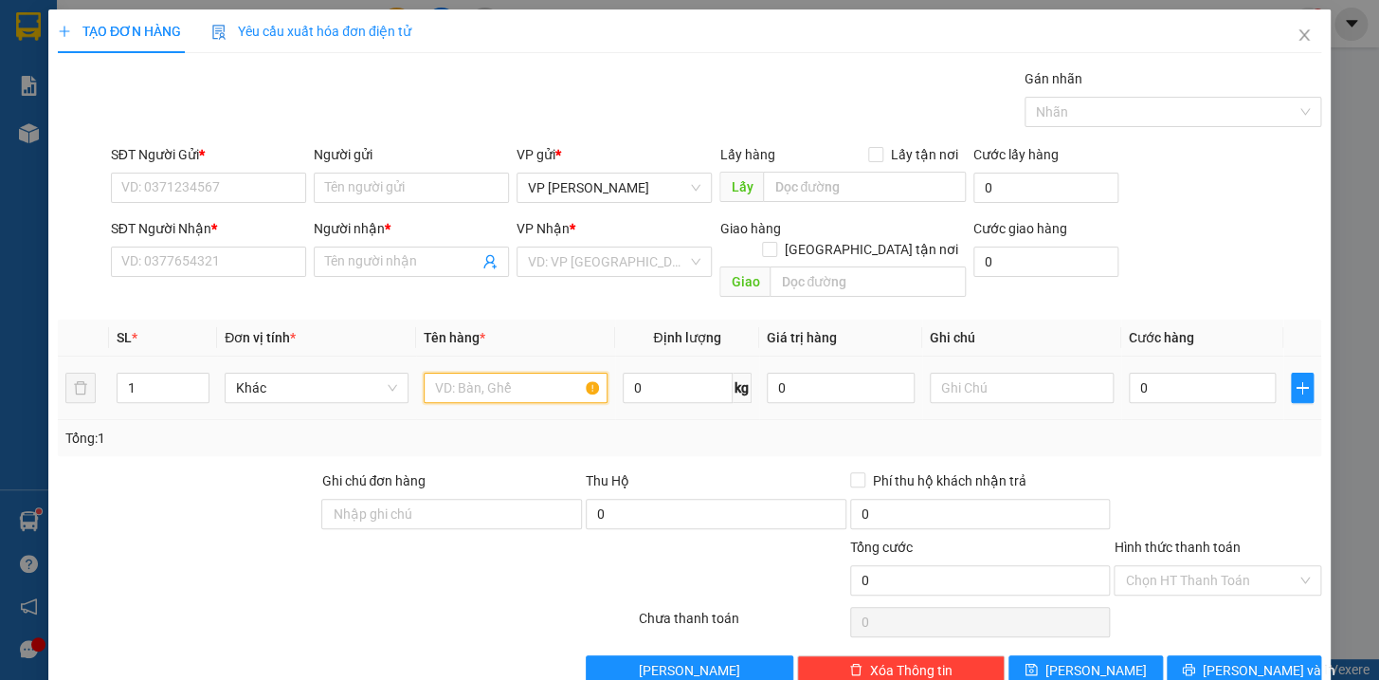
click at [499, 373] on input "text" at bounding box center [516, 388] width 184 height 30
type input "bao xanh kkt"
click at [946, 379] on input "text" at bounding box center [1022, 388] width 184 height 30
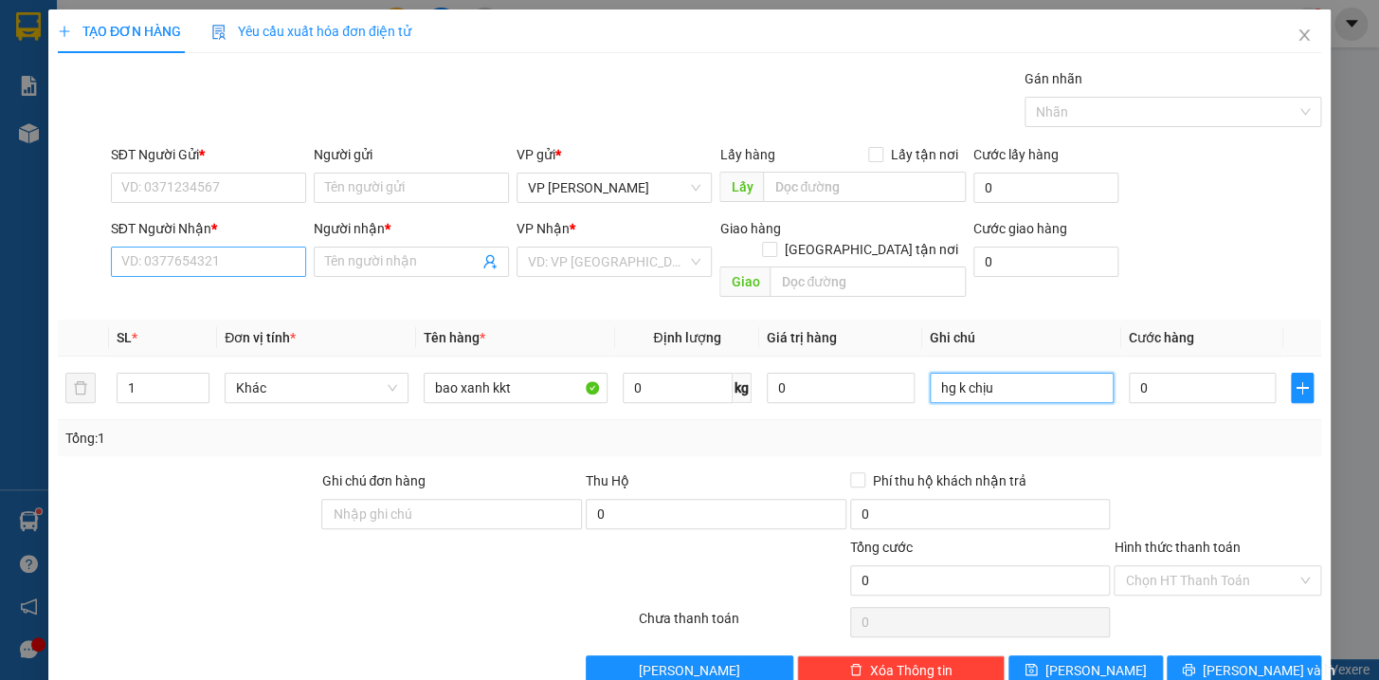
type input "hg k chịu"
drag, startPoint x: 198, startPoint y: 265, endPoint x: 192, endPoint y: 245, distance: 20.7
click at [197, 256] on input "SĐT Người Nhận *" at bounding box center [208, 261] width 195 height 30
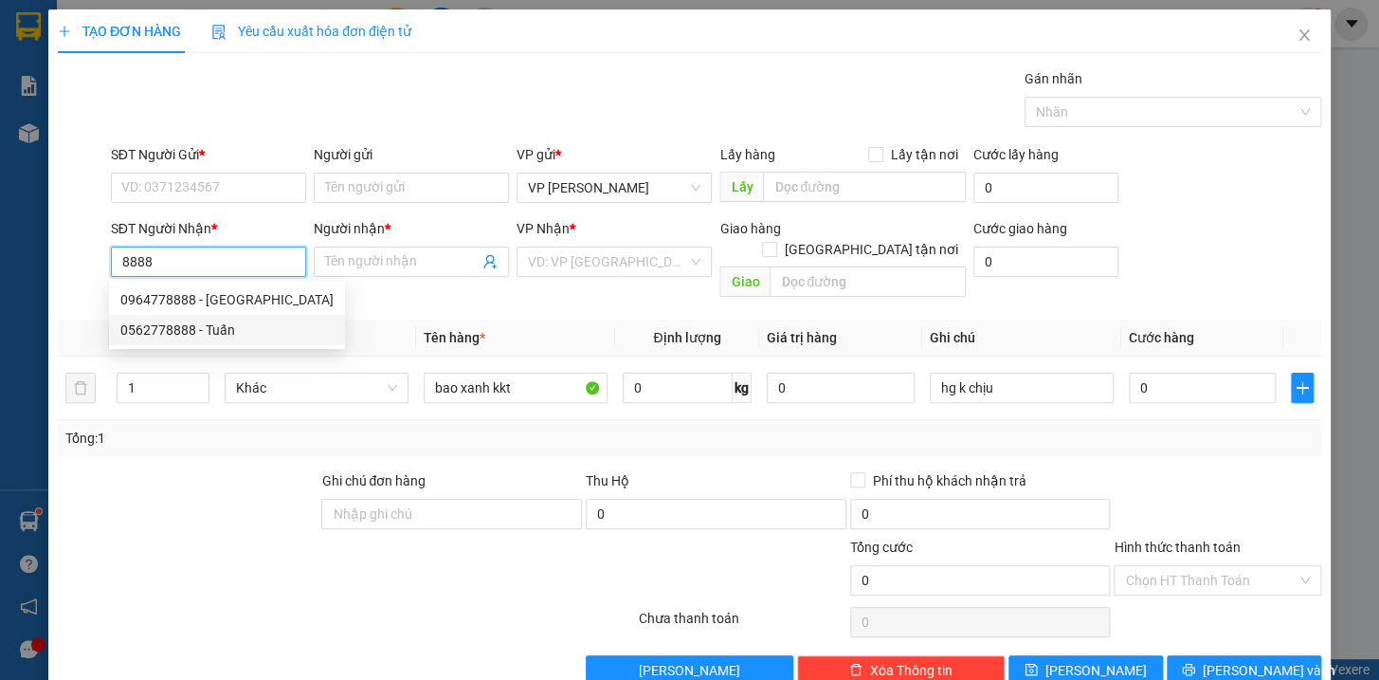
click at [189, 328] on div "0562778888 - Tuấn" at bounding box center [226, 329] width 213 height 21
type input "0562778888"
type input "Tuấn"
type input "đã gọi"
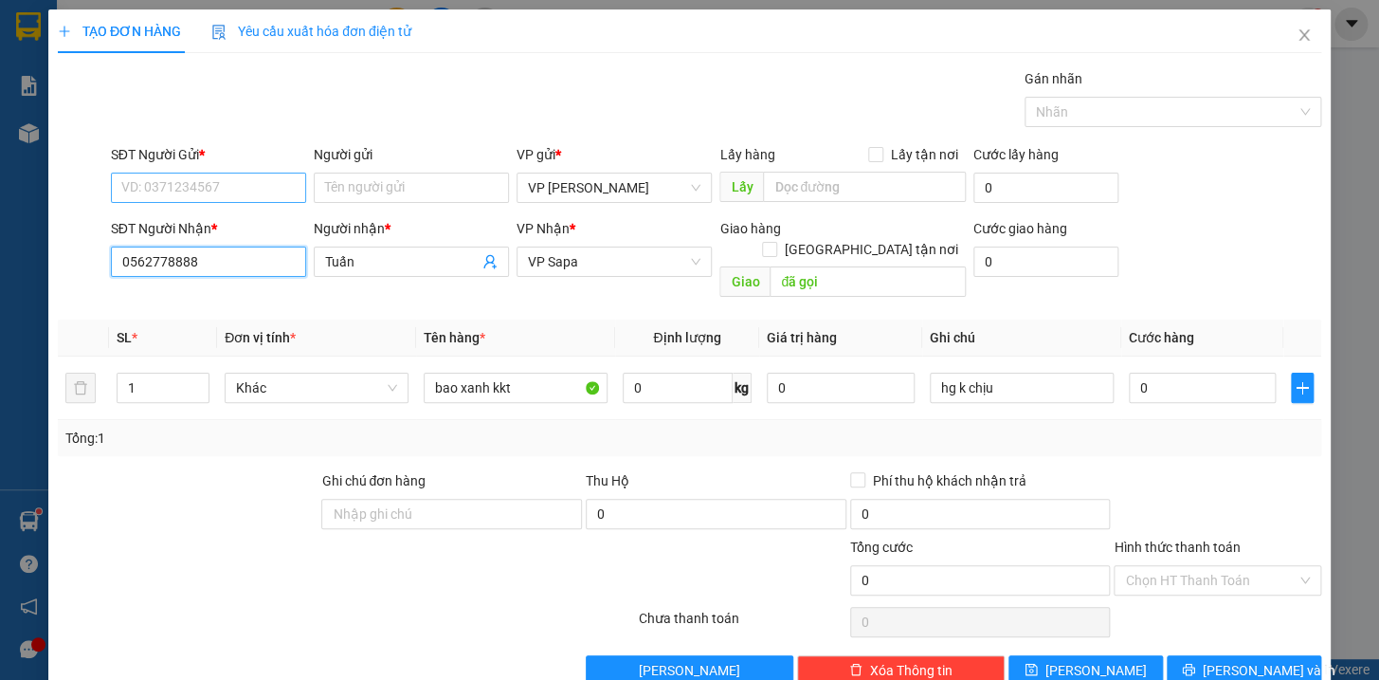
type input "0562778888"
click at [132, 186] on input "SĐT Người Gửi *" at bounding box center [208, 188] width 195 height 30
click at [146, 255] on div "0971999966 - Hải Hà" at bounding box center [226, 256] width 213 height 21
type input "0971999966"
type input "Hải Hà"
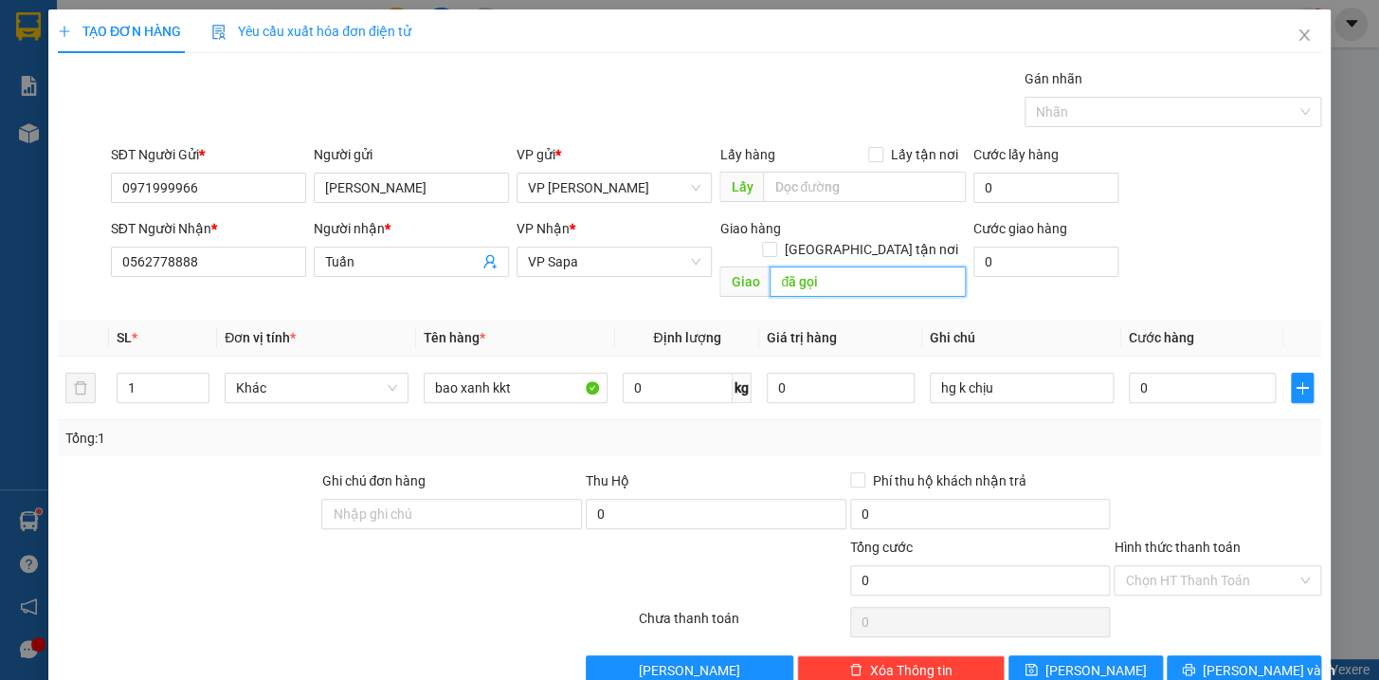
click at [843, 266] on input "đã gọi" at bounding box center [868, 281] width 196 height 30
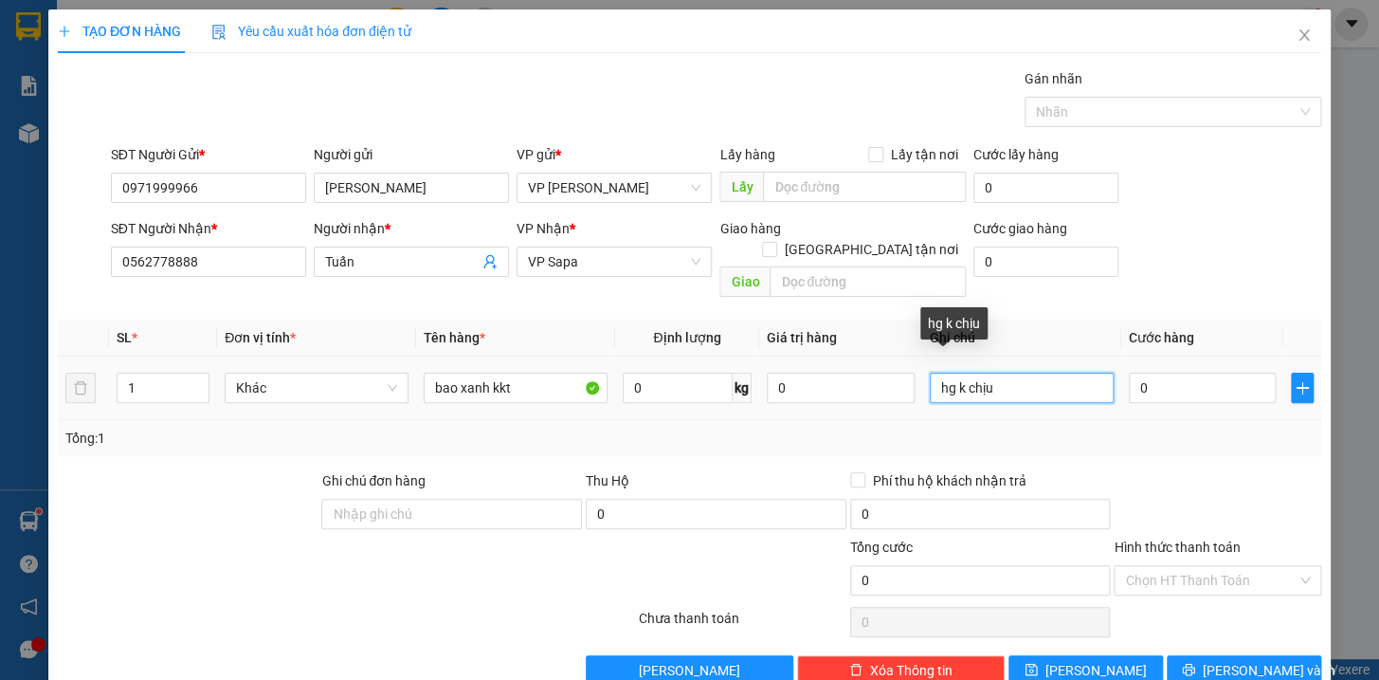
click at [1031, 373] on input "hg k chịu" at bounding box center [1022, 388] width 184 height 30
type input "hg k chịu chưa đi ngay đã báo"
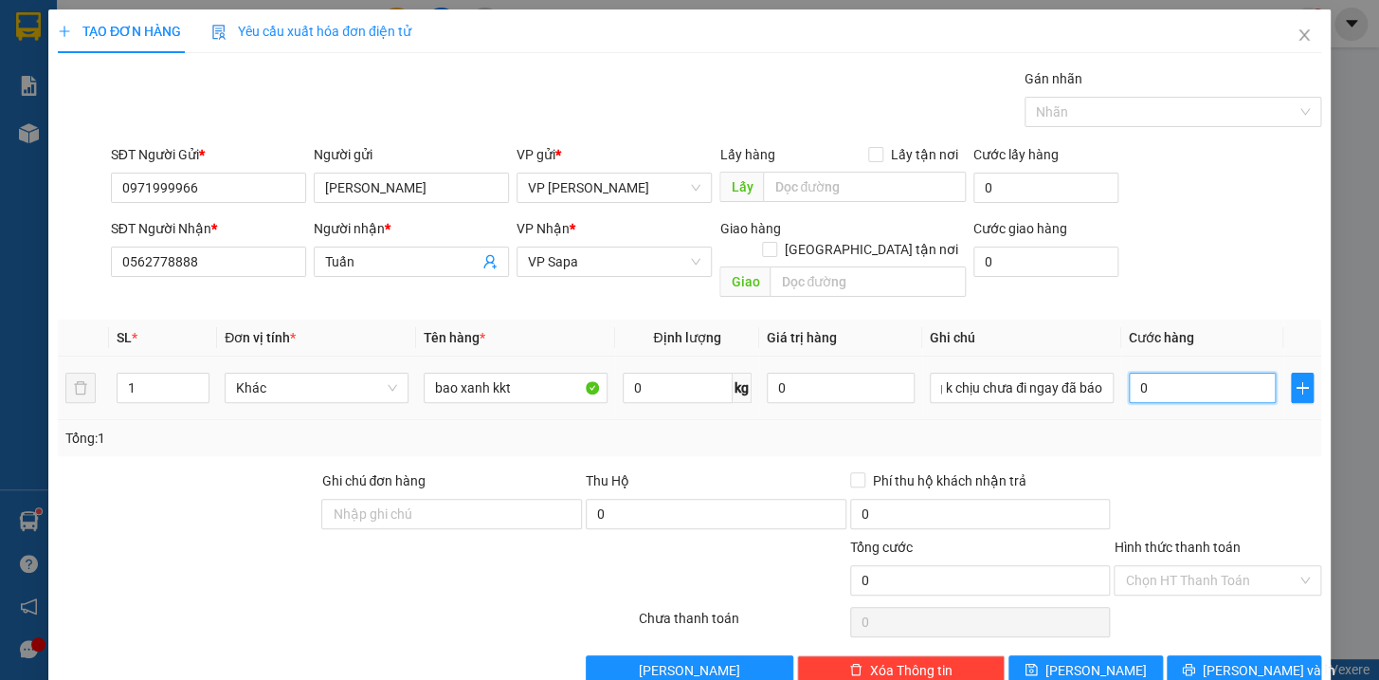
scroll to position [0, 0]
click at [1228, 373] on input "0" at bounding box center [1203, 388] width 148 height 30
type input "7"
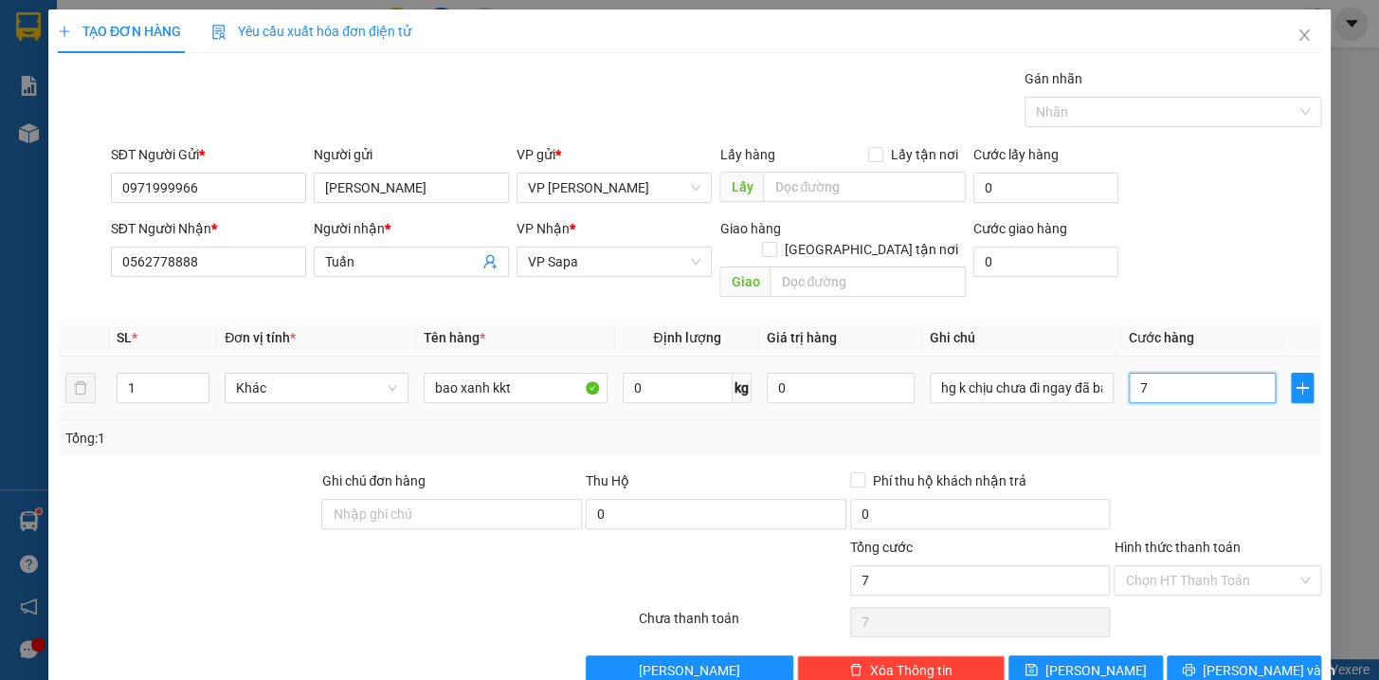
type input "70"
type input "700"
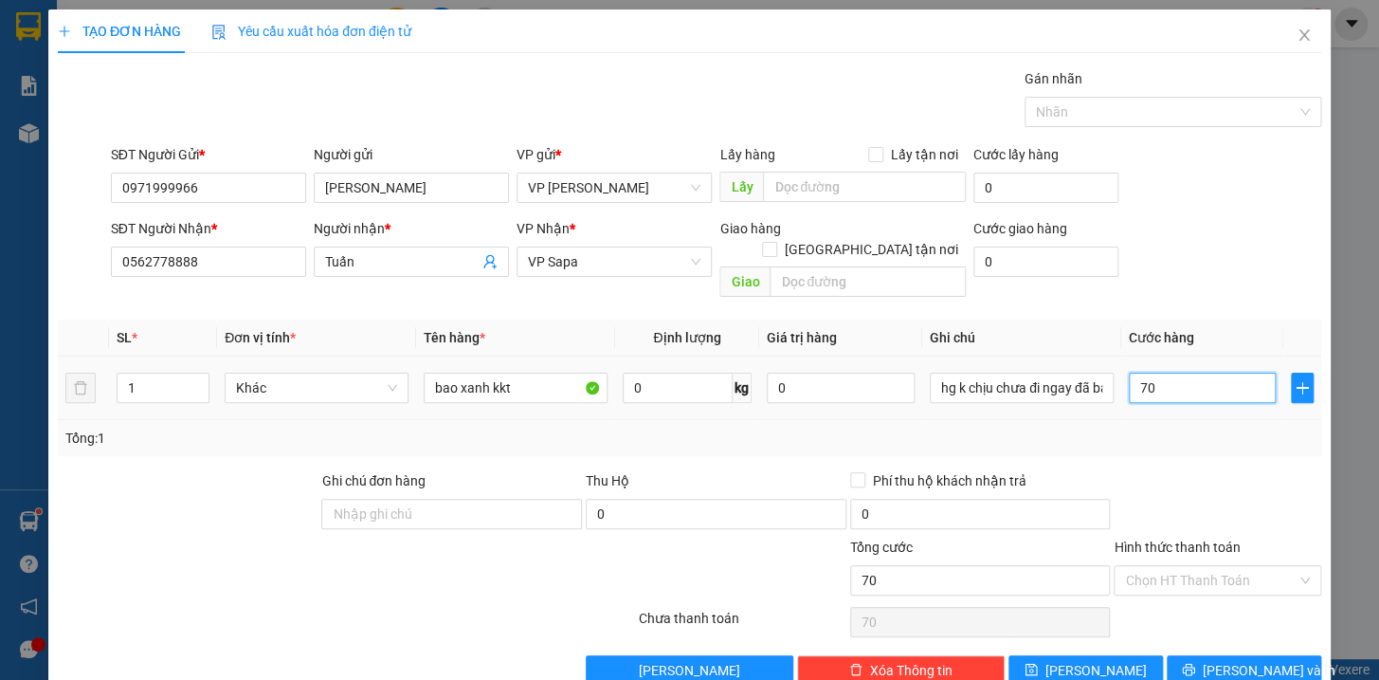
type input "700"
type input "7.000"
type input "70.000"
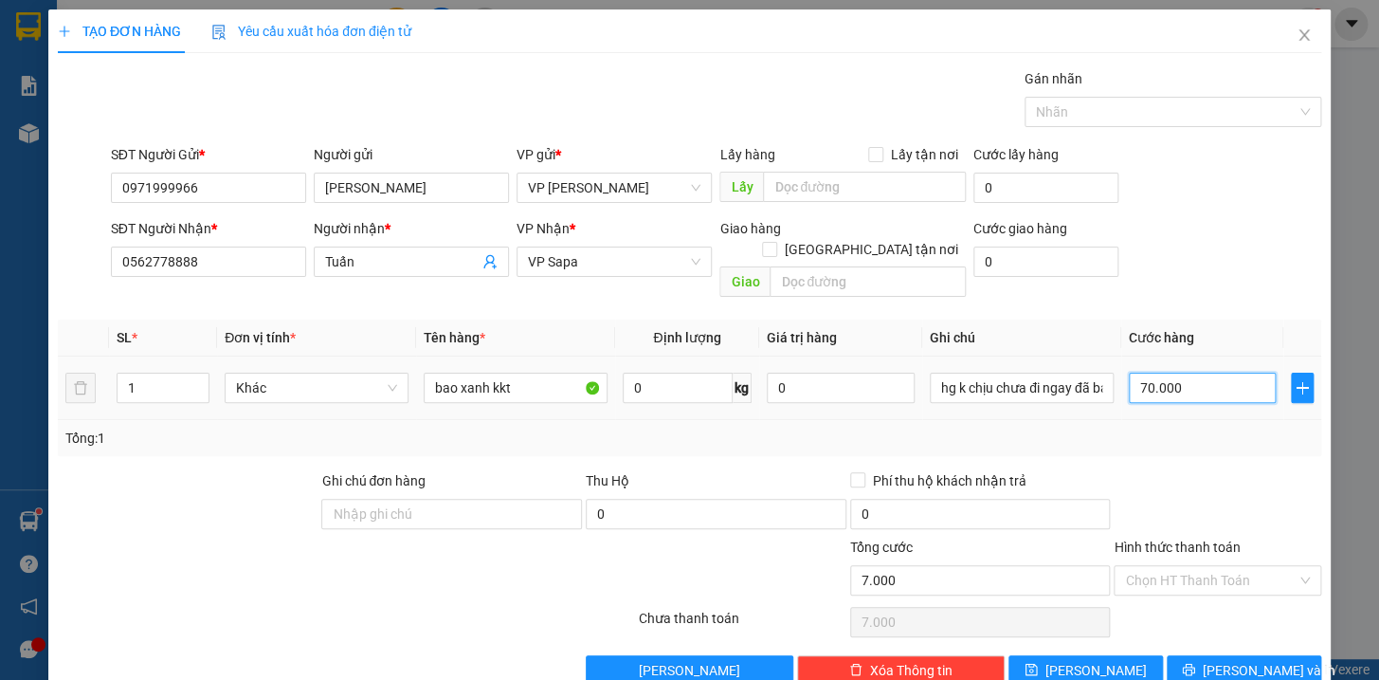
type input "70.000"
click at [1240, 660] on span "[PERSON_NAME] và In" at bounding box center [1269, 670] width 133 height 21
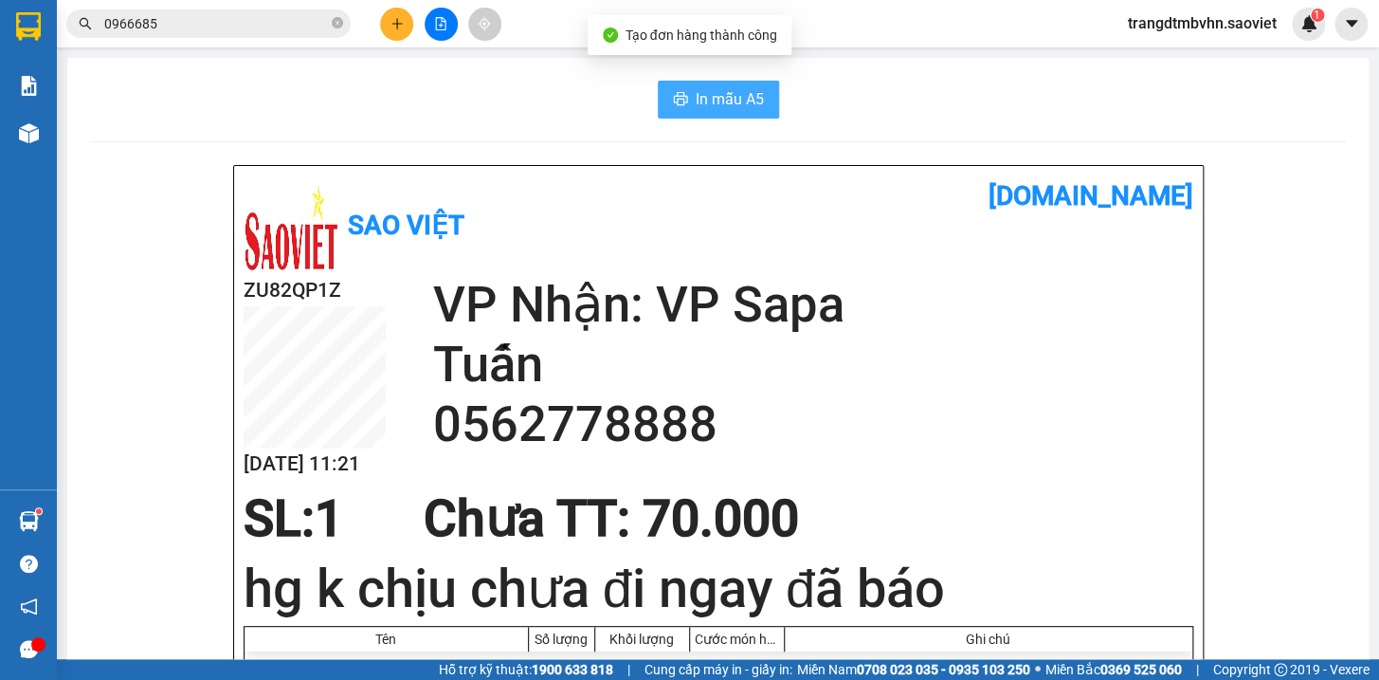
click at [730, 101] on span "In mẫu A5" at bounding box center [730, 99] width 68 height 24
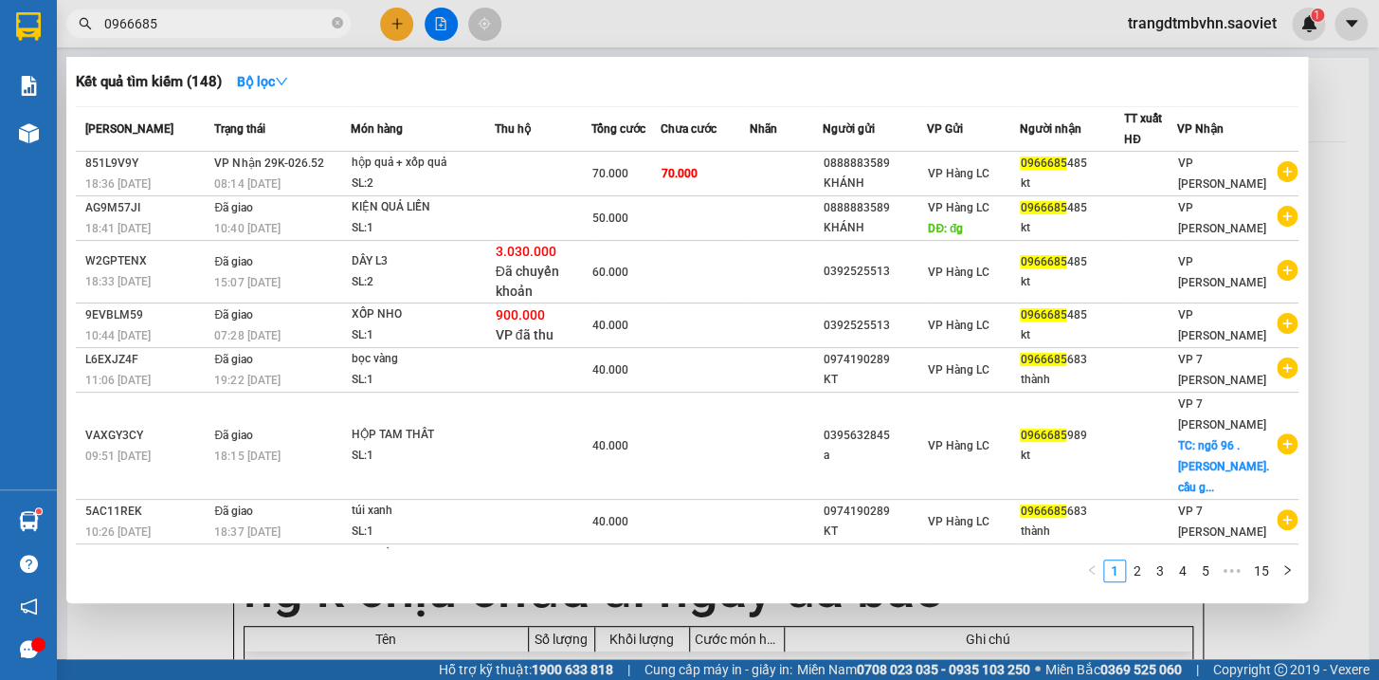
click at [235, 15] on input "0966685" at bounding box center [216, 23] width 224 height 21
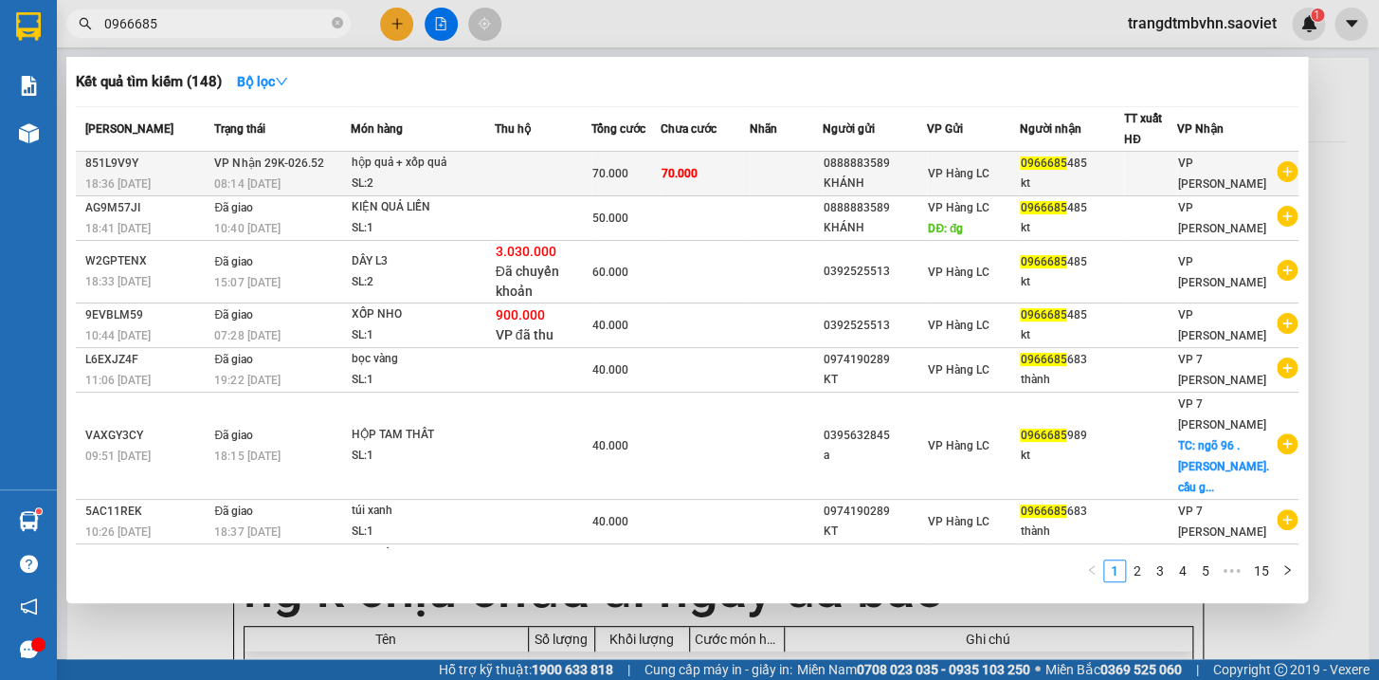
click at [1057, 167] on span "0966685" at bounding box center [1043, 162] width 46 height 13
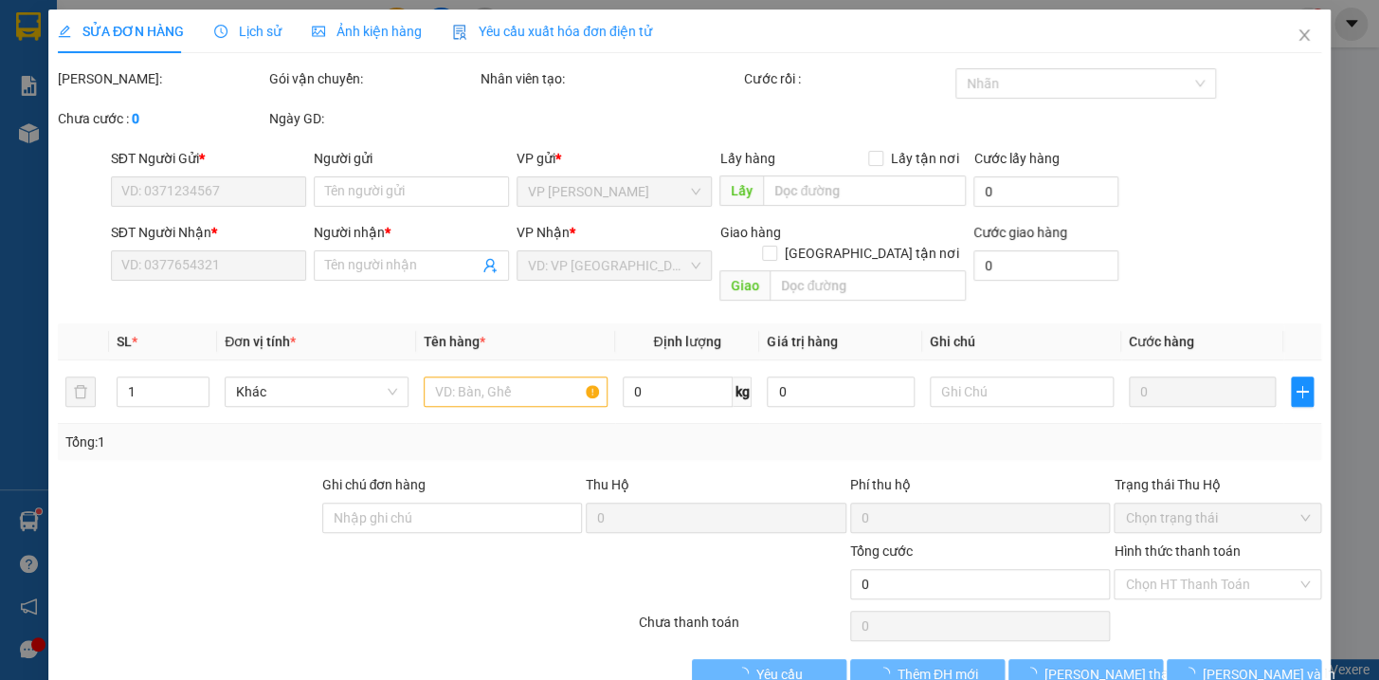
type input "0888883589"
type input "KHÁNH"
type input "0966685485"
type input "kt"
type input "70.000"
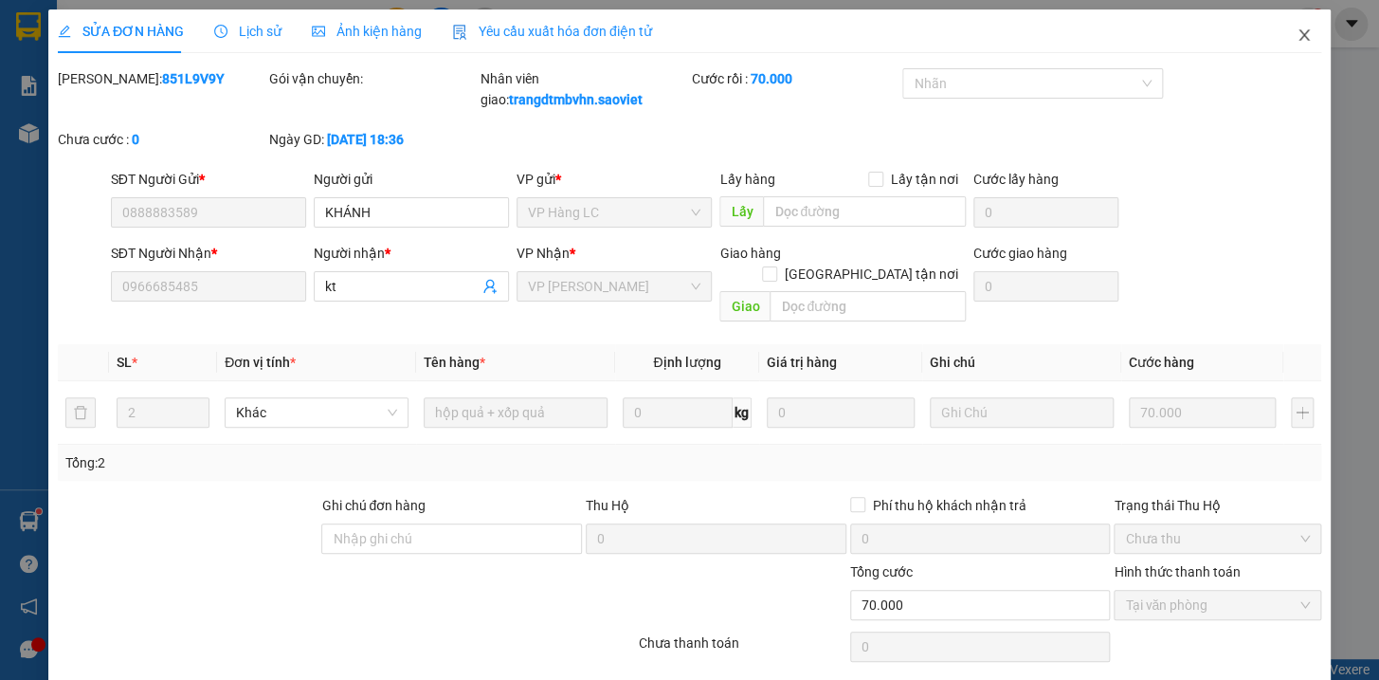
click at [1297, 37] on icon "close" at bounding box center [1304, 34] width 15 height 15
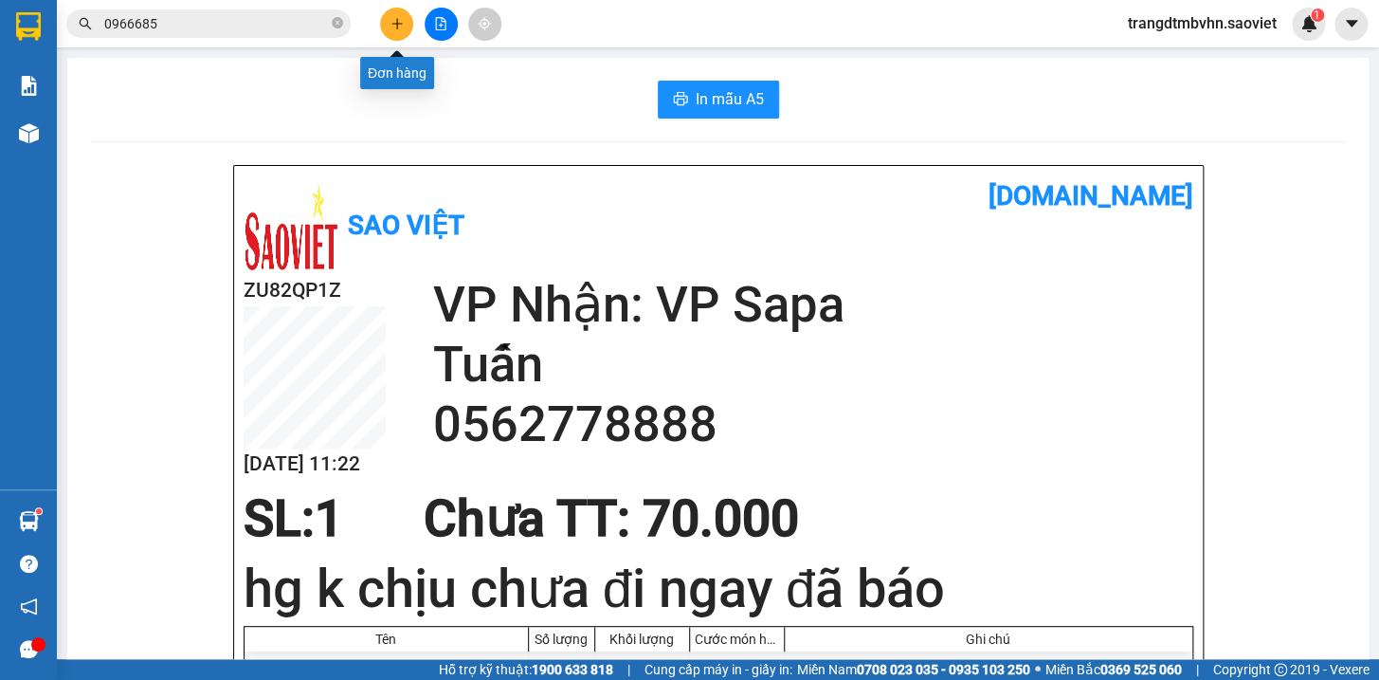
click at [398, 25] on icon "plus" at bounding box center [397, 23] width 13 height 13
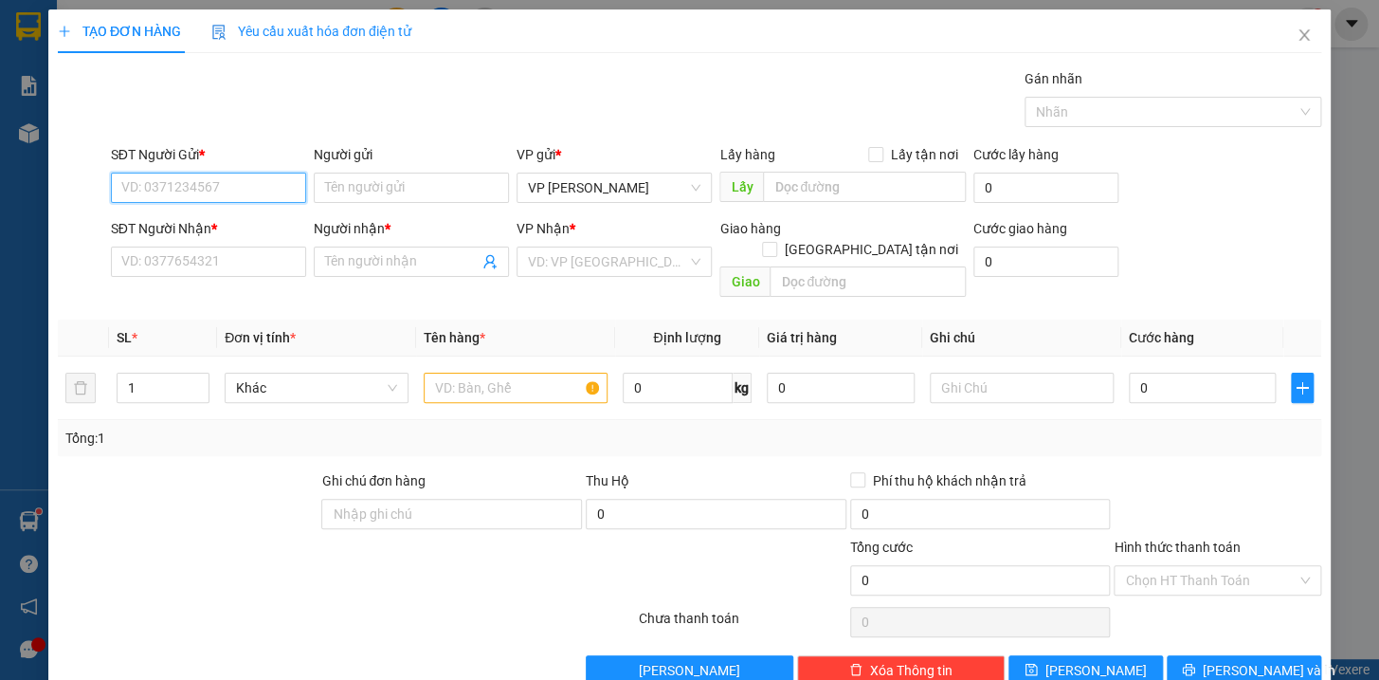
click at [237, 197] on input "SĐT Người Gửi *" at bounding box center [208, 188] width 195 height 30
type input "0397905780"
click at [195, 263] on input "SĐT Người Nhận *" at bounding box center [208, 261] width 195 height 30
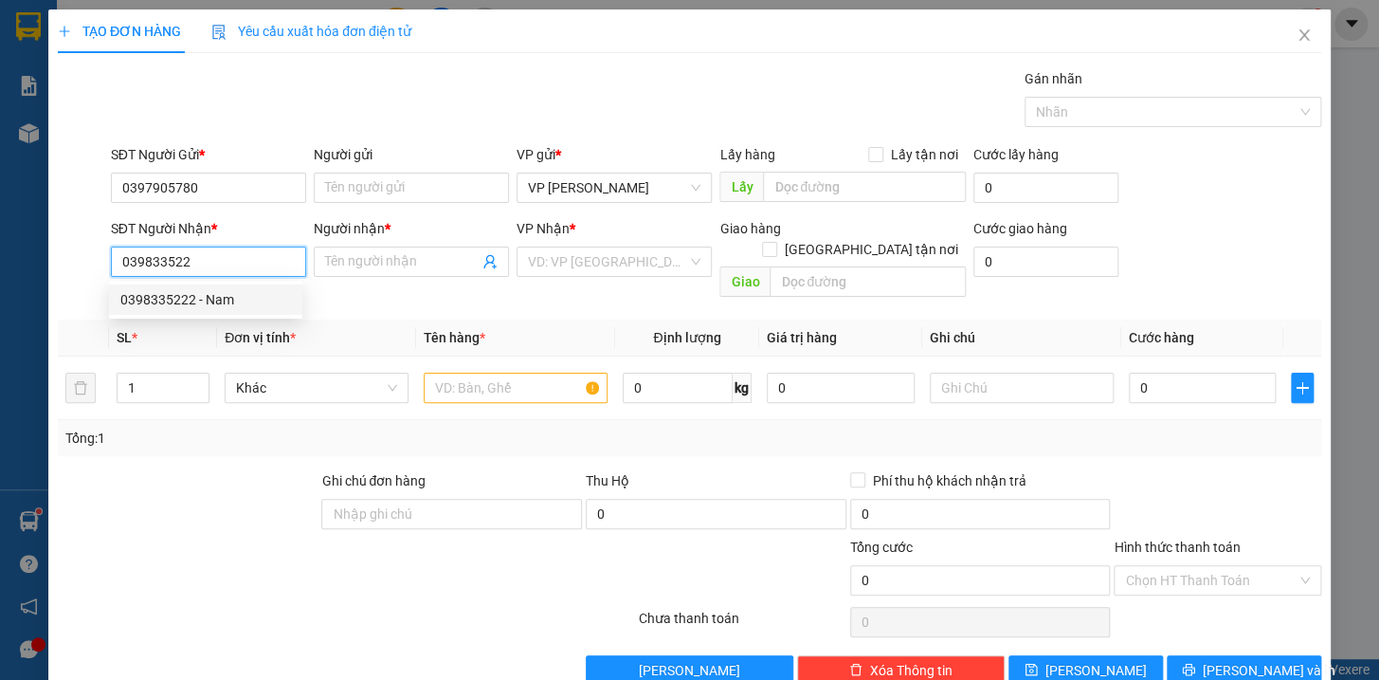
click at [171, 294] on div "0398335222 - Nam" at bounding box center [205, 299] width 171 height 21
type input "0398335222"
type input "Nam"
type input "km 150"
type input "0398335222"
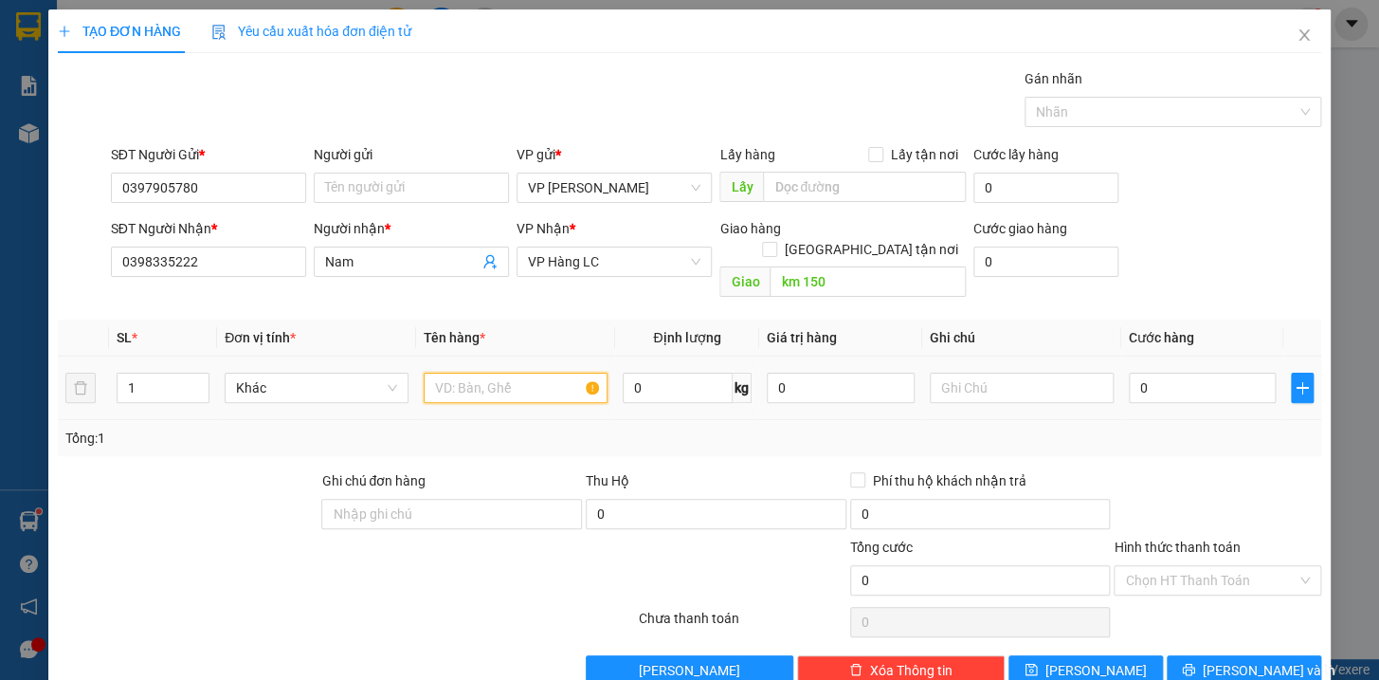
click at [460, 373] on input "text" at bounding box center [516, 388] width 184 height 30
type input "hộp kkt"
click at [944, 374] on input "text" at bounding box center [1022, 388] width 184 height 30
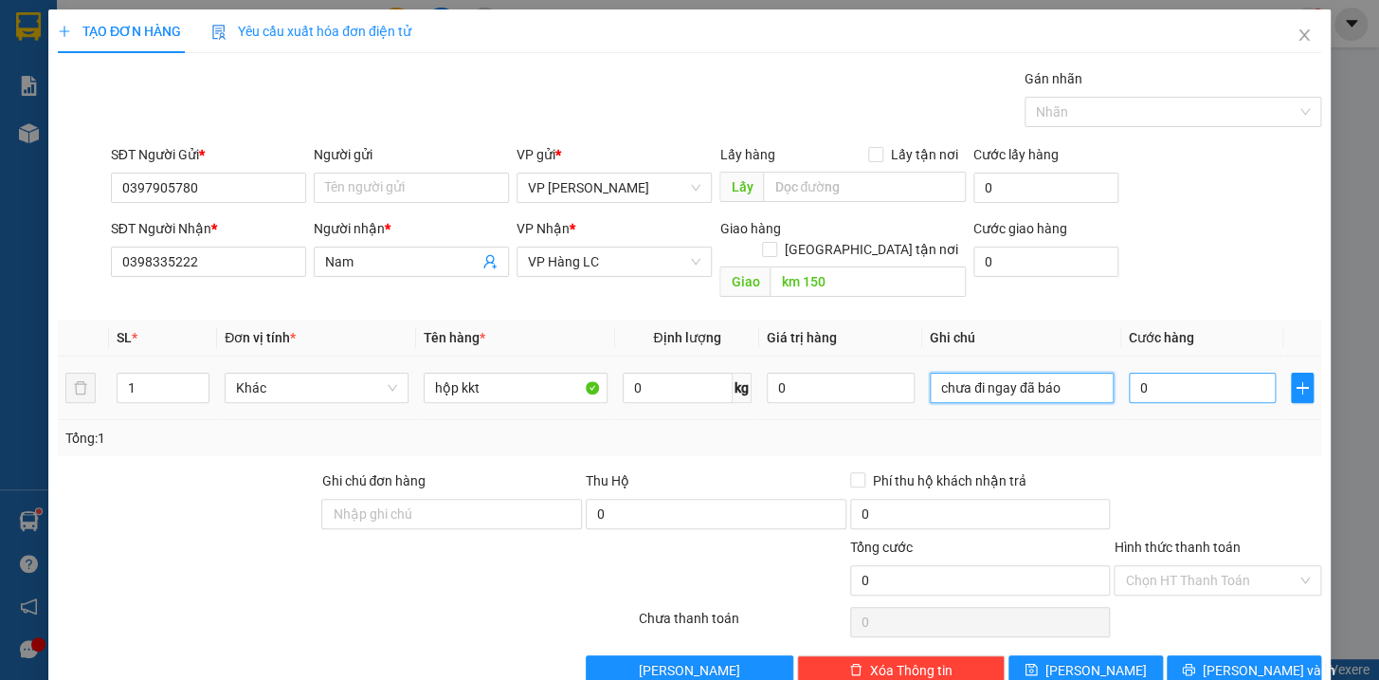
type input "chưa đi ngay đã báo"
click at [1227, 377] on input "0" at bounding box center [1203, 388] width 148 height 30
type input "5"
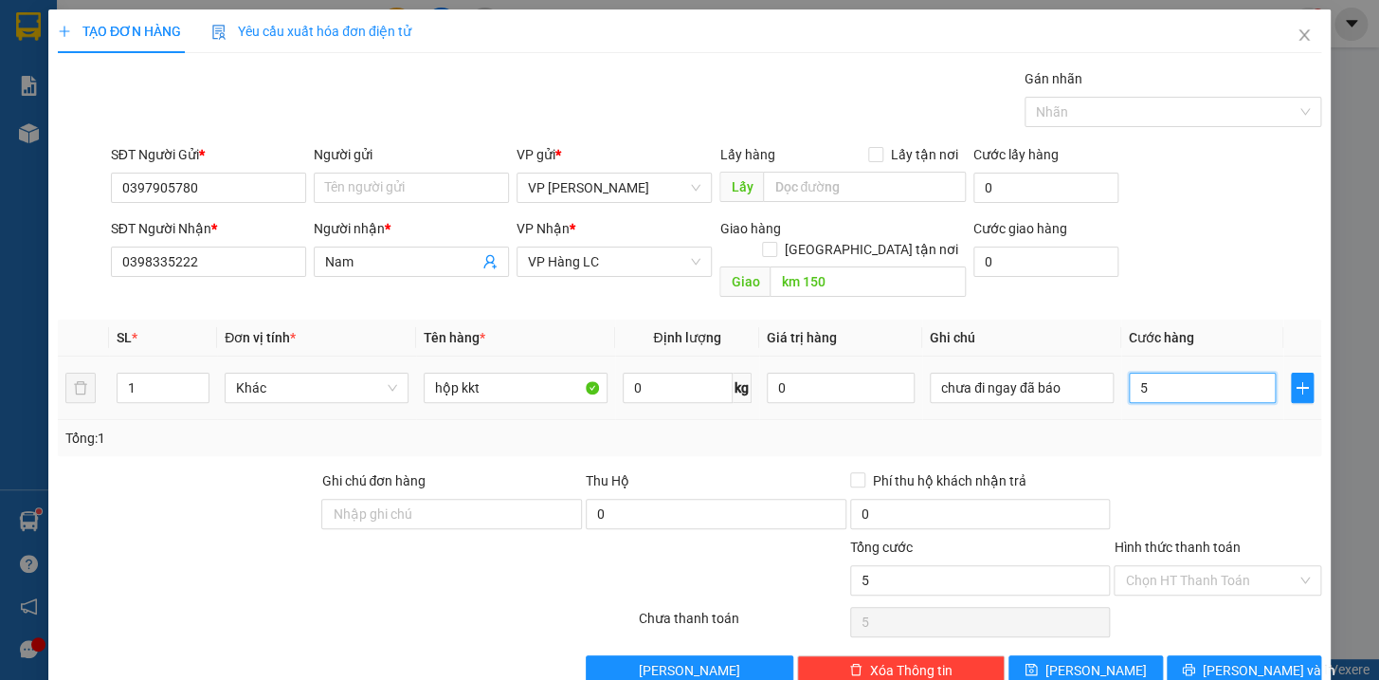
type input "50"
type input "500"
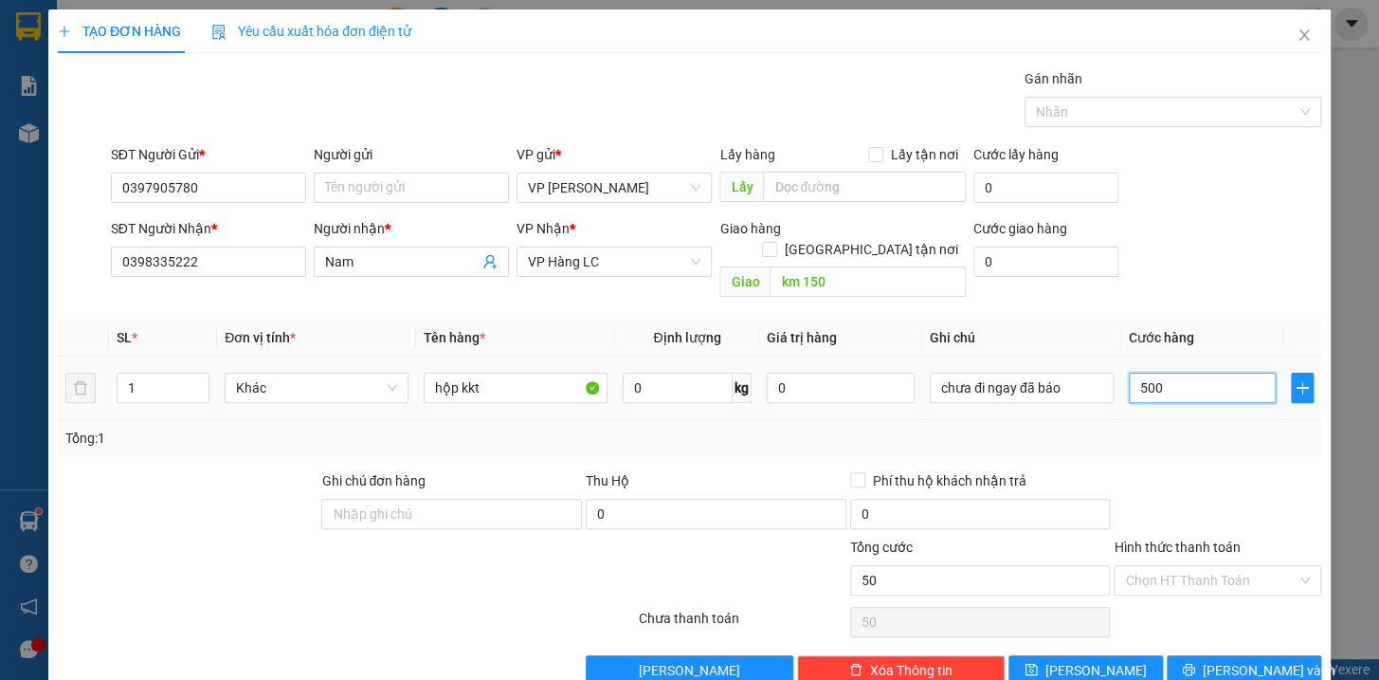
type input "500"
type input "5.000"
type input "50.000"
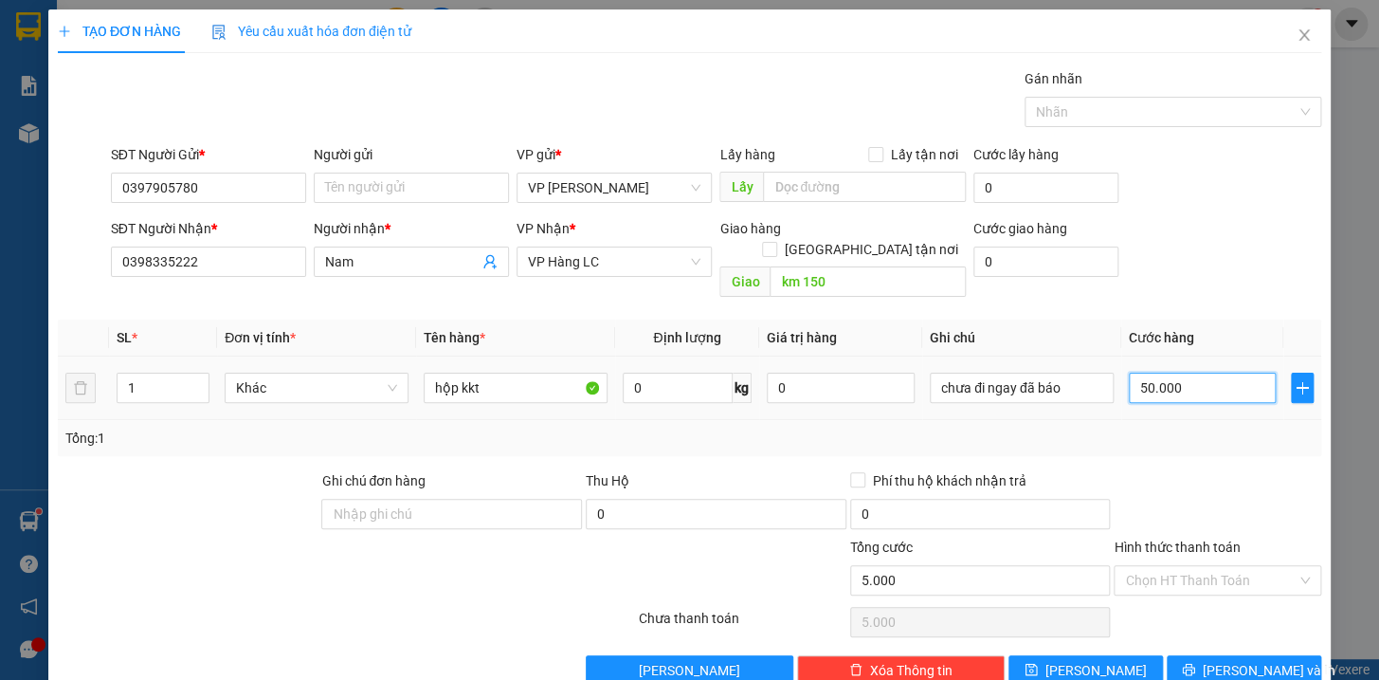
type input "50.000"
drag, startPoint x: 1190, startPoint y: 371, endPoint x: 1114, endPoint y: 365, distance: 76.1
click at [1122, 365] on td "50.000" at bounding box center [1203, 388] width 163 height 64
type input "6"
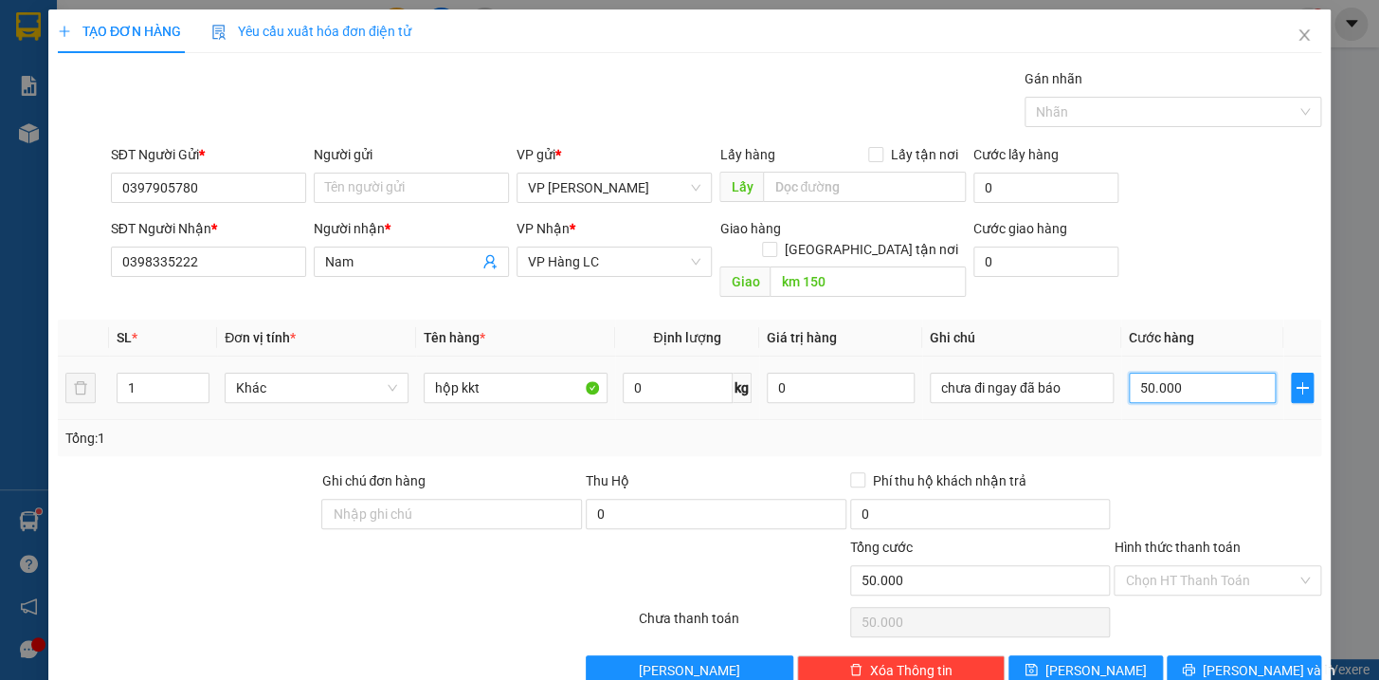
type input "6"
type input "60"
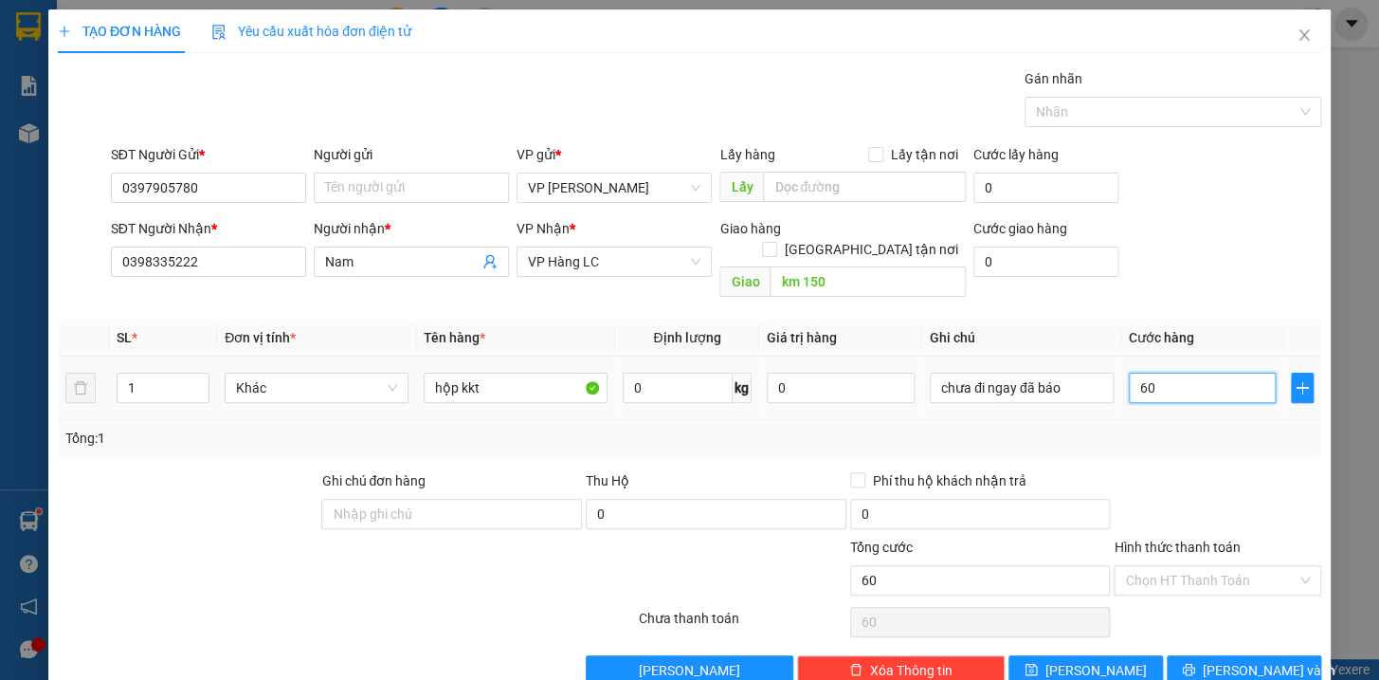
type input "600"
type input "6.000"
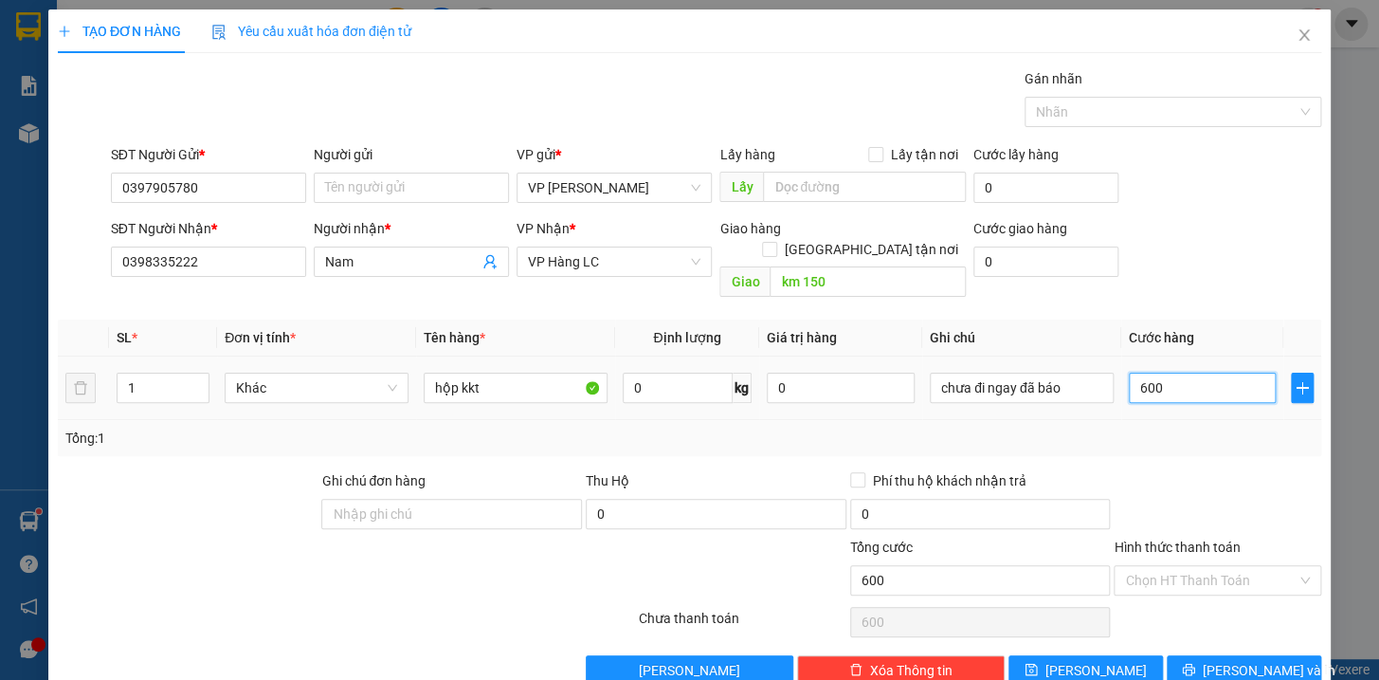
type input "6.000"
type input "60.000"
type input "600.000"
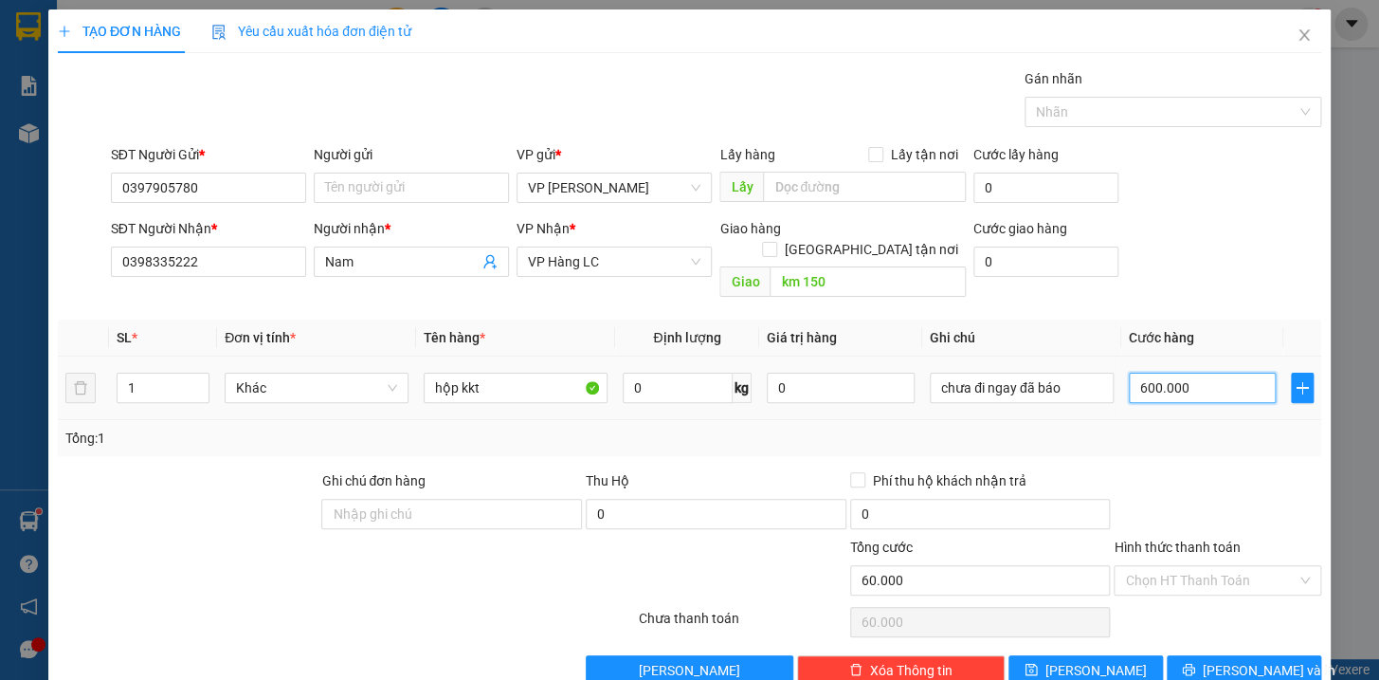
type input "600.000"
type input "60.000"
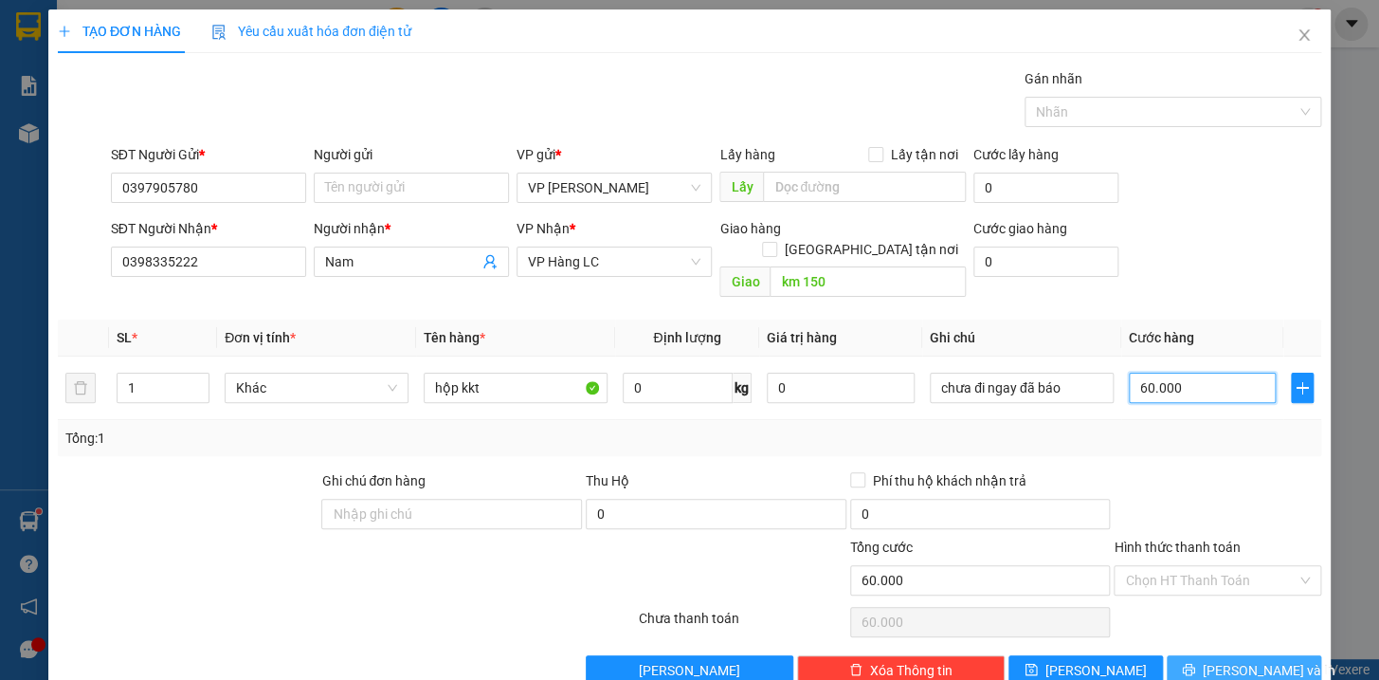
type input "60.000"
click at [1257, 660] on span "[PERSON_NAME] và In" at bounding box center [1269, 670] width 133 height 21
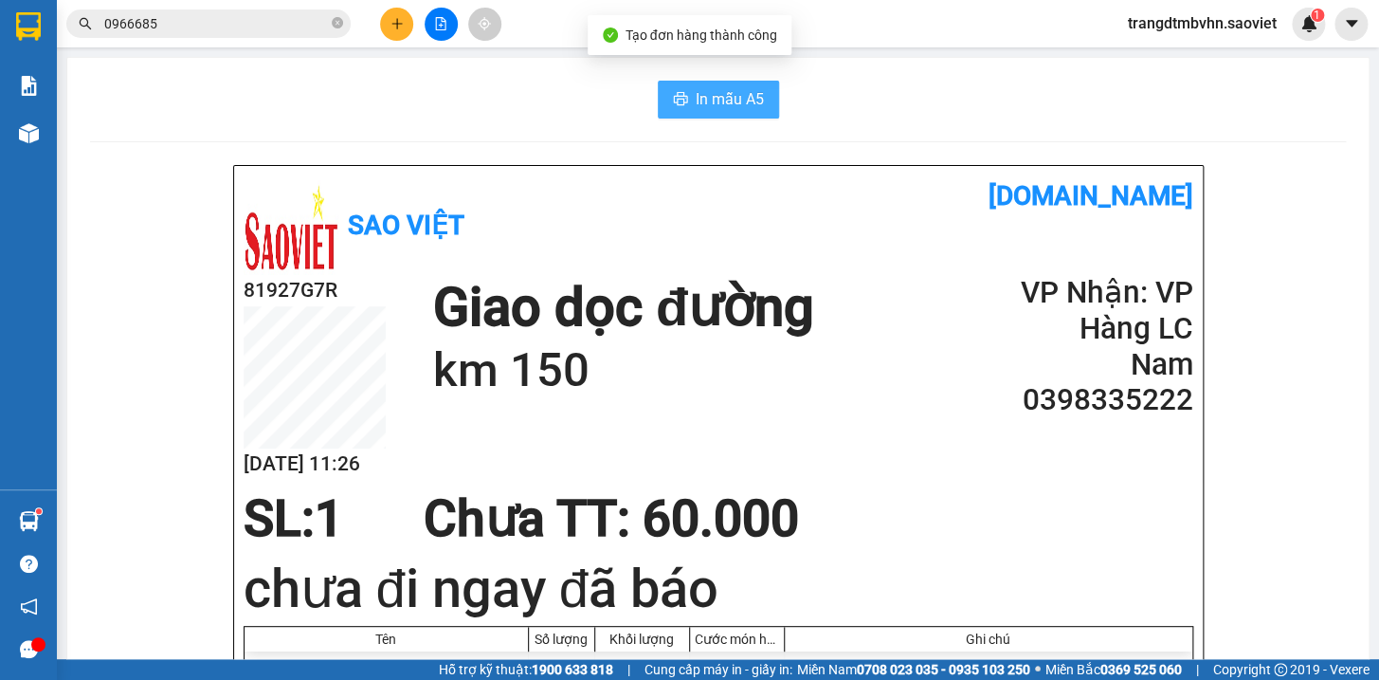
click at [745, 104] on span "In mẫu A5" at bounding box center [730, 99] width 68 height 24
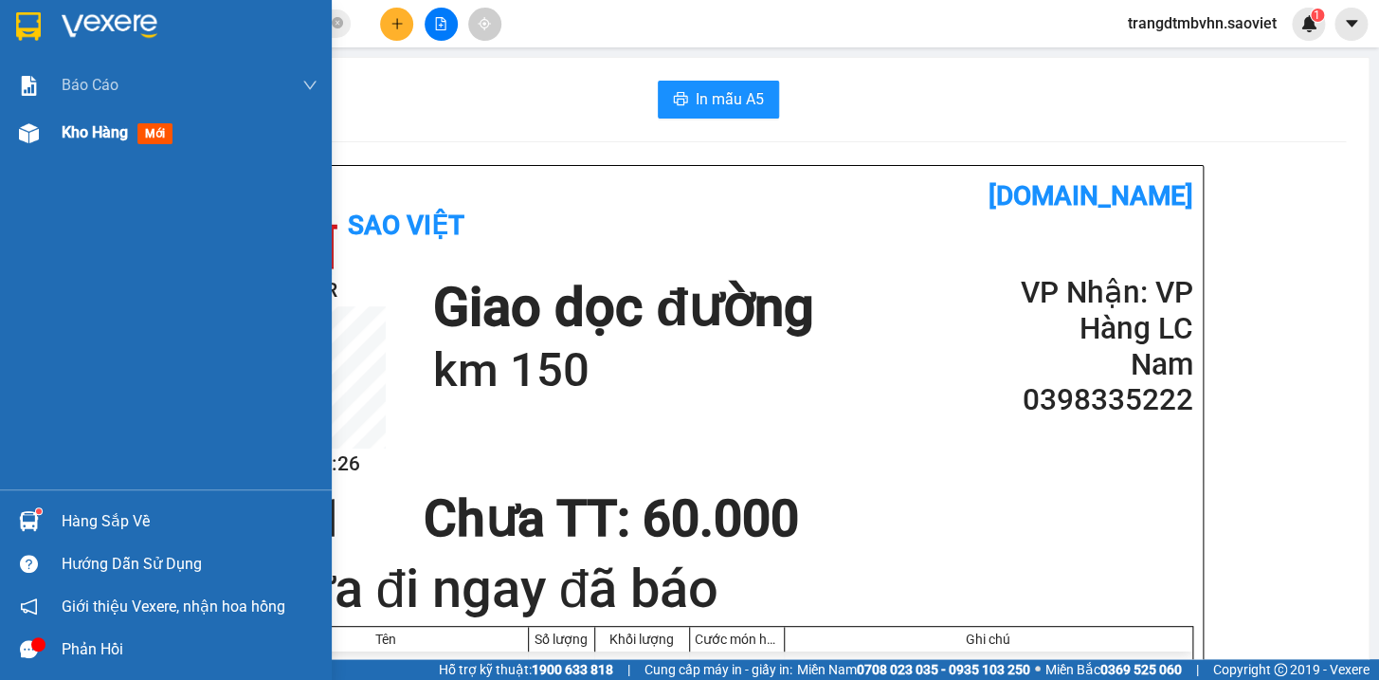
click at [80, 129] on span "Kho hàng" at bounding box center [95, 132] width 66 height 18
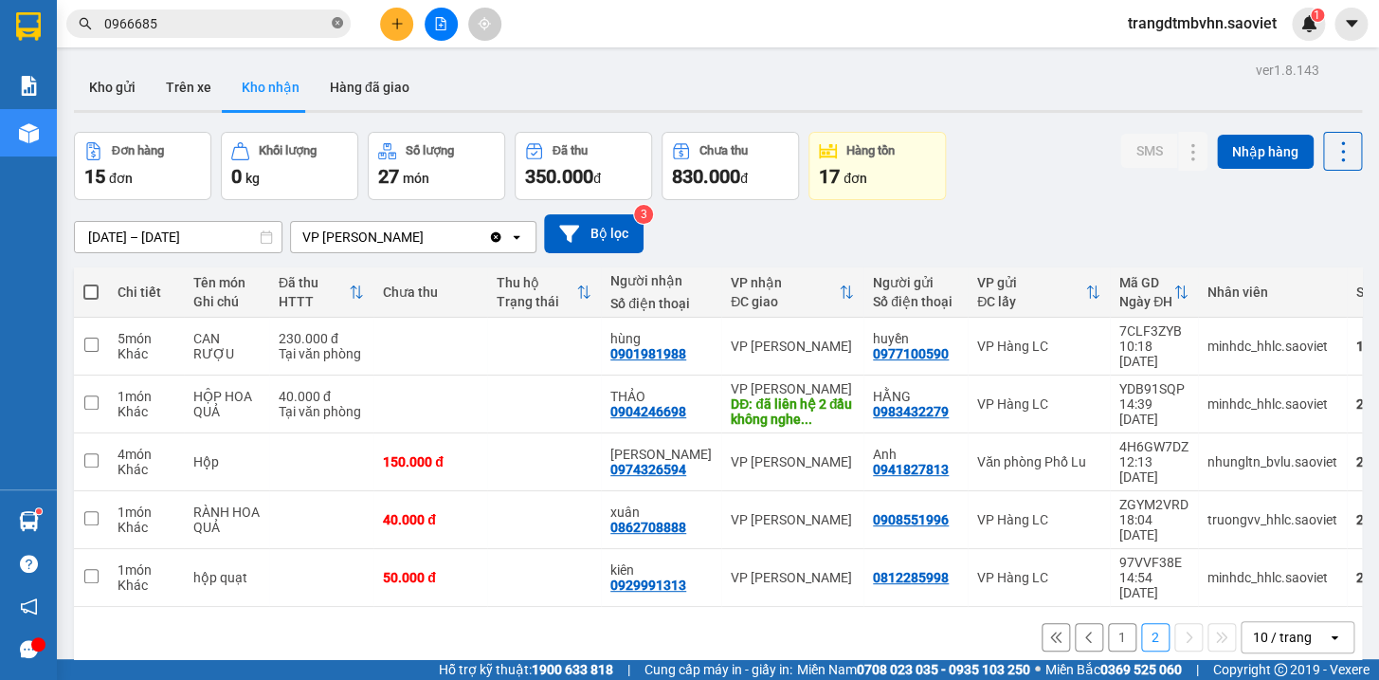
click at [337, 24] on icon "close-circle" at bounding box center [337, 22] width 11 height 11
click at [307, 24] on input "text" at bounding box center [216, 23] width 224 height 21
click at [184, 21] on input "text" at bounding box center [216, 23] width 224 height 21
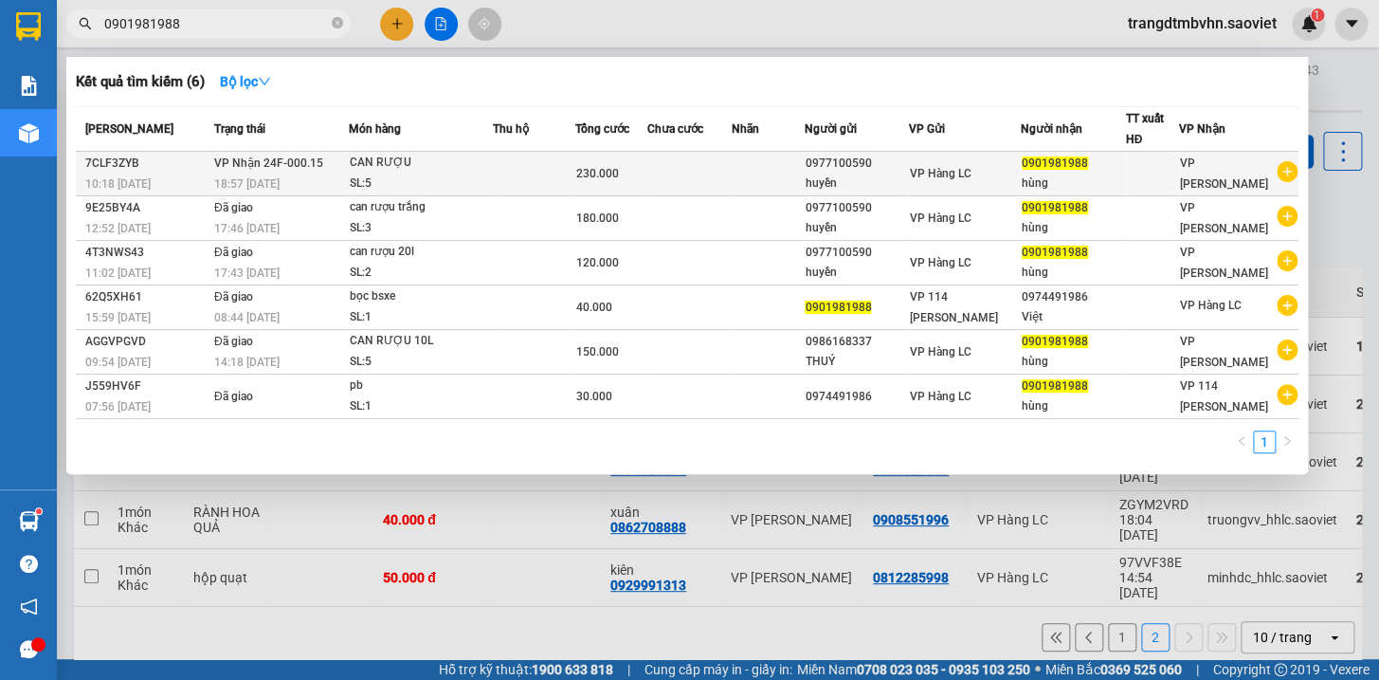
type input "0901981988"
click at [1049, 162] on span "0901981988" at bounding box center [1055, 162] width 66 height 13
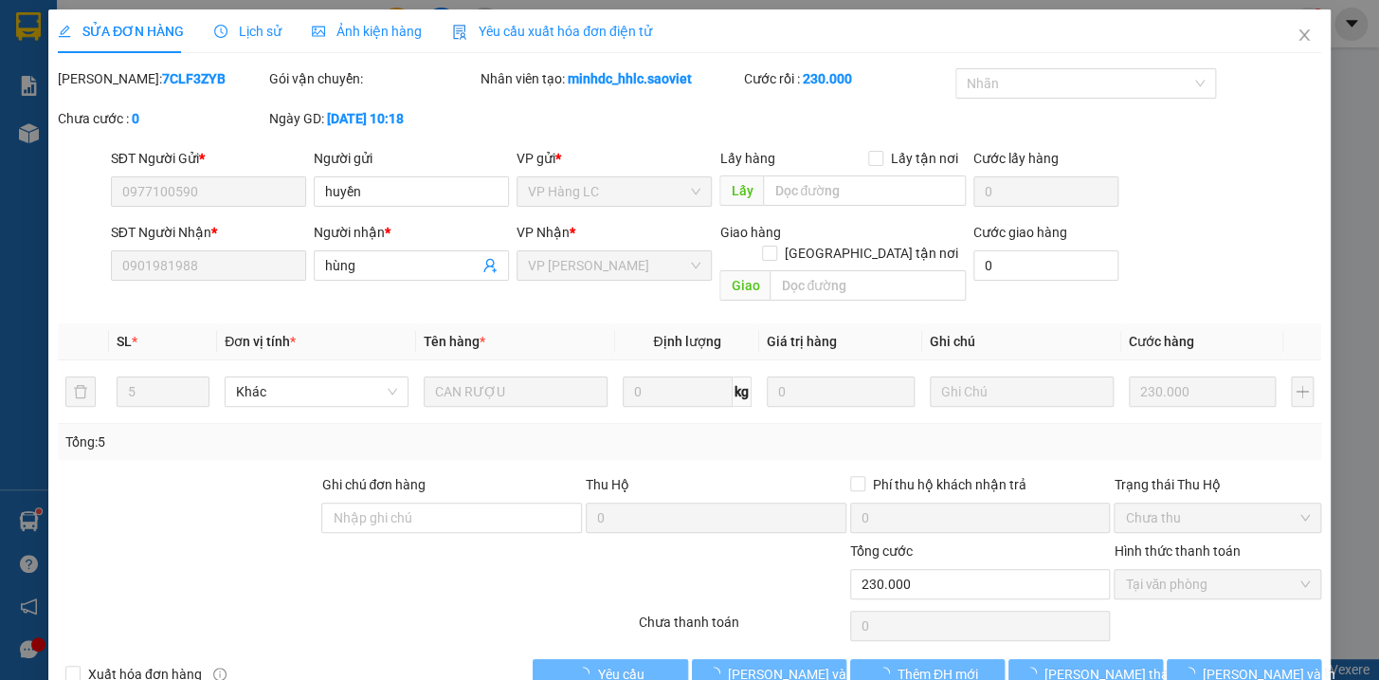
type input "0977100590"
type input "huyền"
type input "0901981988"
type input "hùng"
type input "230.000"
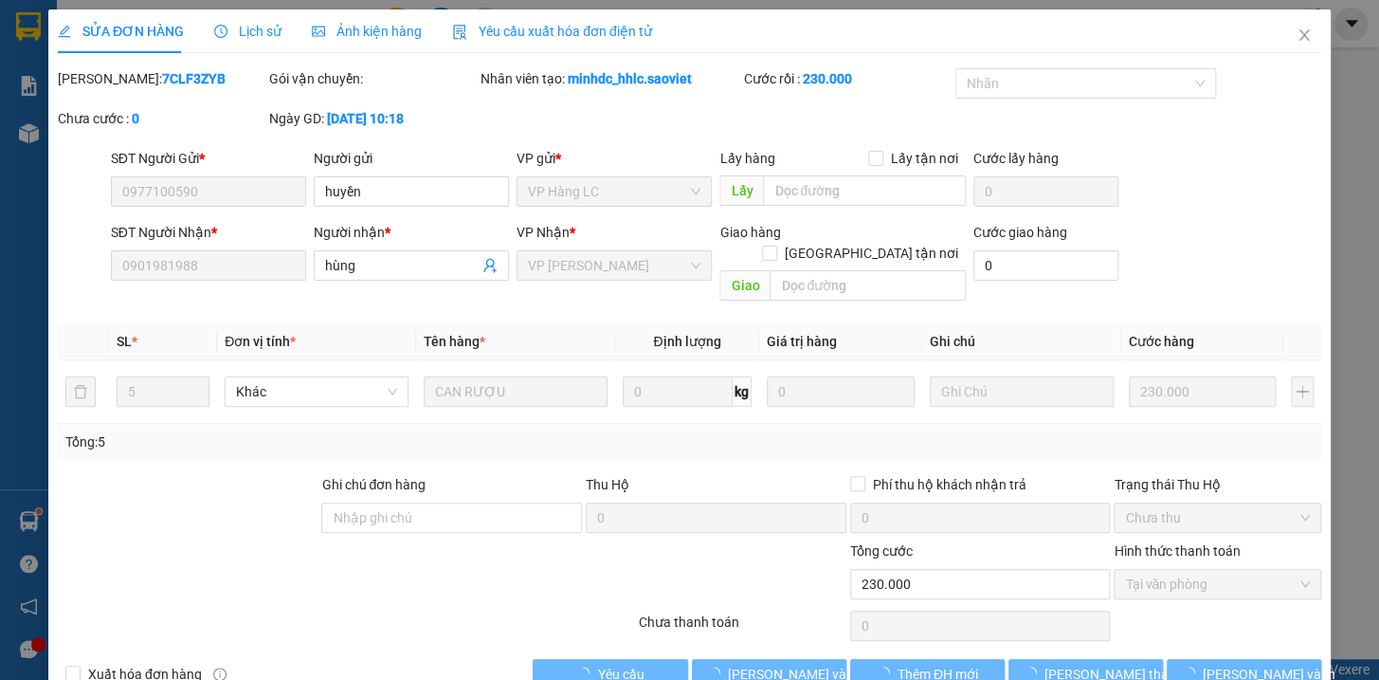
scroll to position [15, 0]
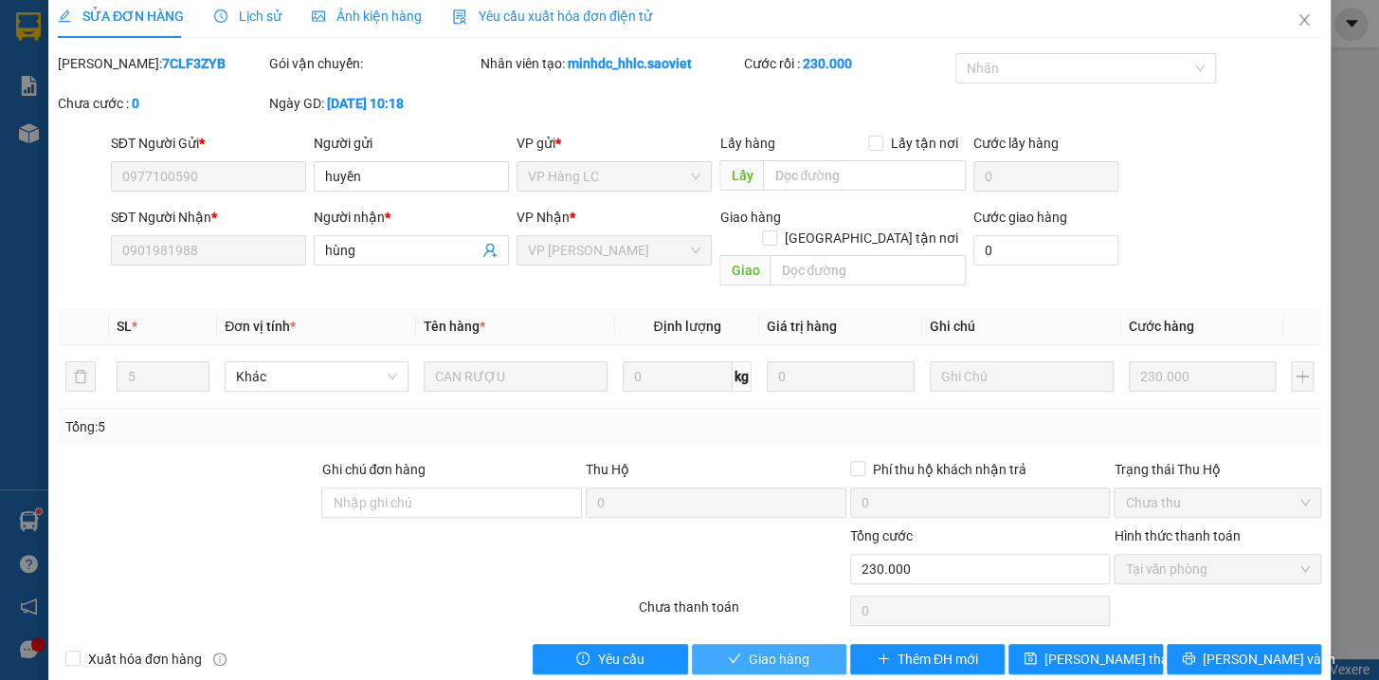
click at [775, 648] on span "Giao hàng" at bounding box center [779, 658] width 61 height 21
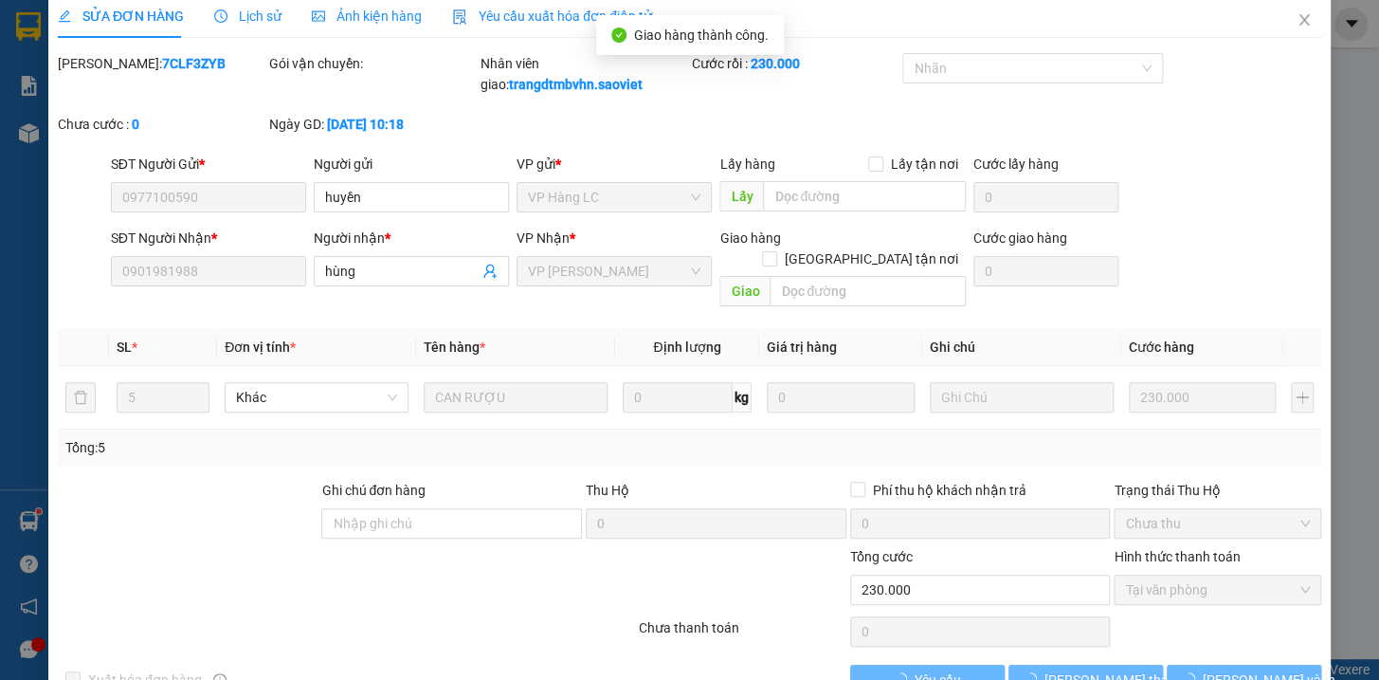
scroll to position [0, 0]
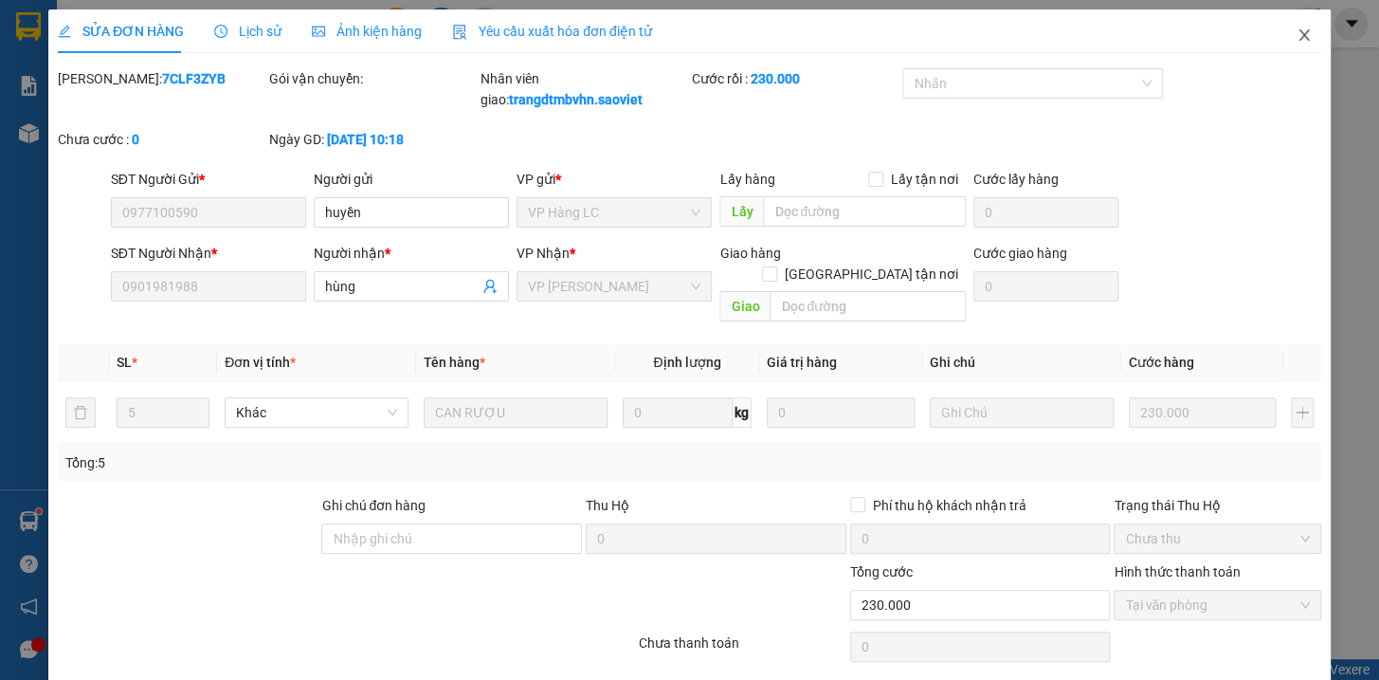
click at [1299, 32] on icon "close" at bounding box center [1304, 34] width 10 height 11
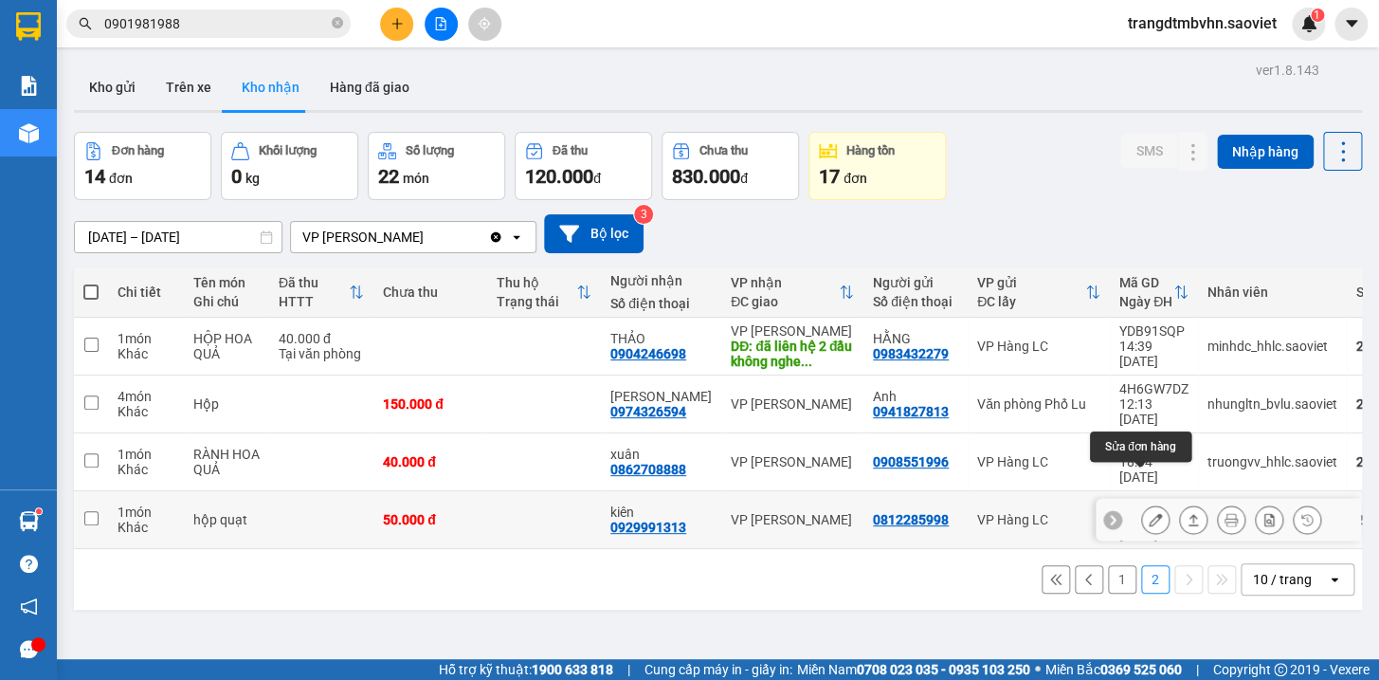
click at [1149, 513] on icon at bounding box center [1155, 519] width 13 height 13
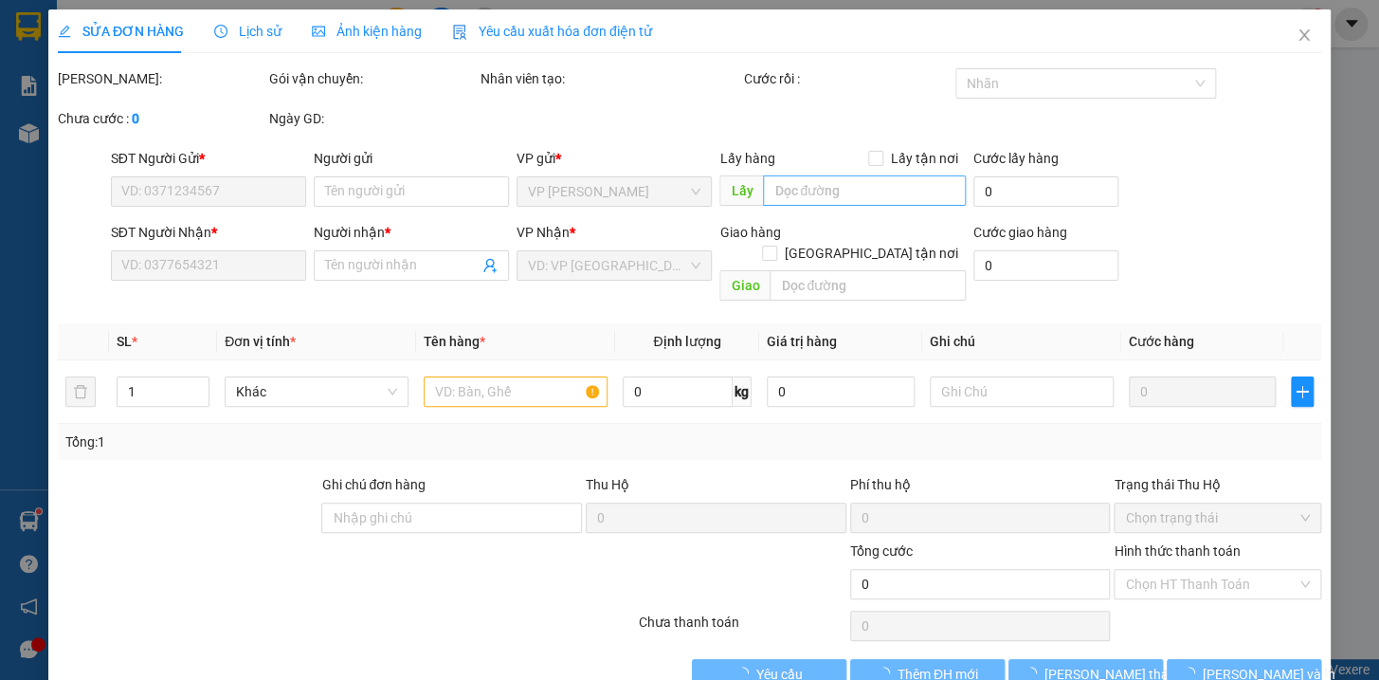
type input "0812285998"
type input "0929991313"
type input "kiên"
type input "50.000"
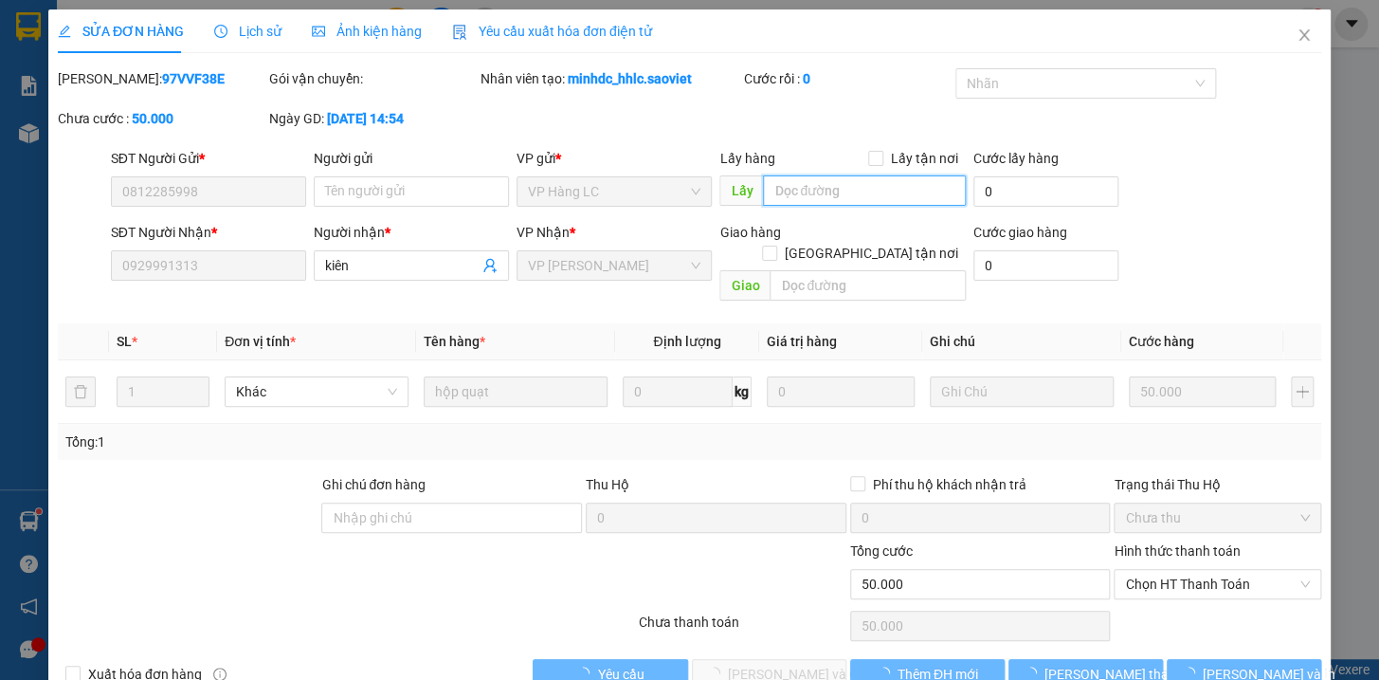
click at [817, 196] on input "text" at bounding box center [864, 190] width 203 height 30
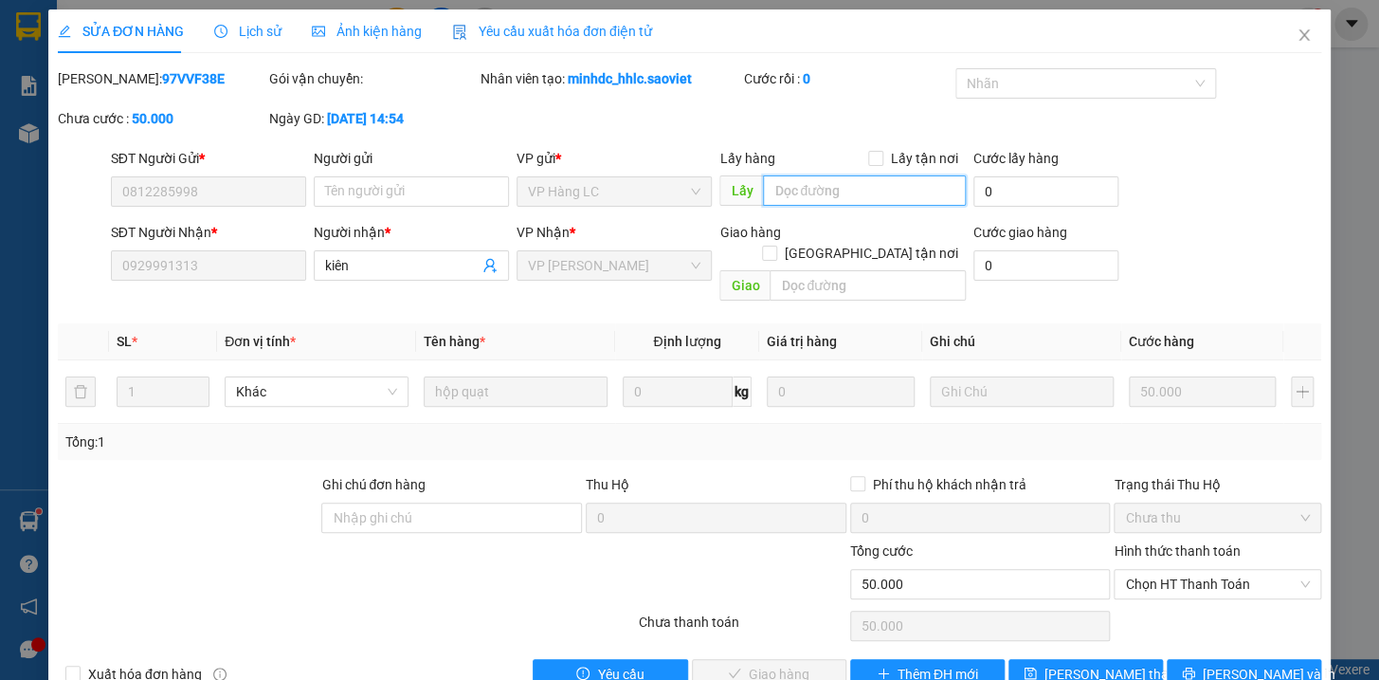
type input "d"
type input "đg"
click at [1141, 659] on button "[PERSON_NAME] thay đổi" at bounding box center [1086, 674] width 155 height 30
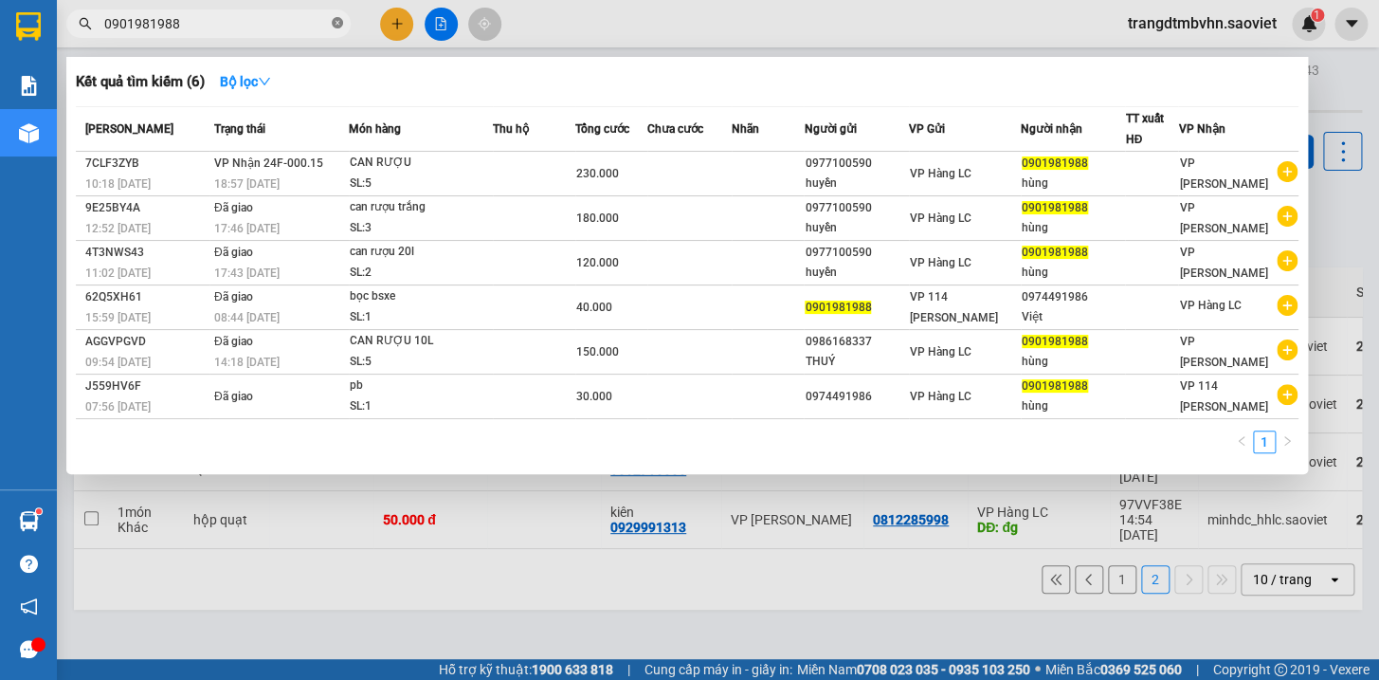
click at [341, 22] on icon "close-circle" at bounding box center [337, 22] width 11 height 11
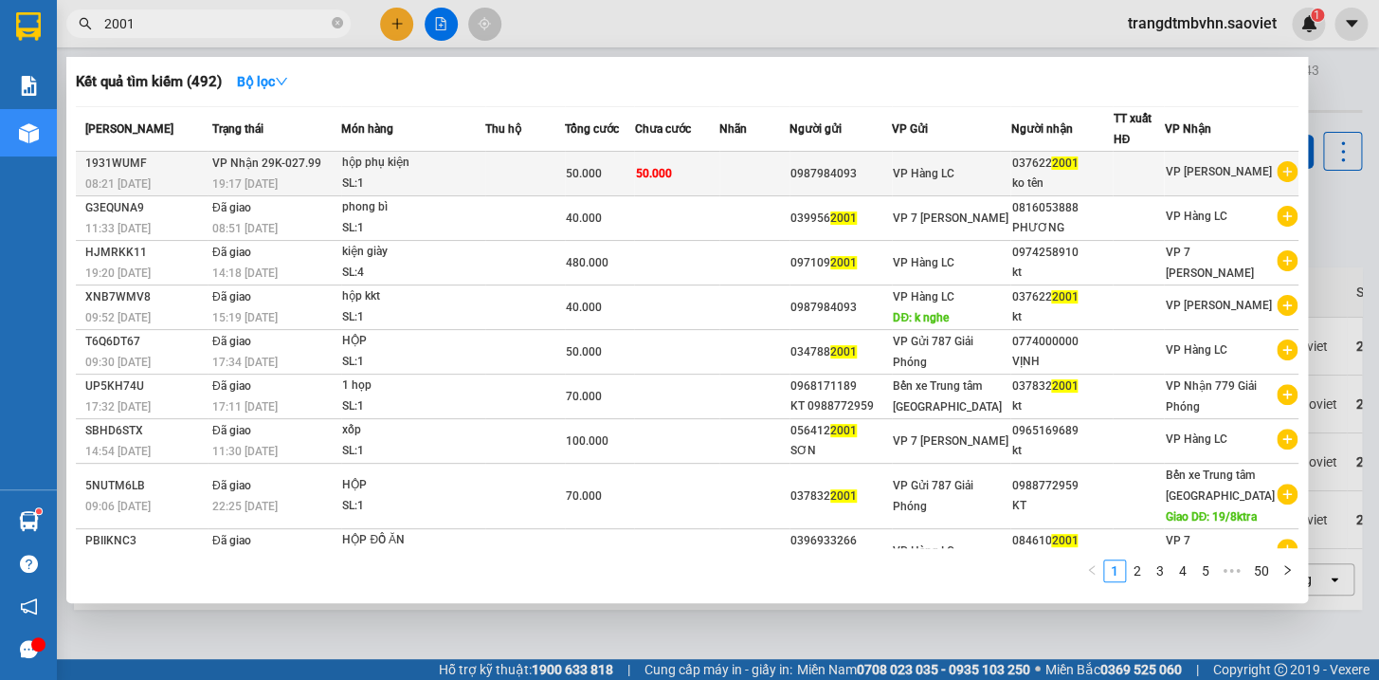
type input "2001"
click at [1061, 173] on div "ko tên" at bounding box center [1062, 183] width 100 height 20
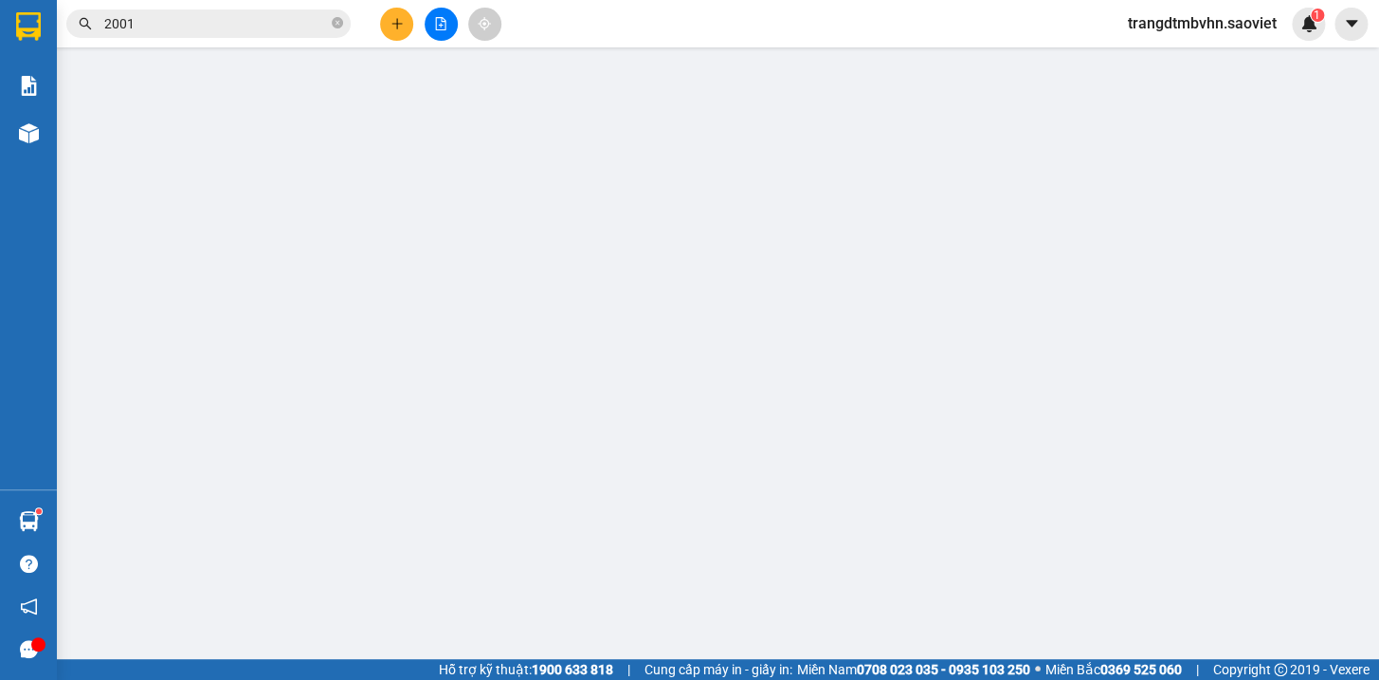
type input "0987984093"
type input "0376222001"
type input "ko tên"
type input "50.000"
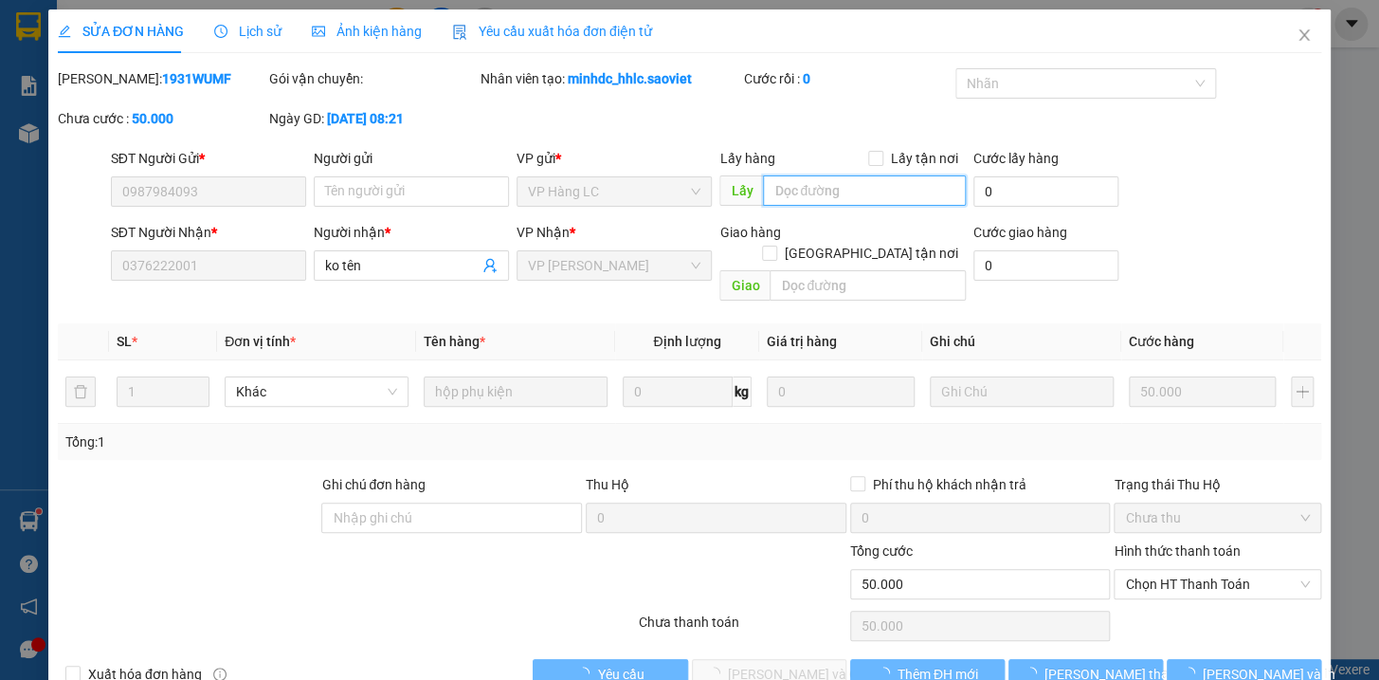
click at [926, 203] on input "text" at bounding box center [864, 190] width 203 height 30
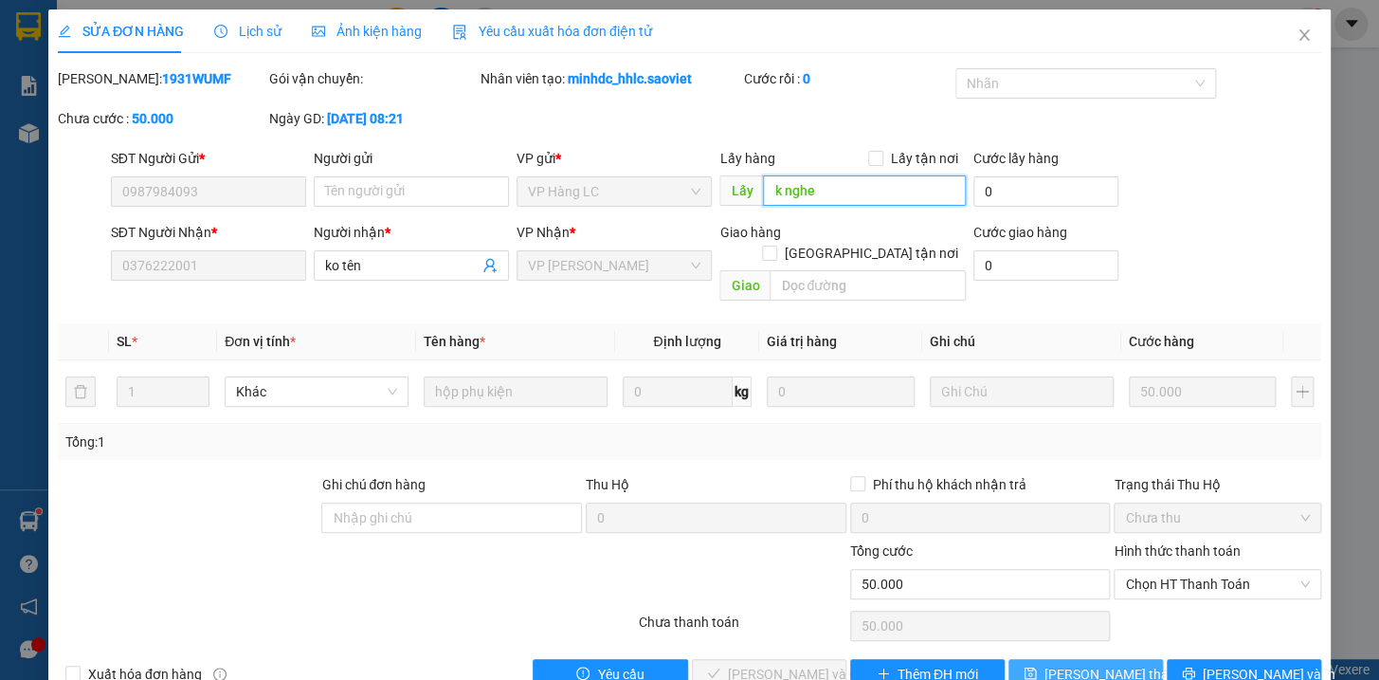
type input "k nghe"
click at [1116, 664] on span "[PERSON_NAME] thay đổi" at bounding box center [1121, 674] width 152 height 21
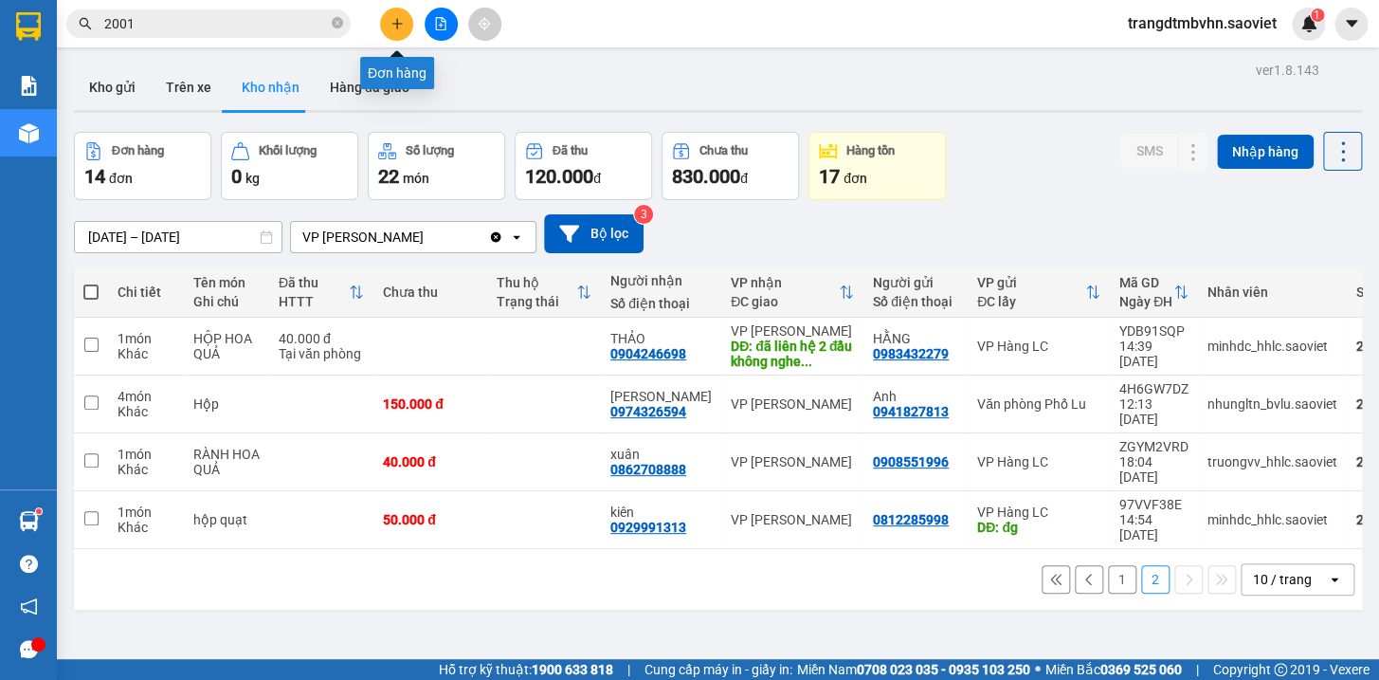
click at [386, 29] on button at bounding box center [396, 24] width 33 height 33
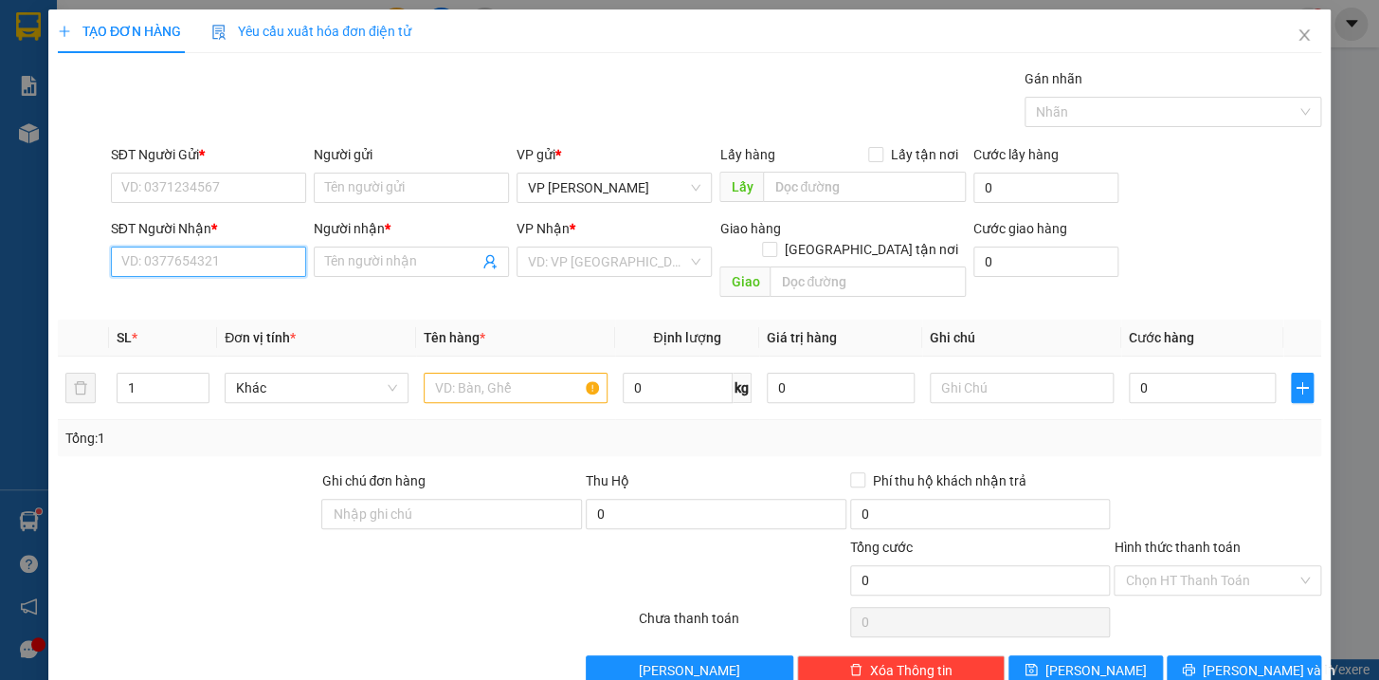
click at [246, 267] on input "SĐT Người Nhận *" at bounding box center [208, 261] width 195 height 30
click at [217, 303] on div "0971919791 - Cương" at bounding box center [205, 299] width 171 height 21
click at [227, 173] on input "SĐT Người Gửi *" at bounding box center [208, 188] width 195 height 30
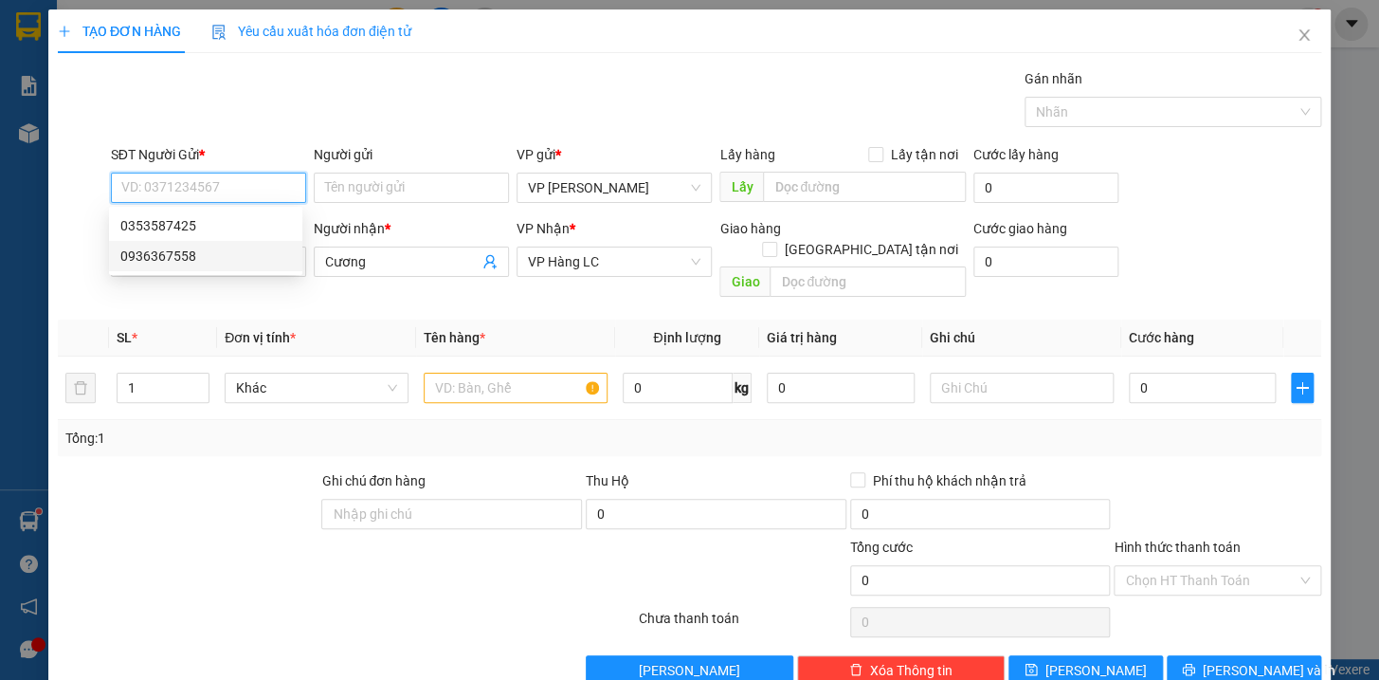
click at [185, 258] on div "0936367558" at bounding box center [205, 256] width 171 height 21
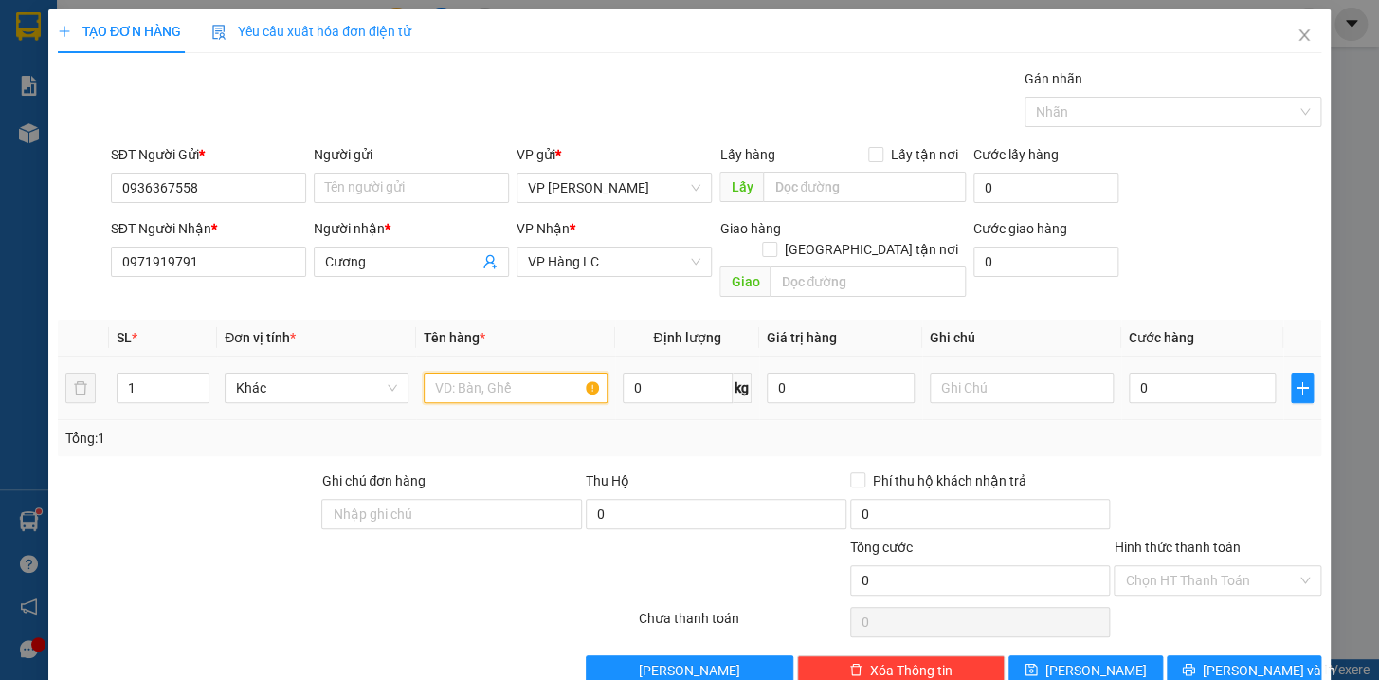
click at [506, 373] on input "text" at bounding box center [516, 388] width 184 height 30
click at [1235, 375] on input "0" at bounding box center [1203, 388] width 148 height 30
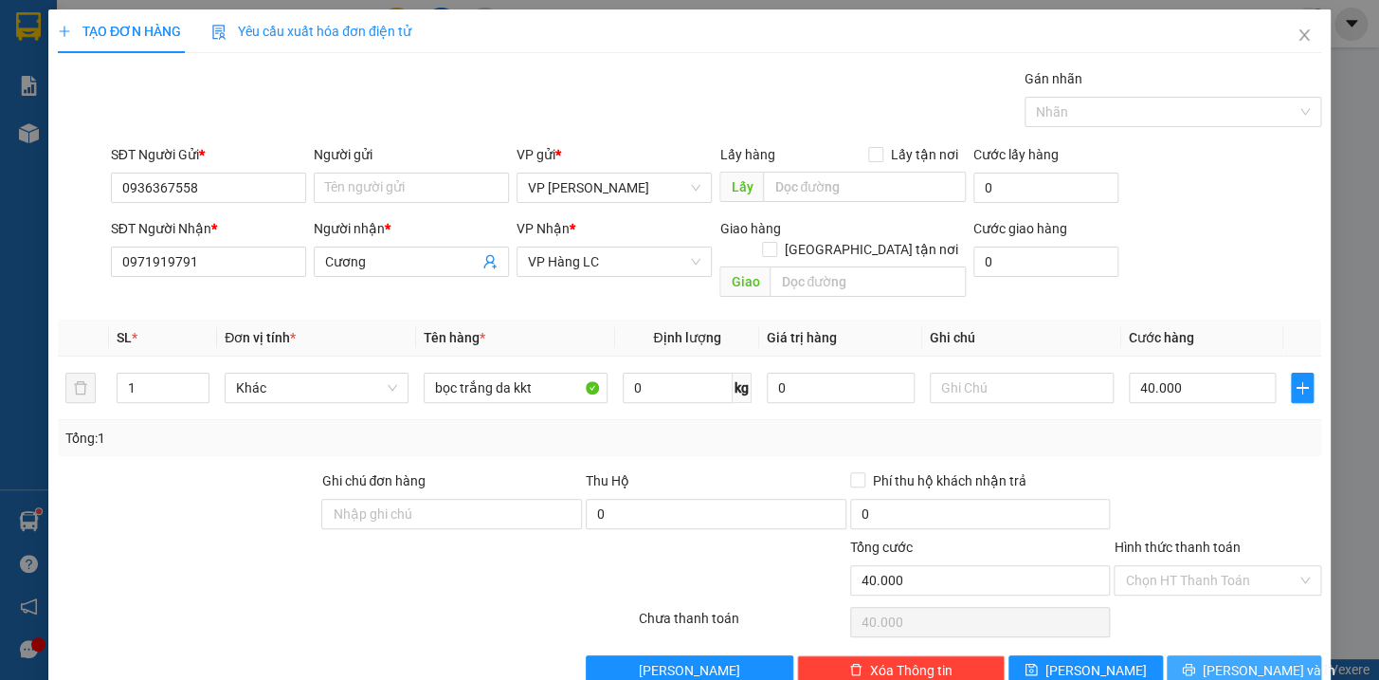
click at [1232, 660] on span "[PERSON_NAME] và In" at bounding box center [1269, 670] width 133 height 21
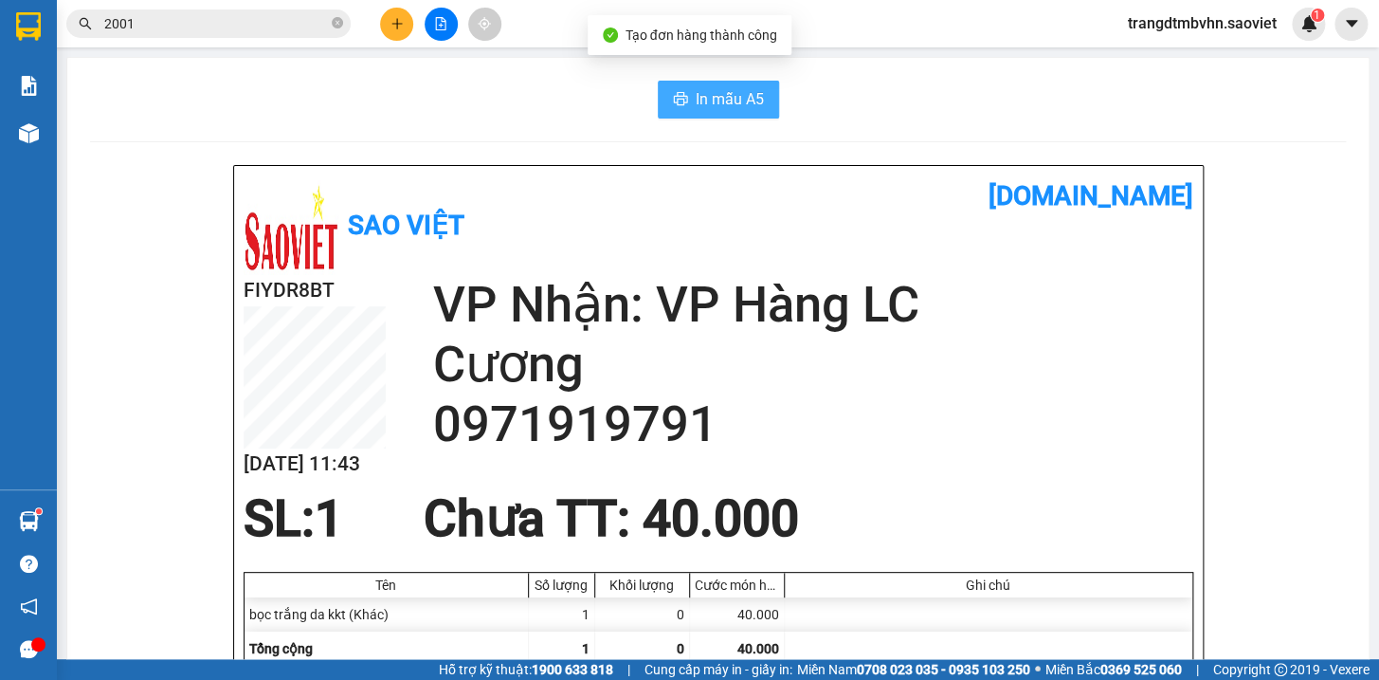
click at [758, 95] on button "In mẫu A5" at bounding box center [718, 100] width 121 height 38
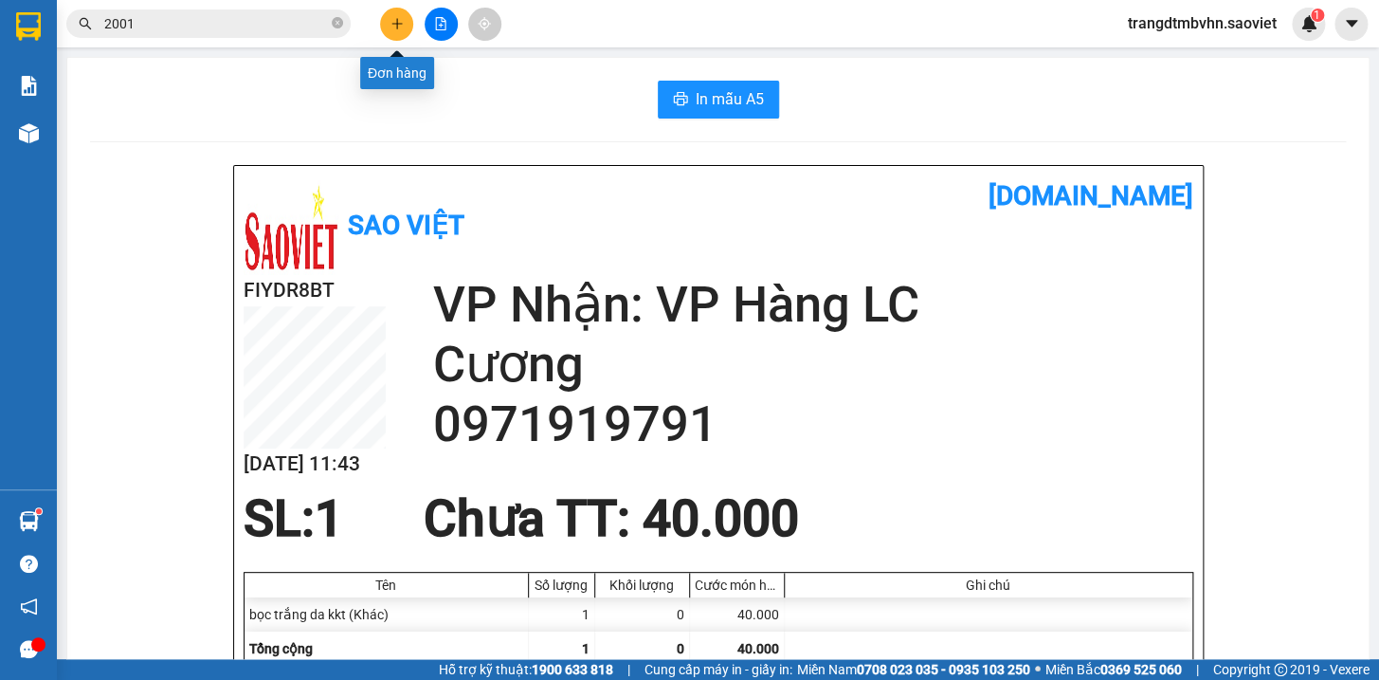
click at [403, 19] on icon "plus" at bounding box center [397, 23] width 13 height 13
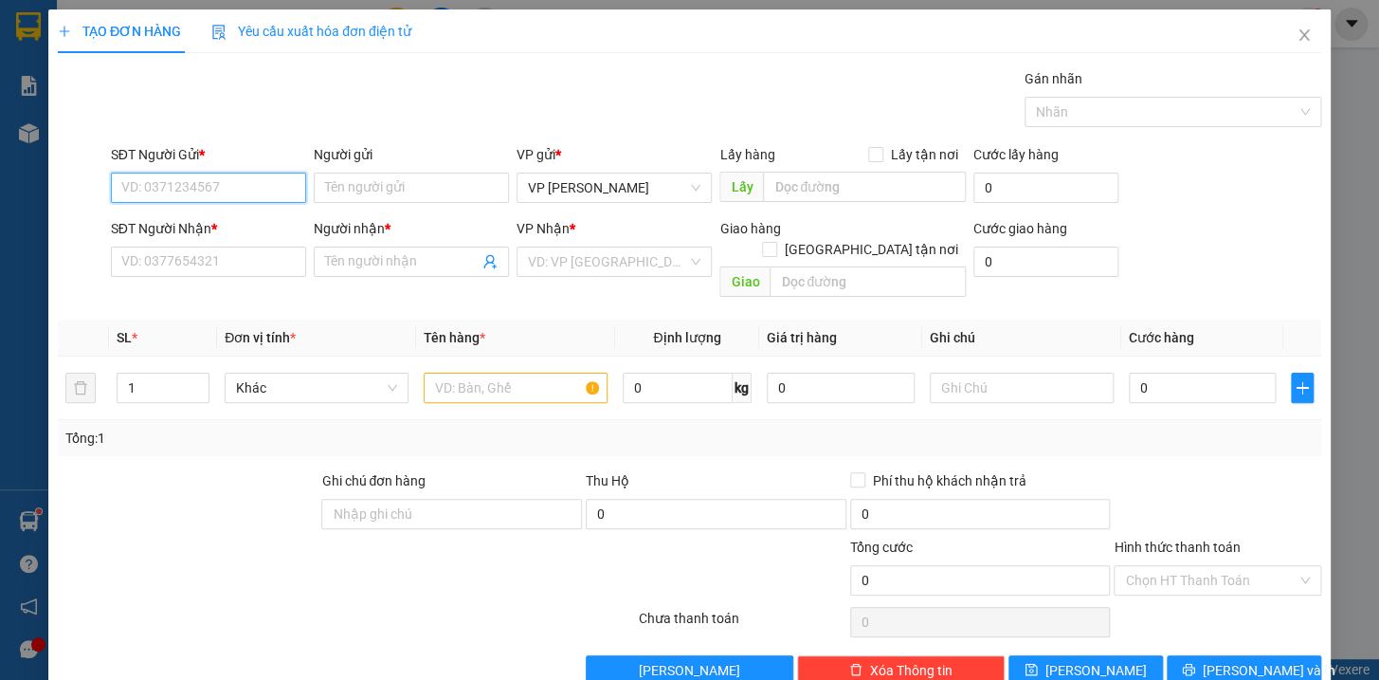
click at [222, 190] on input "SĐT Người Gửi *" at bounding box center [208, 188] width 195 height 30
click at [223, 268] on input "SĐT Người Nhận *" at bounding box center [208, 261] width 195 height 30
click at [162, 262] on input "0365249898" at bounding box center [208, 261] width 195 height 30
click at [219, 192] on input "SĐT Người Gửi *" at bounding box center [208, 188] width 195 height 30
click at [201, 219] on div "0936095128 - kt" at bounding box center [205, 225] width 171 height 21
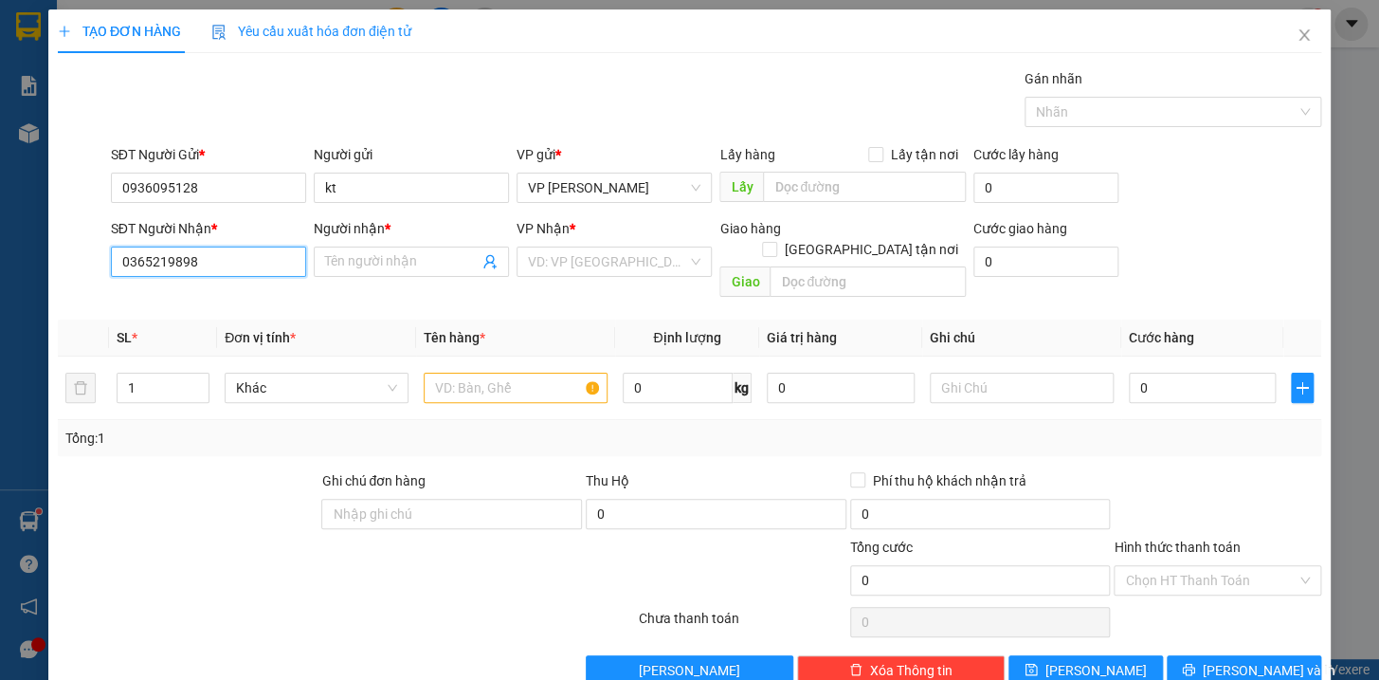
click at [241, 267] on input "0365219898" at bounding box center [208, 261] width 195 height 30
click at [241, 263] on input "0365219898" at bounding box center [208, 261] width 195 height 30
click at [414, 265] on input "Người nhận *" at bounding box center [402, 261] width 154 height 21
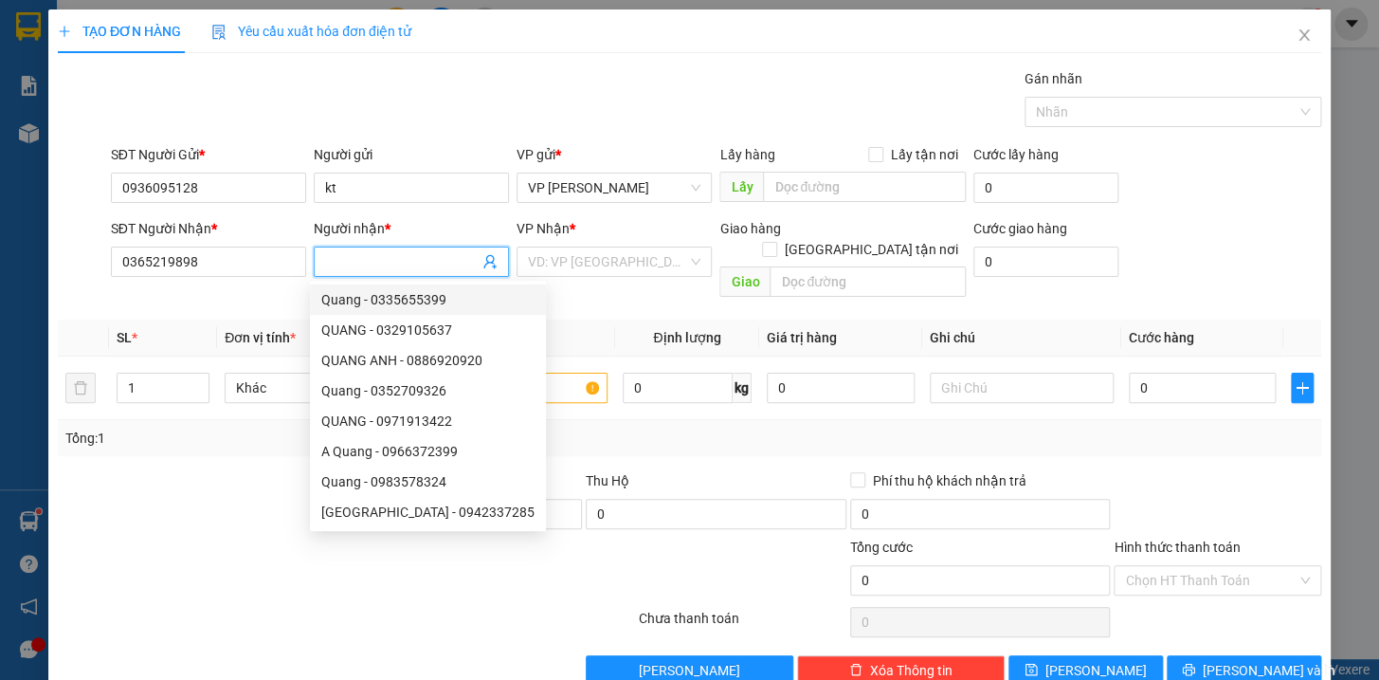
click at [380, 265] on input "Người nhận *" at bounding box center [402, 261] width 154 height 21
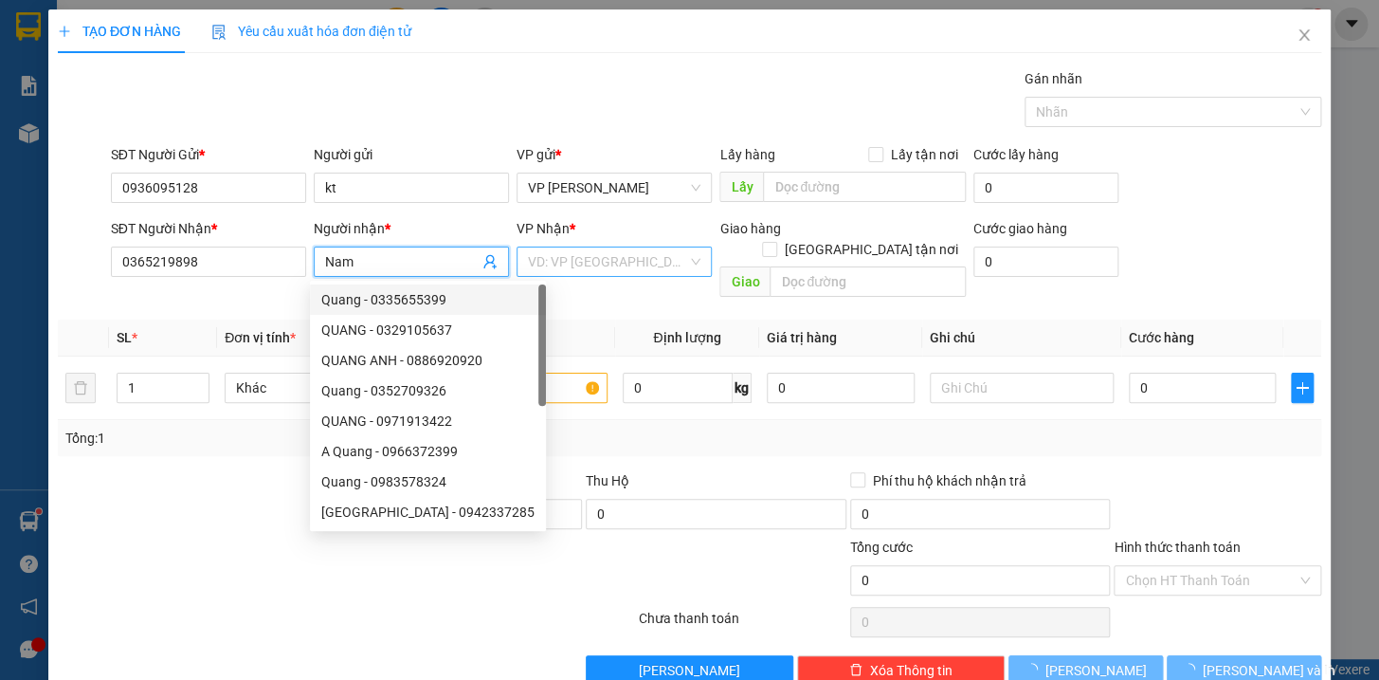
click at [568, 258] on input "search" at bounding box center [607, 261] width 159 height 28
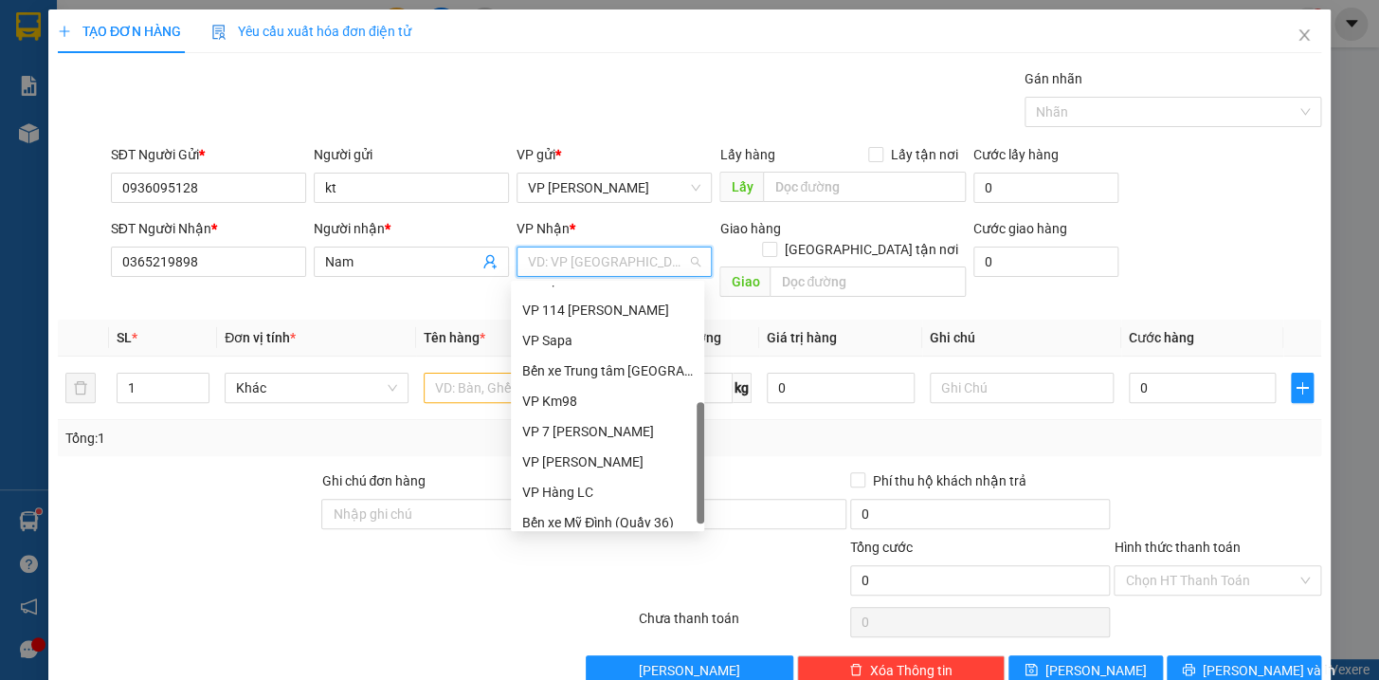
scroll to position [211, 0]
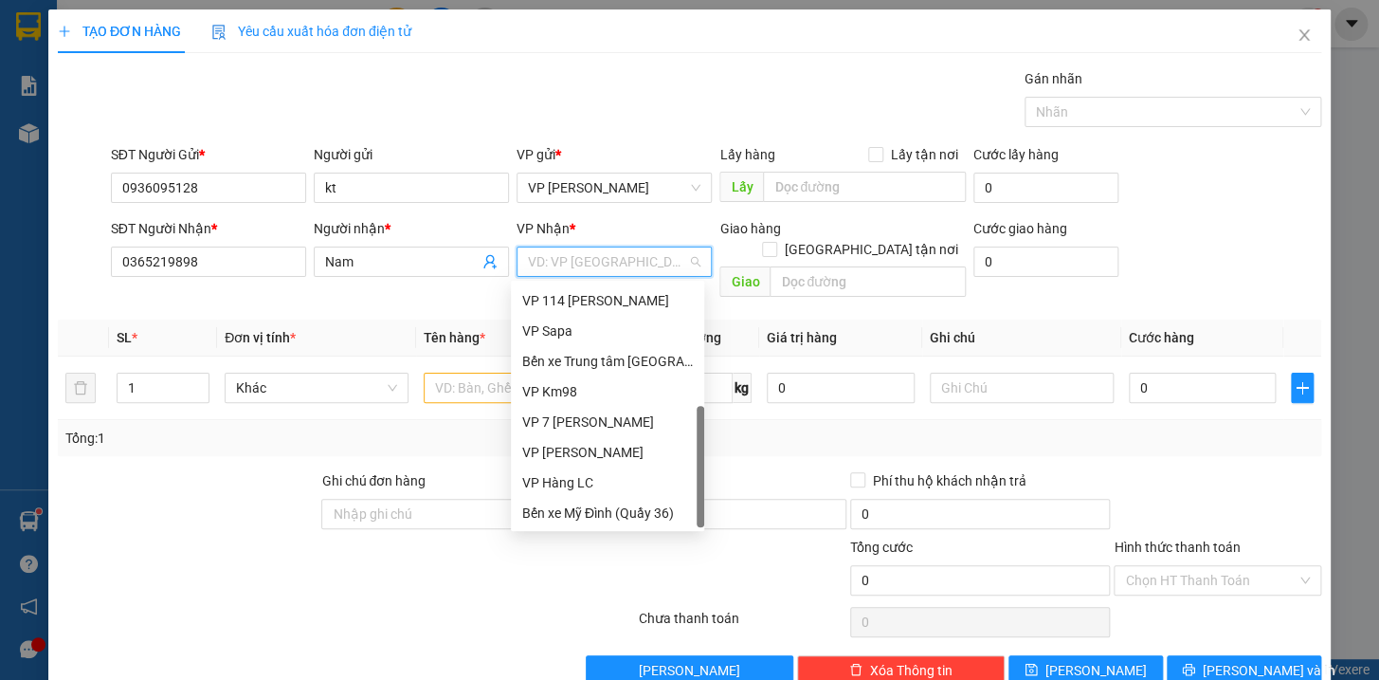
drag, startPoint x: 698, startPoint y: 321, endPoint x: 672, endPoint y: 456, distance: 137.0
click at [681, 466] on div "VP TẠM DỪNG HĐ VP 114 Trần Nhật Duật VP Sapa Bến xe Trung tâm Lào Cai VP Km98 V…" at bounding box center [607, 405] width 193 height 243
click at [562, 389] on div "VP Km98" at bounding box center [607, 391] width 171 height 21
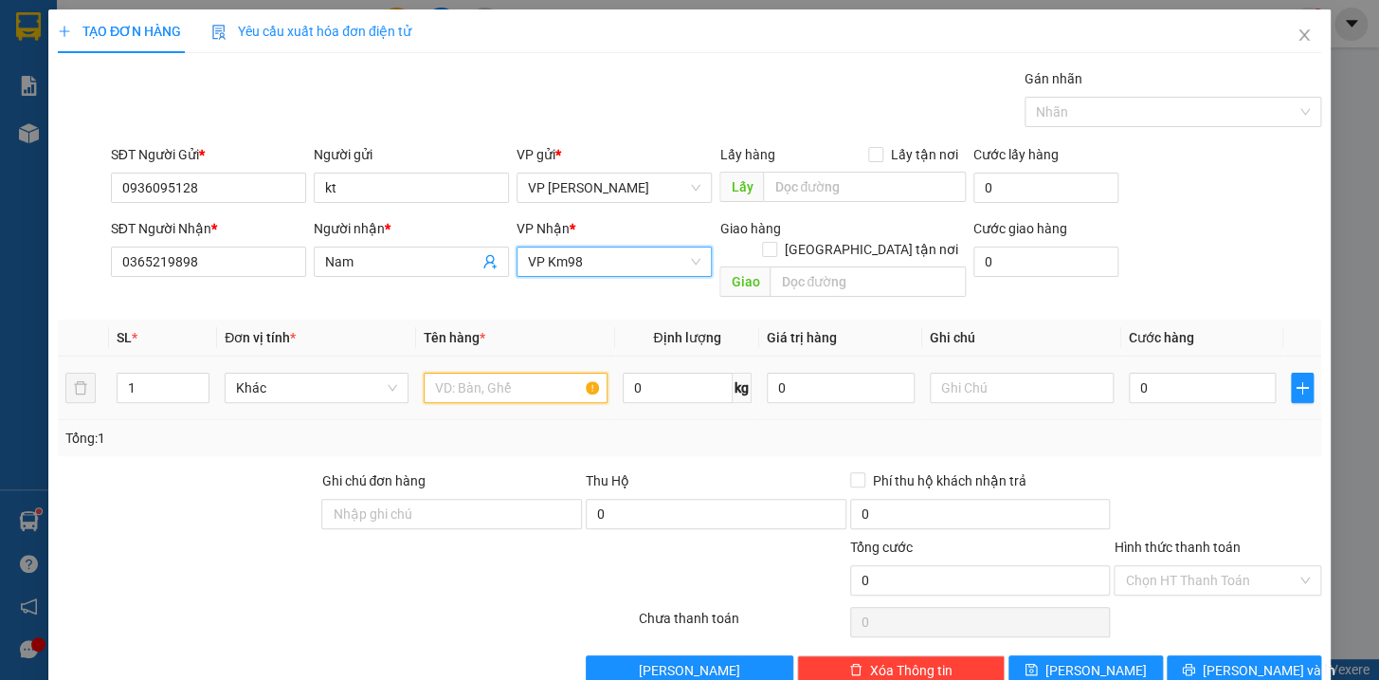
drag, startPoint x: 502, startPoint y: 372, endPoint x: 502, endPoint y: 361, distance: 10.4
click at [502, 373] on input "text" at bounding box center [516, 388] width 184 height 30
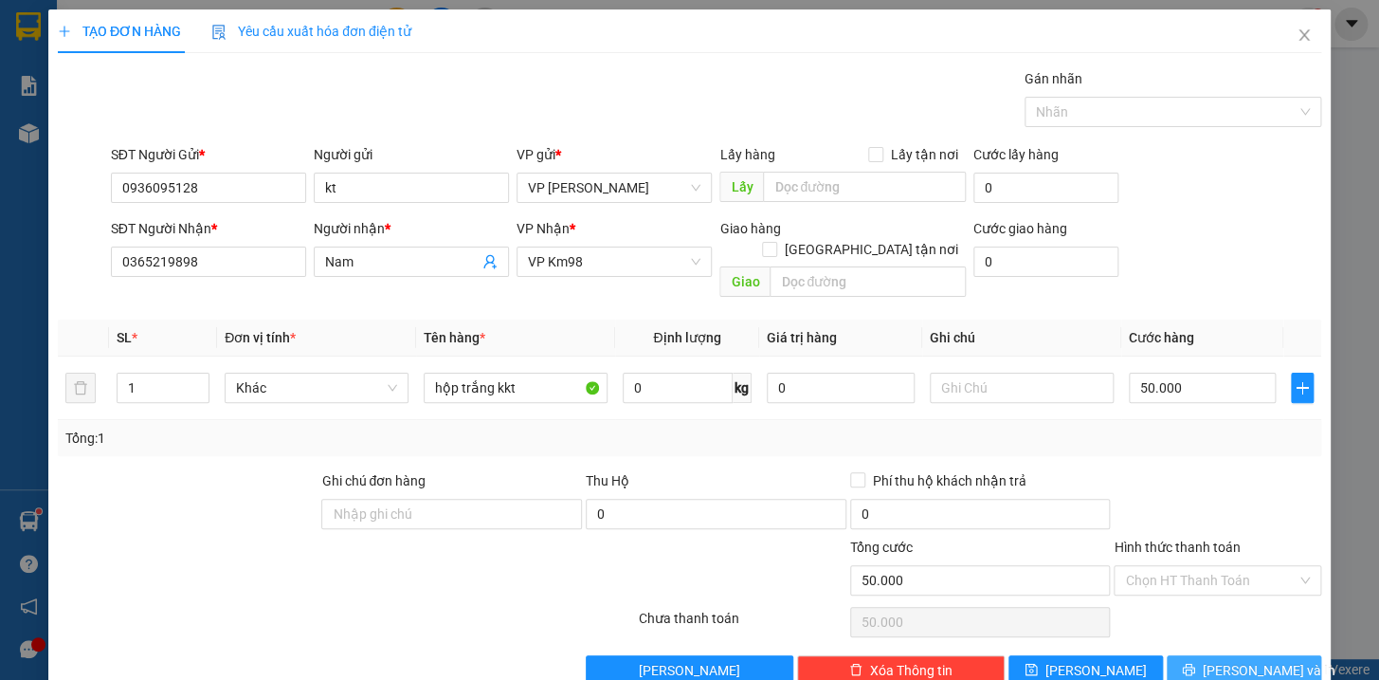
click at [1229, 660] on span "[PERSON_NAME] và In" at bounding box center [1269, 670] width 133 height 21
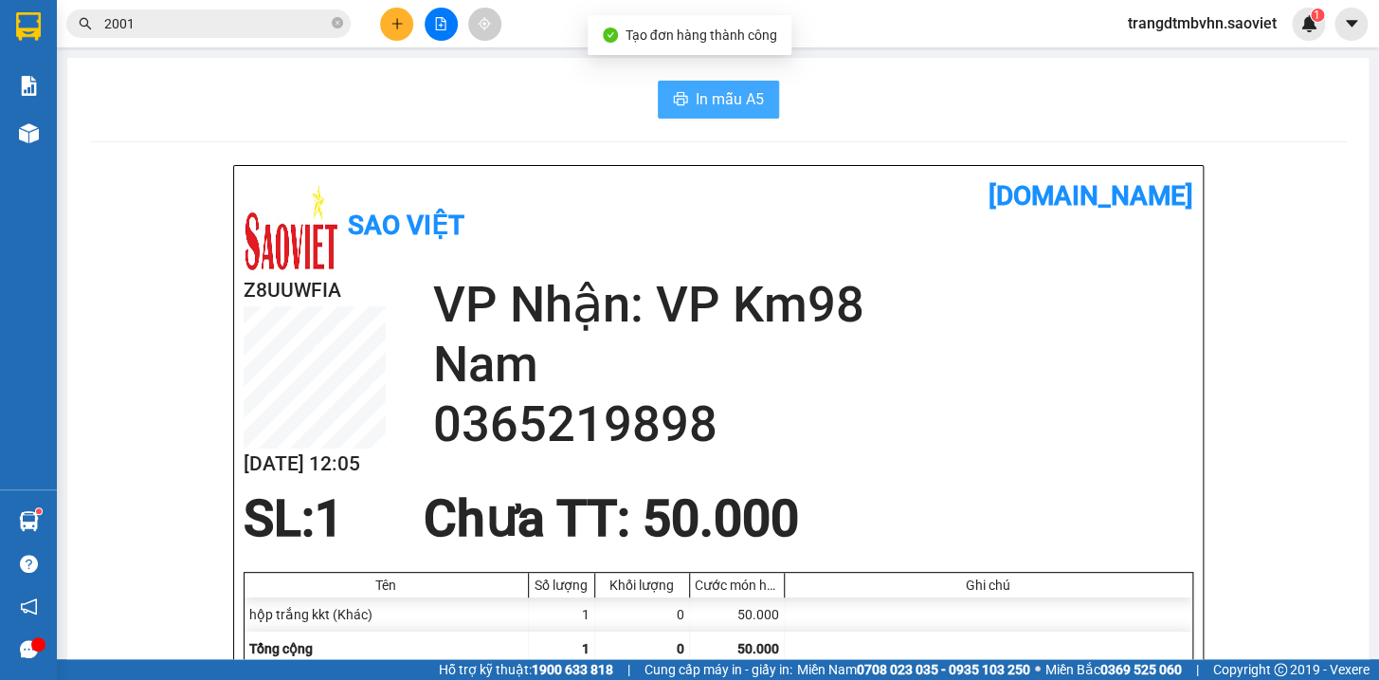
click at [727, 96] on span "In mẫu A5" at bounding box center [730, 99] width 68 height 24
